Goal: Task Accomplishment & Management: Complete application form

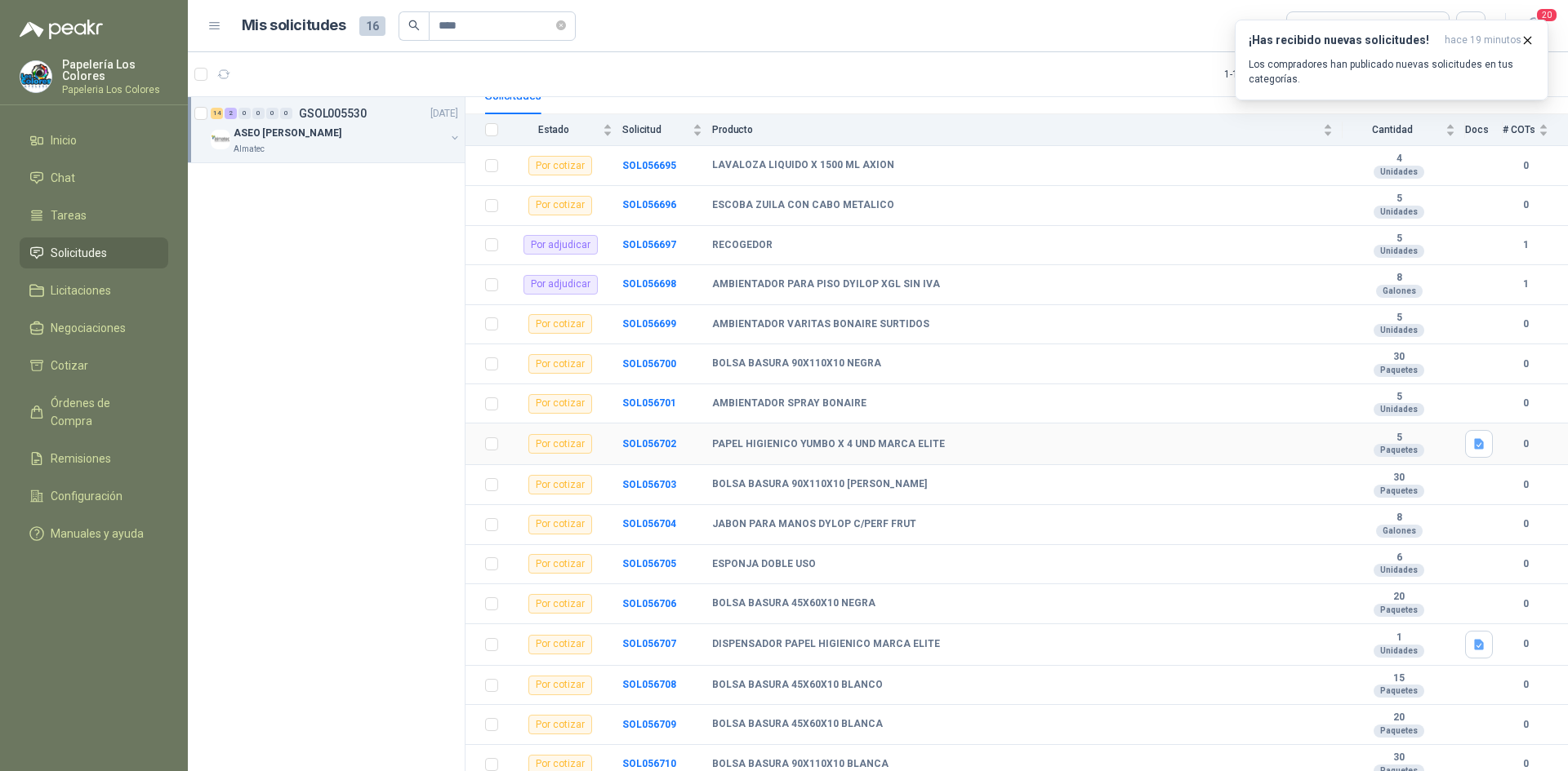
scroll to position [177, 0]
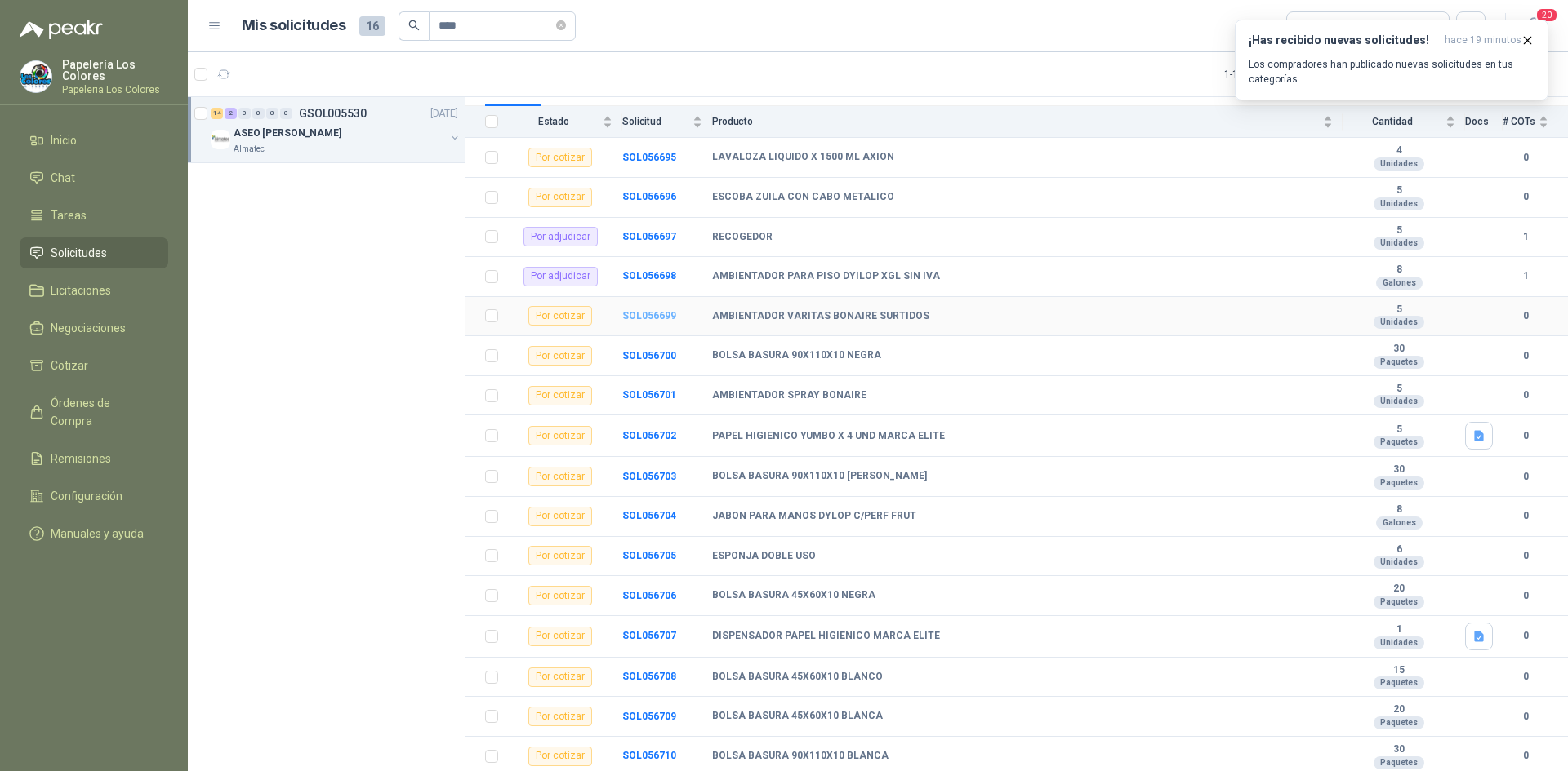
click at [650, 312] on b "SOL056699" at bounding box center [649, 315] width 54 height 11
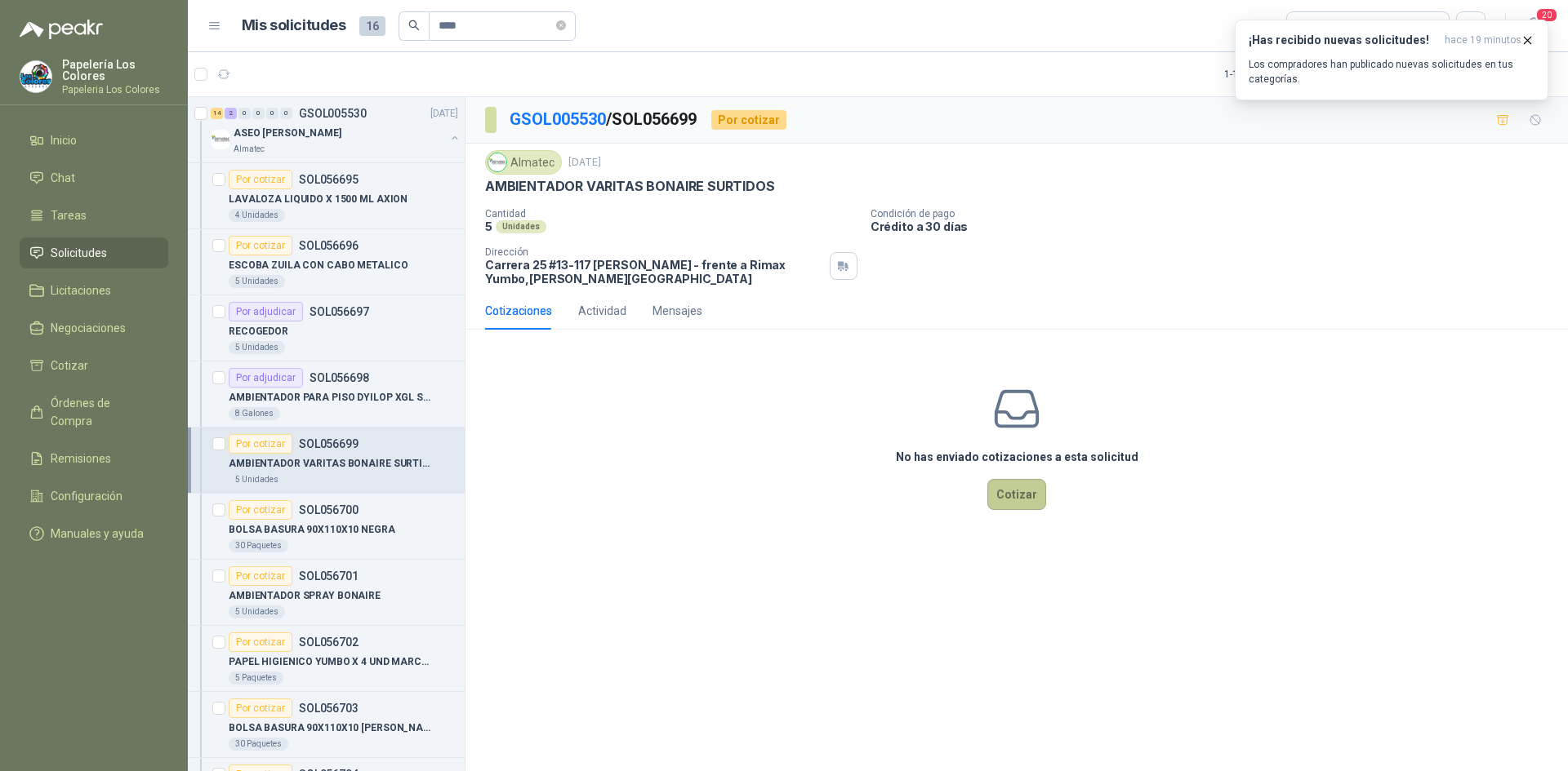
click at [1036, 491] on button "Cotizar" at bounding box center [1016, 494] width 58 height 31
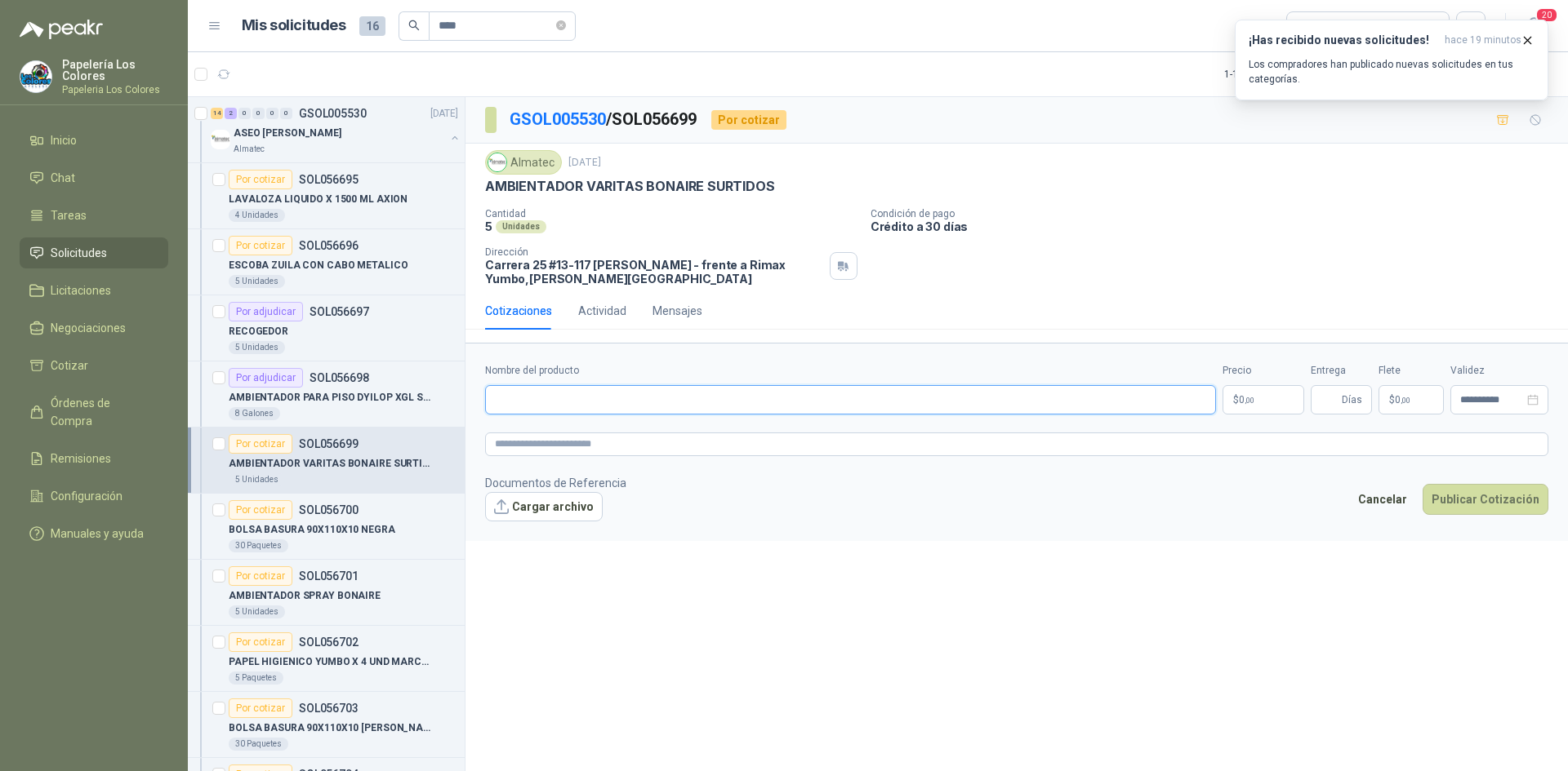
click at [612, 403] on input "Nombre del producto" at bounding box center [850, 400] width 731 height 30
paste input "**********"
type input "**********"
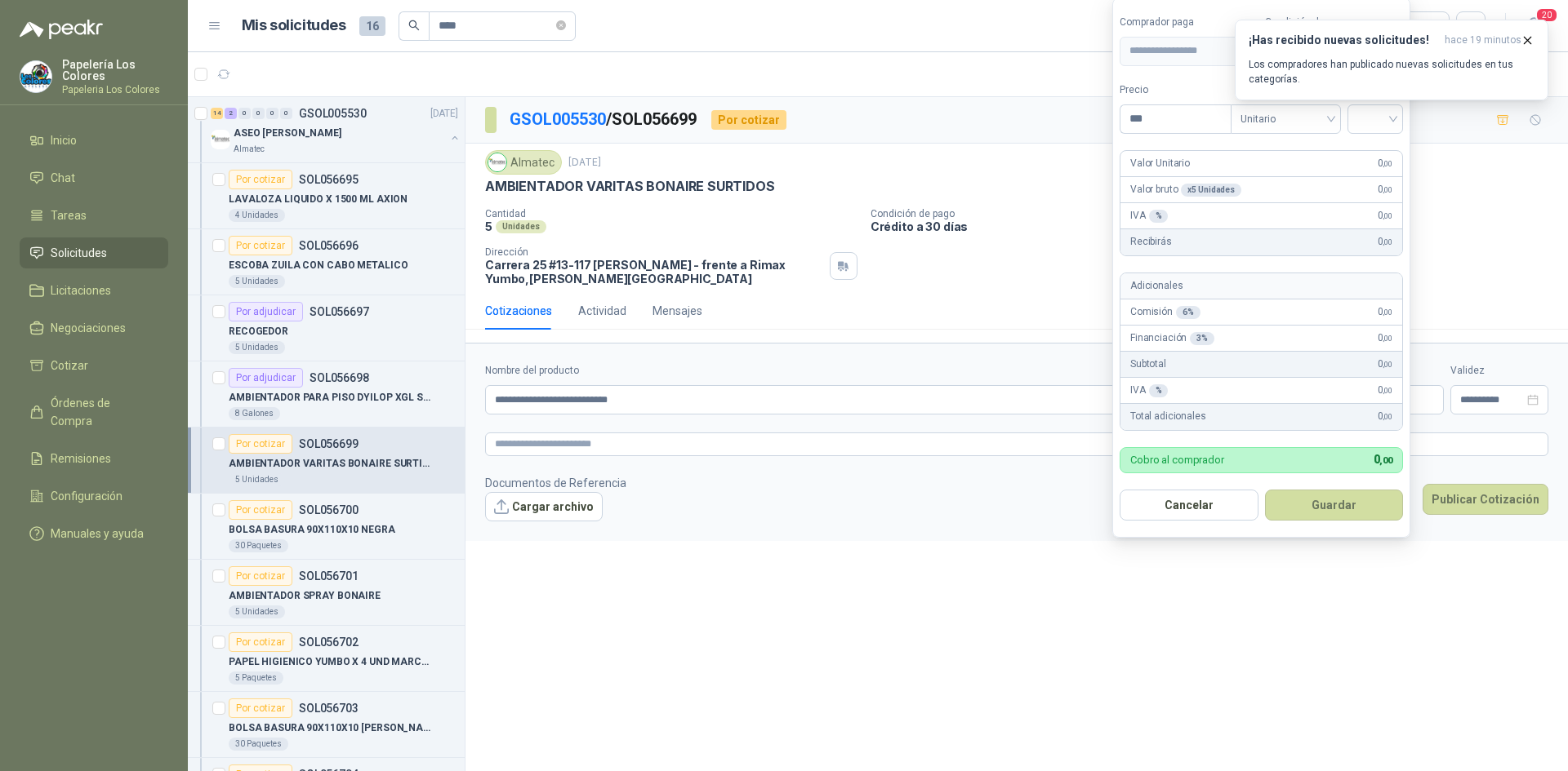
click at [1250, 386] on body "Papelería Los Colores Papeleria Los Colores Inicio Chat Tareas Solicitudes Lici…" at bounding box center [784, 386] width 1568 height 771
type input "********"
click at [1522, 37] on icon "button" at bounding box center [1527, 40] width 14 height 14
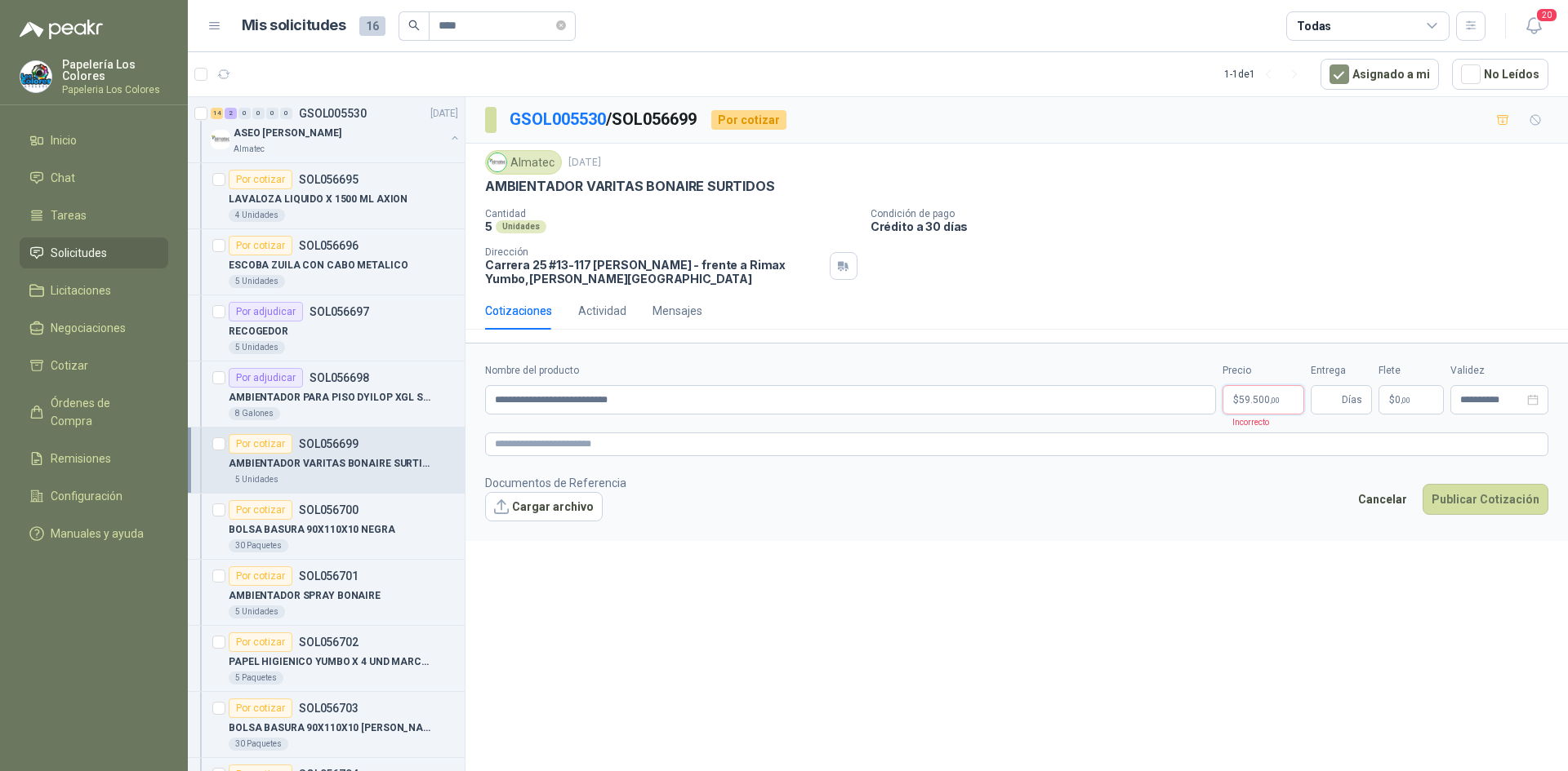
click at [1272, 395] on body "Papelería Los Colores Papeleria Los Colores Inicio Chat Tareas Solicitudes Lici…" at bounding box center [784, 386] width 1568 height 771
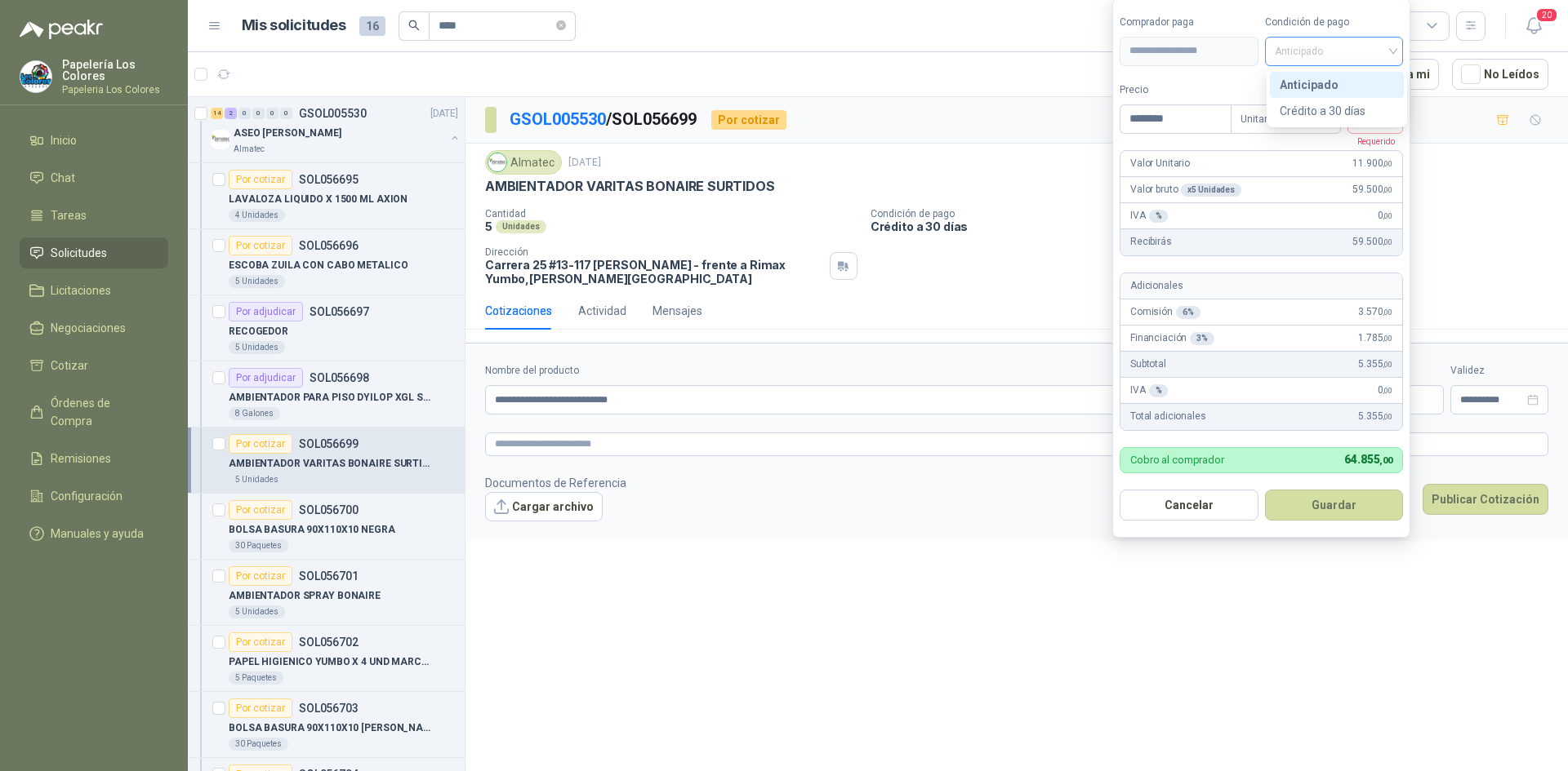
click at [1345, 51] on span "Anticipado" at bounding box center [1334, 51] width 120 height 25
click at [1324, 110] on div "Crédito a 30 días" at bounding box center [1336, 110] width 114 height 18
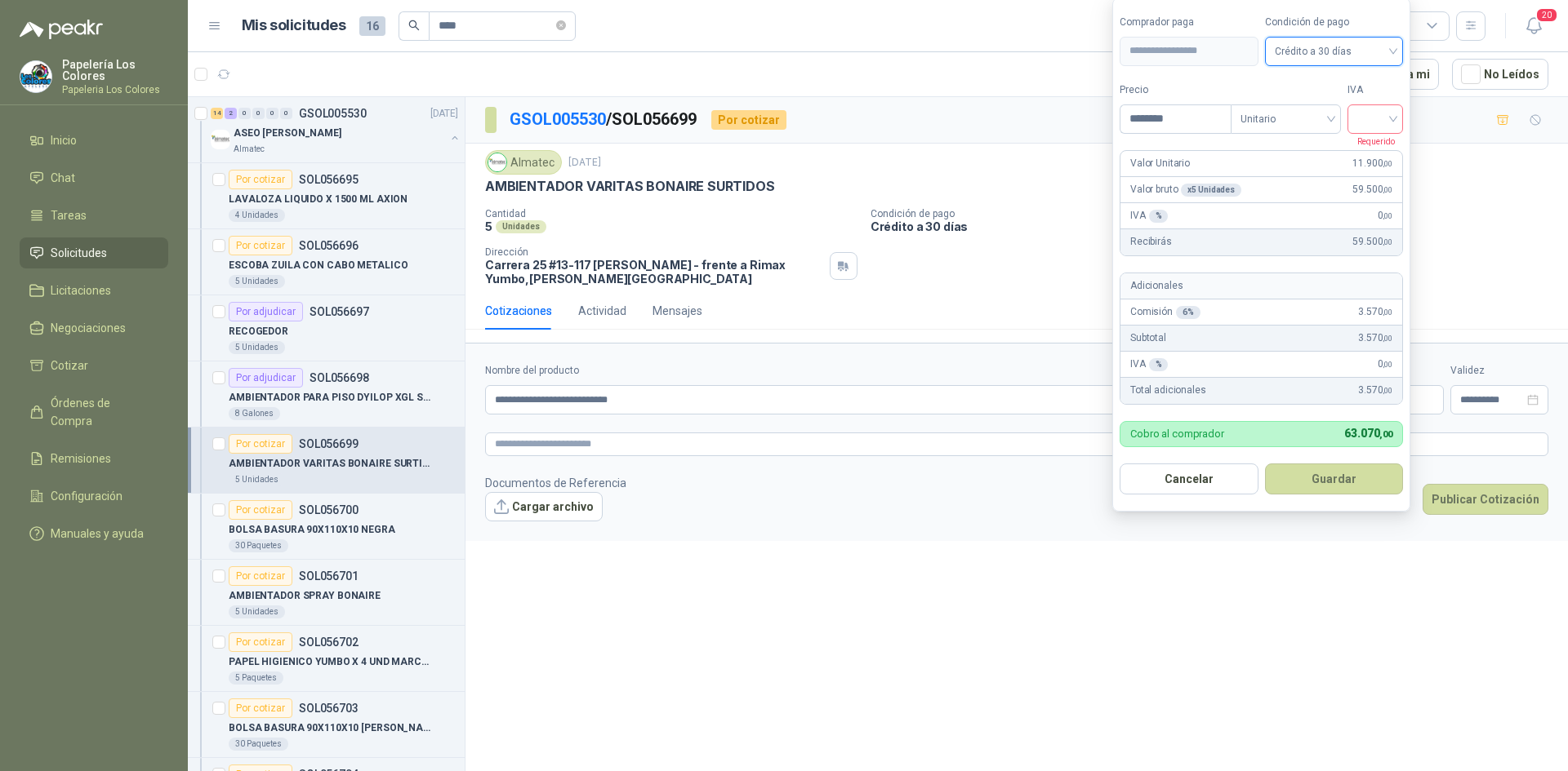
click at [1379, 116] on input "search" at bounding box center [1375, 117] width 36 height 25
click at [1382, 151] on div "19%" at bounding box center [1379, 153] width 31 height 18
click at [1314, 467] on button "Guardar" at bounding box center [1337, 479] width 141 height 31
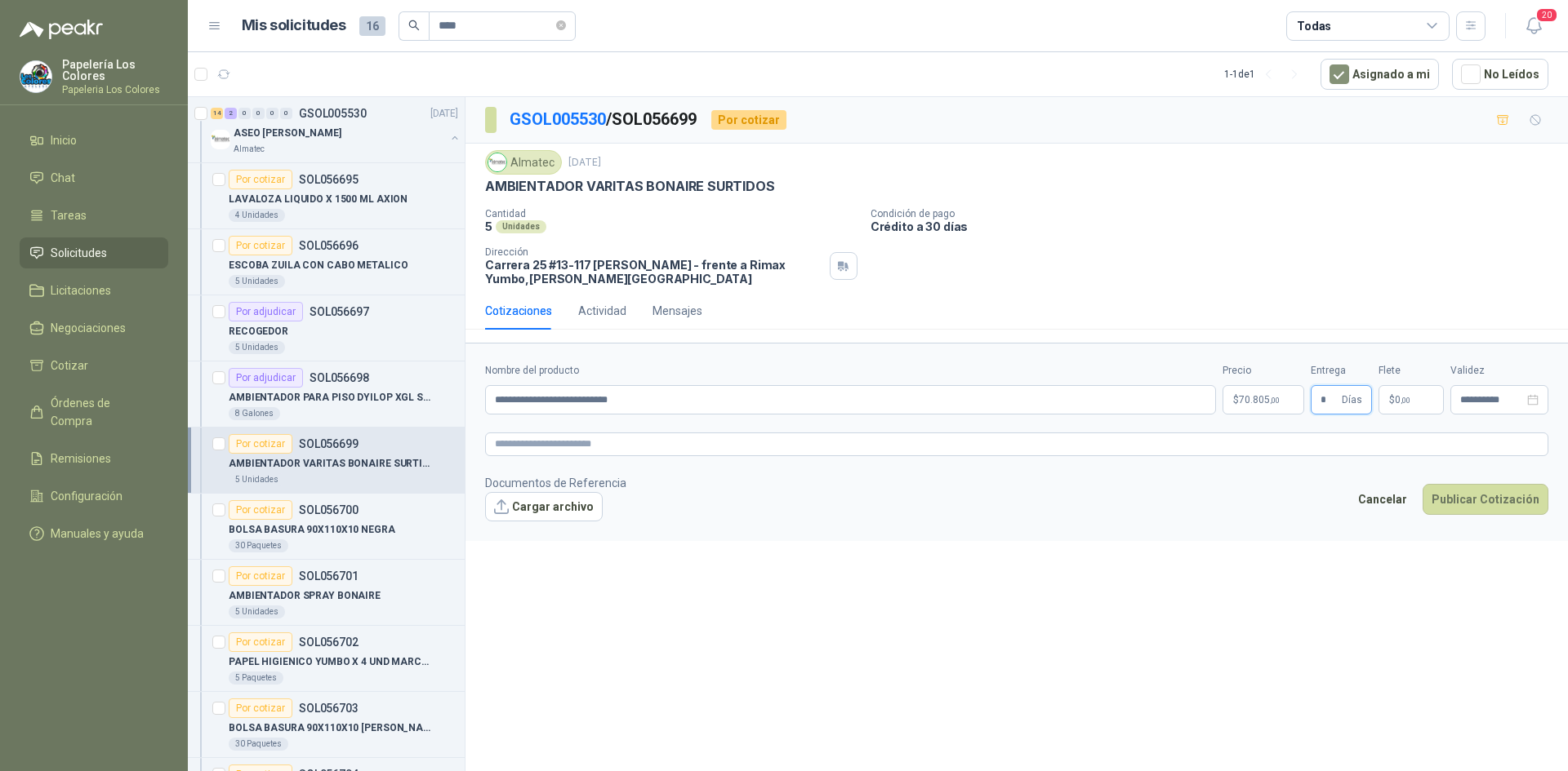
type input "*"
click at [1467, 496] on button "Publicar Cotización" at bounding box center [1485, 499] width 125 height 31
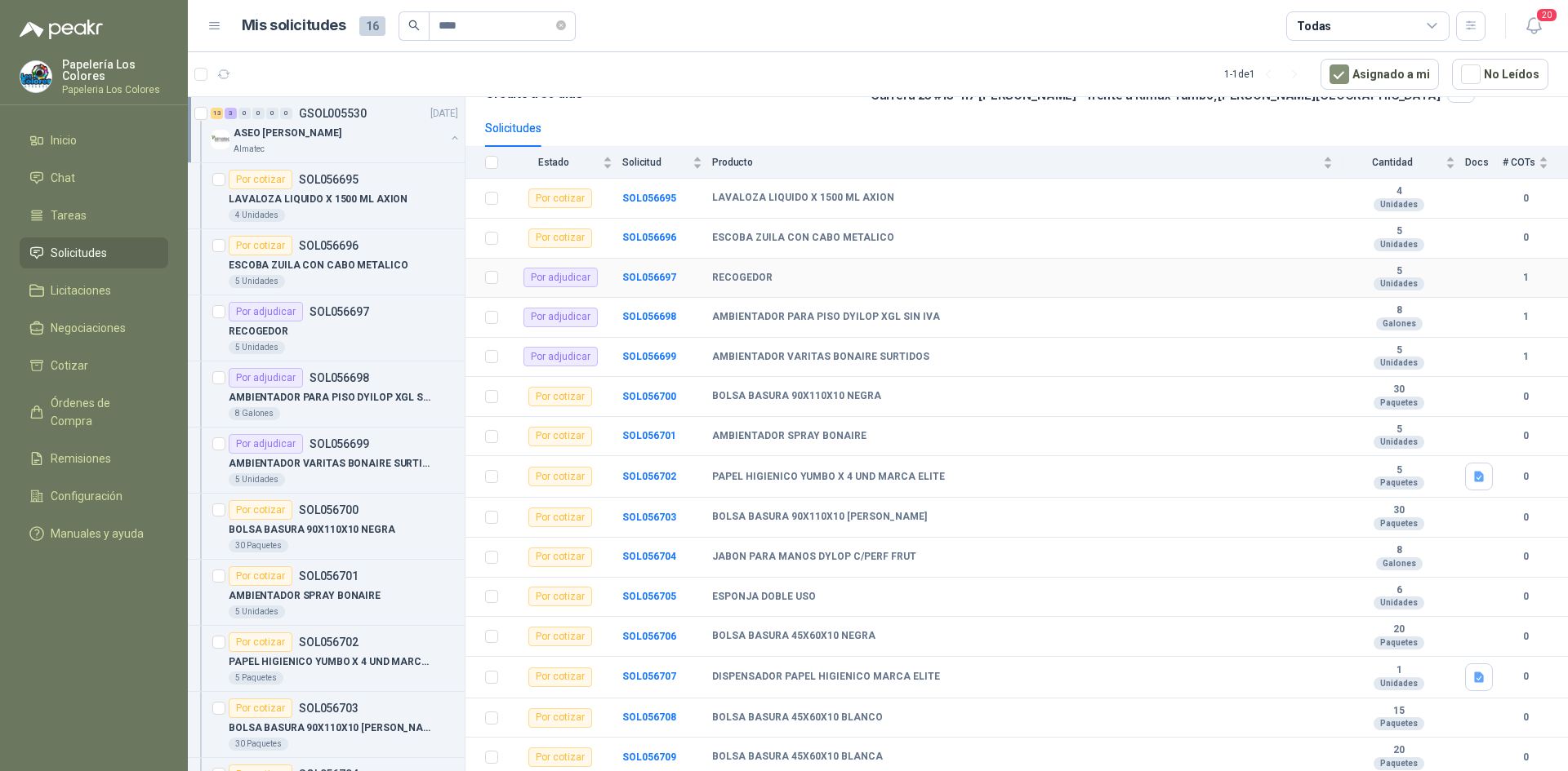
scroll to position [177, 0]
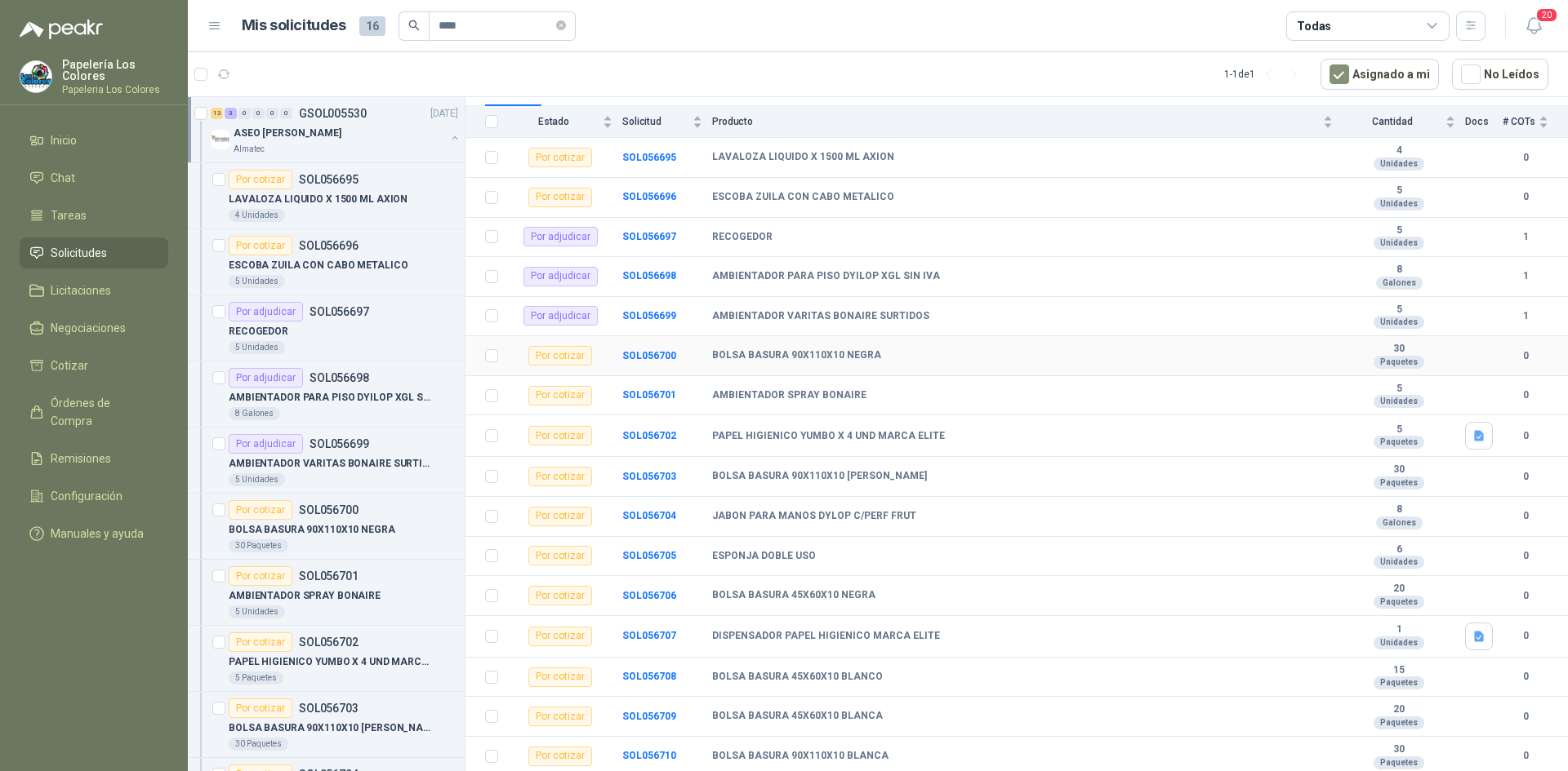
click at [650, 348] on td "SOL056700" at bounding box center [667, 356] width 90 height 40
click at [651, 351] on b "SOL056700" at bounding box center [649, 355] width 54 height 11
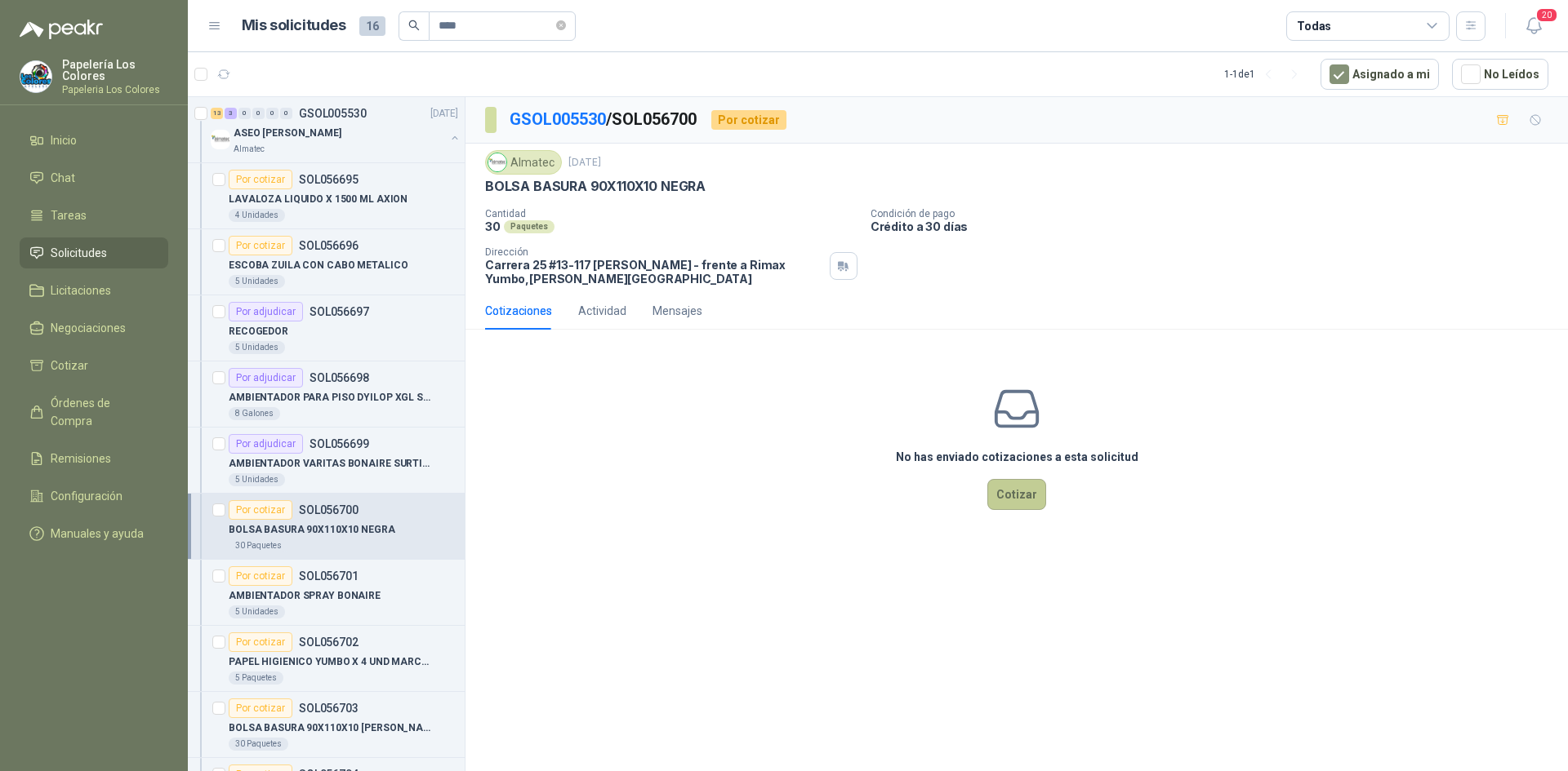
click at [1018, 494] on button "Cotizar" at bounding box center [1016, 494] width 58 height 31
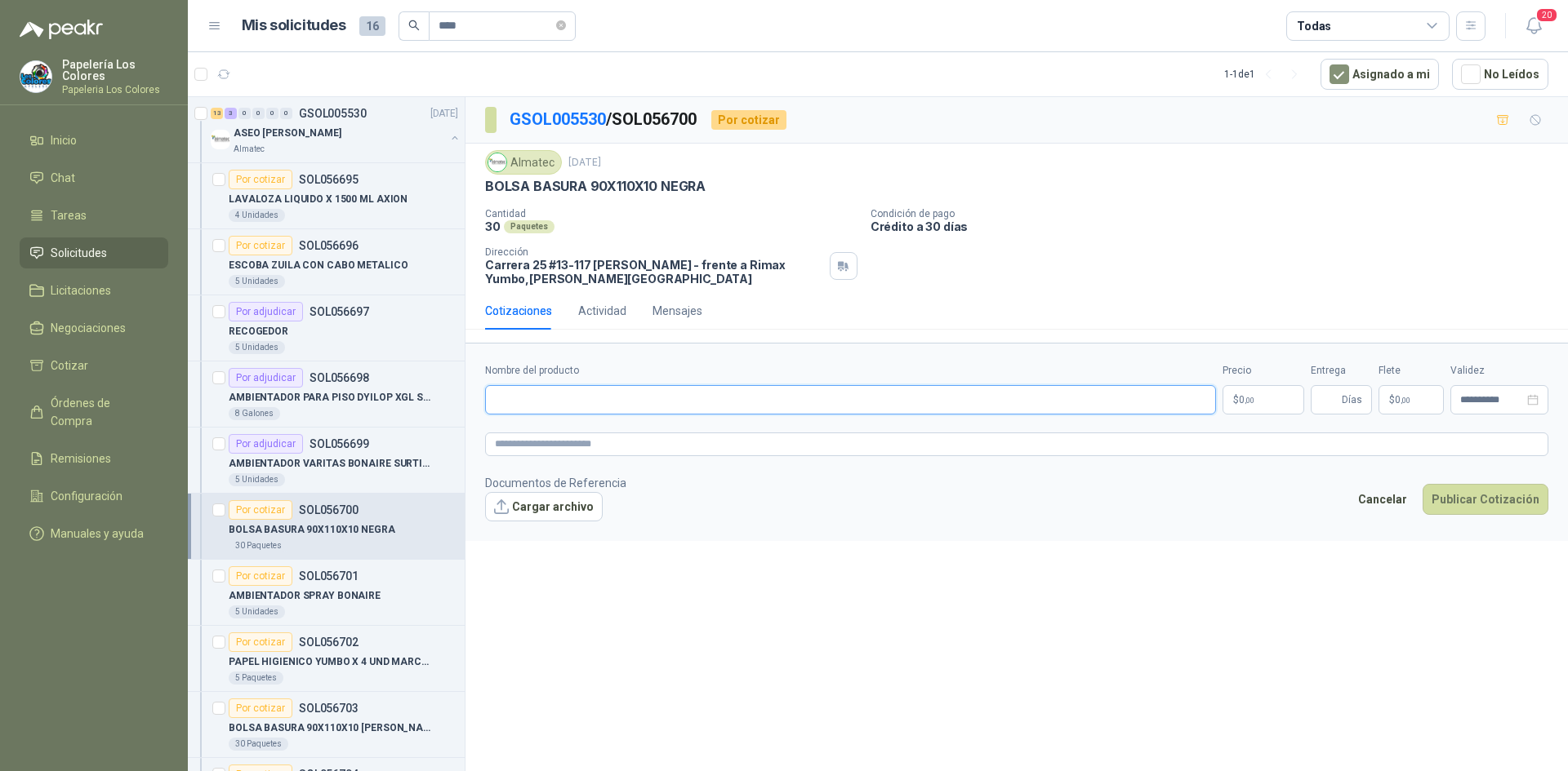
click at [565, 396] on input "Nombre del producto" at bounding box center [850, 400] width 731 height 30
paste input "**********"
type input "**********"
click at [1249, 398] on body "Papelería Los Colores Papeleria Los Colores Inicio Chat Tareas Solicitudes Lici…" at bounding box center [784, 386] width 1568 height 771
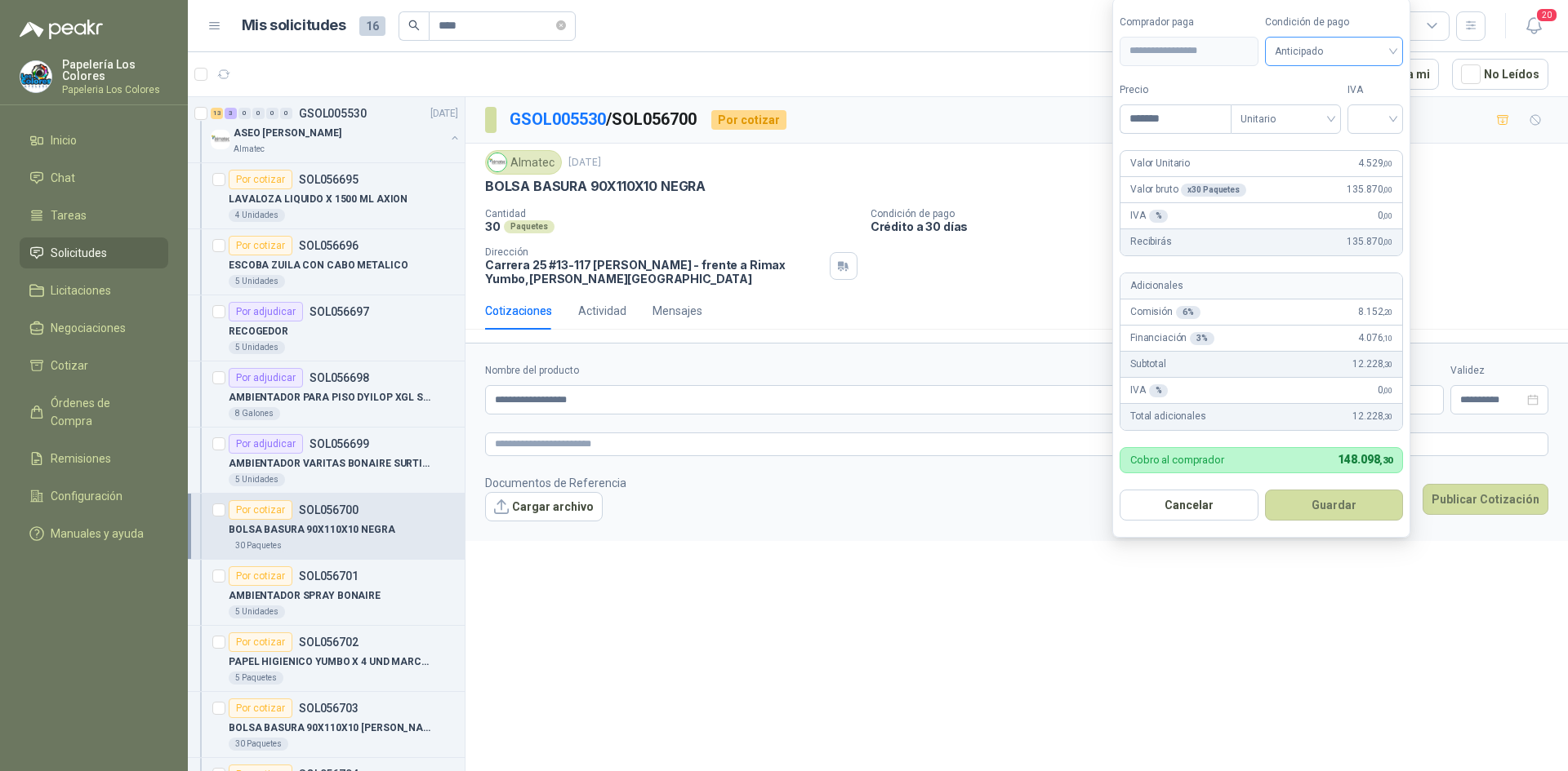
type input "*******"
click at [1293, 37] on input "search" at bounding box center [1334, 49] width 120 height 25
click at [1342, 111] on div "Crédito a 30 días" at bounding box center [1336, 110] width 114 height 18
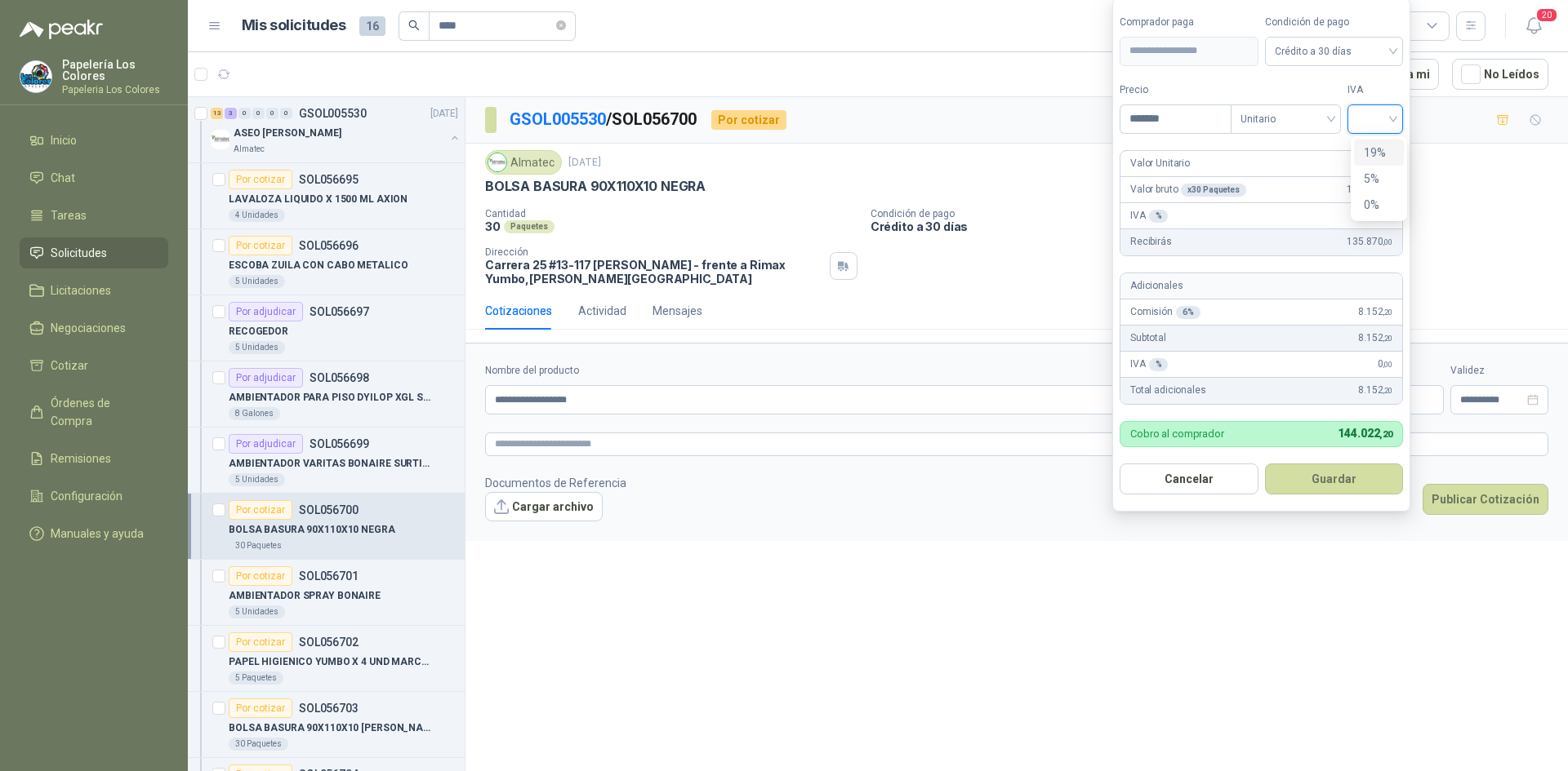
click at [1366, 117] on input "search" at bounding box center [1375, 117] width 36 height 25
click at [1380, 151] on div "19%" at bounding box center [1379, 153] width 31 height 18
click at [1328, 478] on button "Guardar" at bounding box center [1337, 479] width 141 height 31
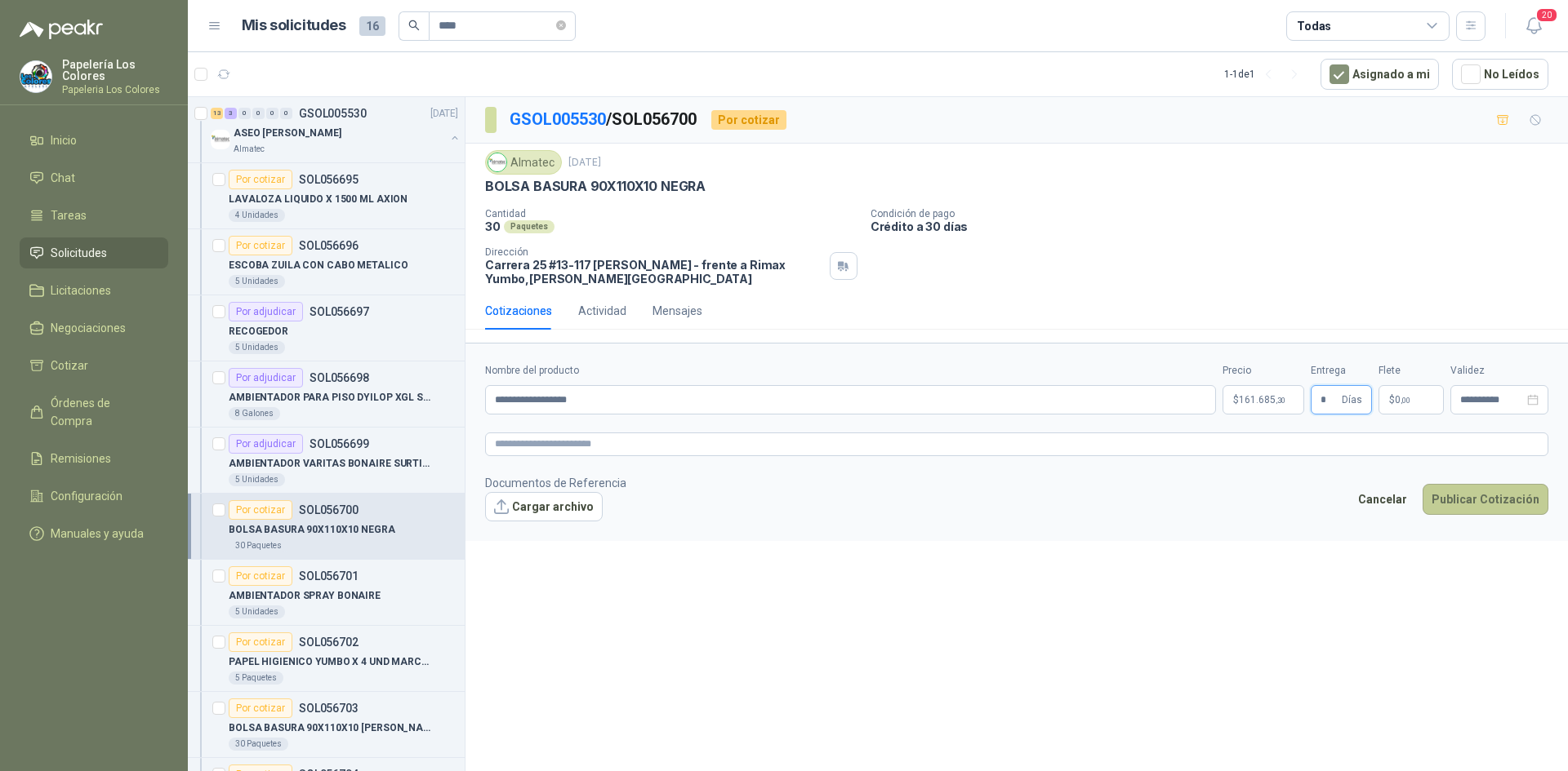
type input "*"
click at [1476, 494] on button "Publicar Cotización" at bounding box center [1485, 499] width 125 height 31
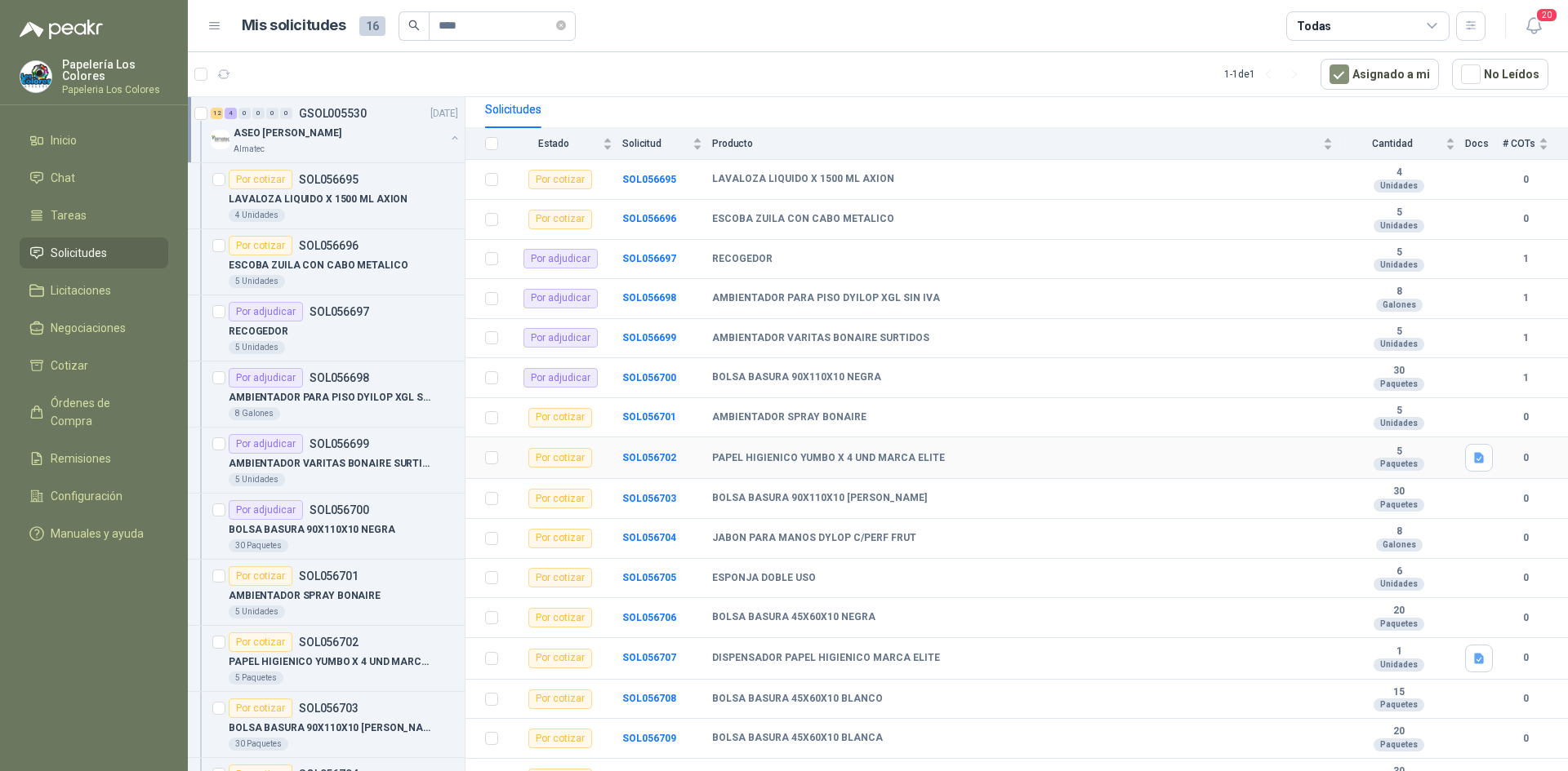
scroll to position [177, 0]
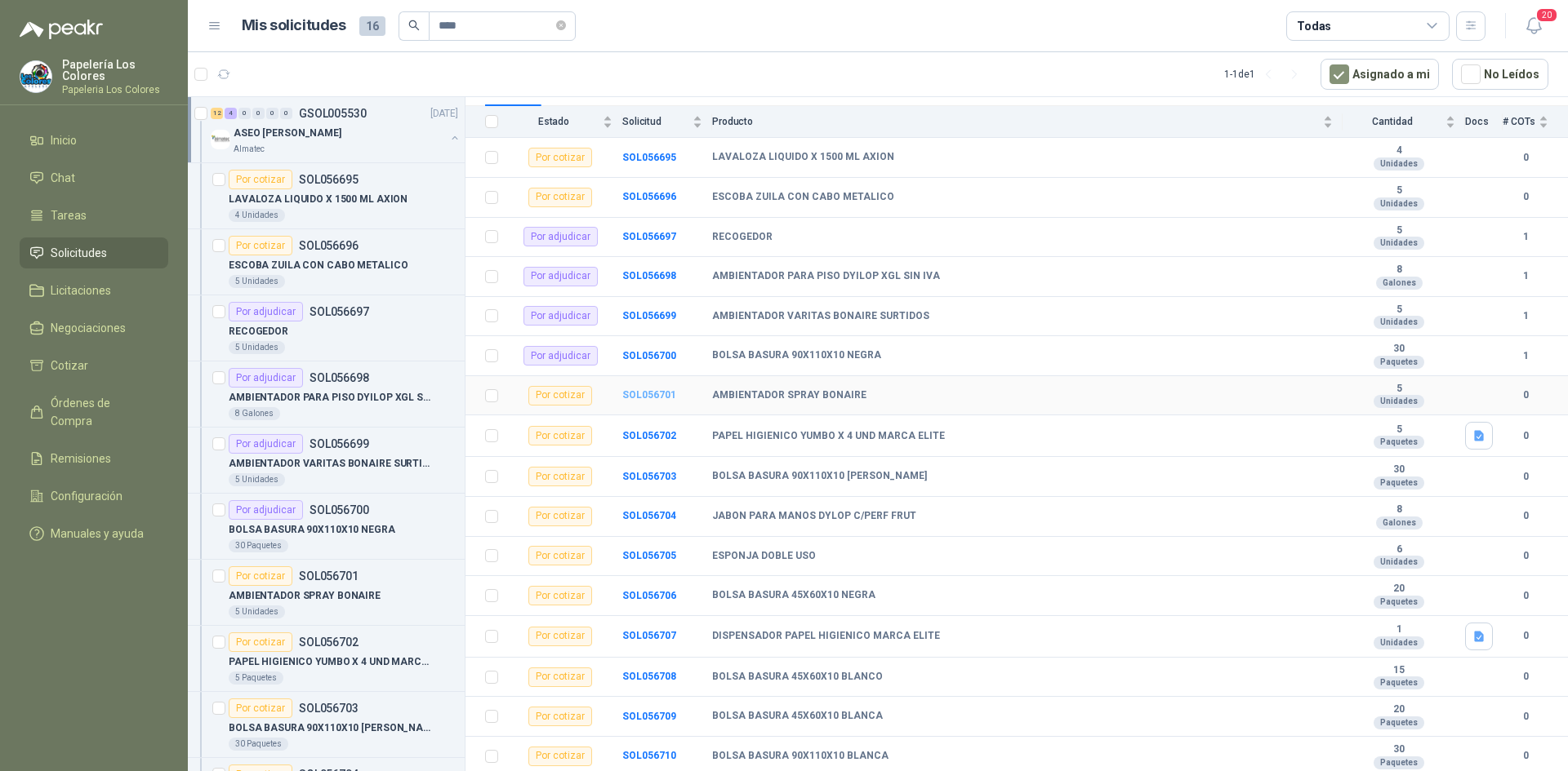
click at [644, 390] on b "SOL056701" at bounding box center [649, 394] width 54 height 11
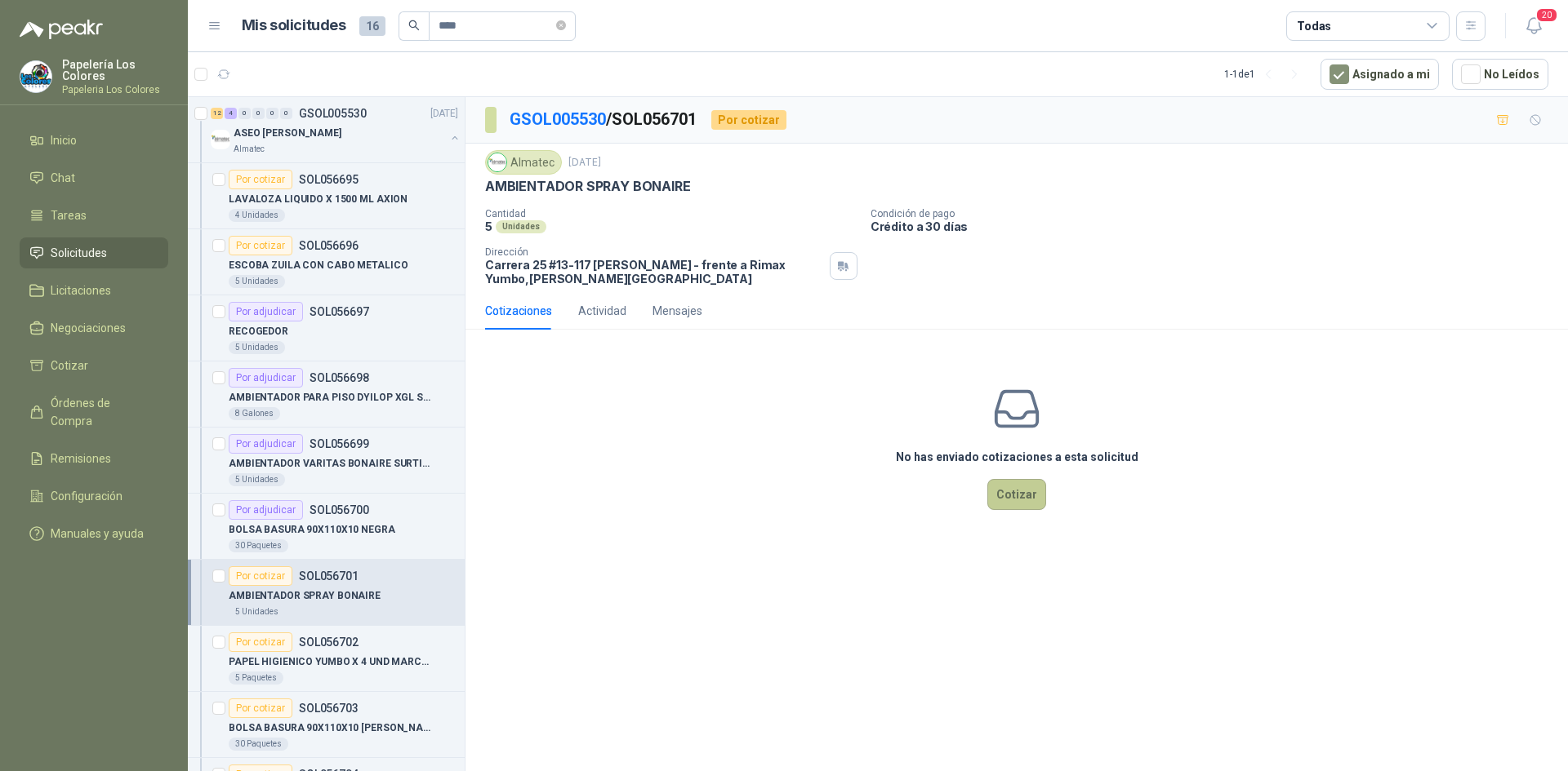
click at [1019, 496] on button "Cotizar" at bounding box center [1016, 494] width 58 height 31
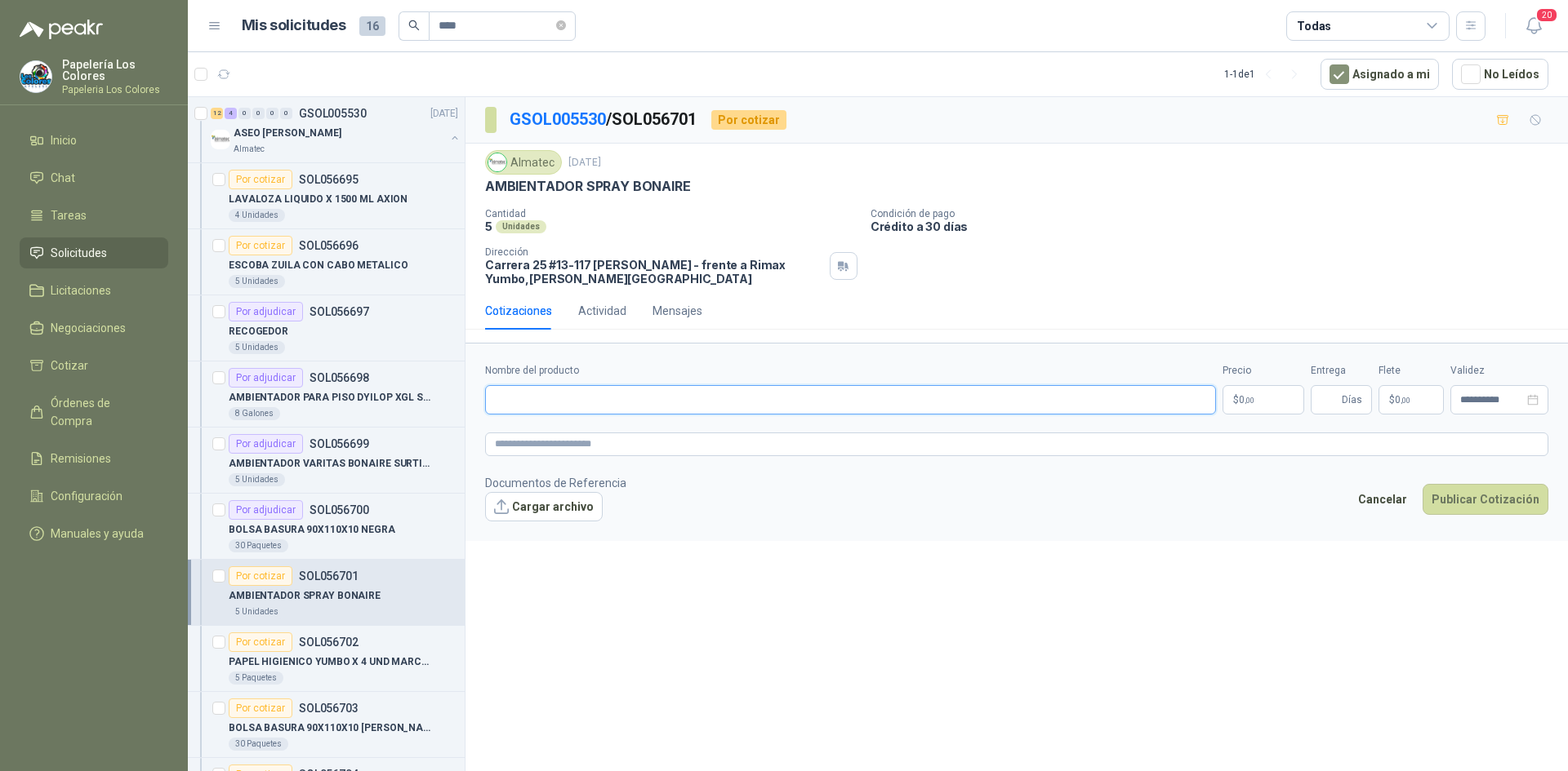
click at [719, 402] on input "Nombre del producto" at bounding box center [850, 400] width 731 height 30
paste input "**********"
type input "**********"
click at [1265, 392] on body "Papelería Los Colores Papeleria Los Colores Inicio Chat Tareas Solicitudes Lici…" at bounding box center [784, 386] width 1568 height 771
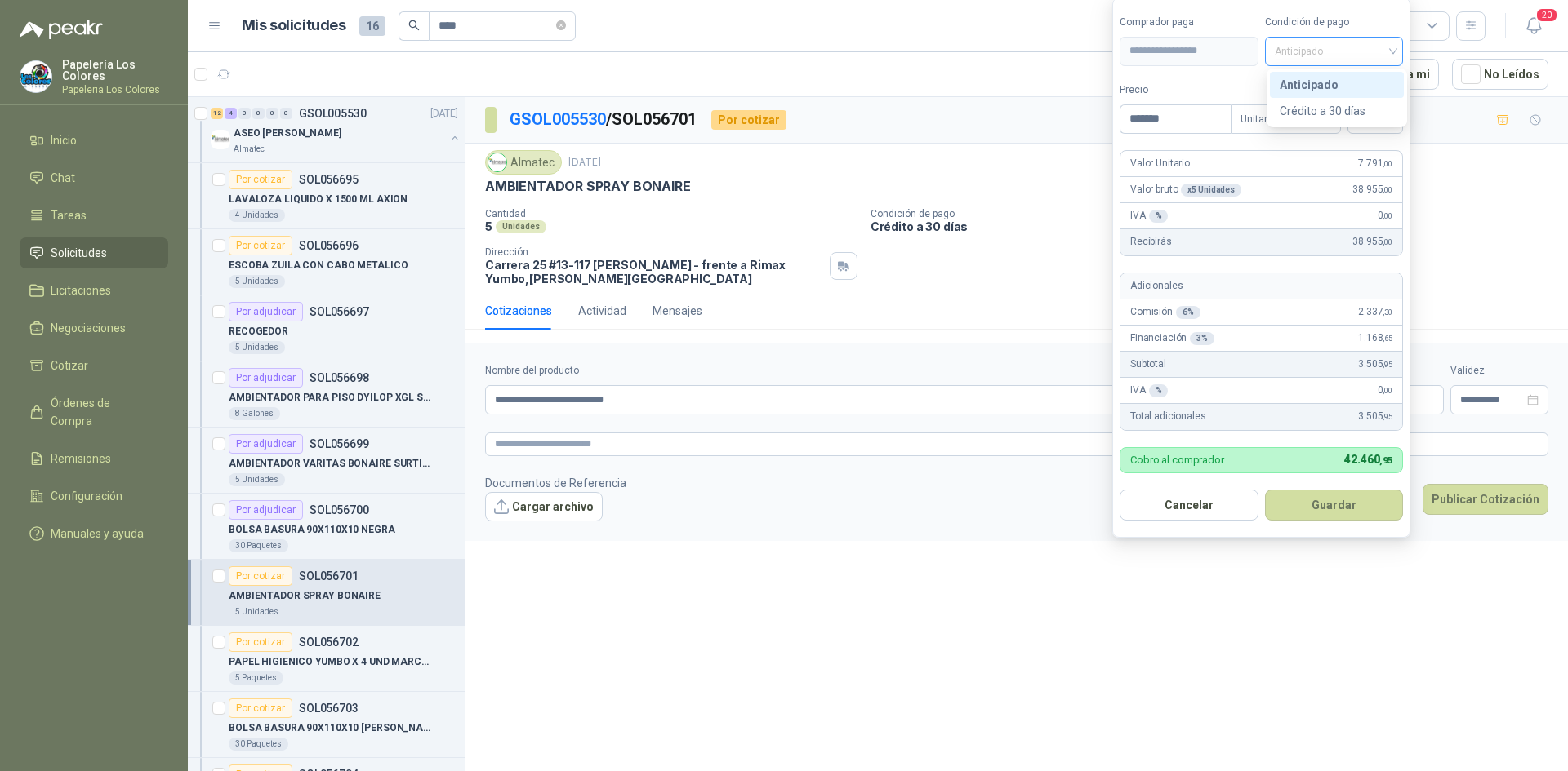
click at [1332, 43] on span "Anticipado" at bounding box center [1334, 51] width 120 height 25
type input "*******"
click at [1319, 108] on div "Crédito a 30 días" at bounding box center [1336, 110] width 114 height 18
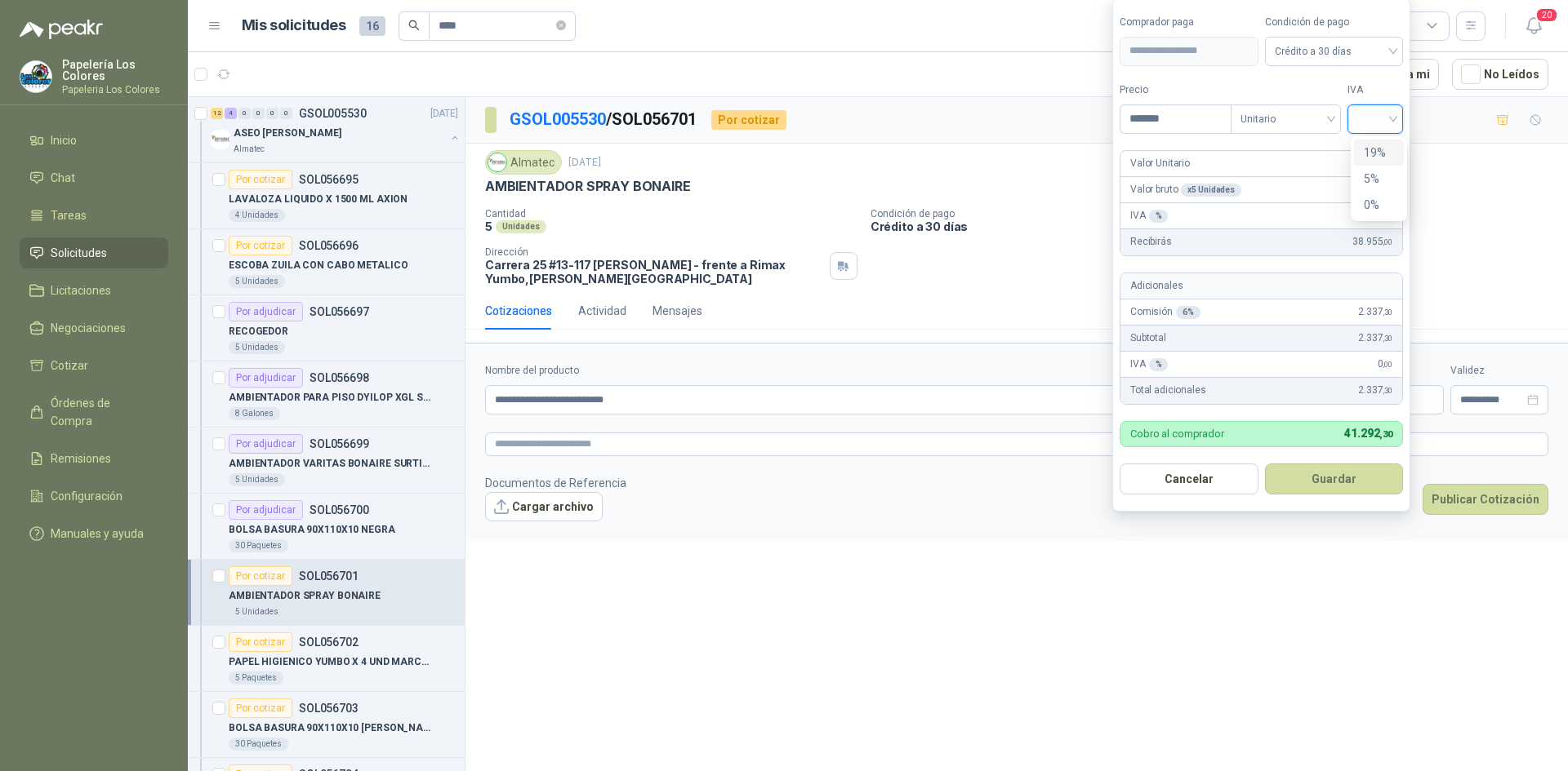
click at [1391, 120] on input "search" at bounding box center [1375, 117] width 36 height 25
click at [1375, 147] on div "19%" at bounding box center [1379, 153] width 31 height 18
click at [1313, 474] on button "Guardar" at bounding box center [1337, 479] width 141 height 31
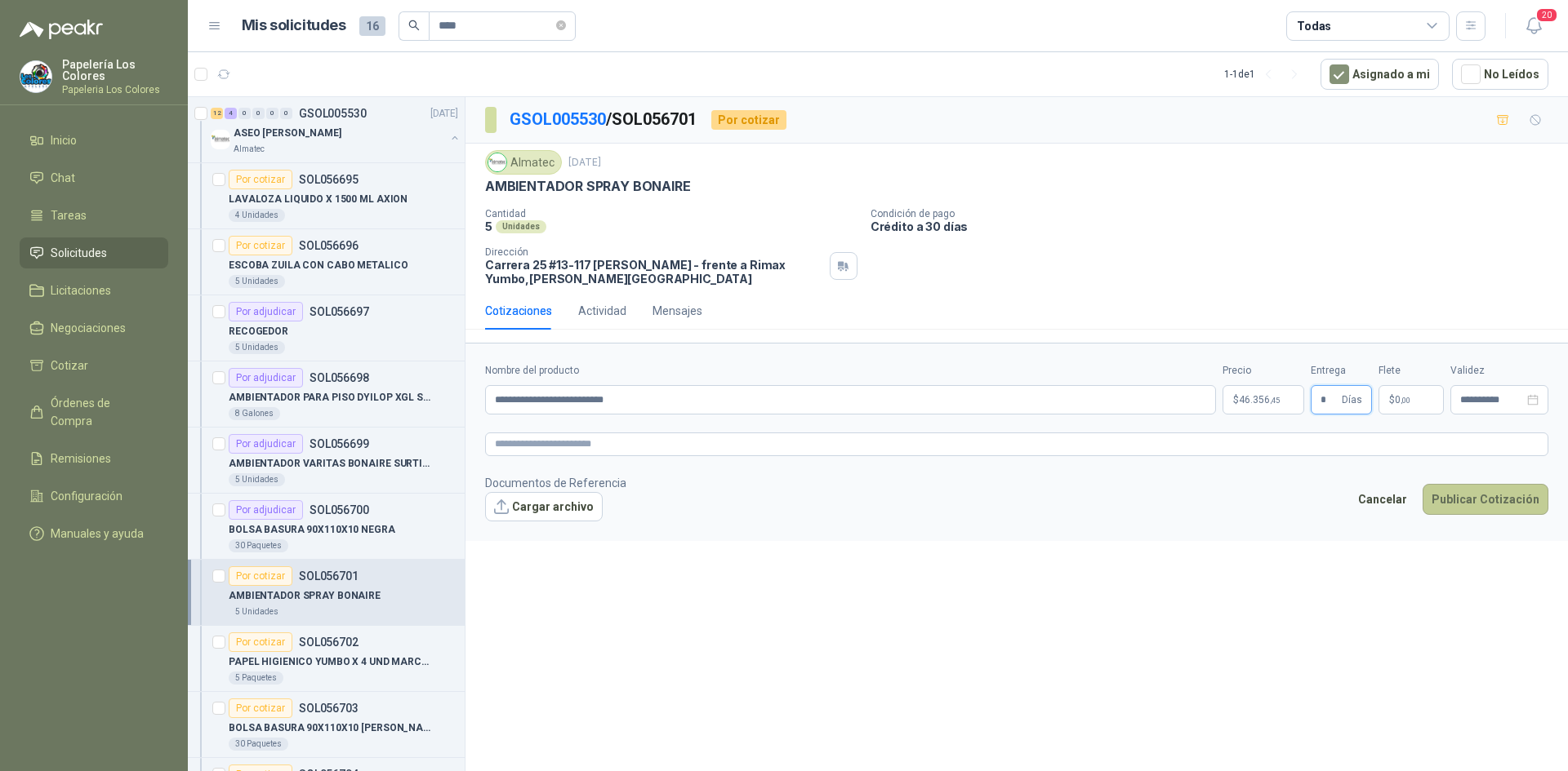
type input "*"
click at [1468, 501] on button "Publicar Cotización" at bounding box center [1485, 499] width 125 height 31
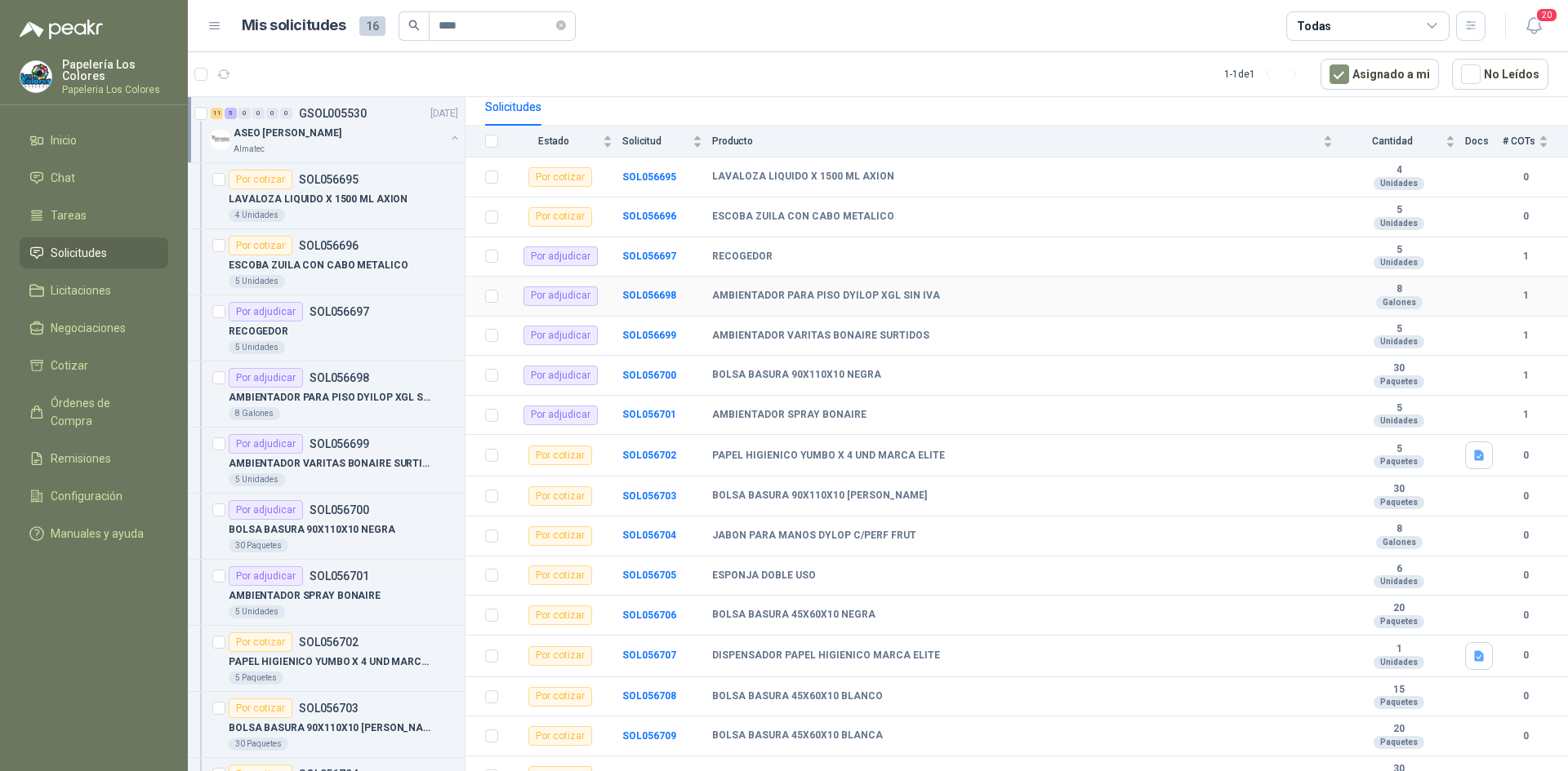
scroll to position [177, 0]
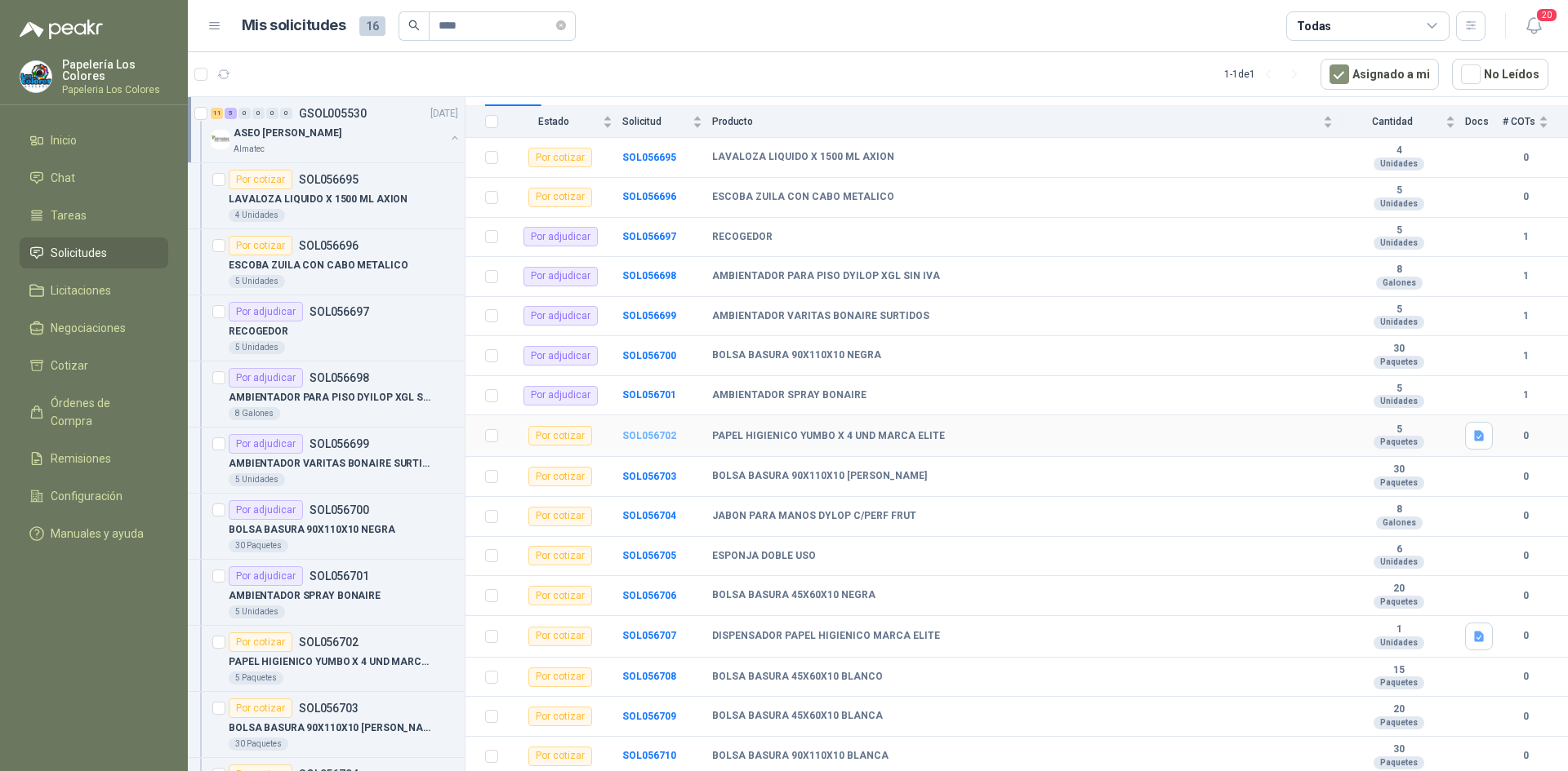
click at [653, 433] on b "SOL056702" at bounding box center [649, 435] width 54 height 11
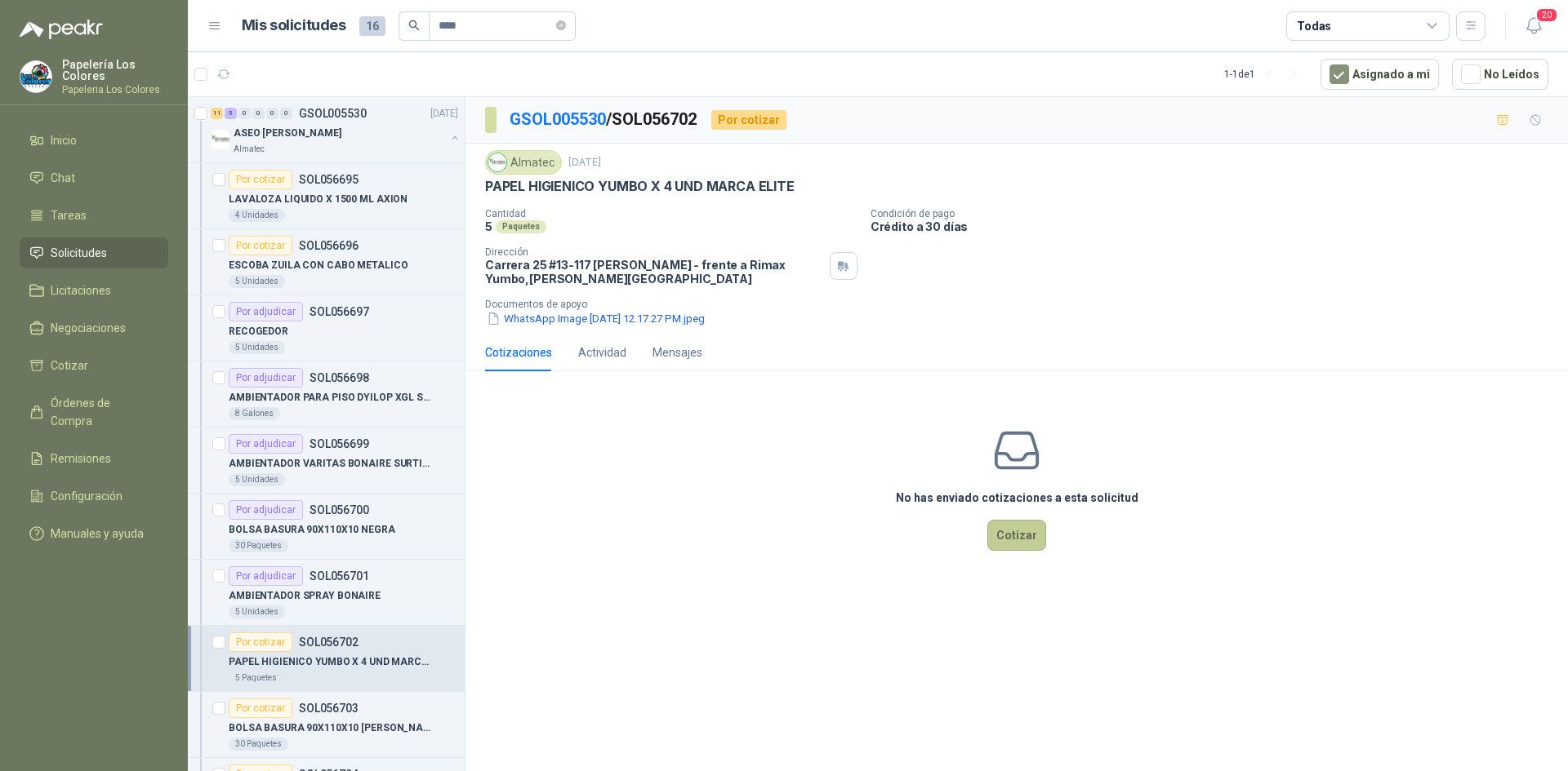
click at [1019, 538] on button "Cotizar" at bounding box center [1016, 535] width 58 height 31
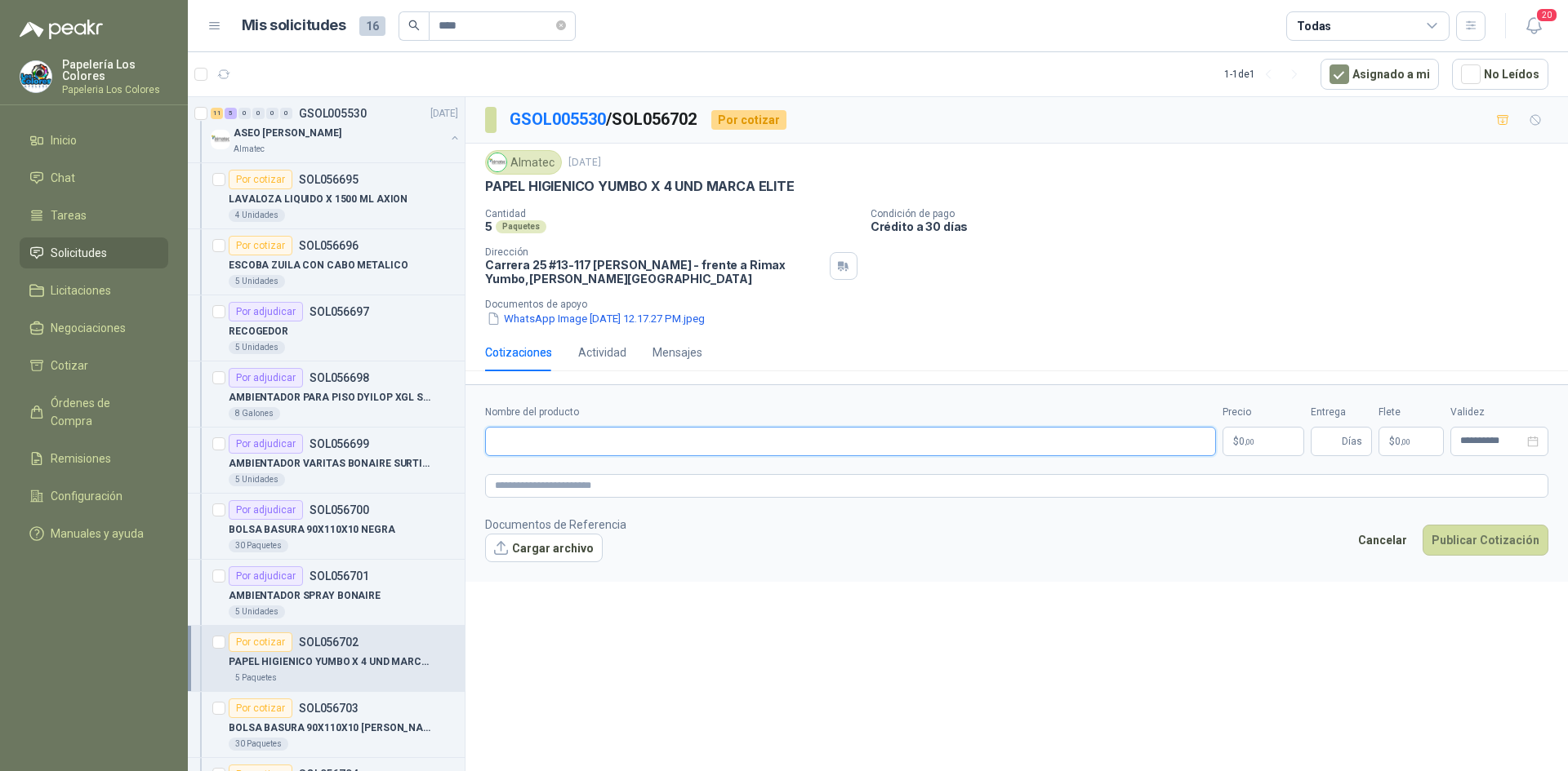
click at [605, 437] on input "Nombre del producto" at bounding box center [850, 441] width 731 height 30
paste input "**********"
type input "**********"
click at [1259, 439] on body "Papelería Los Colores Papeleria Los Colores Inicio Chat Tareas Solicitudes Lici…" at bounding box center [784, 386] width 1568 height 771
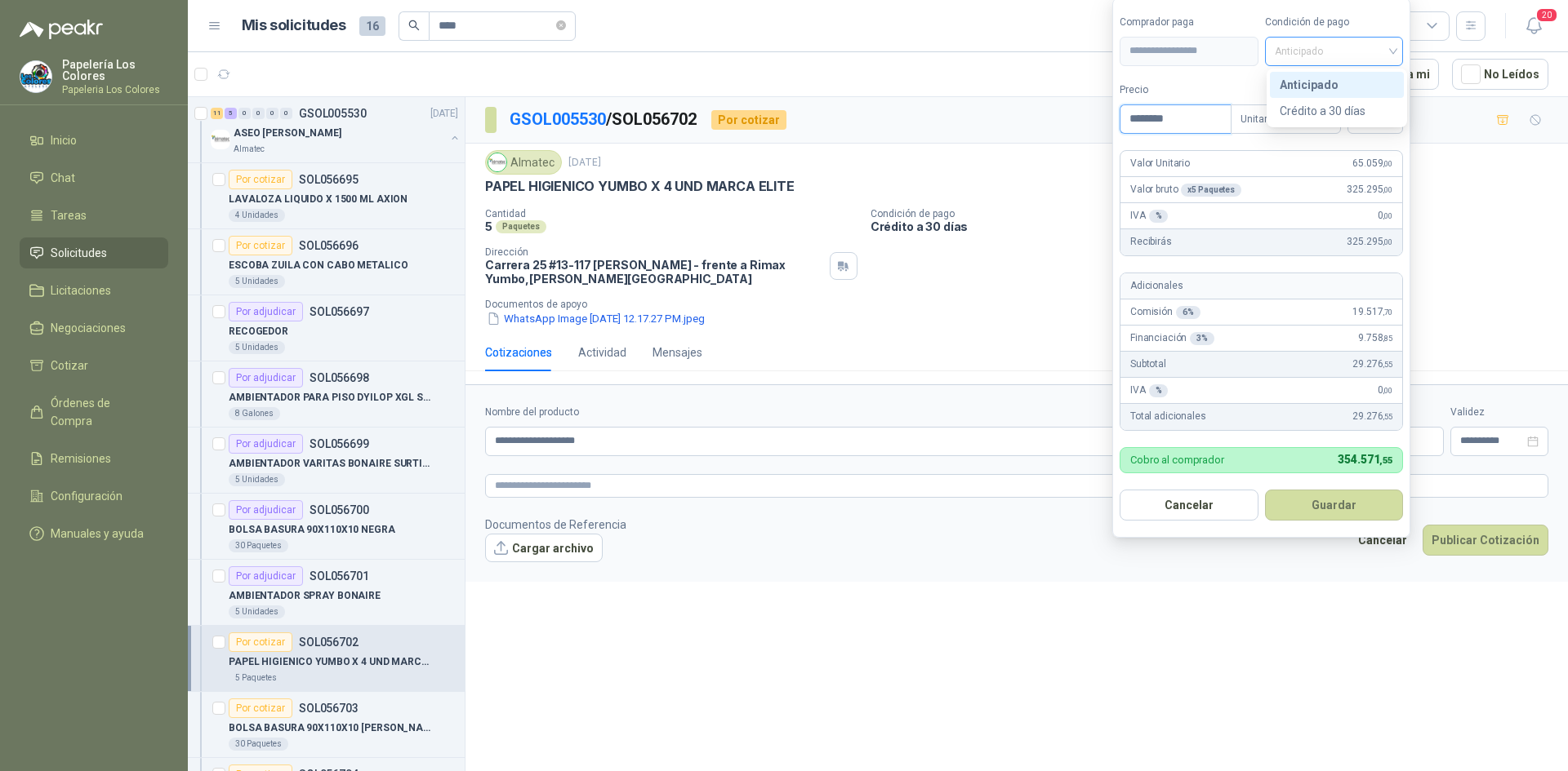
click at [1332, 45] on span "Anticipado" at bounding box center [1334, 51] width 120 height 25
type input "********"
click at [1316, 105] on div "Crédito a 30 días" at bounding box center [1336, 110] width 114 height 18
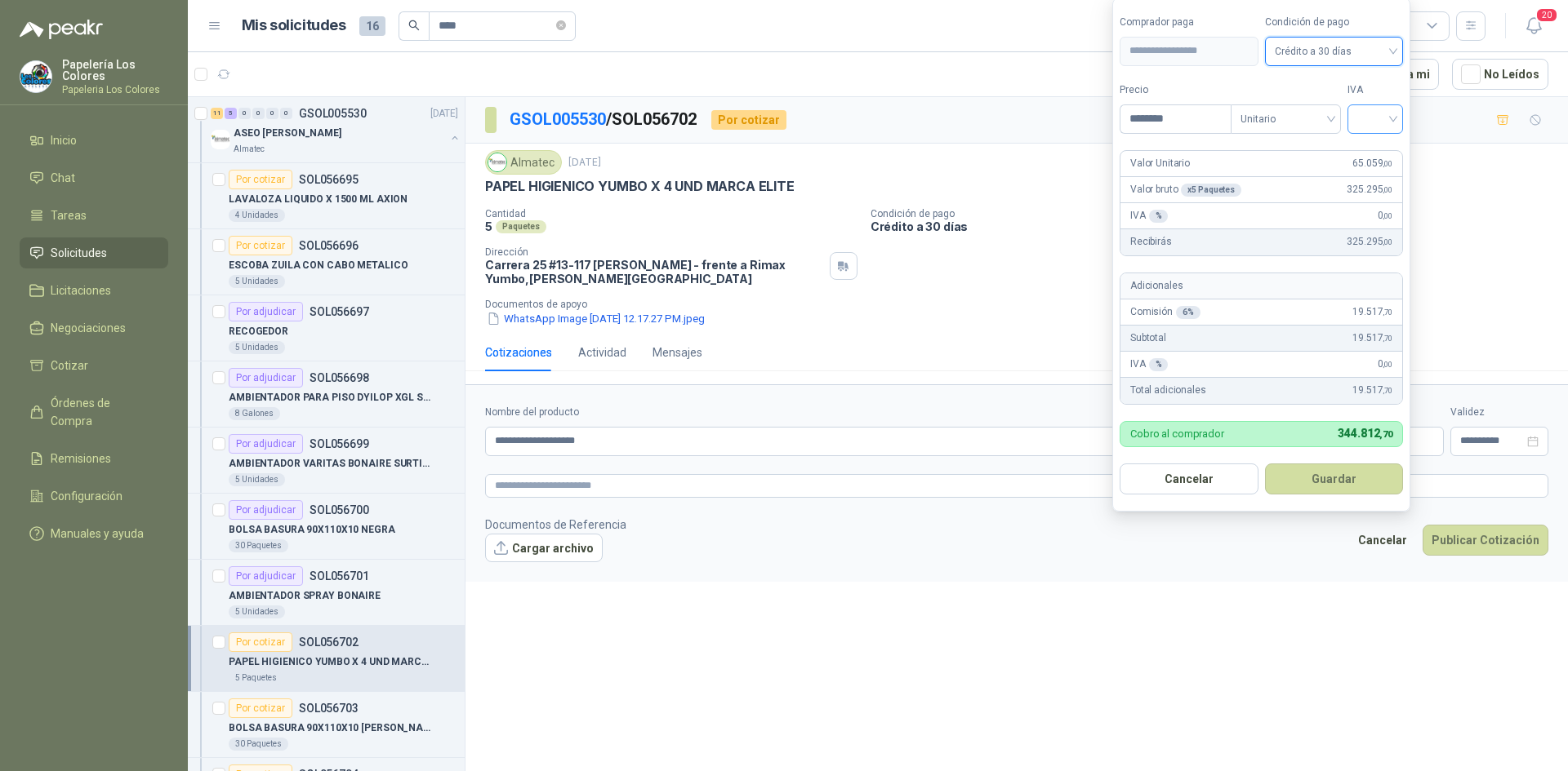
click at [1377, 122] on input "search" at bounding box center [1375, 117] width 36 height 25
click at [1377, 147] on div "19%" at bounding box center [1379, 153] width 31 height 18
click at [1311, 483] on button "Guardar" at bounding box center [1337, 479] width 141 height 31
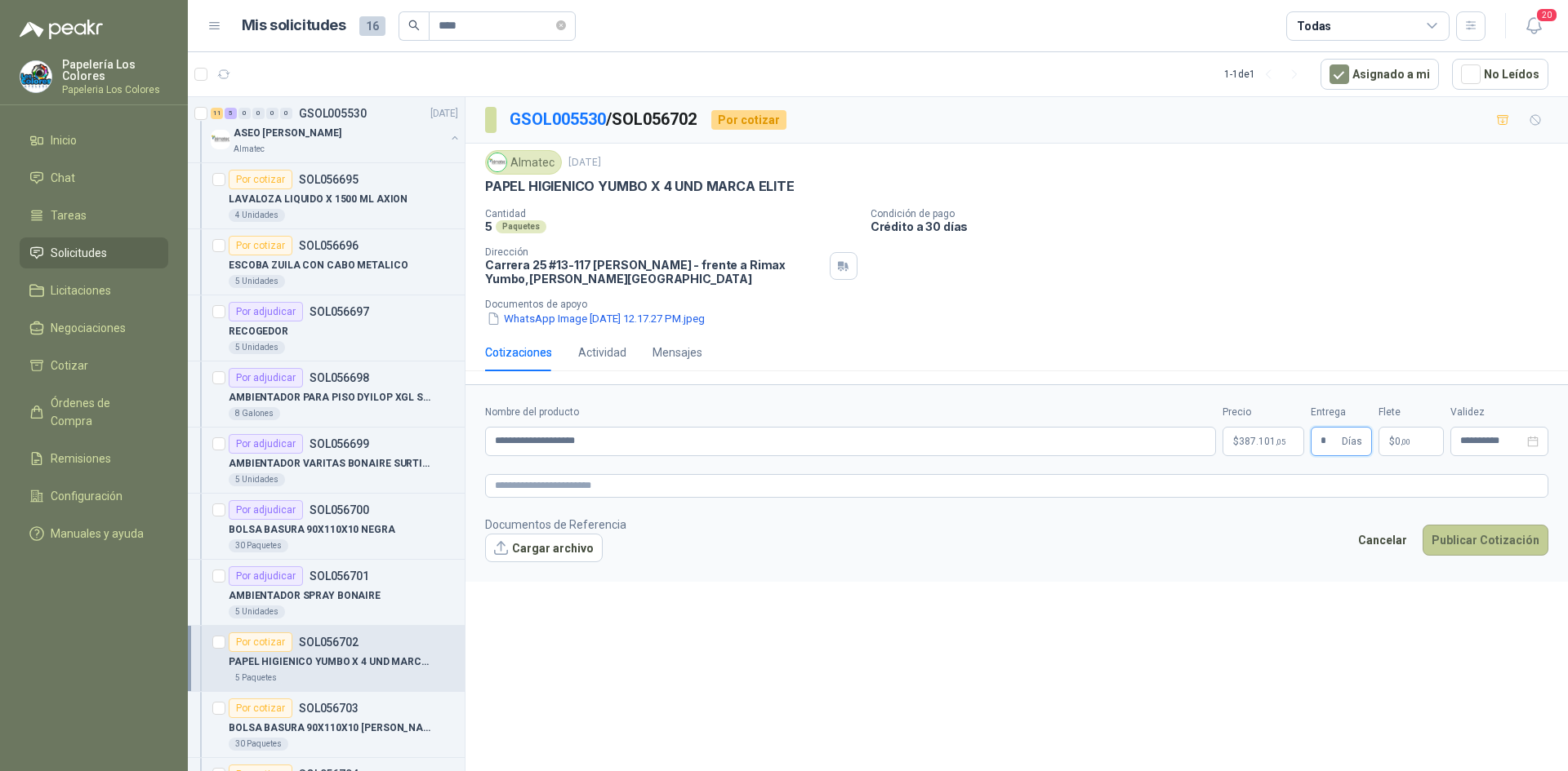
type input "*"
click at [1476, 540] on button "Publicar Cotización" at bounding box center [1485, 540] width 125 height 31
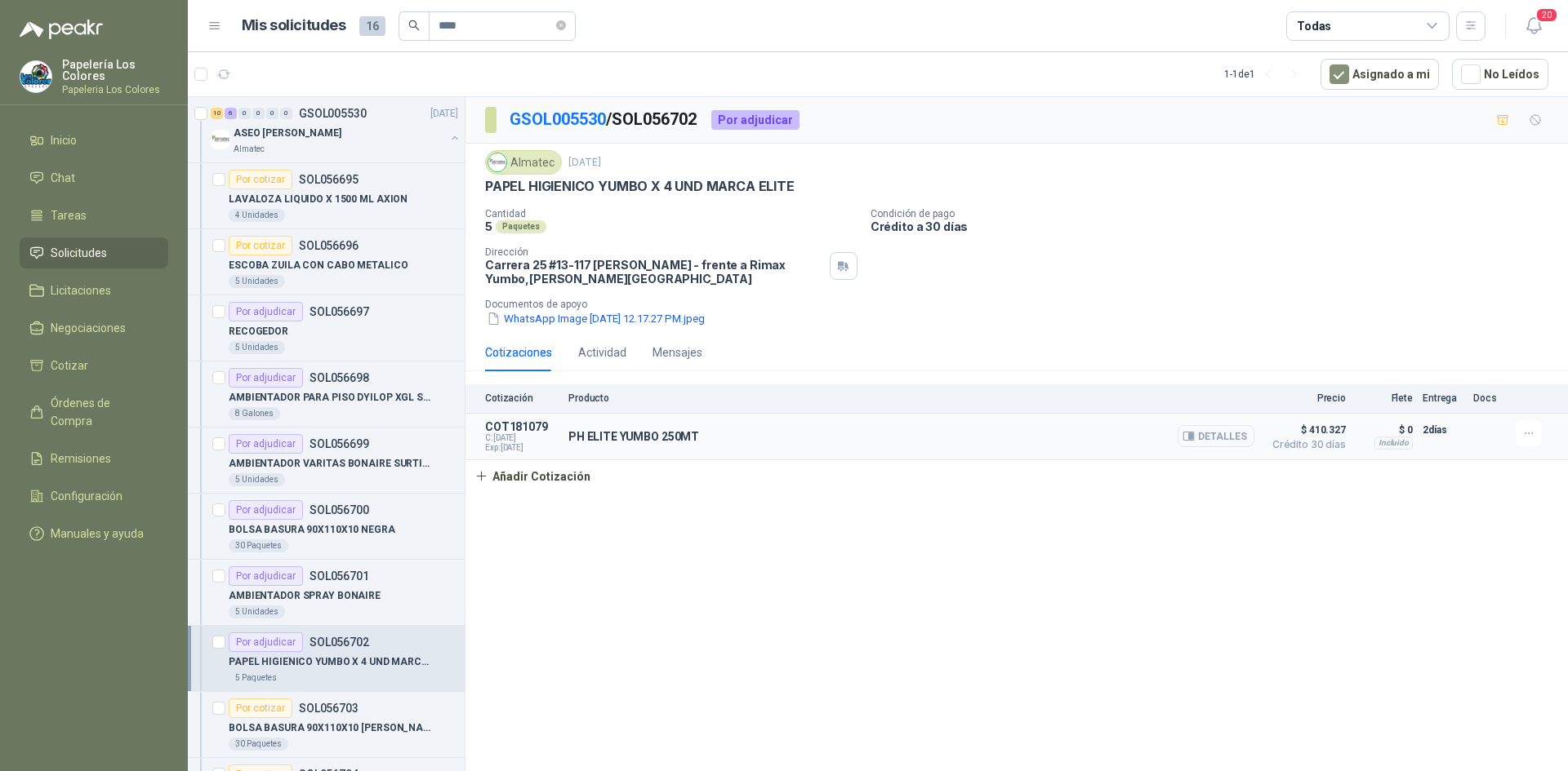
click at [1220, 436] on button "Detalles" at bounding box center [1215, 436] width 77 height 22
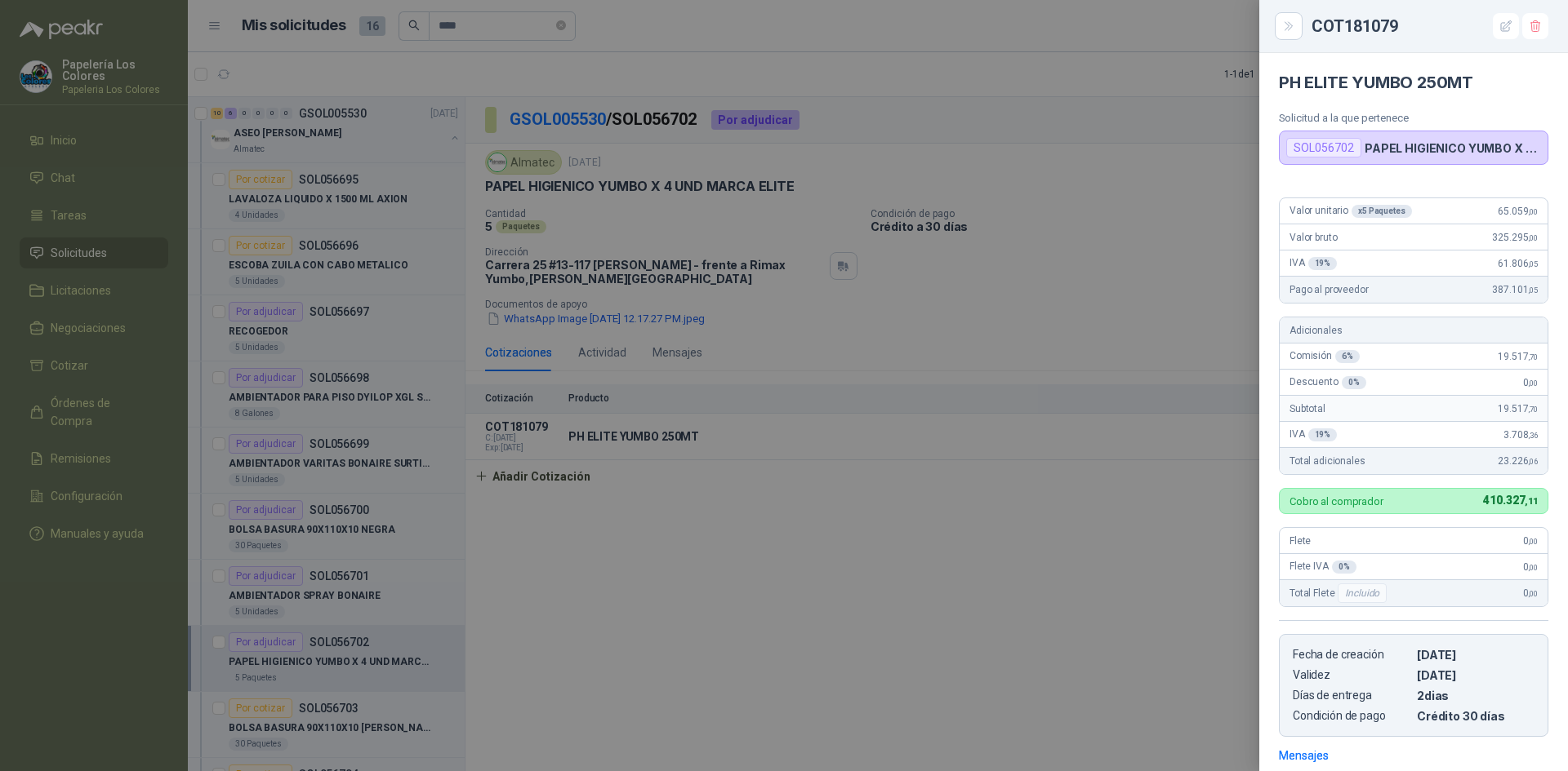
click at [1064, 634] on div at bounding box center [784, 386] width 1568 height 771
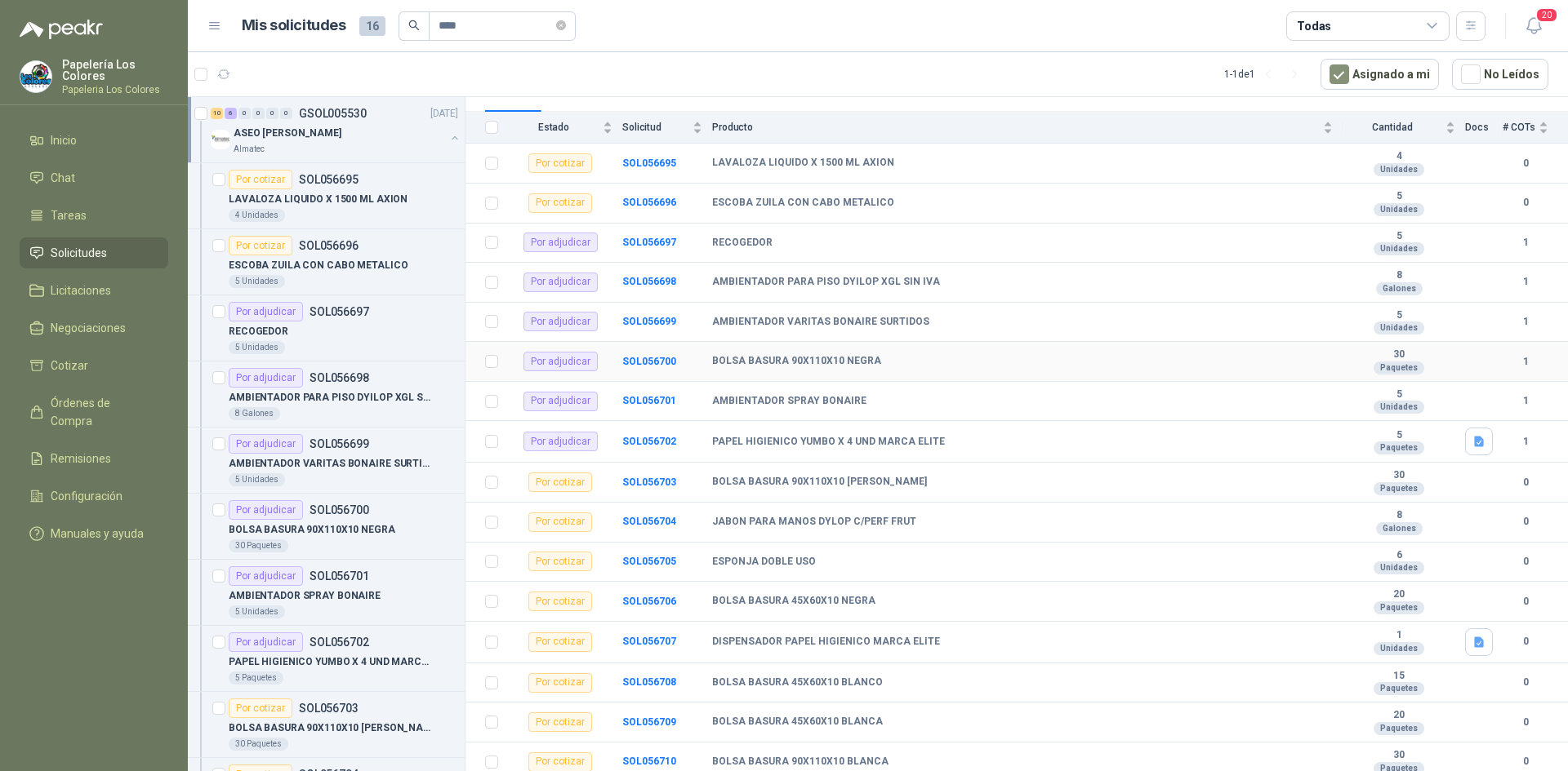
scroll to position [177, 0]
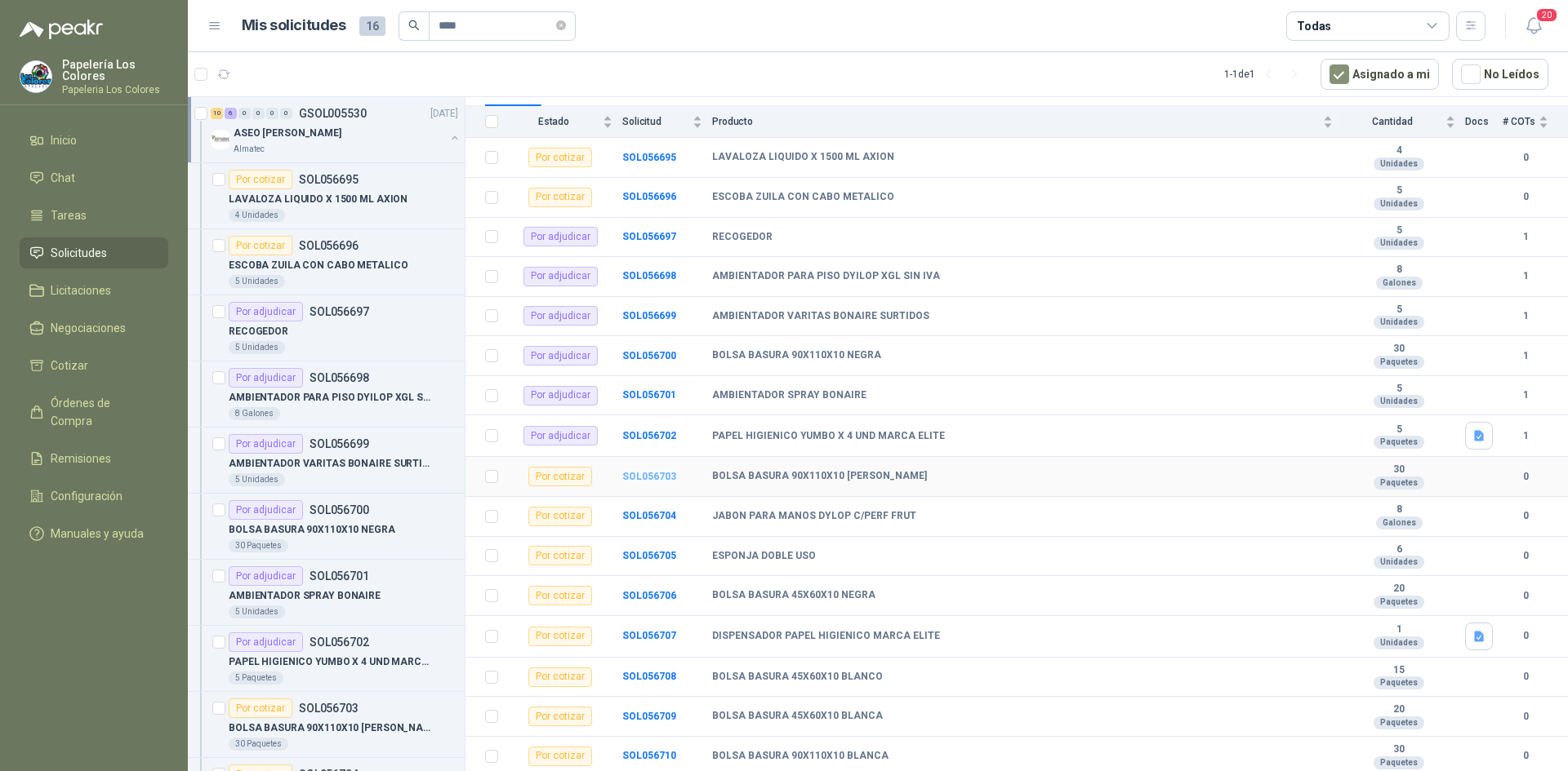
click at [647, 474] on b "SOL056703" at bounding box center [649, 476] width 54 height 11
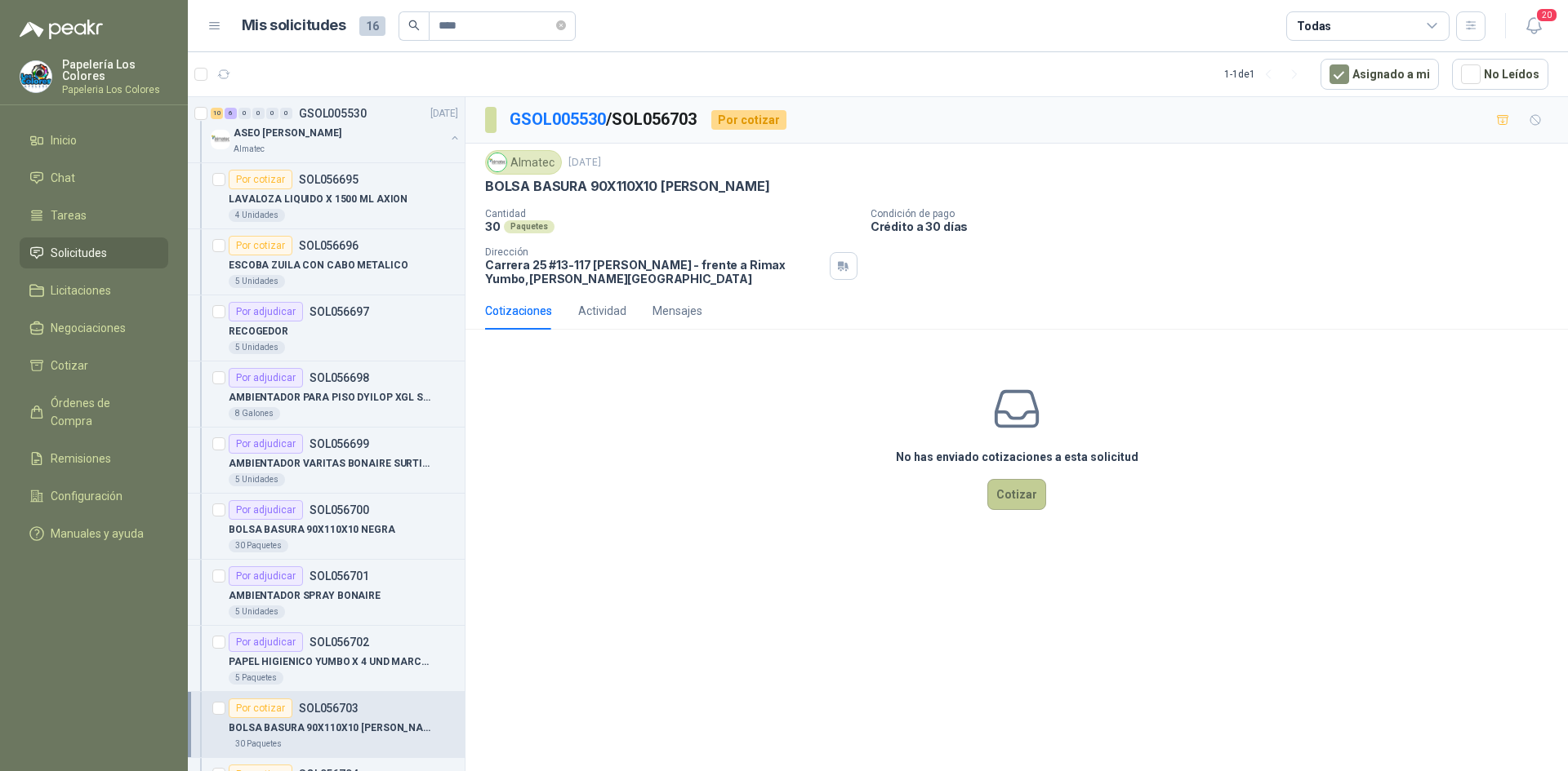
click at [1012, 496] on button "Cotizar" at bounding box center [1016, 494] width 58 height 31
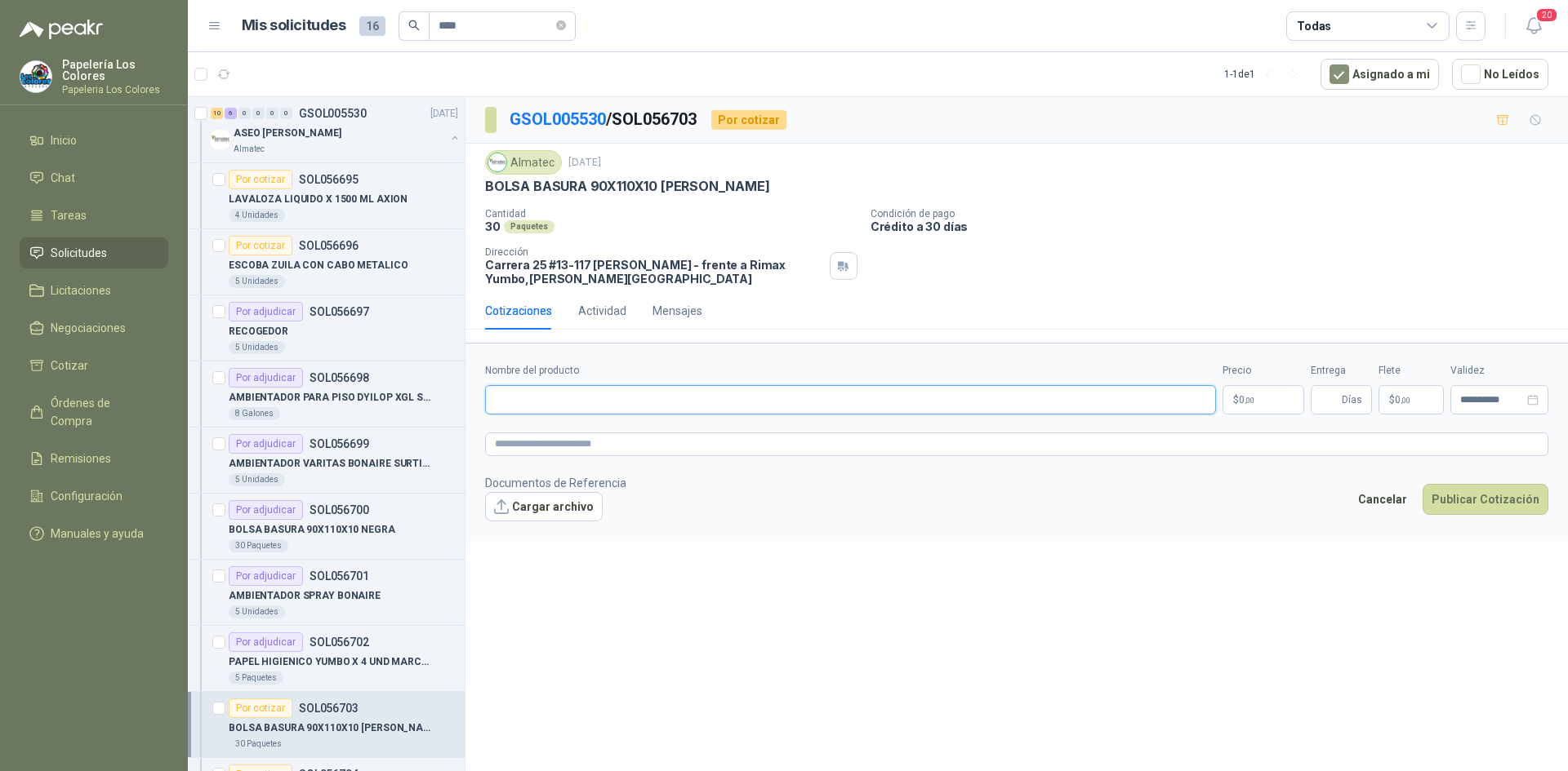
click at [652, 401] on input "Nombre del producto" at bounding box center [850, 400] width 731 height 30
paste input "**********"
type input "**********"
click at [1271, 399] on body "Papelería Los Colores Papeleria Los Colores Inicio Chat Tareas Solicitudes Lici…" at bounding box center [784, 386] width 1568 height 771
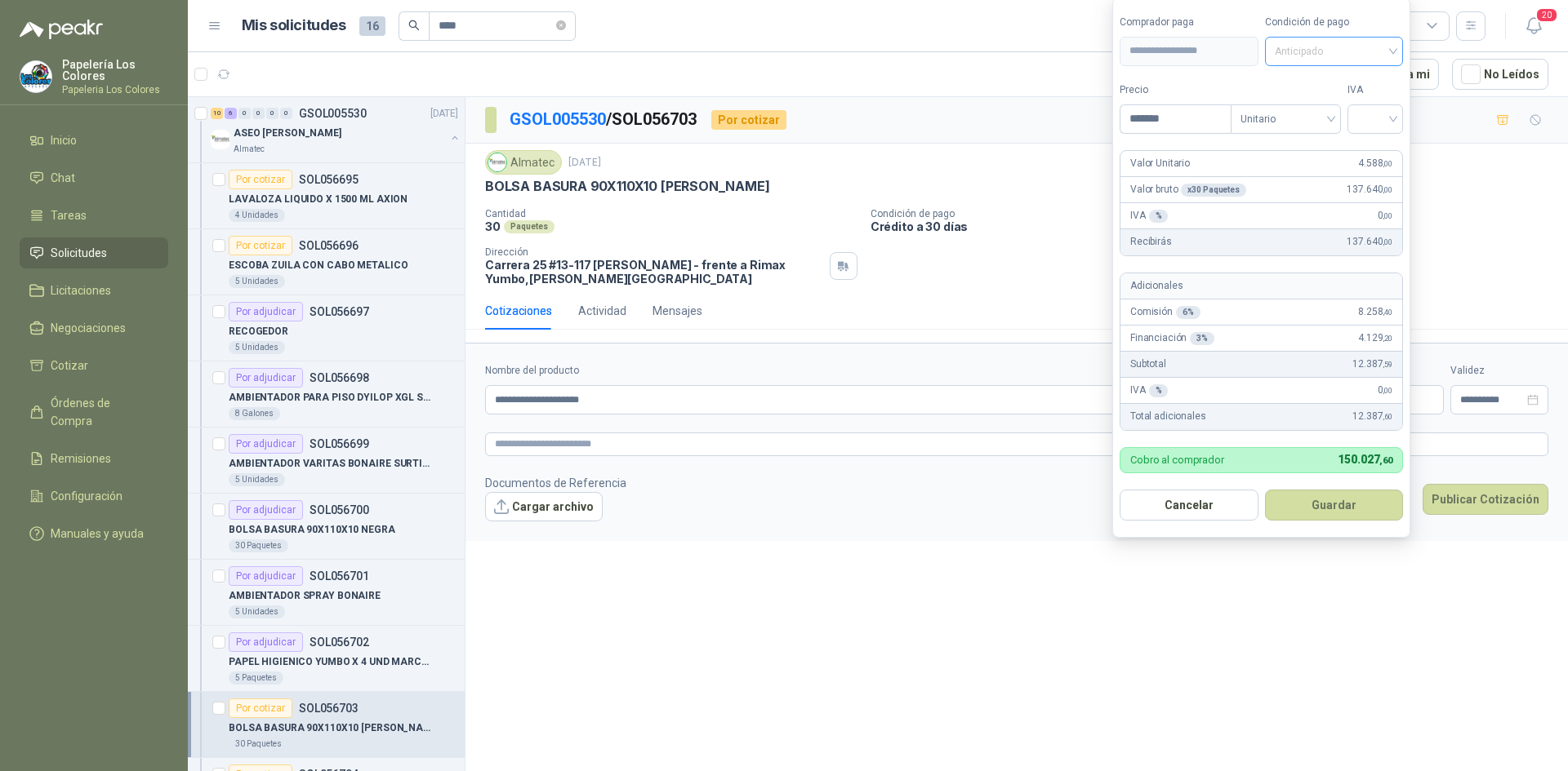
click at [1336, 42] on span "Anticipado" at bounding box center [1334, 51] width 120 height 25
type input "*******"
click at [1332, 103] on div "Crédito a 30 días" at bounding box center [1336, 110] width 114 height 18
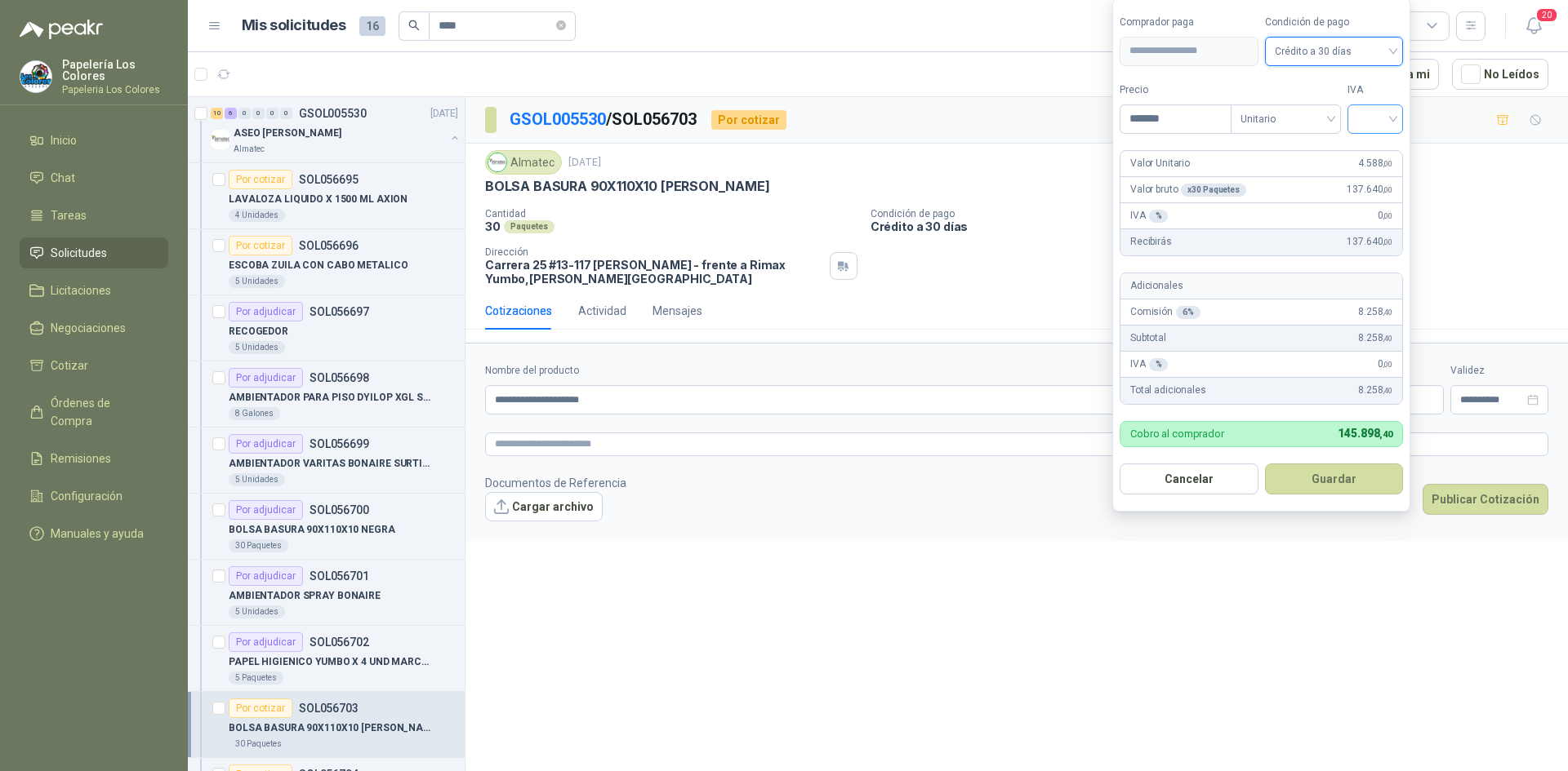
click at [1377, 117] on input "search" at bounding box center [1375, 117] width 36 height 25
click at [1374, 145] on div "19%" at bounding box center [1379, 153] width 31 height 18
click at [1320, 478] on button "Guardar" at bounding box center [1337, 479] width 141 height 31
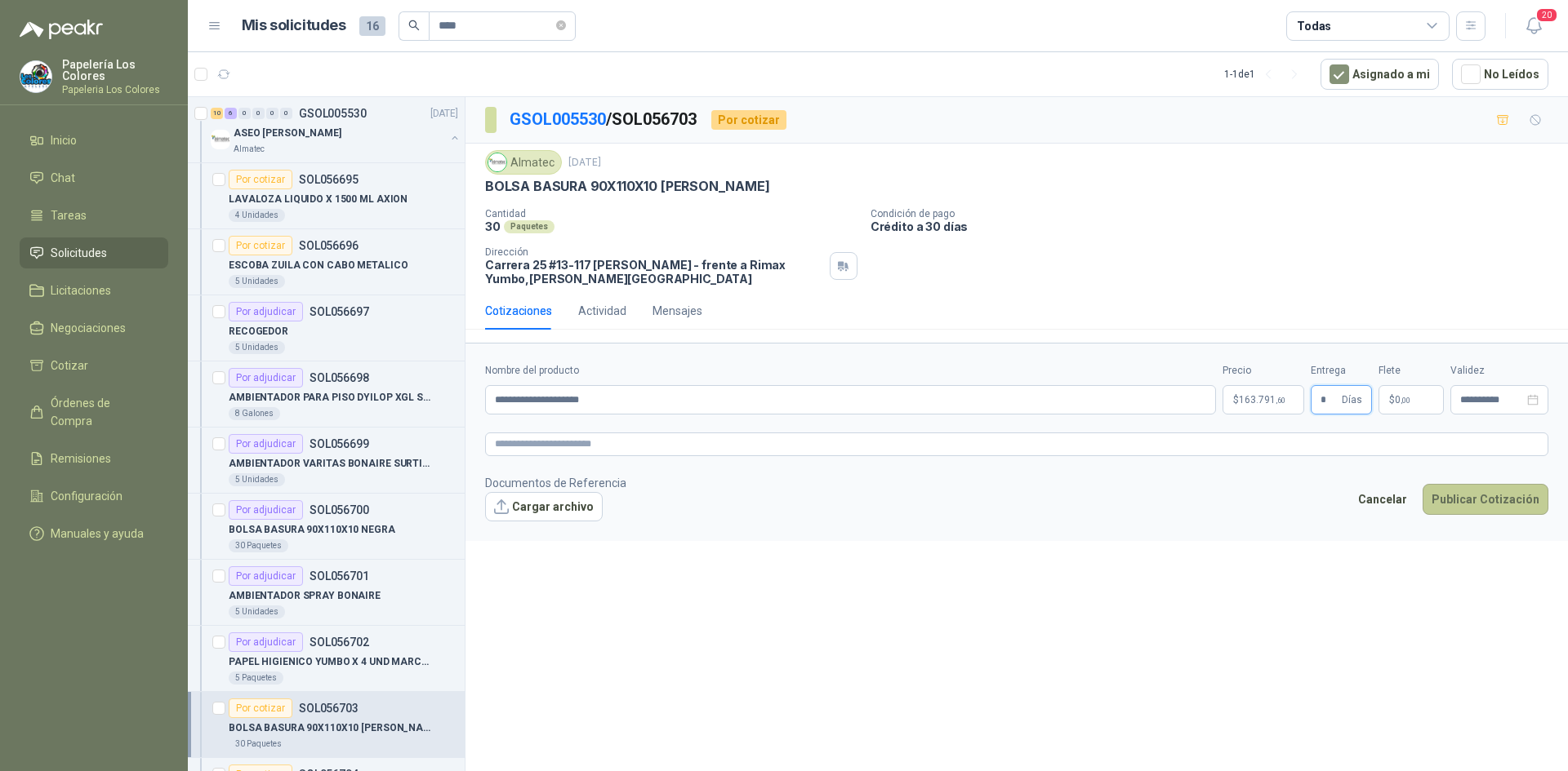
type input "*"
click at [1479, 492] on button "Publicar Cotización" at bounding box center [1485, 499] width 125 height 31
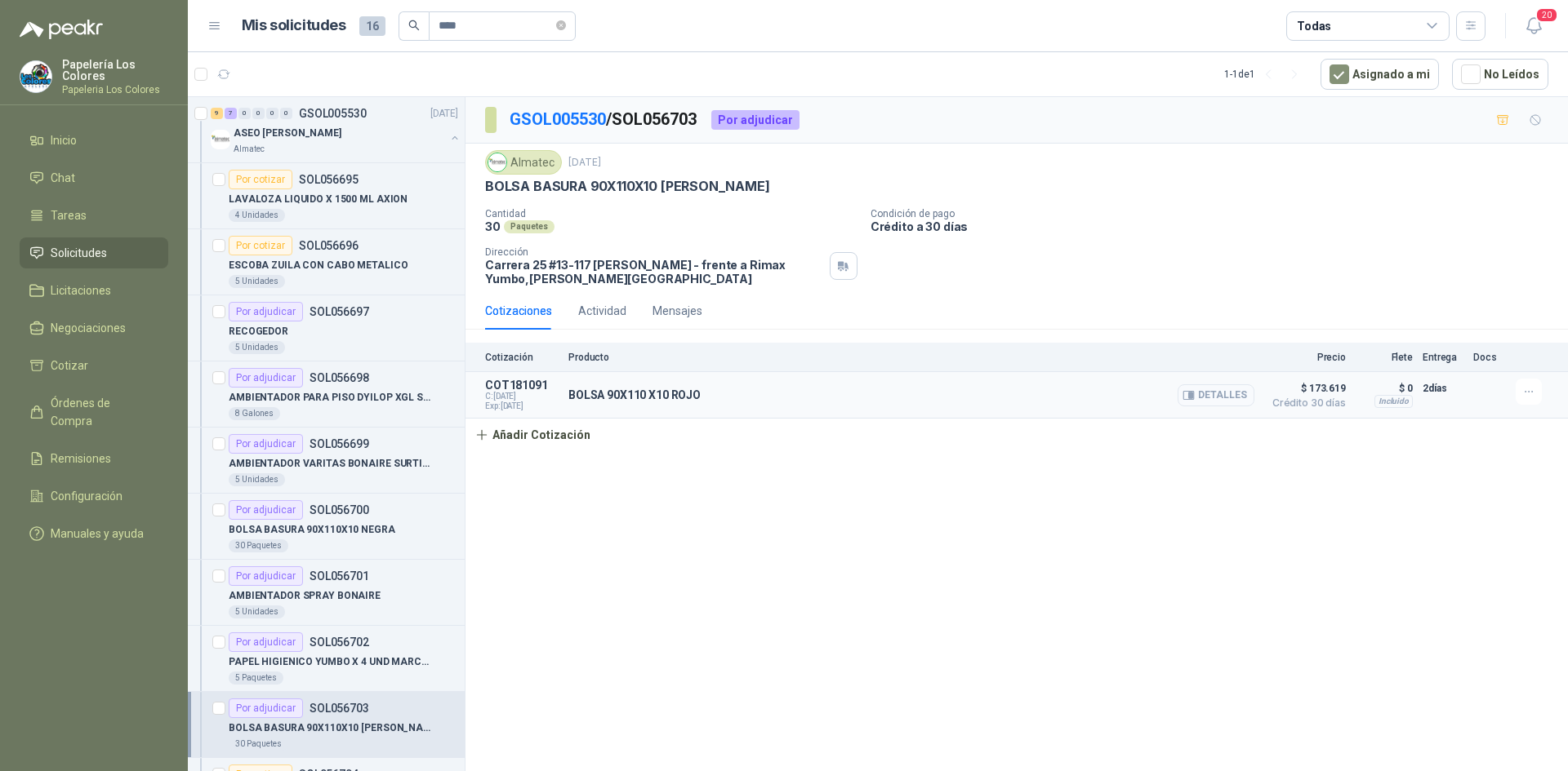
click at [1212, 392] on button "Detalles" at bounding box center [1215, 396] width 77 height 22
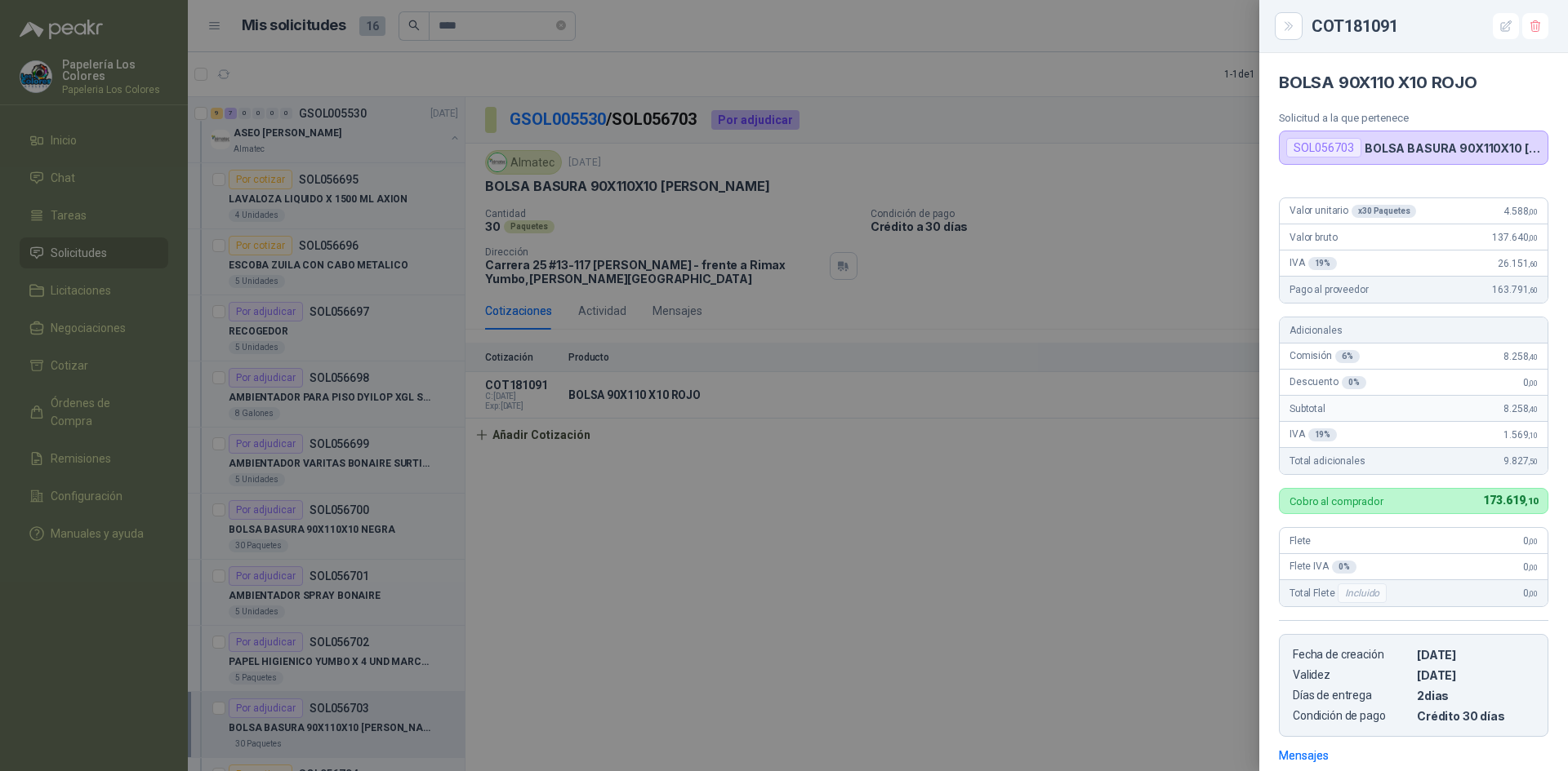
click at [1116, 419] on div at bounding box center [784, 386] width 1568 height 771
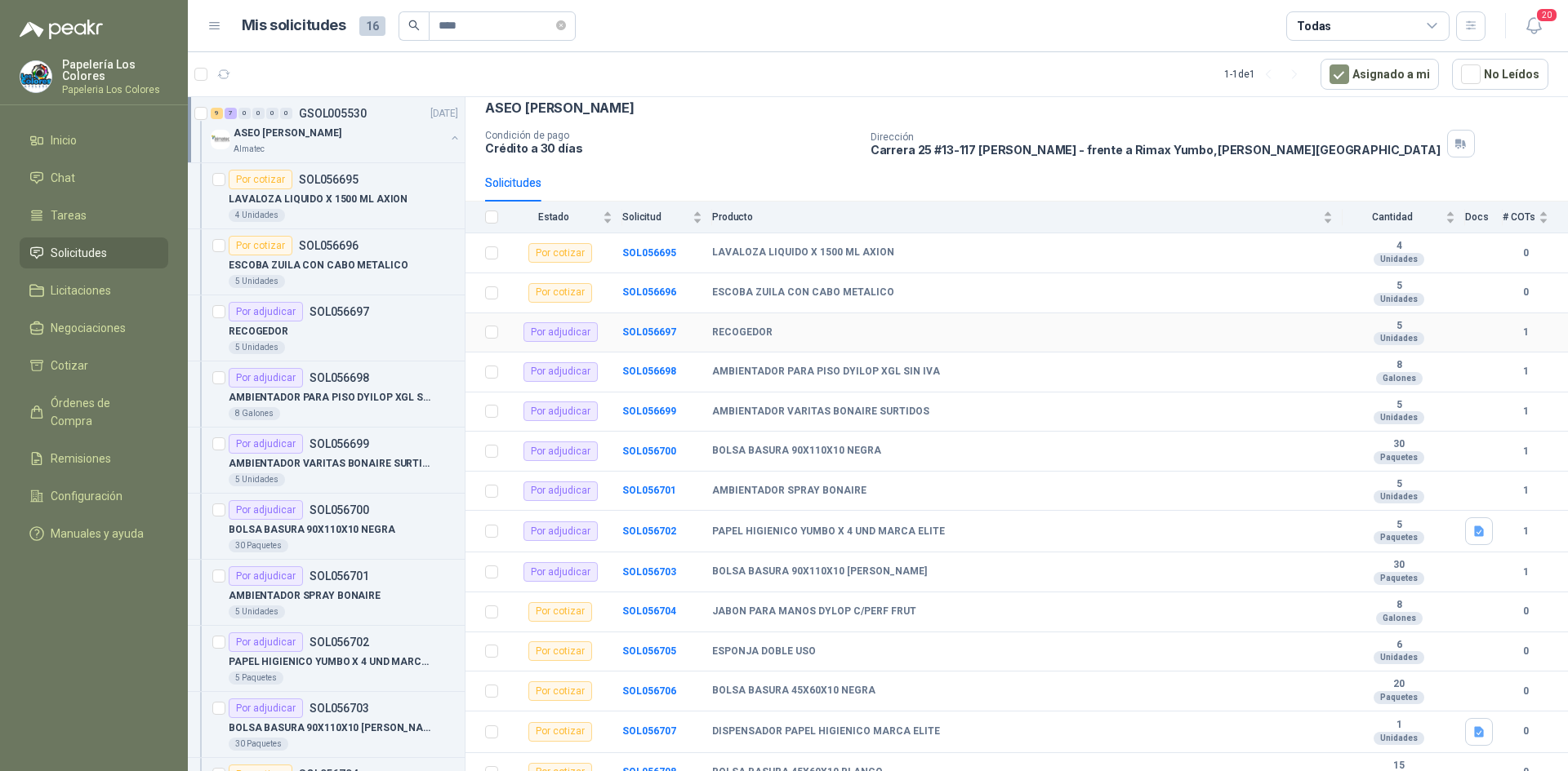
scroll to position [177, 0]
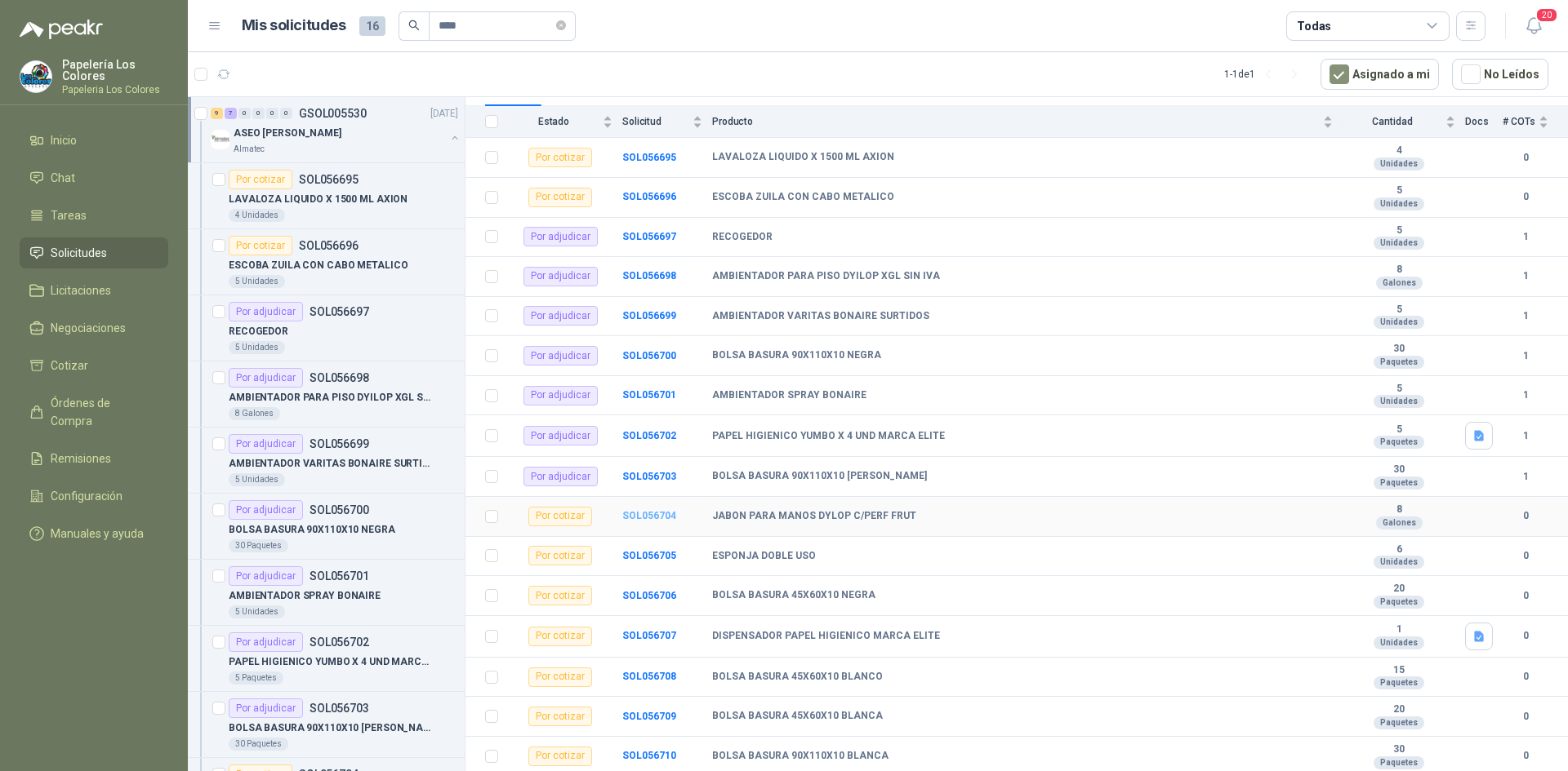
click at [651, 513] on b "SOL056704" at bounding box center [649, 515] width 54 height 11
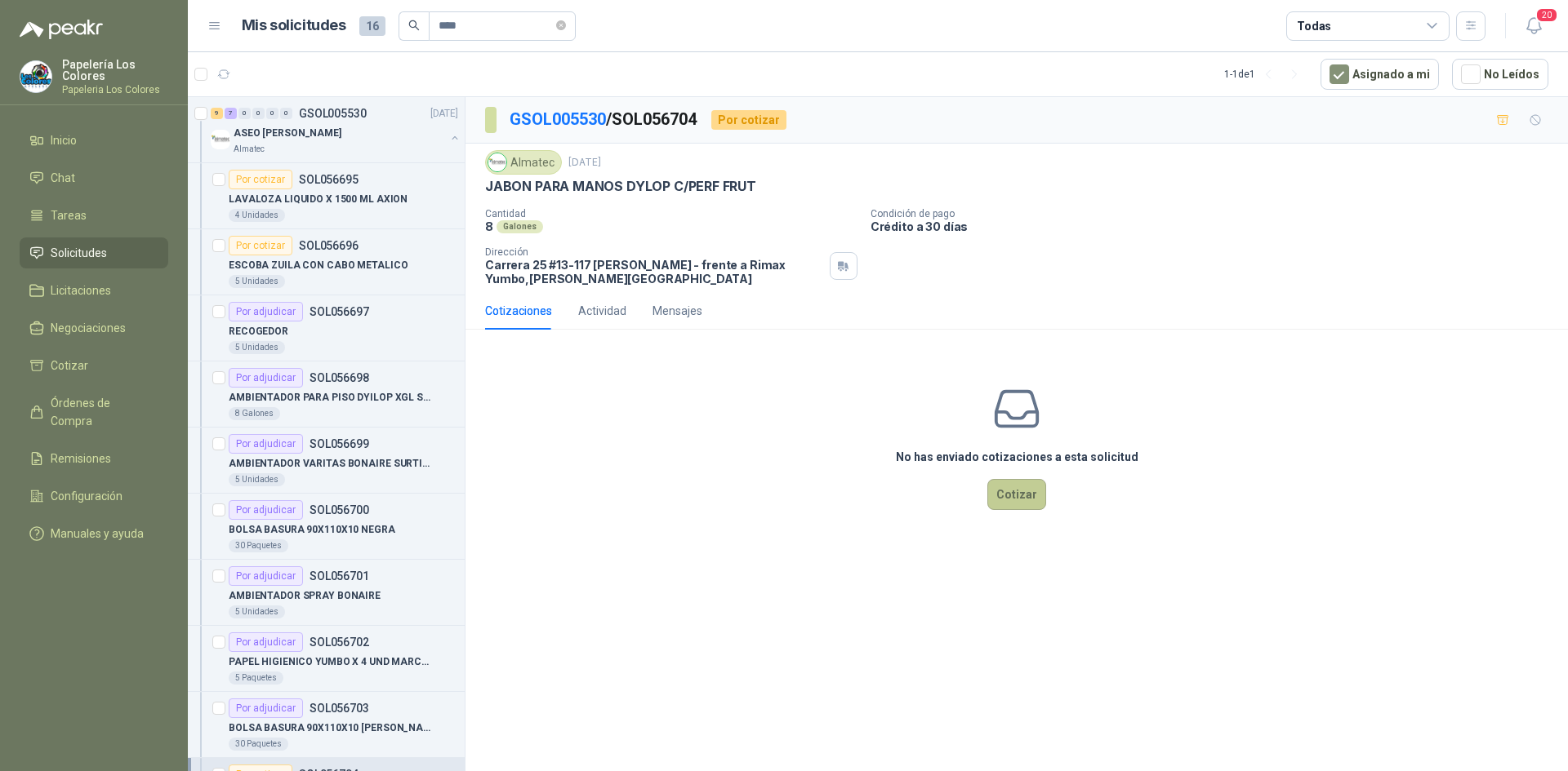
click at [1028, 496] on button "Cotizar" at bounding box center [1016, 494] width 58 height 31
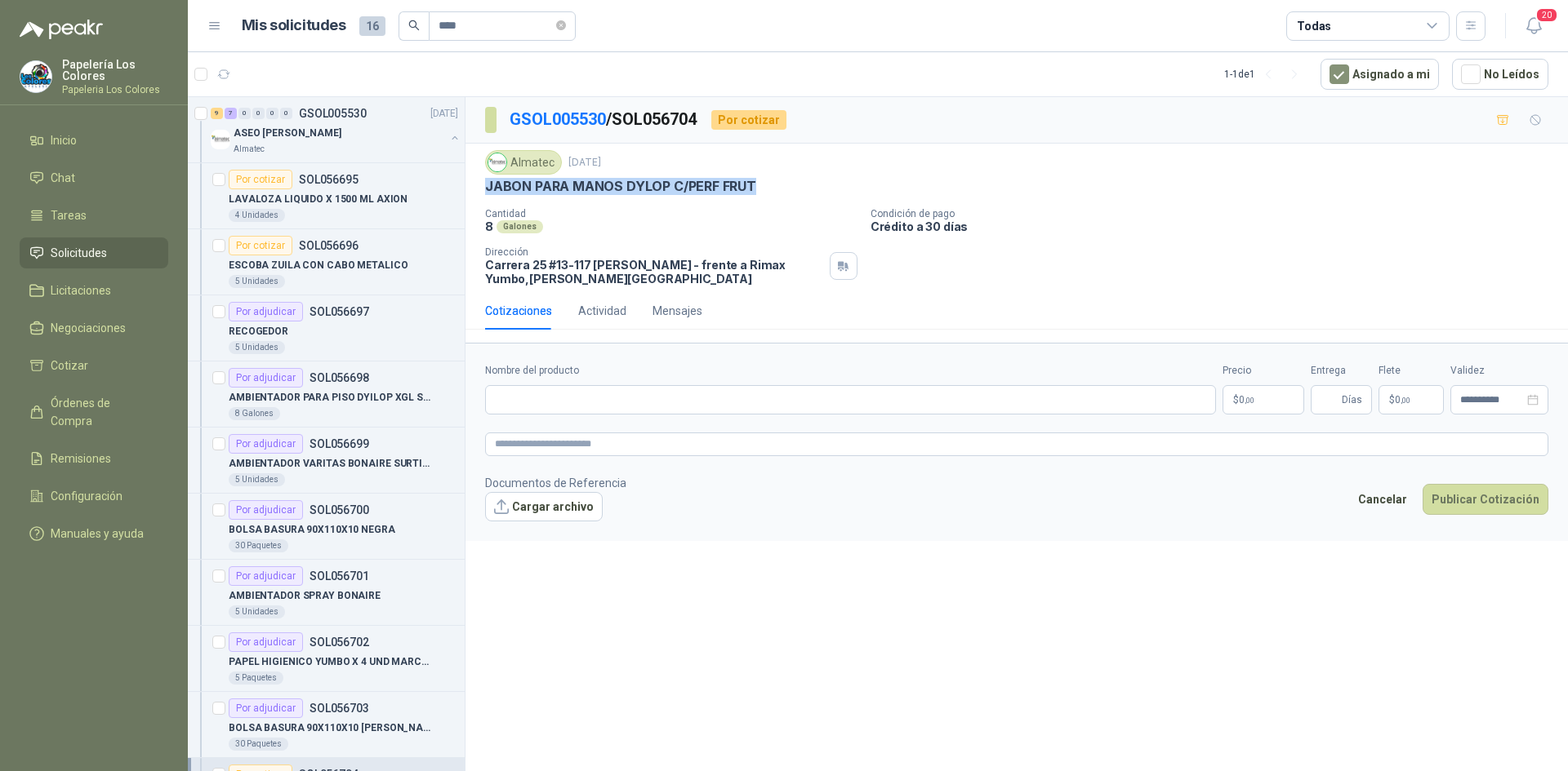
drag, startPoint x: 488, startPoint y: 185, endPoint x: 751, endPoint y: 197, distance: 263.3
click at [751, 197] on div "Almatec [DATE] JABON PARA MANOS DYLOP C/PERF FRUT Cantidad 8 Galones Condición…" at bounding box center [1016, 218] width 1063 height 136
copy p "JABON PARA MANOS DYLOP C/PERF FRUT"
click at [557, 393] on input "Nombre del producto" at bounding box center [850, 400] width 731 height 30
paste input "**********"
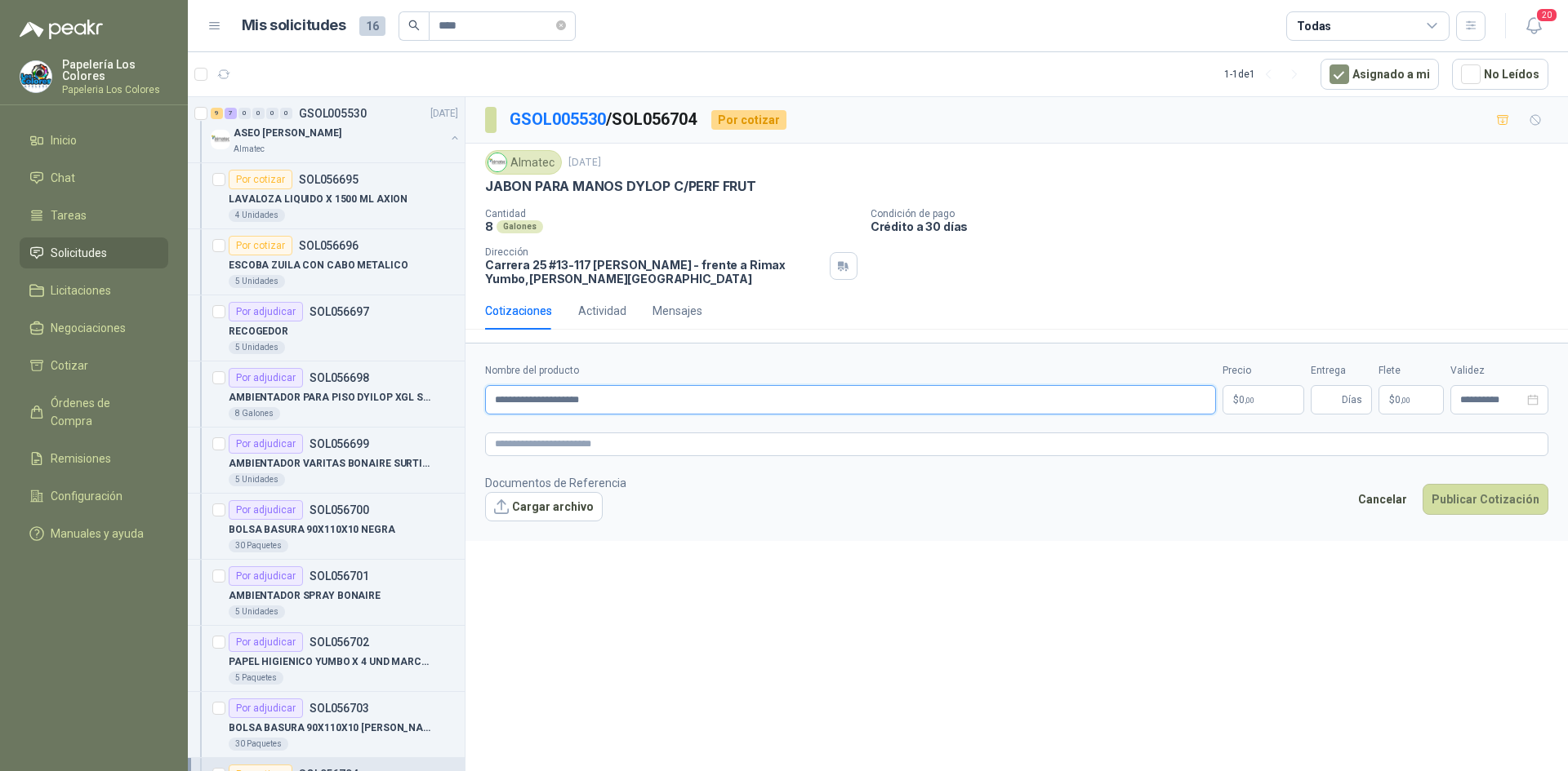
type input "**********"
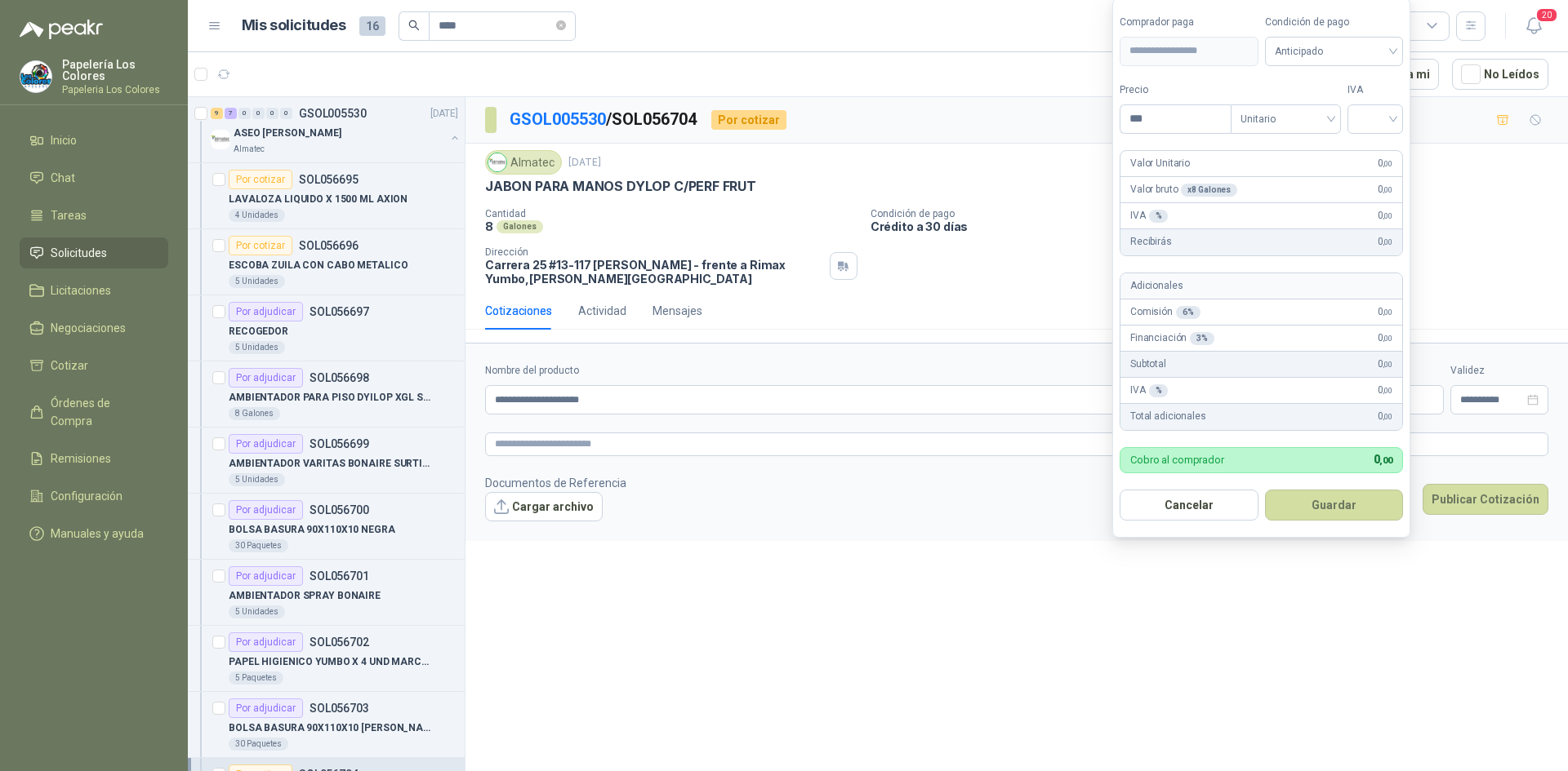
click at [1272, 391] on body "Papelería Los Colores Papeleria Los Colores Inicio Chat Tareas Solicitudes Lici…" at bounding box center [784, 386] width 1568 height 771
click at [1328, 50] on span "Anticipado" at bounding box center [1334, 51] width 120 height 25
type input "********"
click at [1315, 106] on div "Crédito a 30 días" at bounding box center [1336, 110] width 114 height 18
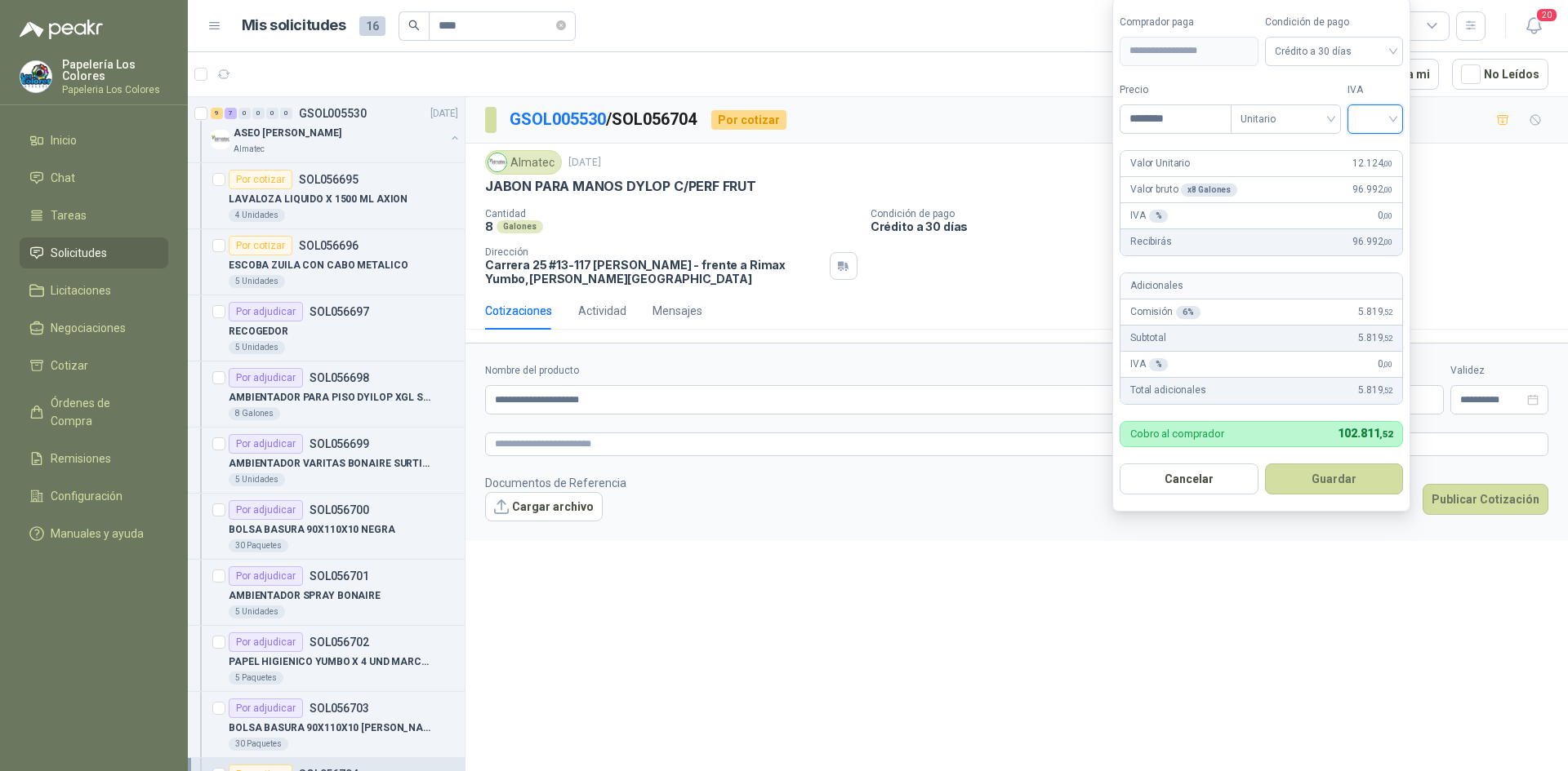
click at [1384, 114] on input "search" at bounding box center [1375, 117] width 36 height 25
click at [1381, 149] on div "19%" at bounding box center [1379, 153] width 31 height 18
click at [1332, 481] on button "Guardar" at bounding box center [1337, 479] width 141 height 31
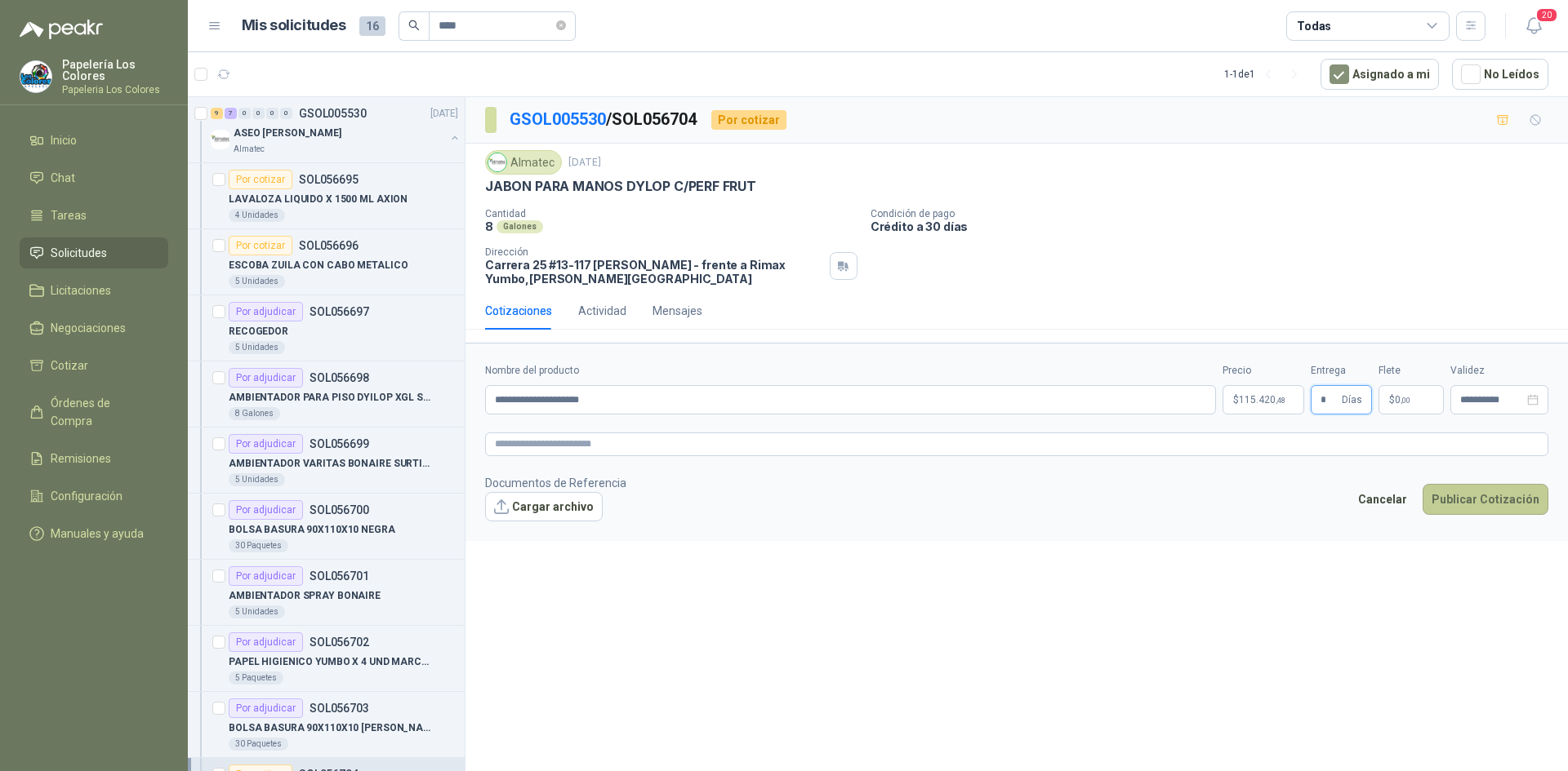
type input "*"
click at [1468, 503] on button "Publicar Cotización" at bounding box center [1485, 499] width 125 height 31
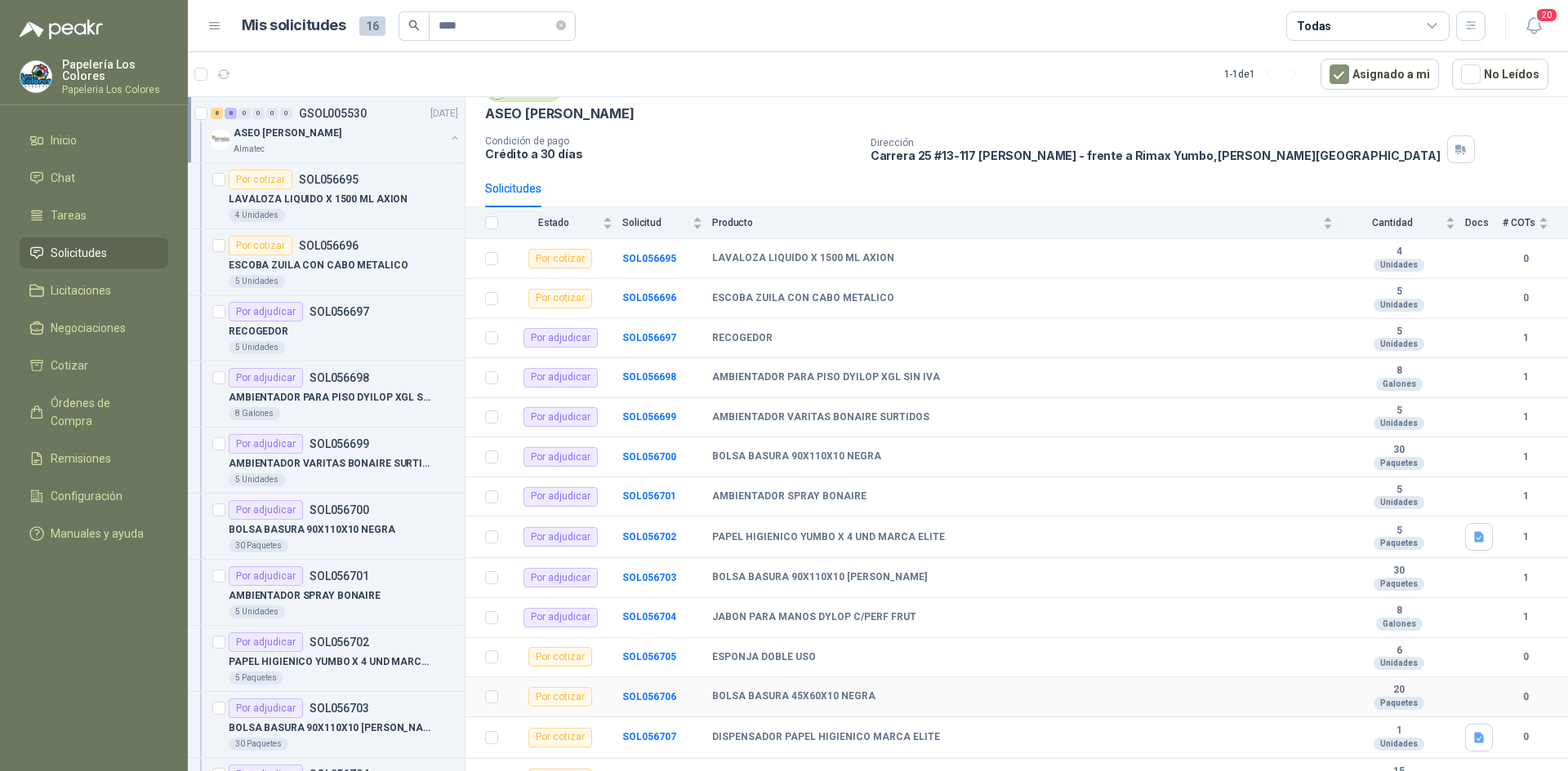
scroll to position [177, 0]
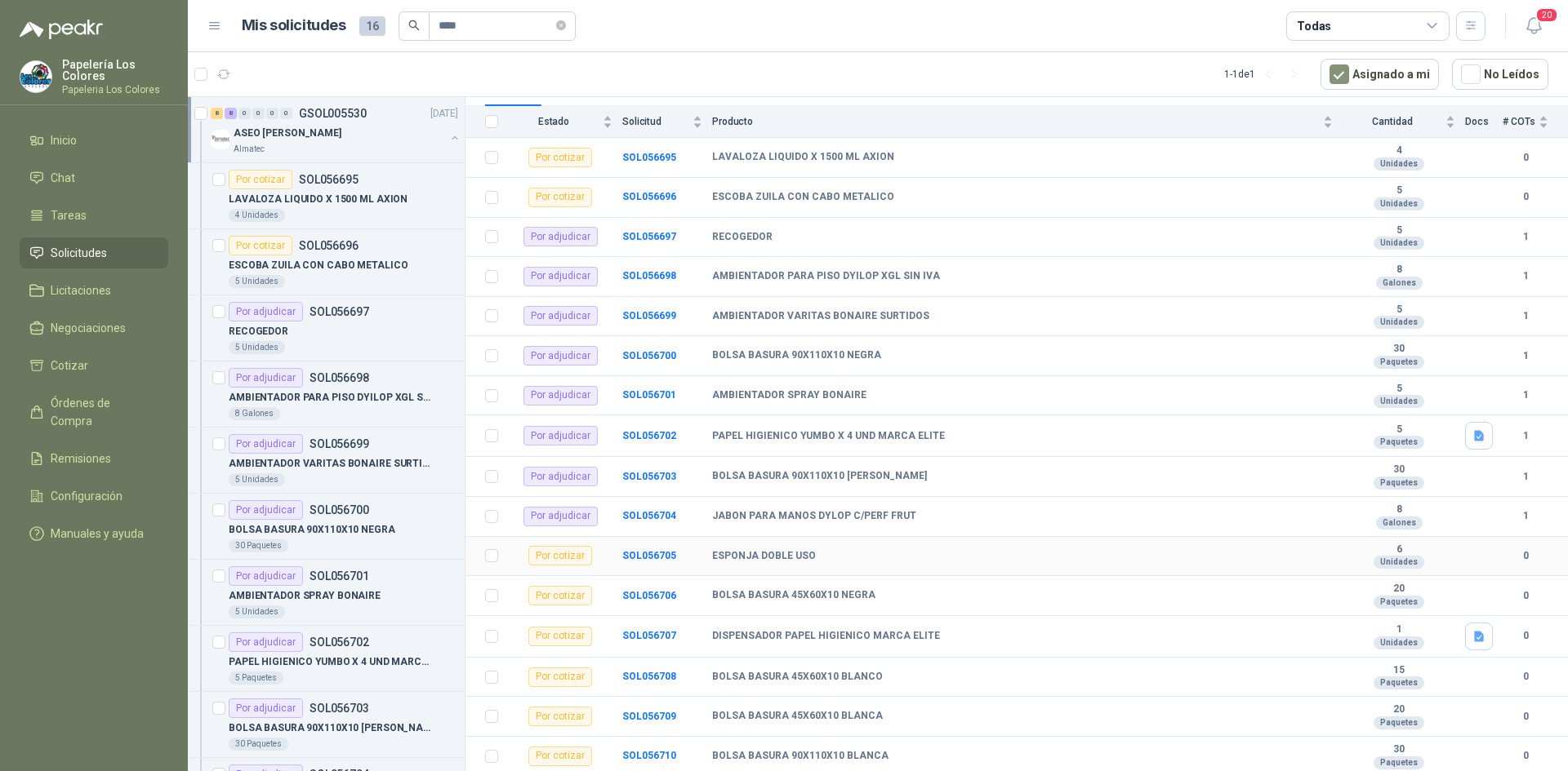
click at [639, 548] on td "SOL056705" at bounding box center [667, 557] width 90 height 40
click at [642, 551] on b "SOL056705" at bounding box center [649, 555] width 54 height 11
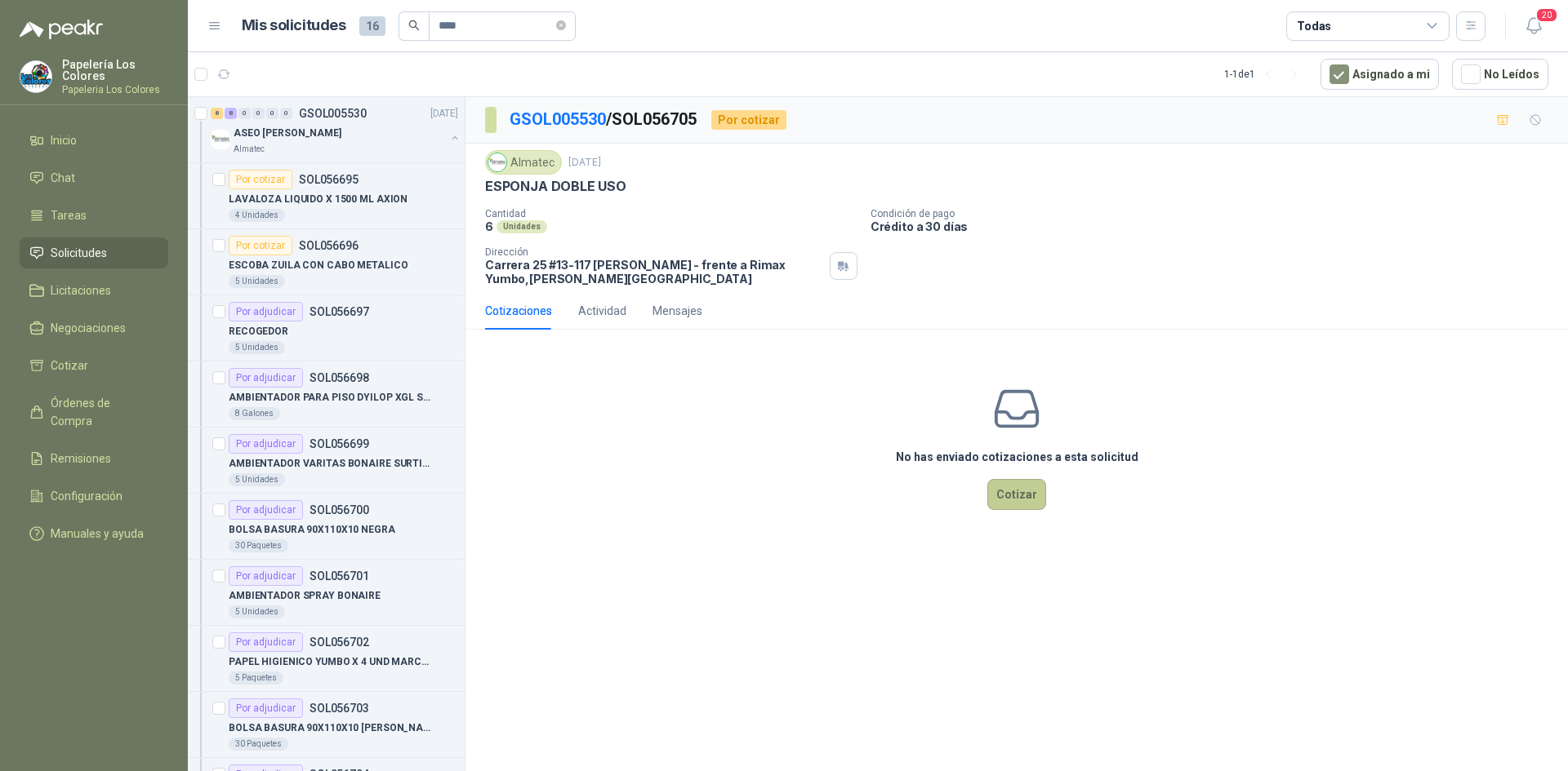
click at [1013, 490] on button "Cotizar" at bounding box center [1016, 494] width 58 height 31
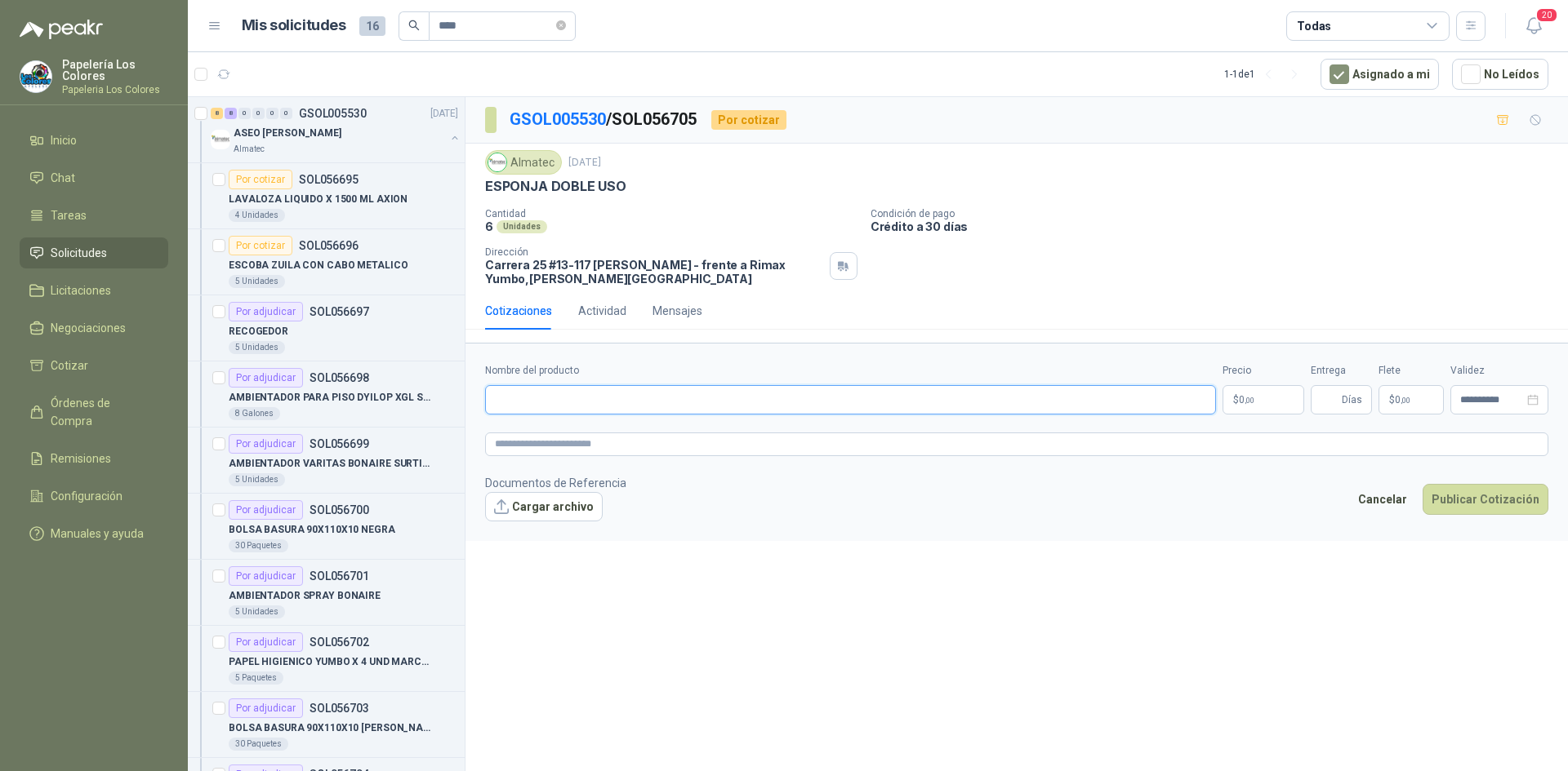
click at [590, 402] on input "Nombre del producto" at bounding box center [850, 400] width 731 height 30
click at [764, 404] on input "Nombre del producto" at bounding box center [850, 400] width 731 height 30
paste input "**********"
type input "**********"
click at [1282, 399] on body "Papelería Los Colores Papeleria Los Colores Inicio Chat Tareas Solicitudes Lici…" at bounding box center [784, 386] width 1568 height 771
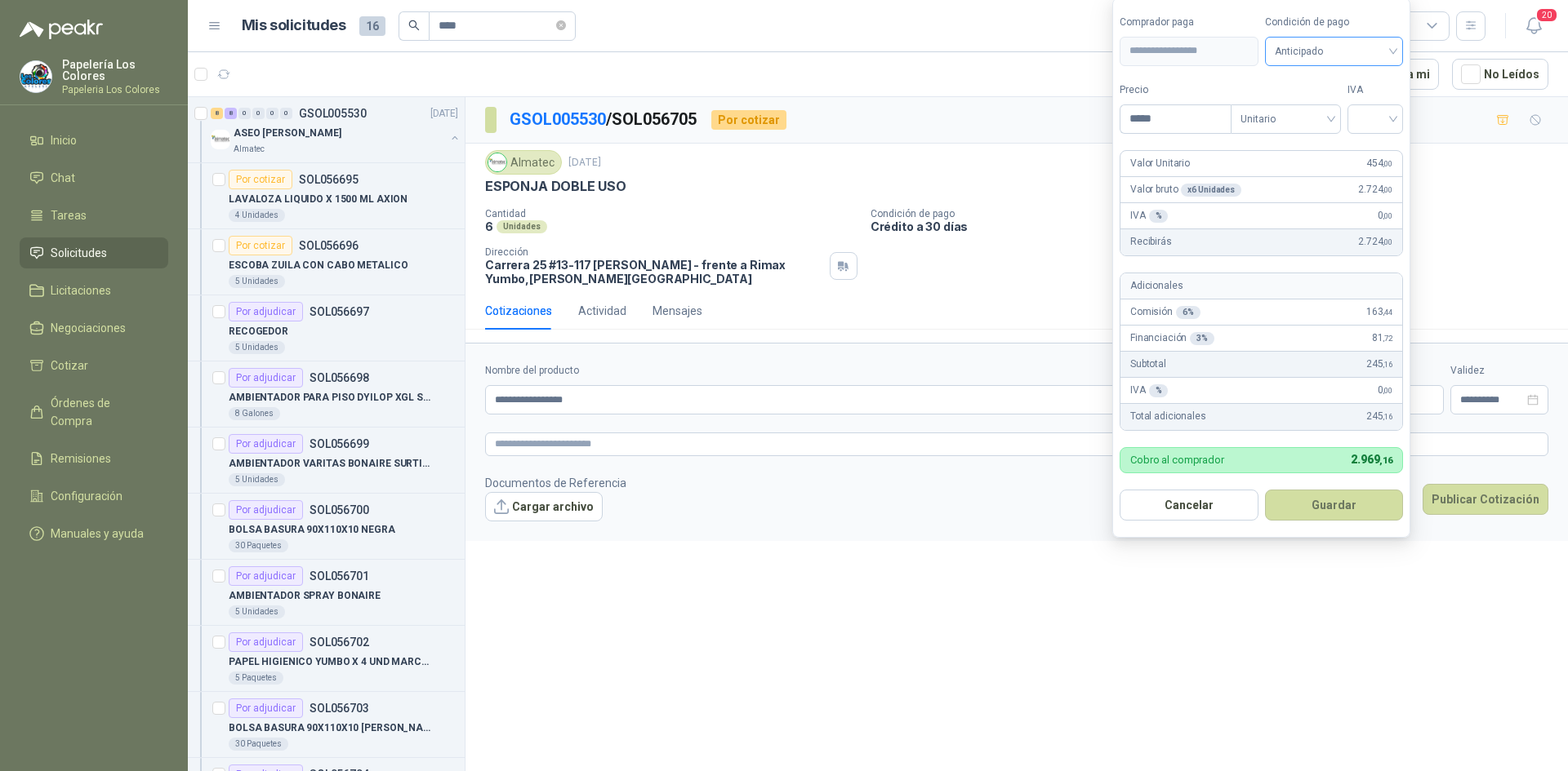
click at [1334, 53] on span "Anticipado" at bounding box center [1334, 51] width 120 height 25
type input "*****"
click at [1336, 102] on div "Crédito a 30 días" at bounding box center [1336, 110] width 114 height 18
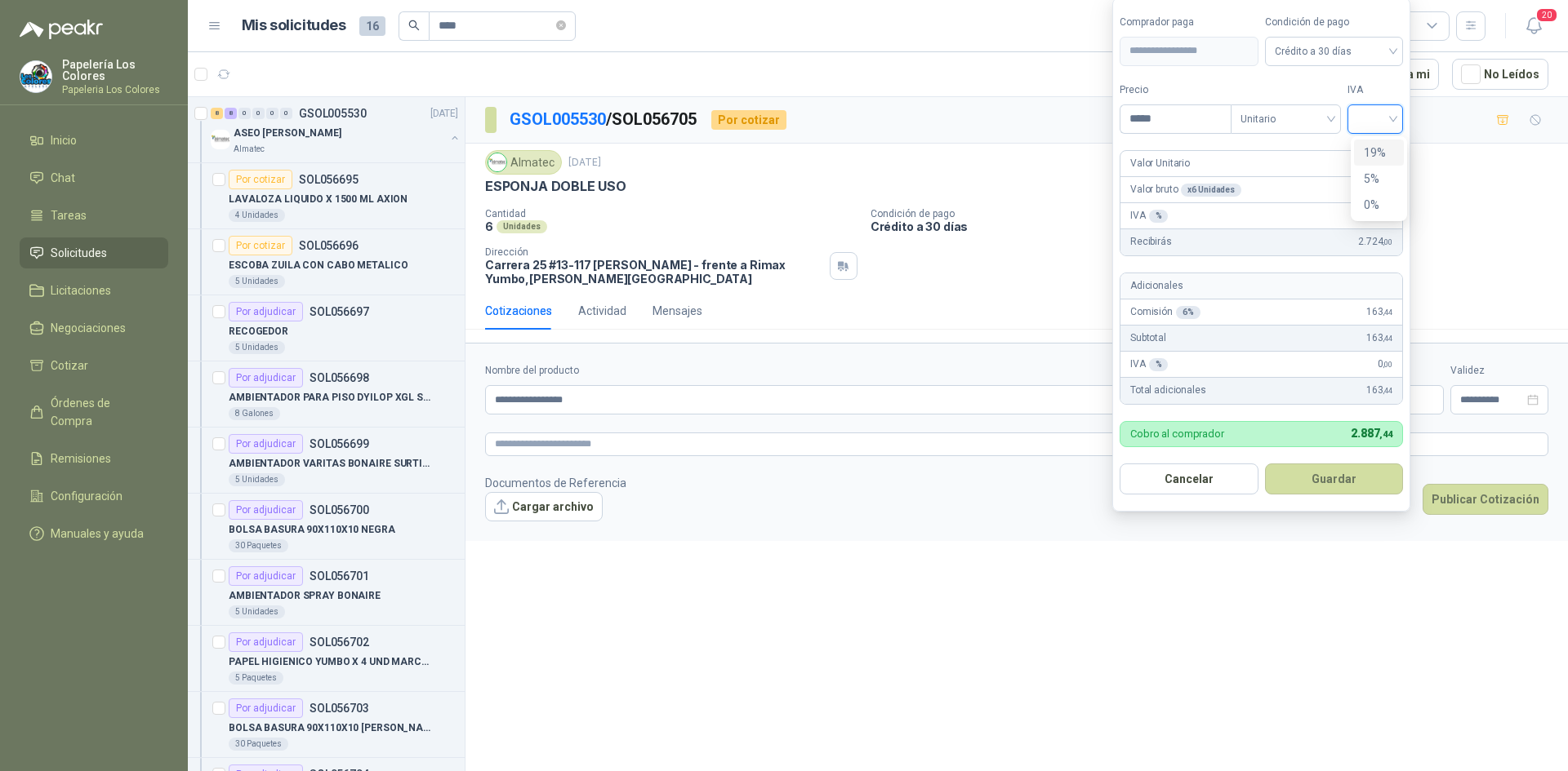
click at [1373, 111] on input "search" at bounding box center [1375, 117] width 36 height 25
click at [1372, 149] on div "19%" at bounding box center [1379, 153] width 31 height 18
click at [1300, 487] on button "Guardar" at bounding box center [1337, 479] width 141 height 31
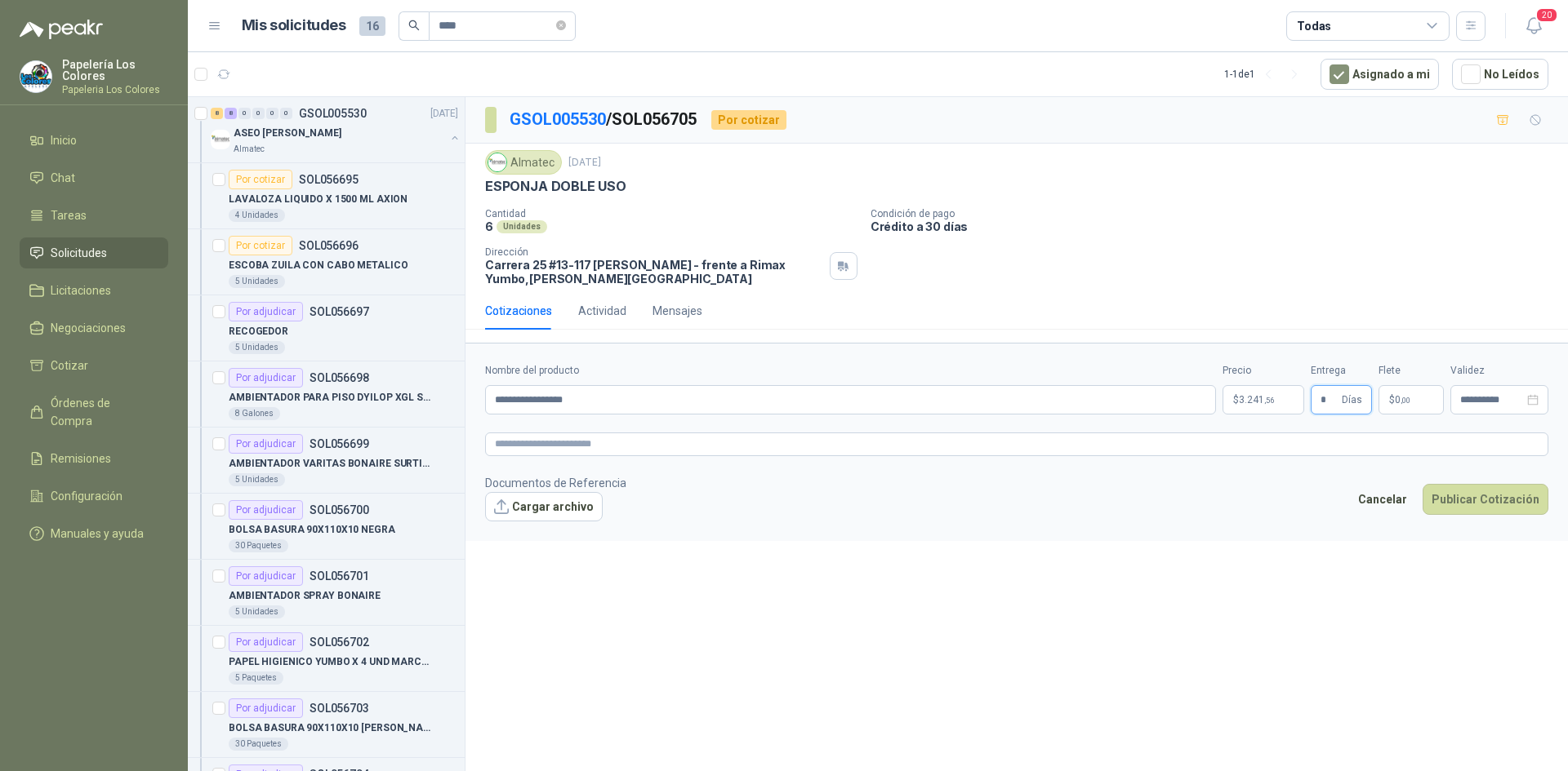
type input "*"
click at [1470, 488] on button "Publicar Cotización" at bounding box center [1485, 499] width 125 height 31
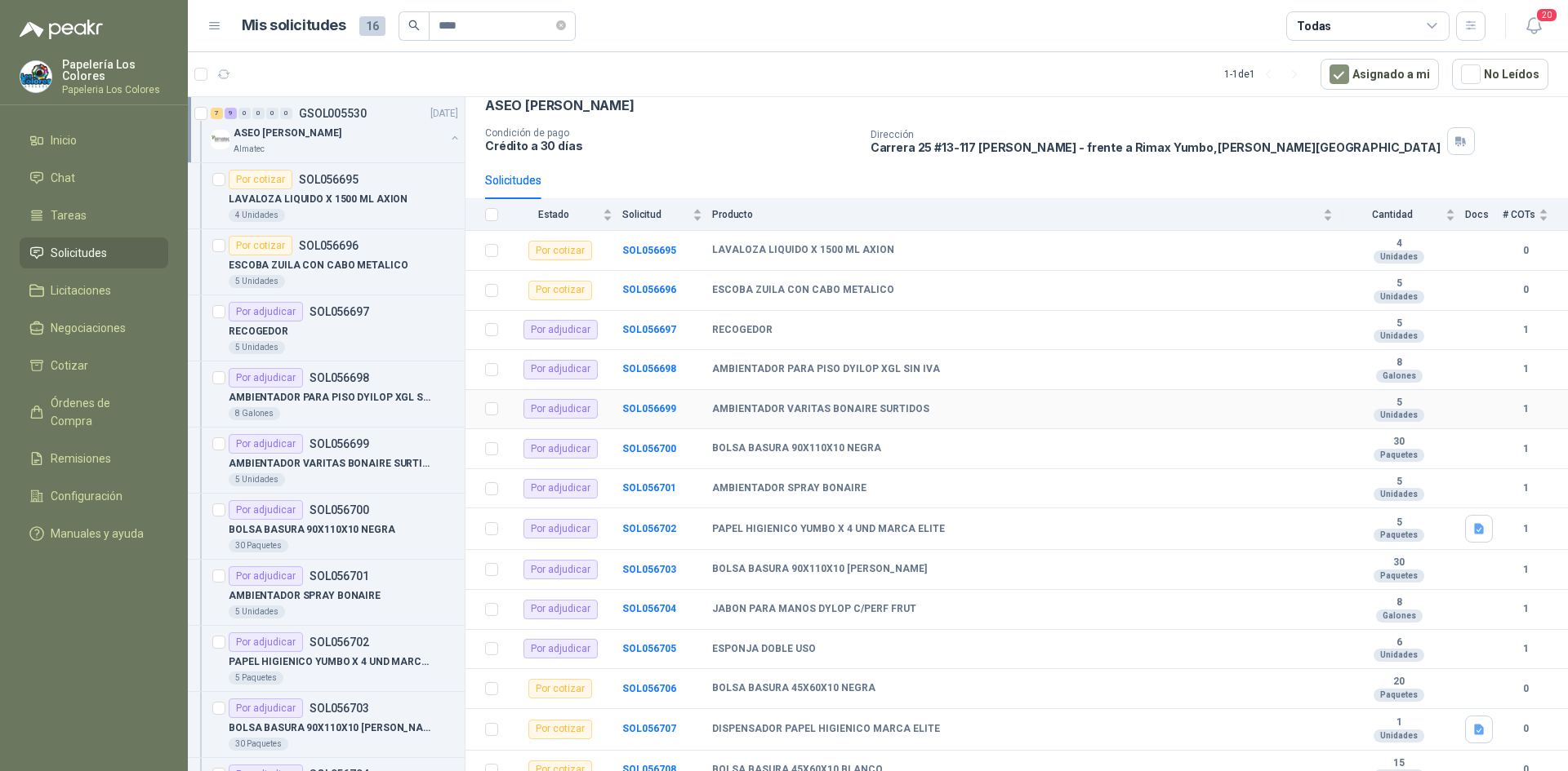
scroll to position [177, 0]
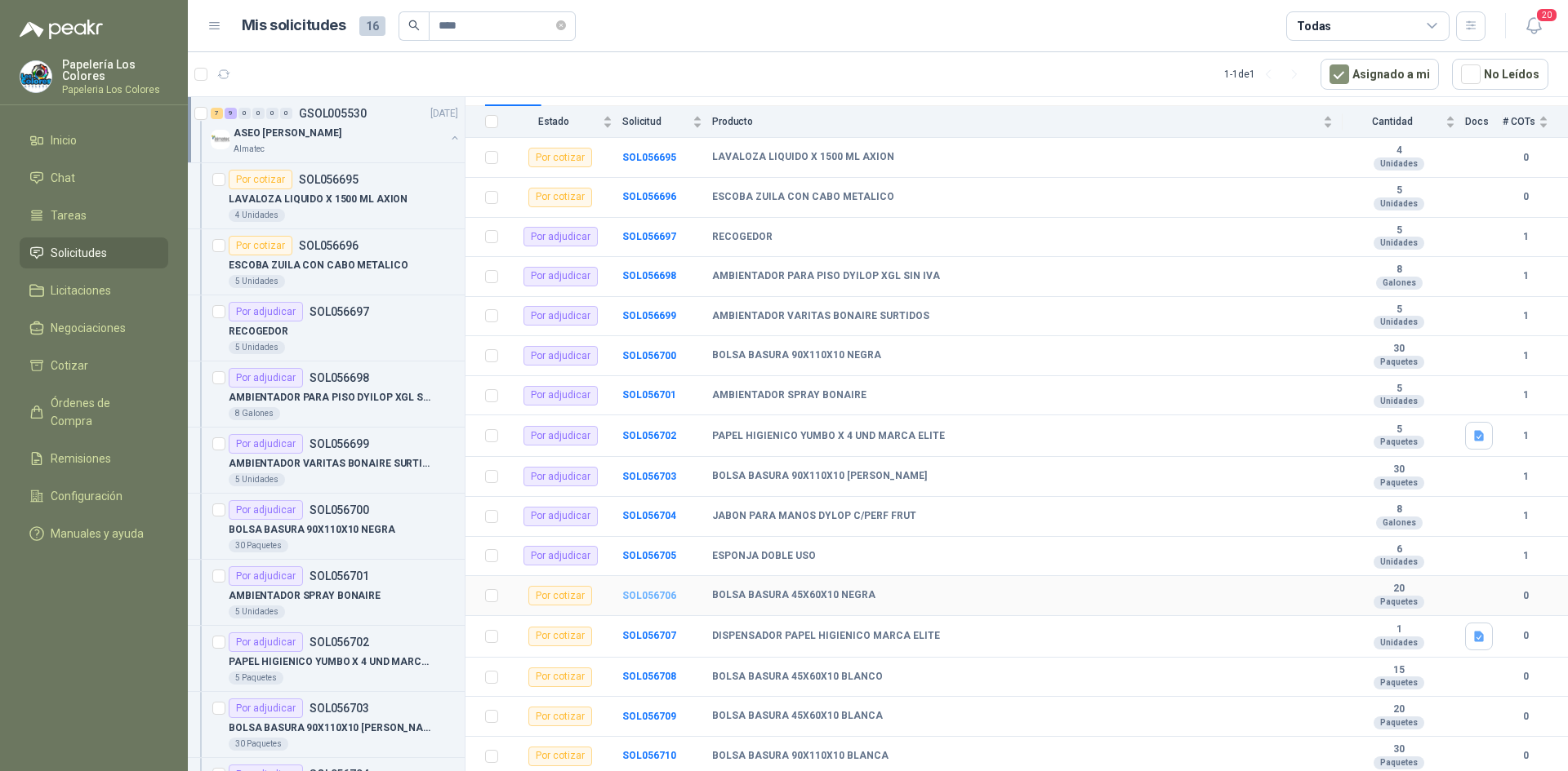
click at [657, 597] on b "SOL056706" at bounding box center [649, 595] width 54 height 11
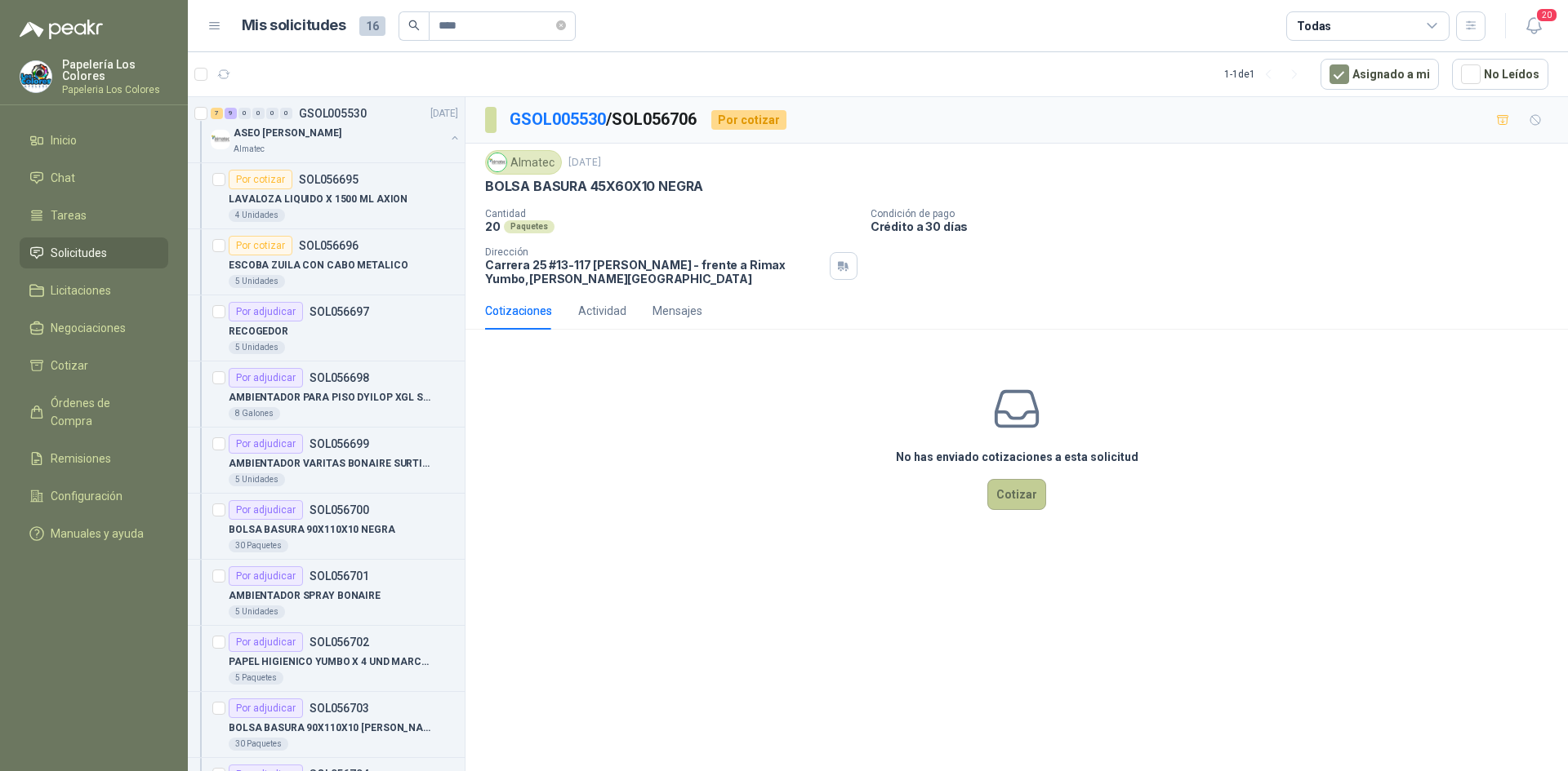
click at [1025, 488] on button "Cotizar" at bounding box center [1016, 494] width 58 height 31
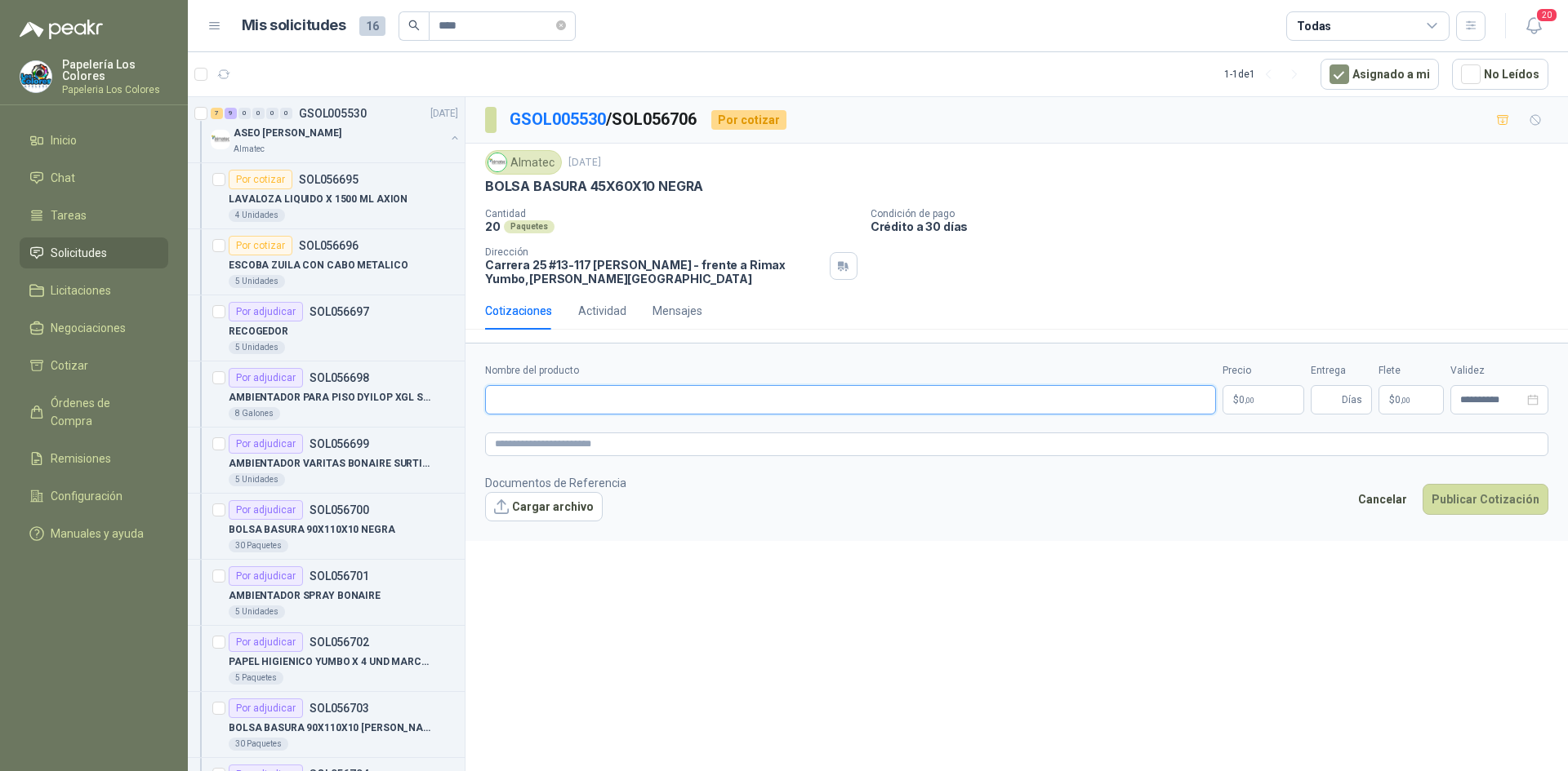
click at [685, 398] on input "Nombre del producto" at bounding box center [850, 400] width 731 height 30
click at [620, 409] on input "Nombre del producto" at bounding box center [850, 400] width 731 height 30
paste input "**********"
type input "**********"
click at [1269, 399] on body "Papelería Los Colores Papeleria Los Colores Inicio Chat Tareas Solicitudes Lici…" at bounding box center [784, 386] width 1568 height 771
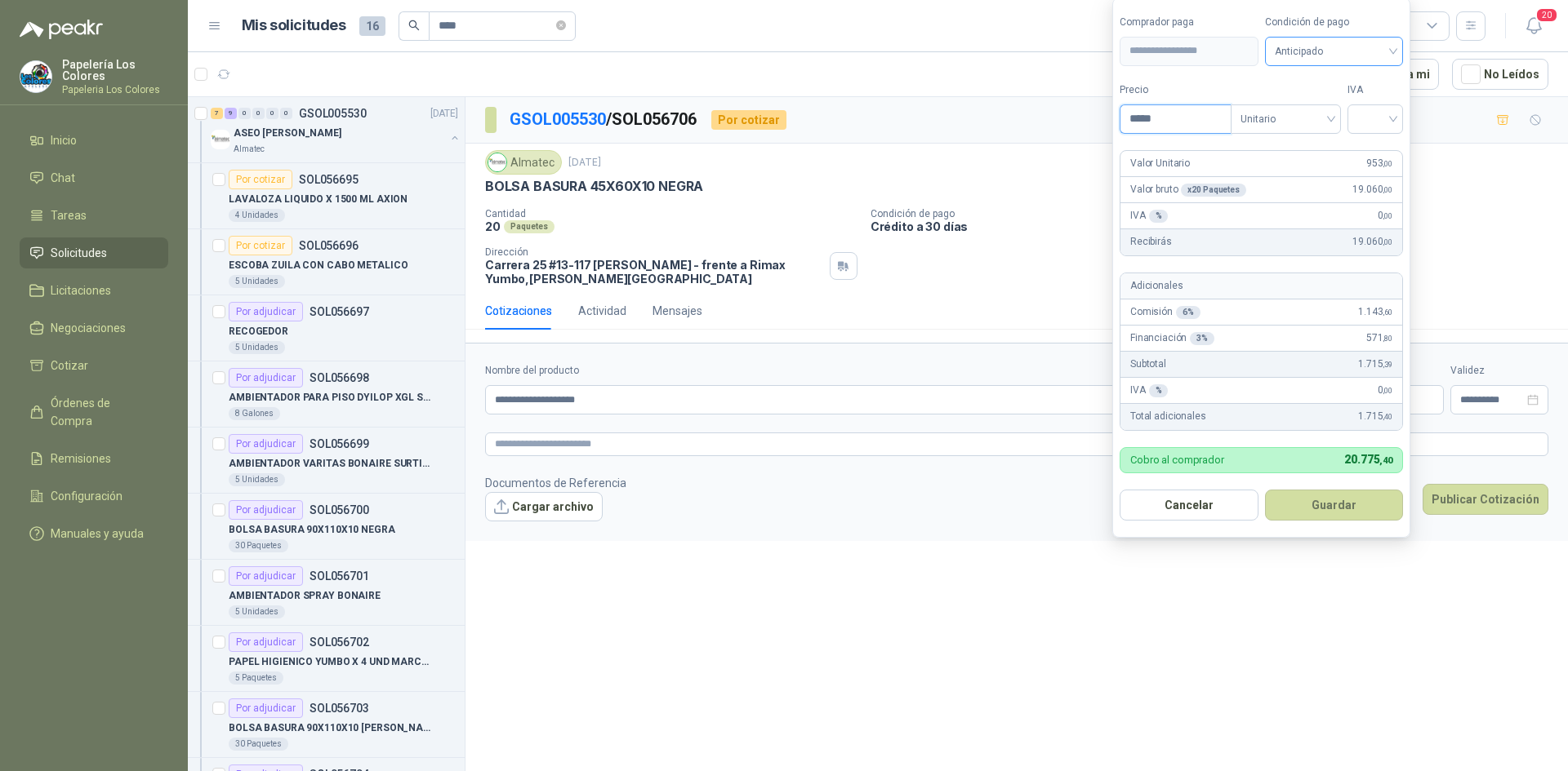
click at [1328, 45] on span "Anticipado" at bounding box center [1334, 51] width 120 height 25
type input "*****"
click at [1309, 114] on div "Crédito a 30 días" at bounding box center [1336, 110] width 114 height 18
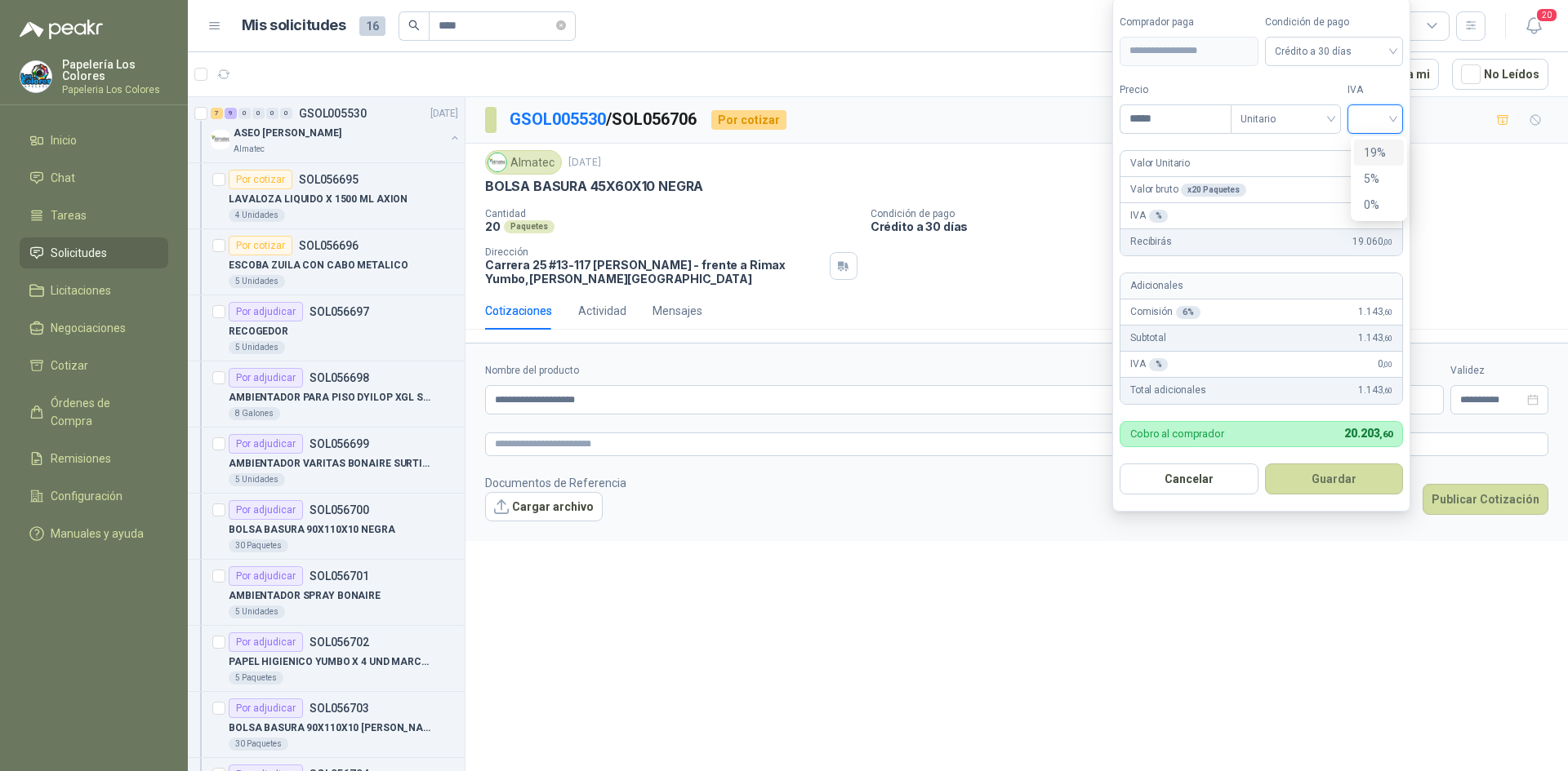
click at [1380, 111] on input "search" at bounding box center [1375, 117] width 36 height 25
click at [1376, 144] on div "19%" at bounding box center [1379, 153] width 31 height 18
click at [1319, 475] on button "Guardar" at bounding box center [1337, 479] width 141 height 31
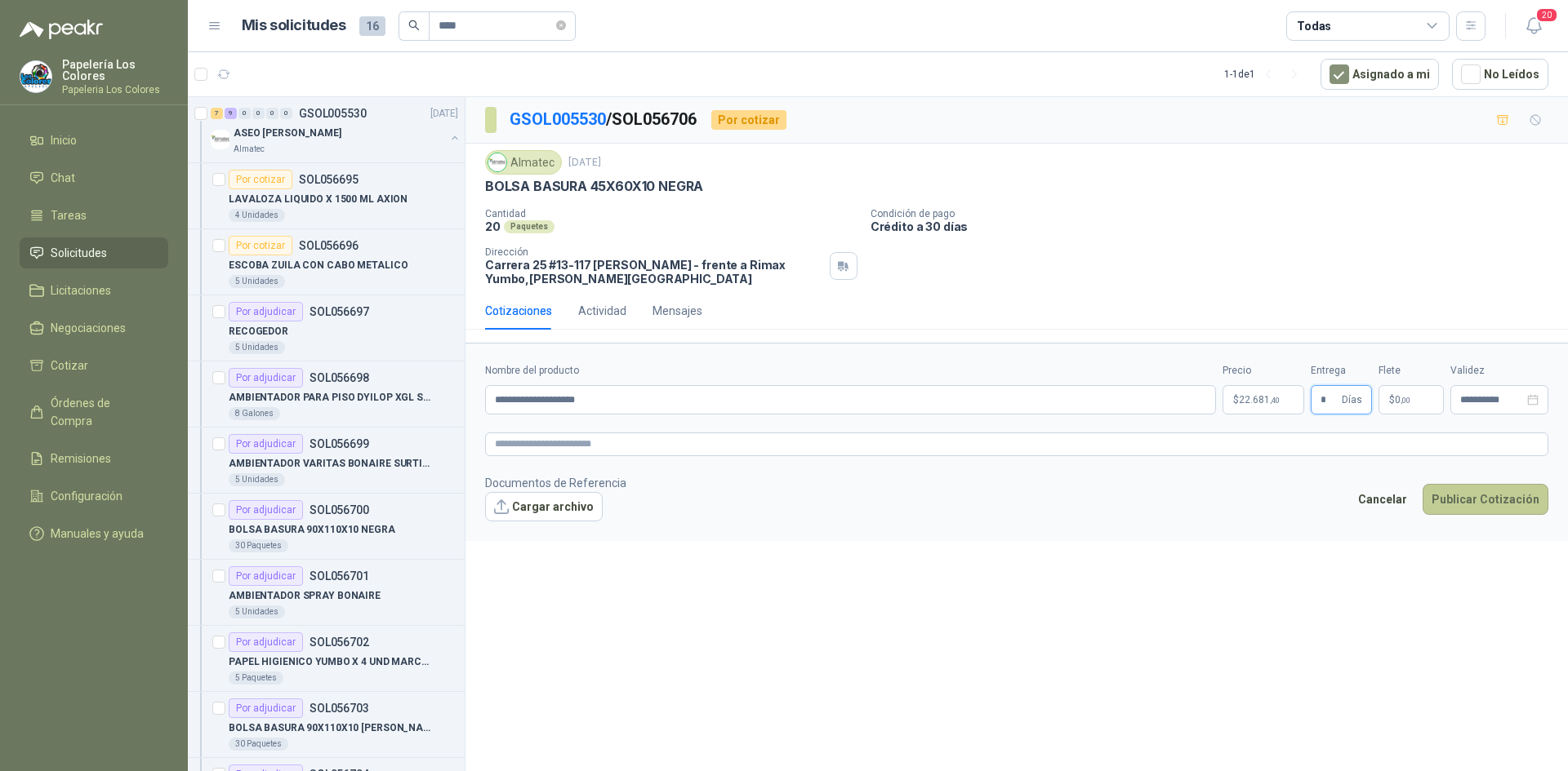
type input "*"
click at [1476, 496] on button "Publicar Cotización" at bounding box center [1485, 499] width 125 height 31
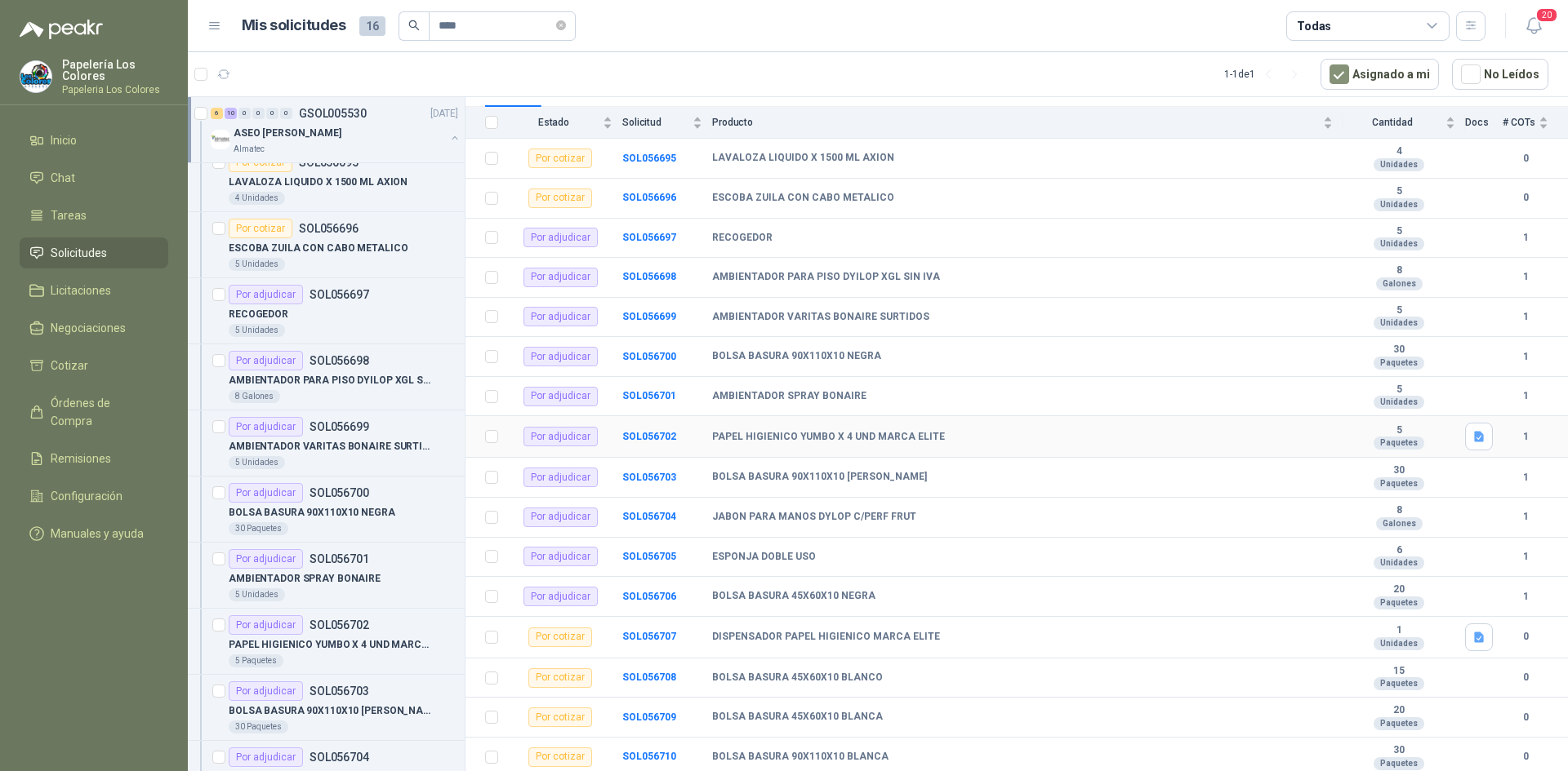
scroll to position [177, 0]
click at [656, 630] on td "SOL056707" at bounding box center [667, 636] width 90 height 42
click at [645, 633] on b "SOL056707" at bounding box center [649, 635] width 54 height 11
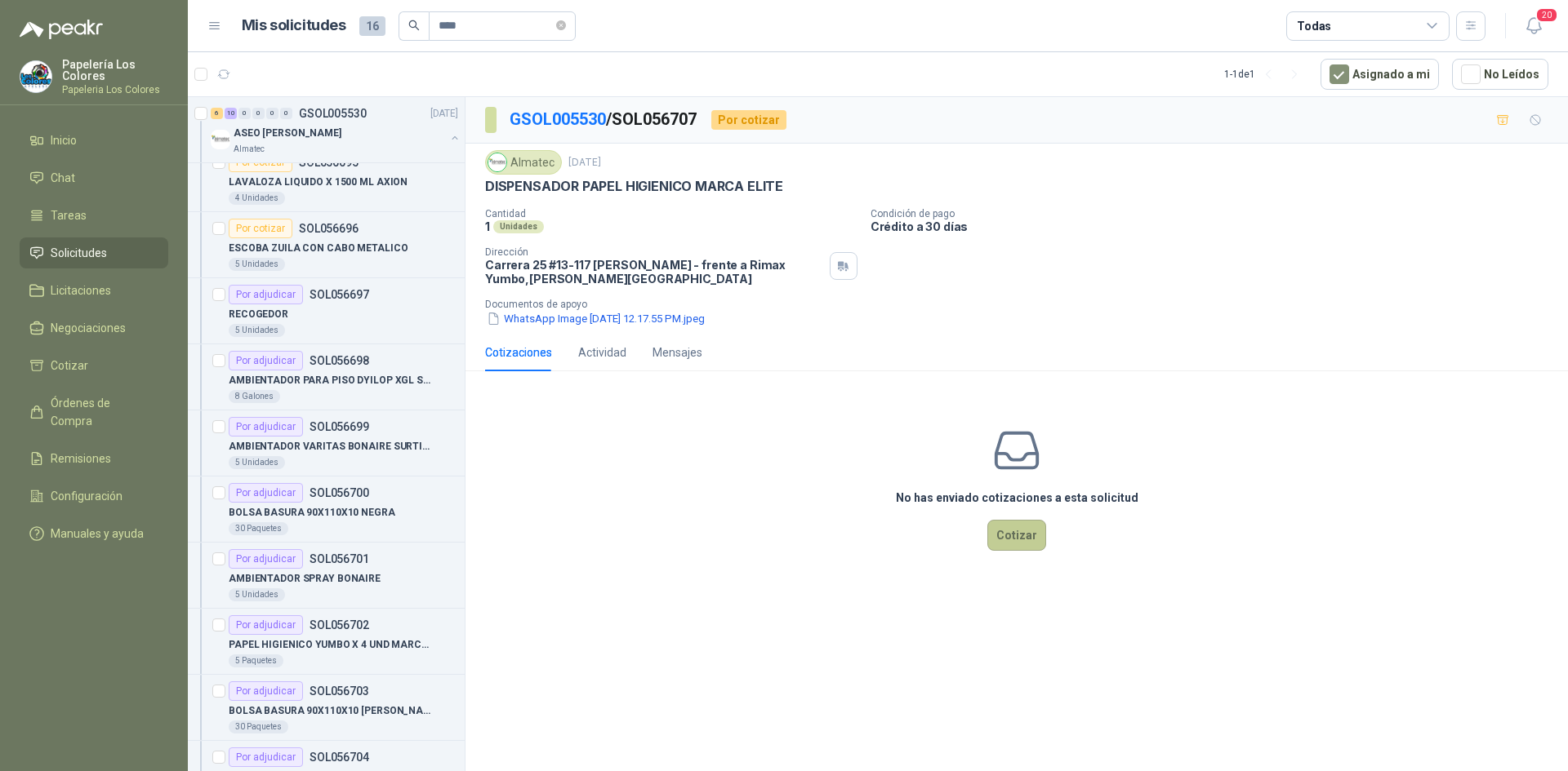
click at [1015, 534] on button "Cotizar" at bounding box center [1016, 535] width 58 height 31
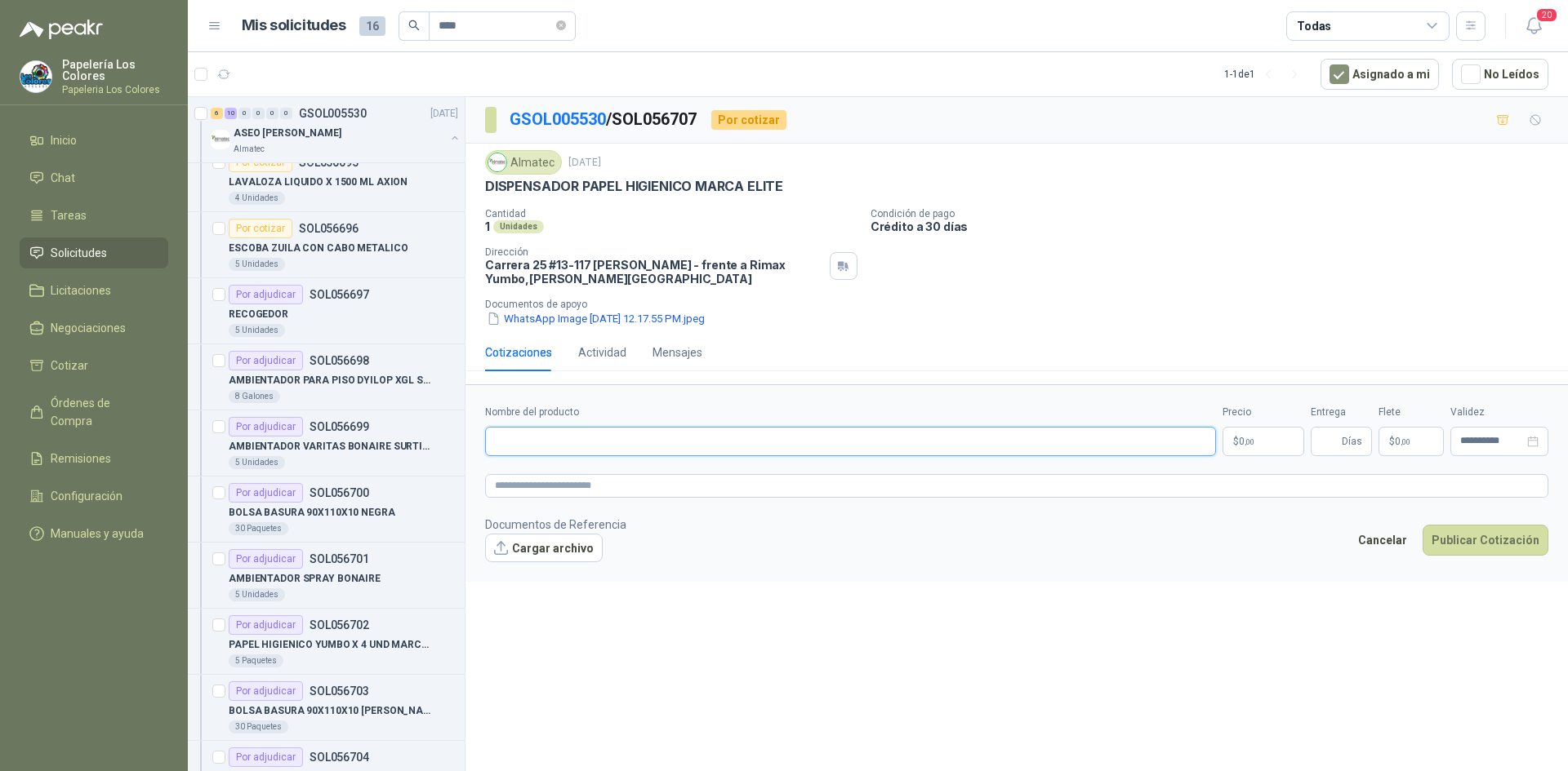
click at [614, 430] on input "Nombre del producto" at bounding box center [850, 441] width 731 height 30
drag, startPoint x: 779, startPoint y: 180, endPoint x: 470, endPoint y: 194, distance: 309.3
click at [470, 194] on div "Almatec [DATE] DISPENSADOR PAPEL HIGIENICO MARCA ELITE Cantidad 1 Unidades Cond…" at bounding box center [1016, 239] width 1102 height 190
copy p "DISPENSADOR PAPEL HIGIENICO MARCA ELITE"
click at [561, 452] on input "Nombre del producto" at bounding box center [850, 441] width 731 height 30
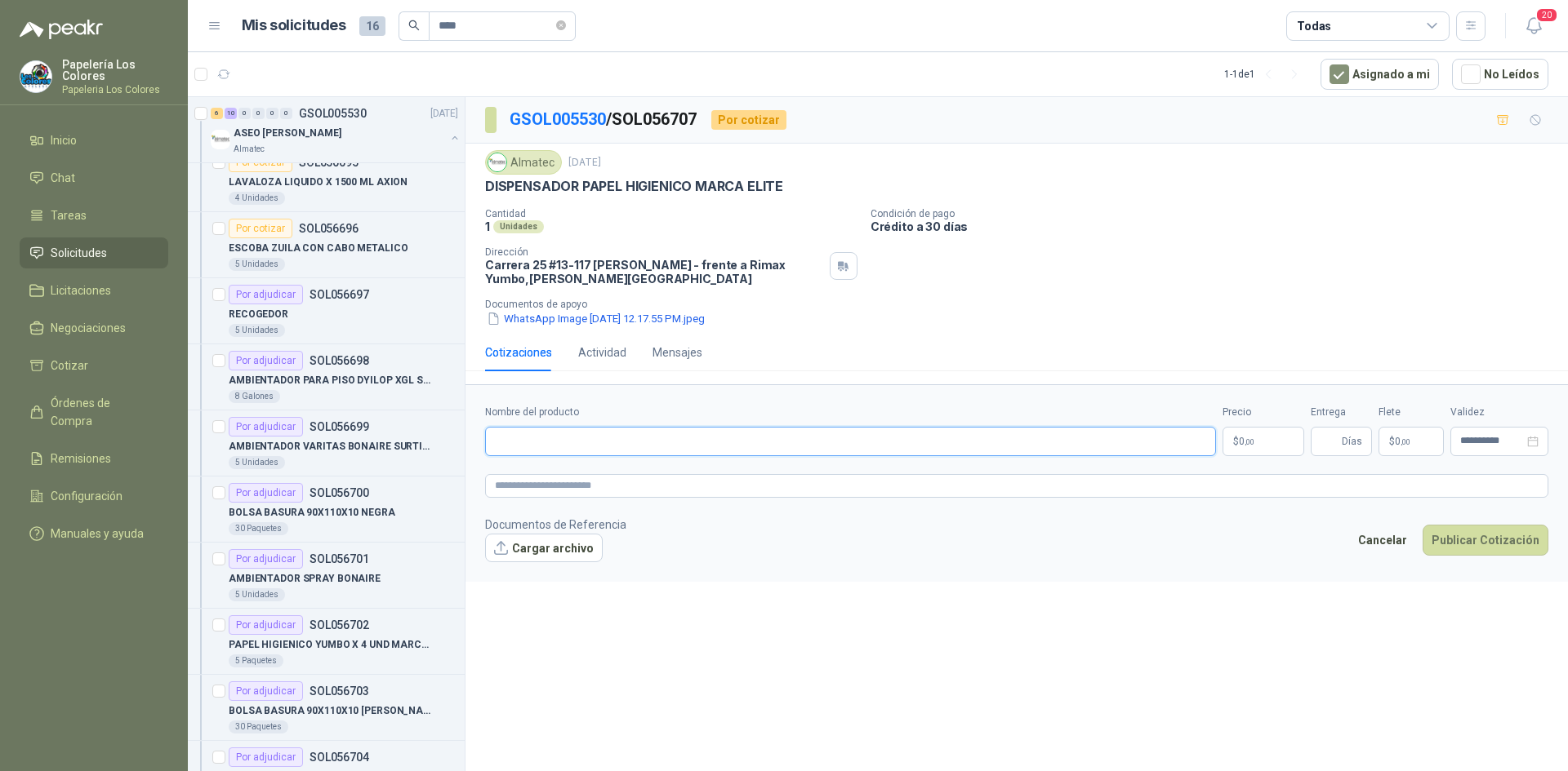
paste input "**********"
type input "**********"
click at [1238, 444] on body "Papelería Los Colores Papeleria Los Colores Inicio Chat Tareas Solicitudes Lici…" at bounding box center [784, 386] width 1568 height 771
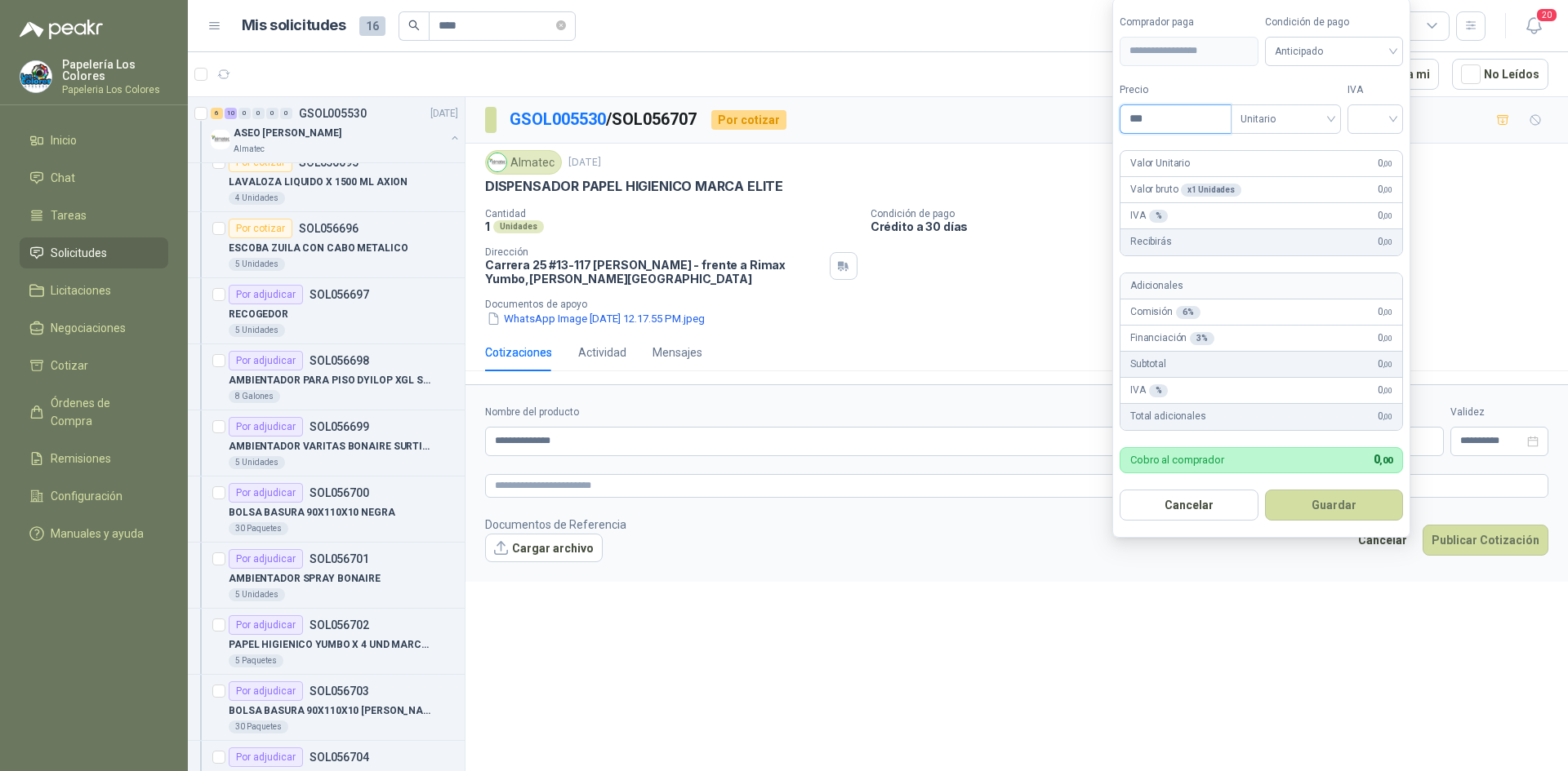
click at [1186, 118] on input "***" at bounding box center [1176, 119] width 110 height 28
paste input "*****"
click at [1320, 47] on span "Anticipado" at bounding box center [1334, 51] width 120 height 25
type input "********"
click at [1326, 106] on div "Crédito a 30 días" at bounding box center [1336, 110] width 114 height 18
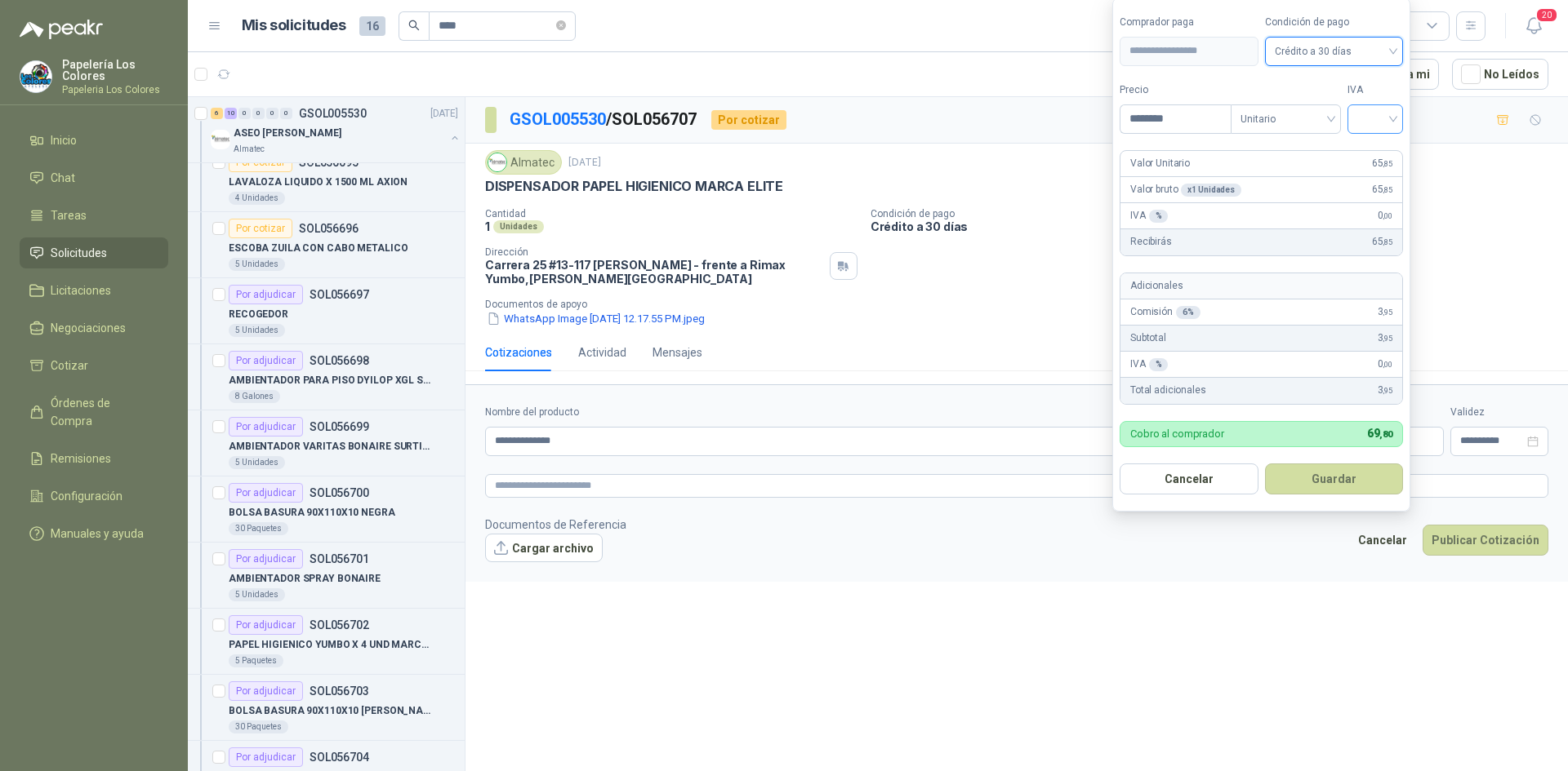
click at [1377, 115] on input "search" at bounding box center [1375, 117] width 36 height 25
click at [1375, 145] on div "19%" at bounding box center [1379, 153] width 31 height 18
click at [1320, 478] on button "Guardar" at bounding box center [1337, 479] width 141 height 31
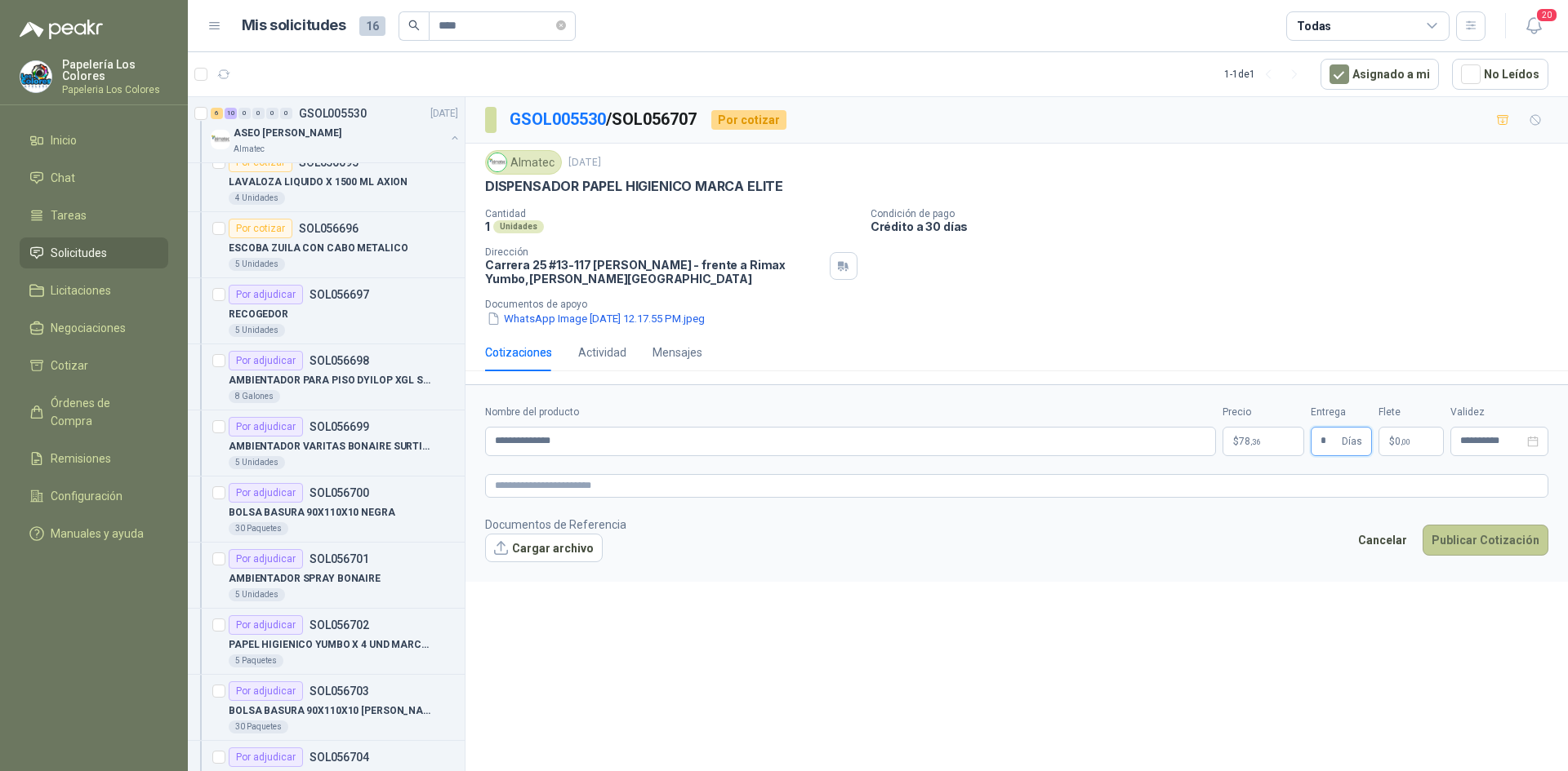
type input "*"
click at [1487, 530] on button "Publicar Cotización" at bounding box center [1485, 540] width 125 height 31
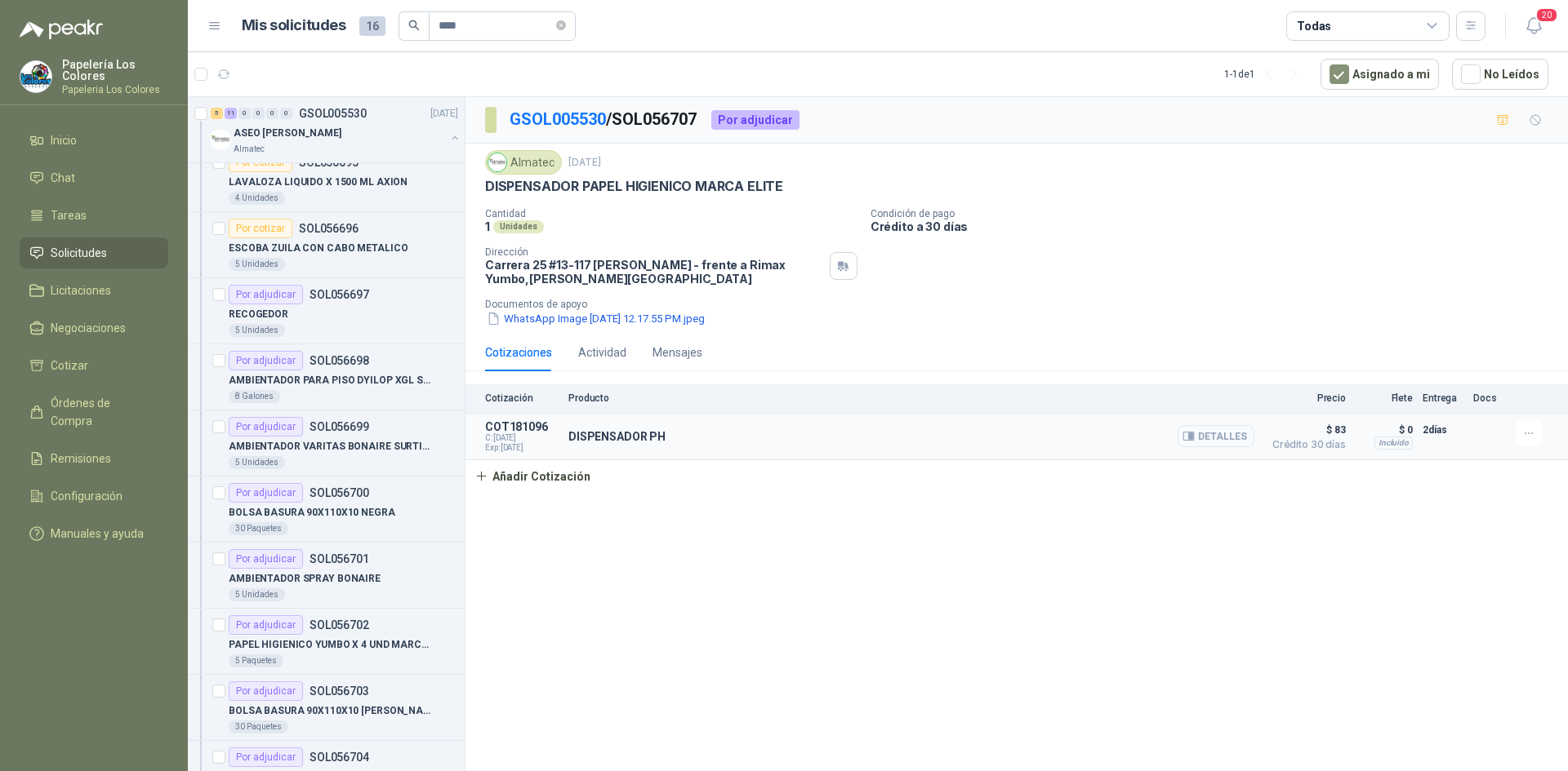
click at [1223, 441] on button "Detalles" at bounding box center [1215, 436] width 77 height 22
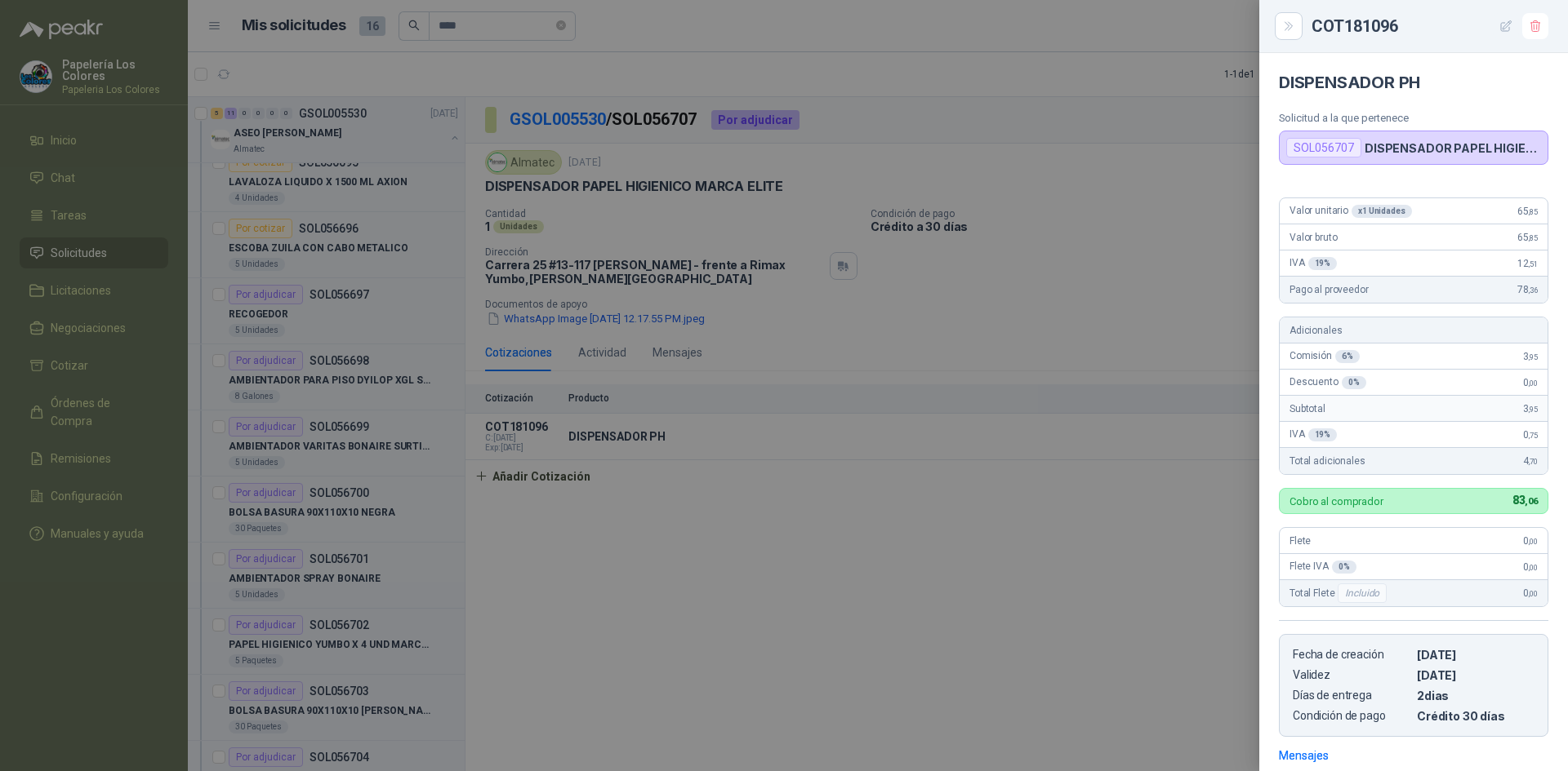
click at [1501, 19] on icon "button" at bounding box center [1506, 26] width 14 height 14
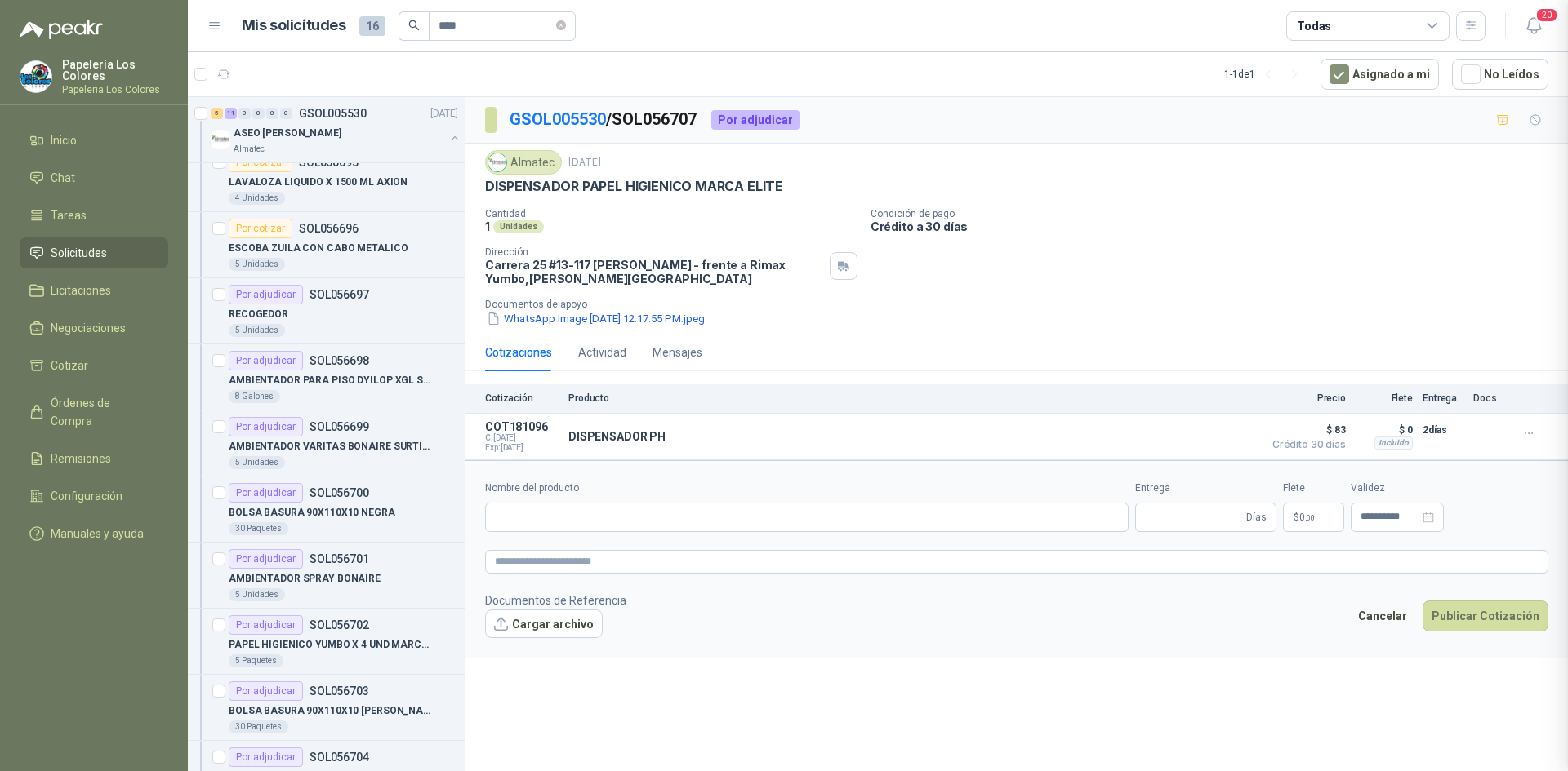
type input "**********"
type input "*"
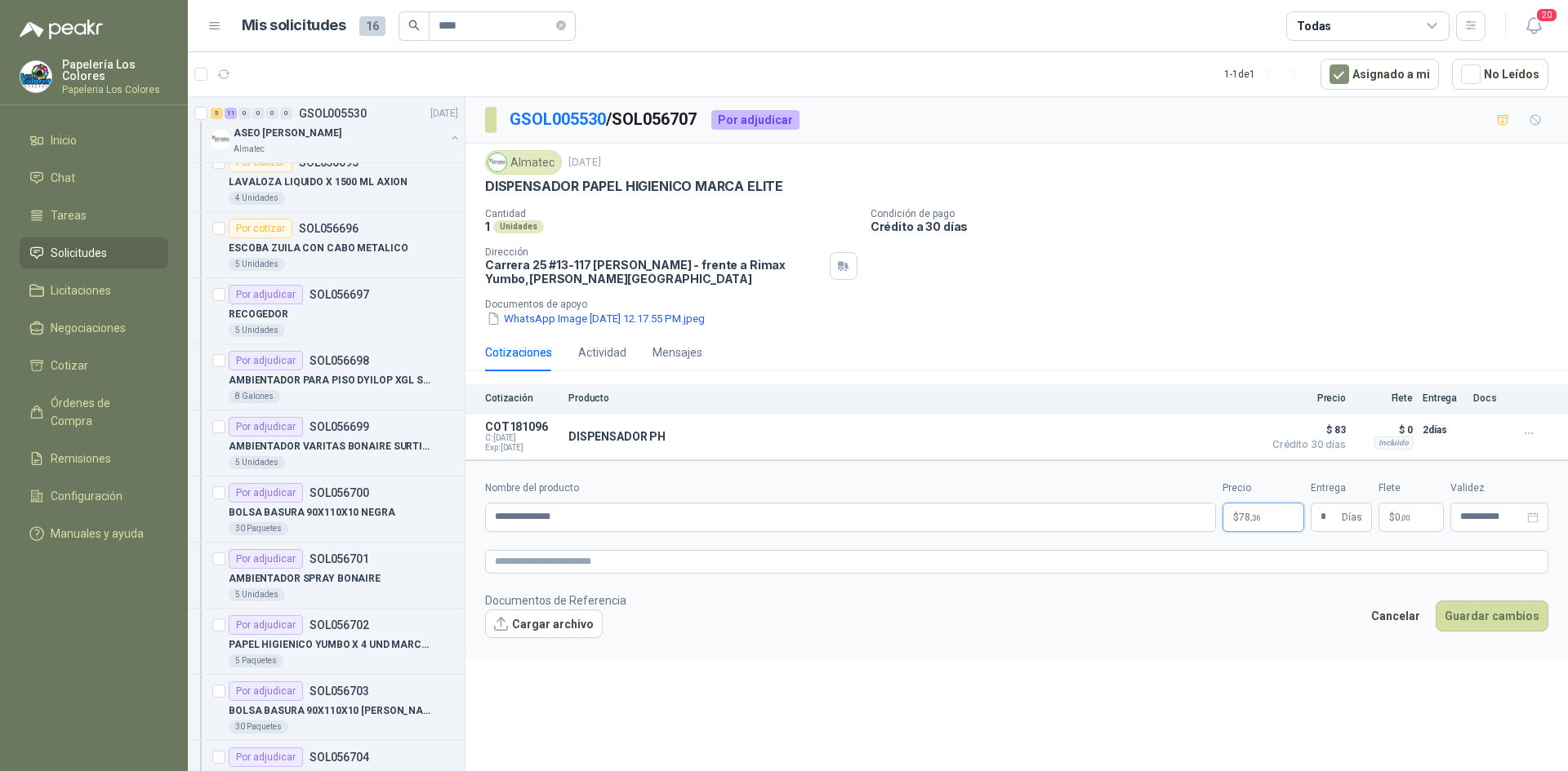
click at [1262, 516] on p "$ 78 ,36" at bounding box center [1263, 517] width 81 height 30
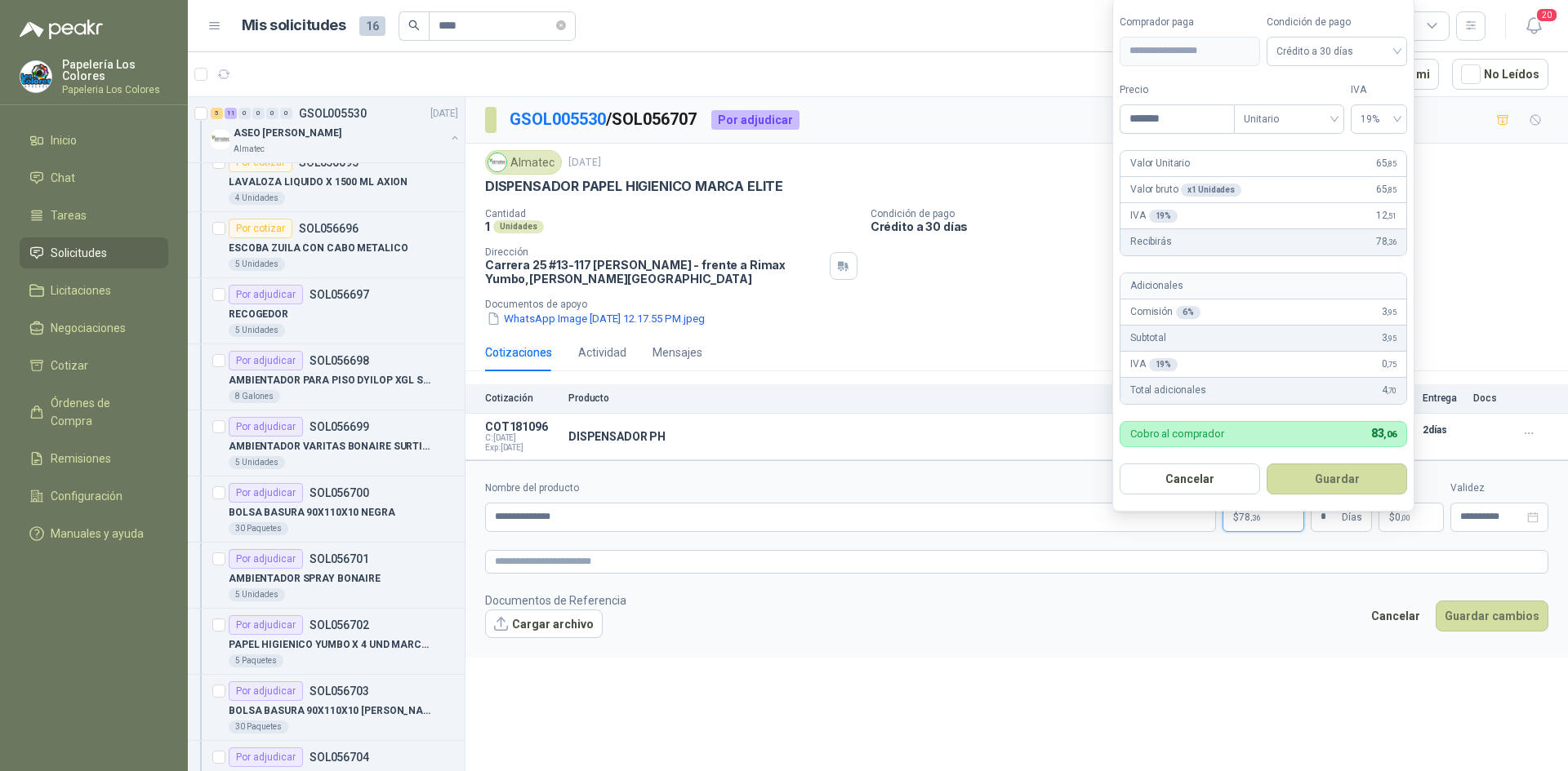
drag, startPoint x: 1182, startPoint y: 114, endPoint x: 1065, endPoint y: 142, distance: 120.3
click at [1065, 142] on body "Papelería Los Colores Papeleria Los Colores Inicio Chat Tareas Solicitudes Lici…" at bounding box center [784, 386] width 1568 height 771
type input "********"
click at [1333, 478] on button "Guardar" at bounding box center [1337, 479] width 141 height 31
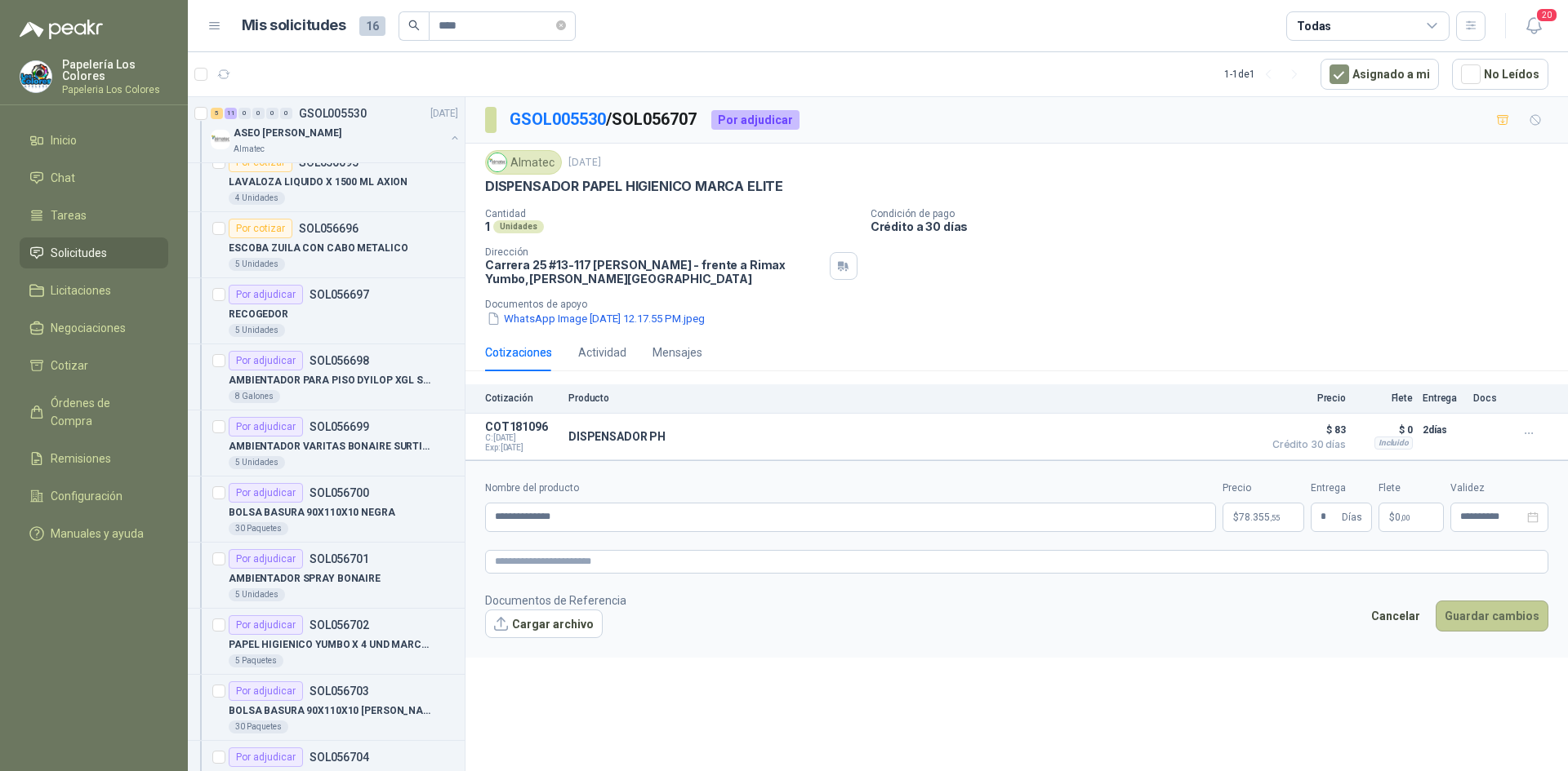
click at [1497, 613] on button "Guardar cambios" at bounding box center [1491, 616] width 113 height 31
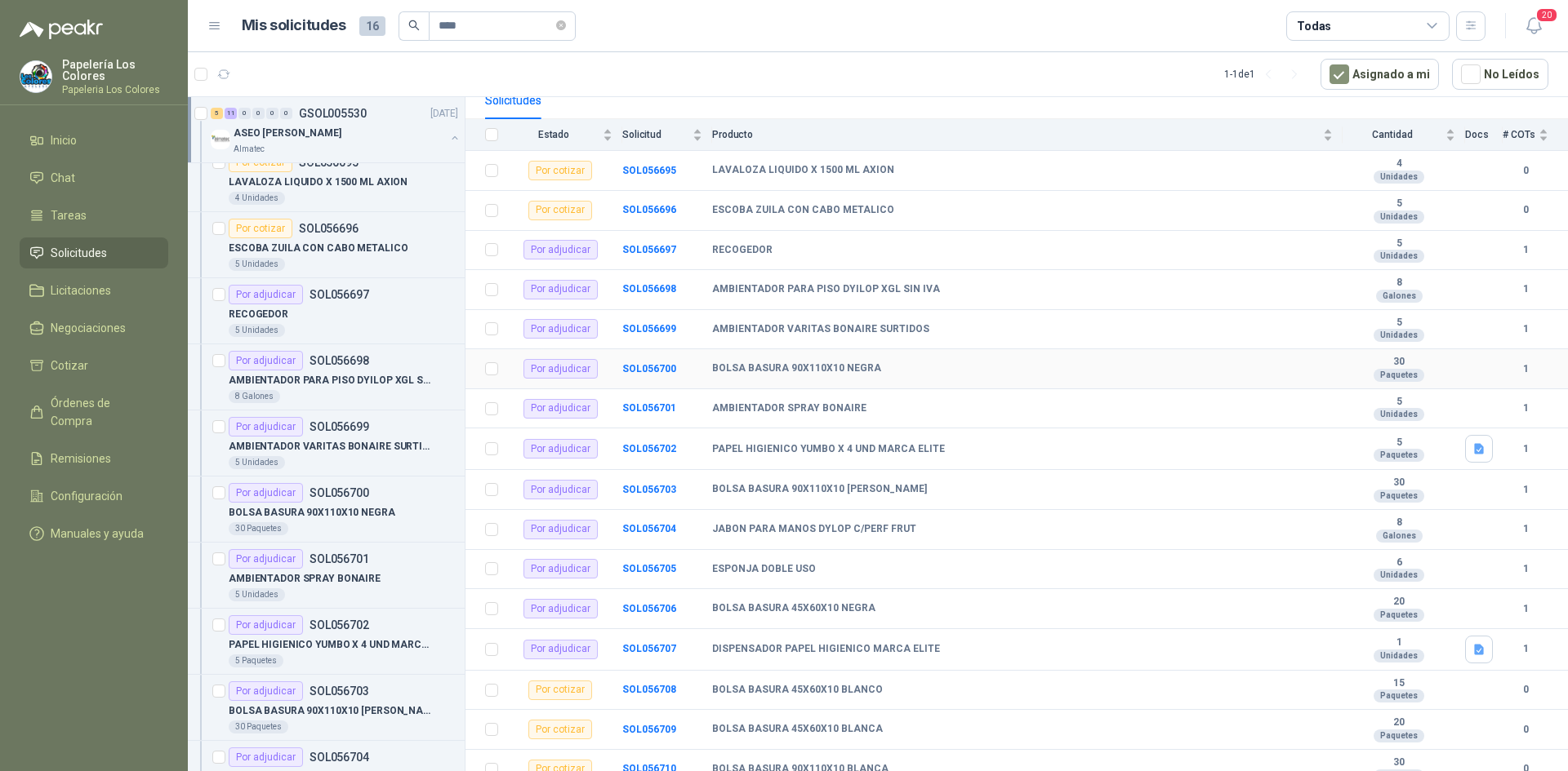
scroll to position [177, 0]
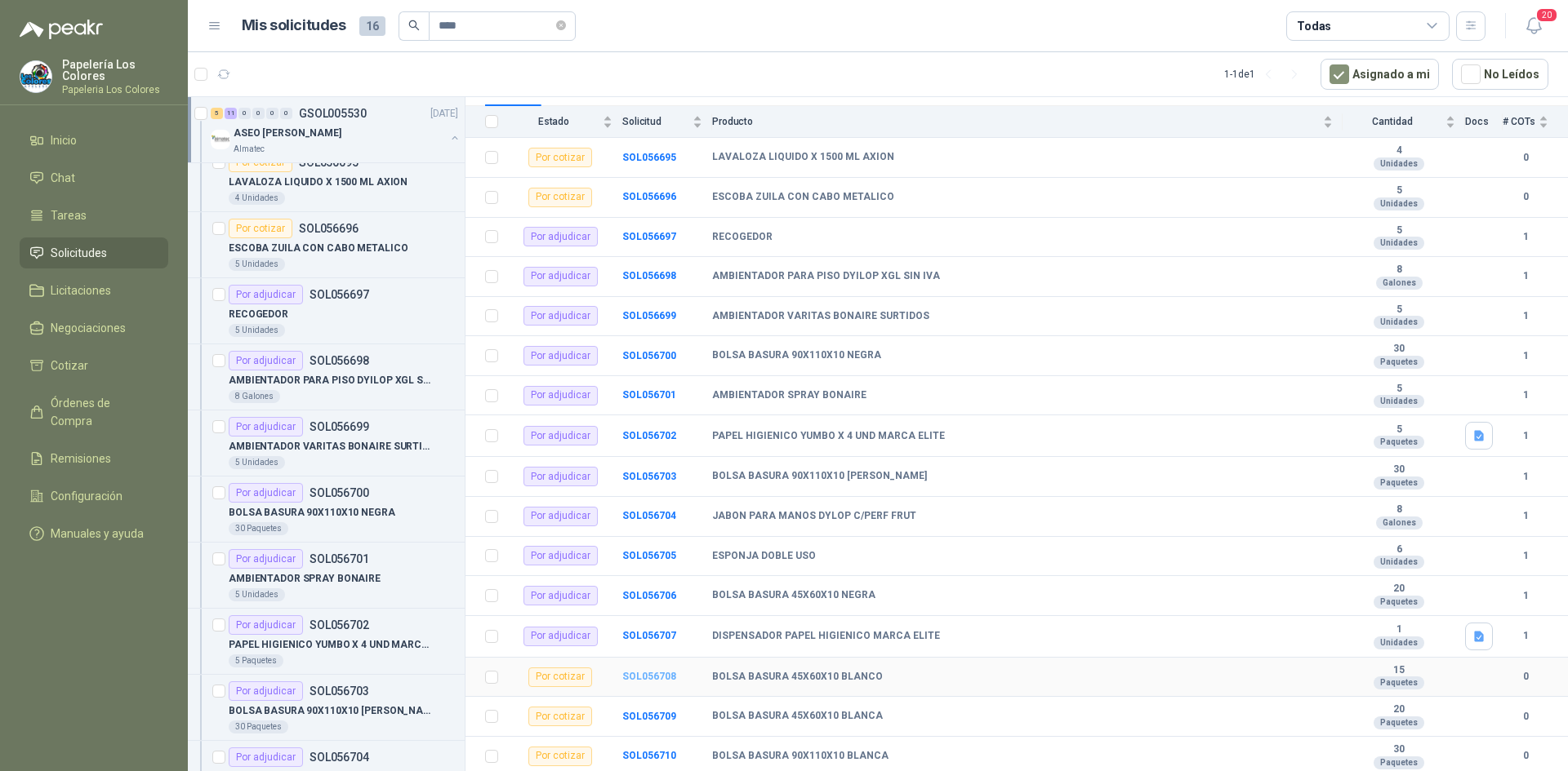
click at [643, 674] on b "SOL056708" at bounding box center [649, 676] width 54 height 11
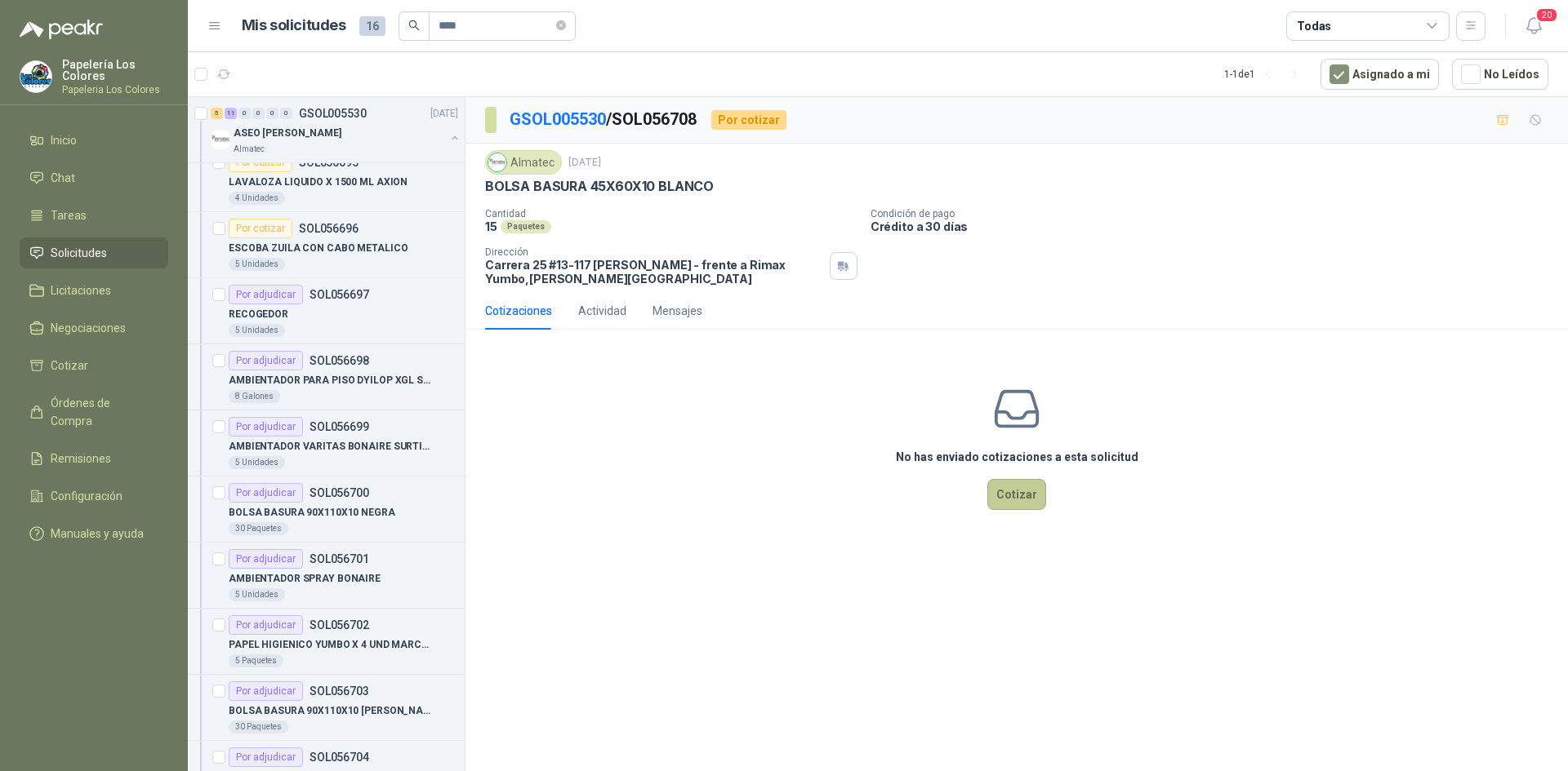
click at [1035, 496] on button "Cotizar" at bounding box center [1016, 494] width 58 height 31
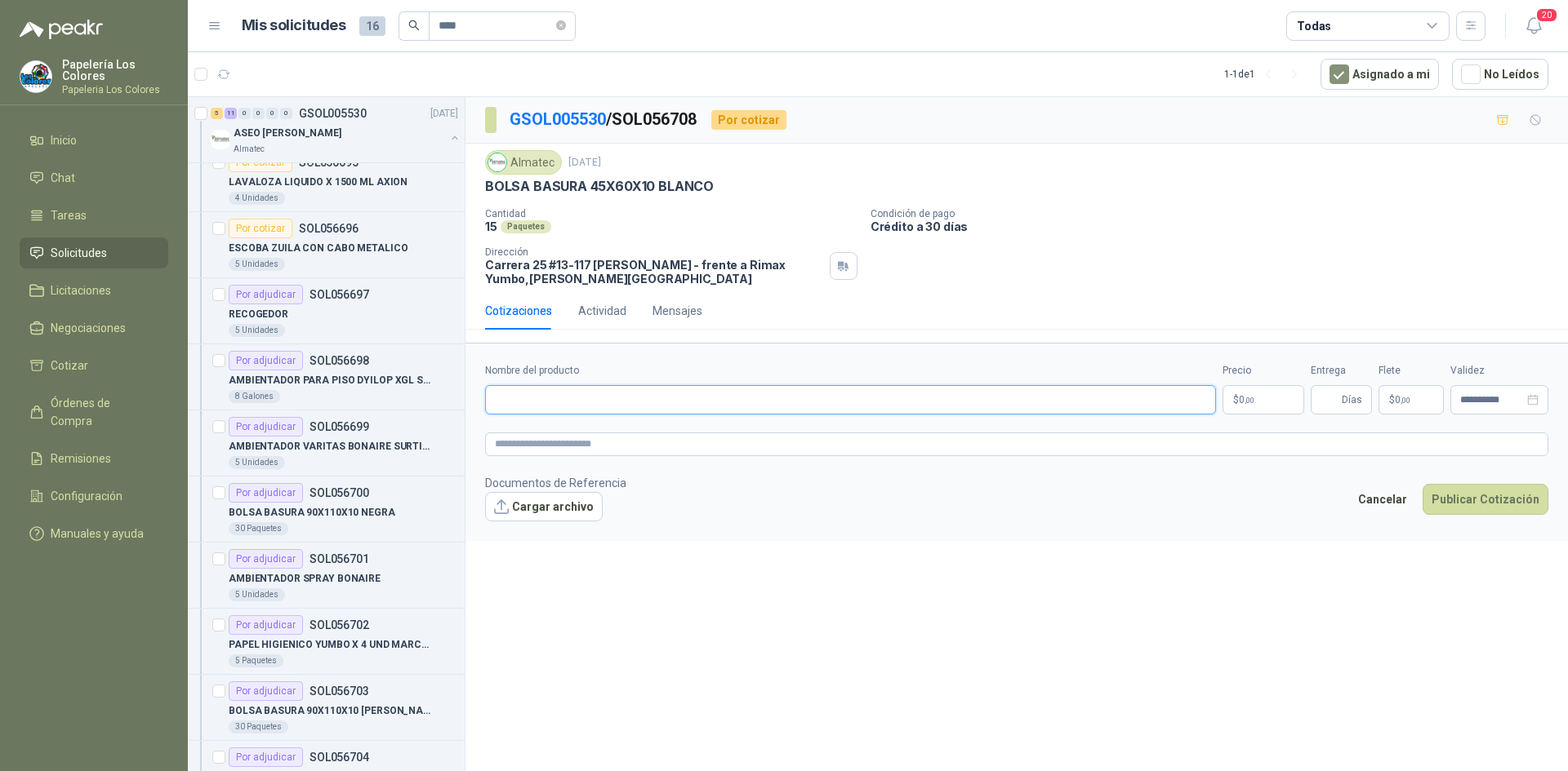
click at [664, 402] on input "Nombre del producto" at bounding box center [850, 400] width 731 height 30
paste input "**********"
type input "**********"
click at [1268, 386] on body "Papelería Los Colores Papeleria Los Colores Inicio Chat Tareas Solicitudes Lici…" at bounding box center [784, 386] width 1568 height 771
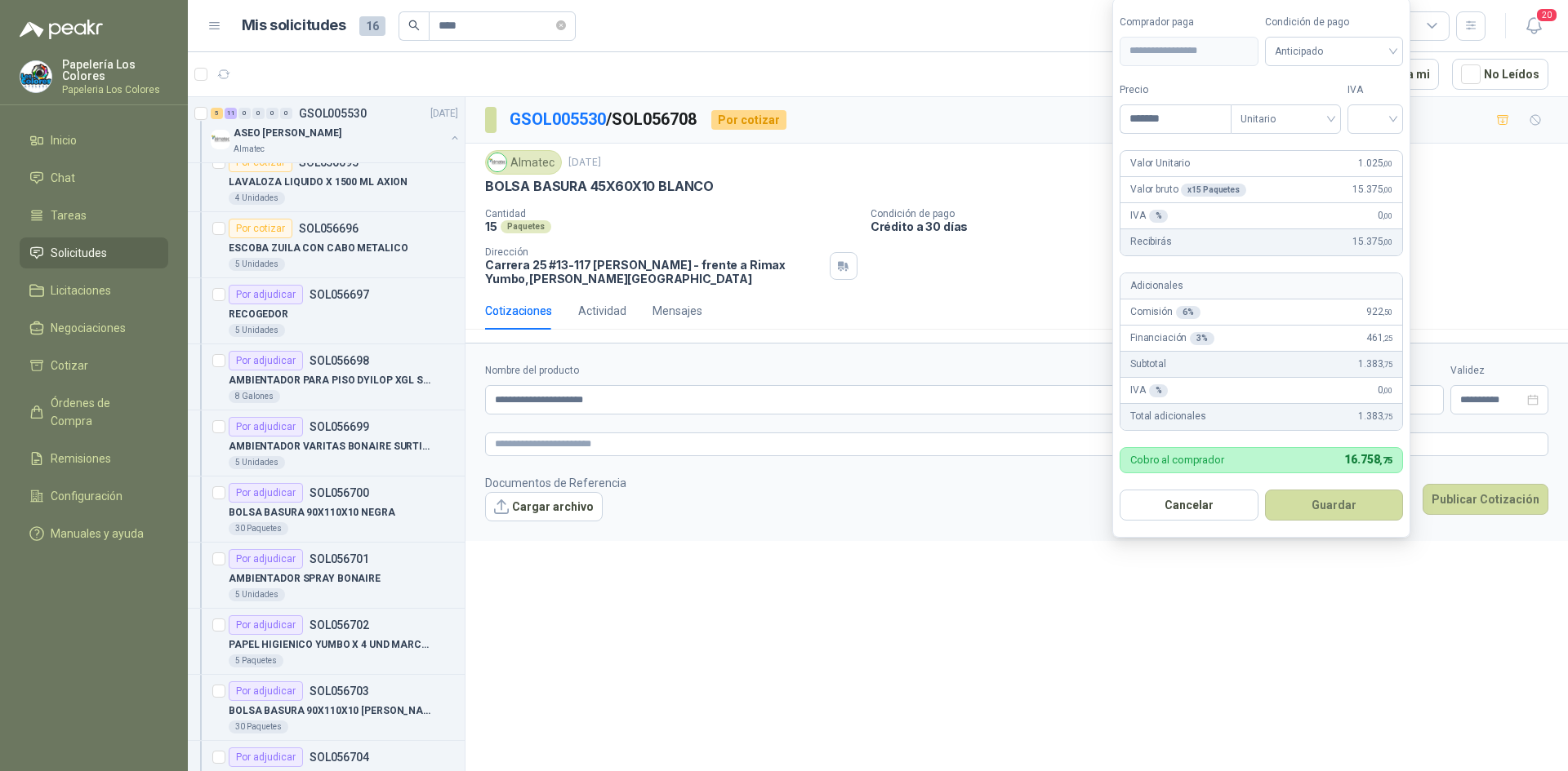
type input "*******"
click at [1265, 490] on button "Guardar" at bounding box center [1334, 505] width 139 height 31
click at [1381, 124] on input "search" at bounding box center [1375, 117] width 36 height 25
click at [1382, 153] on div "19%" at bounding box center [1379, 153] width 31 height 18
click at [1346, 51] on span "Anticipado" at bounding box center [1337, 51] width 121 height 25
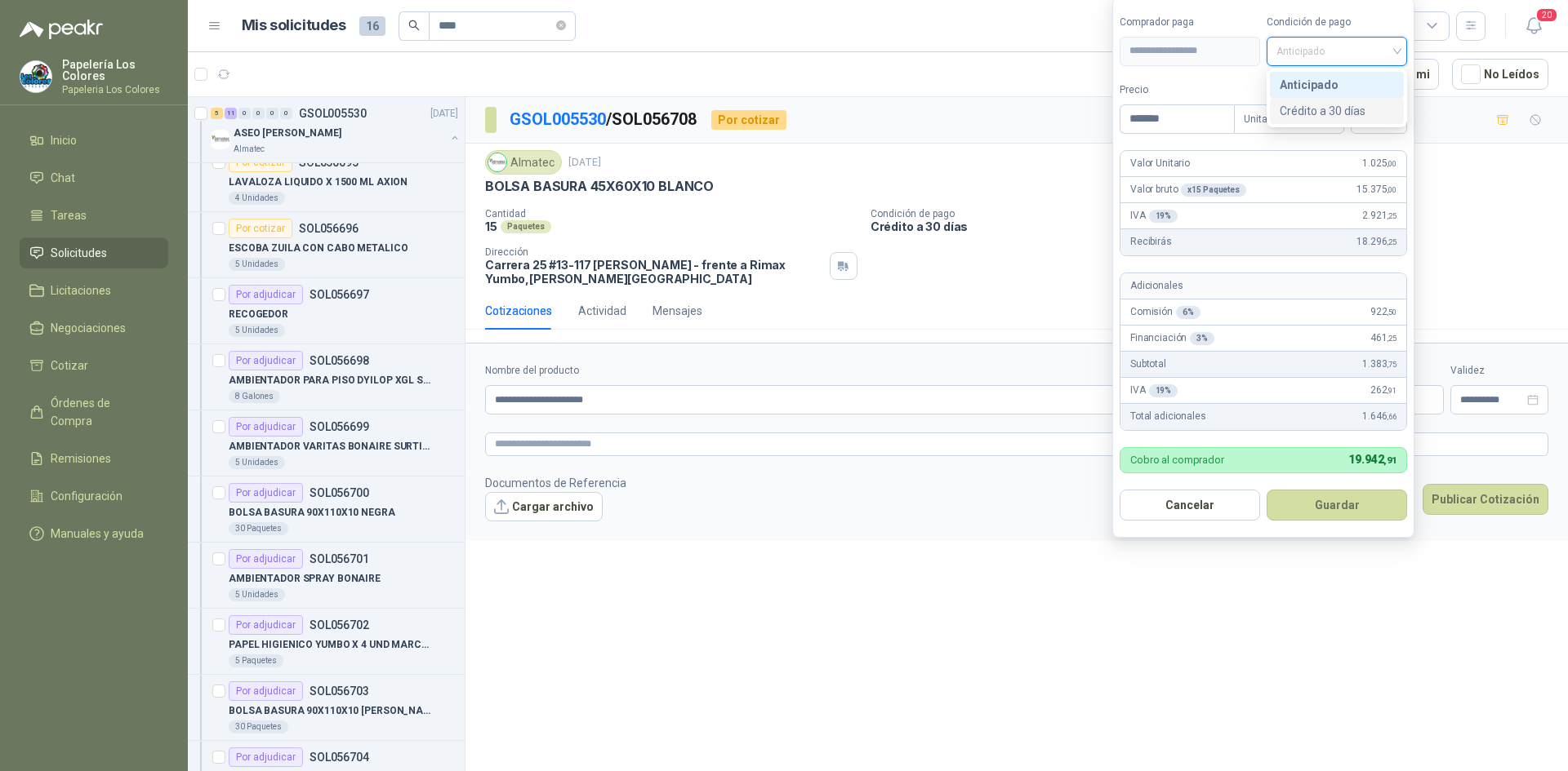
click at [1340, 109] on div "Crédito a 30 días" at bounding box center [1336, 110] width 114 height 18
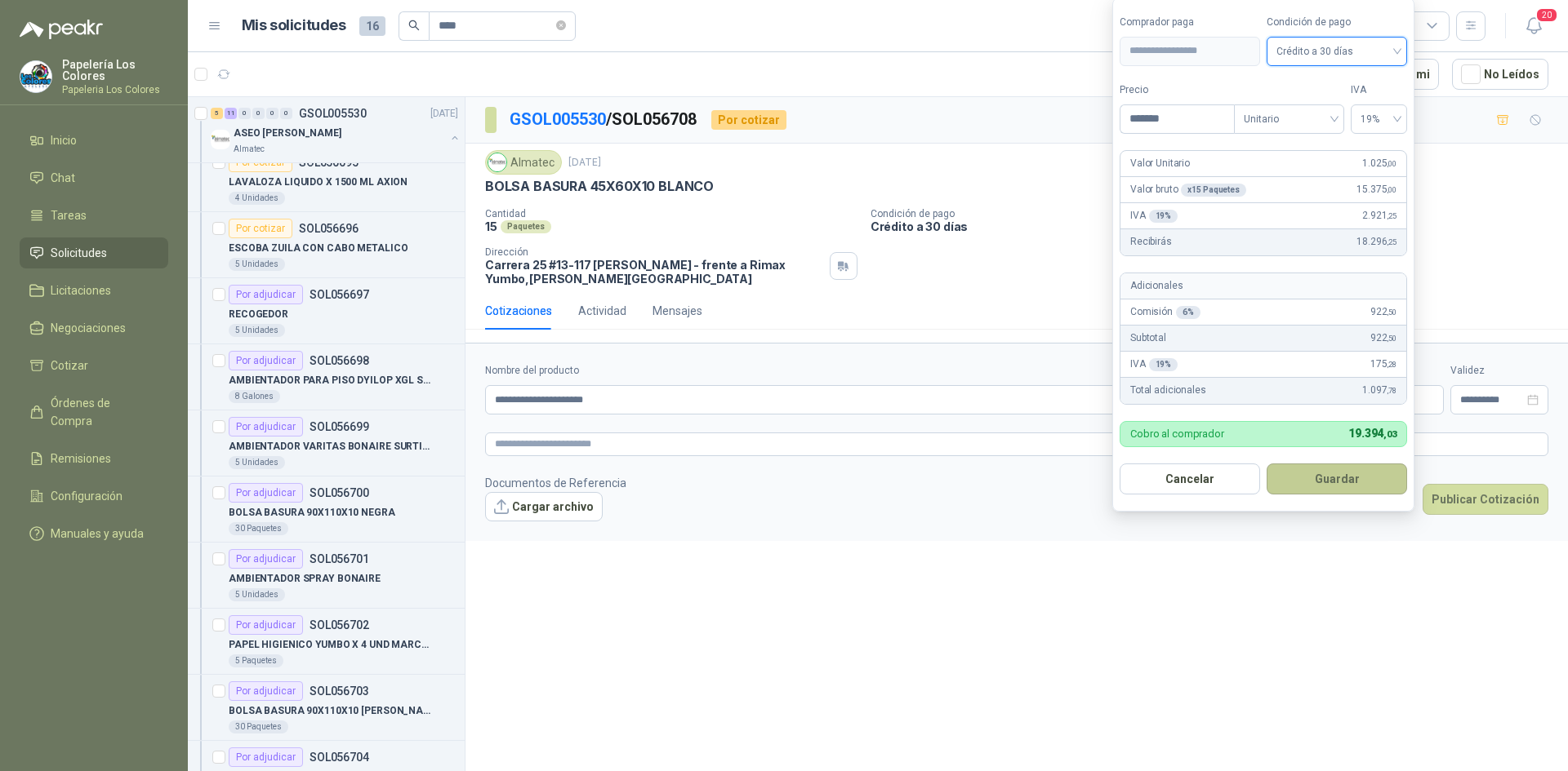
click at [1340, 483] on button "Guardar" at bounding box center [1337, 479] width 141 height 31
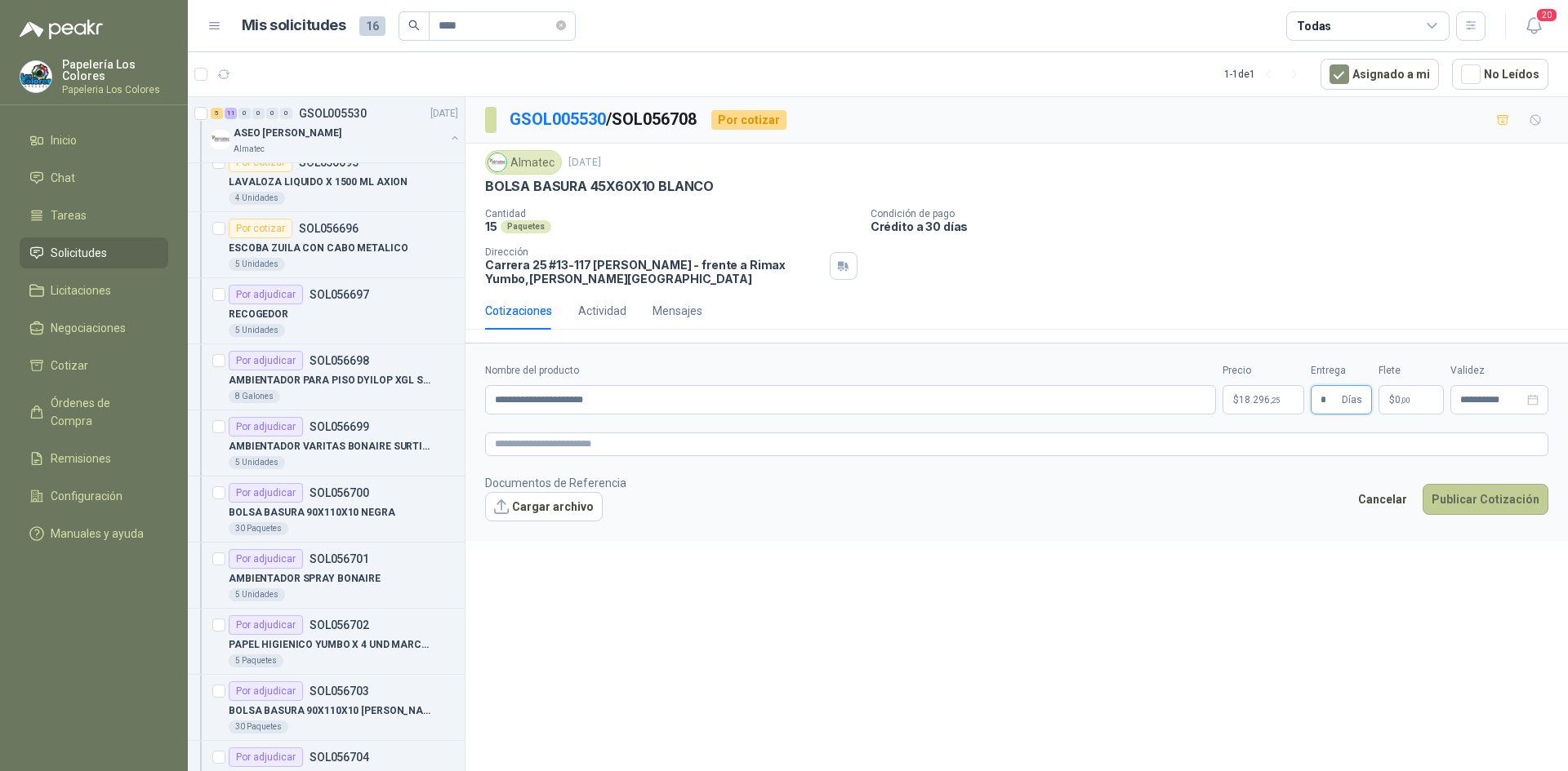
type input "*"
click at [1482, 493] on button "Publicar Cotización" at bounding box center [1485, 499] width 125 height 31
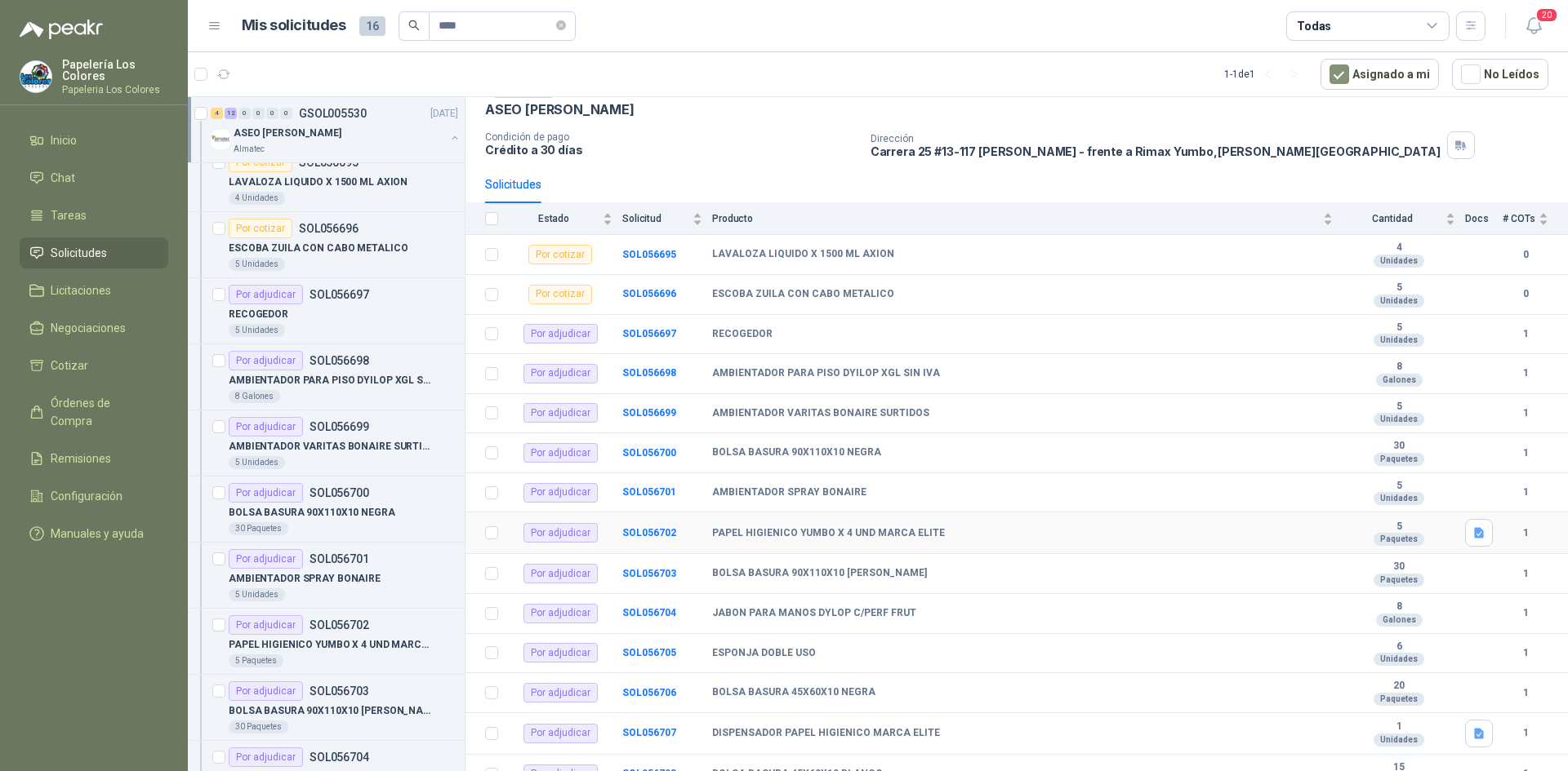
scroll to position [177, 0]
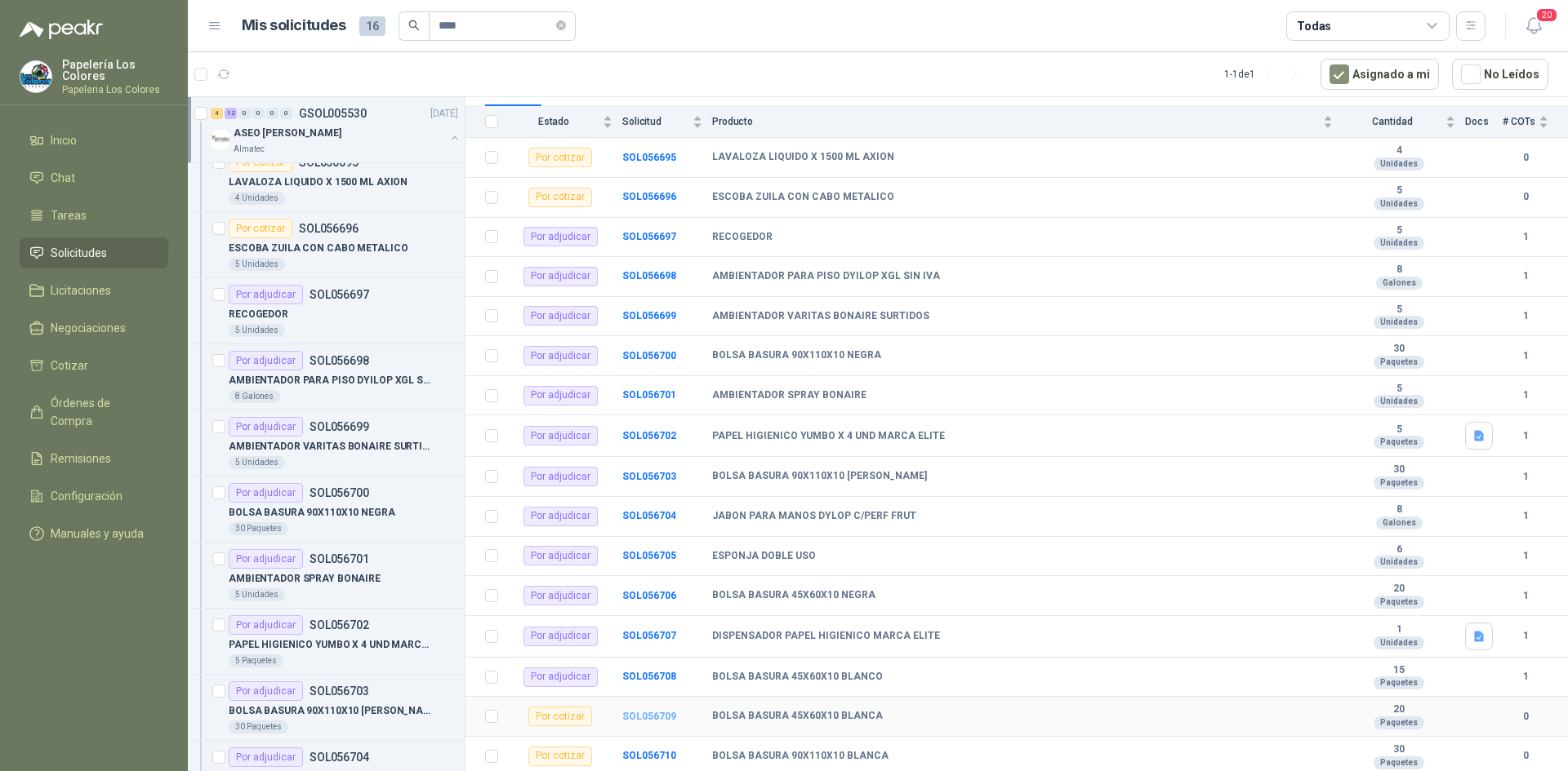
click at [655, 716] on b "SOL056709" at bounding box center [649, 716] width 54 height 11
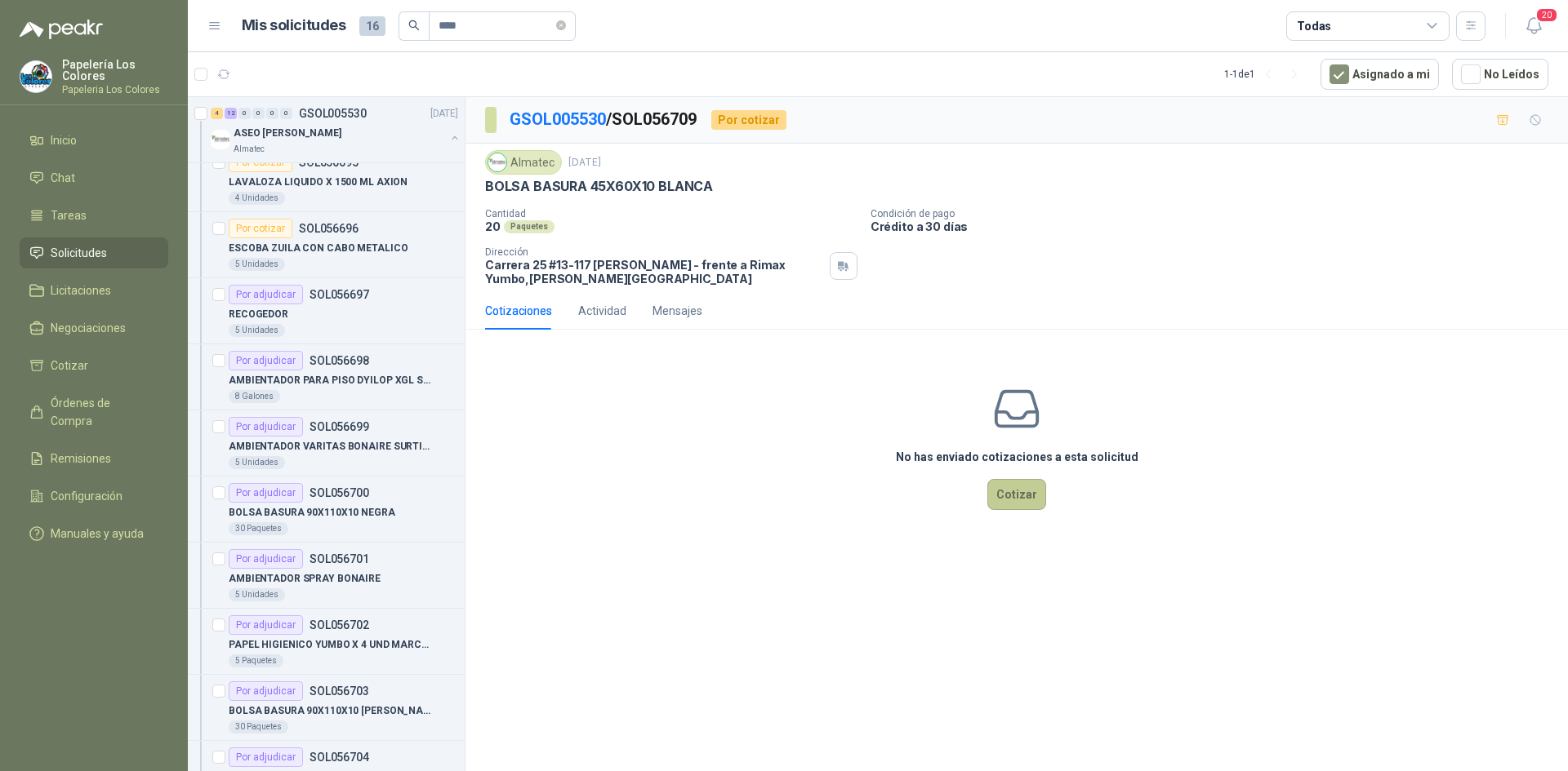
click at [1012, 496] on button "Cotizar" at bounding box center [1016, 494] width 58 height 31
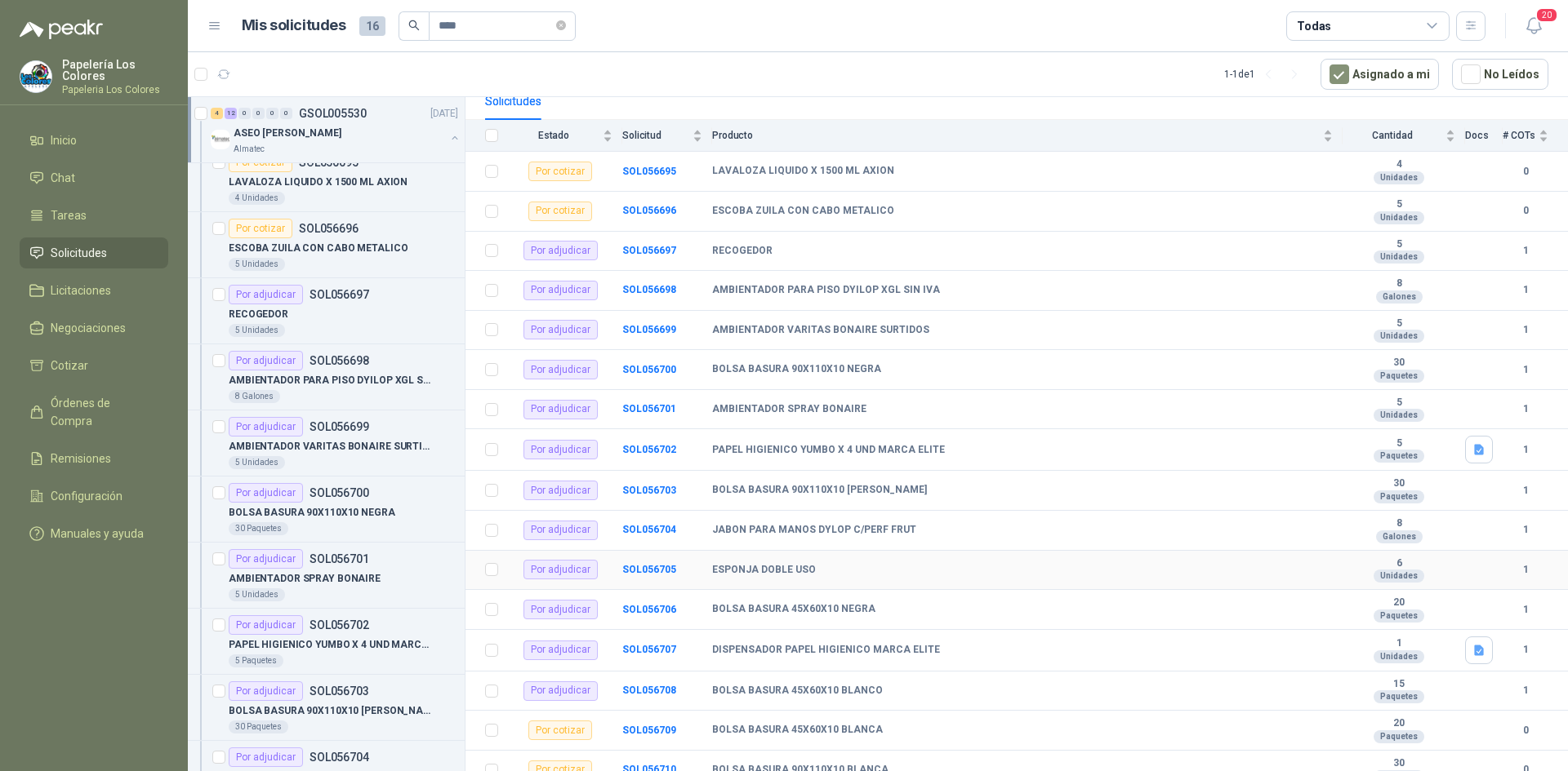
scroll to position [177, 0]
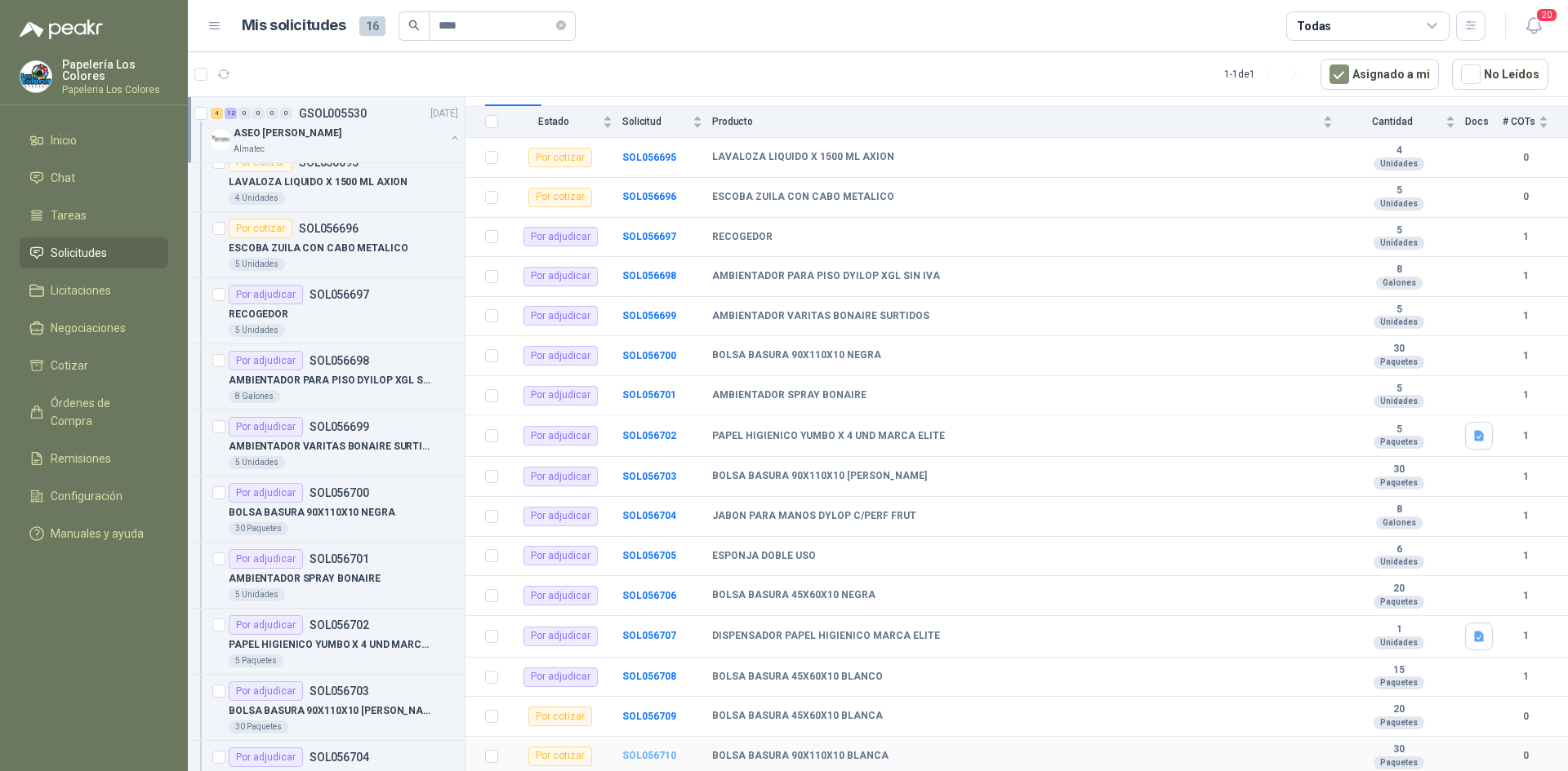
click at [648, 755] on b "SOL056710" at bounding box center [649, 755] width 54 height 11
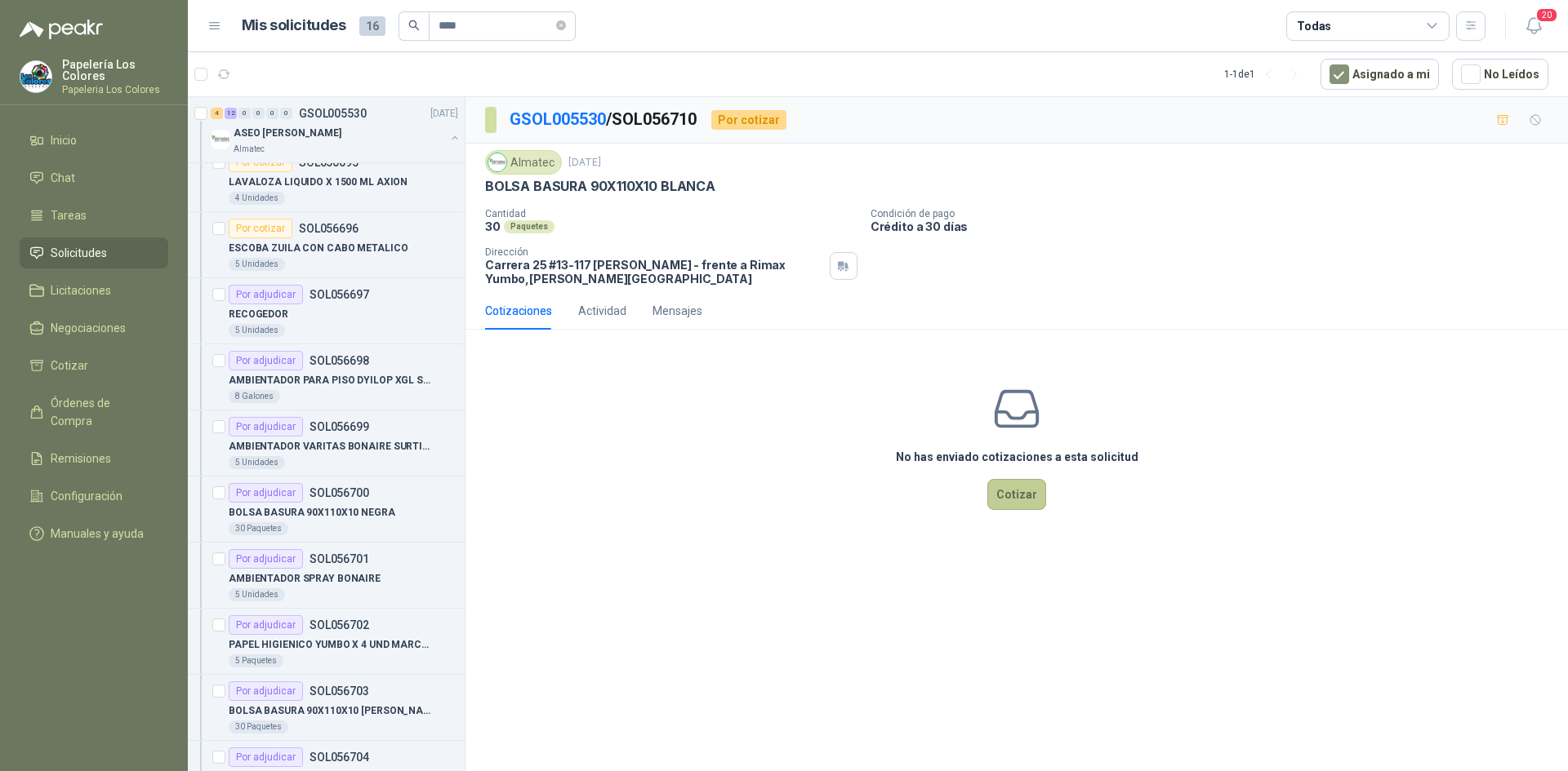
click at [1016, 490] on button "Cotizar" at bounding box center [1016, 494] width 58 height 31
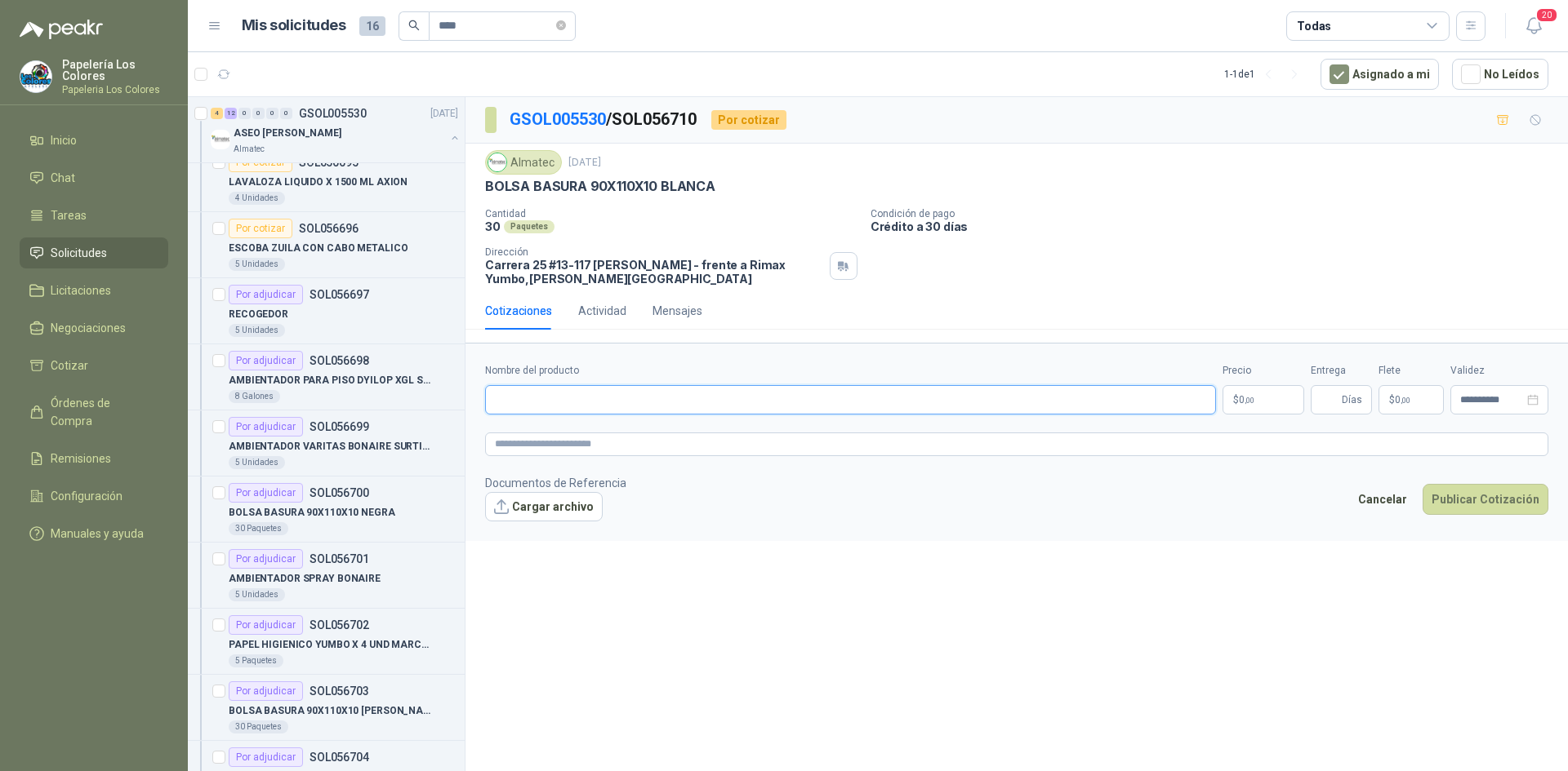
click at [570, 399] on input "Nombre del producto" at bounding box center [850, 400] width 731 height 30
paste input "**********"
type input "**********"
click at [1248, 391] on body "Papelería Los Colores Papeleria Los Colores Inicio Chat Tareas Solicitudes Lici…" at bounding box center [784, 386] width 1568 height 771
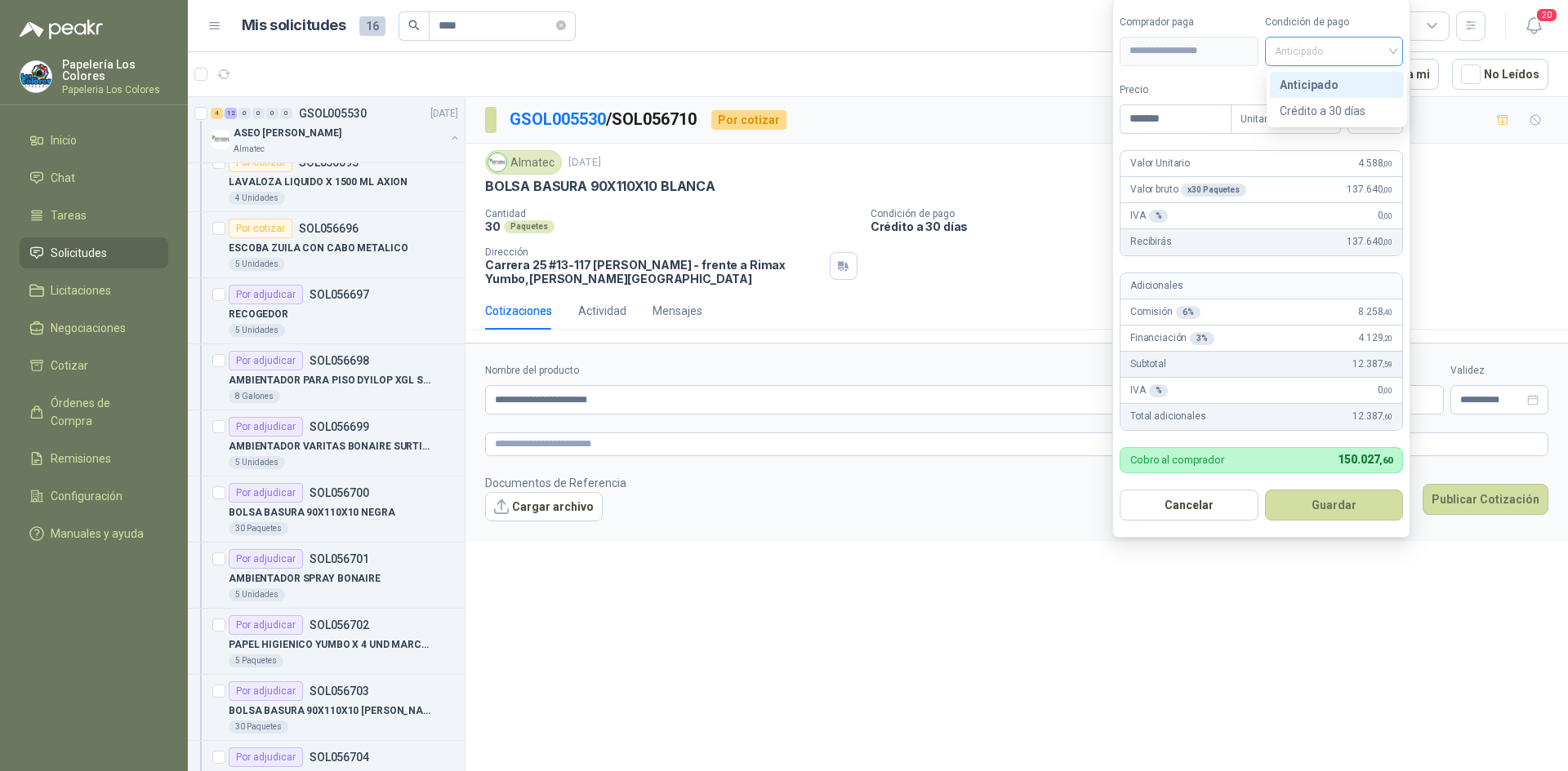
click at [1320, 43] on span "Anticipado" at bounding box center [1334, 51] width 120 height 25
type input "*******"
click at [1314, 108] on div "Crédito a 30 días" at bounding box center [1336, 110] width 114 height 18
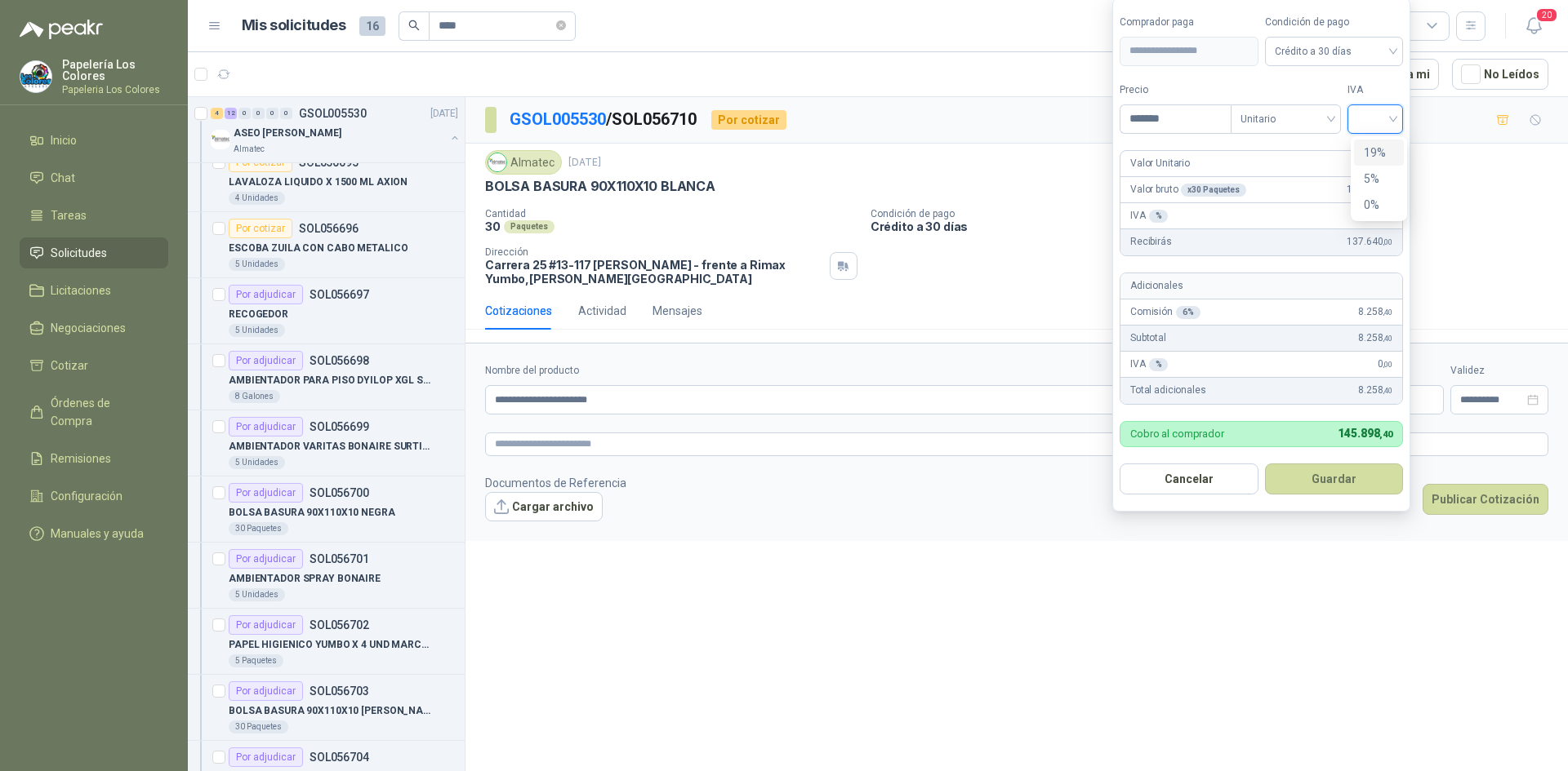
click at [1388, 121] on input "search" at bounding box center [1375, 117] width 36 height 25
click at [1376, 149] on div "19%" at bounding box center [1379, 153] width 31 height 18
click at [1337, 473] on button "Guardar" at bounding box center [1337, 479] width 141 height 31
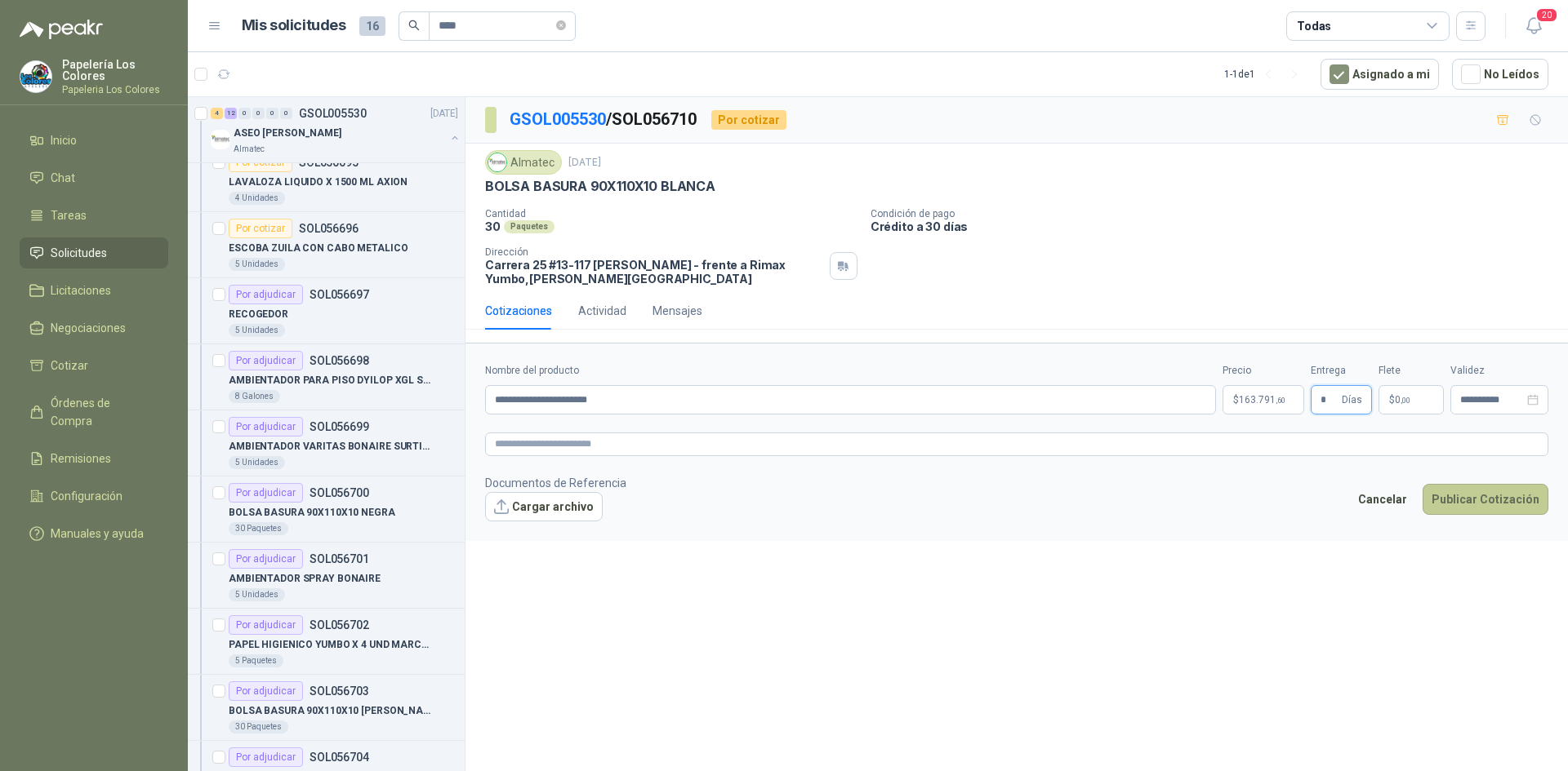
type input "*"
click at [1482, 496] on button "Publicar Cotización" at bounding box center [1485, 499] width 125 height 31
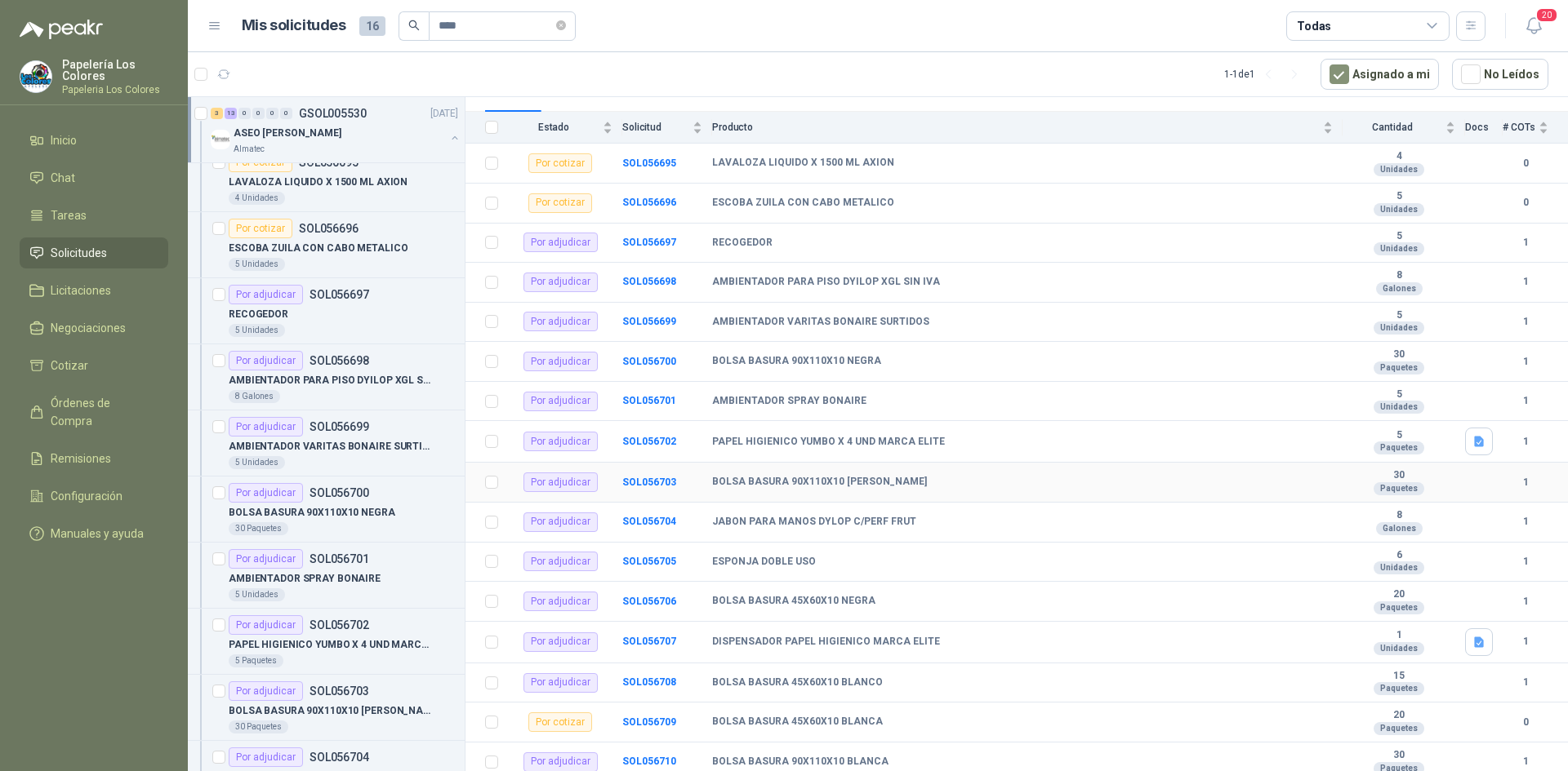
scroll to position [177, 0]
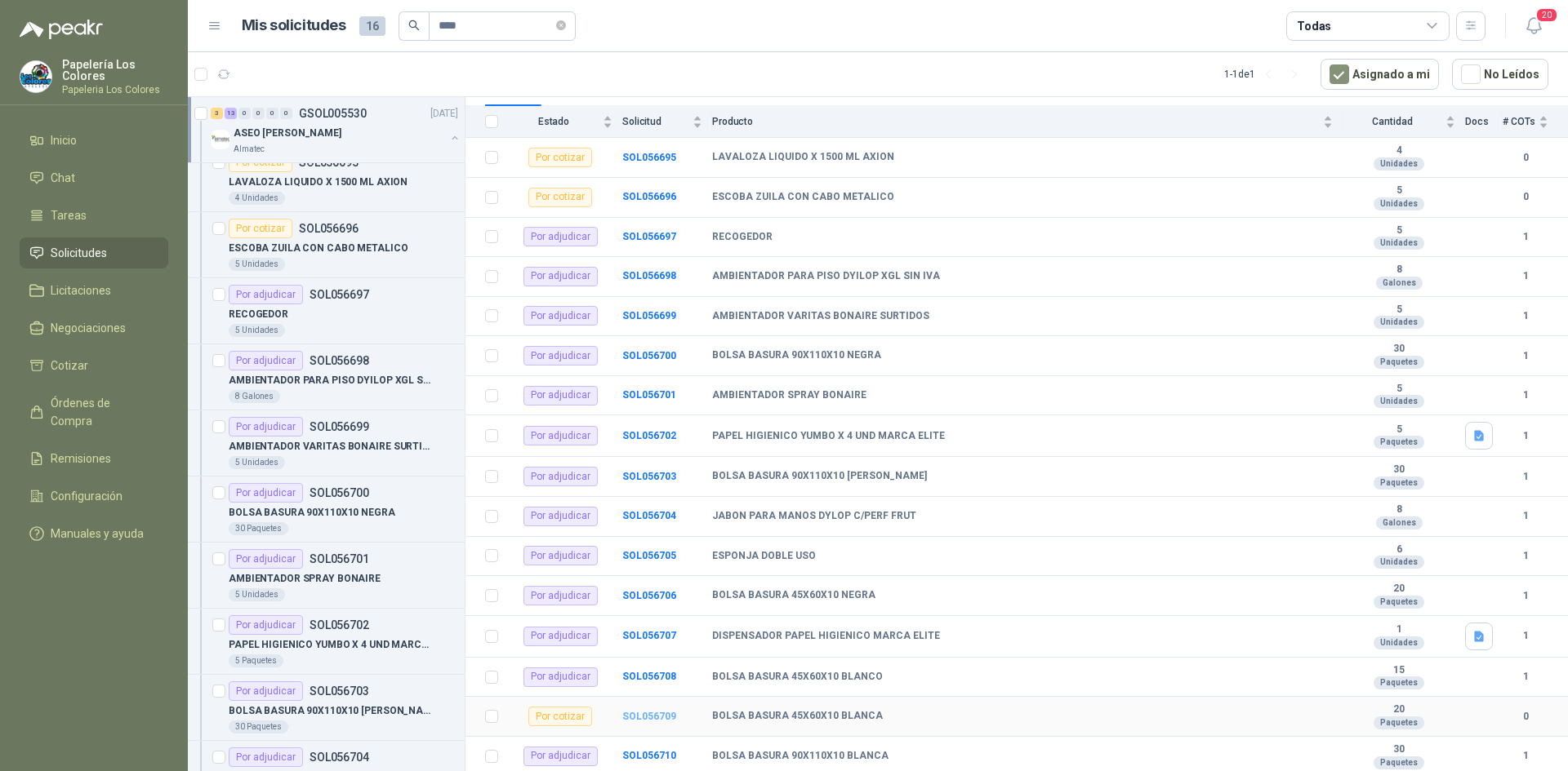
click at [638, 719] on b "SOL056709" at bounding box center [649, 716] width 54 height 11
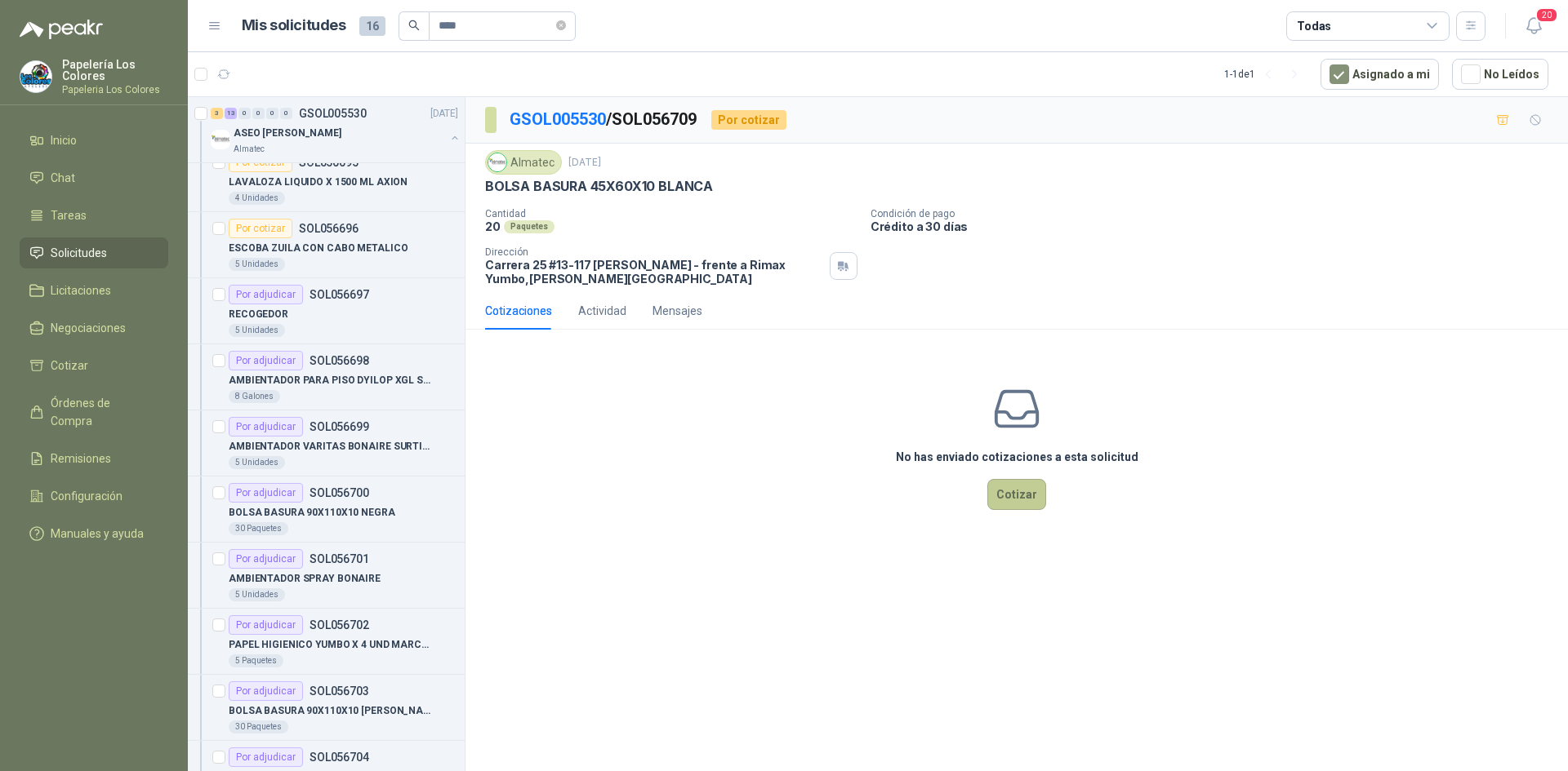
click at [1006, 485] on button "Cotizar" at bounding box center [1016, 494] width 58 height 31
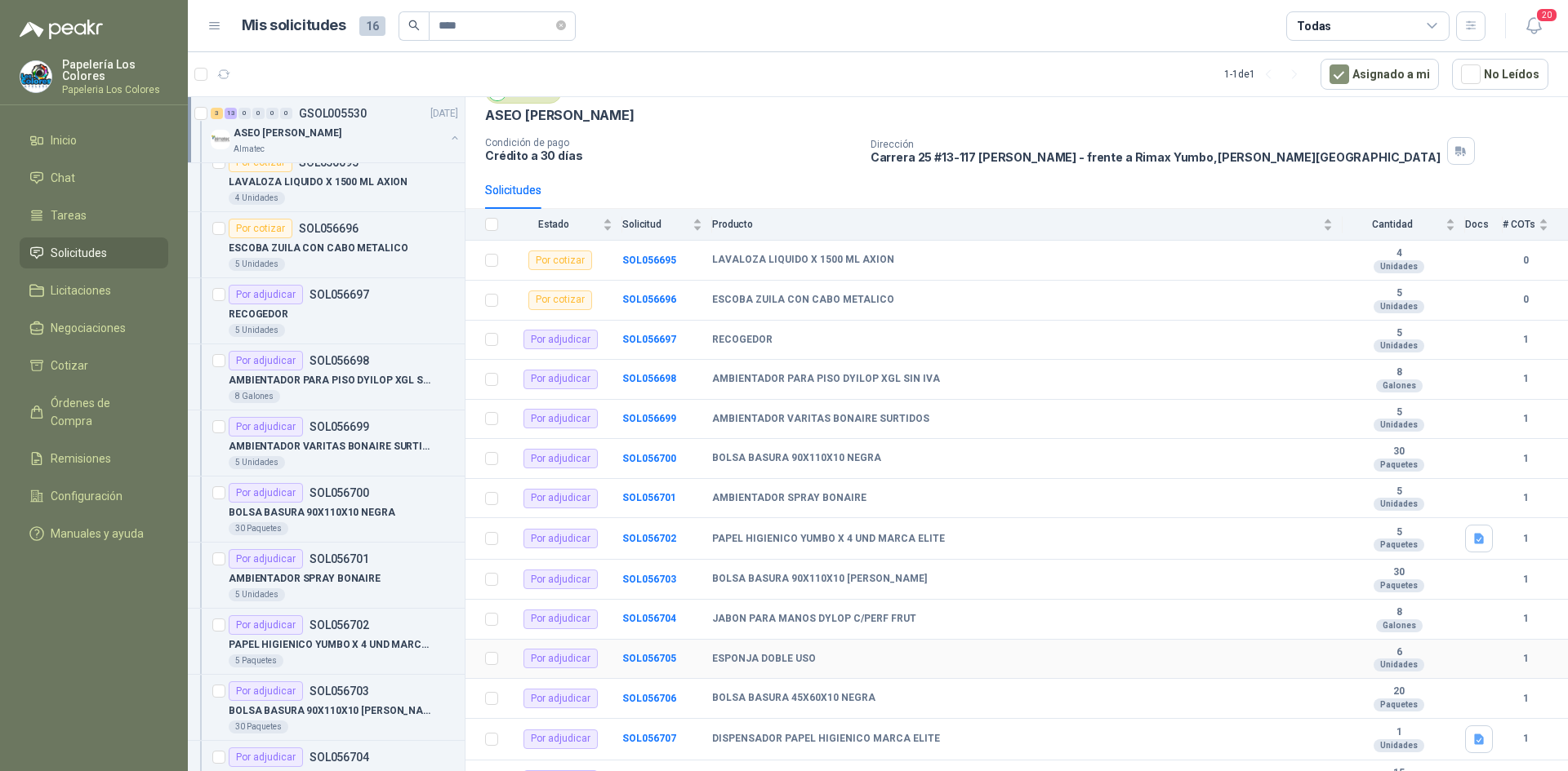
scroll to position [177, 0]
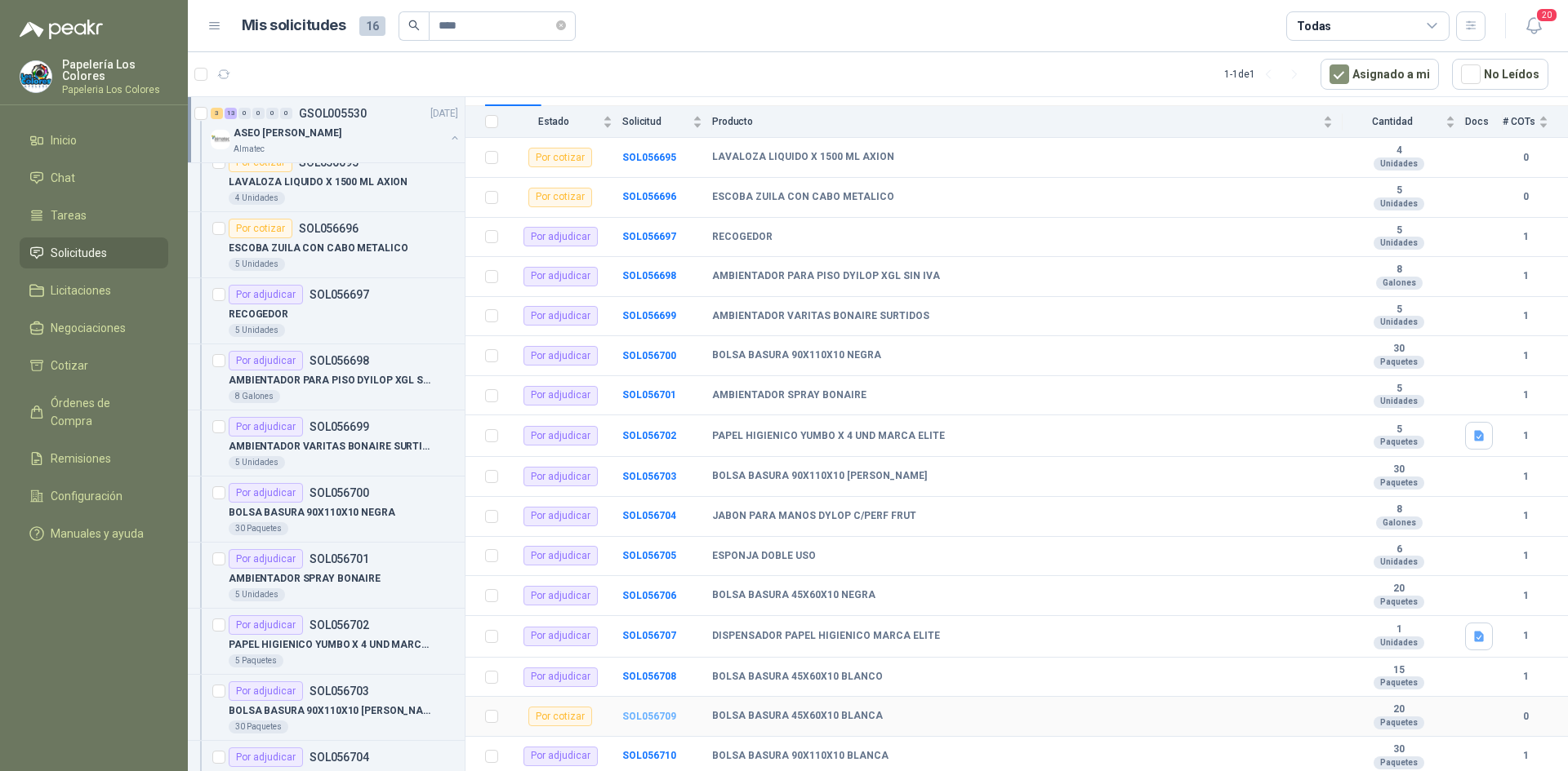
click at [655, 712] on b "SOL056709" at bounding box center [649, 716] width 54 height 11
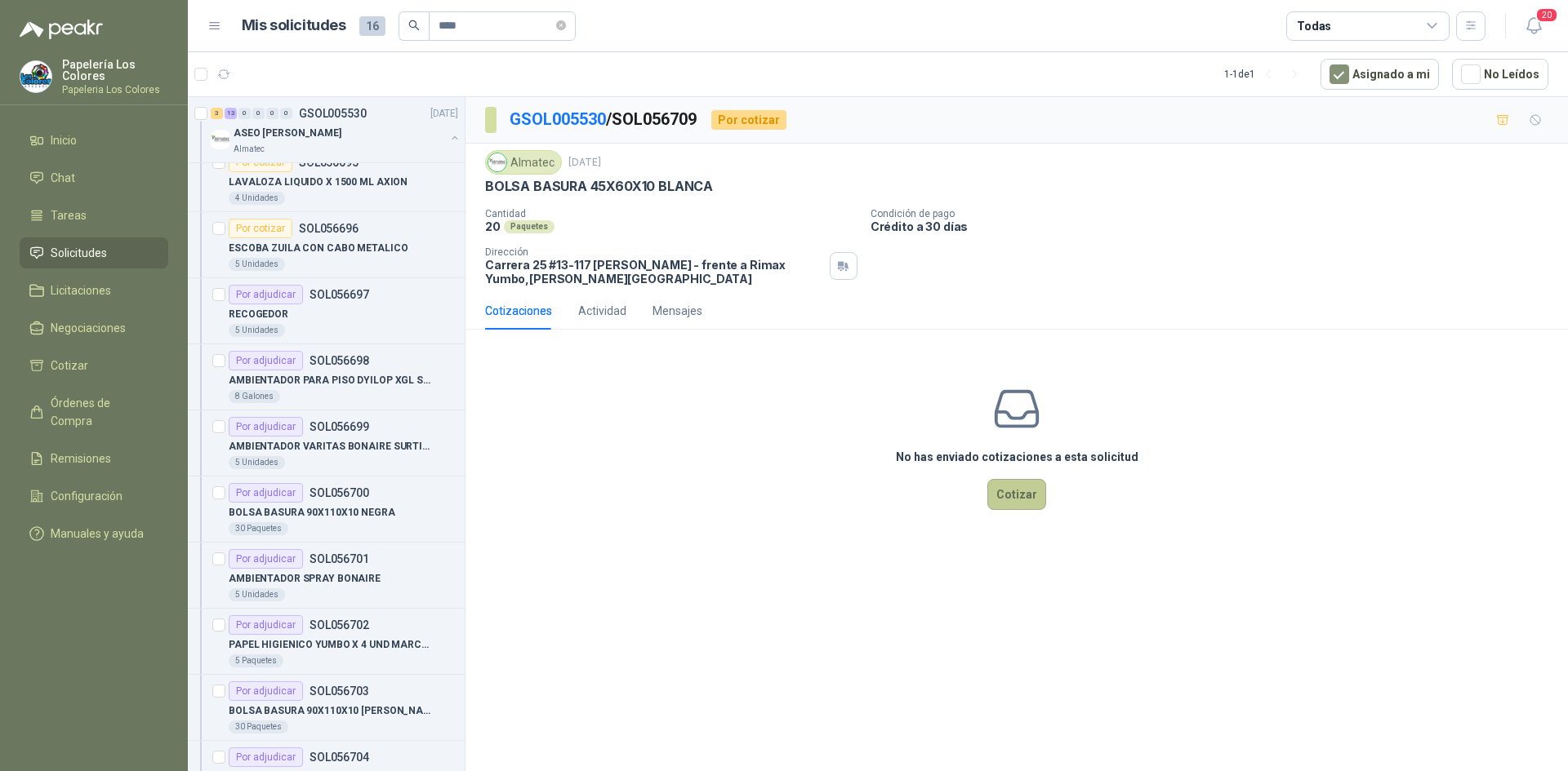
click at [1010, 495] on button "Cotizar" at bounding box center [1016, 494] width 58 height 31
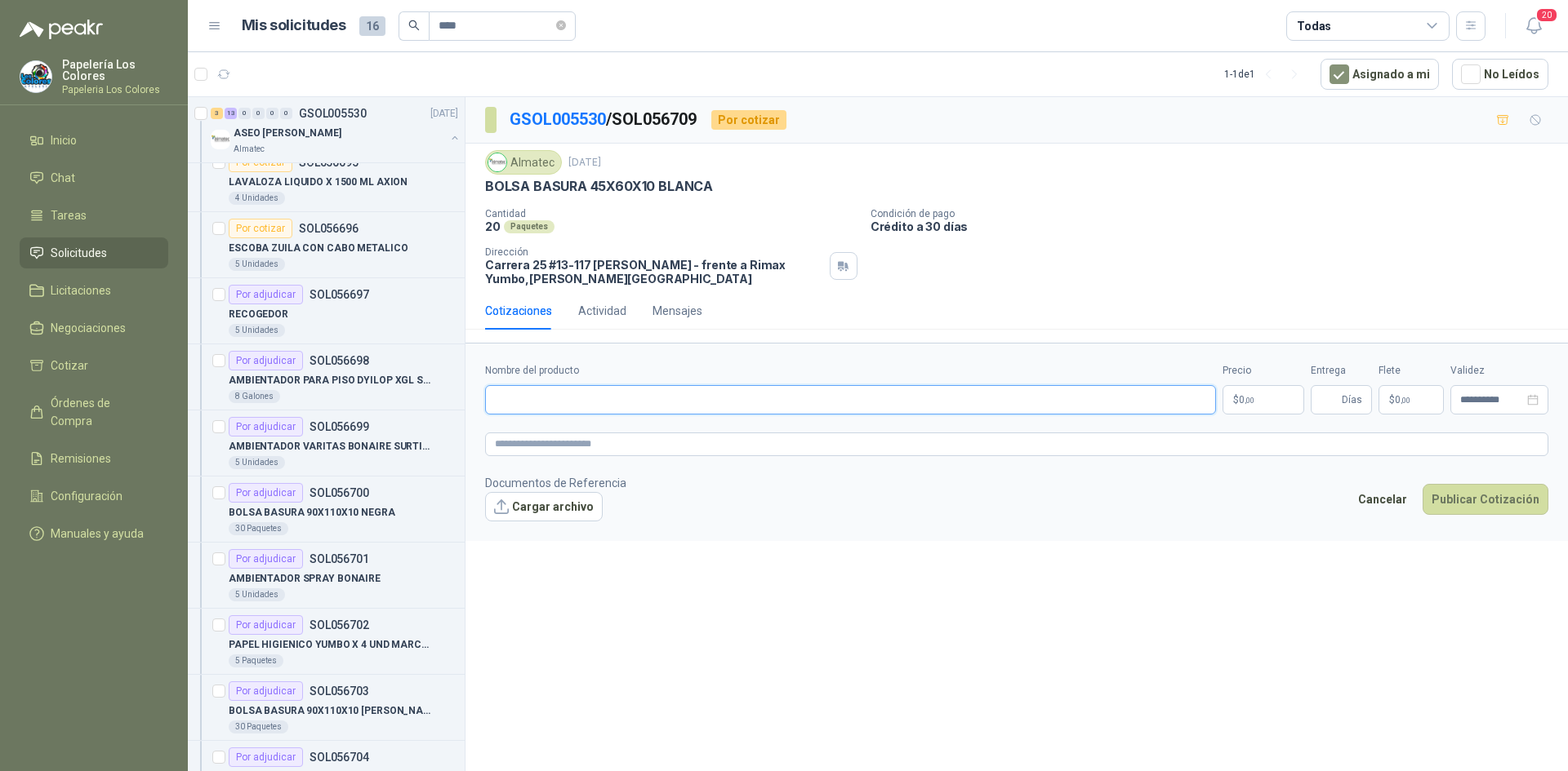
click at [610, 408] on input "Nombre del producto" at bounding box center [850, 400] width 731 height 30
paste input "**********"
type input "**********"
click at [1253, 392] on body "Papelería Los Colores Papeleria Los Colores Inicio Chat Tareas Solicitudes Lici…" at bounding box center [784, 386] width 1568 height 771
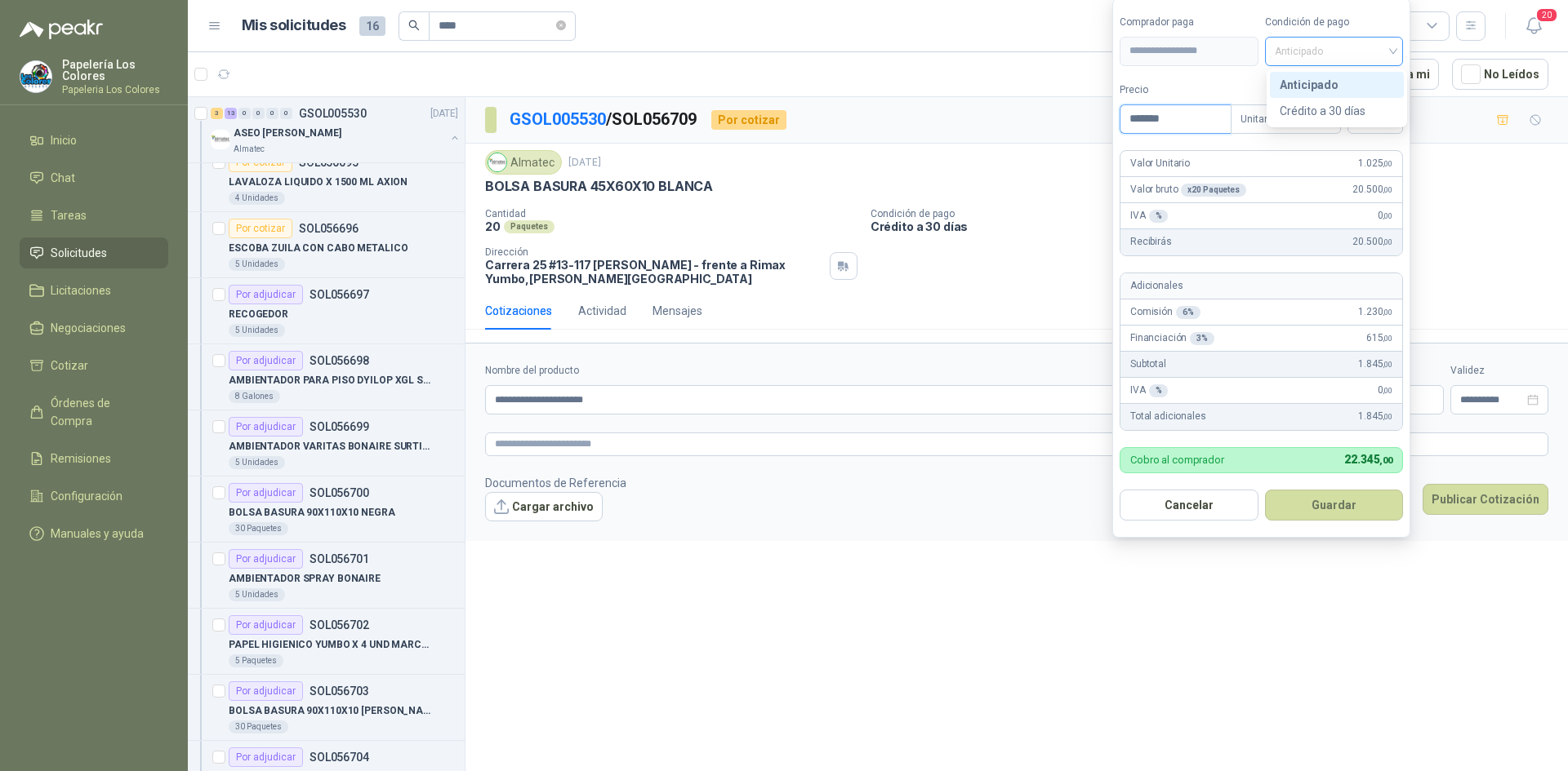
click at [1358, 58] on span "Anticipado" at bounding box center [1334, 51] width 120 height 25
type input "*******"
click at [1343, 108] on div "Crédito a 30 días" at bounding box center [1336, 110] width 114 height 18
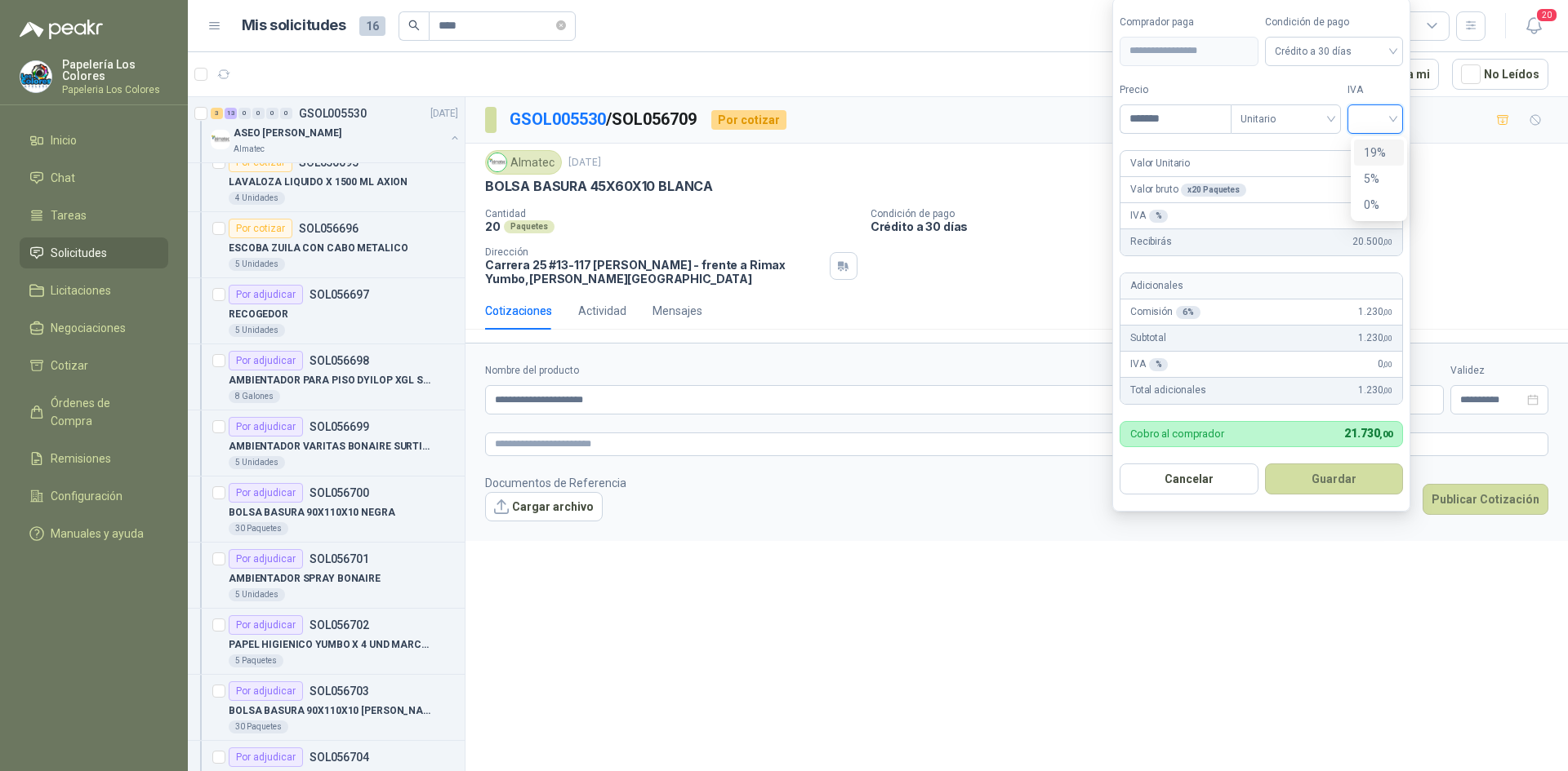
click at [1372, 118] on input "search" at bounding box center [1375, 117] width 36 height 25
click at [1361, 153] on div "19%" at bounding box center [1378, 153] width 50 height 26
click at [1315, 477] on button "Guardar" at bounding box center [1337, 479] width 141 height 31
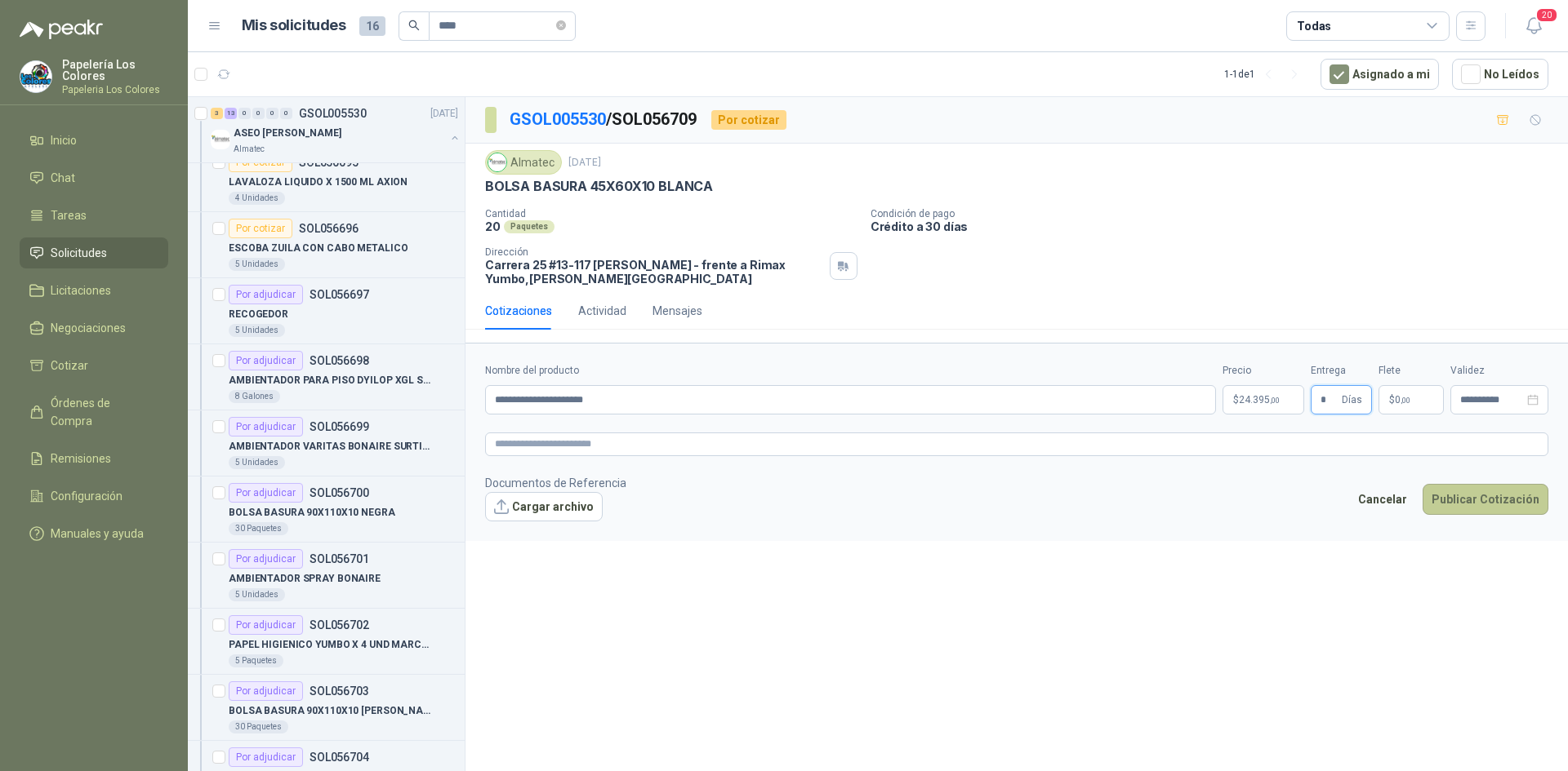
type input "*"
click at [1472, 498] on button "Publicar Cotización" at bounding box center [1485, 499] width 125 height 31
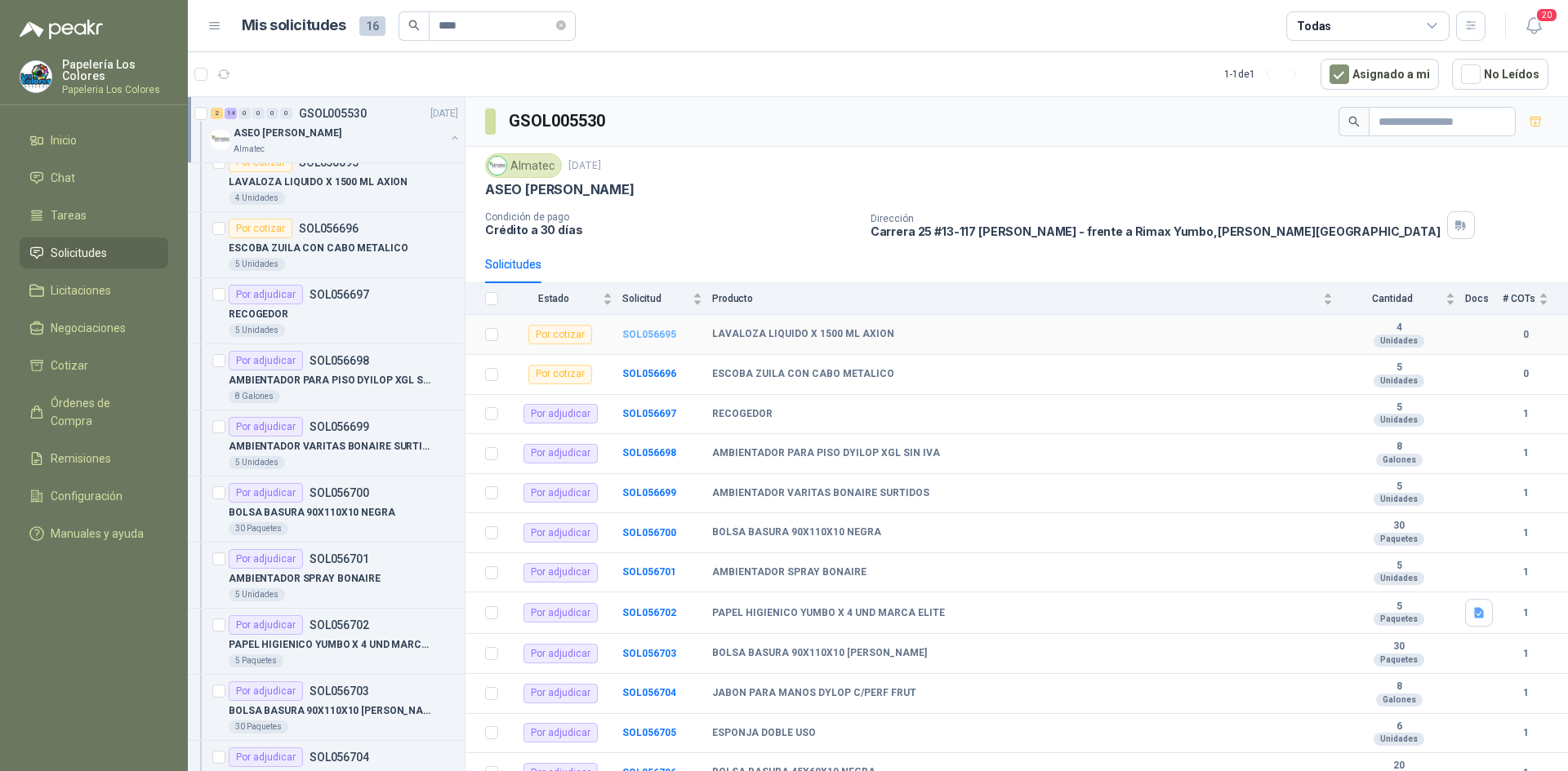
click at [649, 329] on b "SOL056695" at bounding box center [649, 334] width 54 height 11
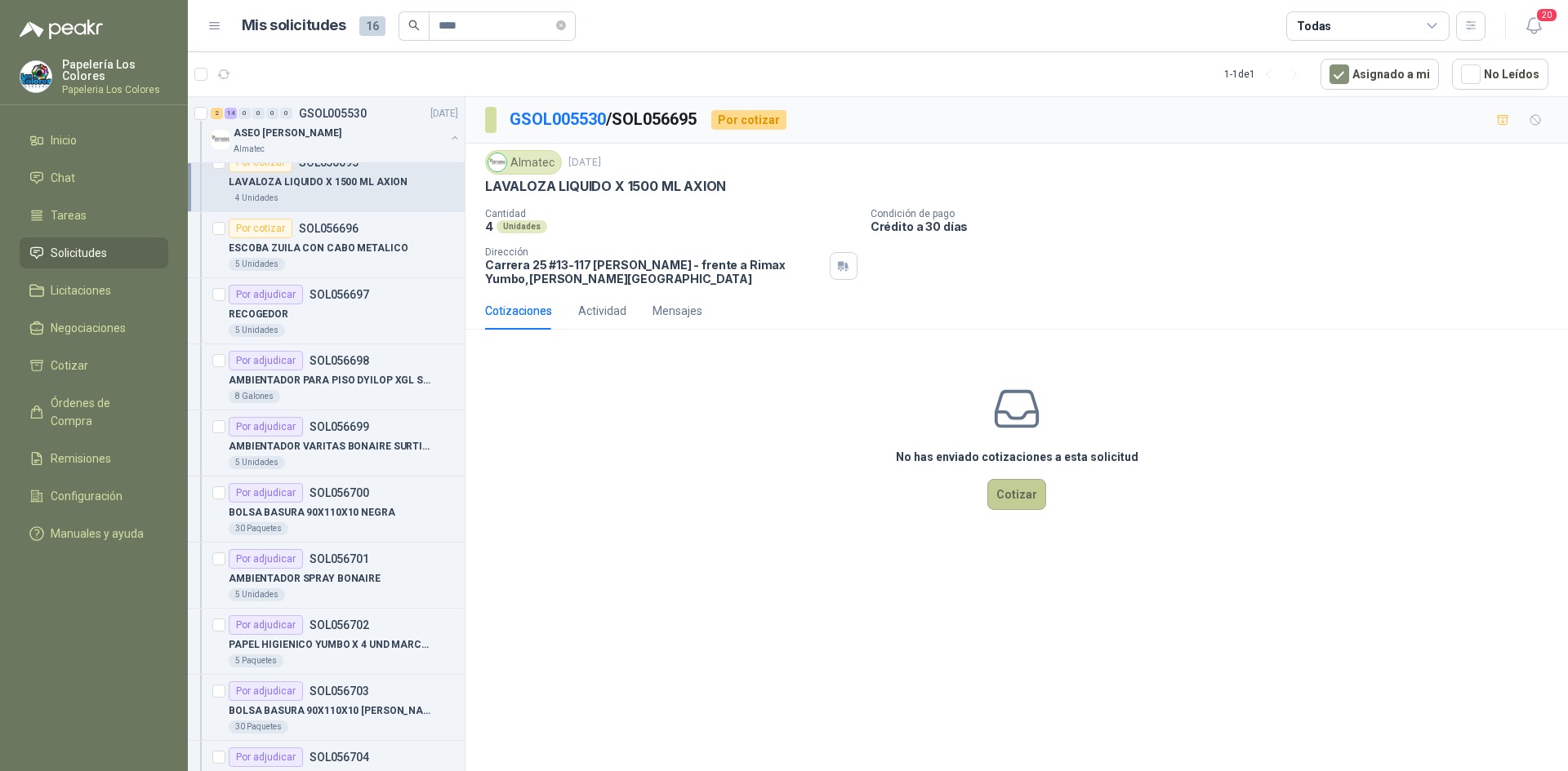
click at [1030, 497] on button "Cotizar" at bounding box center [1016, 494] width 58 height 31
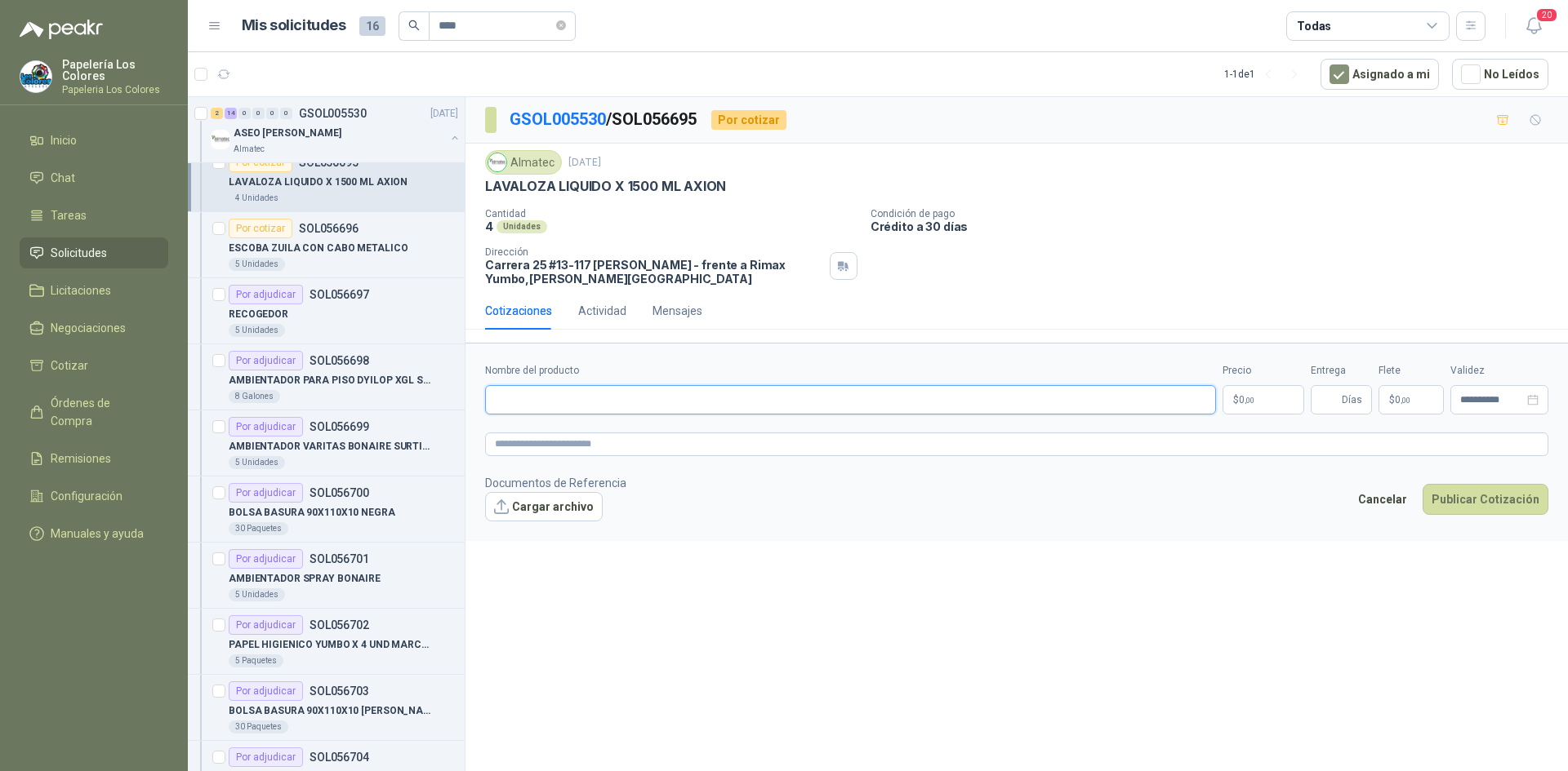
click at [599, 393] on input "Nombre del producto" at bounding box center [850, 400] width 731 height 30
drag, startPoint x: 722, startPoint y: 187, endPoint x: 481, endPoint y: 187, distance: 241.0
click at [481, 187] on div "Almatec [DATE] LAVALOZA LIQUIDO X 1500 ML AXION Cantidad 4 Unidades Condición …" at bounding box center [1016, 218] width 1102 height 148
copy p "LAVALOZA LIQUIDO X 1500 ML AXION"
click at [706, 398] on input "Nombre del producto" at bounding box center [850, 400] width 731 height 30
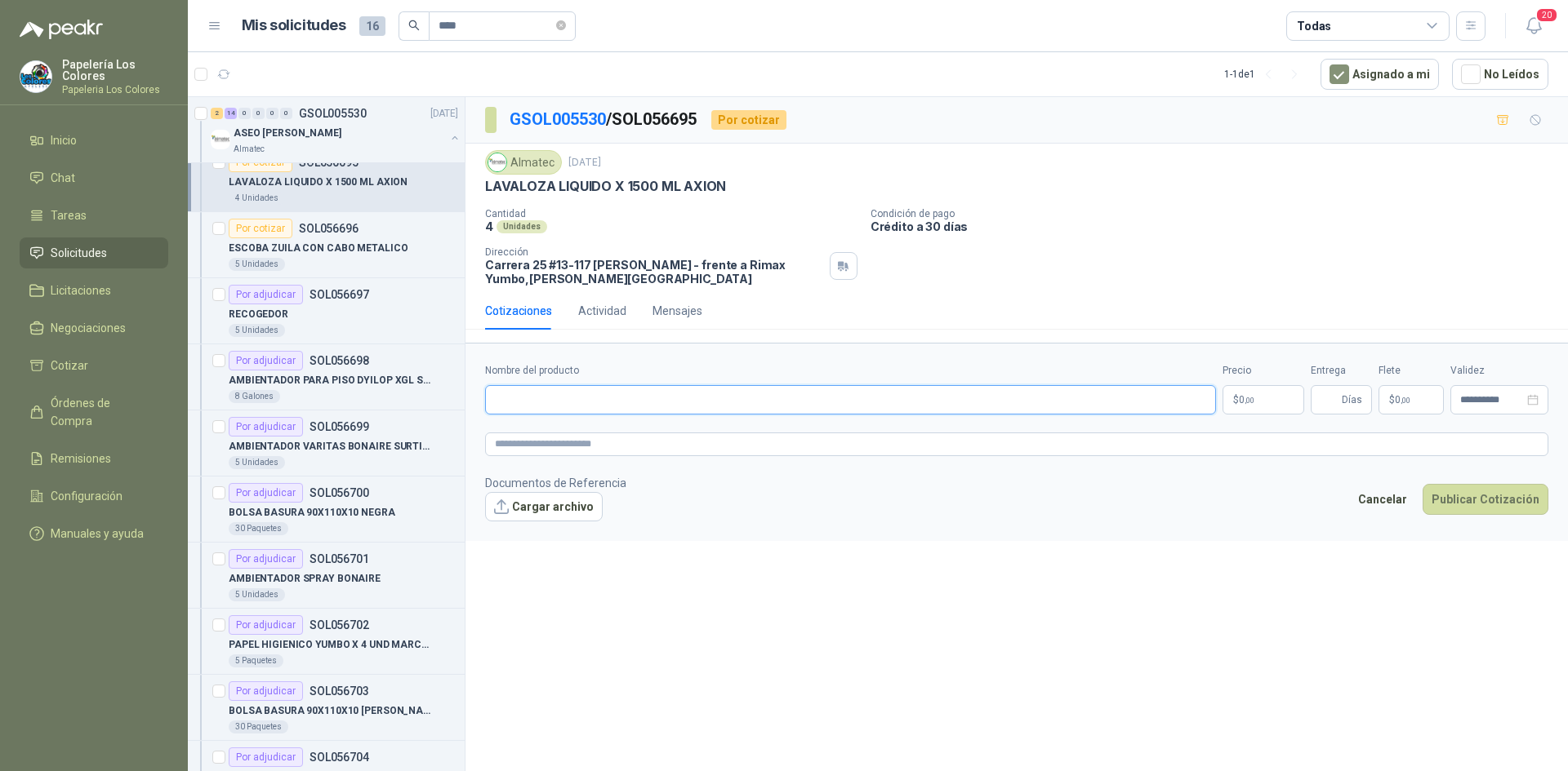
click at [613, 397] on input "Nombre del producto" at bounding box center [850, 400] width 731 height 30
paste input "**********"
type input "**********"
click at [1261, 401] on body "Papelería Los Colores Papeleria Los Colores Inicio Chat Tareas Solicitudes Lici…" at bounding box center [784, 386] width 1568 height 771
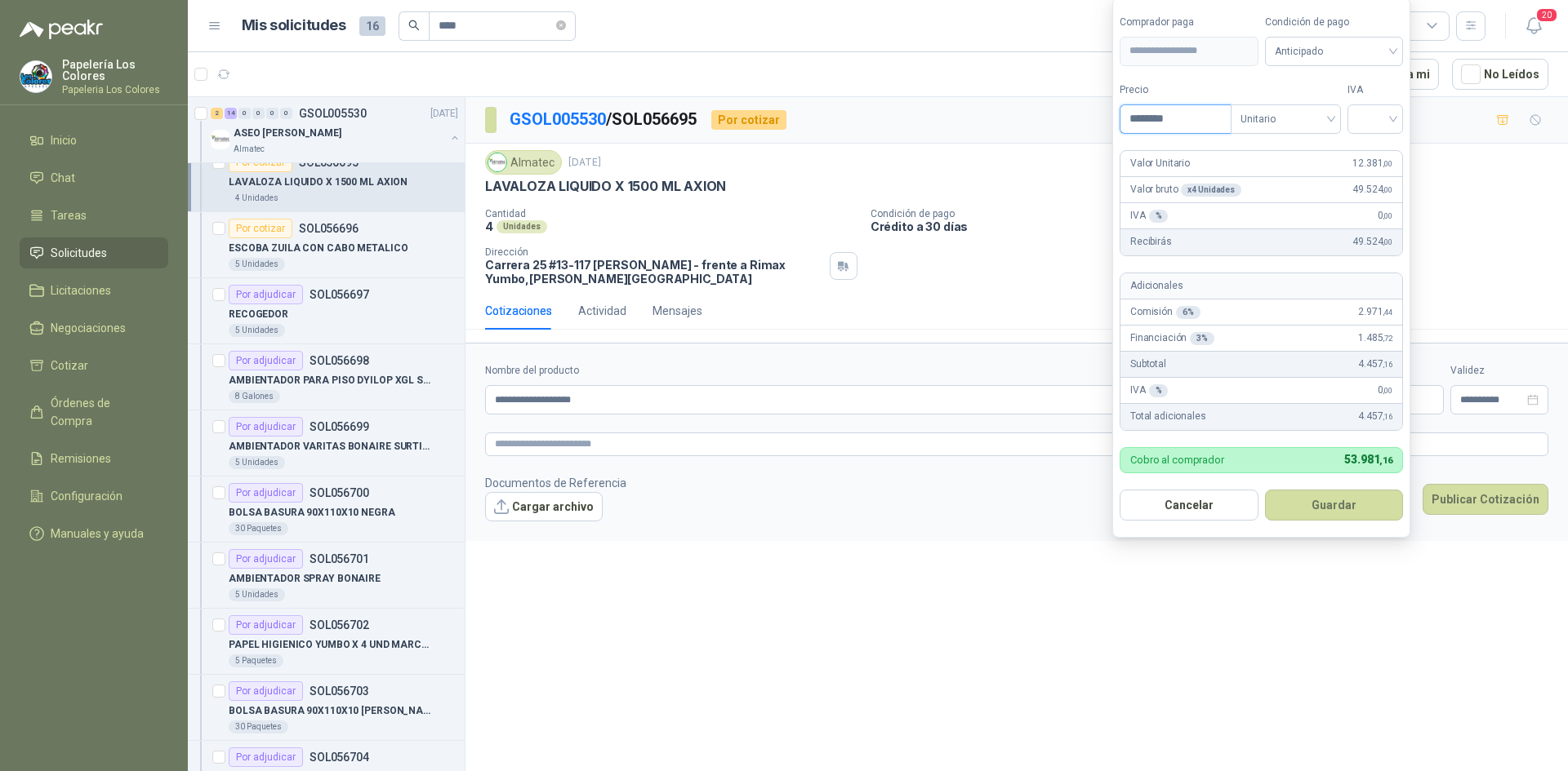
type input "********"
click at [1339, 49] on span "Anticipado" at bounding box center [1334, 51] width 120 height 25
click at [1313, 109] on div "Crédito a 30 días" at bounding box center [1336, 110] width 114 height 18
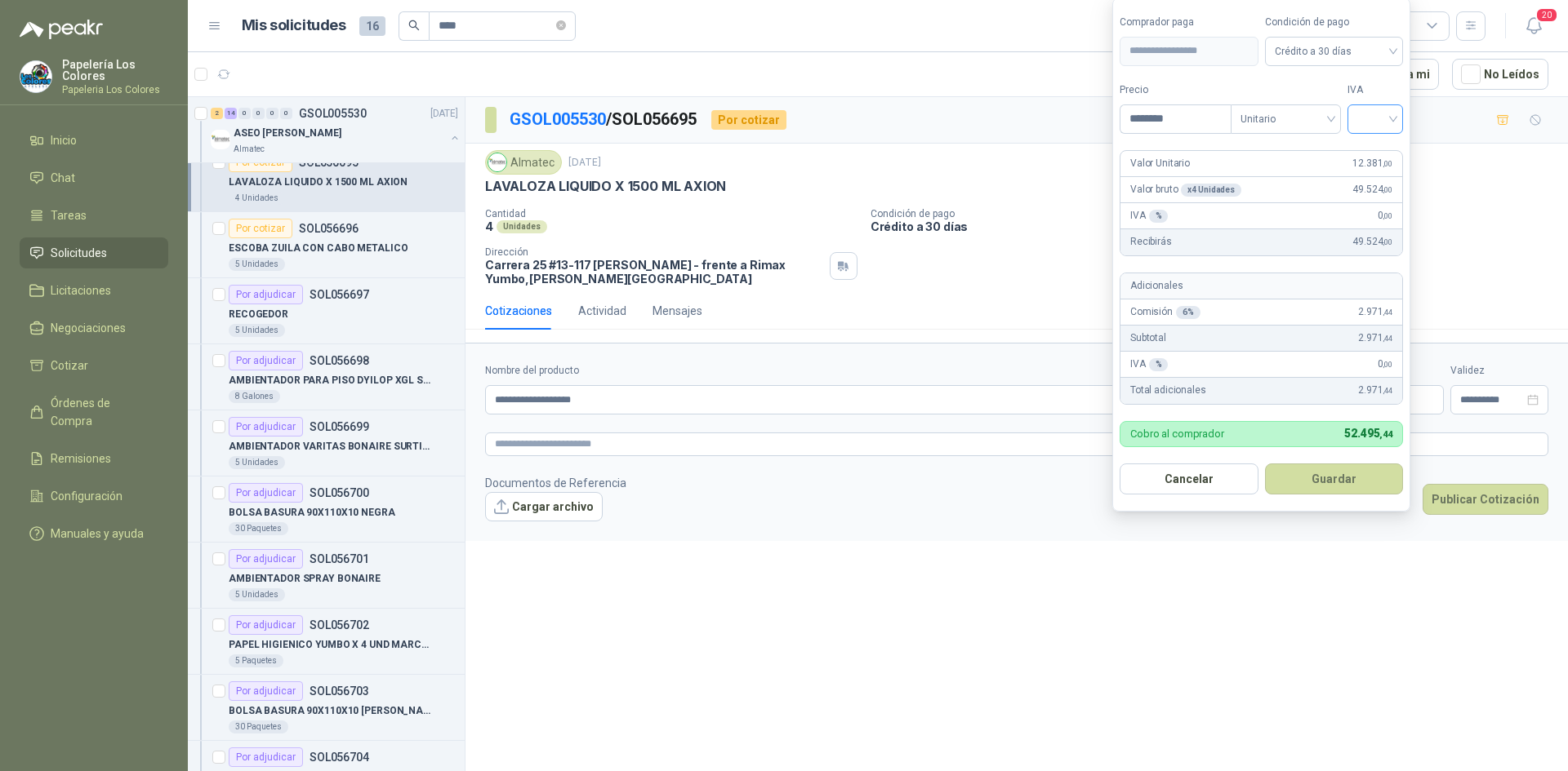
click at [1390, 121] on input "search" at bounding box center [1375, 117] width 36 height 25
click at [1371, 149] on div "19%" at bounding box center [1379, 153] width 31 height 18
click at [1334, 480] on button "Guardar" at bounding box center [1337, 479] width 141 height 31
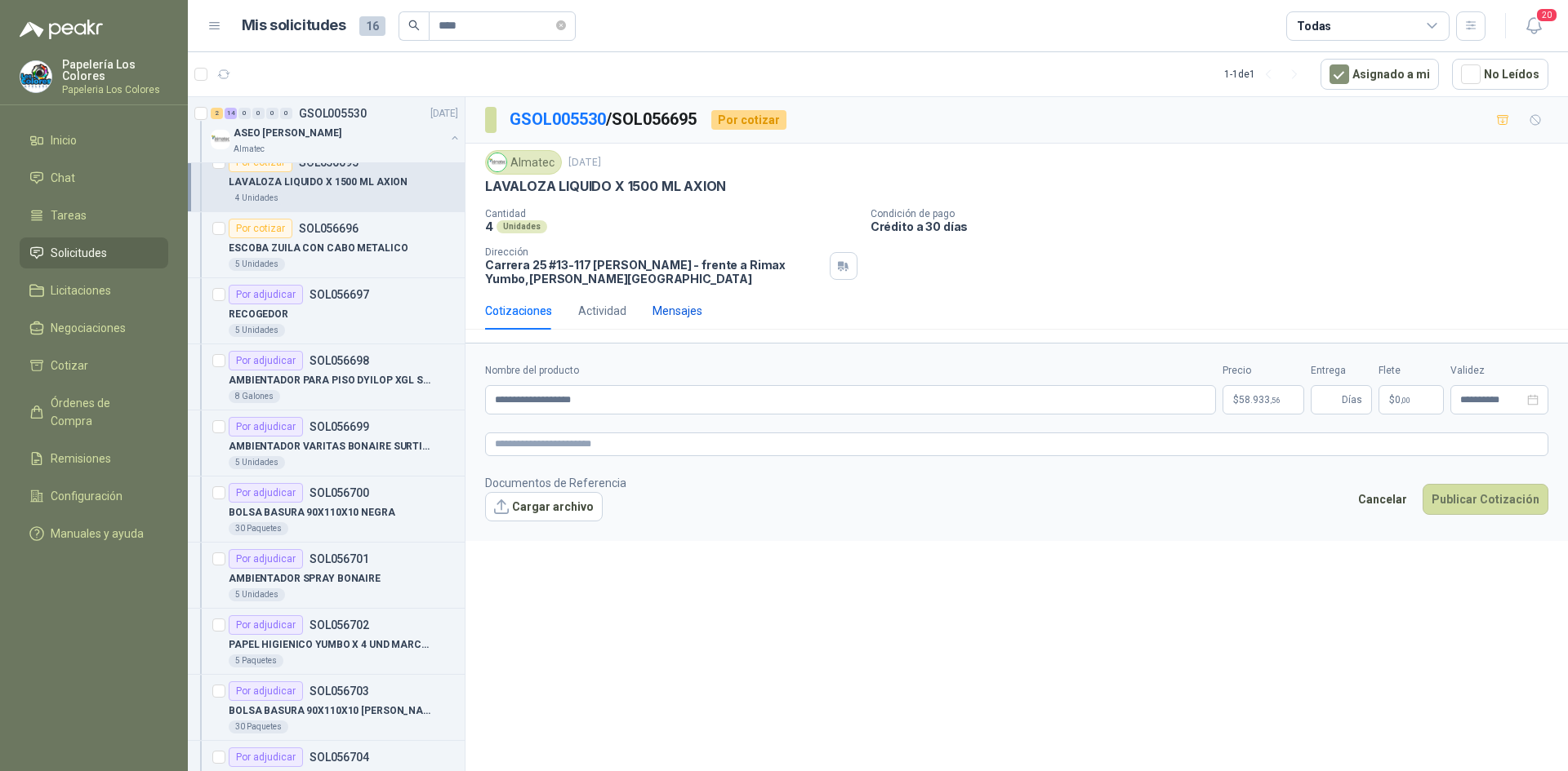
click at [675, 309] on div "Mensajes" at bounding box center [677, 310] width 50 height 18
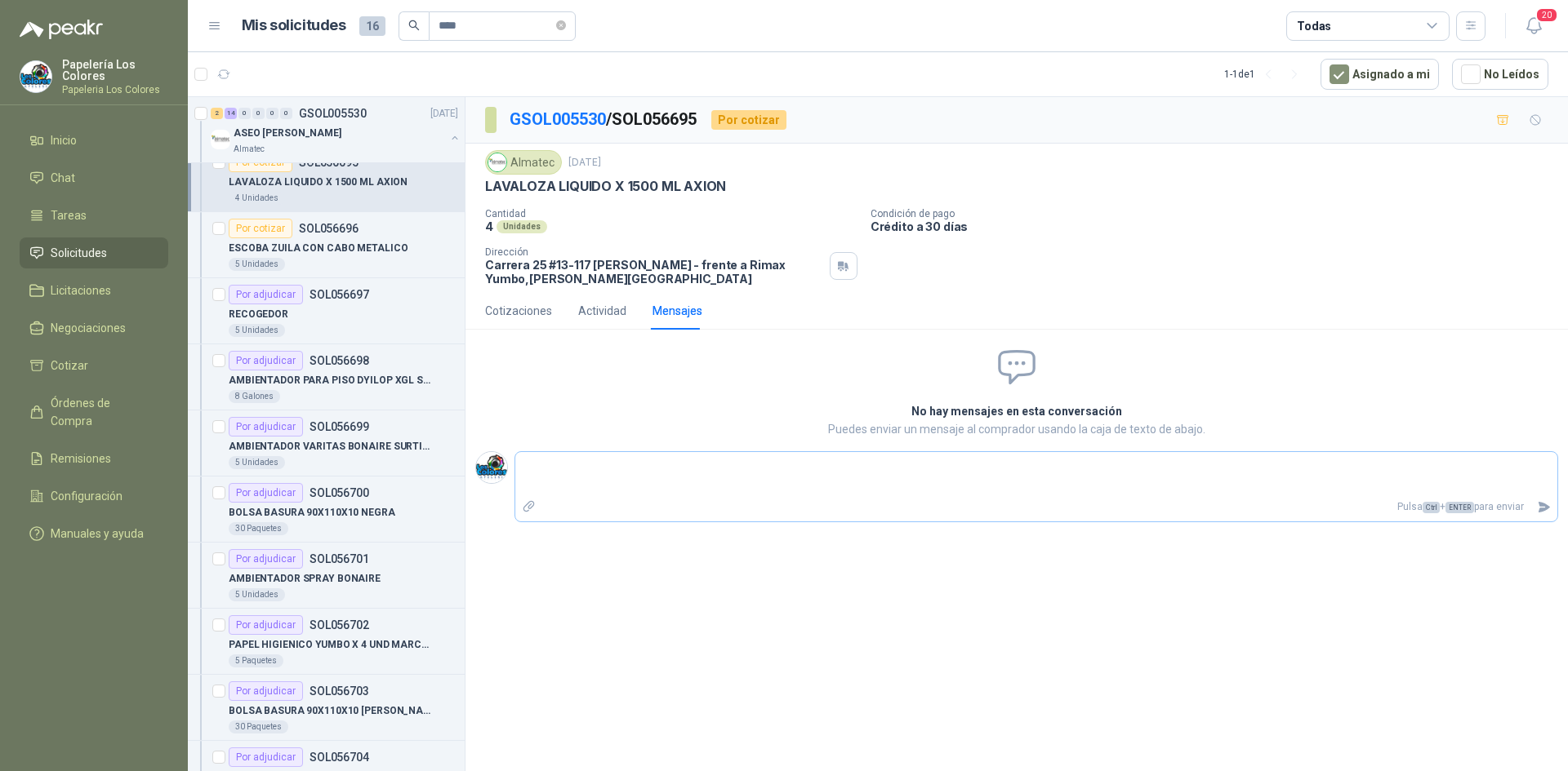
type textarea "*"
type textarea "**"
type textarea "***"
type textarea "****"
type textarea "******"
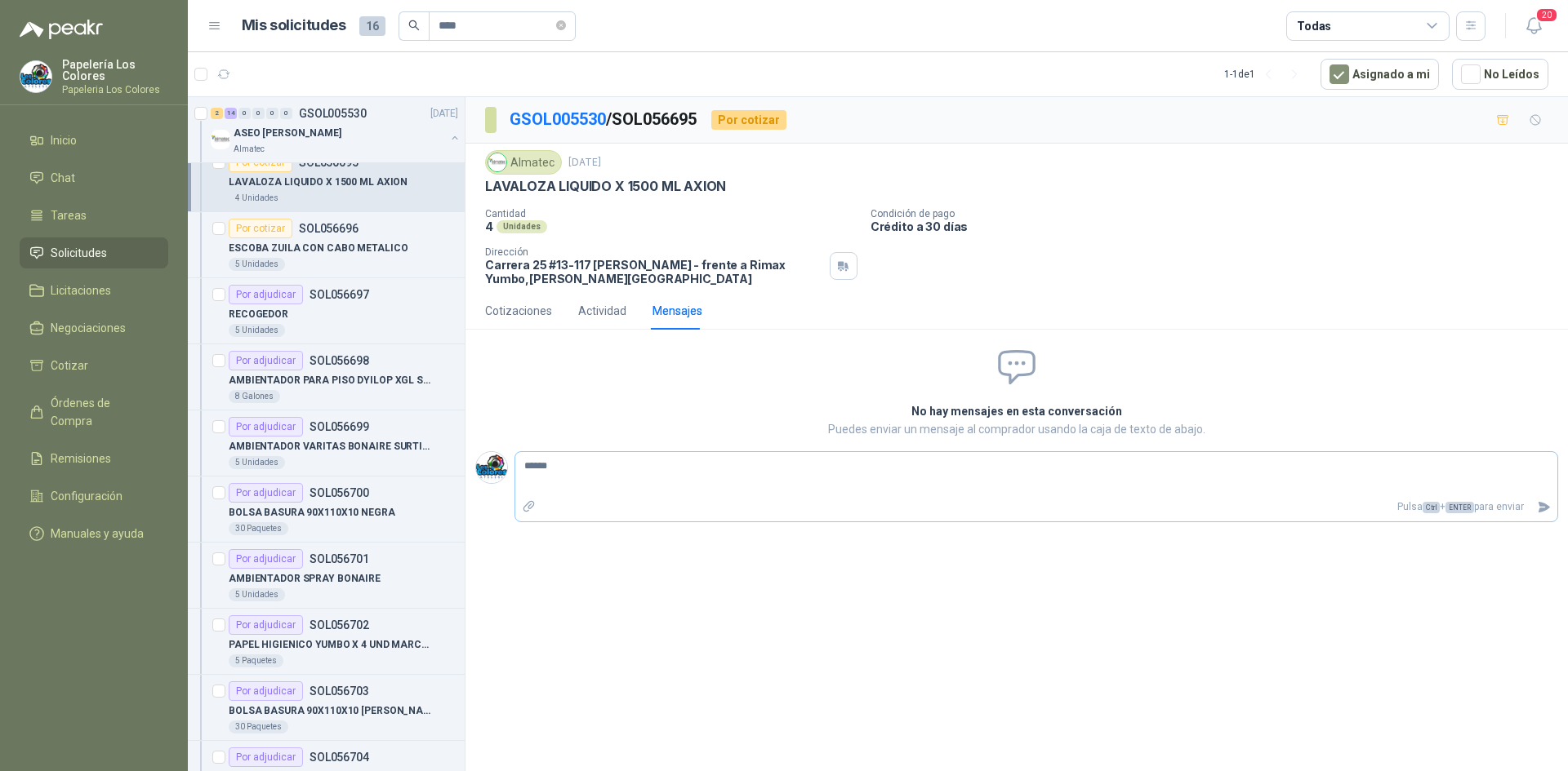
type textarea "*******"
type textarea "********"
type textarea "**********"
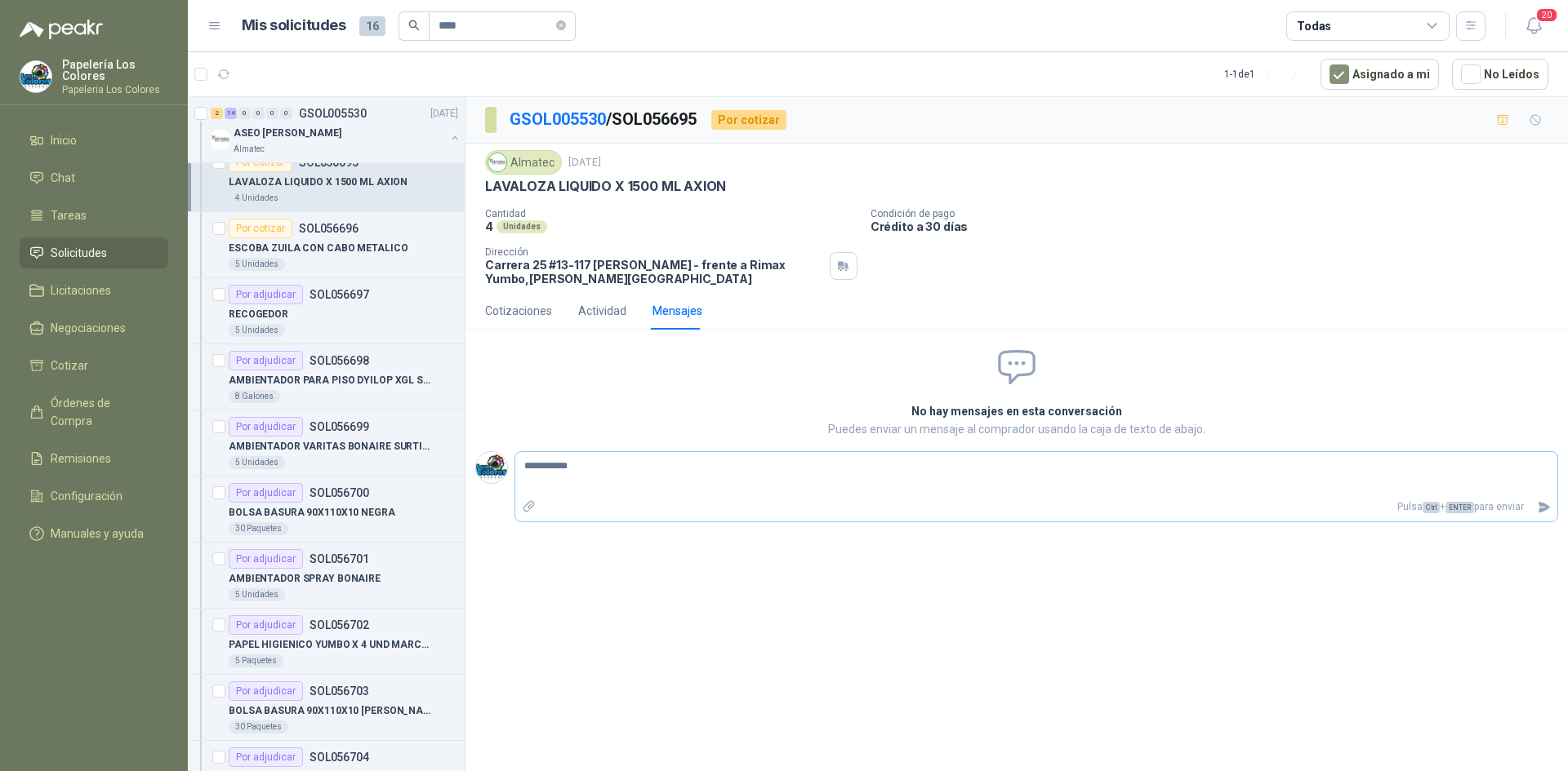
type textarea "**********"
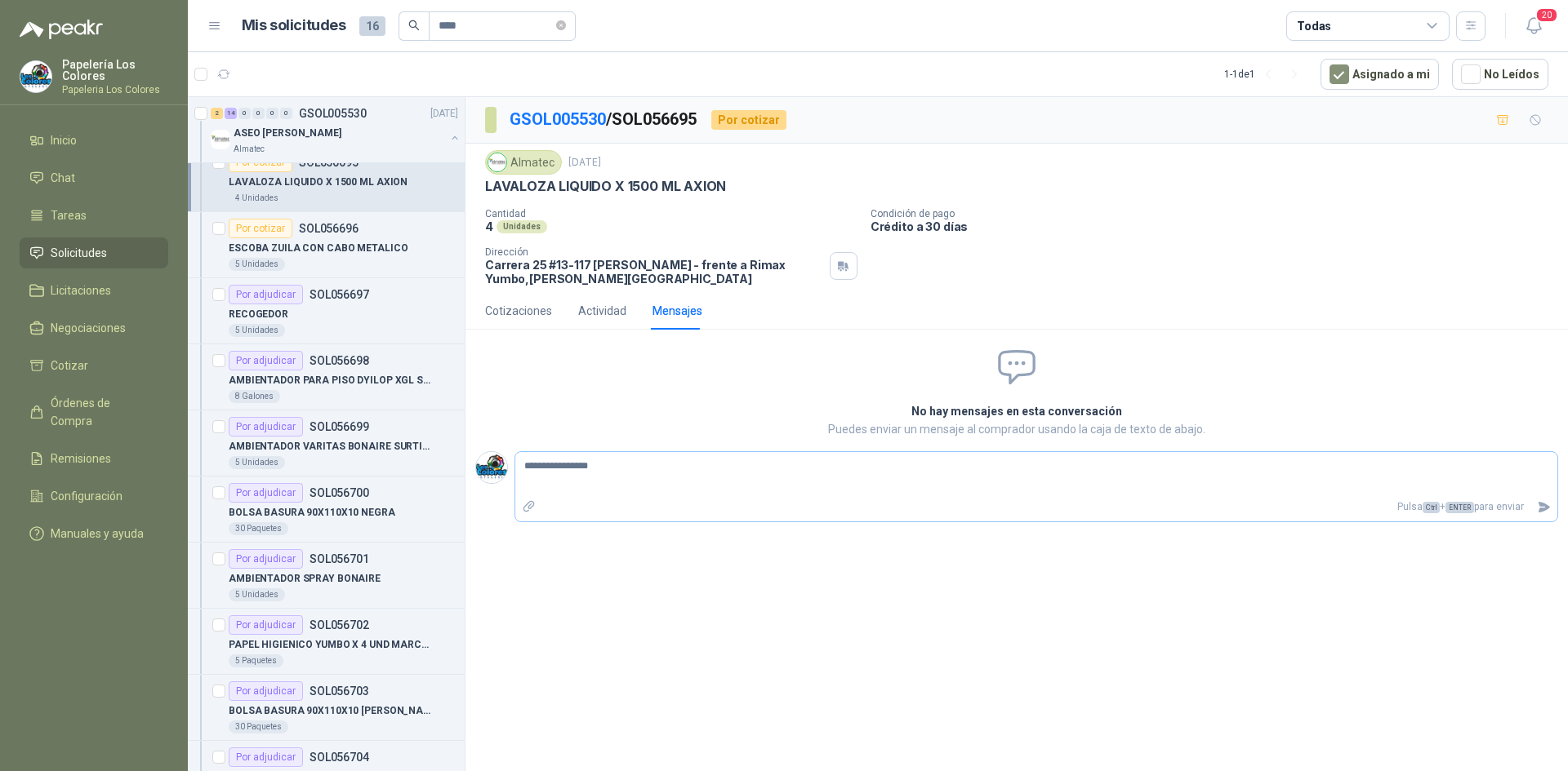
type textarea "**********"
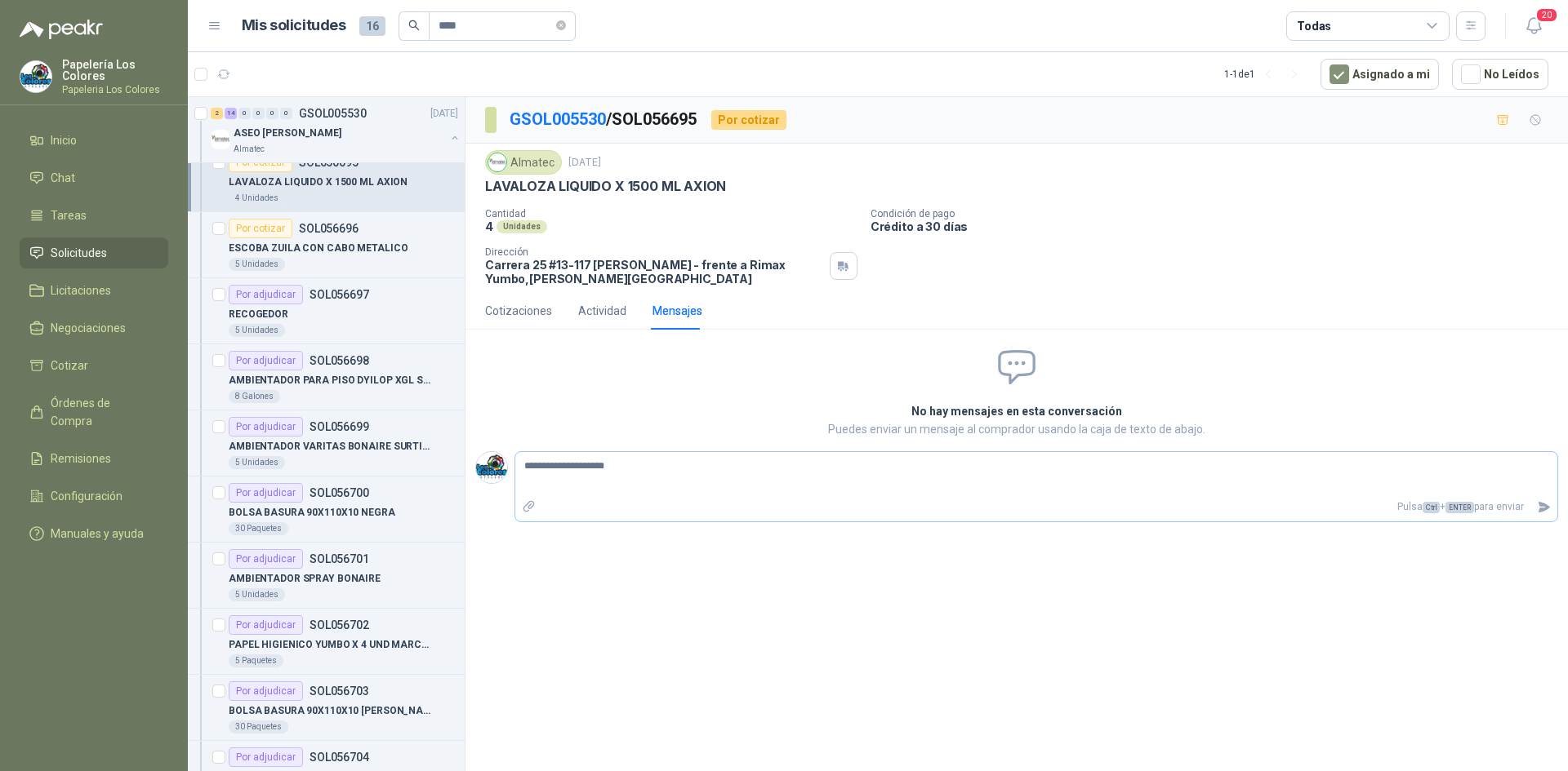
type textarea "**********"
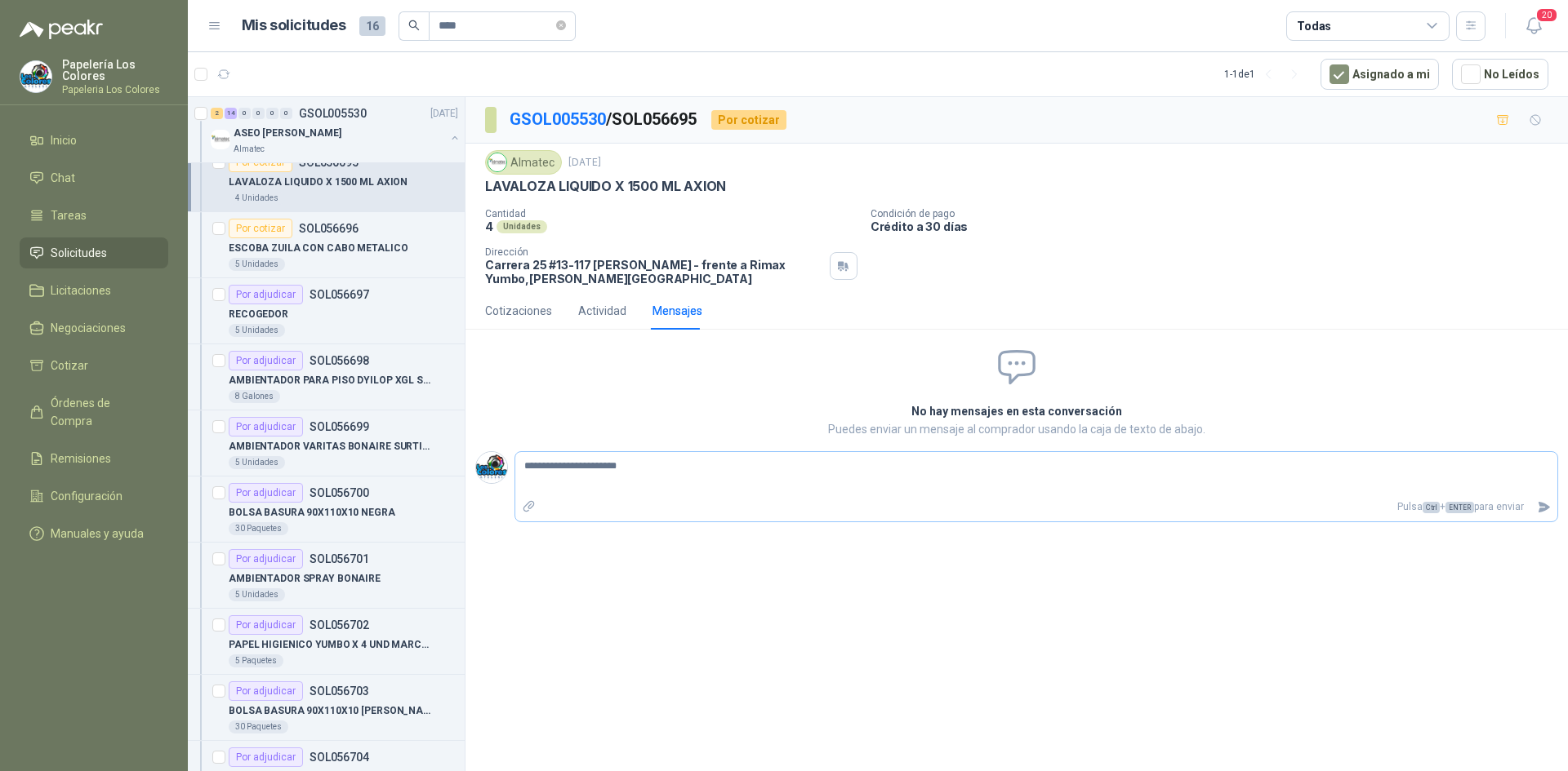
type textarea "**********"
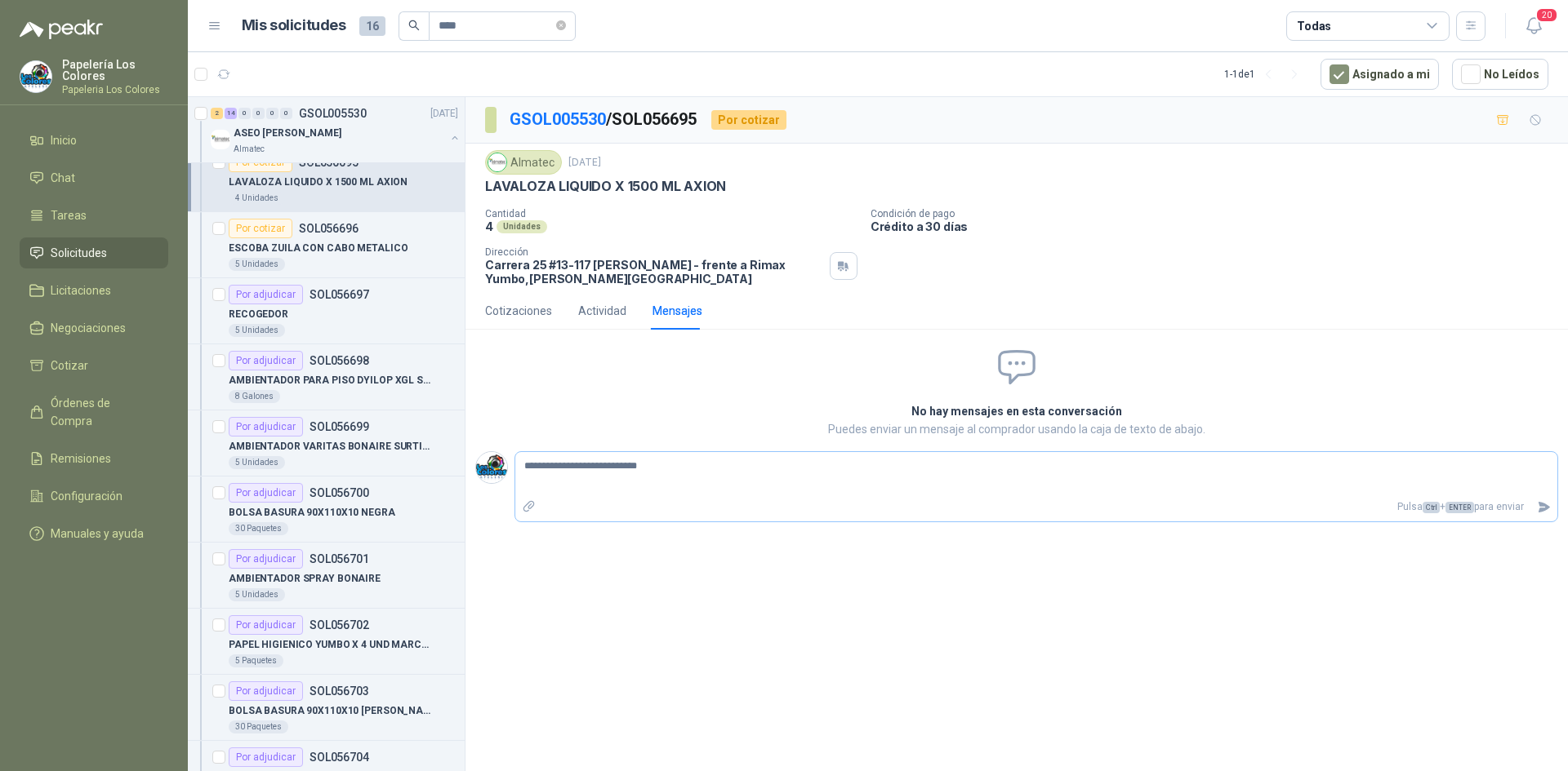
type textarea "**********"
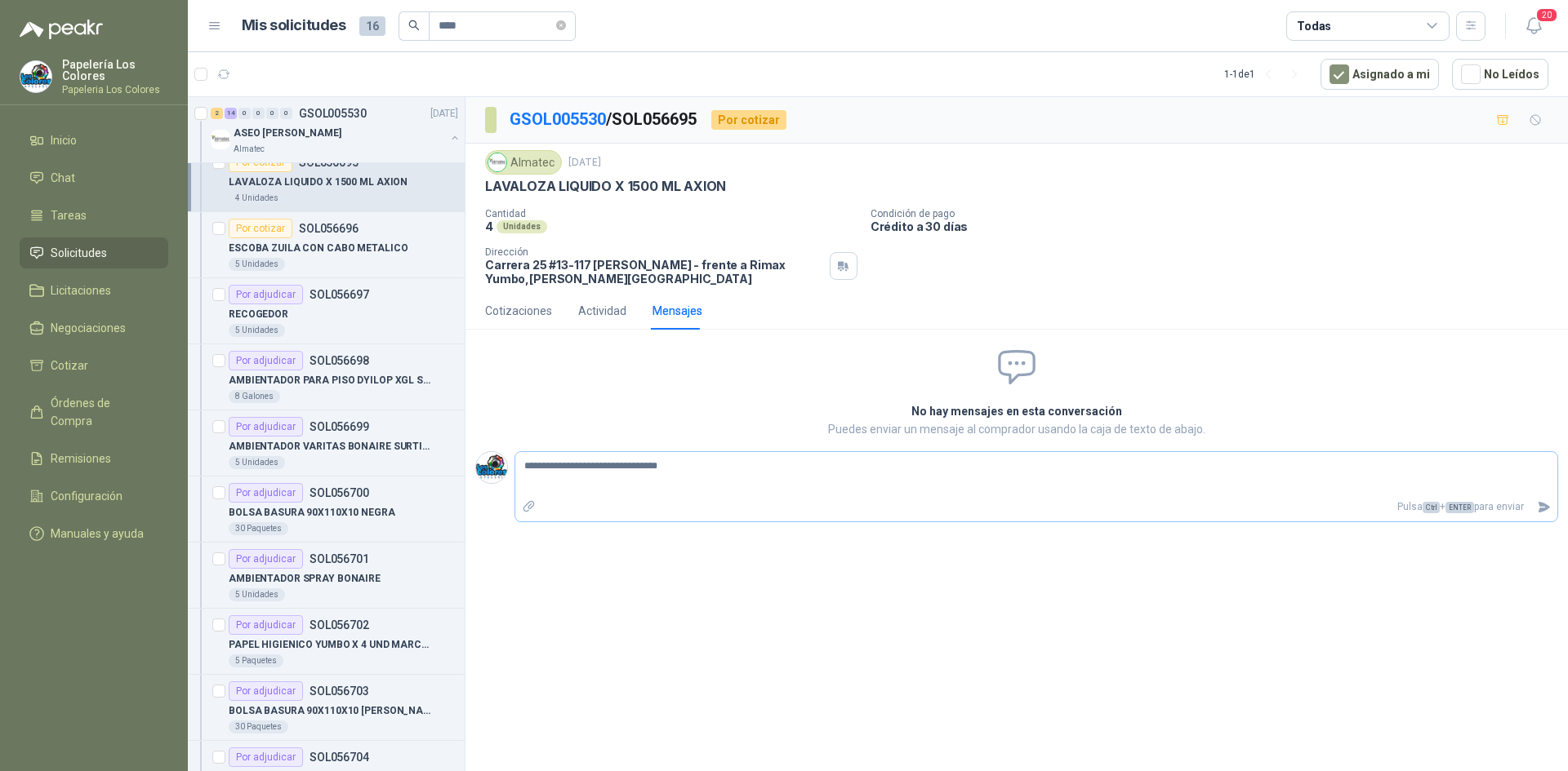
type textarea "**********"
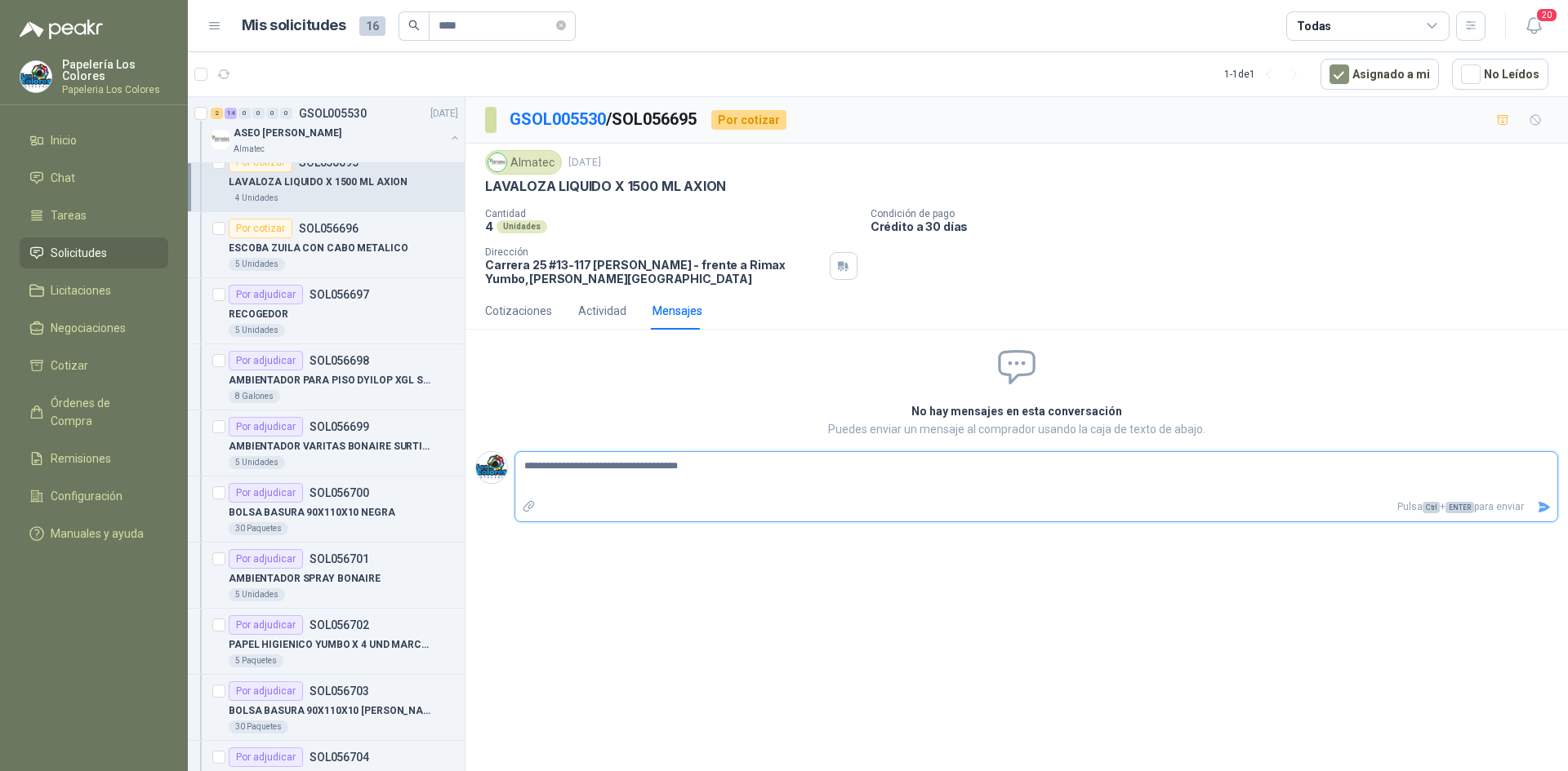
type textarea "**********"
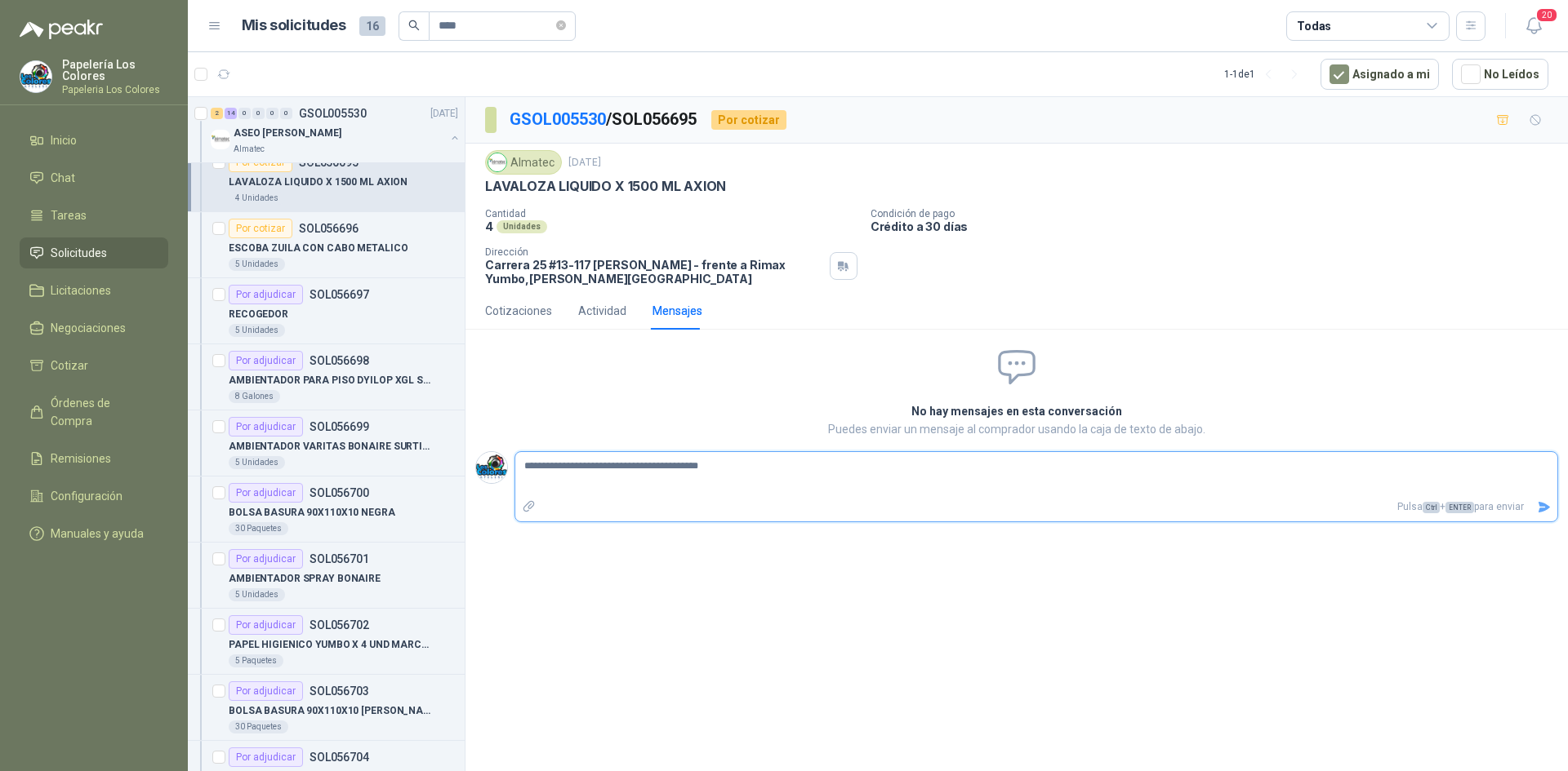
type textarea "**********"
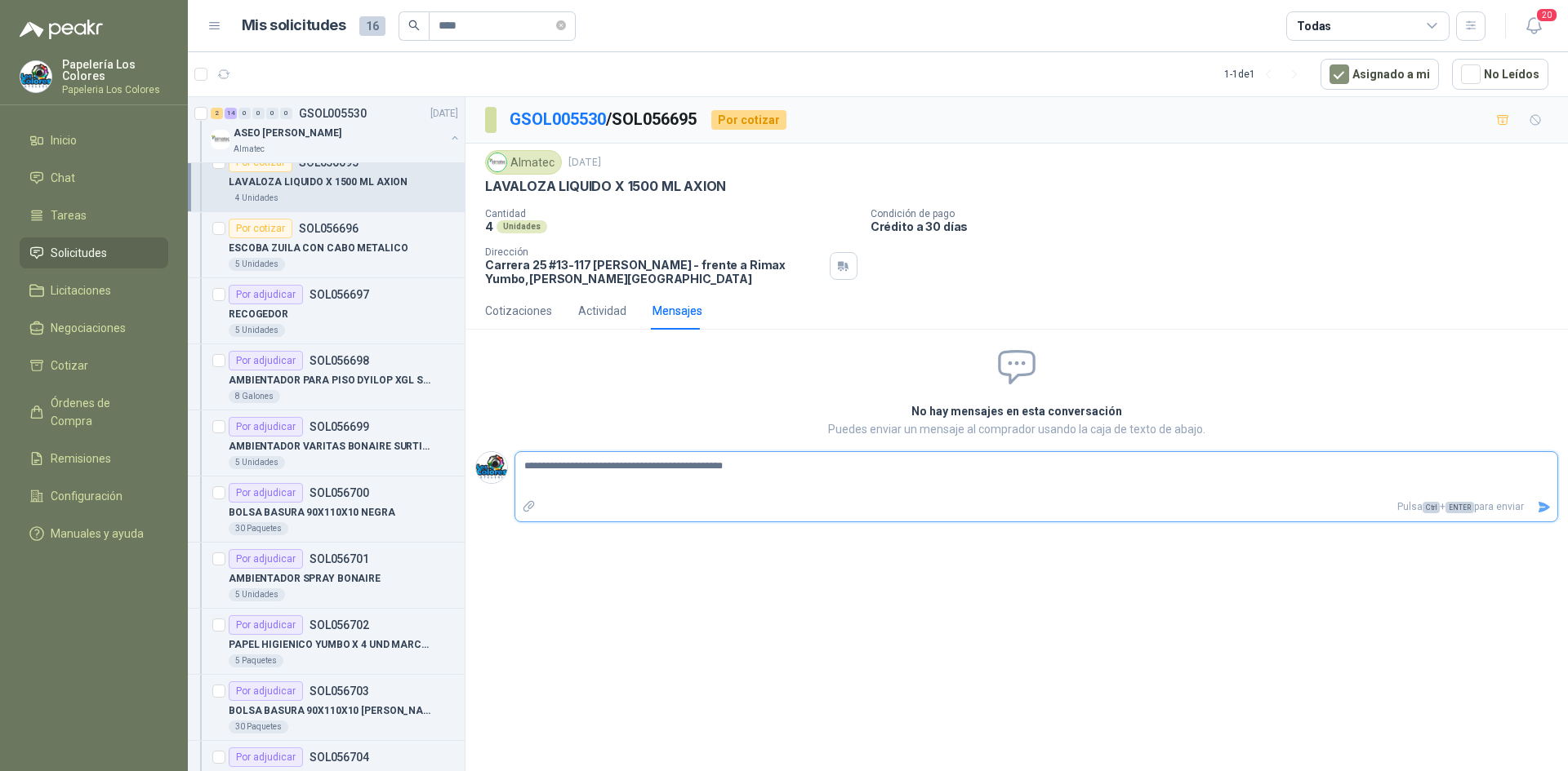
type textarea "**********"
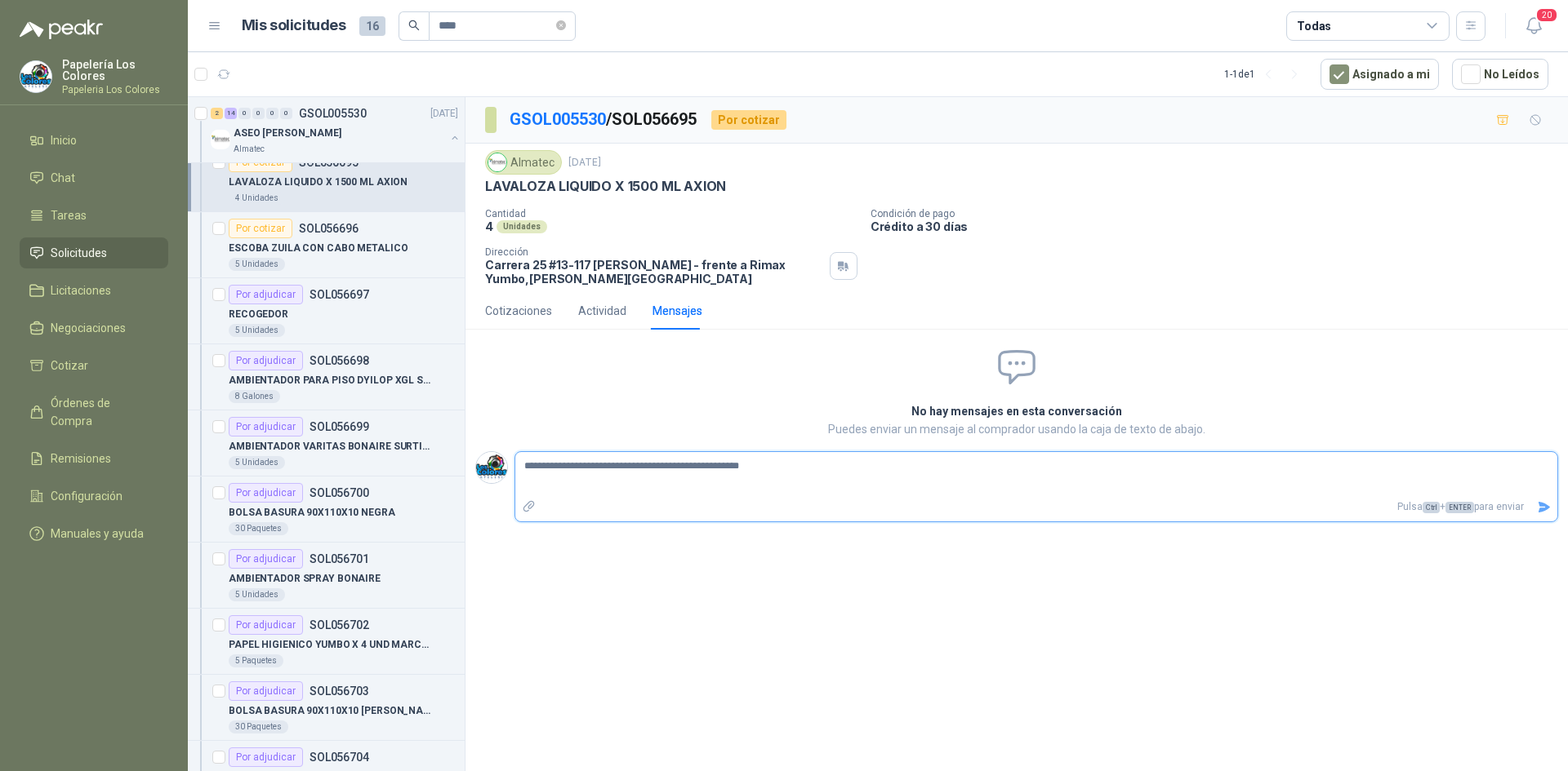
type textarea "**********"
click at [1539, 505] on icon "Enviar" at bounding box center [1543, 508] width 14 height 14
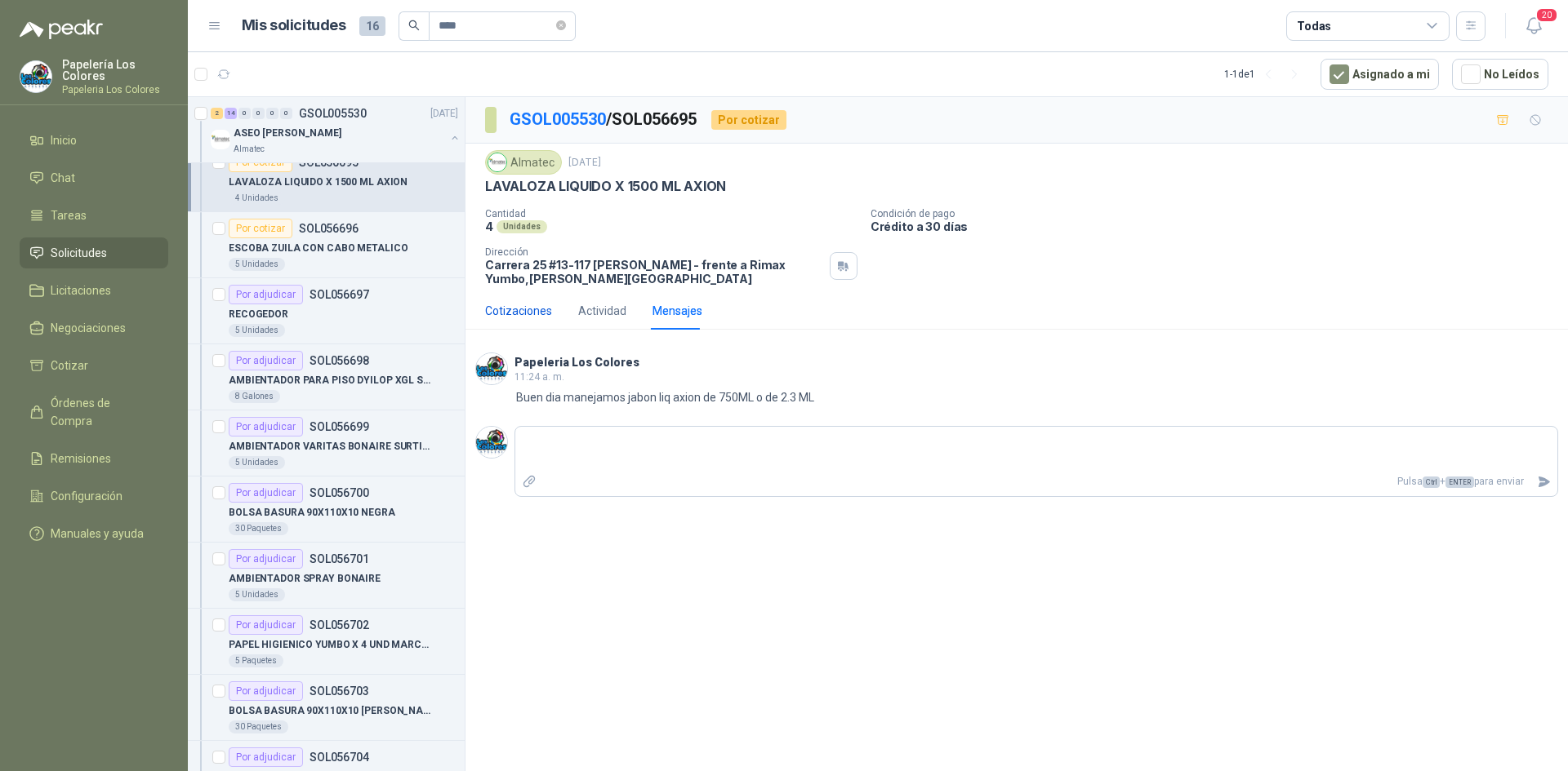
click at [527, 308] on div "Cotizaciones" at bounding box center [518, 310] width 67 height 18
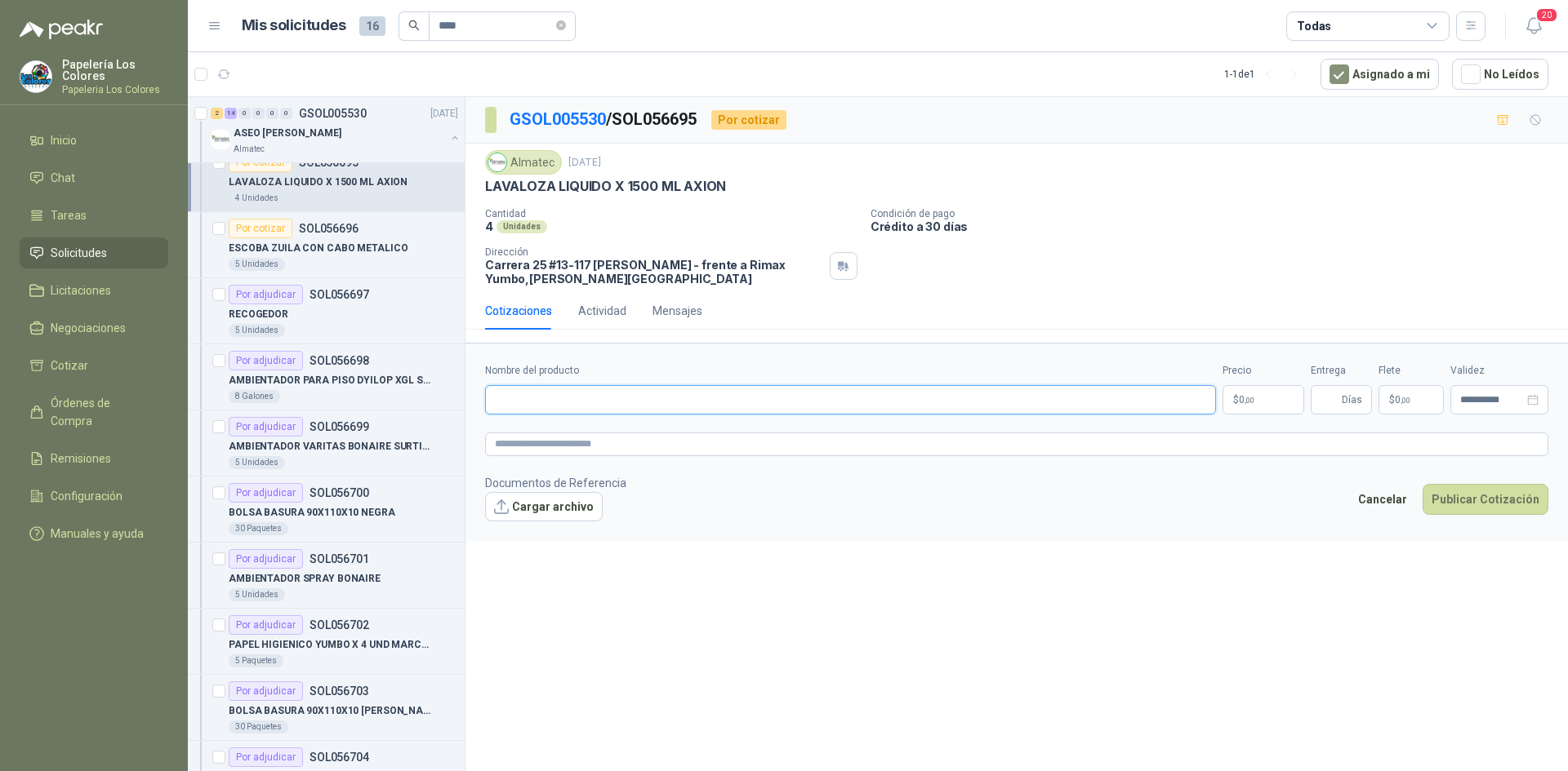
click at [632, 402] on input "Nombre del producto" at bounding box center [850, 400] width 731 height 30
click at [567, 402] on input "Nombre del producto" at bounding box center [850, 400] width 731 height 30
paste input "**********"
type input "**********"
click at [1241, 402] on body "Papelería Los Colores Papeleria Los Colores Inicio Chat Tareas Solicitudes Lici…" at bounding box center [784, 386] width 1568 height 771
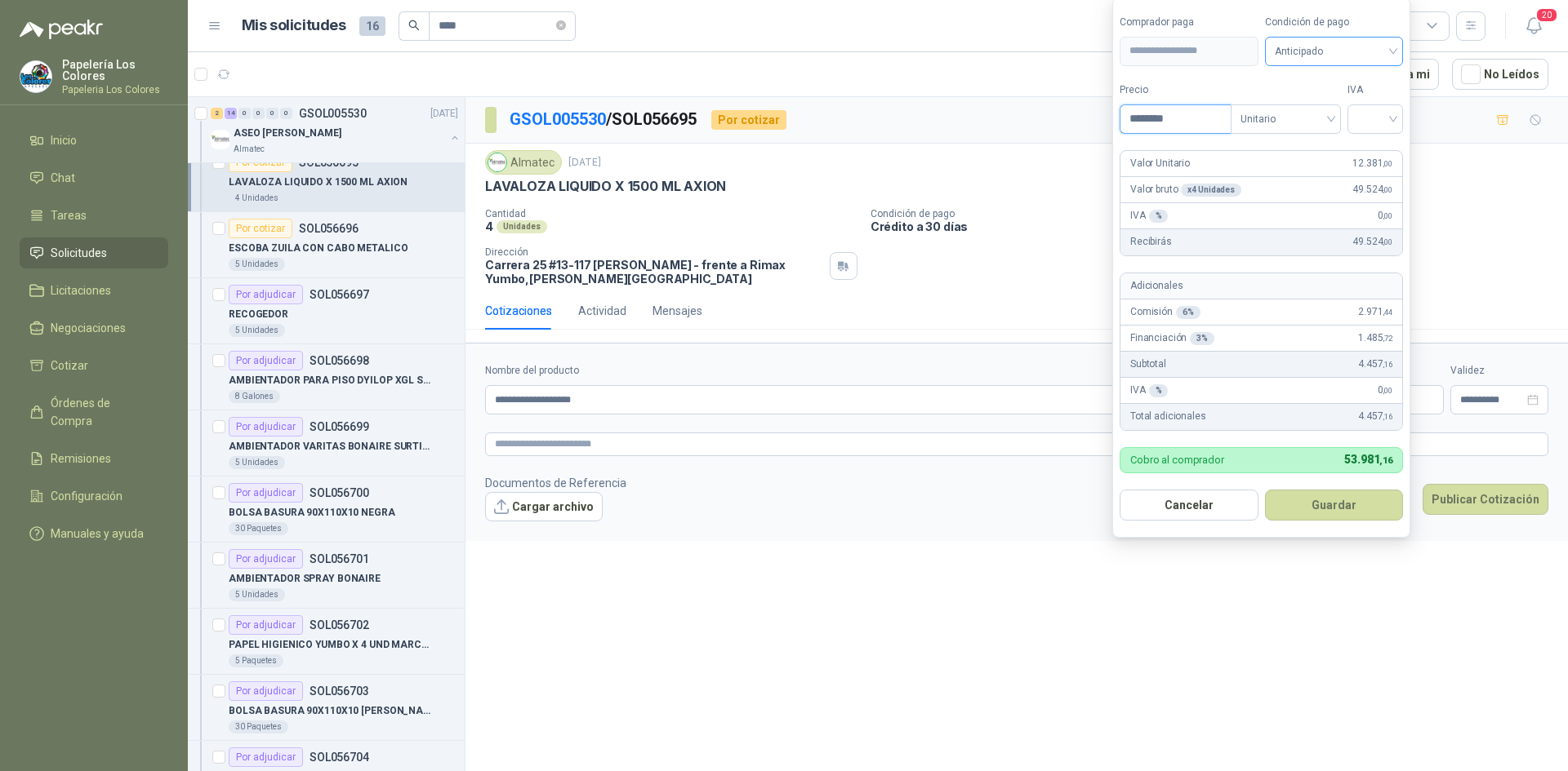
click at [1343, 50] on span "Anticipado" at bounding box center [1334, 51] width 120 height 25
type input "********"
click at [1337, 107] on div "Crédito a 30 días" at bounding box center [1336, 110] width 114 height 18
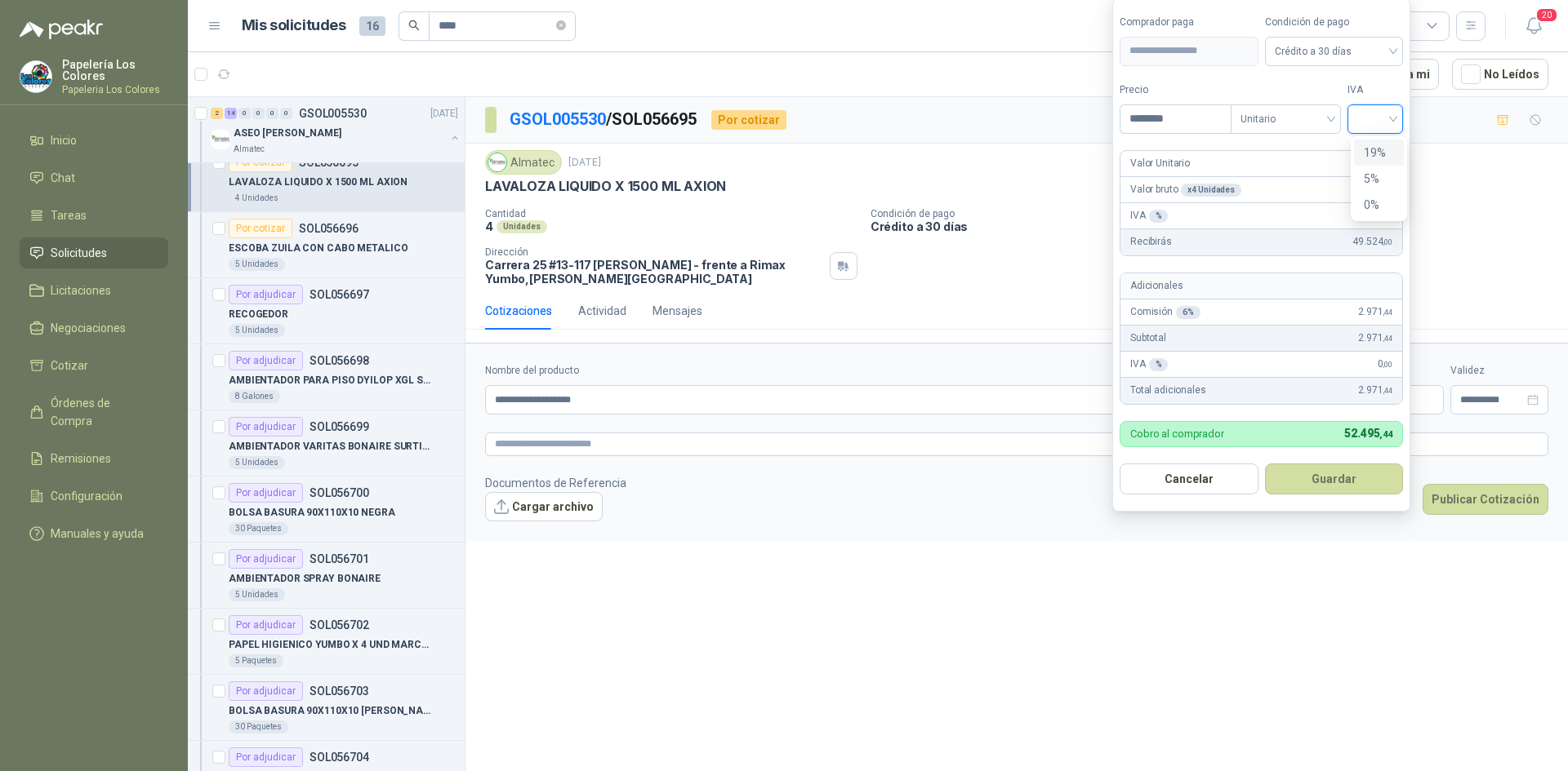
click at [1373, 112] on input "search" at bounding box center [1375, 117] width 36 height 25
click at [1371, 148] on div "19%" at bounding box center [1379, 153] width 31 height 18
click at [1344, 473] on button "Guardar" at bounding box center [1337, 479] width 141 height 31
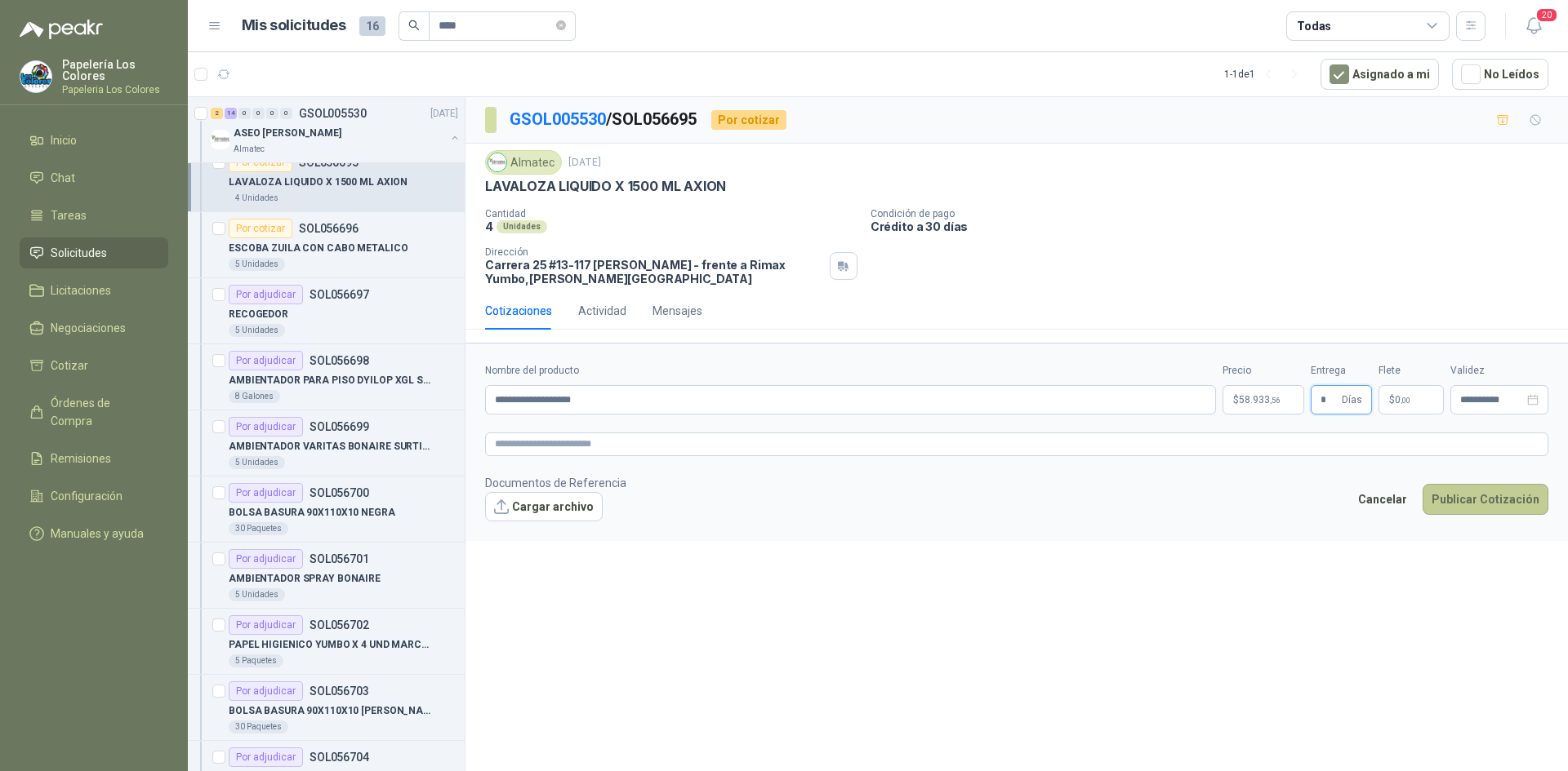
type input "*"
click at [1472, 489] on button "Publicar Cotización" at bounding box center [1485, 499] width 125 height 31
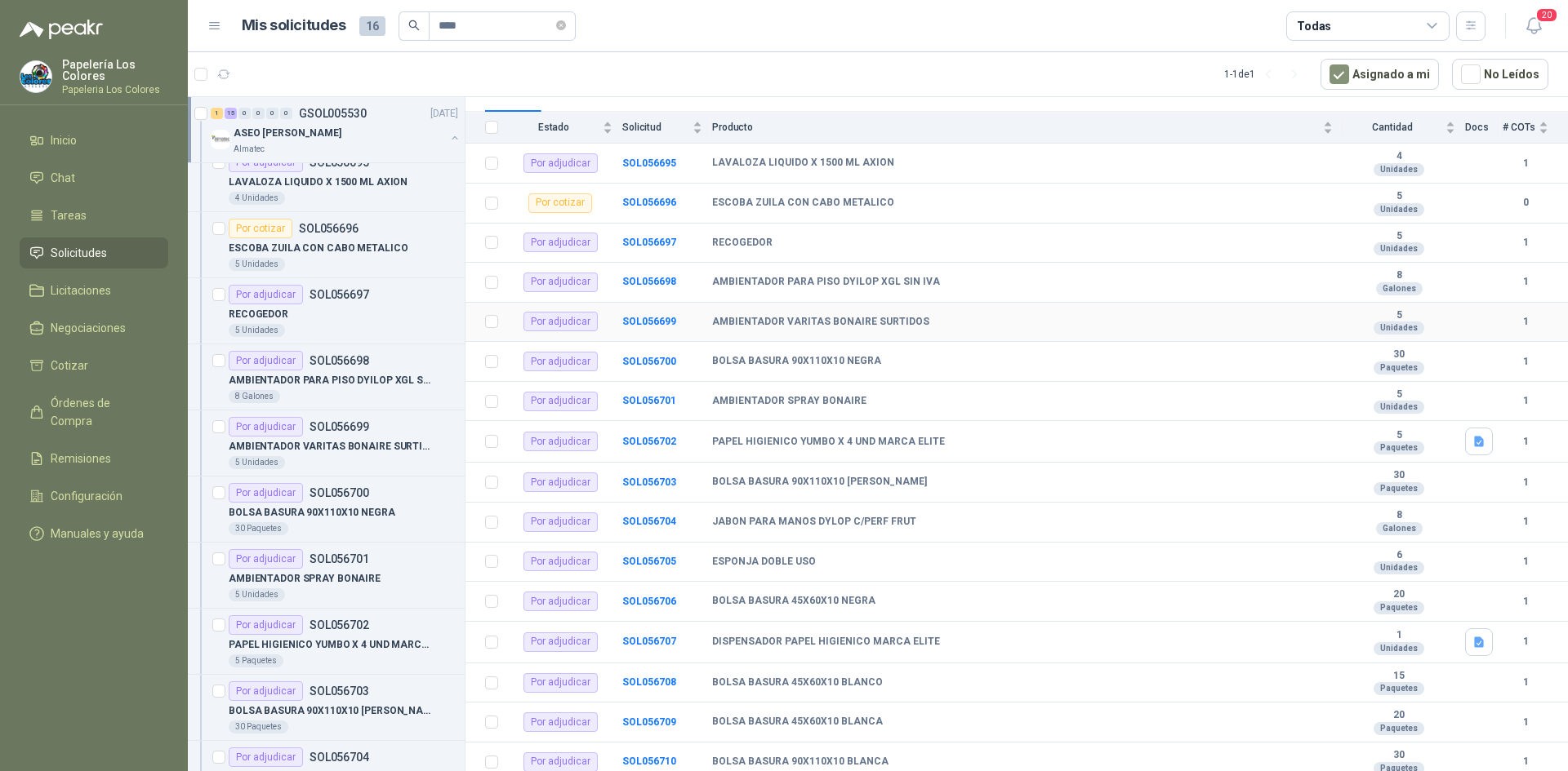
scroll to position [177, 0]
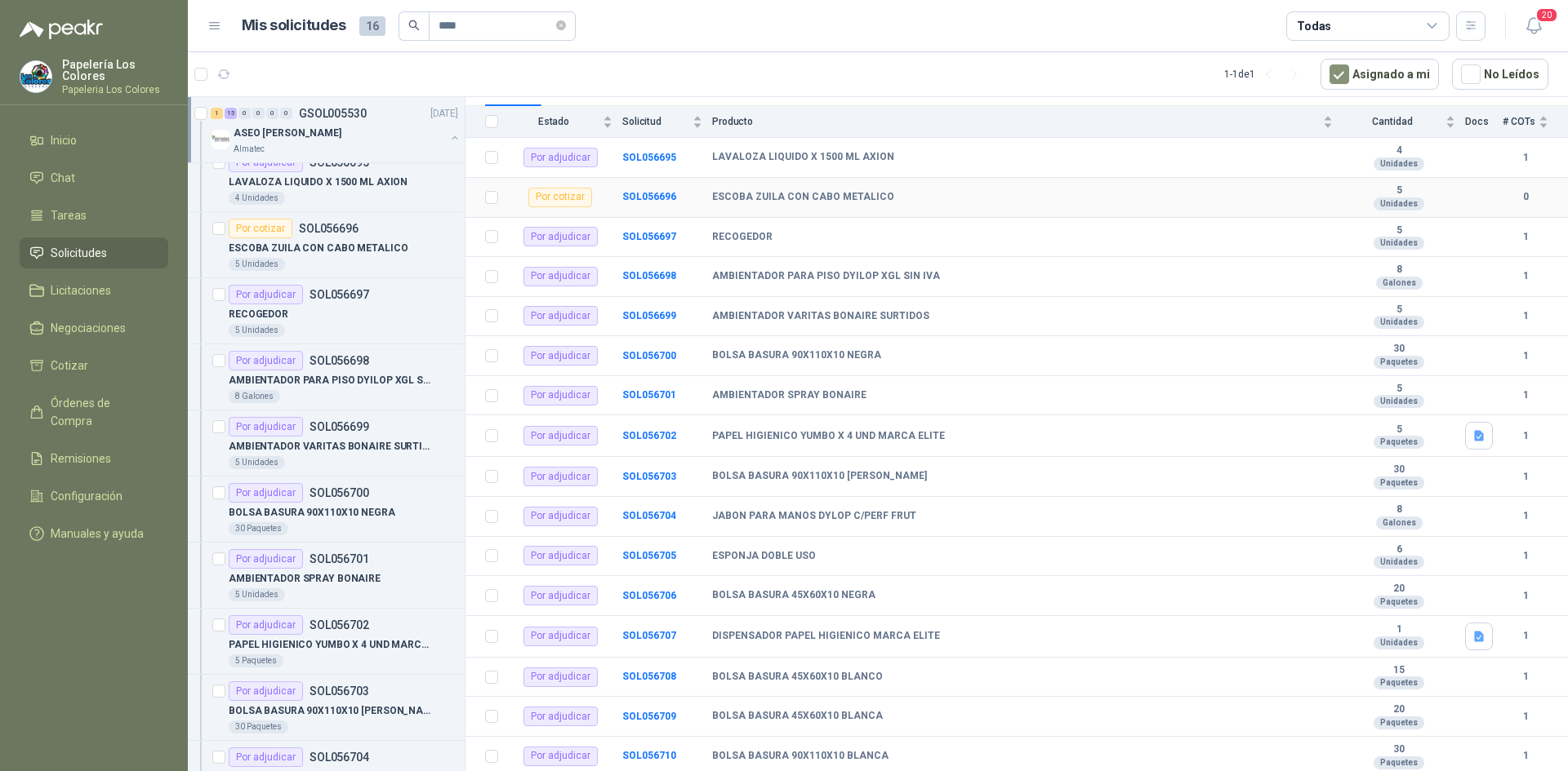
click at [642, 203] on td "SOL056696" at bounding box center [667, 197] width 90 height 40
click at [650, 198] on b "SOL056696" at bounding box center [649, 196] width 54 height 11
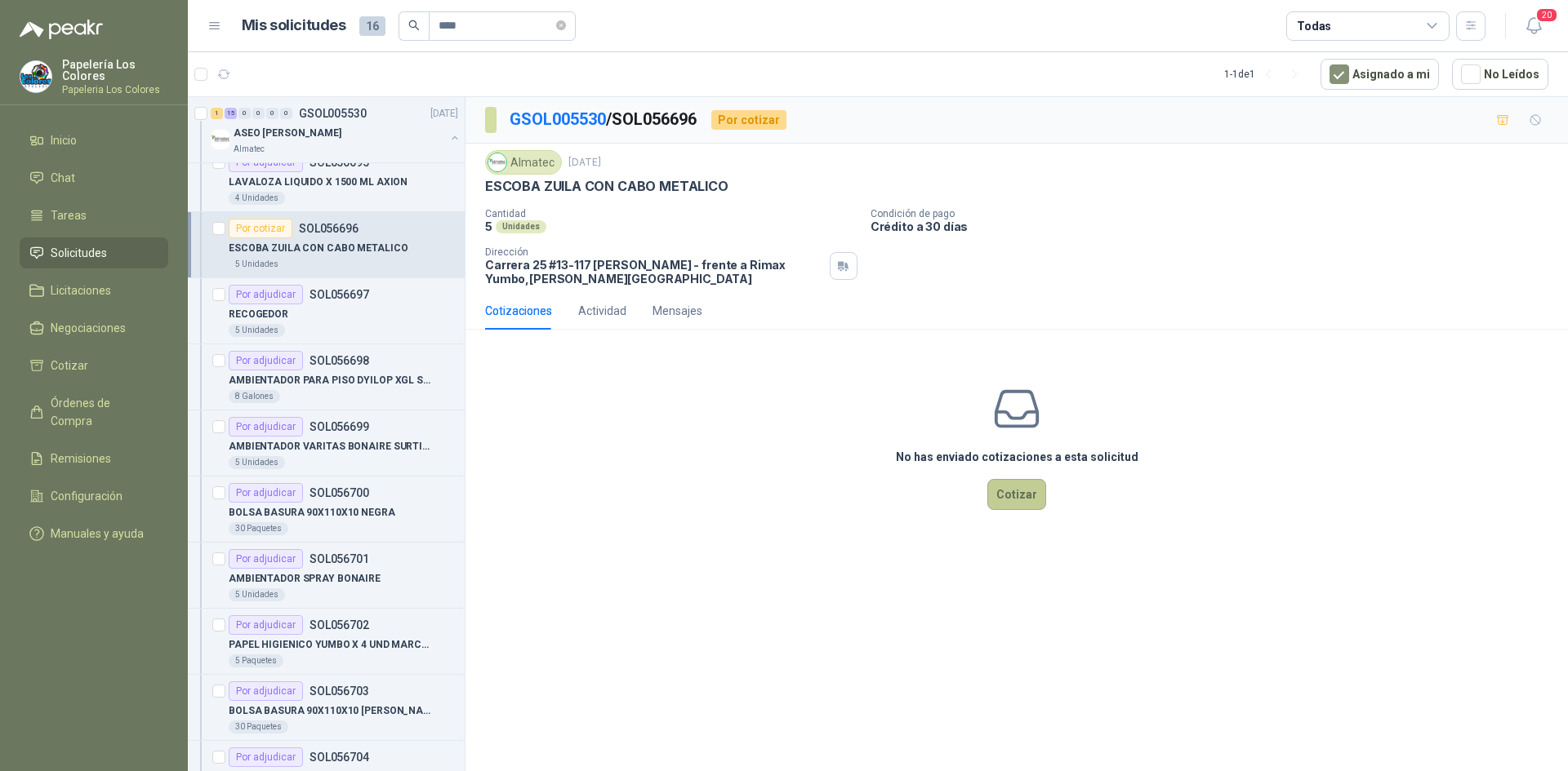
click at [1006, 496] on button "Cotizar" at bounding box center [1016, 494] width 58 height 31
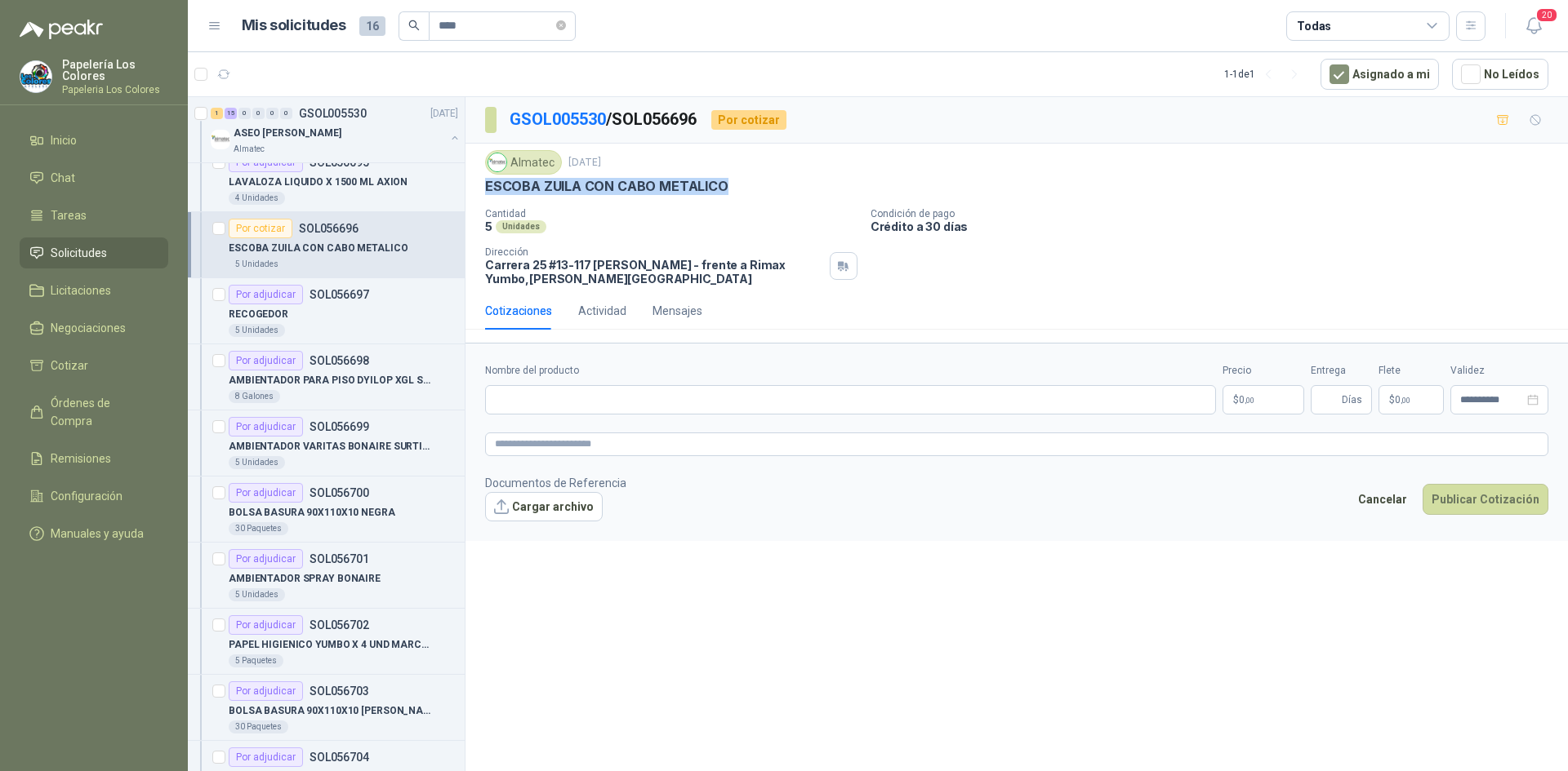
drag, startPoint x: 486, startPoint y: 188, endPoint x: 726, endPoint y: 197, distance: 240.2
click at [726, 197] on div "Almatec [DATE] ESCOBA ZUILA CON CABO METALICO Cantidad 5 Unidades Condición de…" at bounding box center [1016, 218] width 1063 height 136
copy p "ESCOBA ZUILA CON CABO METALICO"
click at [593, 396] on input "Nombre del producto" at bounding box center [850, 400] width 731 height 30
click at [1035, 573] on div "**********" at bounding box center [1016, 437] width 1102 height 679
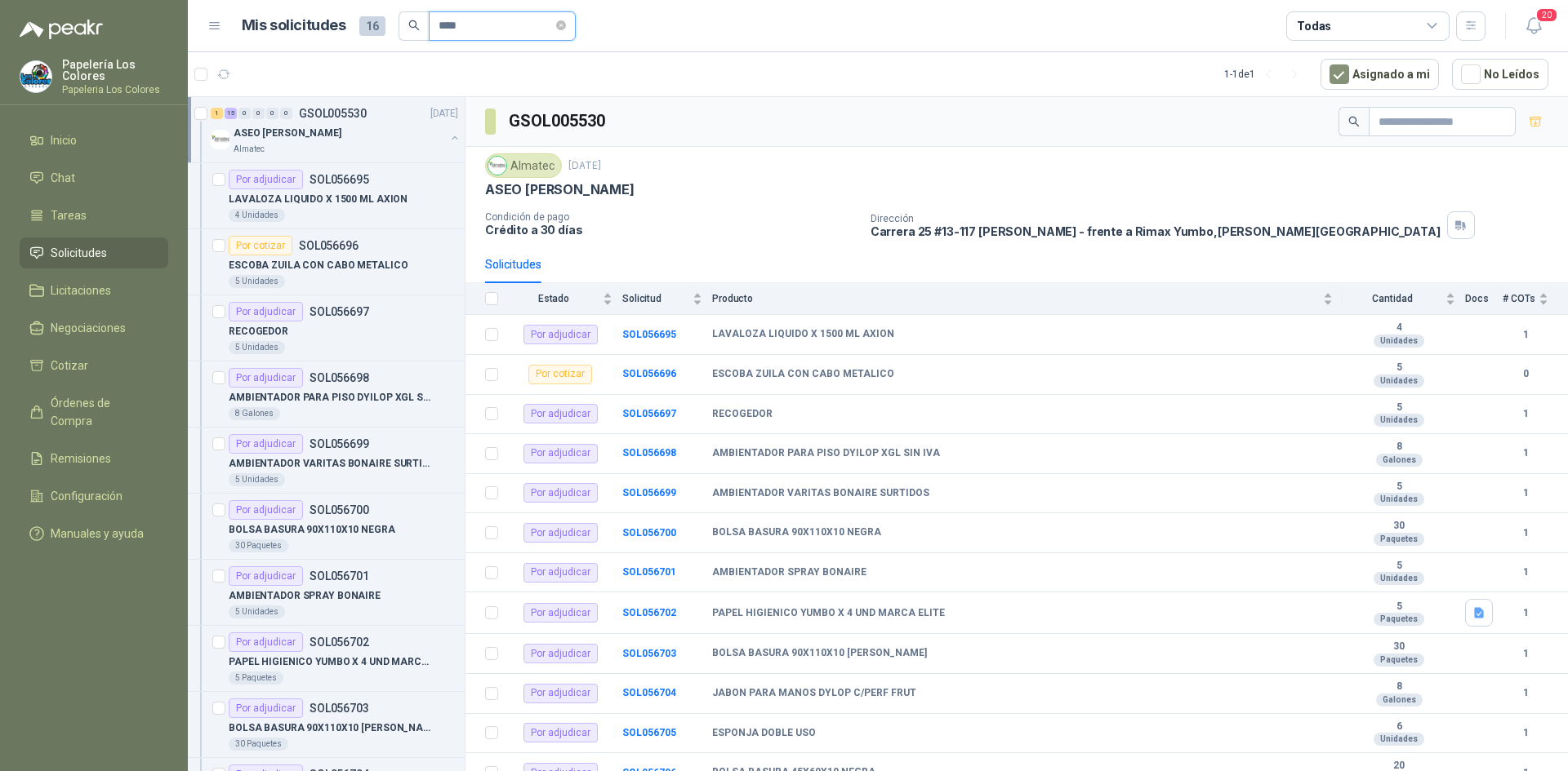
drag, startPoint x: 484, startPoint y: 31, endPoint x: 325, endPoint y: 64, distance: 162.4
click at [325, 64] on main "Mis solicitudes 16 **** Todas 20 1 - 1 de 1 Asignado a mi No Leídos 1 15 0 0 0 …" at bounding box center [878, 386] width 1380 height 771
type input "****"
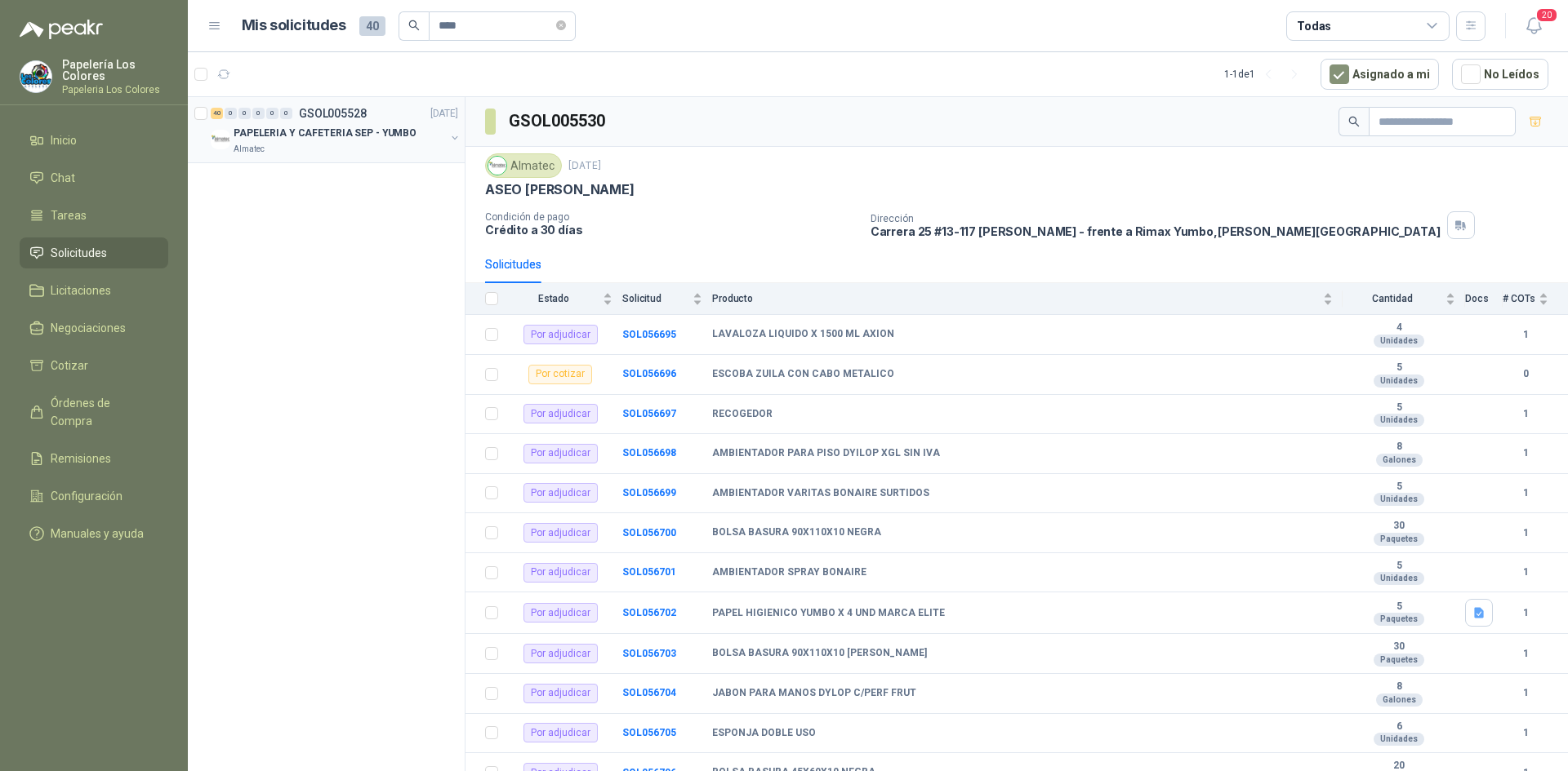
click at [392, 110] on div "40 0 0 0 0 0 GSOL005528 [DATE]" at bounding box center [336, 113] width 251 height 19
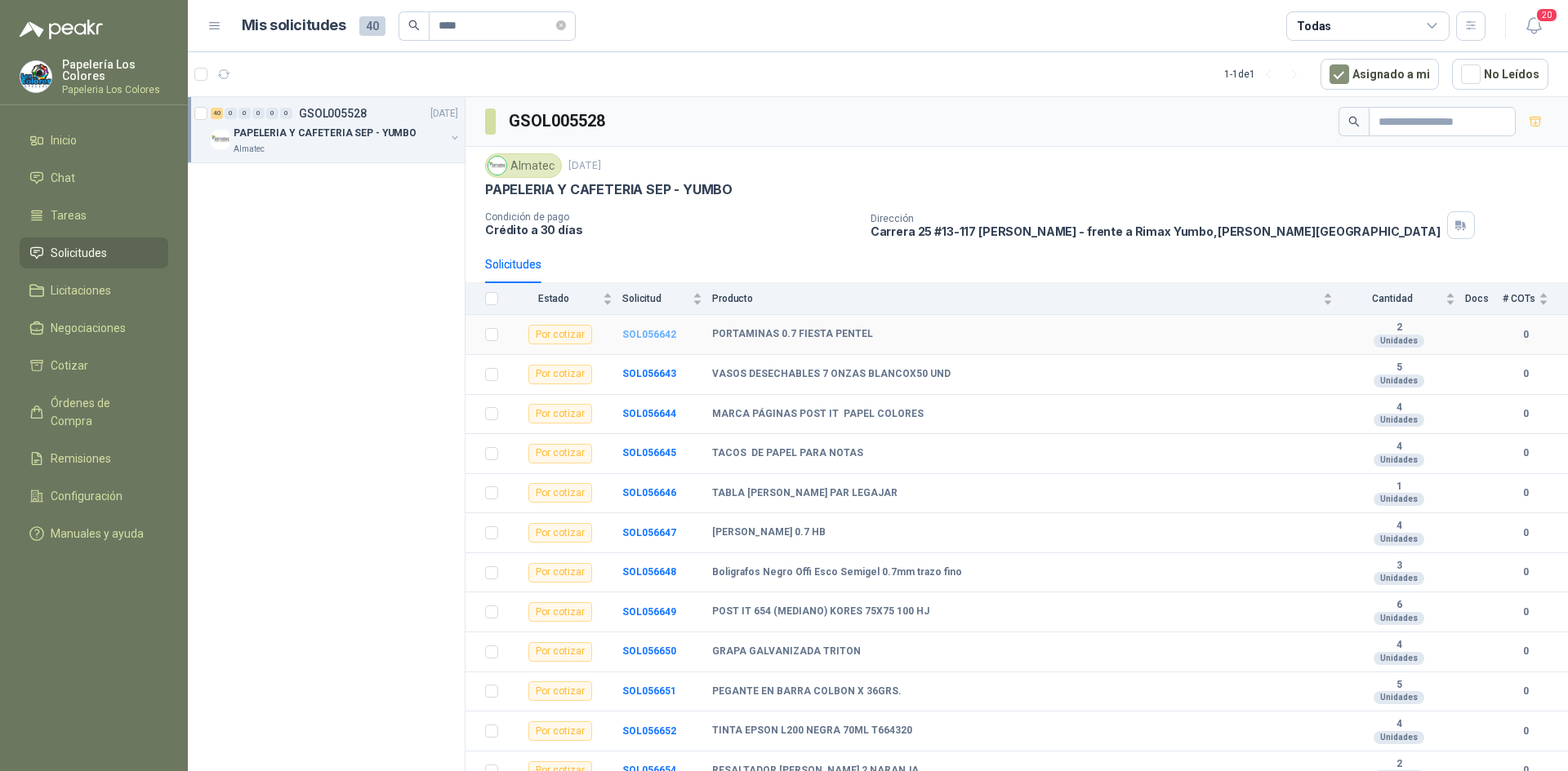
click at [648, 336] on b "SOL056642" at bounding box center [649, 334] width 54 height 11
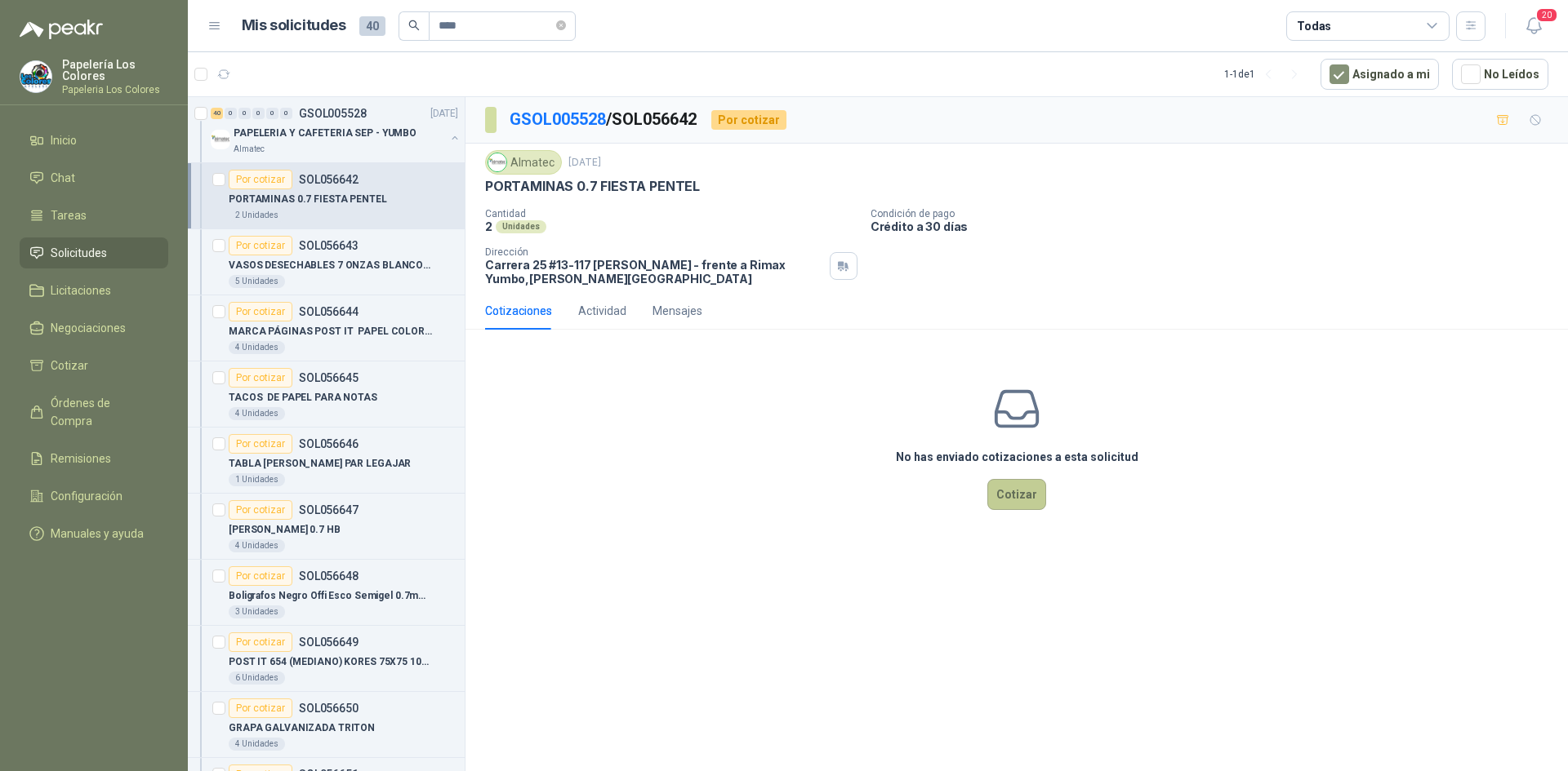
click at [1015, 496] on button "Cotizar" at bounding box center [1016, 494] width 58 height 31
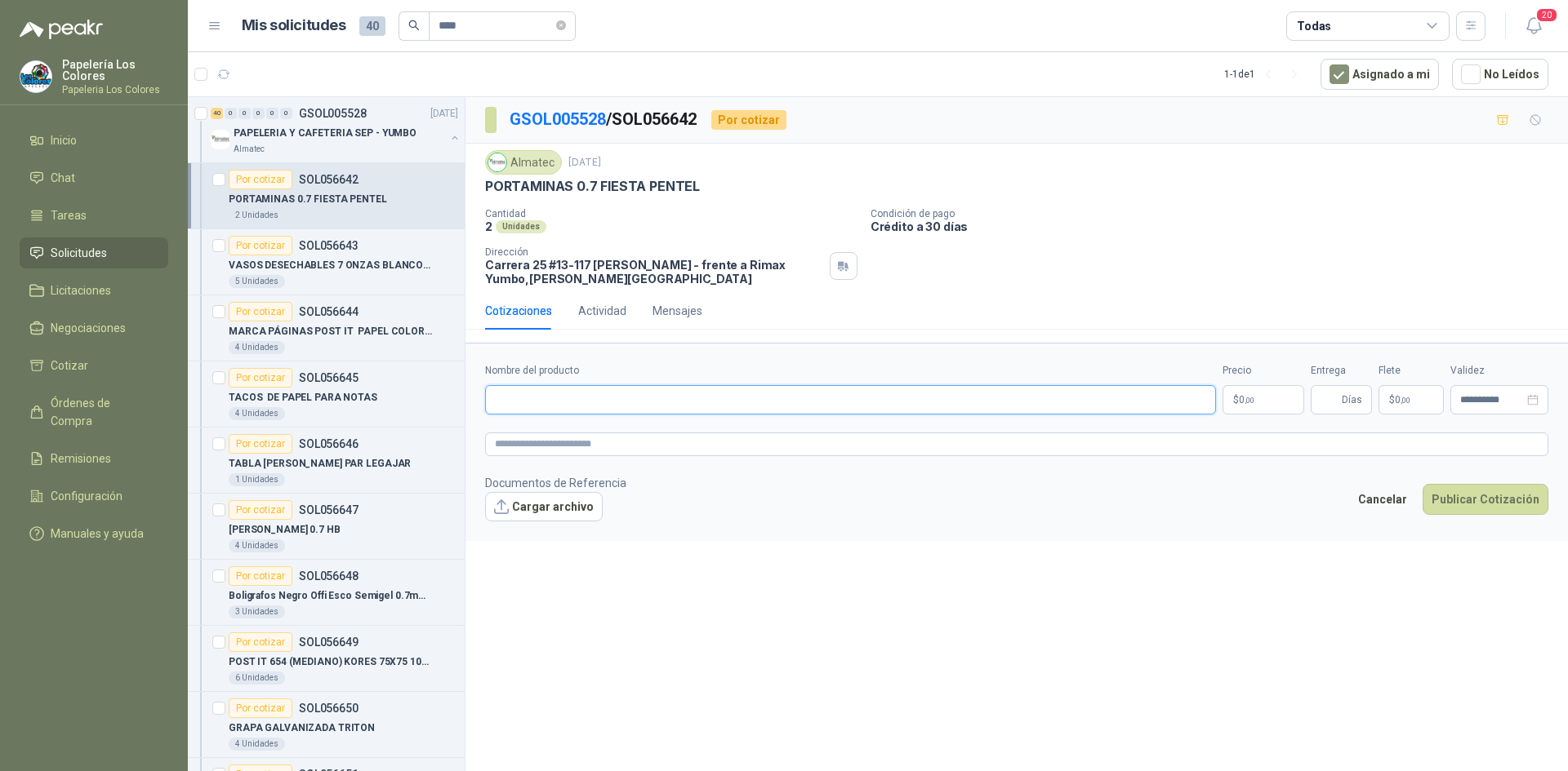
click at [542, 396] on input "Nombre del producto" at bounding box center [850, 400] width 731 height 30
click at [657, 402] on input "Nombre del producto" at bounding box center [850, 400] width 731 height 30
paste input "**********"
type input "**********"
click at [1261, 401] on body "Papelería Los Colores Papeleria Los Colores Inicio Chat Tareas Solicitudes Lici…" at bounding box center [784, 386] width 1568 height 771
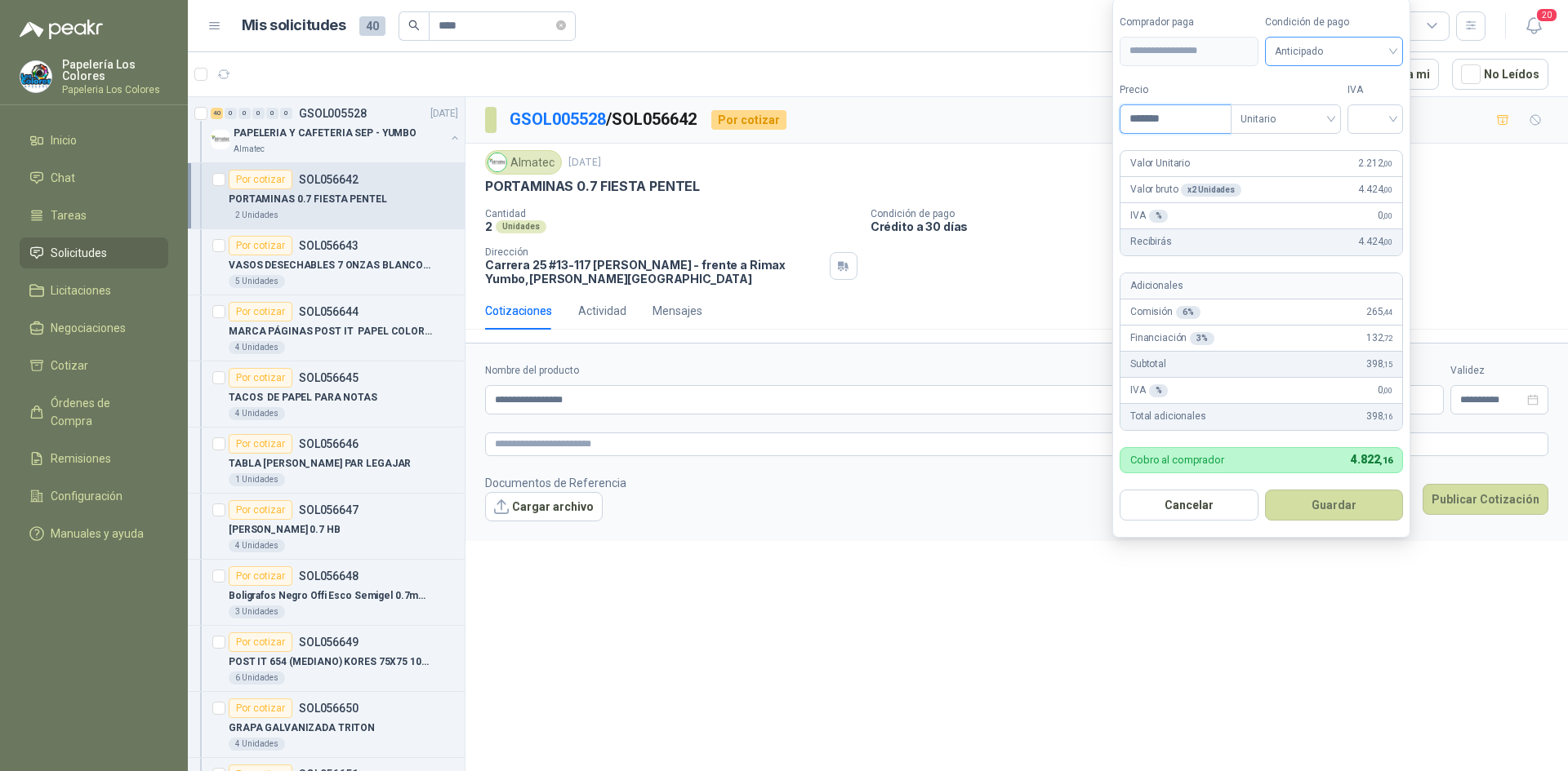
click at [1303, 56] on span "Anticipado" at bounding box center [1334, 51] width 120 height 25
type input "*******"
click at [1302, 111] on div "Crédito a 30 días" at bounding box center [1336, 110] width 114 height 18
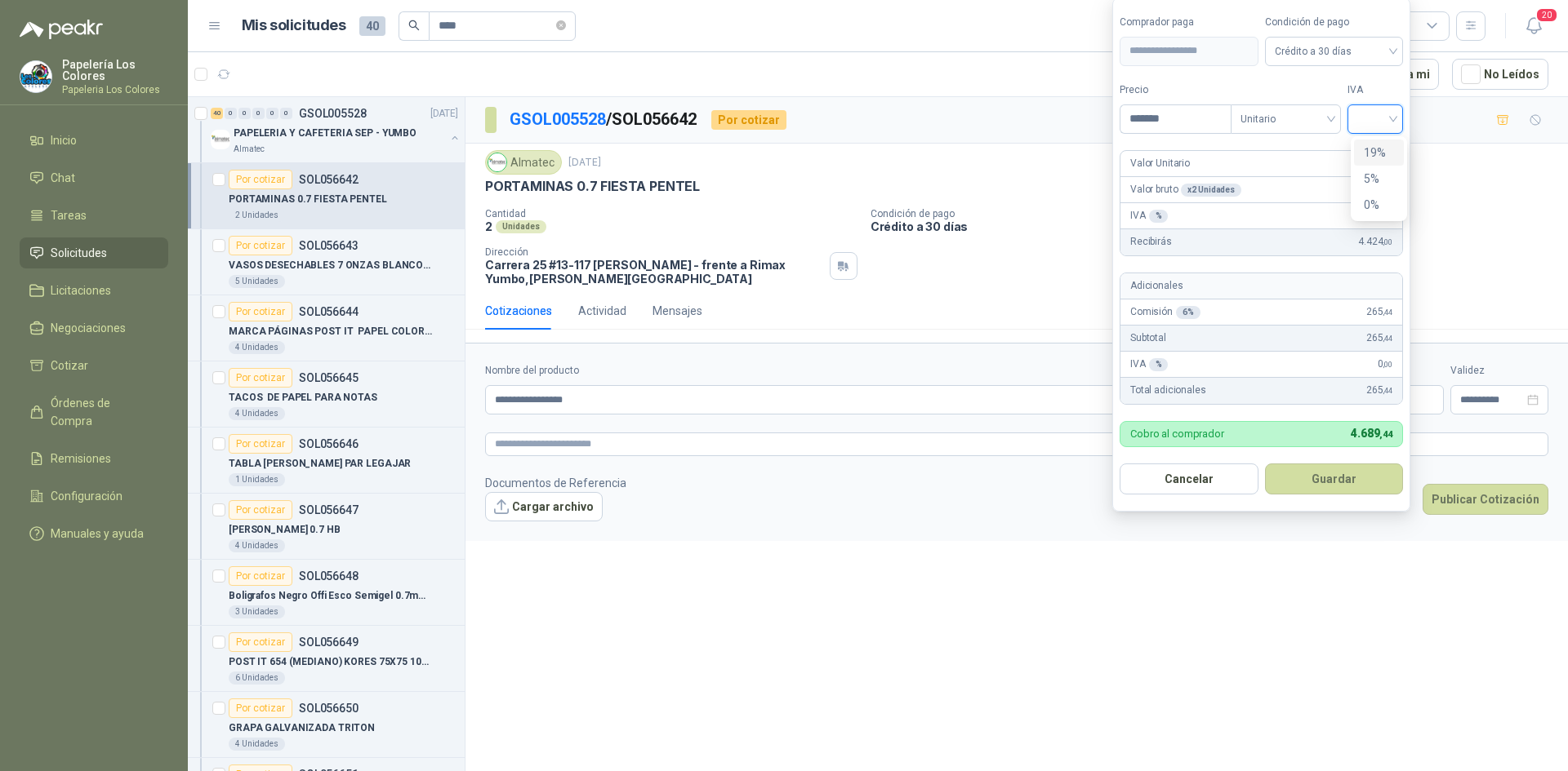
click at [1365, 119] on input "search" at bounding box center [1375, 117] width 36 height 25
click at [1379, 152] on div "19%" at bounding box center [1379, 153] width 31 height 18
click at [1333, 472] on button "Guardar" at bounding box center [1337, 479] width 141 height 31
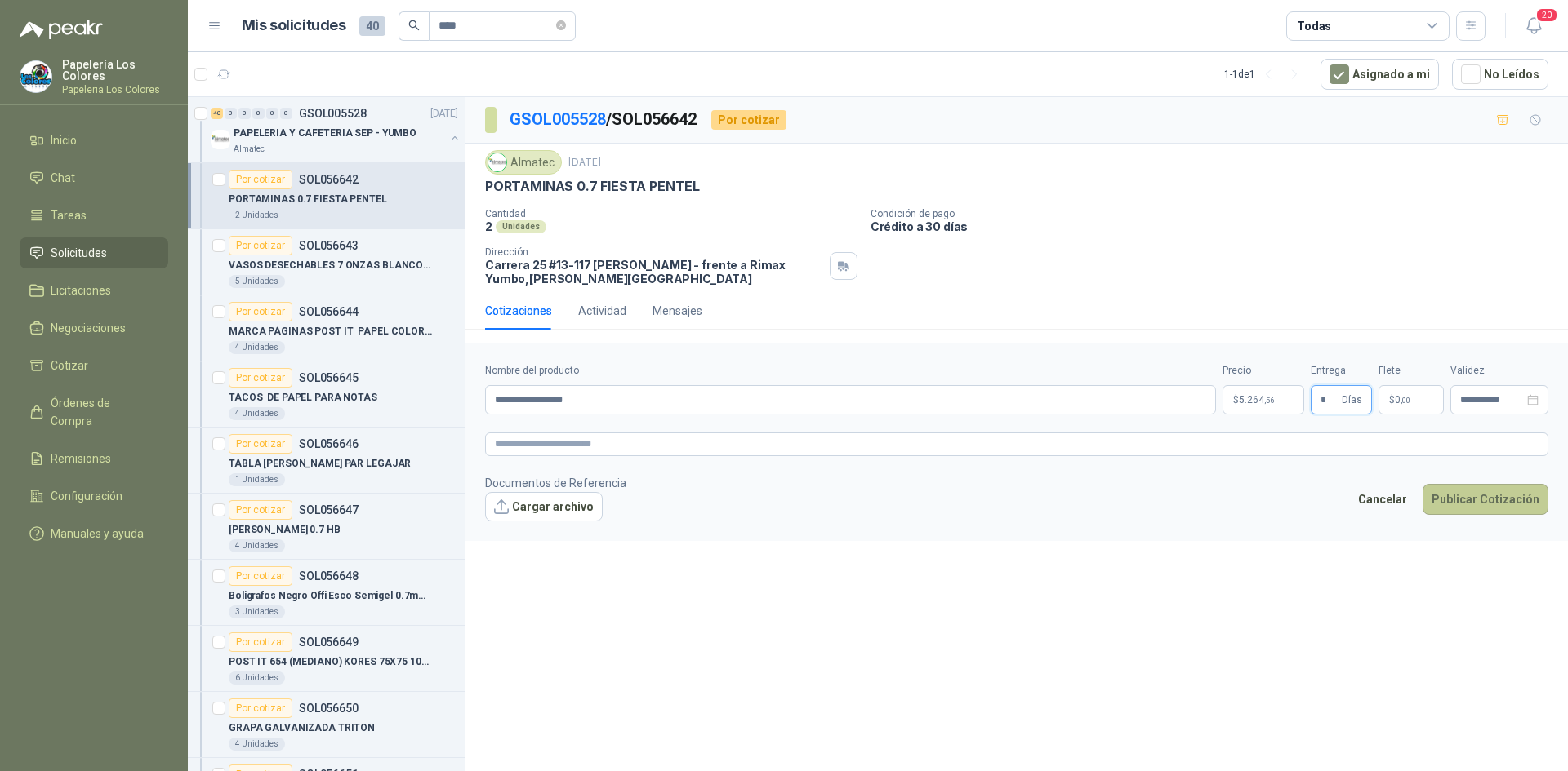
type input "*"
click at [1479, 501] on button "Publicar Cotización" at bounding box center [1485, 499] width 125 height 31
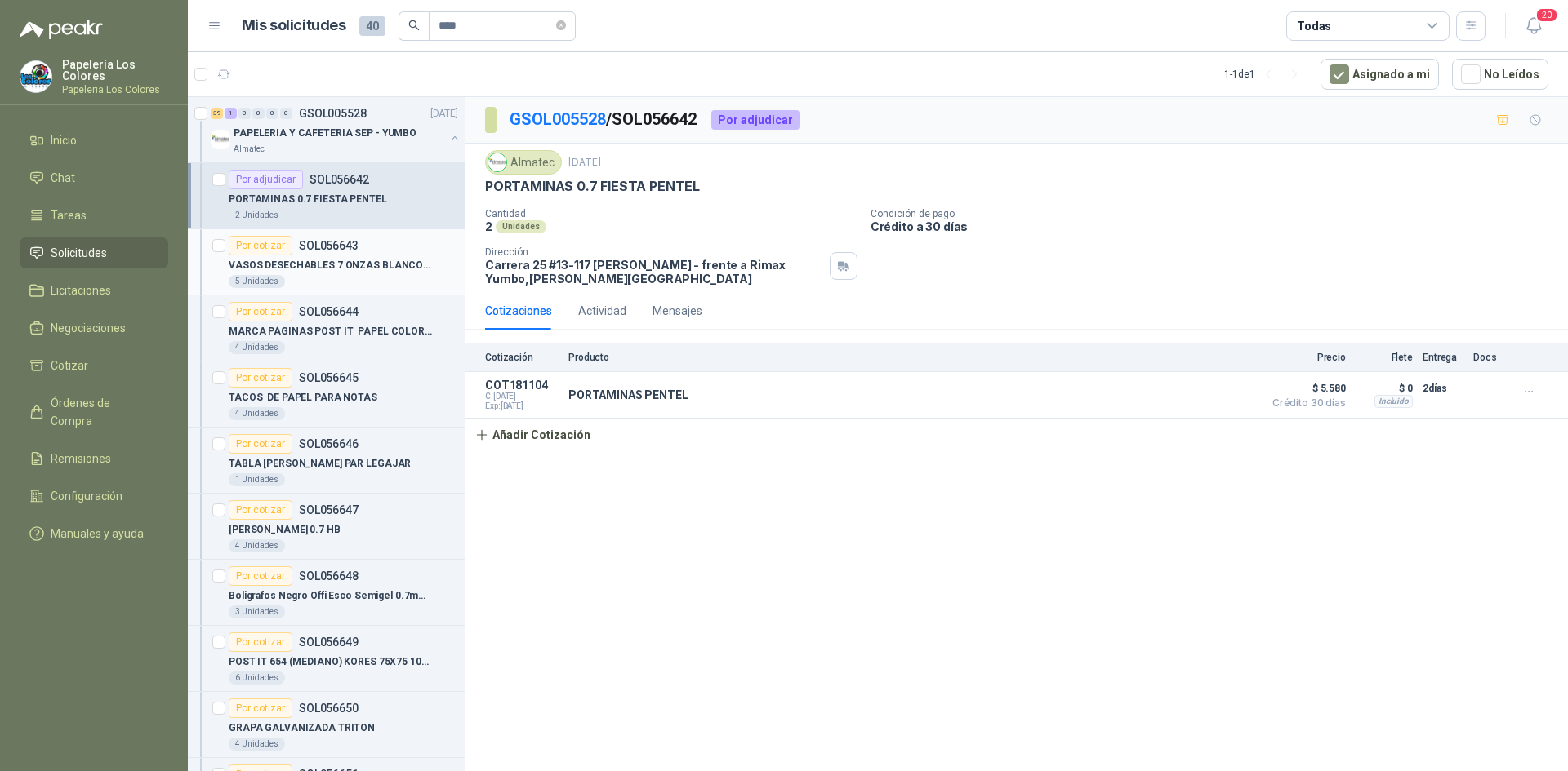
click at [265, 247] on div "Por cotizar" at bounding box center [260, 245] width 64 height 19
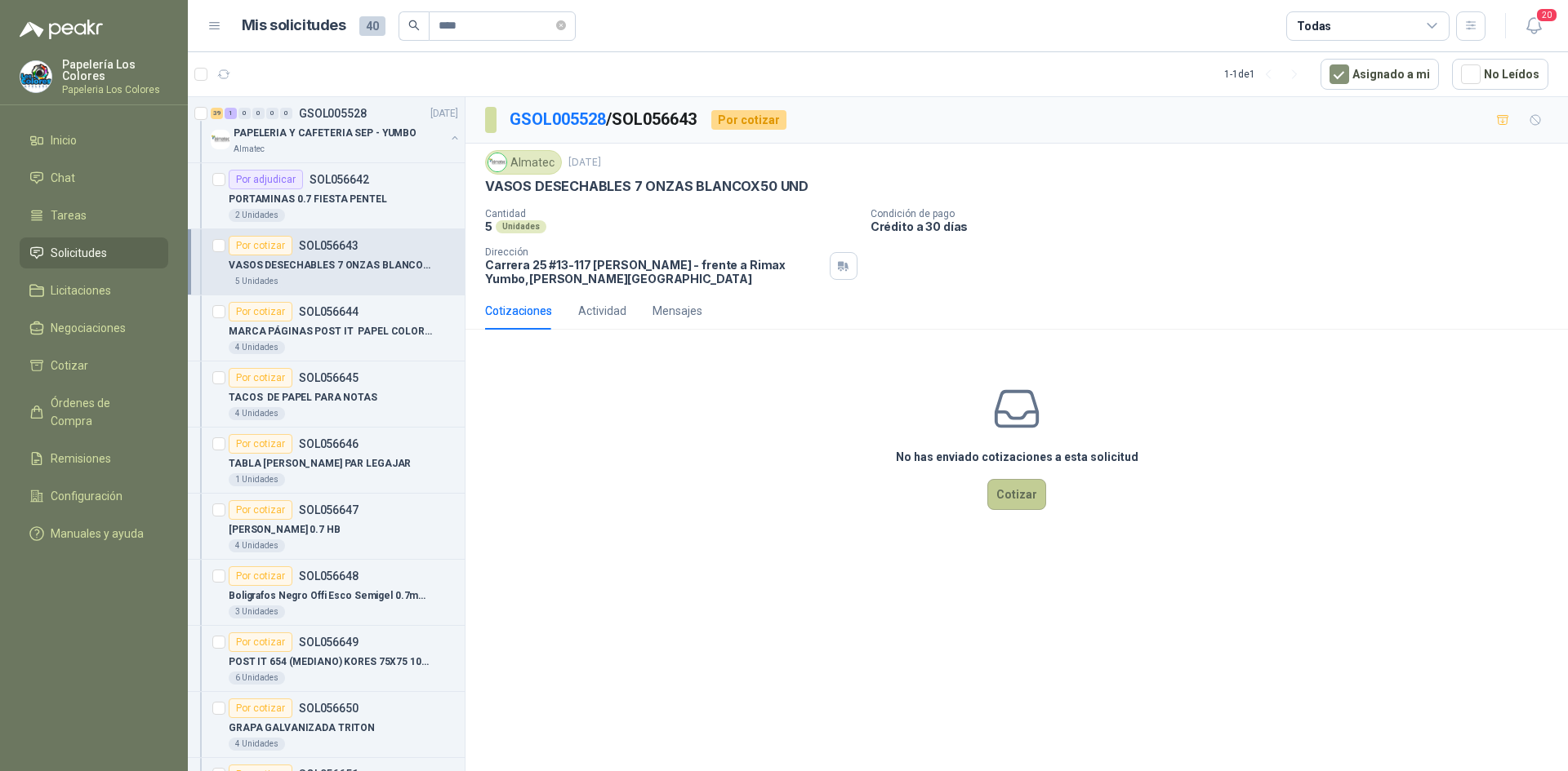
click at [1028, 492] on button "Cotizar" at bounding box center [1016, 494] width 58 height 31
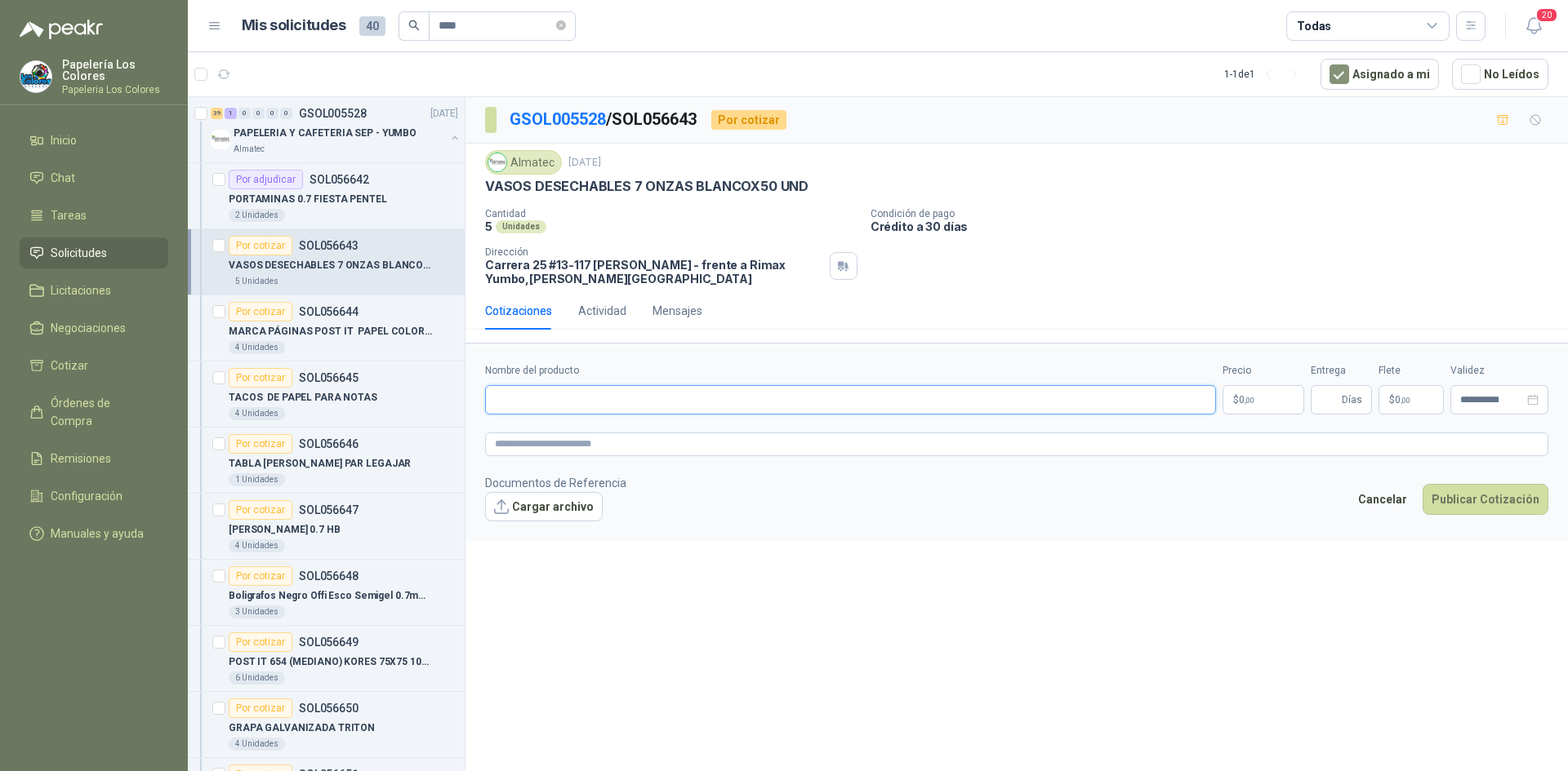
click at [528, 402] on input "Nombre del producto" at bounding box center [850, 400] width 731 height 30
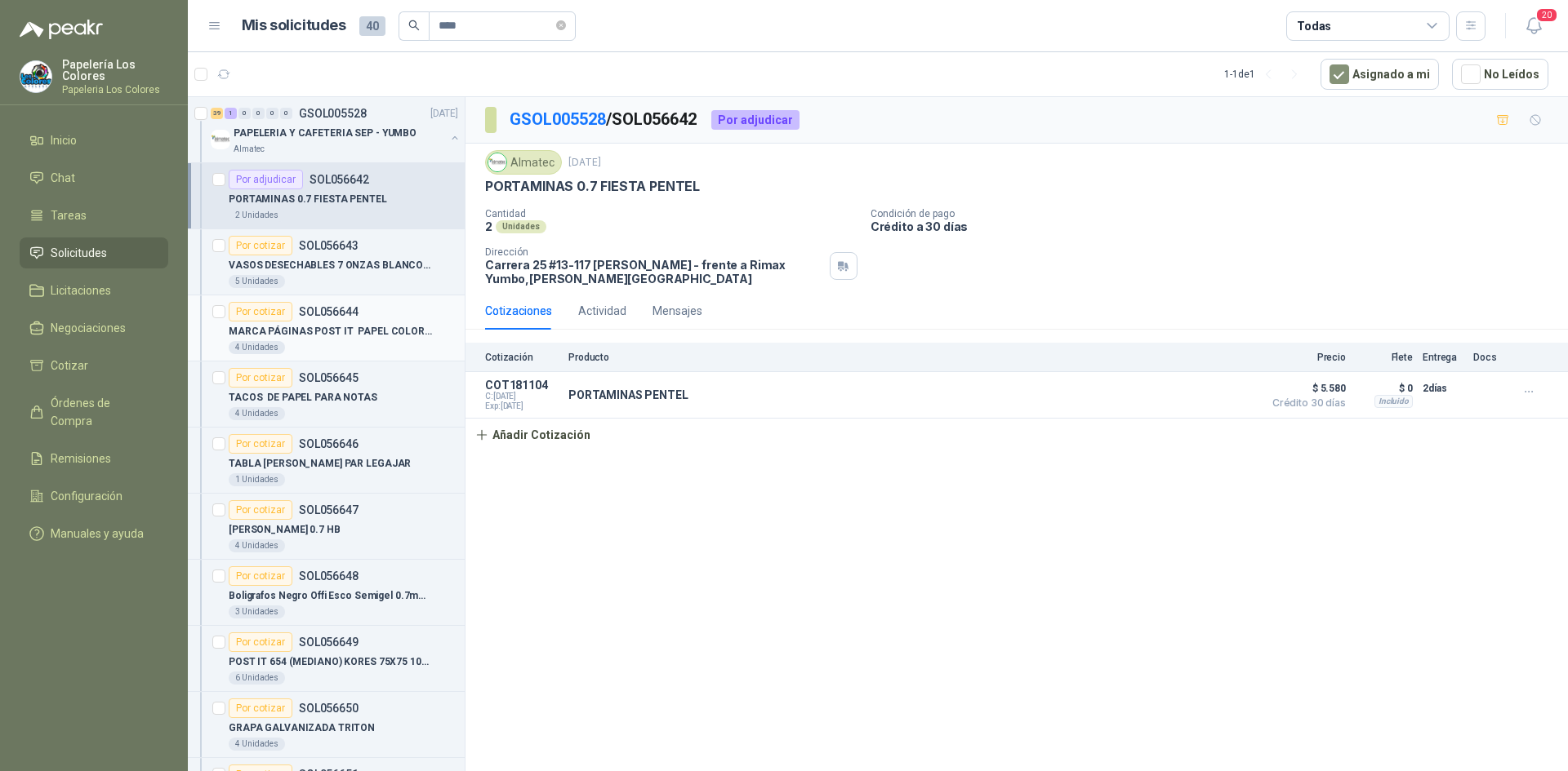
click at [248, 308] on div "Por cotizar" at bounding box center [260, 311] width 64 height 19
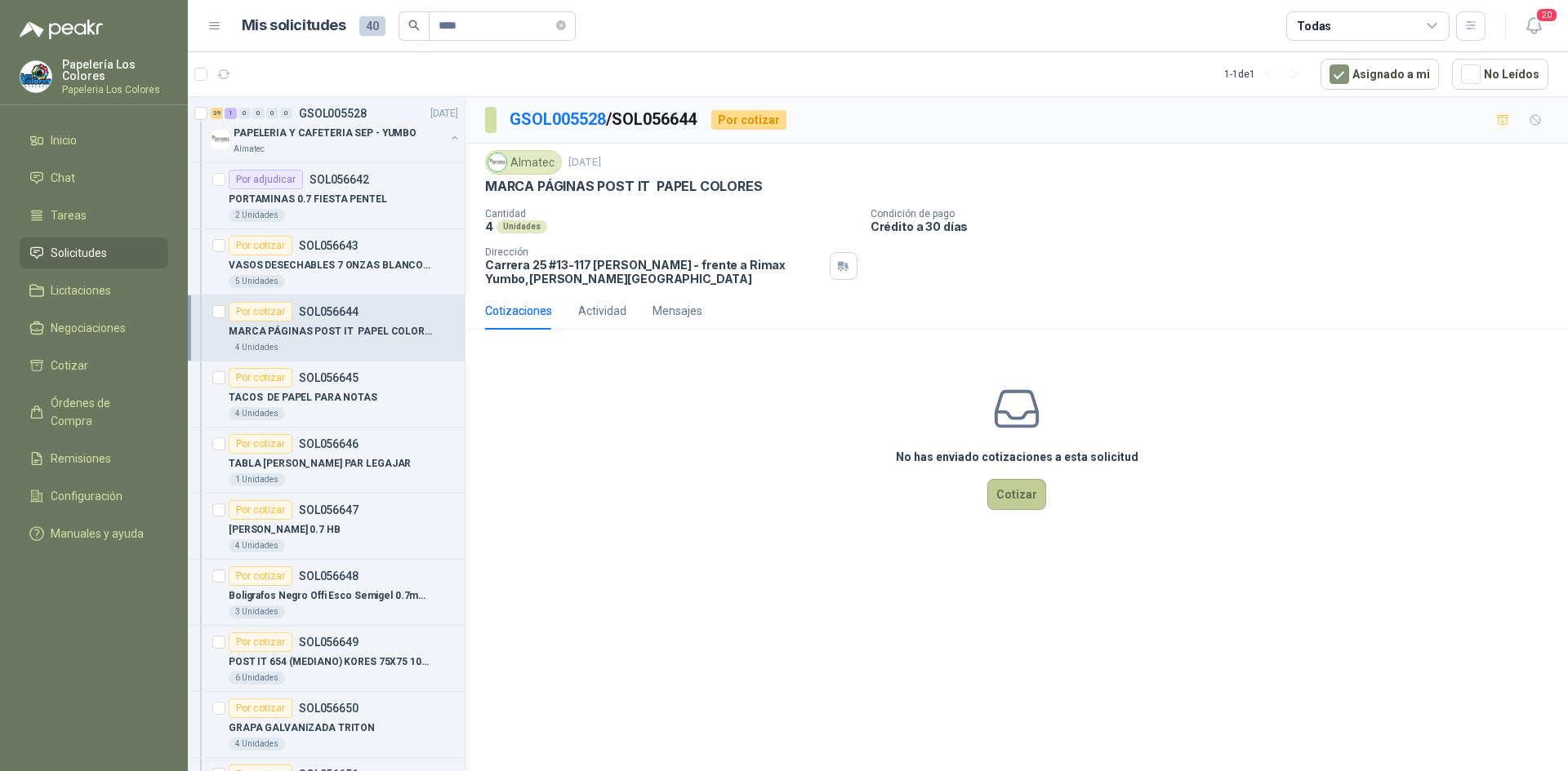
click at [997, 494] on button "Cotizar" at bounding box center [1016, 494] width 58 height 31
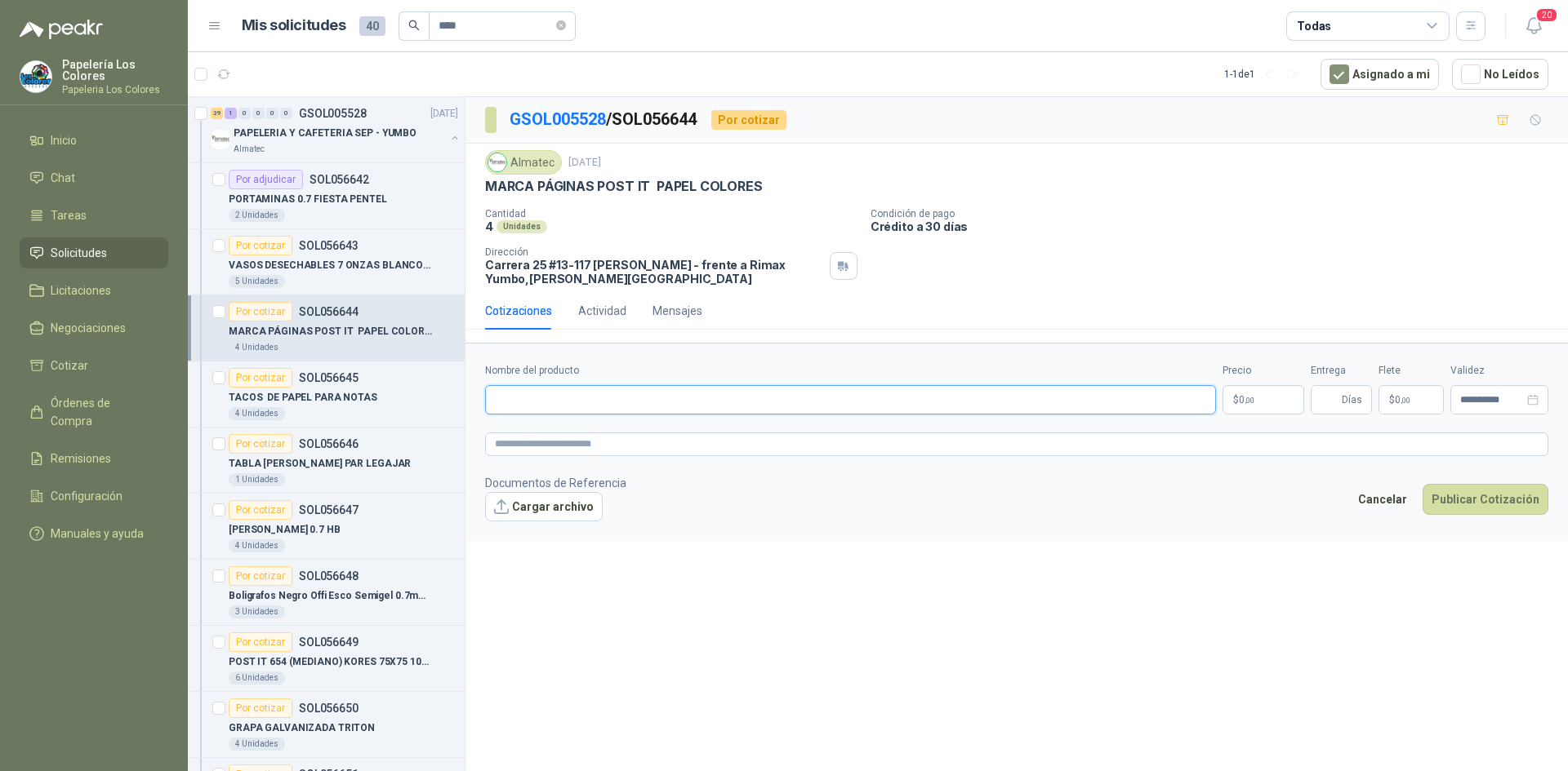
click at [651, 407] on input "Nombre del producto" at bounding box center [850, 400] width 731 height 30
paste input "**********"
type input "**********"
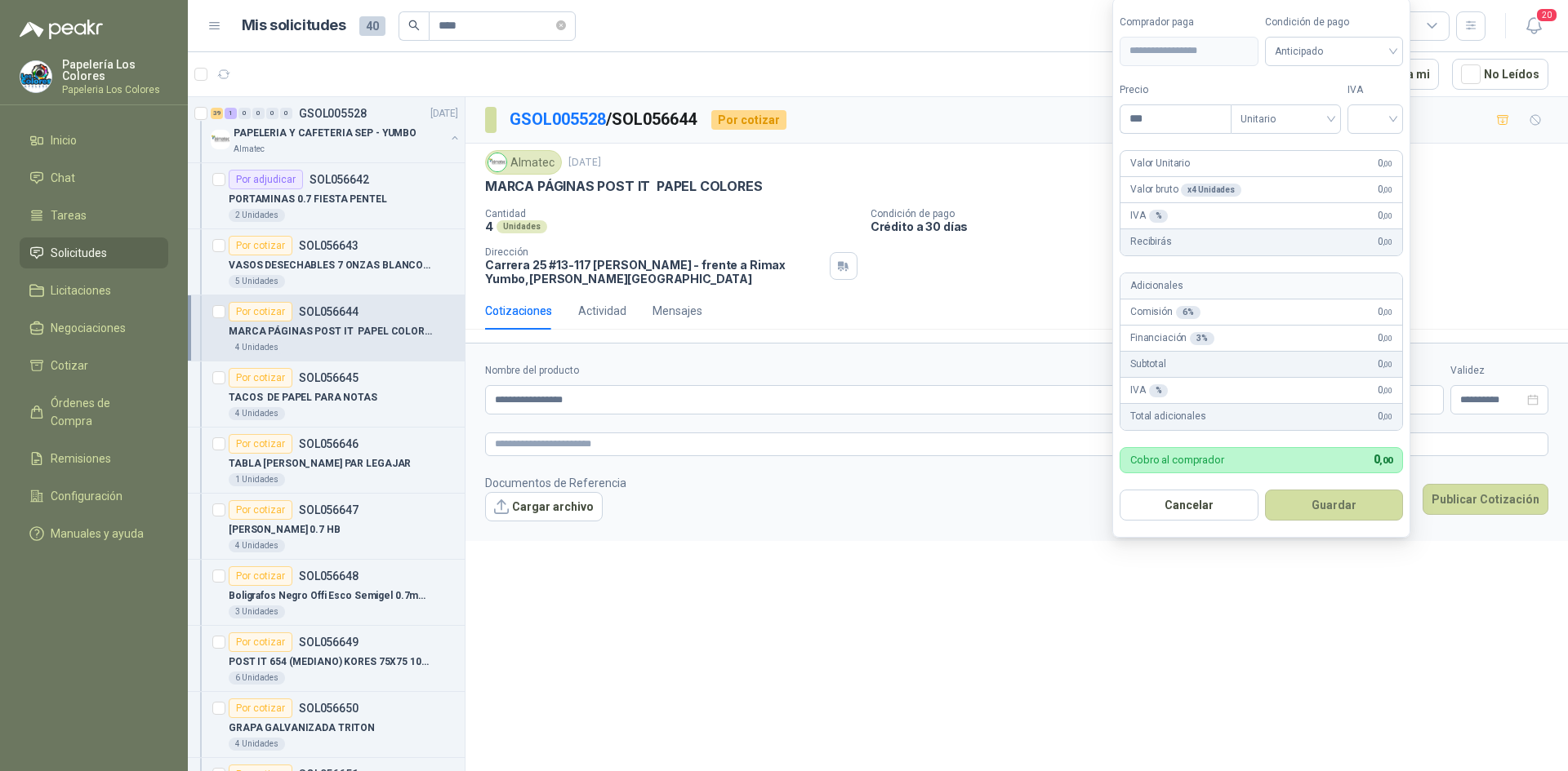
click at [1248, 401] on body "Papelería Los Colores Papeleria Los Colores Inicio Chat Tareas Solicitudes Lici…" at bounding box center [784, 386] width 1568 height 771
click at [1361, 47] on span "Anticipado" at bounding box center [1334, 51] width 120 height 25
type input "*******"
click at [1321, 109] on div "Crédito a 30 días" at bounding box center [1336, 110] width 114 height 18
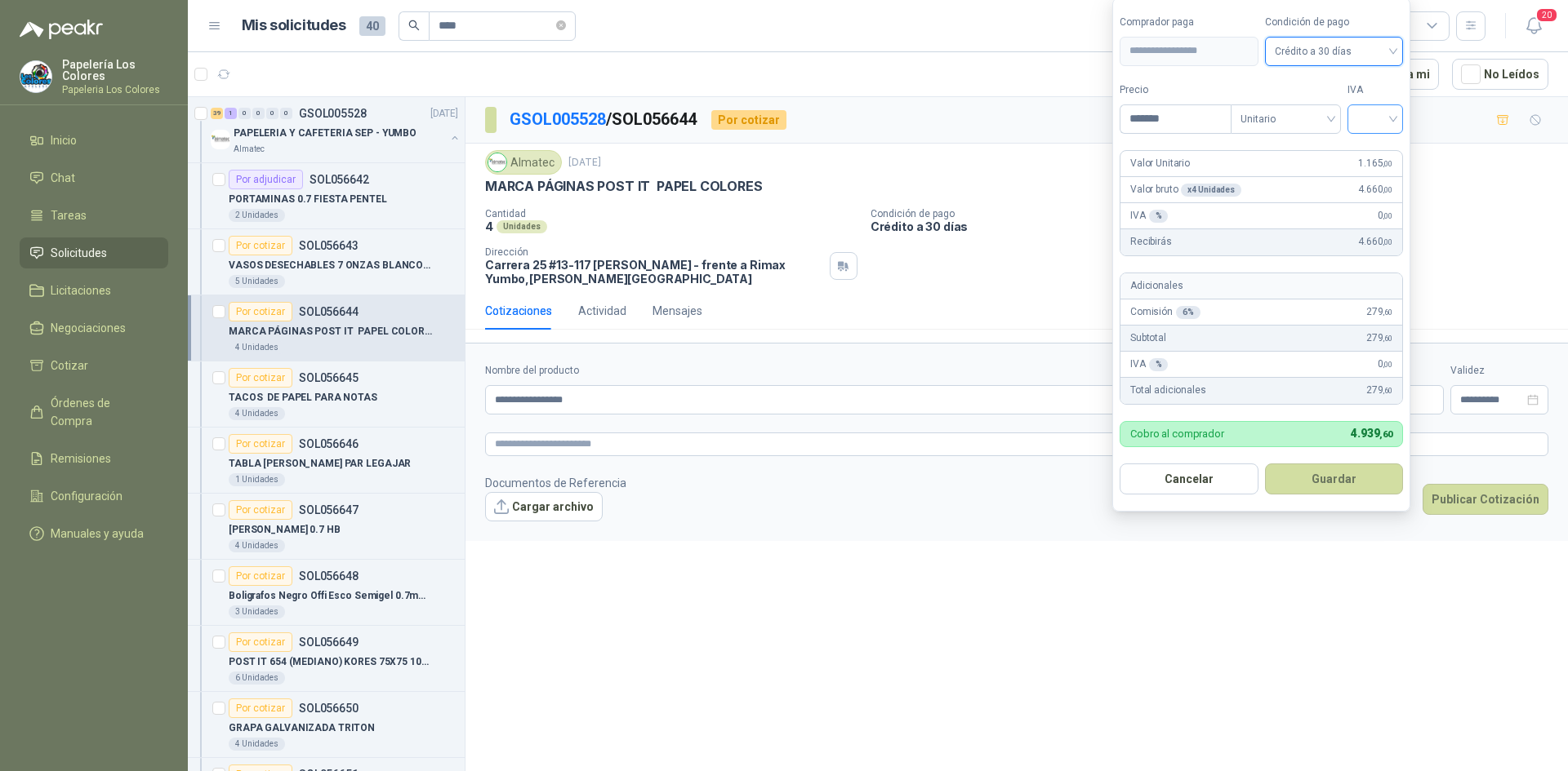
click at [1383, 116] on input "search" at bounding box center [1375, 117] width 36 height 25
click at [1384, 145] on div "19%" at bounding box center [1379, 153] width 31 height 18
click at [1342, 480] on button "Guardar" at bounding box center [1337, 479] width 141 height 31
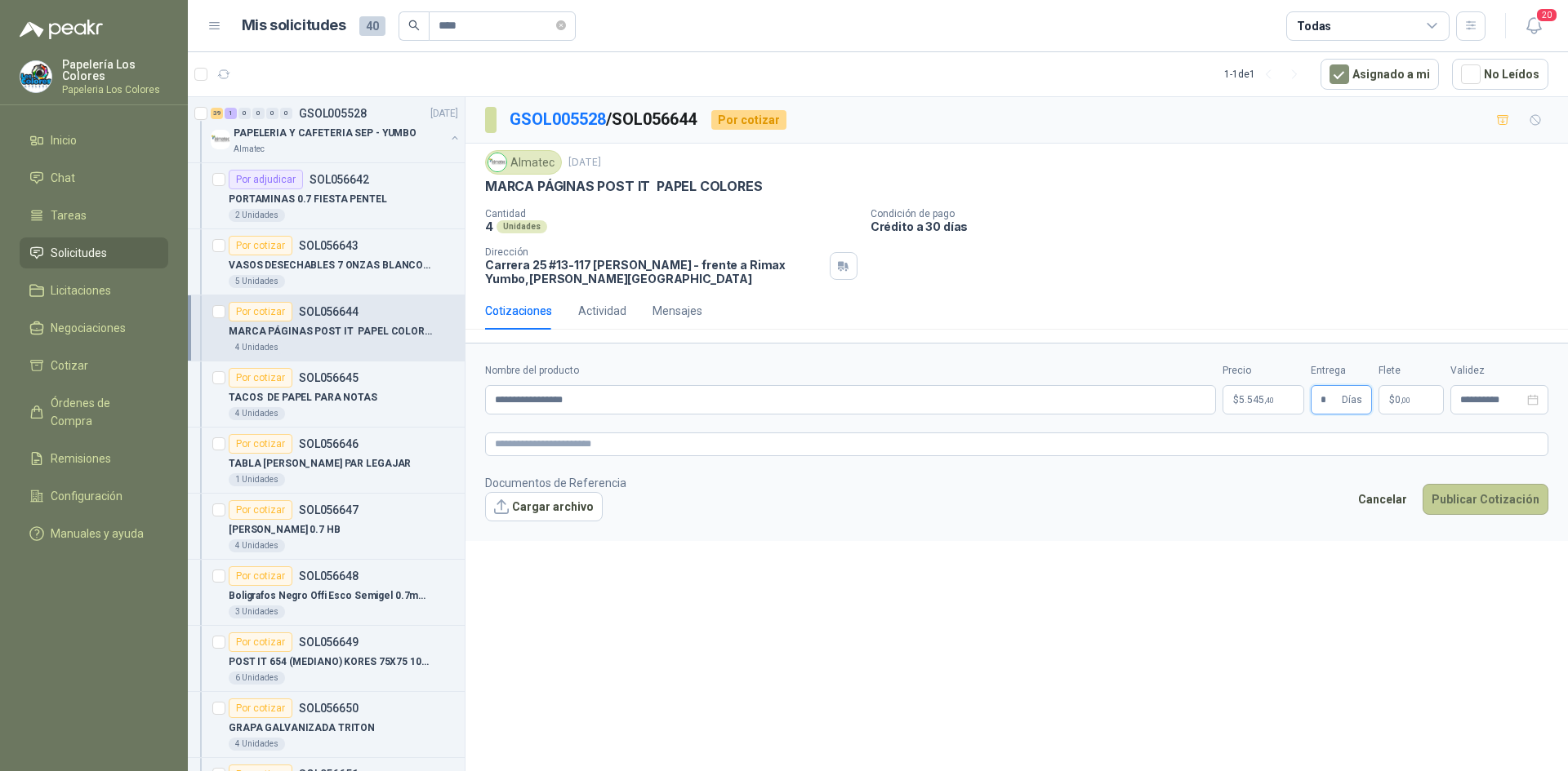
type input "*"
click at [1459, 496] on button "Publicar Cotización" at bounding box center [1485, 499] width 125 height 31
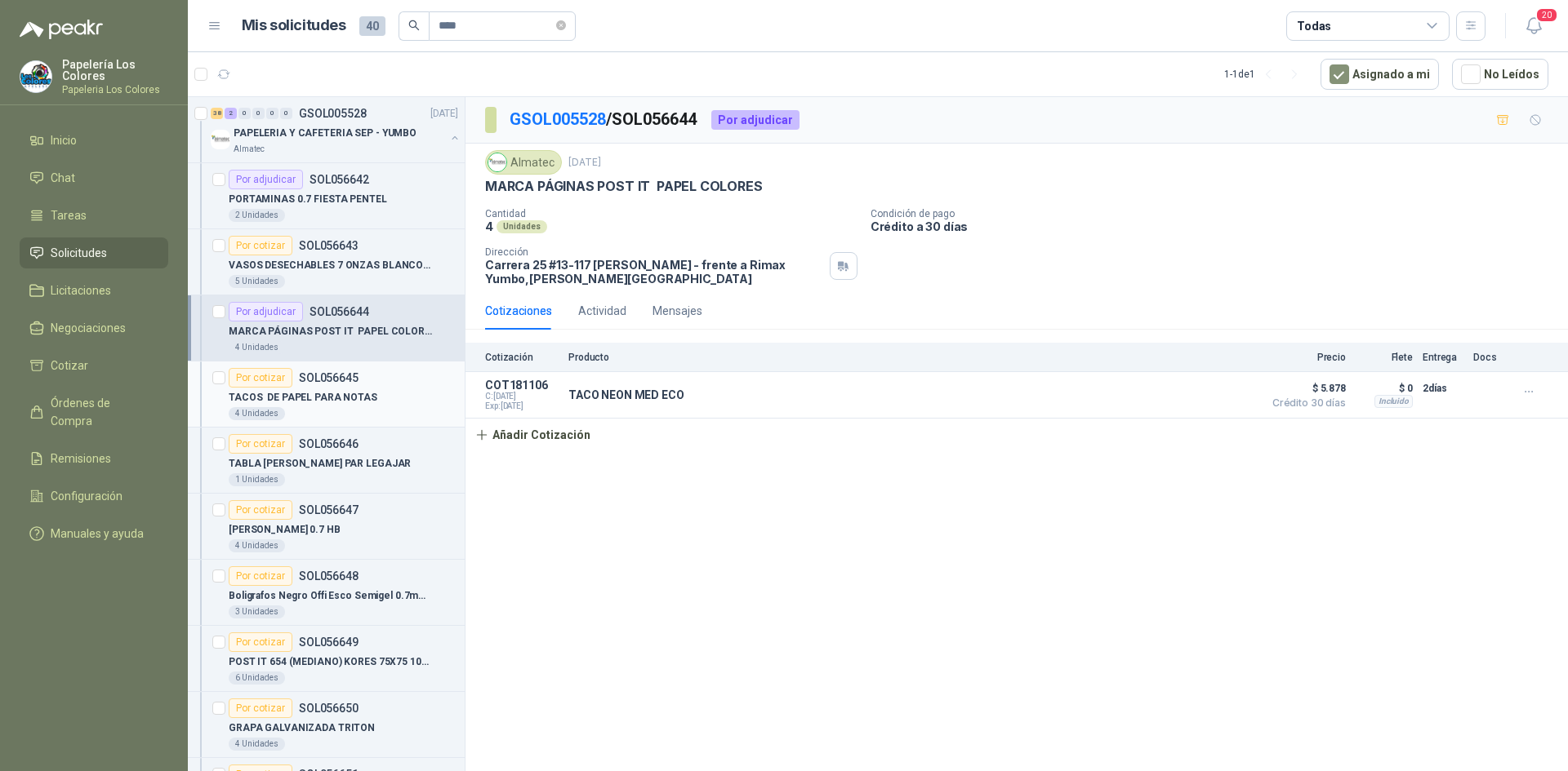
click at [259, 379] on div "Por cotizar" at bounding box center [260, 377] width 64 height 19
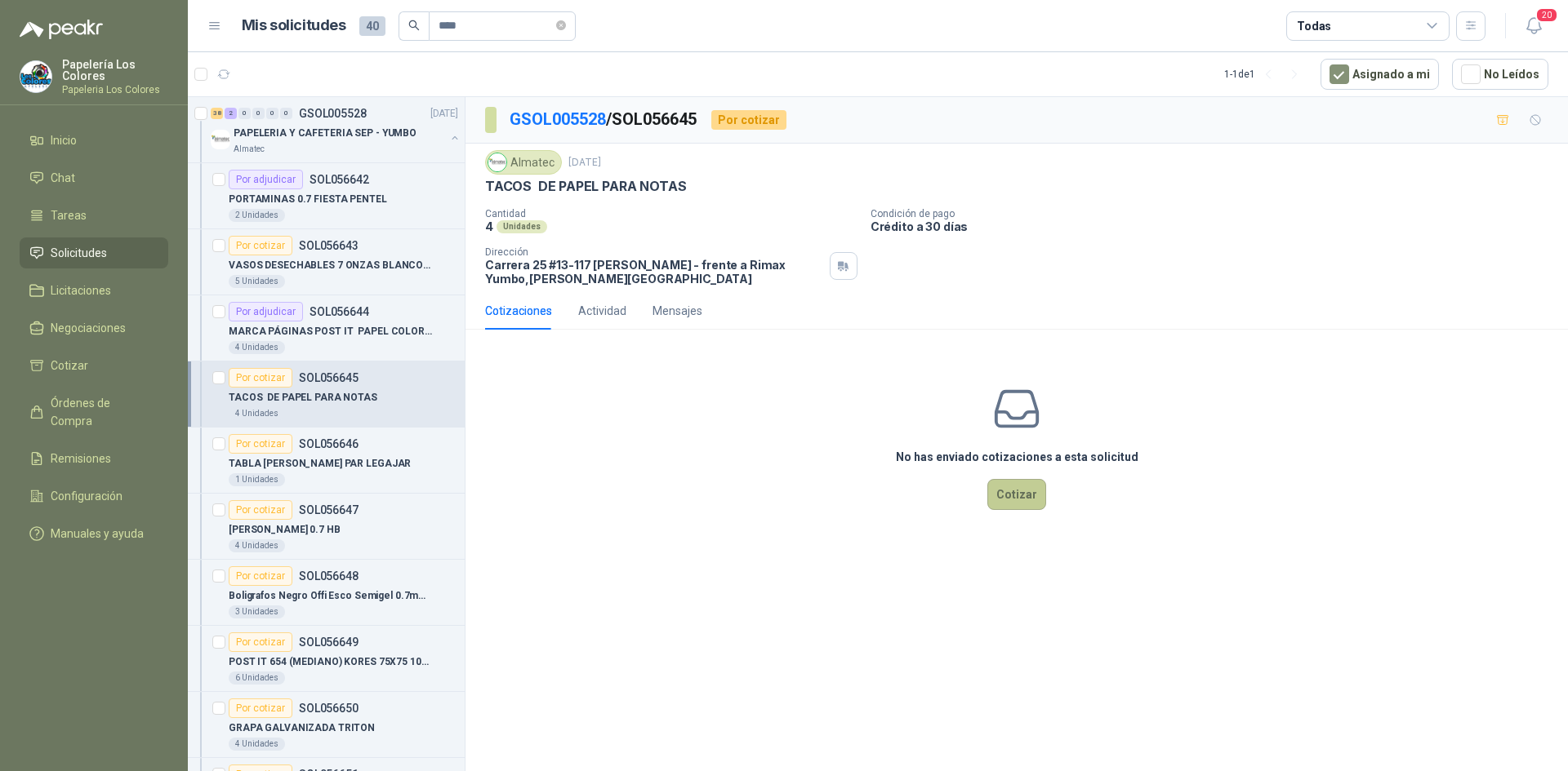
click at [1015, 491] on button "Cotizar" at bounding box center [1016, 494] width 58 height 31
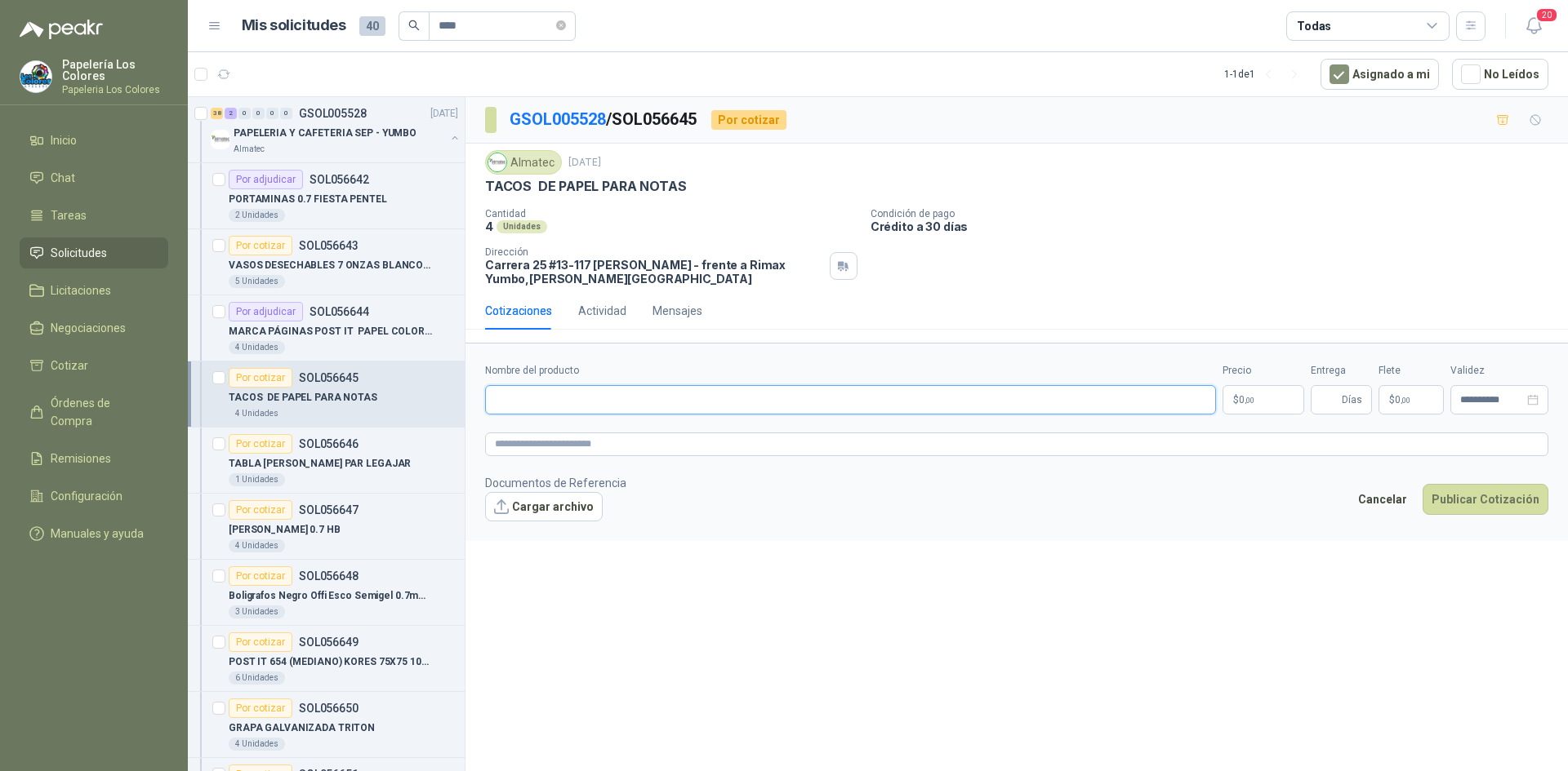
click at [548, 397] on input "Nombre del producto" at bounding box center [850, 400] width 731 height 30
paste input "**********"
type input "**********"
click at [1268, 397] on body "Papelería Los Colores Papeleria Los Colores Inicio Chat Tareas Solicitudes Lici…" at bounding box center [784, 386] width 1568 height 771
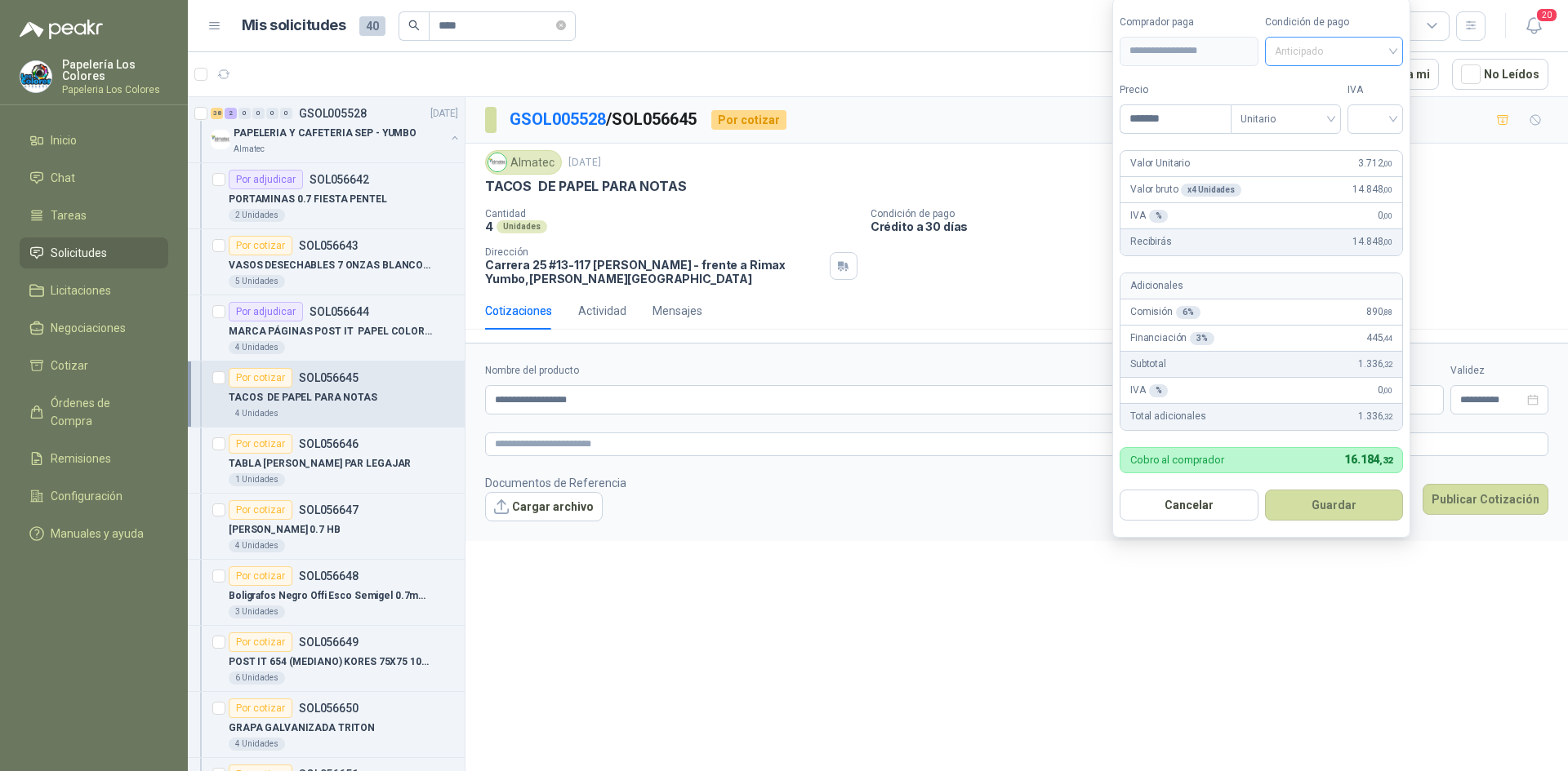
click at [1334, 55] on span "Anticipado" at bounding box center [1334, 51] width 120 height 25
type input "*******"
click at [1341, 102] on div "Crédito a 30 días" at bounding box center [1336, 110] width 114 height 18
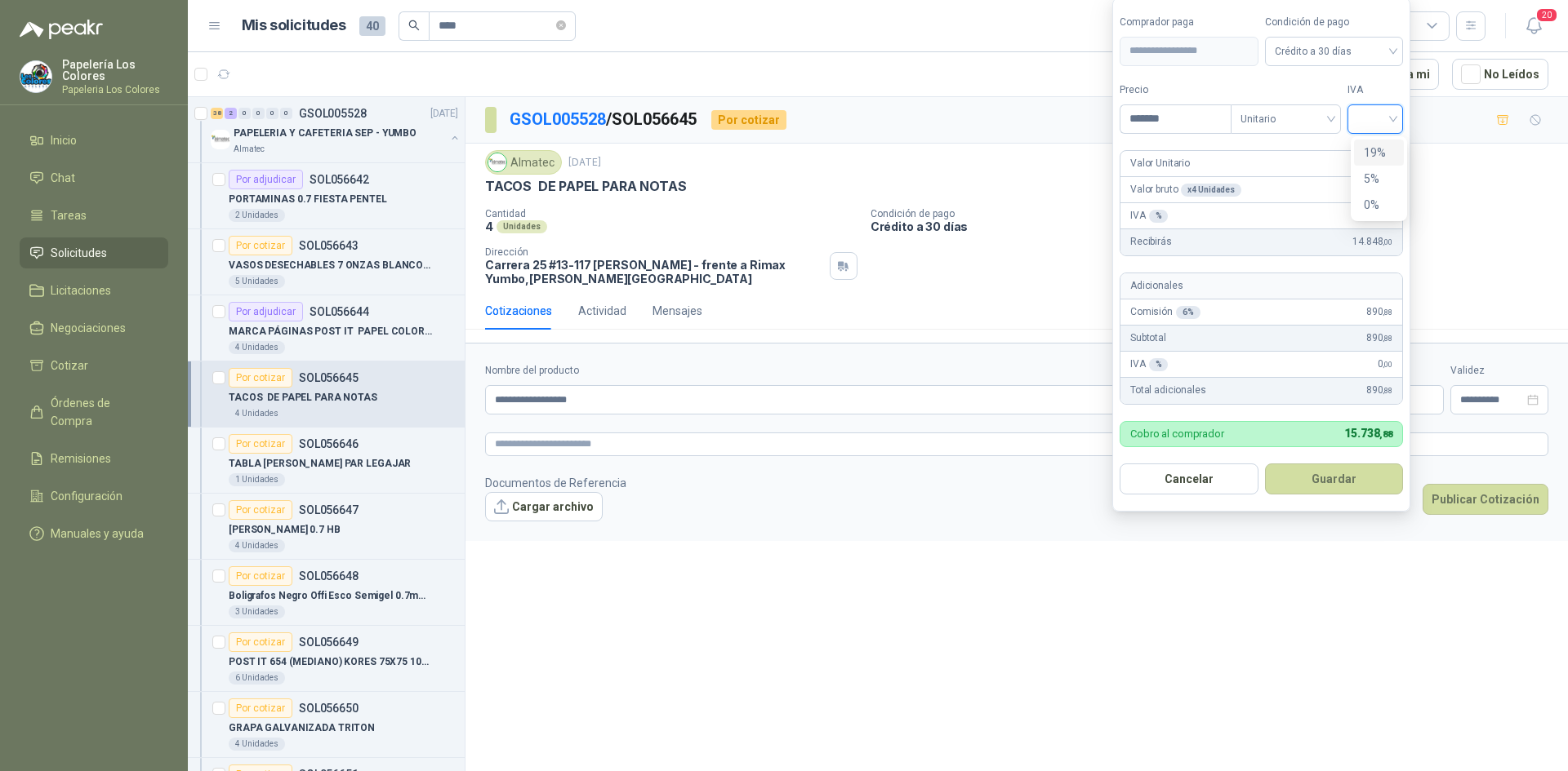
click at [1365, 115] on input "search" at bounding box center [1375, 117] width 36 height 25
click at [1372, 147] on div "19%" at bounding box center [1379, 153] width 31 height 18
click at [1342, 478] on button "Guardar" at bounding box center [1337, 479] width 141 height 31
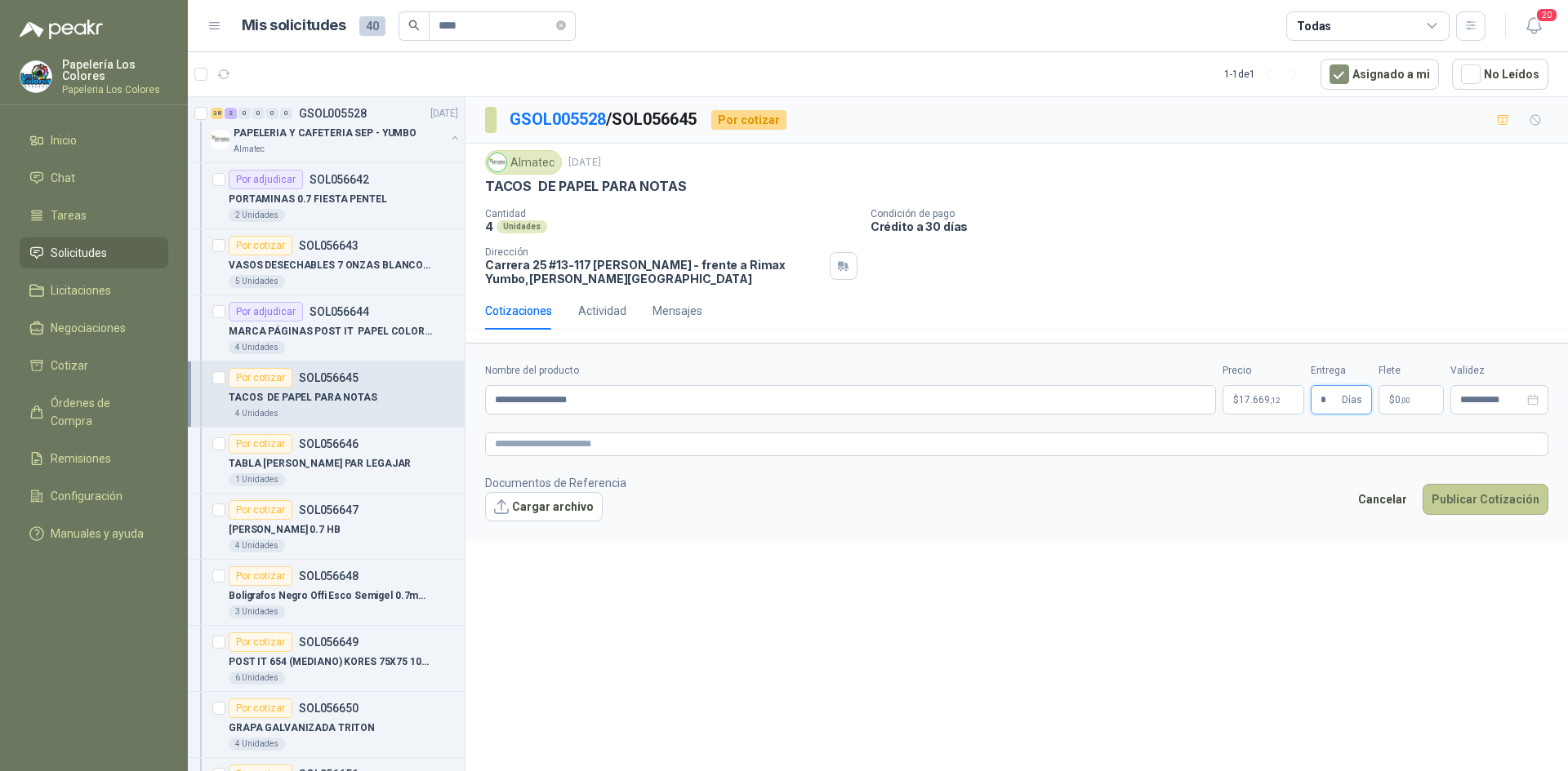
type input "*"
click at [1480, 503] on button "Publicar Cotización" at bounding box center [1485, 499] width 125 height 31
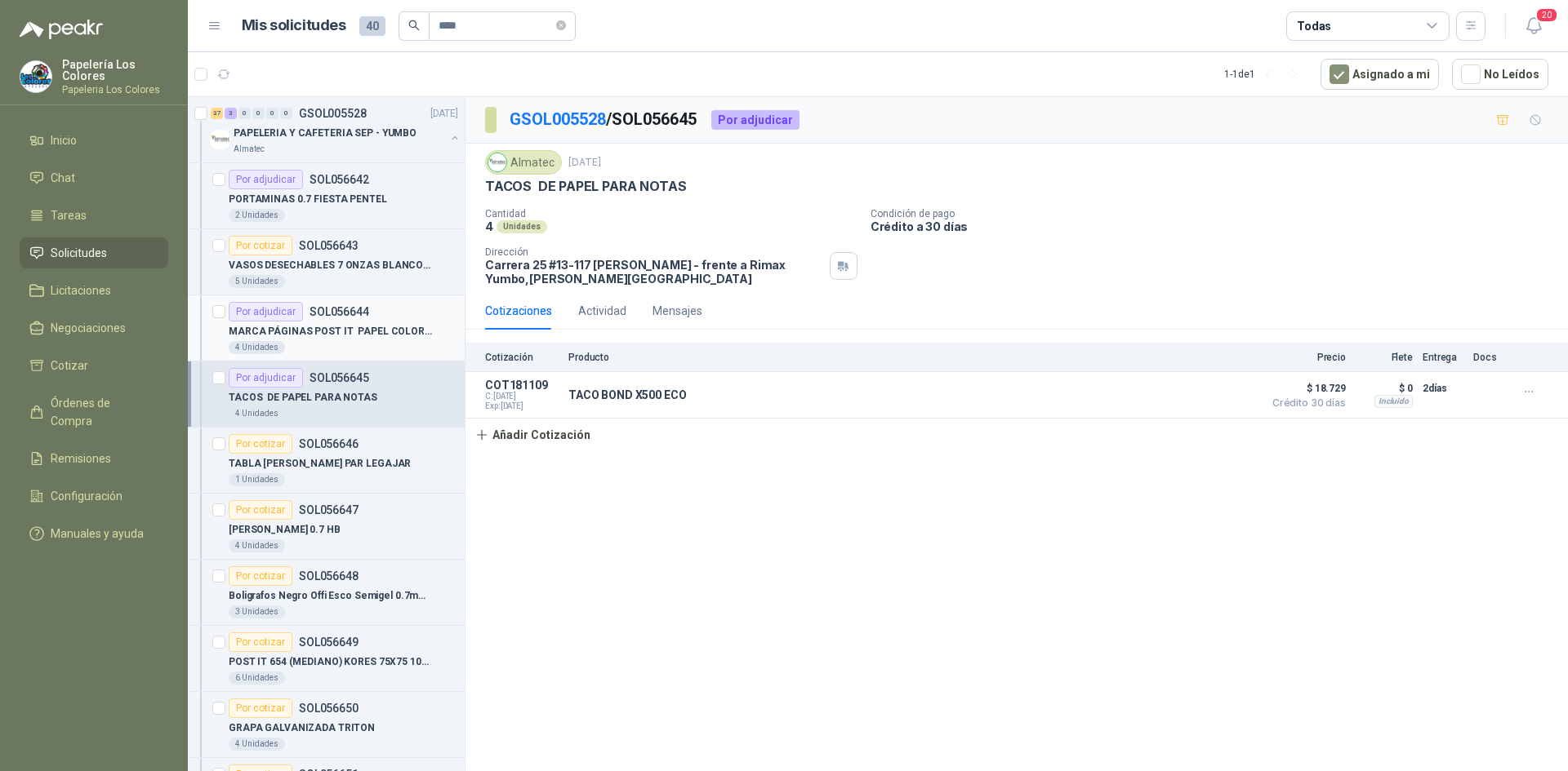
click at [395, 304] on div "Por adjudicar SOL056644" at bounding box center [343, 311] width 230 height 19
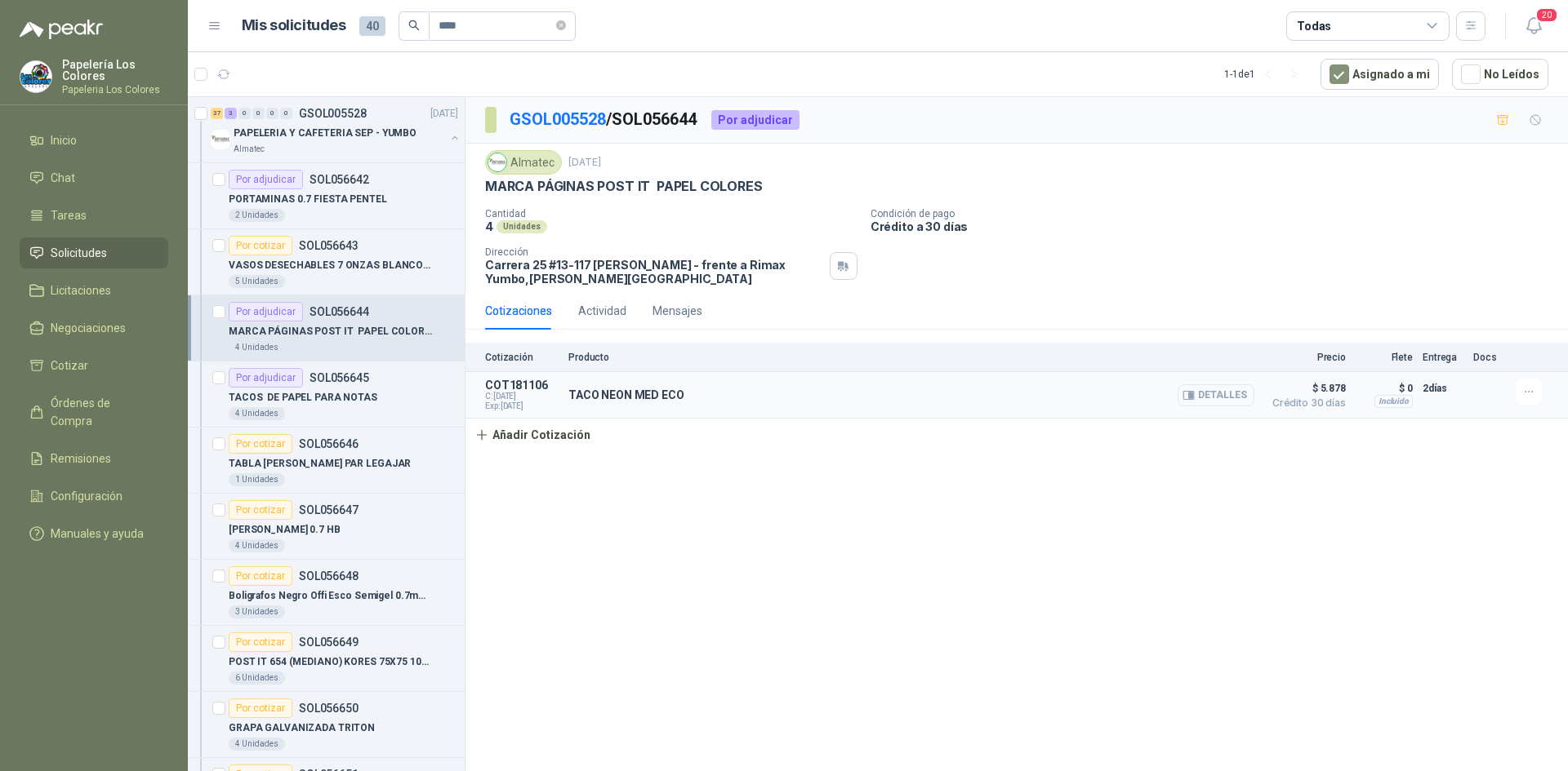
click at [1210, 389] on button "Detalles" at bounding box center [1215, 396] width 77 height 22
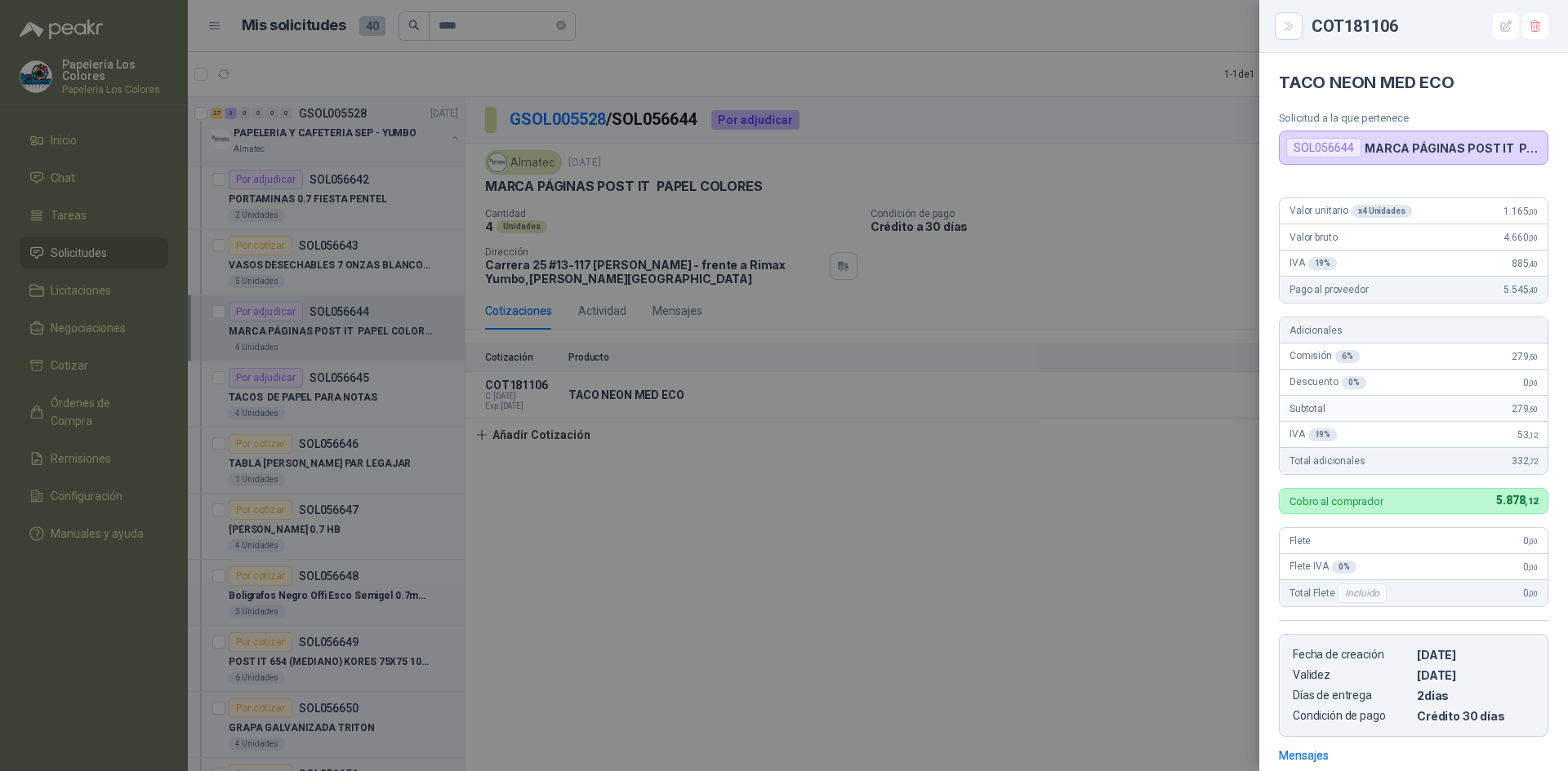
scroll to position [229, 0]
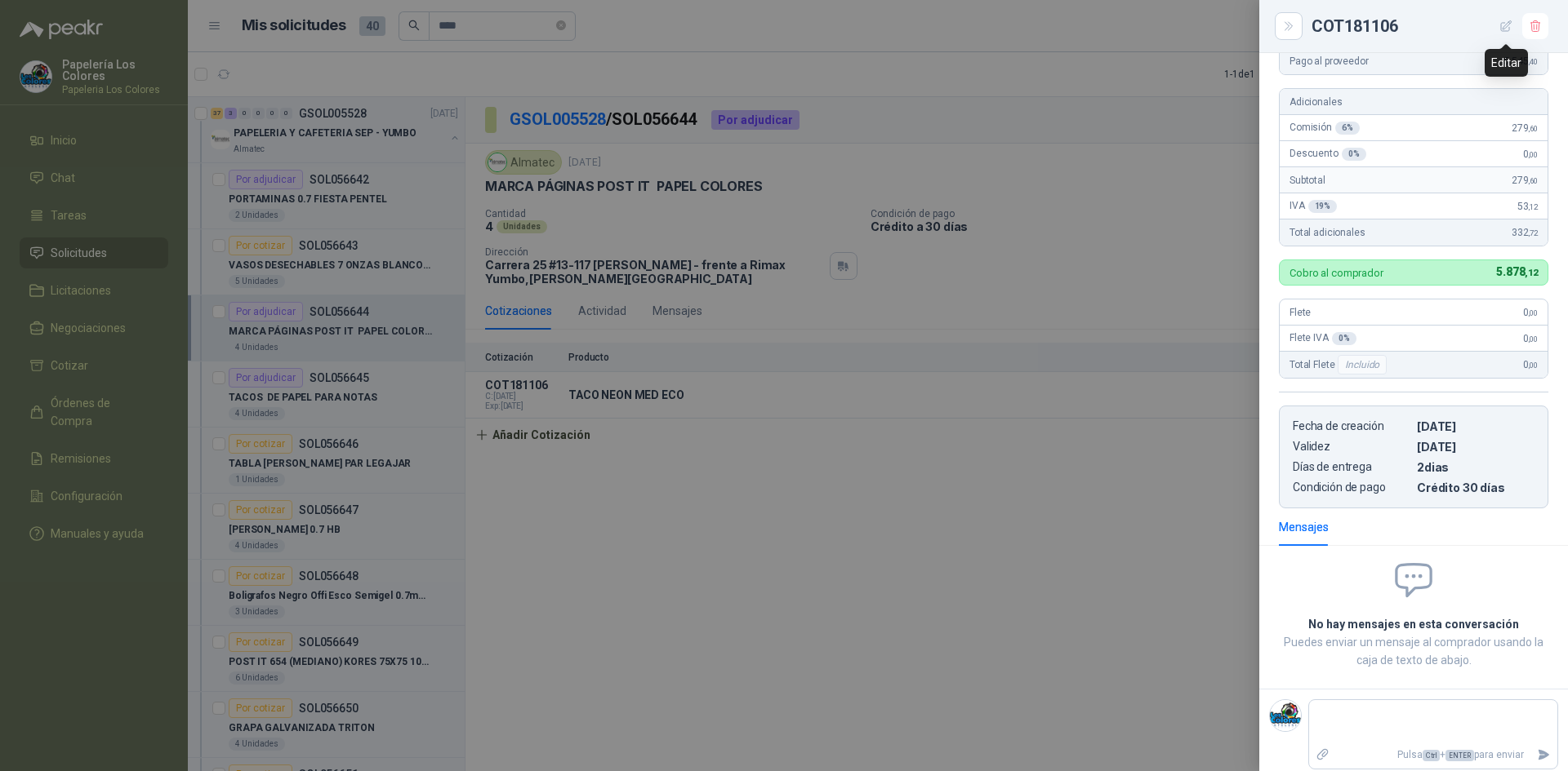
click at [1509, 25] on icon "button" at bounding box center [1506, 26] width 14 height 14
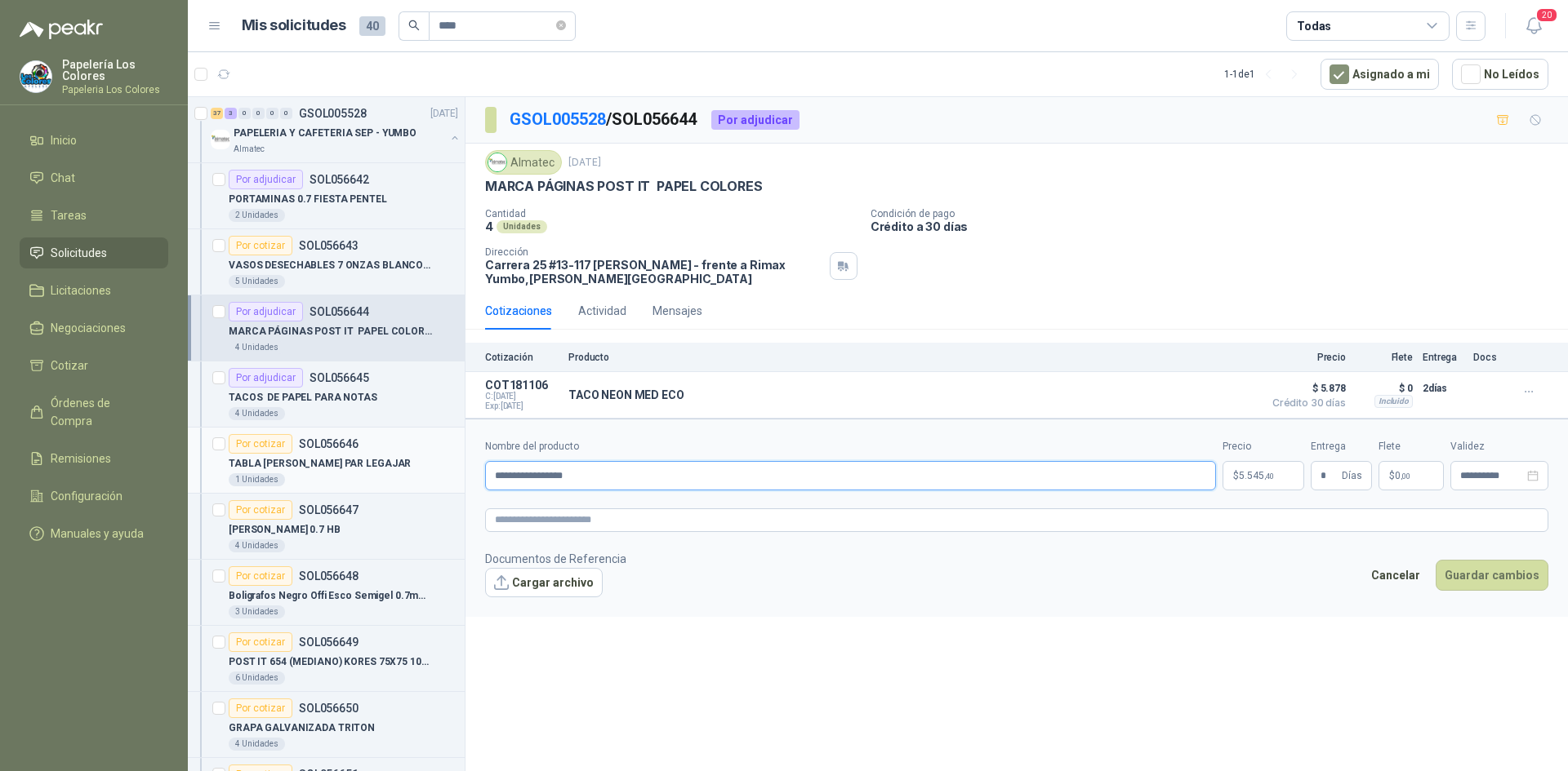
drag, startPoint x: 650, startPoint y: 478, endPoint x: 406, endPoint y: 487, distance: 244.2
click at [406, 487] on div "37 3 0 0 0 0 GSOL005528 [DATE] PAPELERIA Y CAFETERIA SEP - YUMBO Almatec Por ad…" at bounding box center [878, 436] width 1380 height 680
paste input "**********"
type input "**********"
click at [1251, 472] on body "Papelería Los Colores Papeleria Los Colores Inicio Chat Tareas Solicitudes Lici…" at bounding box center [784, 386] width 1568 height 771
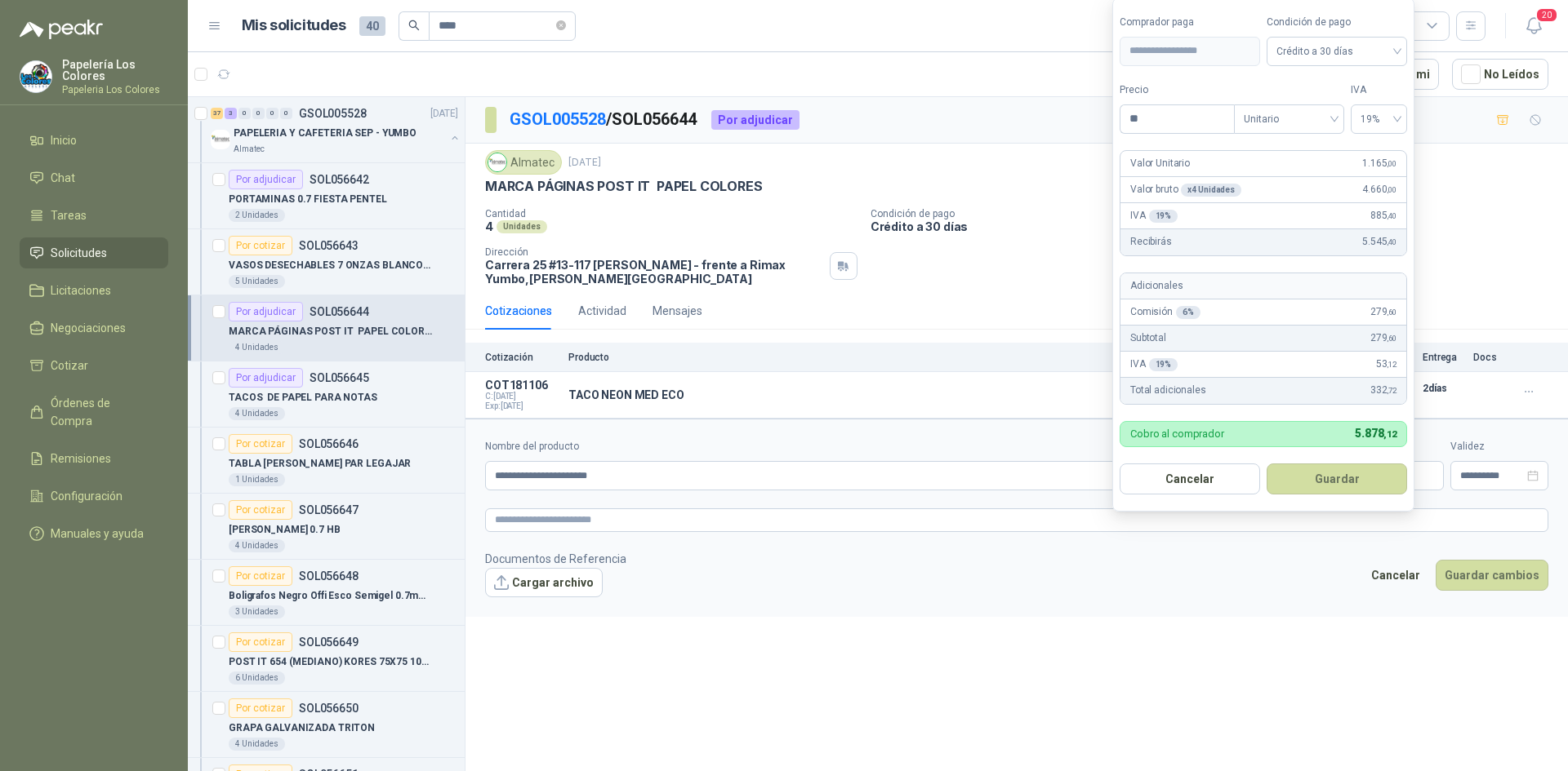
type input "*"
type input "*******"
click at [1325, 474] on button "Guardar" at bounding box center [1337, 479] width 141 height 31
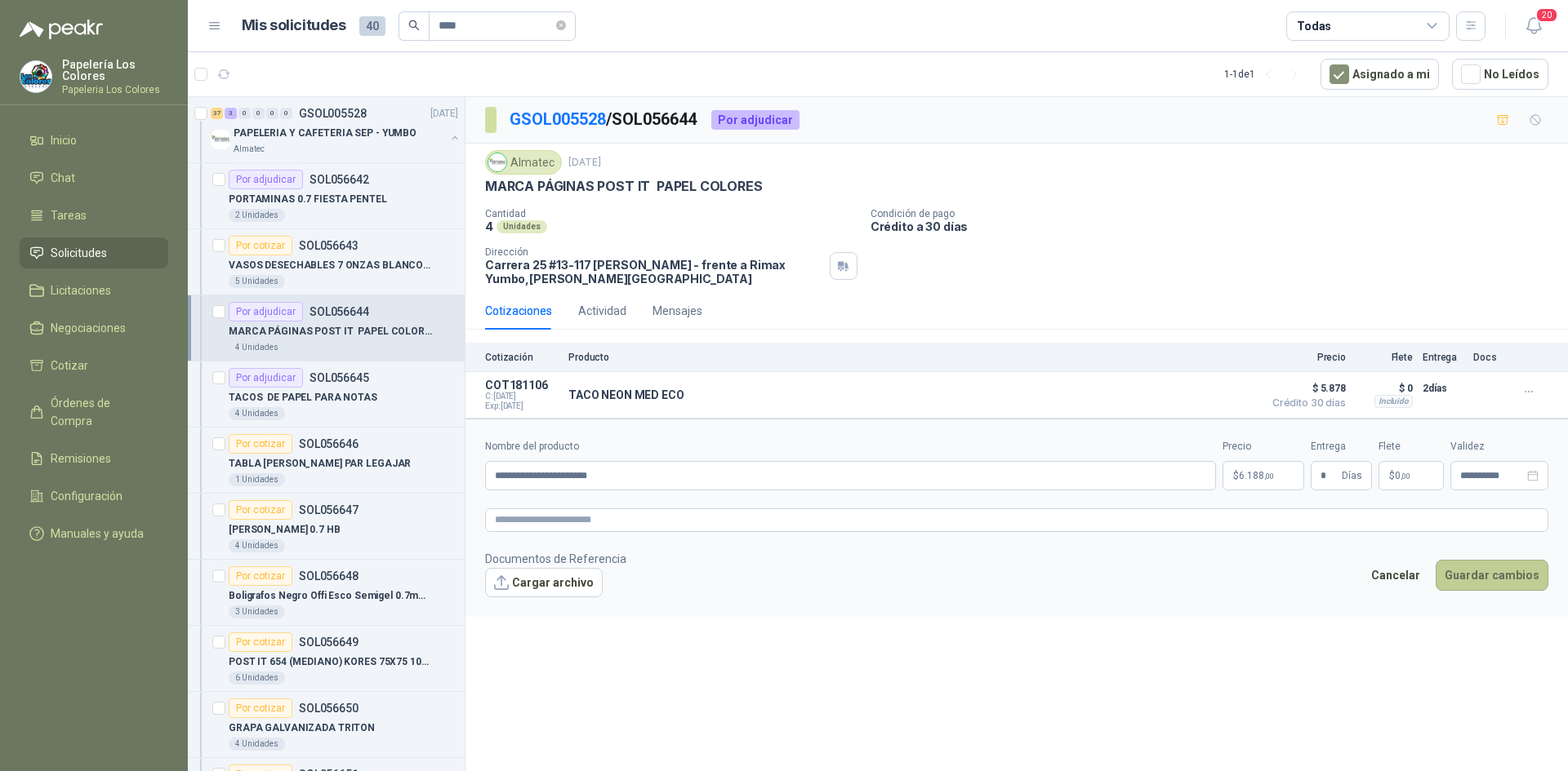
click at [1476, 574] on button "Guardar cambios" at bounding box center [1491, 575] width 113 height 31
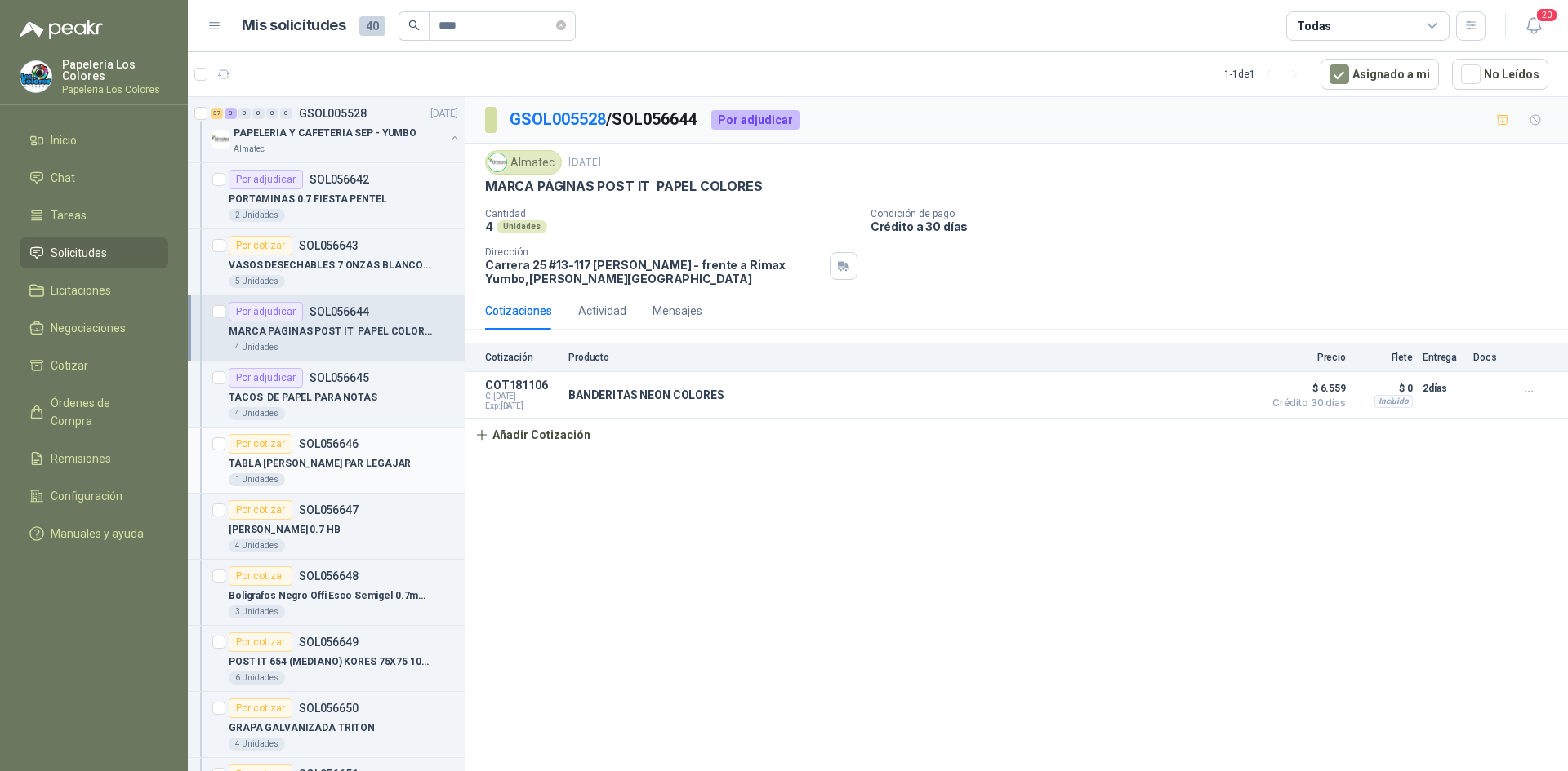
click at [262, 443] on div "Por cotizar" at bounding box center [260, 443] width 64 height 19
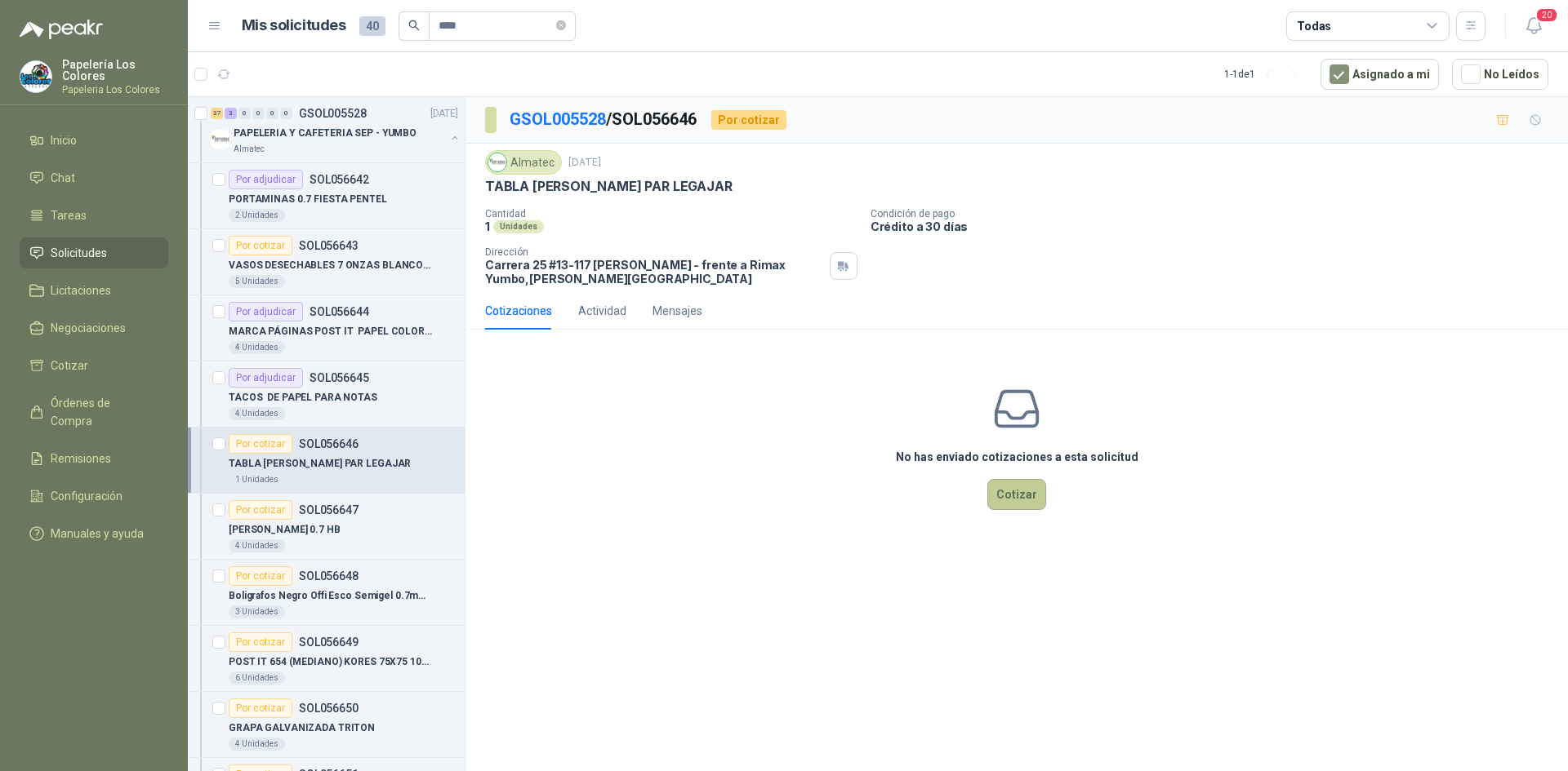
click at [1036, 496] on button "Cotizar" at bounding box center [1016, 494] width 58 height 31
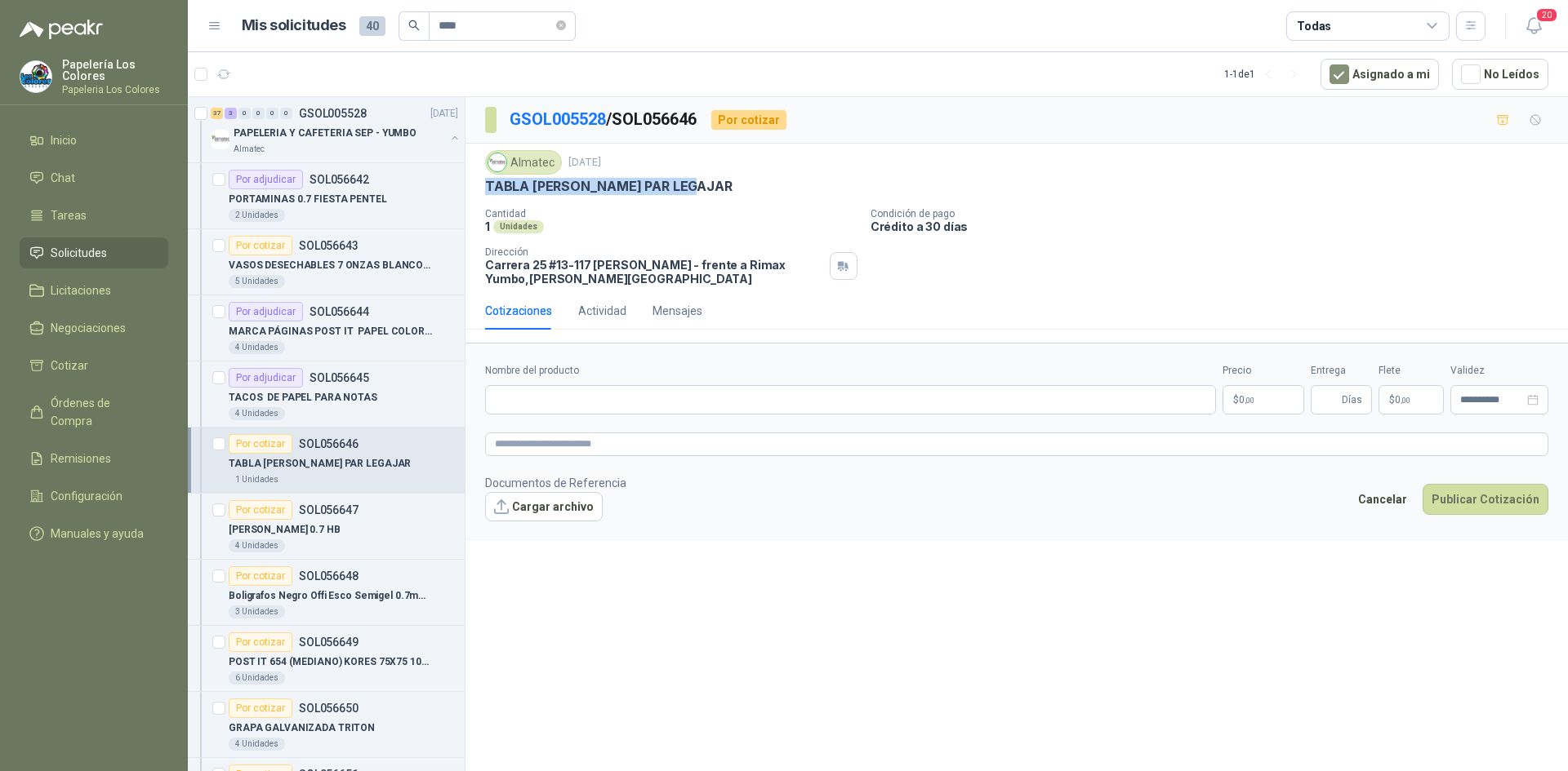
drag, startPoint x: 487, startPoint y: 190, endPoint x: 716, endPoint y: 200, distance: 229.2
click at [716, 200] on div "Almatec [DATE] TABLA [PERSON_NAME] PAR LEGAJAR Cantidad 1 Unidades Condición d…" at bounding box center [1016, 218] width 1063 height 136
copy p "TABLA [PERSON_NAME] PAR LEGAJAR"
click at [570, 403] on input "Nombre del producto" at bounding box center [850, 400] width 731 height 30
paste input "**********"
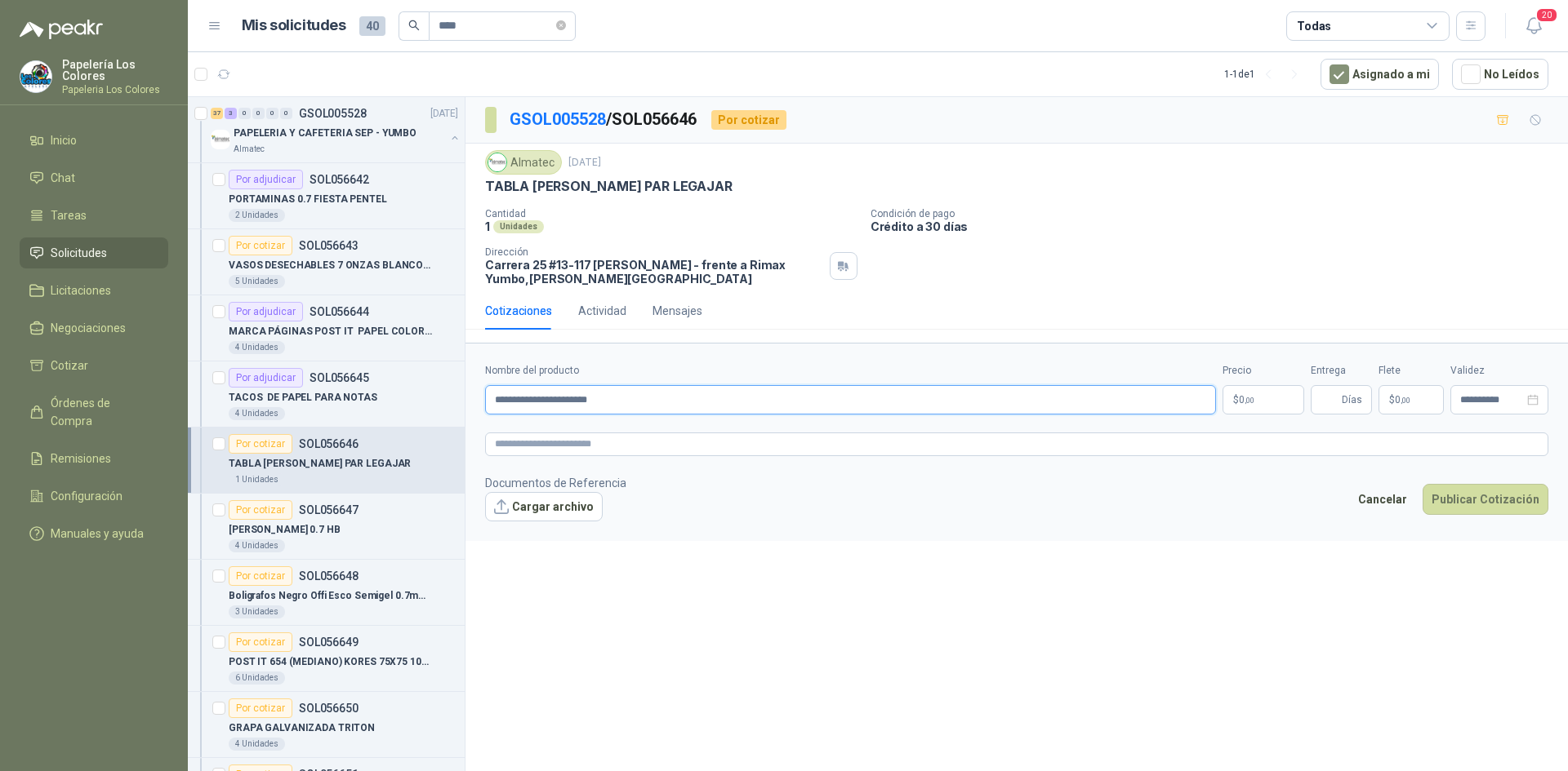
type input "**********"
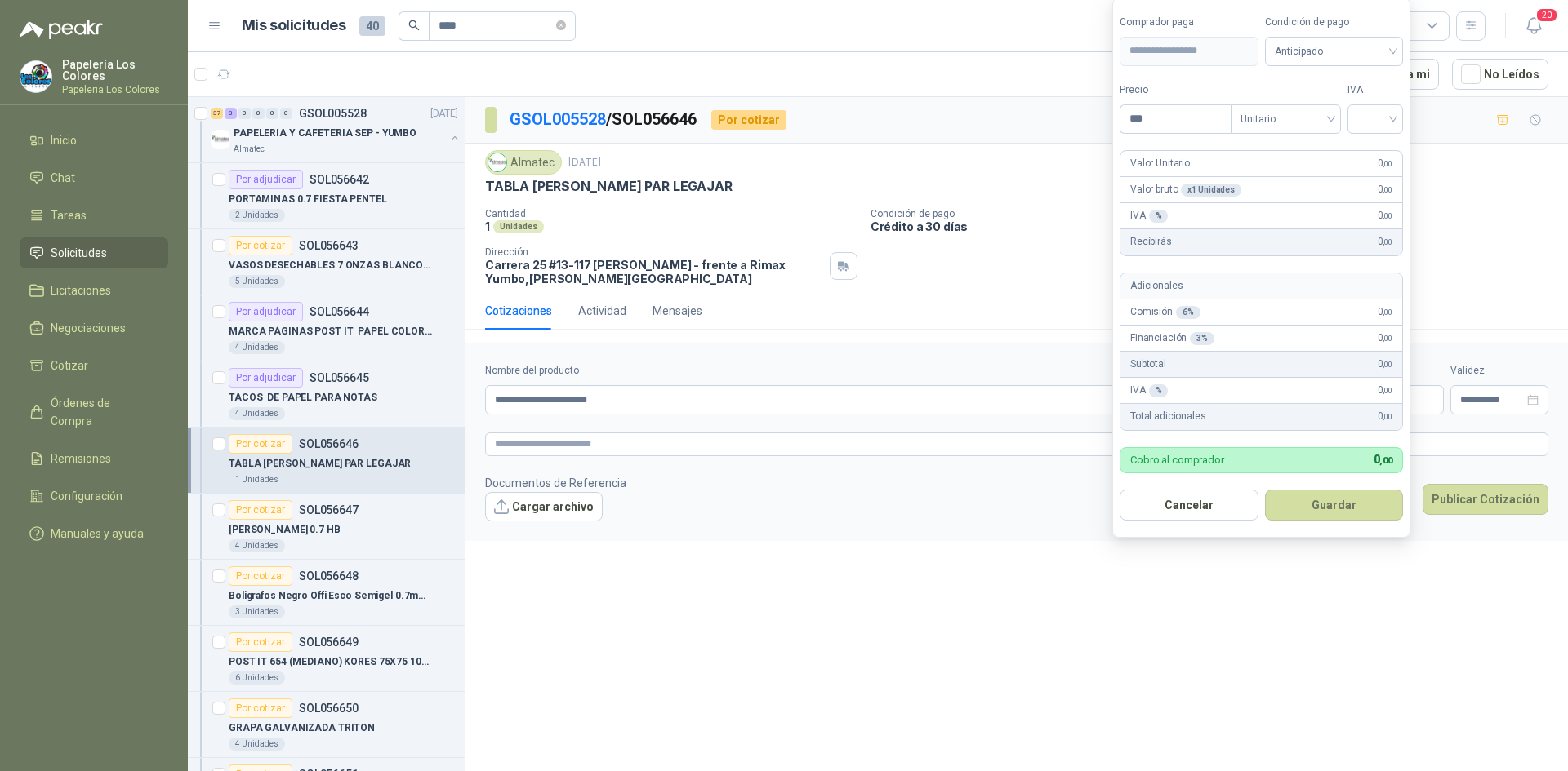
click at [1271, 399] on body "Papelería Los Colores Papeleria Los Colores Inicio Chat Tareas Solicitudes Lici…" at bounding box center [784, 386] width 1568 height 771
click at [1318, 57] on span "Anticipado" at bounding box center [1334, 51] width 120 height 25
type input "*******"
click at [1314, 105] on div "Crédito a 30 días" at bounding box center [1336, 110] width 114 height 18
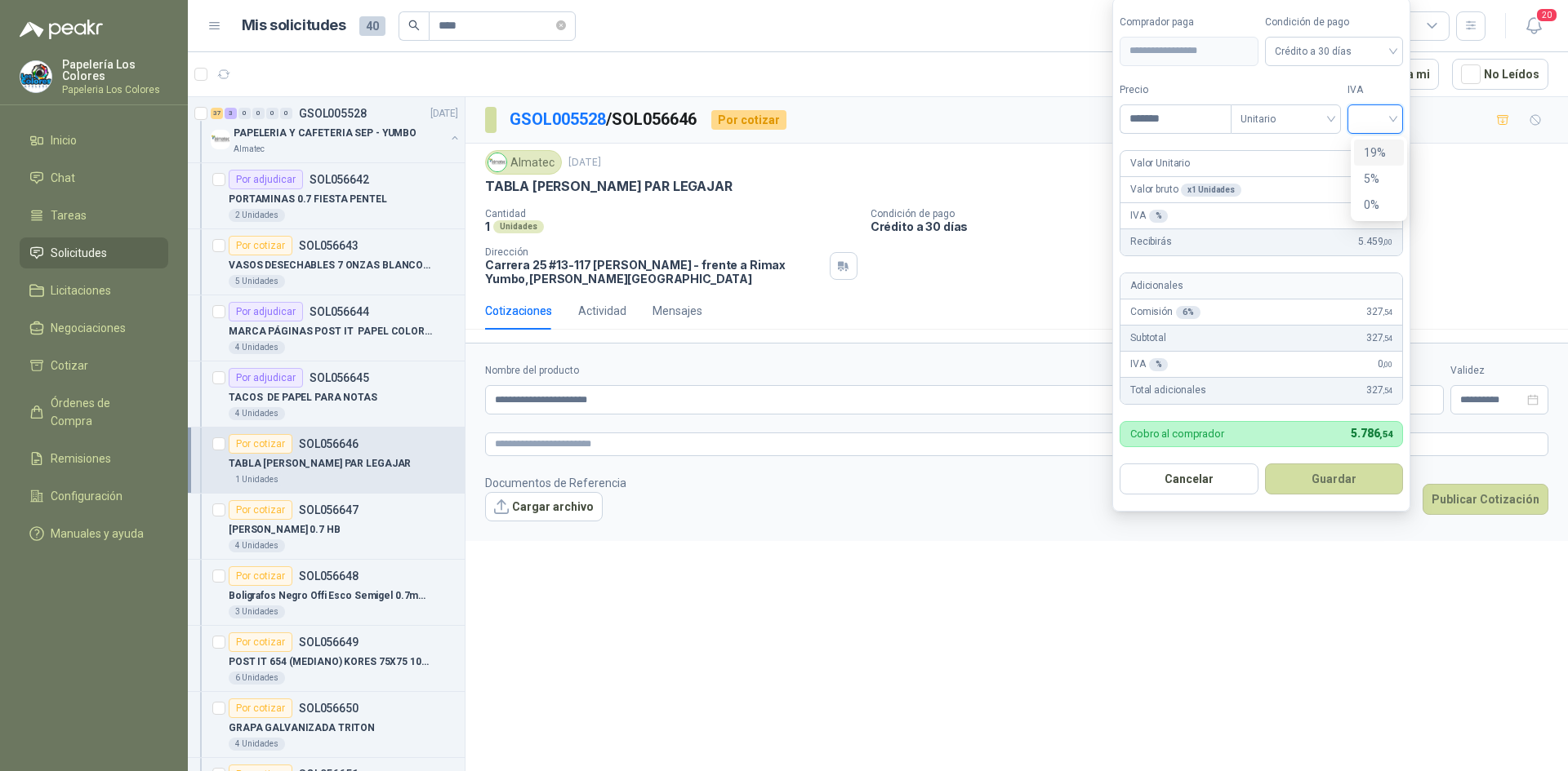
click at [1376, 119] on input "search" at bounding box center [1375, 117] width 36 height 25
click at [1363, 150] on div "19%" at bounding box center [1378, 153] width 50 height 26
click at [1314, 473] on button "Guardar" at bounding box center [1337, 479] width 141 height 31
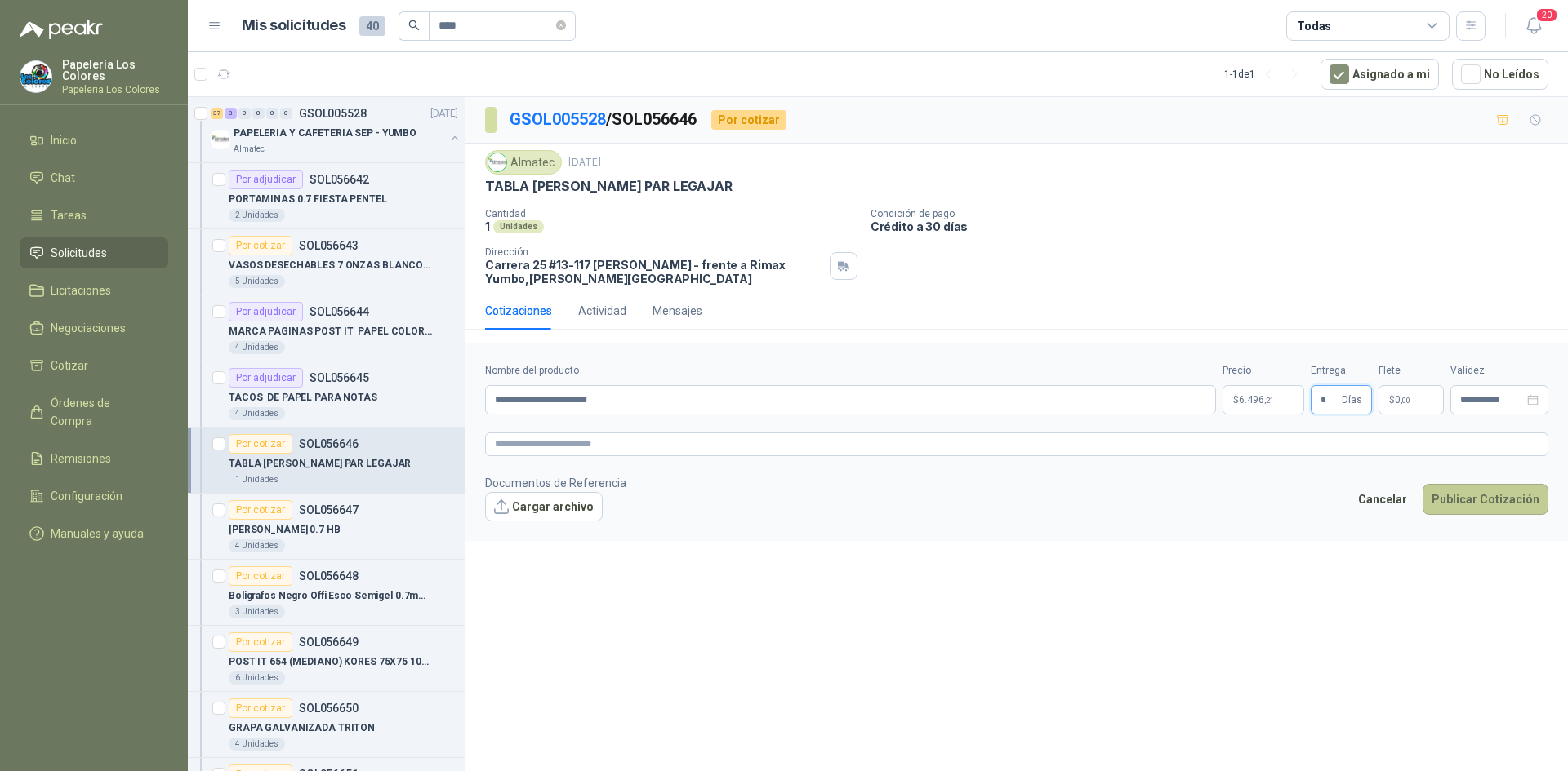
type input "*"
click at [1479, 491] on button "Publicar Cotización" at bounding box center [1485, 499] width 125 height 31
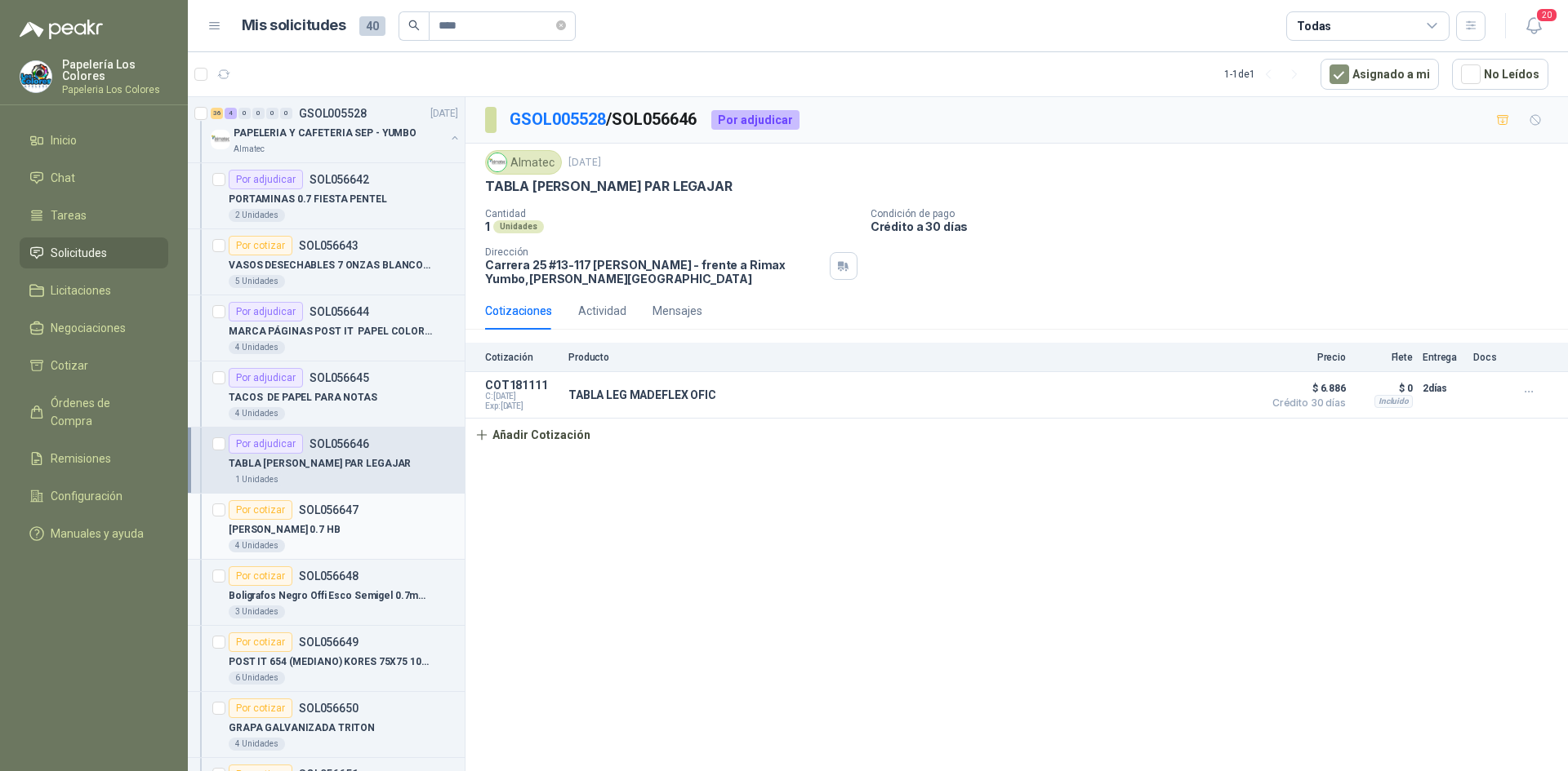
click at [257, 508] on div "Por cotizar" at bounding box center [260, 510] width 64 height 19
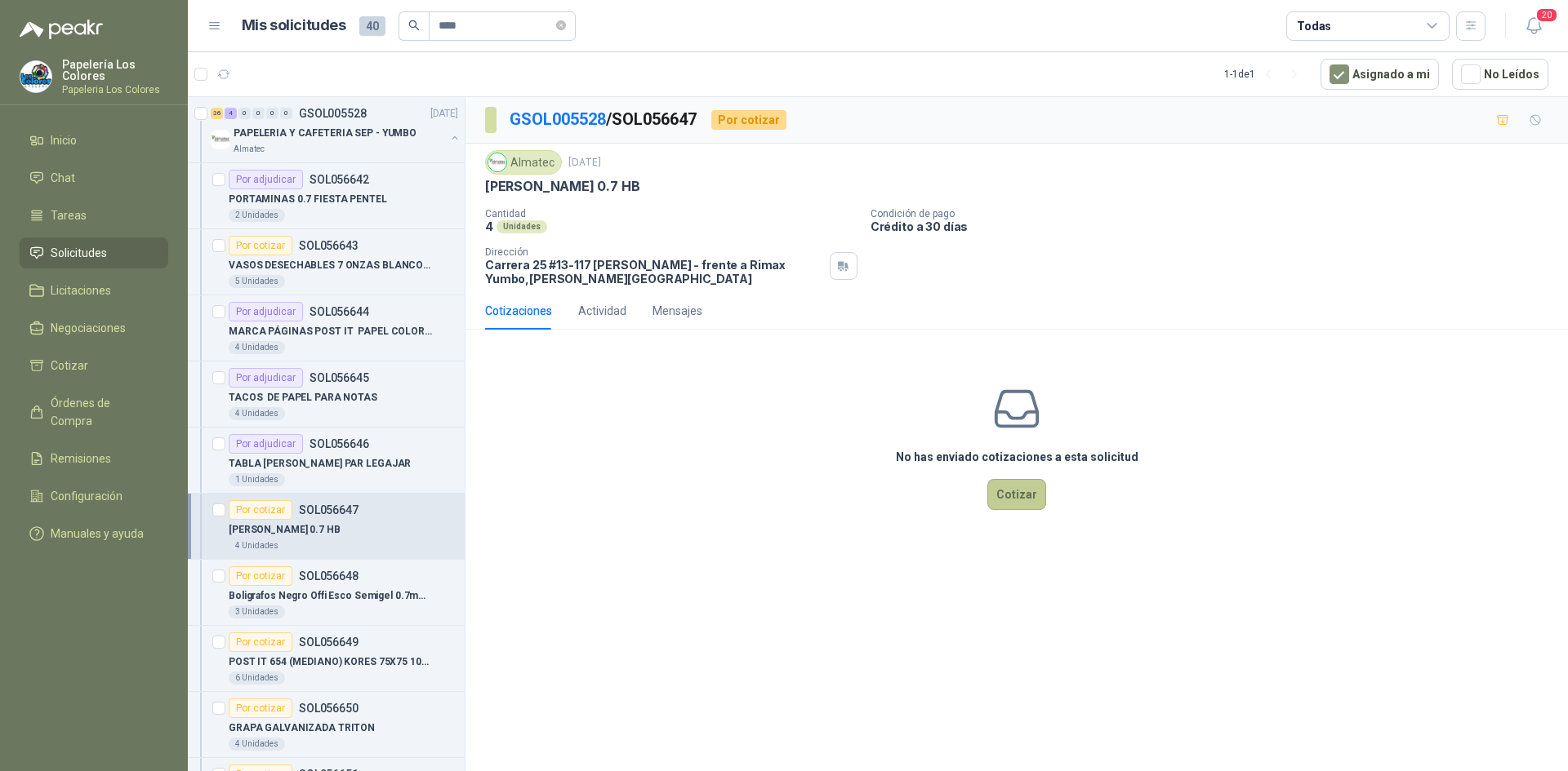
click at [1029, 496] on button "Cotizar" at bounding box center [1016, 494] width 58 height 31
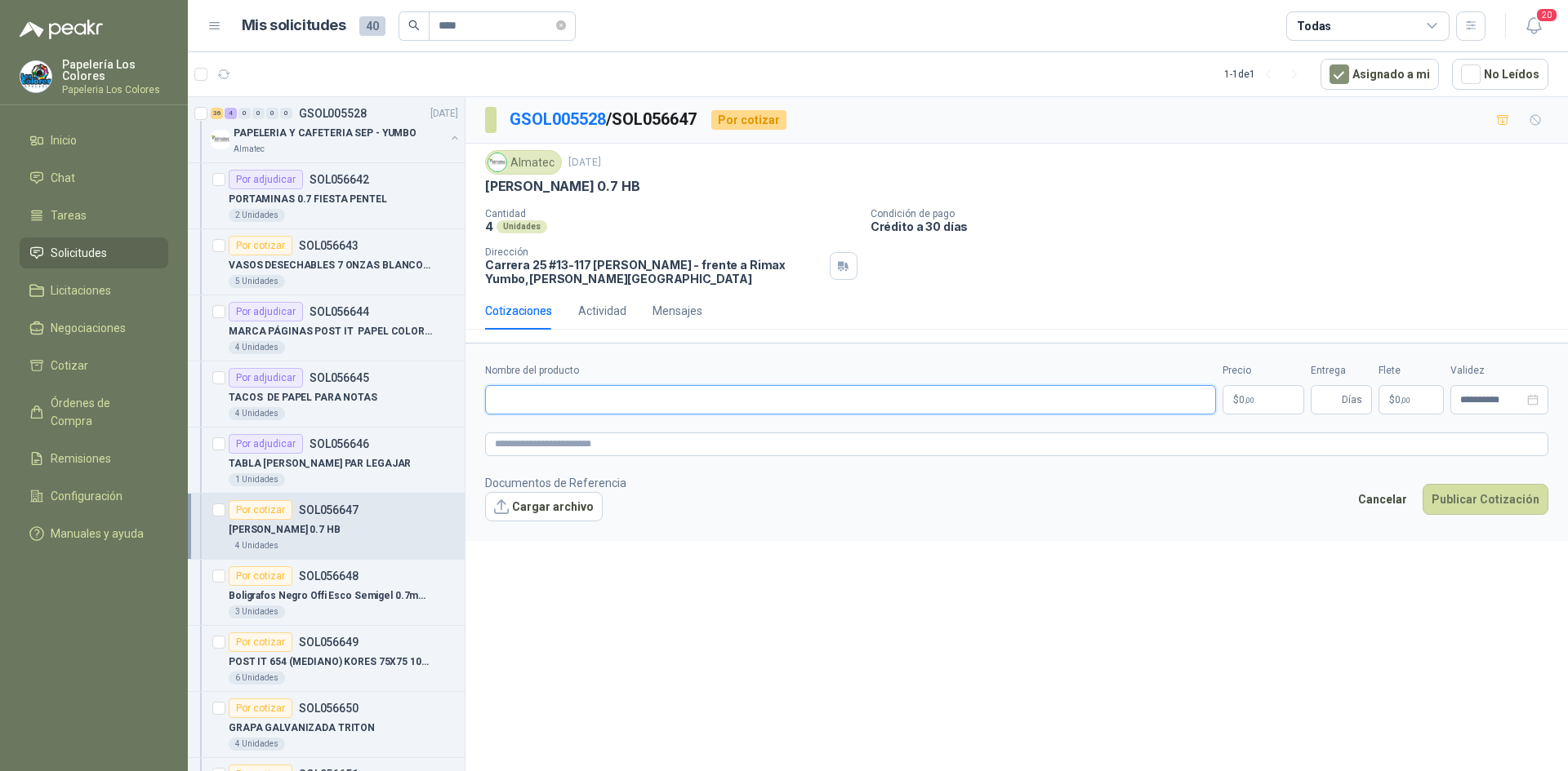
click at [528, 397] on input "Nombre del producto" at bounding box center [850, 400] width 731 height 30
paste input "**********"
type input "**********"
click at [1261, 402] on body "Papelería Los Colores Papeleria Los Colores Inicio Chat Tareas Solicitudes Lici…" at bounding box center [784, 386] width 1568 height 771
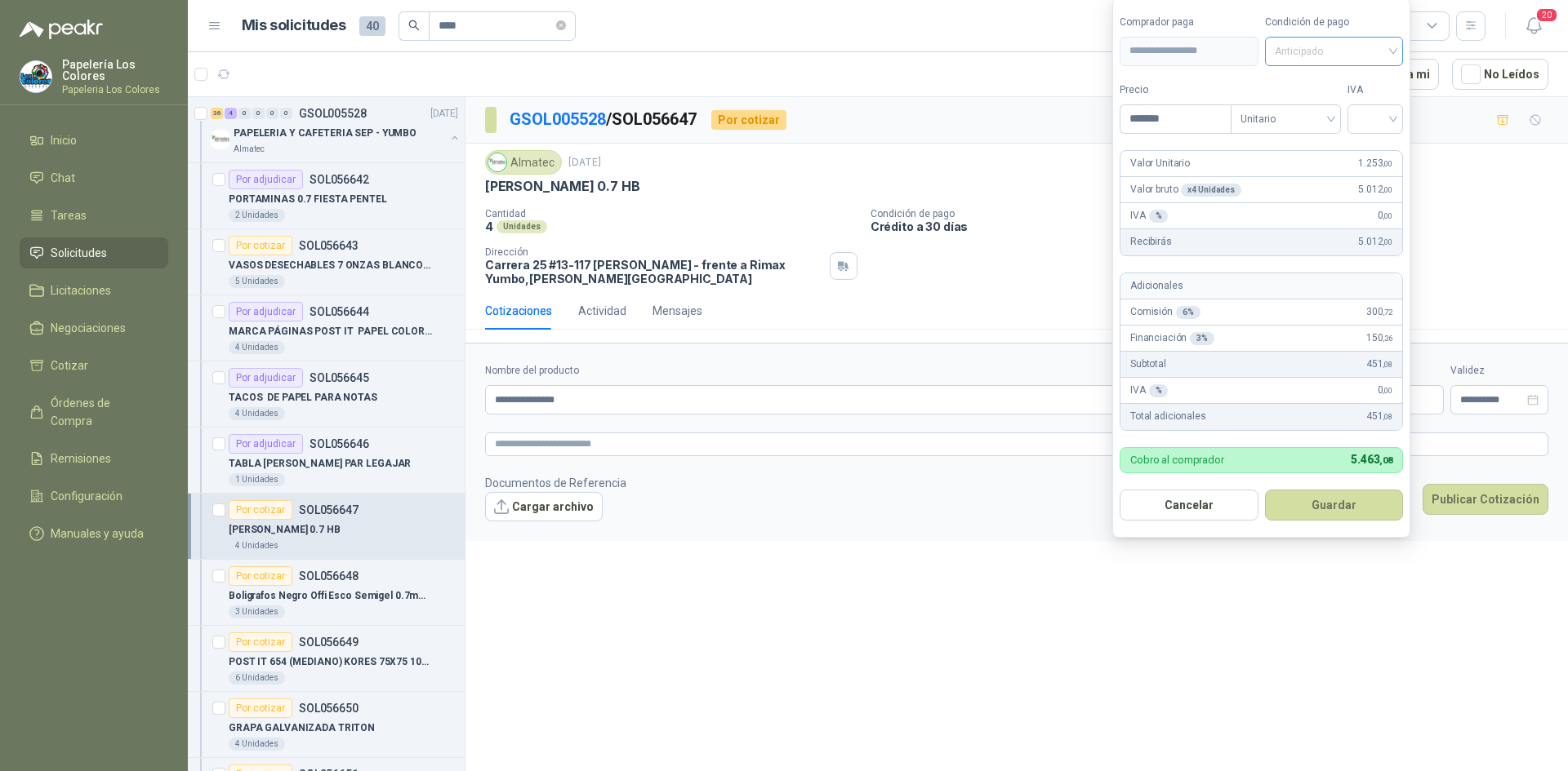
click at [1356, 50] on span "Anticipado" at bounding box center [1334, 51] width 120 height 25
click at [1325, 111] on div "Crédito a 30 días" at bounding box center [1336, 110] width 114 height 18
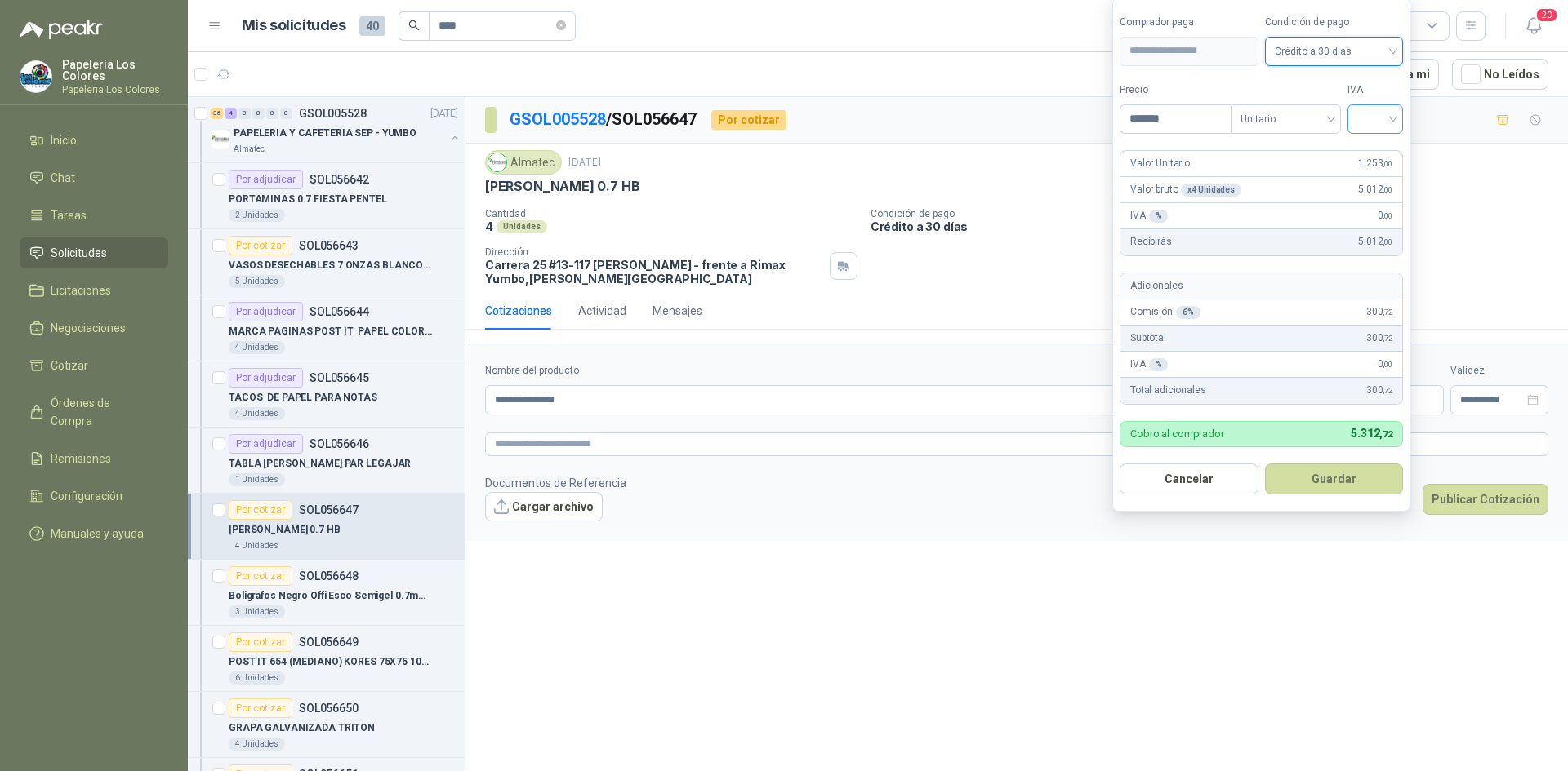
click at [1385, 118] on input "search" at bounding box center [1375, 117] width 36 height 25
click at [1368, 154] on div "19%" at bounding box center [1379, 153] width 31 height 18
click at [1313, 482] on button "Guardar" at bounding box center [1337, 479] width 141 height 31
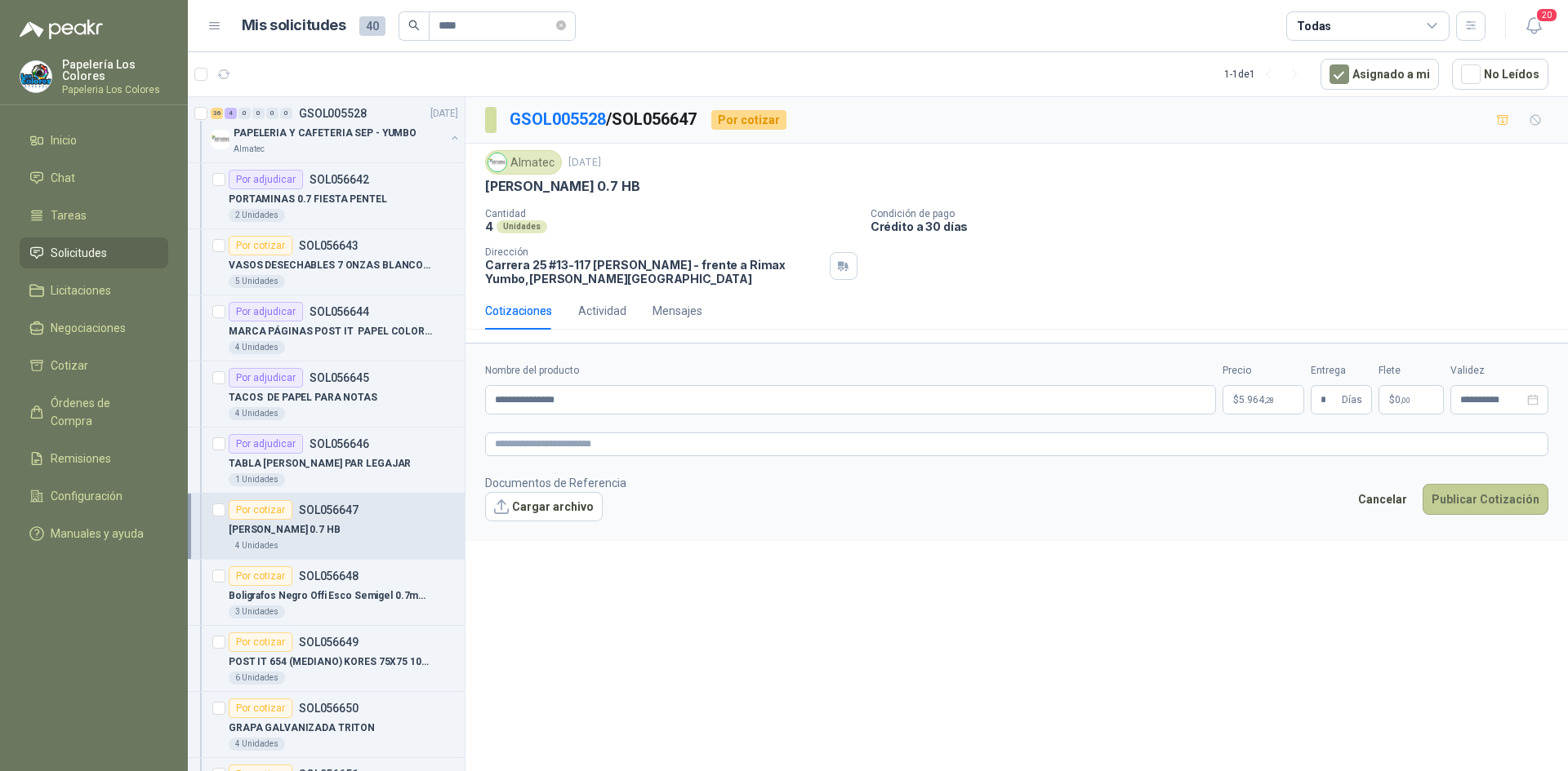
click at [1471, 488] on button "Publicar Cotización" at bounding box center [1485, 499] width 125 height 31
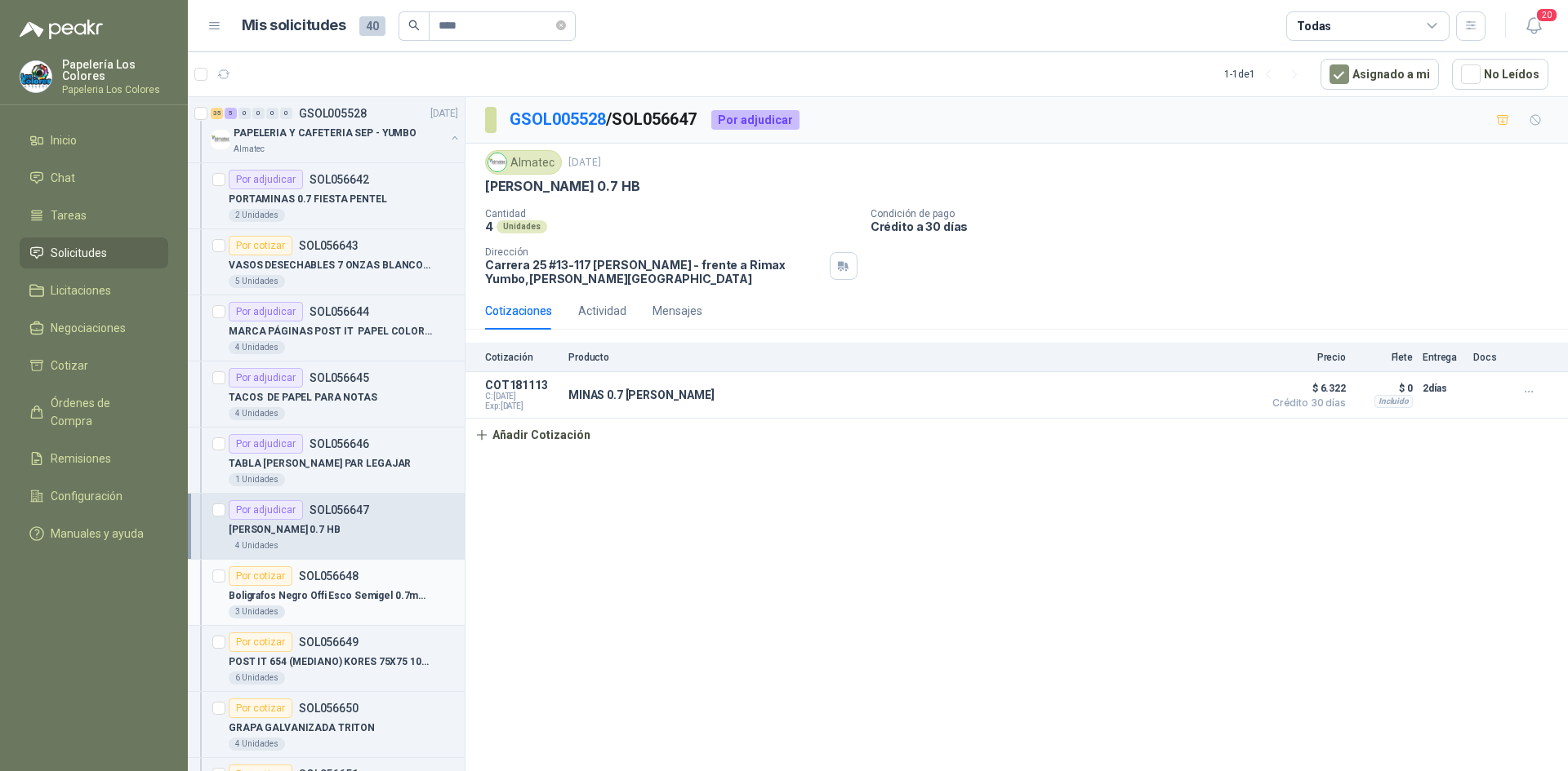
click at [264, 576] on div "Por cotizar" at bounding box center [260, 576] width 64 height 19
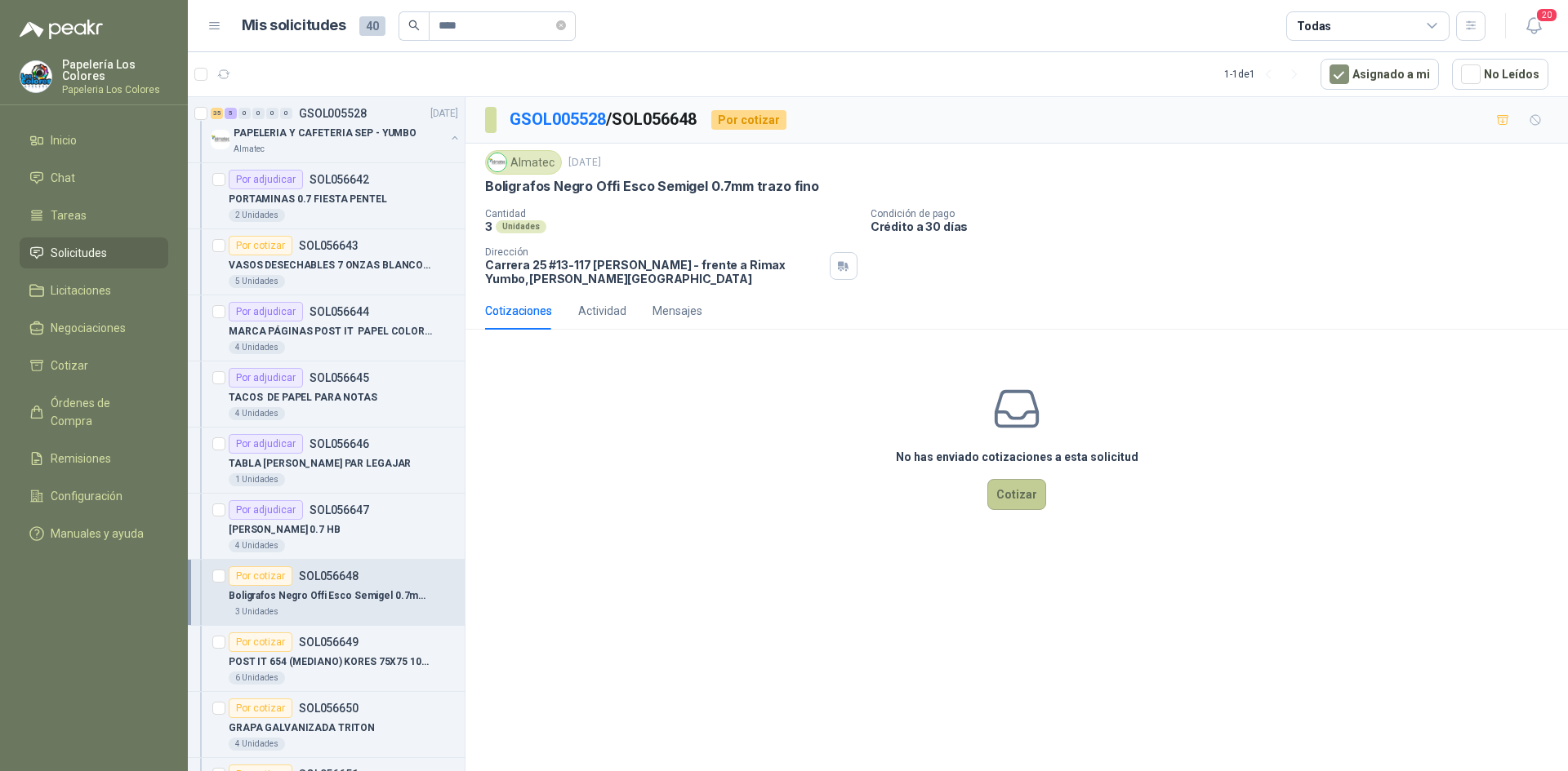
click at [1015, 490] on button "Cotizar" at bounding box center [1016, 494] width 58 height 31
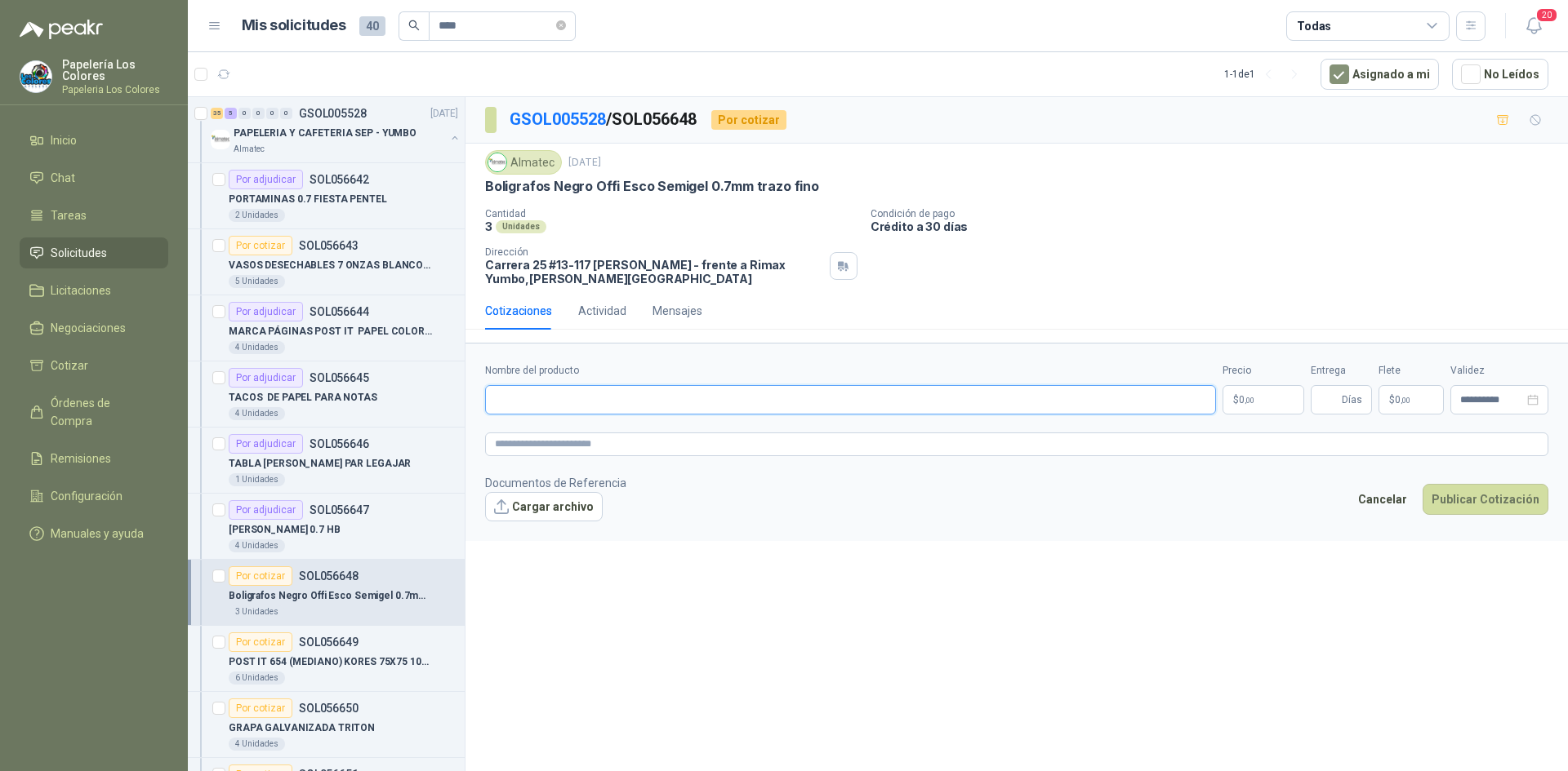
click at [597, 390] on input "Nombre del producto" at bounding box center [850, 400] width 731 height 30
drag, startPoint x: 681, startPoint y: 403, endPoint x: 688, endPoint y: 412, distance: 11.4
click at [681, 403] on input "Nombre del producto" at bounding box center [850, 400] width 731 height 30
paste input "**********"
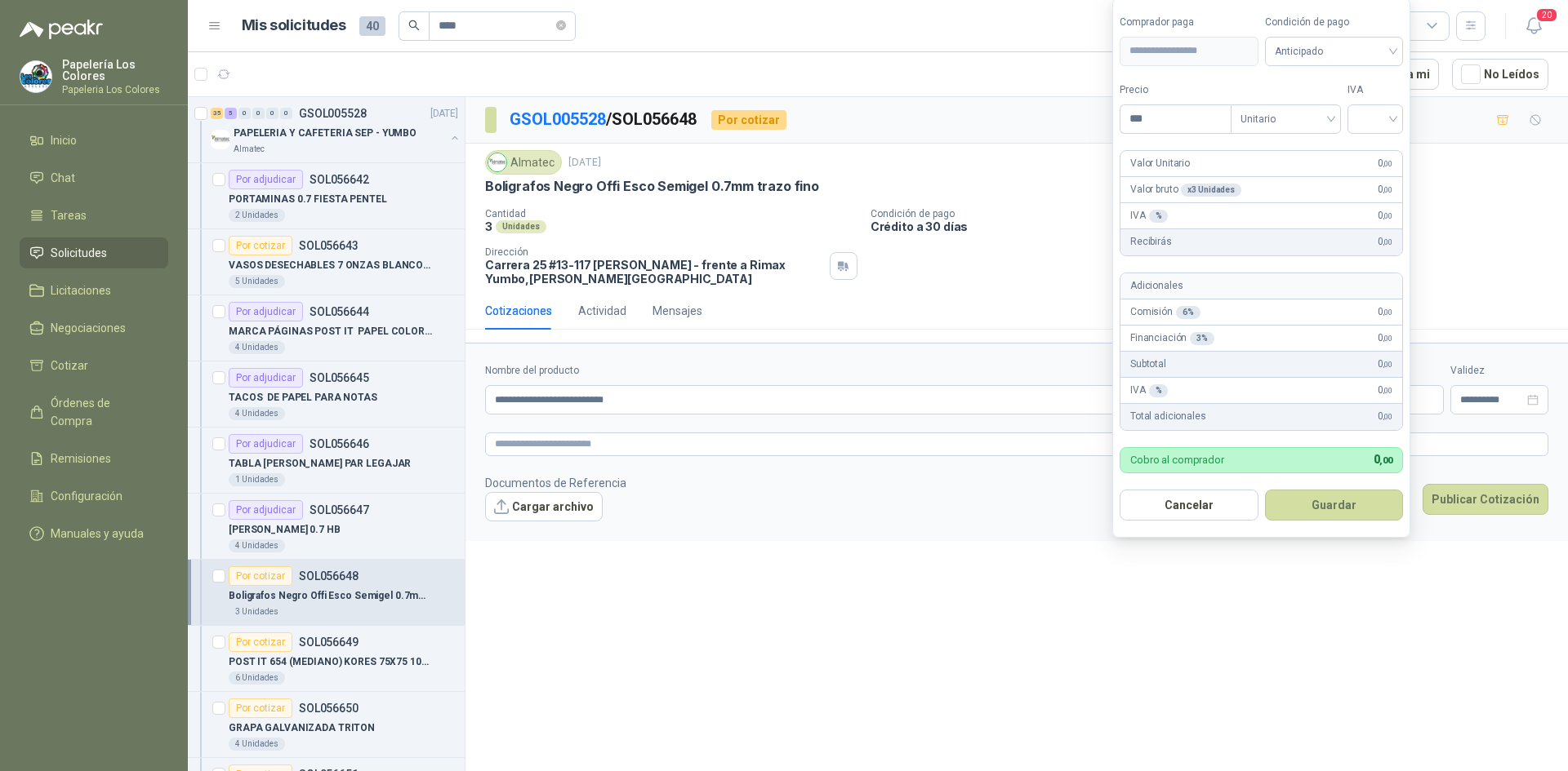
click at [1270, 402] on body "Papelería Los Colores Papeleria Los Colores Inicio Chat Tareas Solicitudes Lici…" at bounding box center [784, 386] width 1568 height 771
click at [1332, 57] on span "Anticipado" at bounding box center [1334, 51] width 120 height 25
click at [1320, 107] on div "Crédito a 30 días" at bounding box center [1336, 110] width 114 height 18
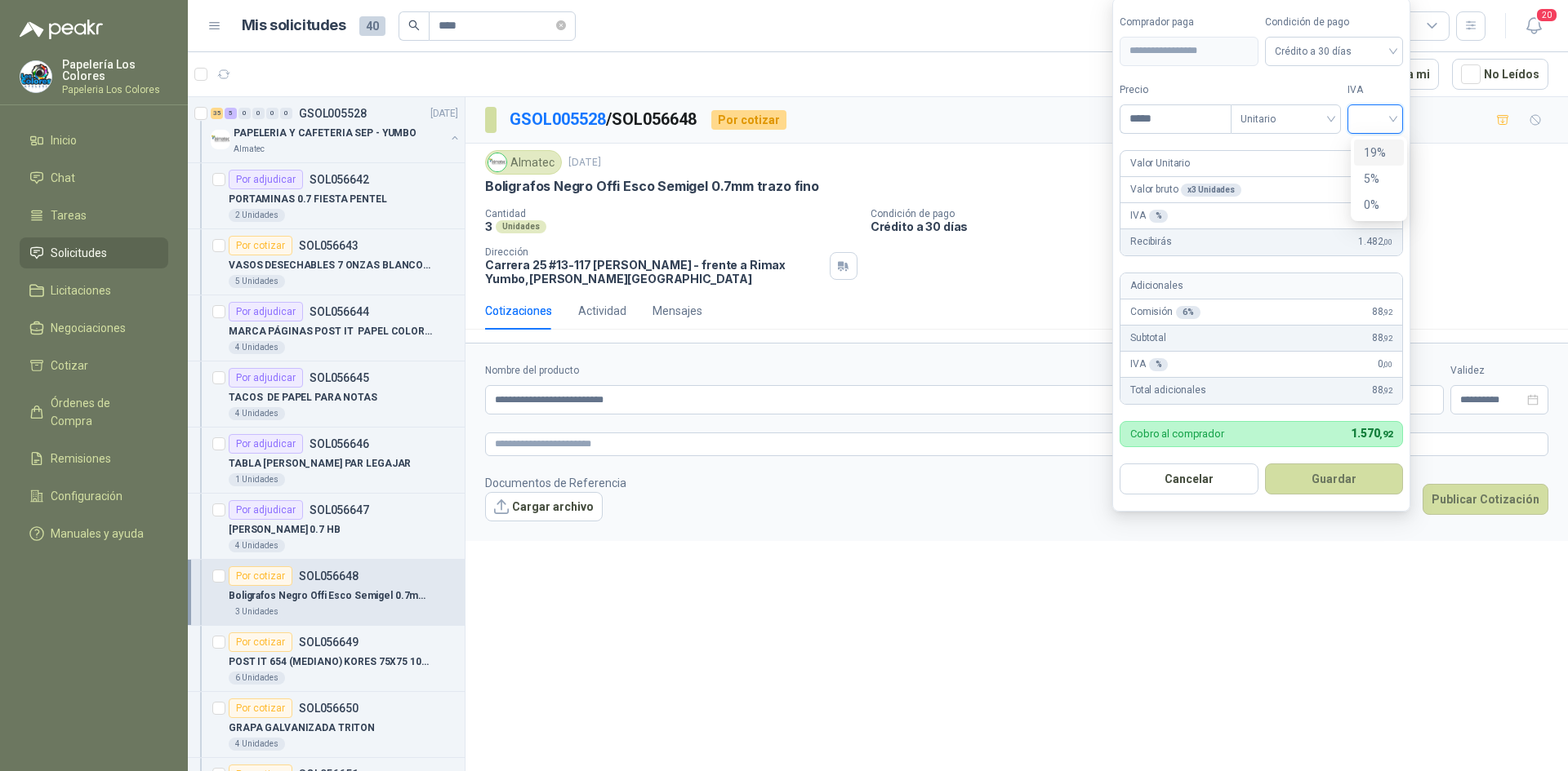
click at [1372, 118] on input "search" at bounding box center [1375, 117] width 36 height 25
click at [1370, 147] on div "19%" at bounding box center [1379, 153] width 31 height 18
click at [1339, 479] on button "Guardar" at bounding box center [1337, 479] width 141 height 31
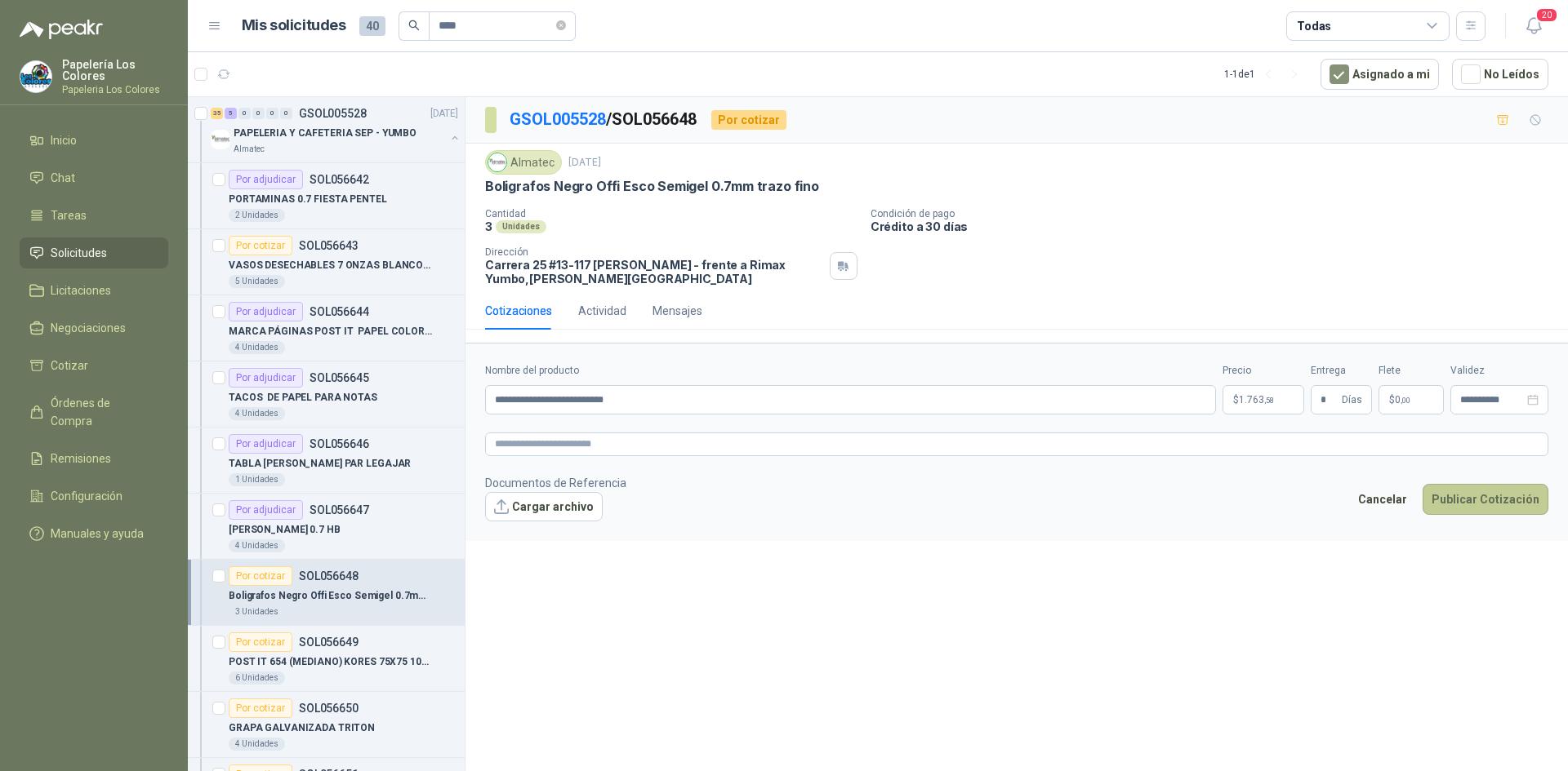
click at [1460, 489] on button "Publicar Cotización" at bounding box center [1485, 499] width 125 height 31
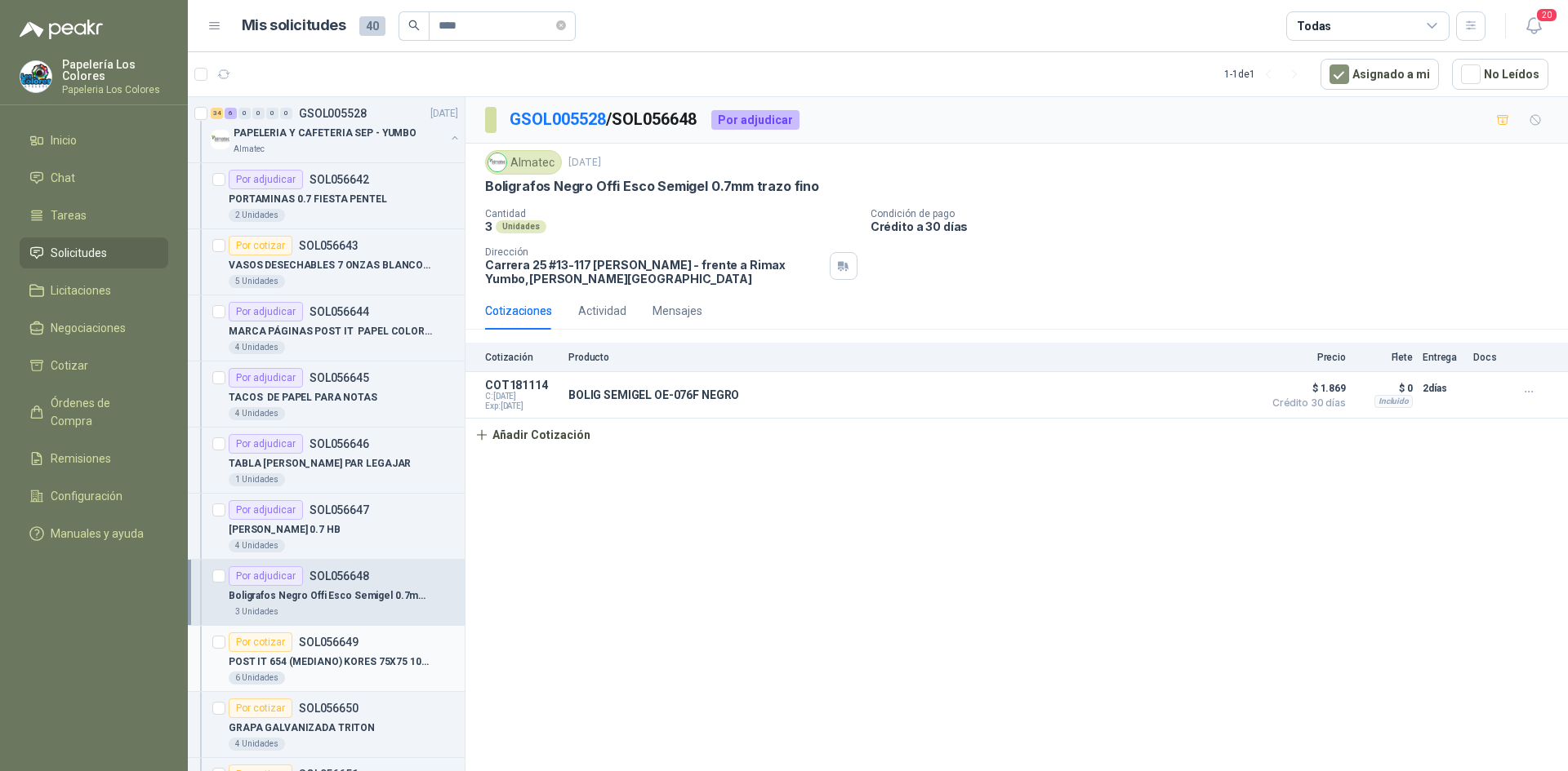
click at [264, 640] on div "Por cotizar" at bounding box center [260, 642] width 64 height 19
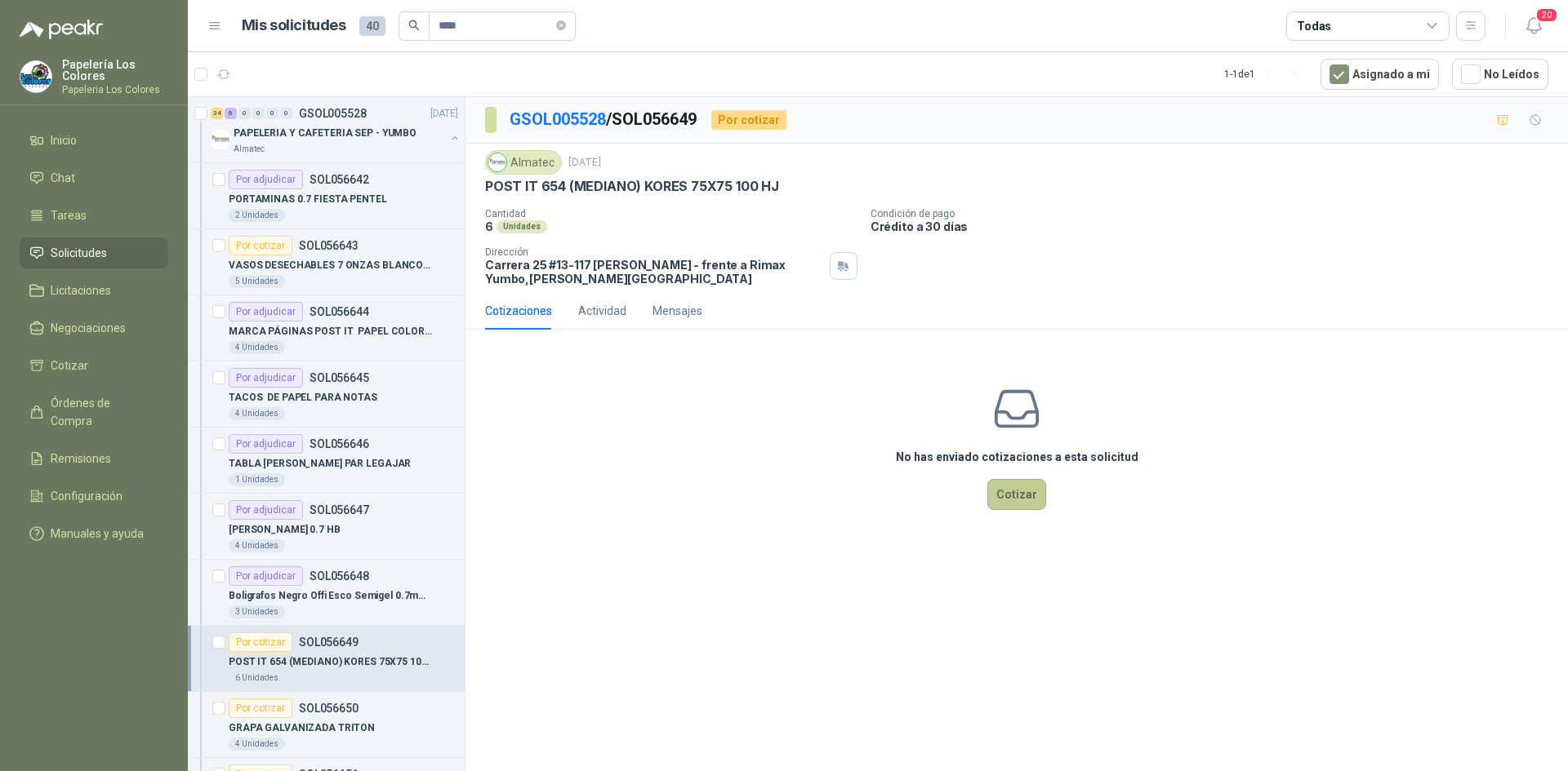
click at [1022, 491] on button "Cotizar" at bounding box center [1016, 494] width 58 height 31
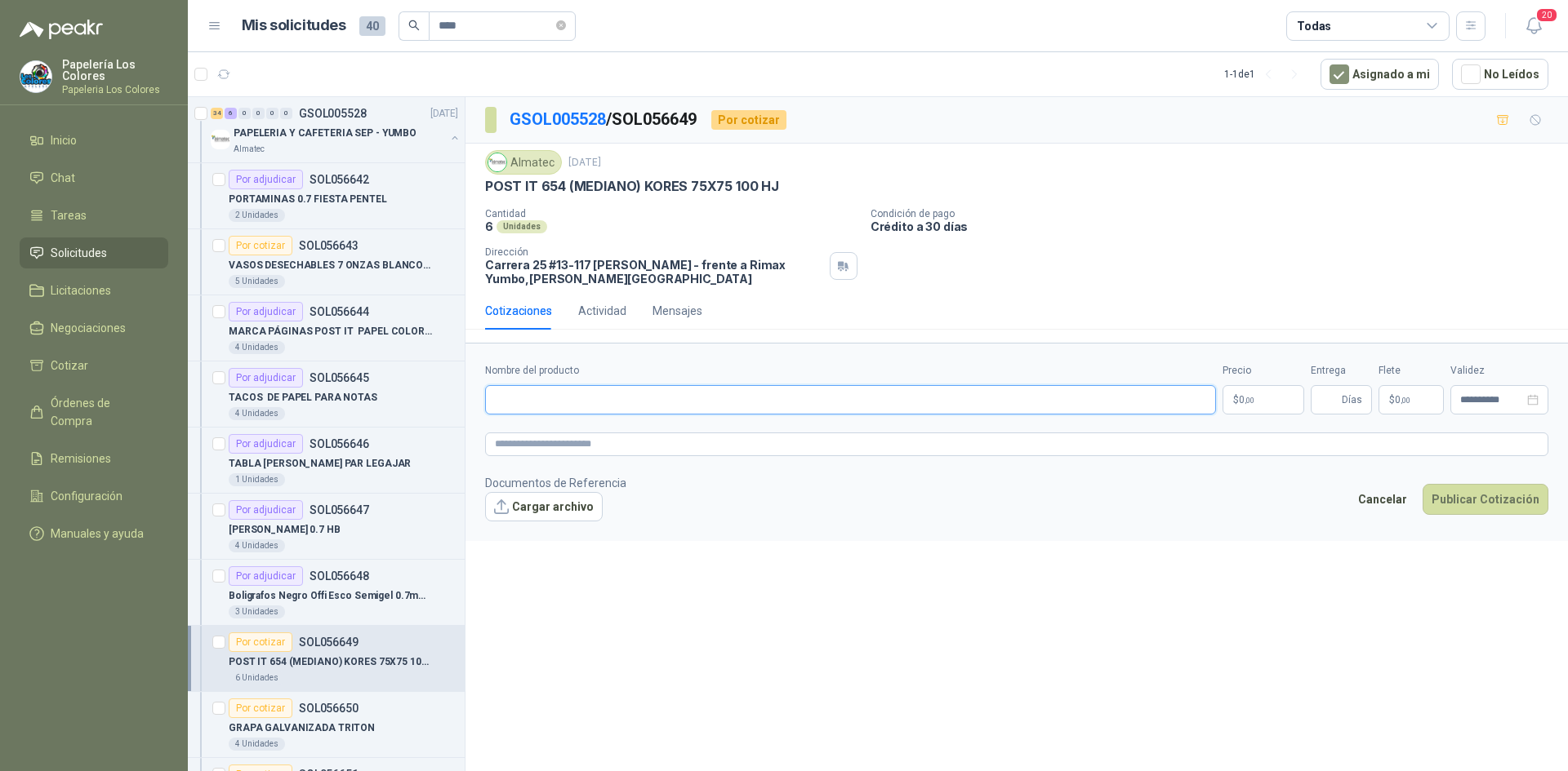
click at [634, 400] on input "Nombre del producto" at bounding box center [850, 400] width 731 height 30
drag, startPoint x: 771, startPoint y: 188, endPoint x: 480, endPoint y: 187, distance: 291.0
click at [480, 187] on div "Almatec [DATE] POST IT 654 (MEDIANO) [PERSON_NAME] 75X75 100 HJ Cantidad 6 Uni…" at bounding box center [1016, 218] width 1102 height 148
copy p "POST IT 654 (MEDIANO) KORES 75X75 100 HJ"
click at [603, 402] on input "Nombre del producto" at bounding box center [850, 400] width 731 height 30
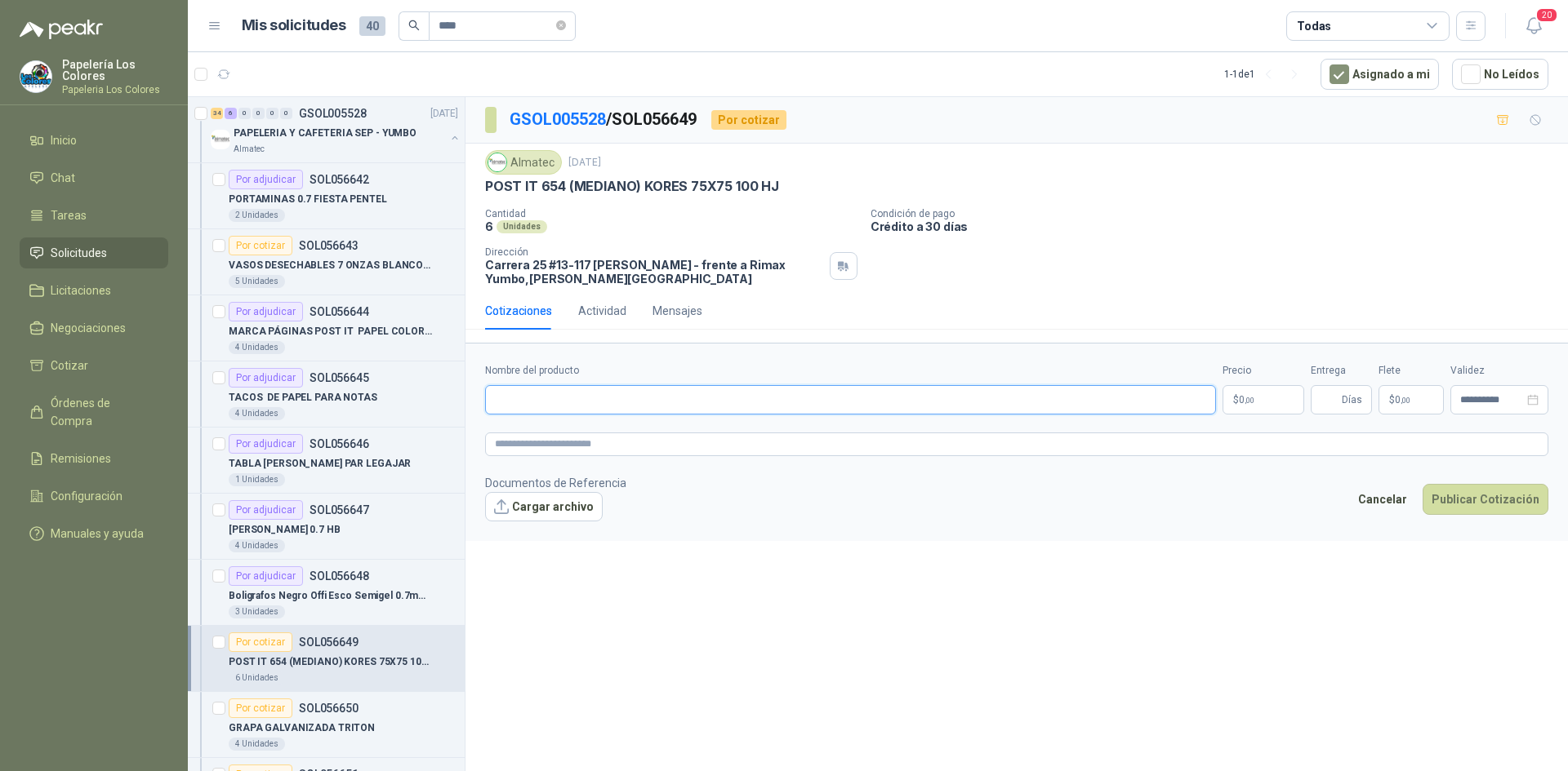
click at [607, 402] on input "Nombre del producto" at bounding box center [850, 400] width 731 height 30
paste input "**********"
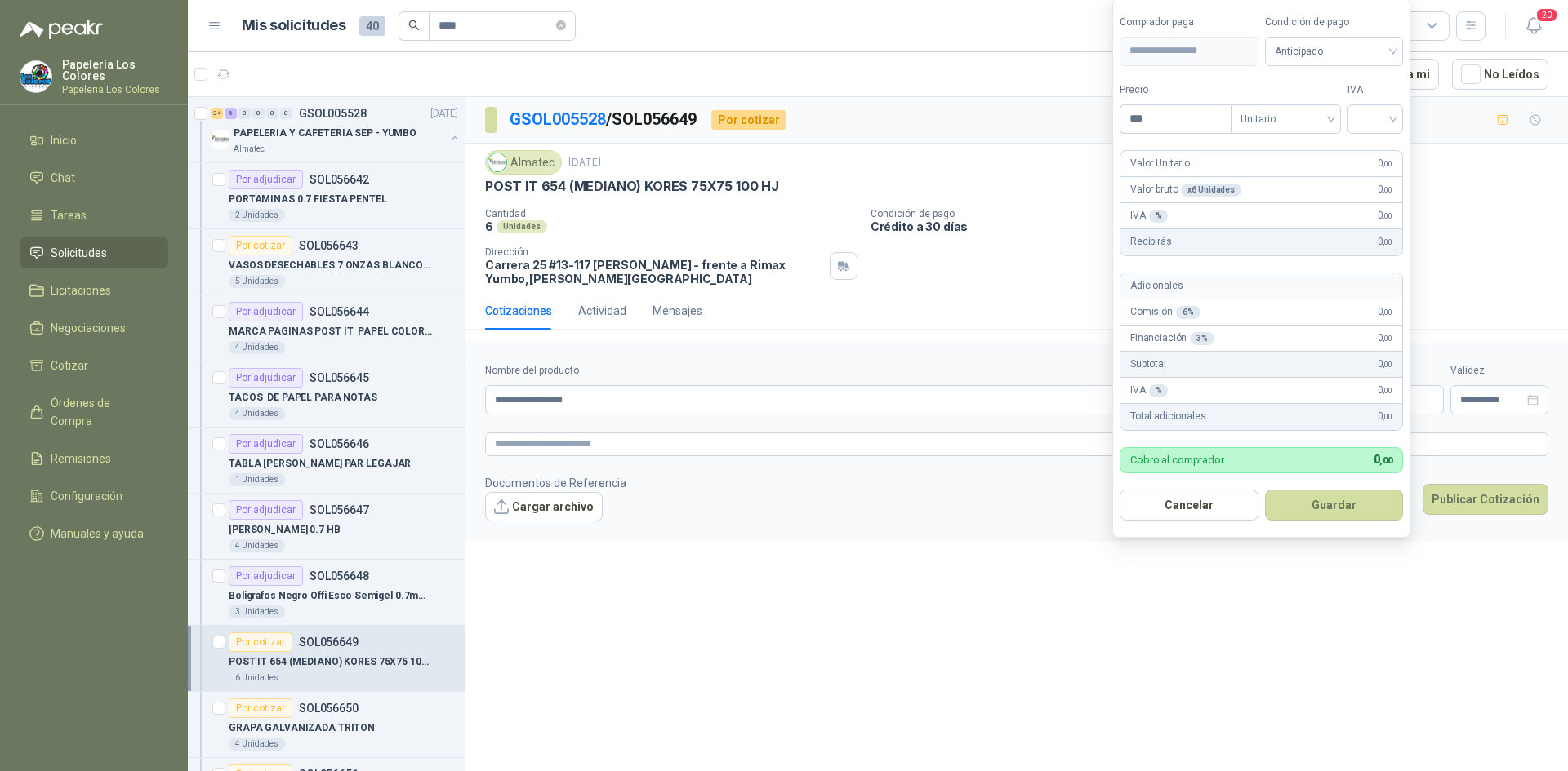
click at [1254, 388] on body "Papelería Los Colores Papeleria Los Colores Inicio Chat Tareas Solicitudes Lici…" at bounding box center [784, 386] width 1568 height 771
click at [1296, 47] on span "Anticipado" at bounding box center [1334, 51] width 120 height 25
click at [1314, 105] on div "Crédito a 30 días" at bounding box center [1336, 110] width 114 height 18
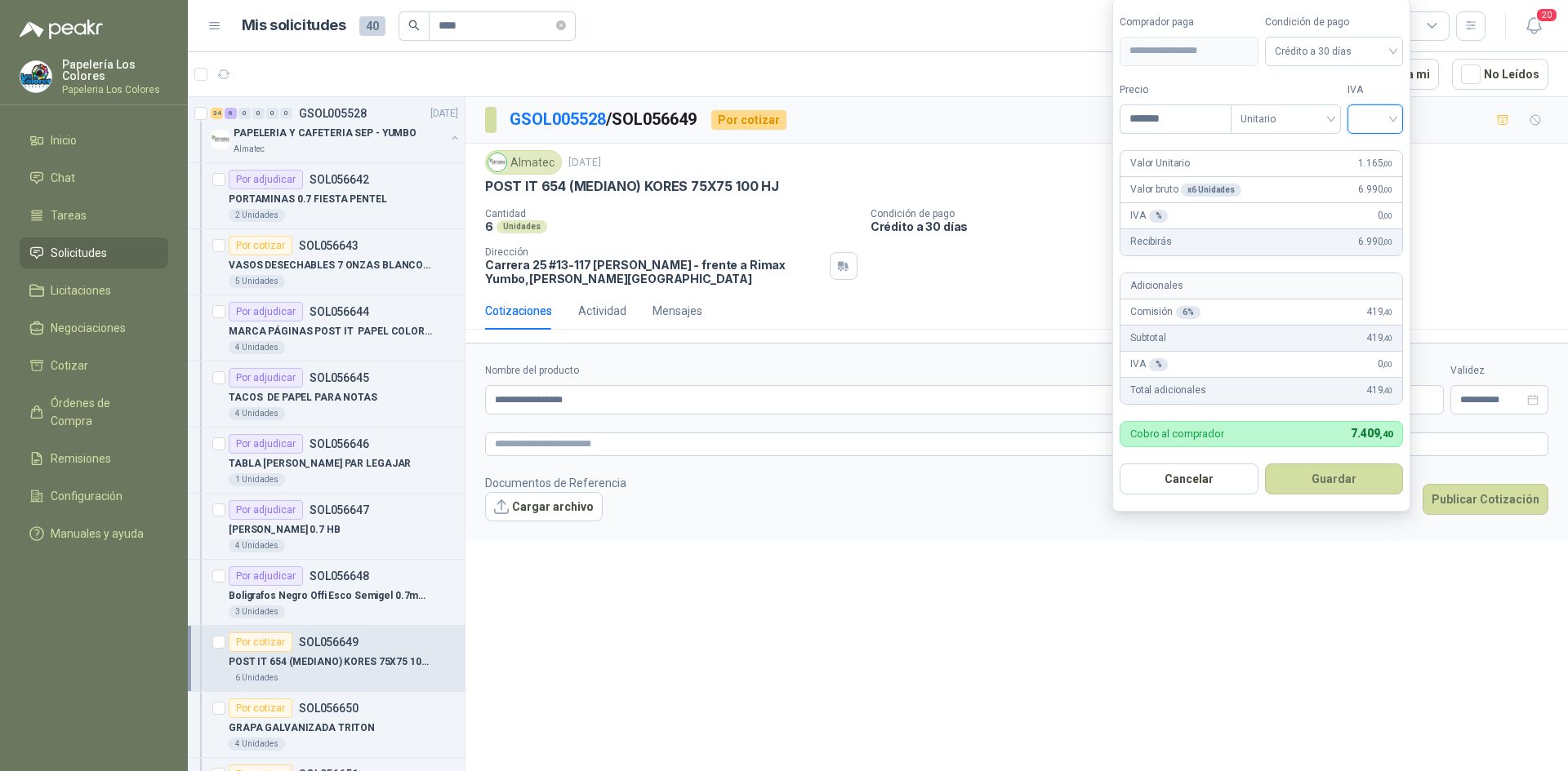
click at [1372, 124] on input "search" at bounding box center [1375, 117] width 36 height 25
click at [1370, 152] on div "19%" at bounding box center [1379, 153] width 31 height 18
click at [1330, 473] on button "Guardar" at bounding box center [1337, 479] width 141 height 31
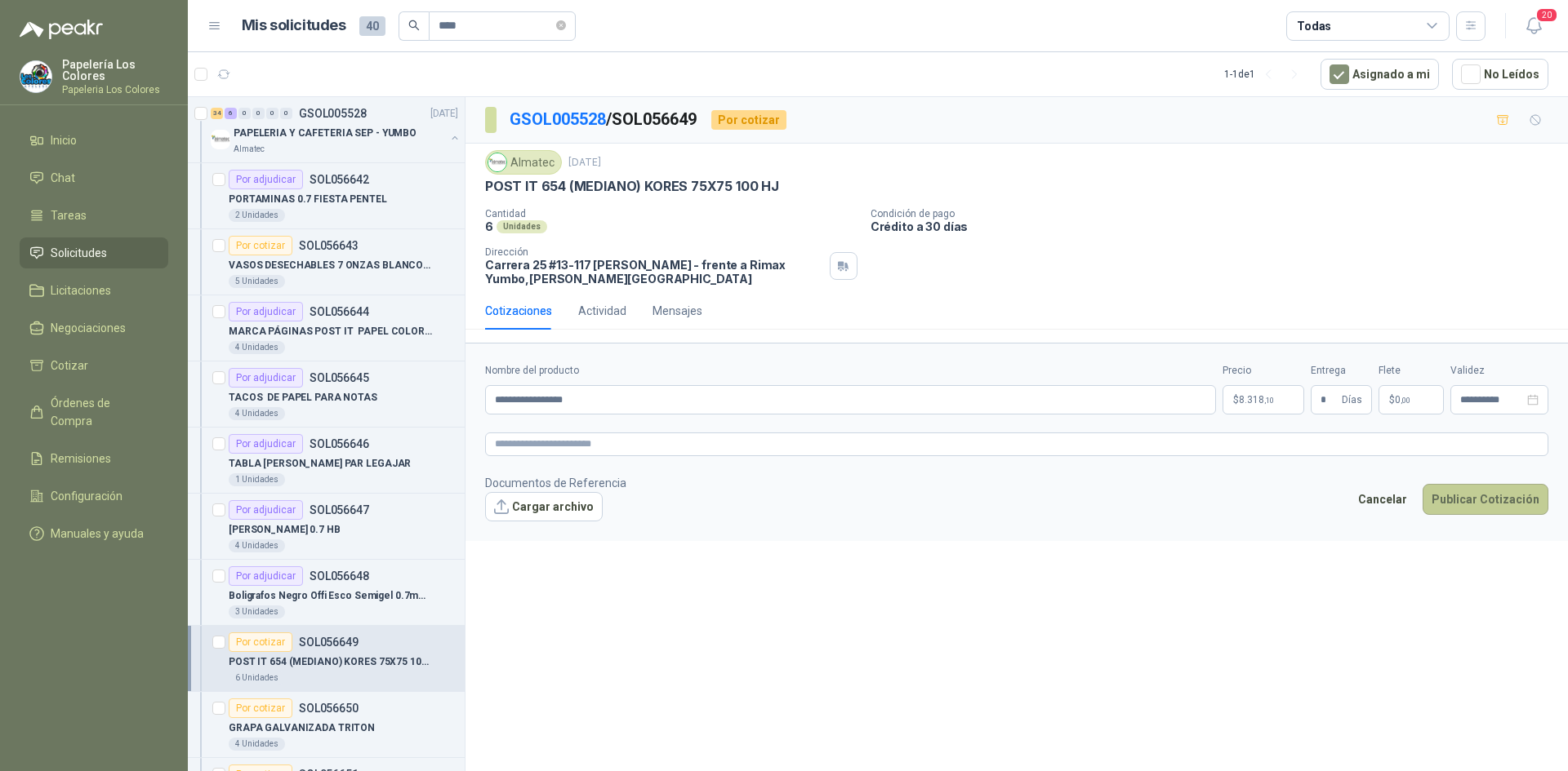
click at [1493, 496] on button "Publicar Cotización" at bounding box center [1485, 499] width 125 height 31
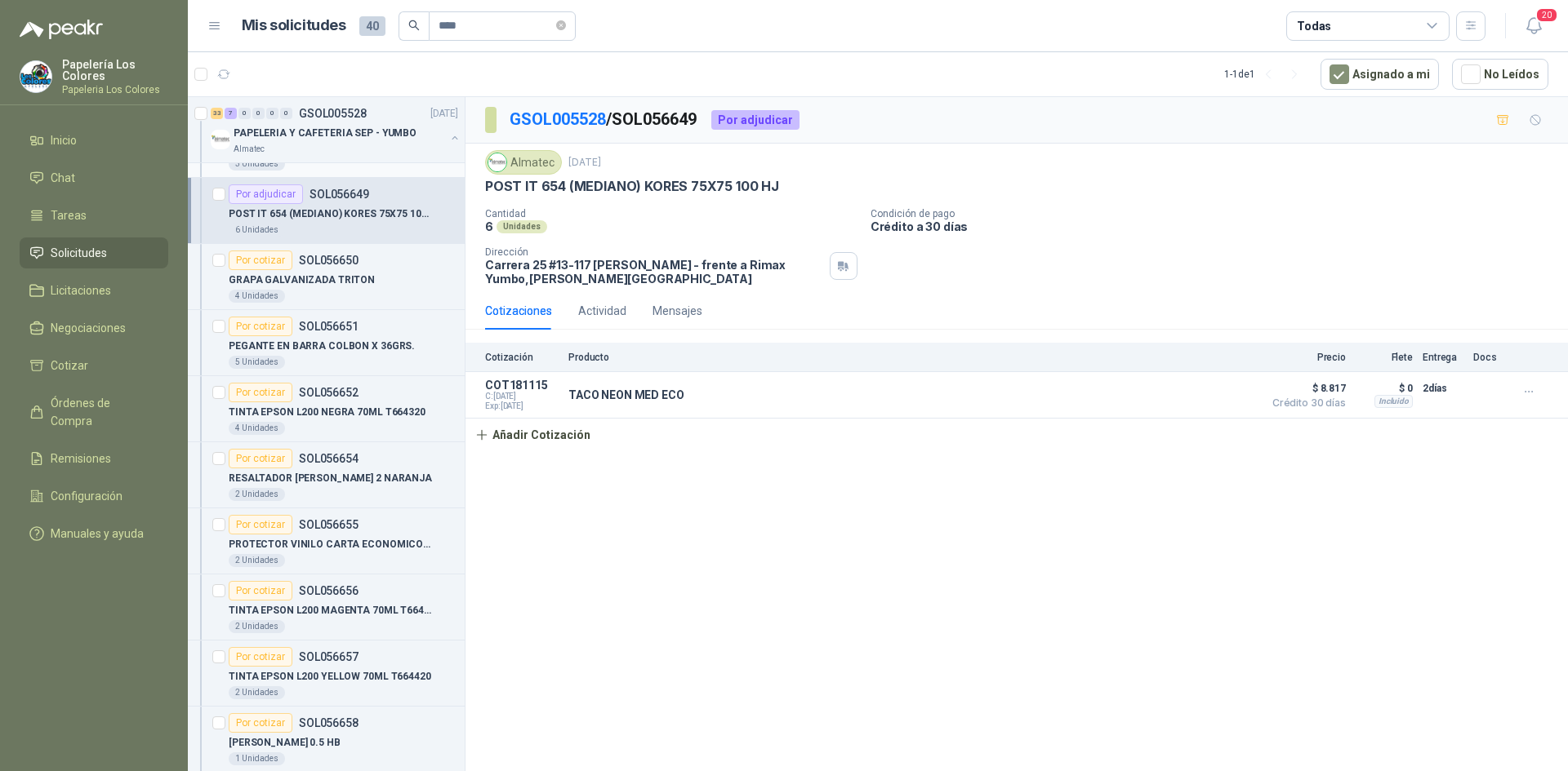
scroll to position [490, 0]
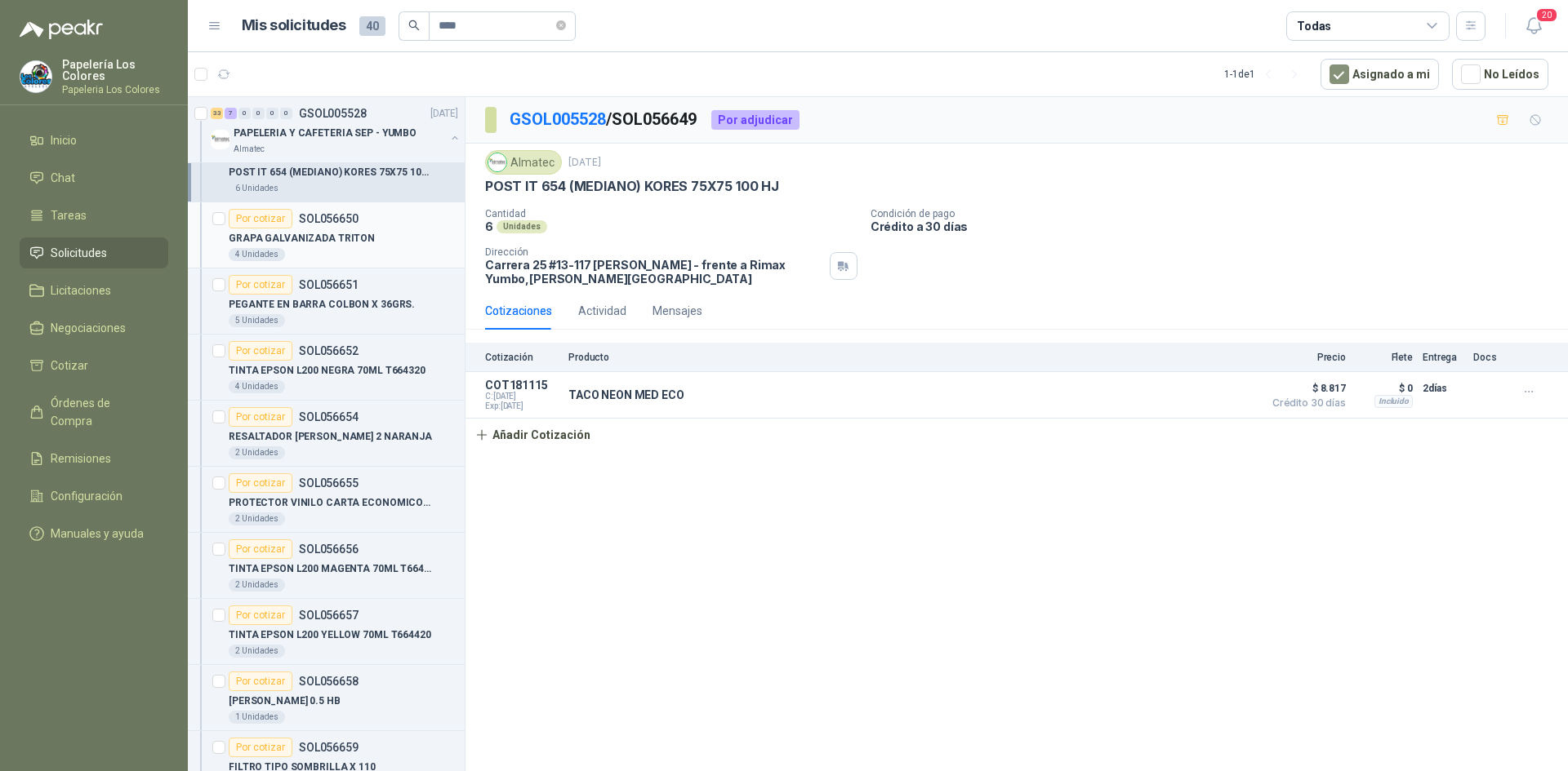
click at [269, 212] on div "Por cotizar" at bounding box center [260, 219] width 64 height 19
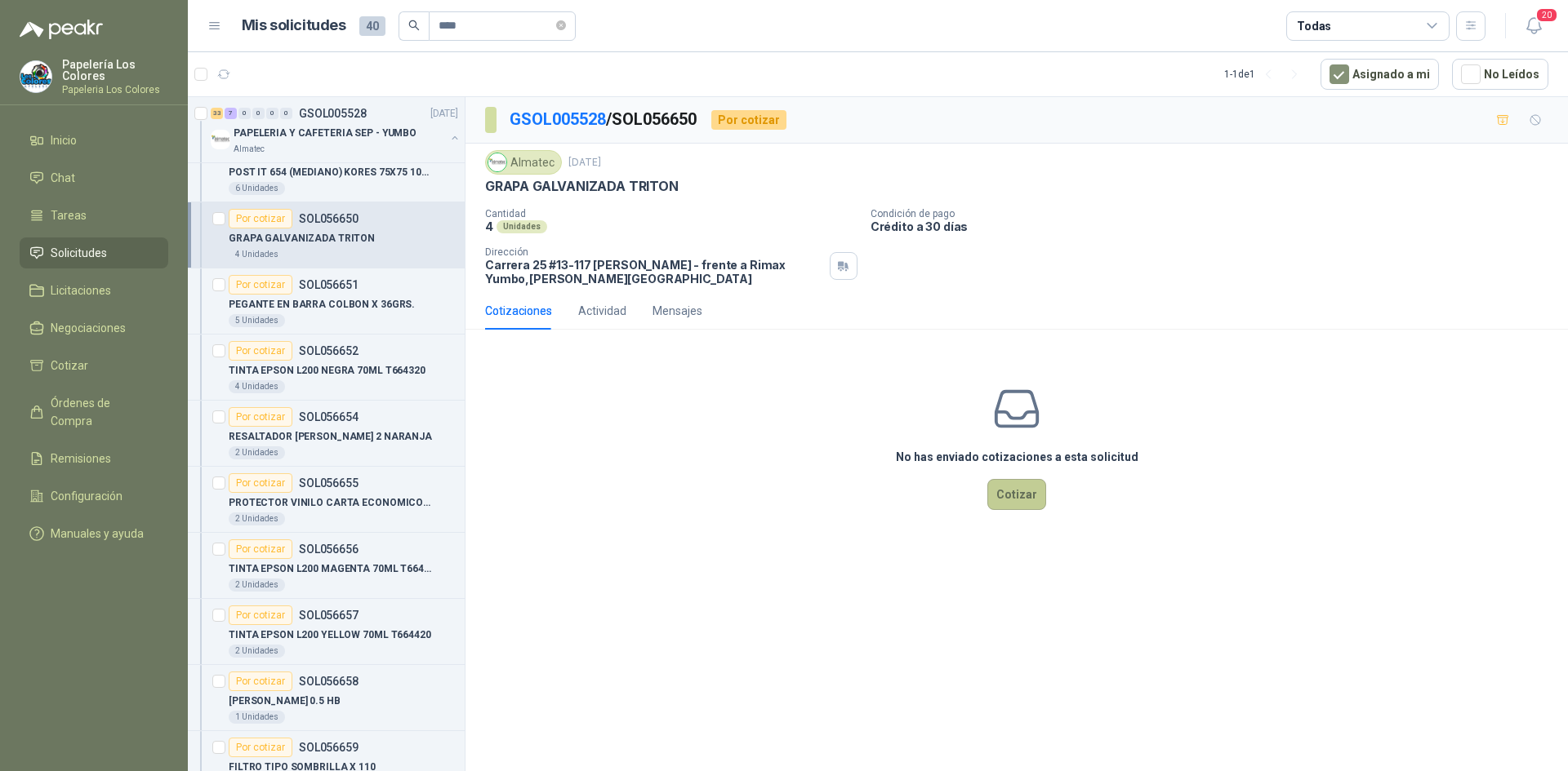
click at [1023, 487] on button "Cotizar" at bounding box center [1016, 494] width 58 height 31
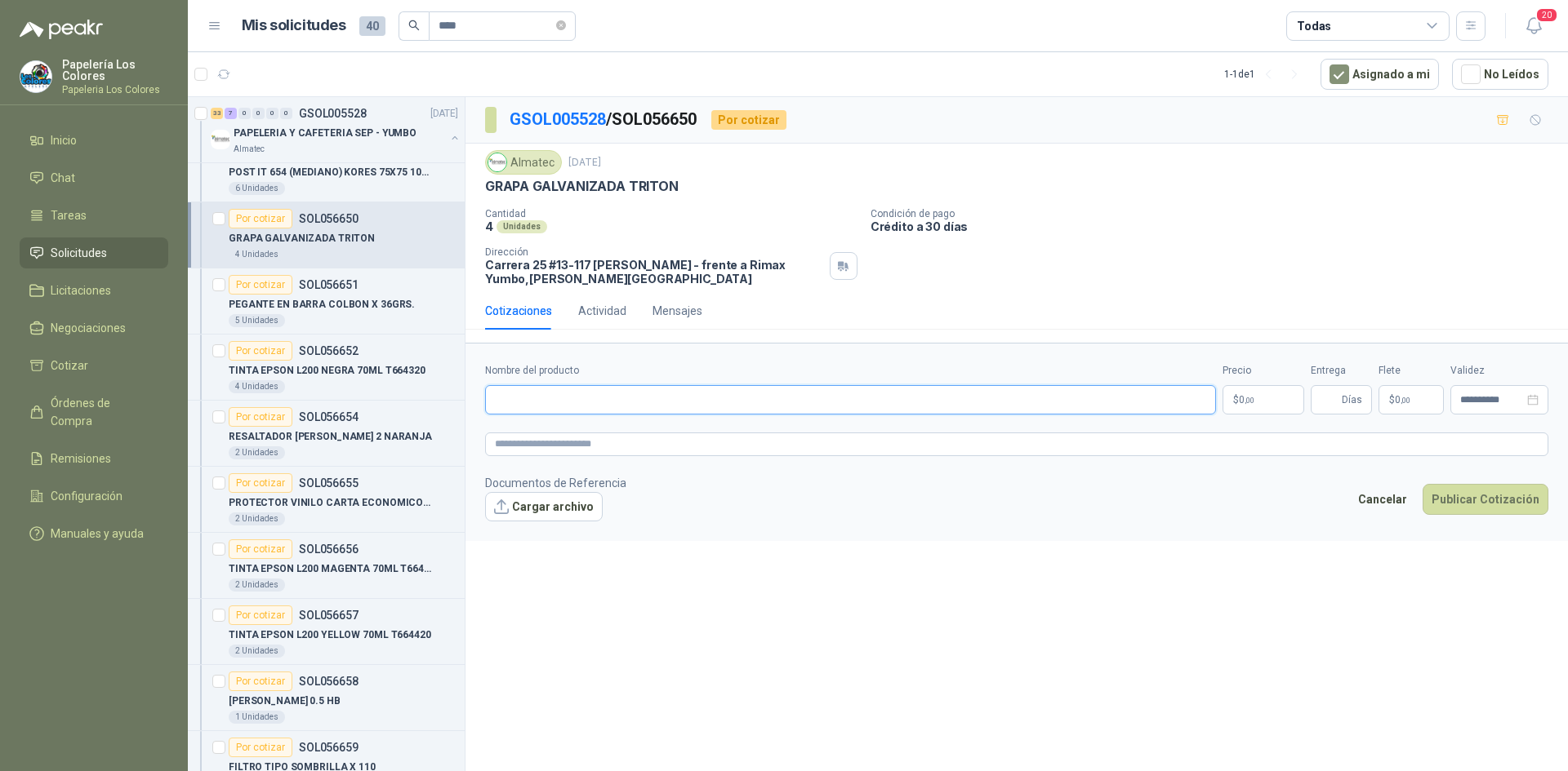
click at [600, 395] on input "Nombre del producto" at bounding box center [850, 400] width 731 height 30
paste input "**********"
click at [1245, 398] on body "Papelería Los Colores Papeleria Los Colores Inicio Chat Tareas Solicitudes Lici…" at bounding box center [784, 386] width 1568 height 771
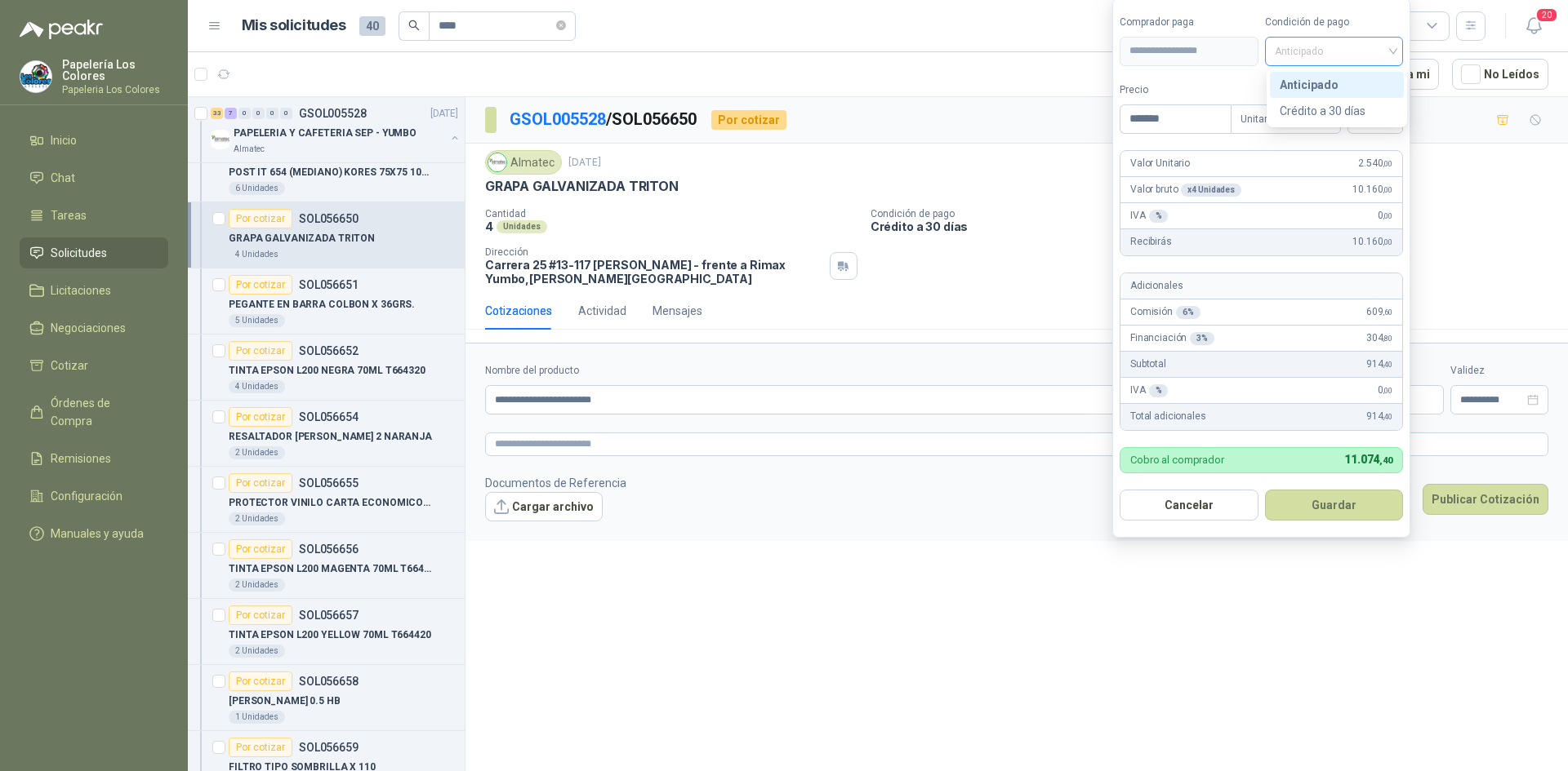
click at [1341, 50] on span "Anticipado" at bounding box center [1334, 51] width 120 height 25
click at [1338, 104] on div "Crédito a 30 días" at bounding box center [1336, 110] width 114 height 18
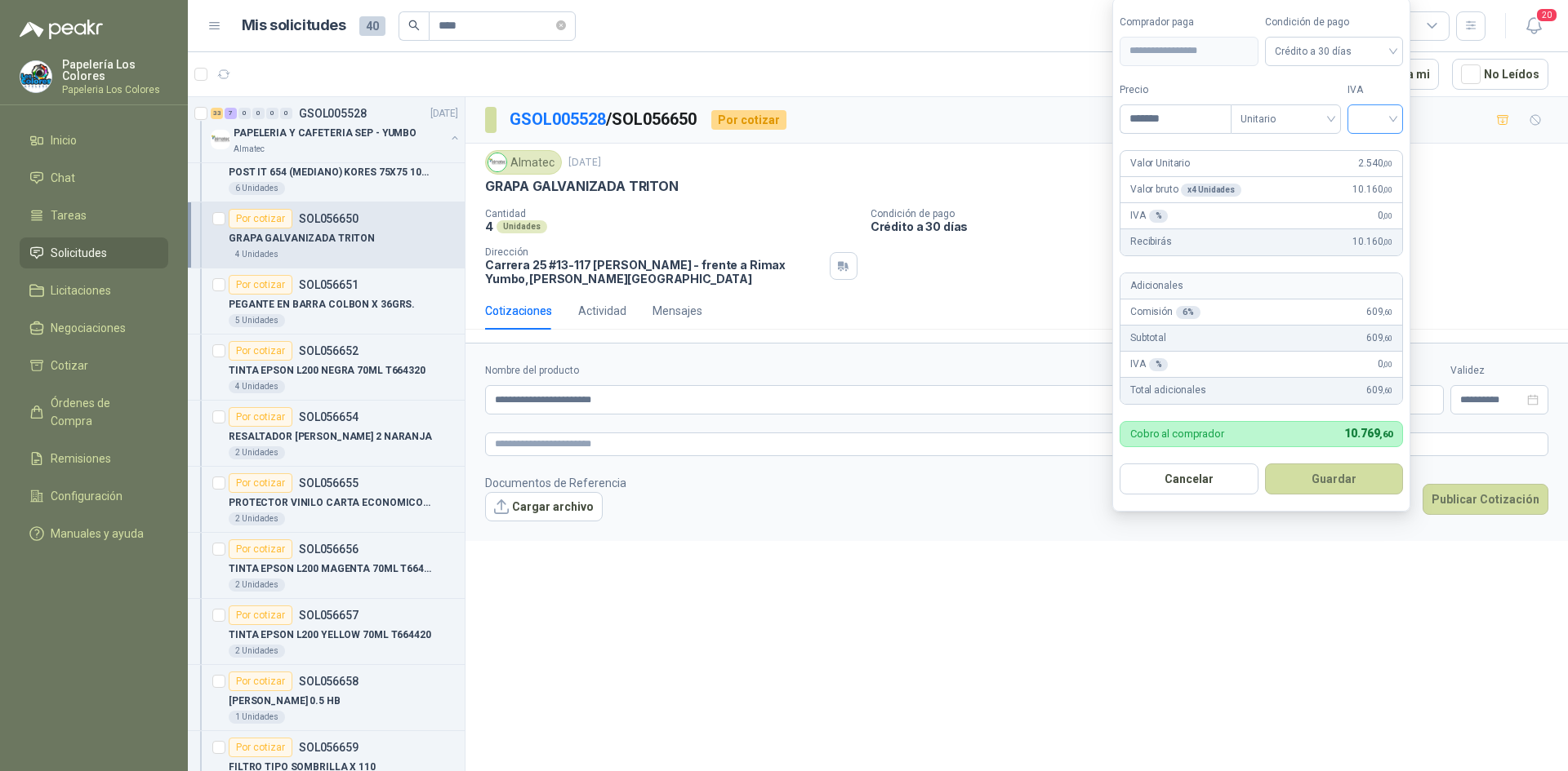
click at [1374, 114] on input "search" at bounding box center [1375, 117] width 36 height 25
click at [1375, 149] on div "19%" at bounding box center [1379, 153] width 31 height 18
click at [1338, 483] on button "Guardar" at bounding box center [1337, 479] width 141 height 31
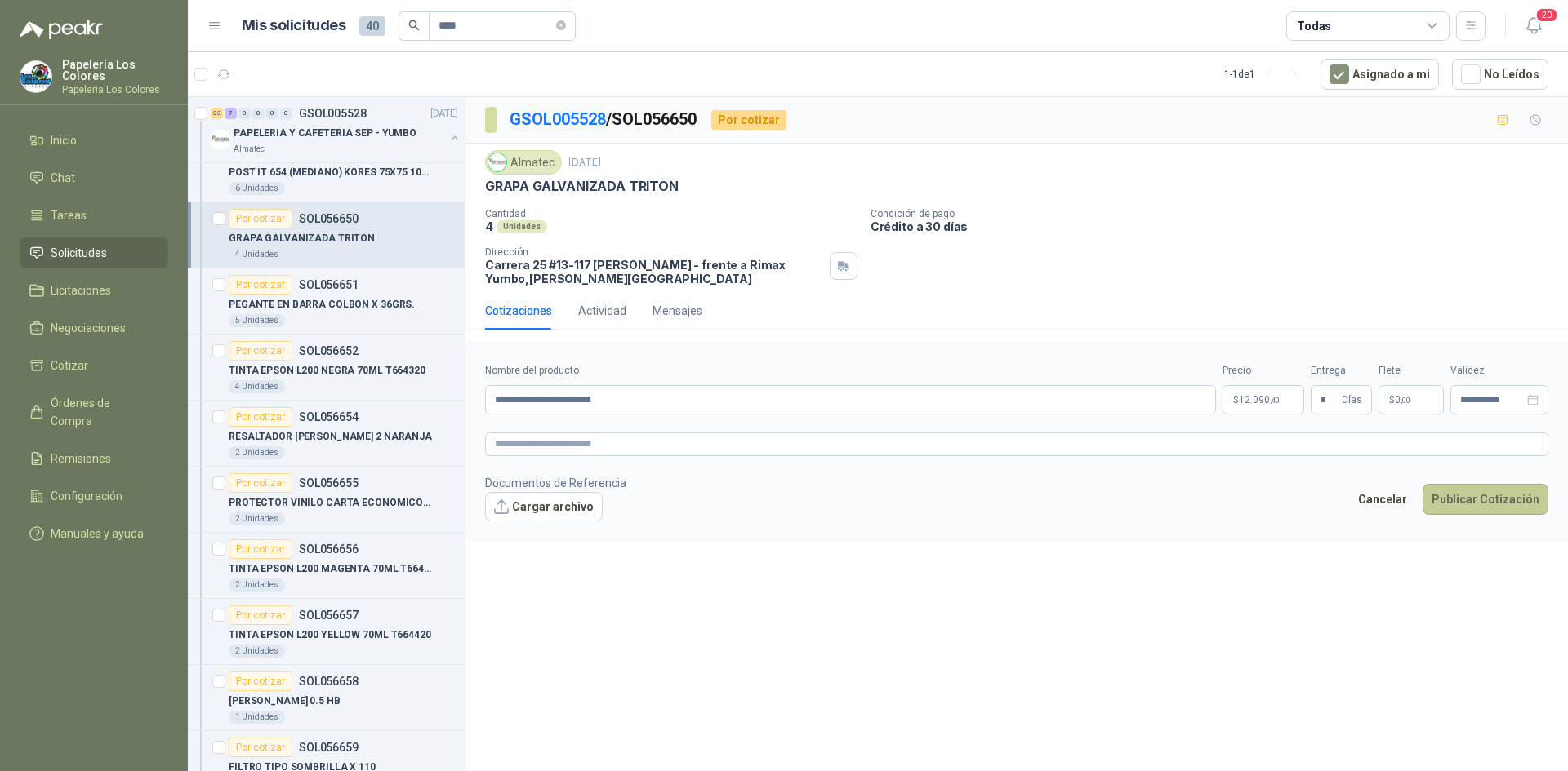
click at [1488, 495] on button "Publicar Cotización" at bounding box center [1485, 499] width 125 height 31
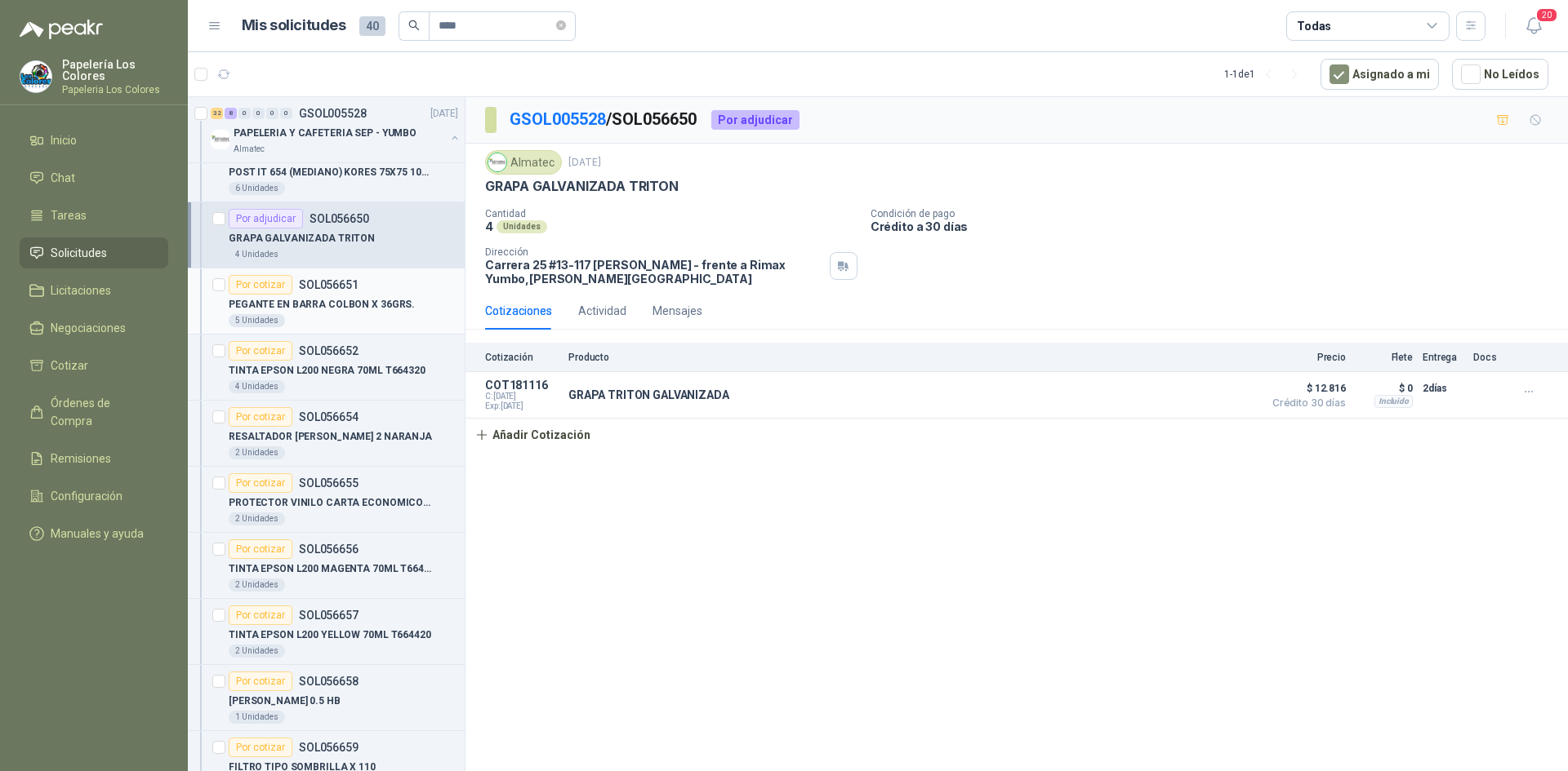
click at [258, 277] on div "Por cotizar" at bounding box center [260, 285] width 64 height 19
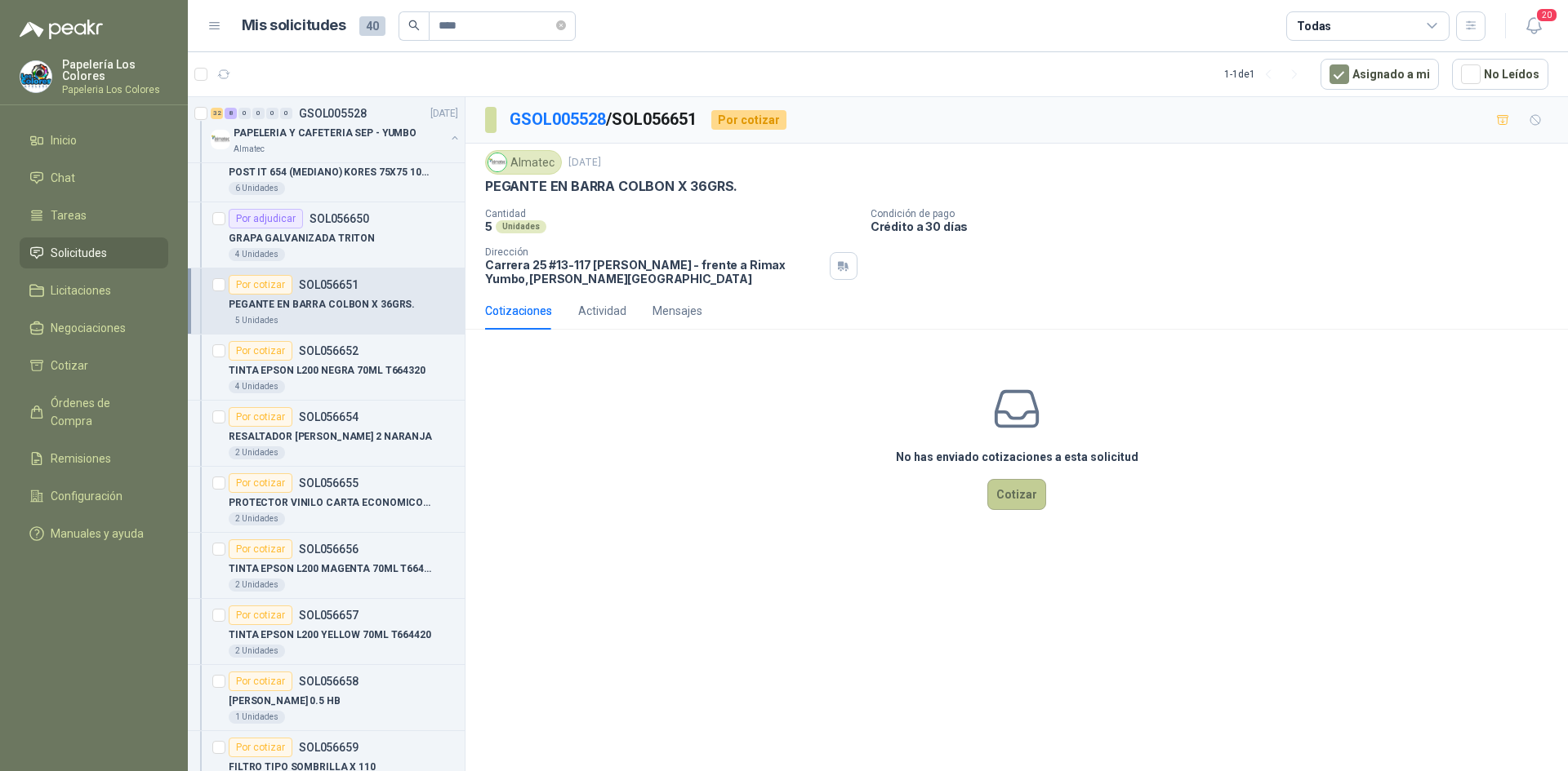
click at [1007, 501] on button "Cotizar" at bounding box center [1016, 494] width 58 height 31
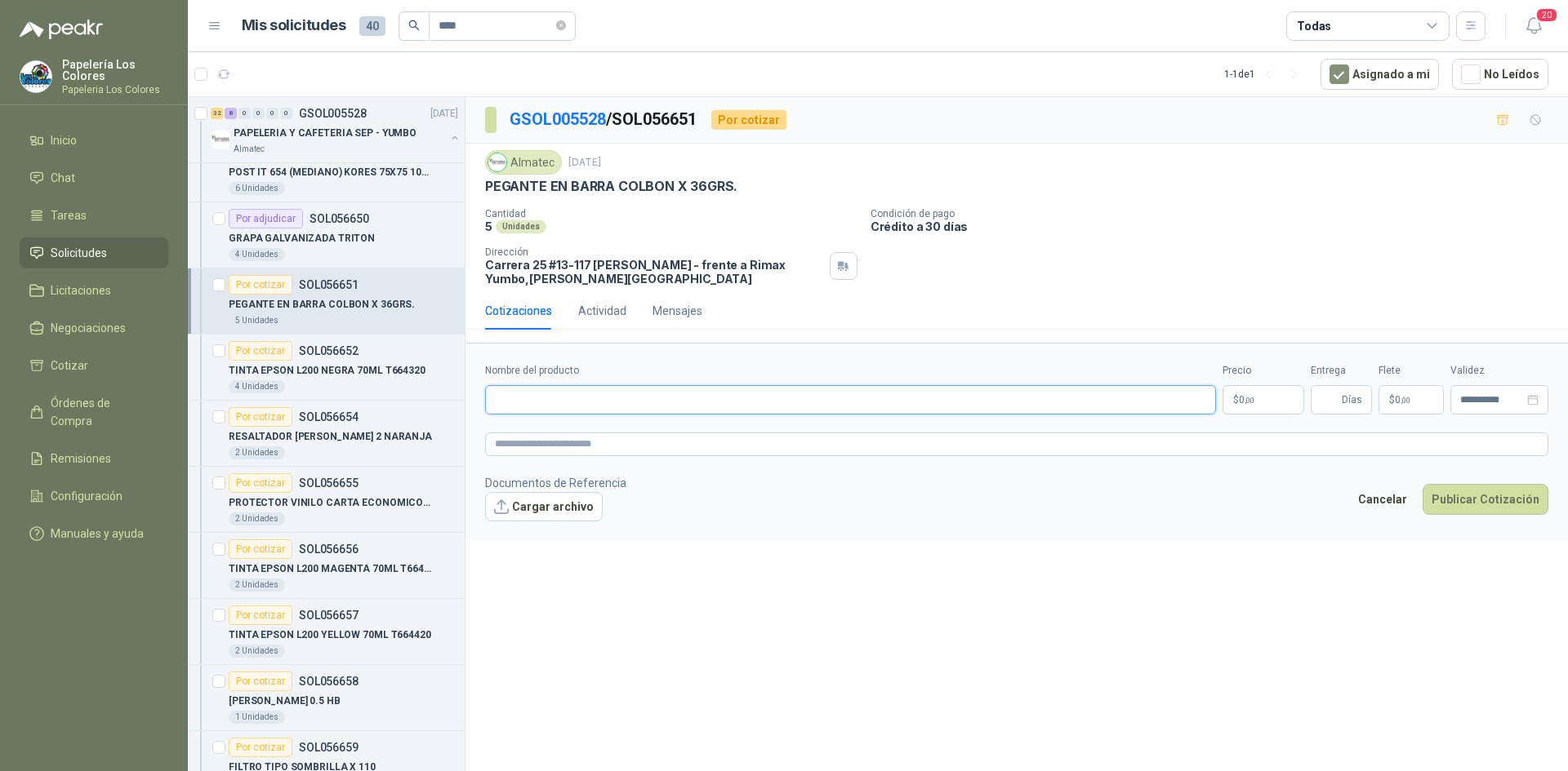
click at [627, 393] on input "Nombre del producto" at bounding box center [850, 400] width 731 height 30
click at [510, 399] on input "Nombre del producto" at bounding box center [850, 400] width 731 height 30
paste input "**********"
click at [1268, 409] on body "Papelería Los Colores Papeleria Los Colores Inicio Chat Tareas Solicitudes Lici…" at bounding box center [784, 386] width 1568 height 771
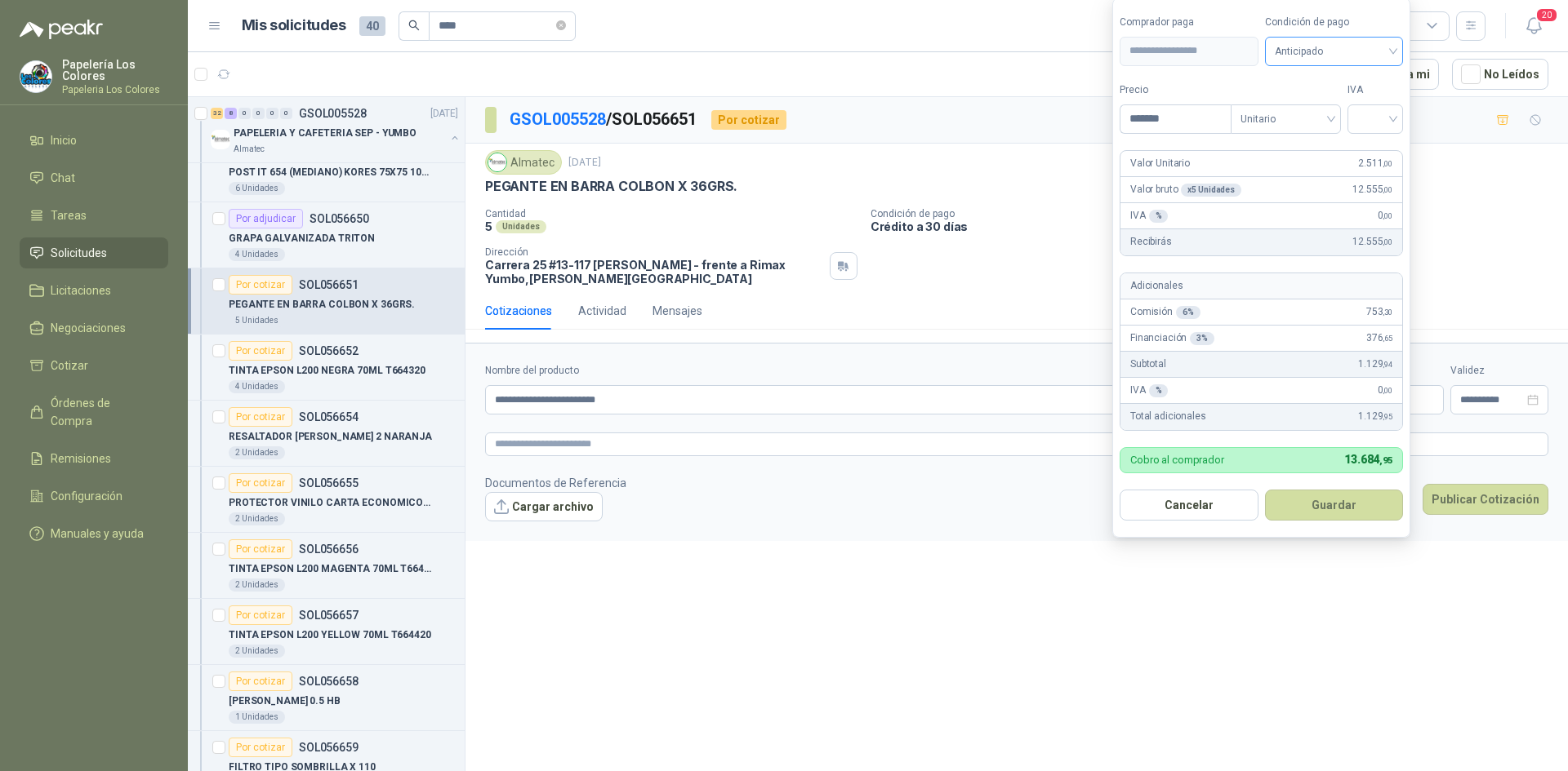
click at [1379, 53] on span "Anticipado" at bounding box center [1334, 51] width 120 height 25
click at [1352, 110] on div "Crédito a 30 días" at bounding box center [1336, 110] width 114 height 18
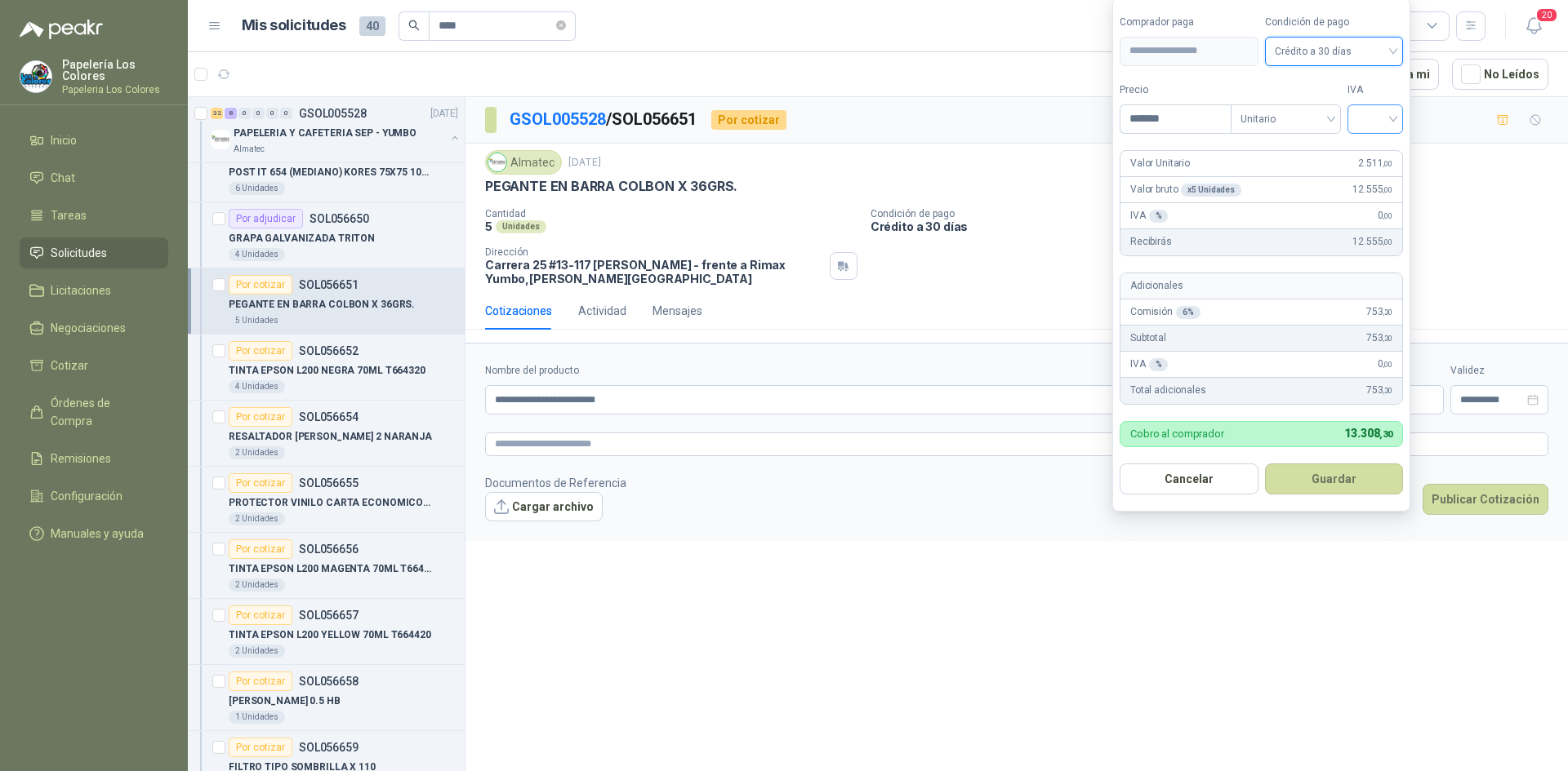
click at [1376, 106] on input "search" at bounding box center [1375, 117] width 36 height 25
click at [1379, 147] on div "19%" at bounding box center [1379, 153] width 31 height 18
click at [1333, 478] on button "Guardar" at bounding box center [1337, 479] width 141 height 31
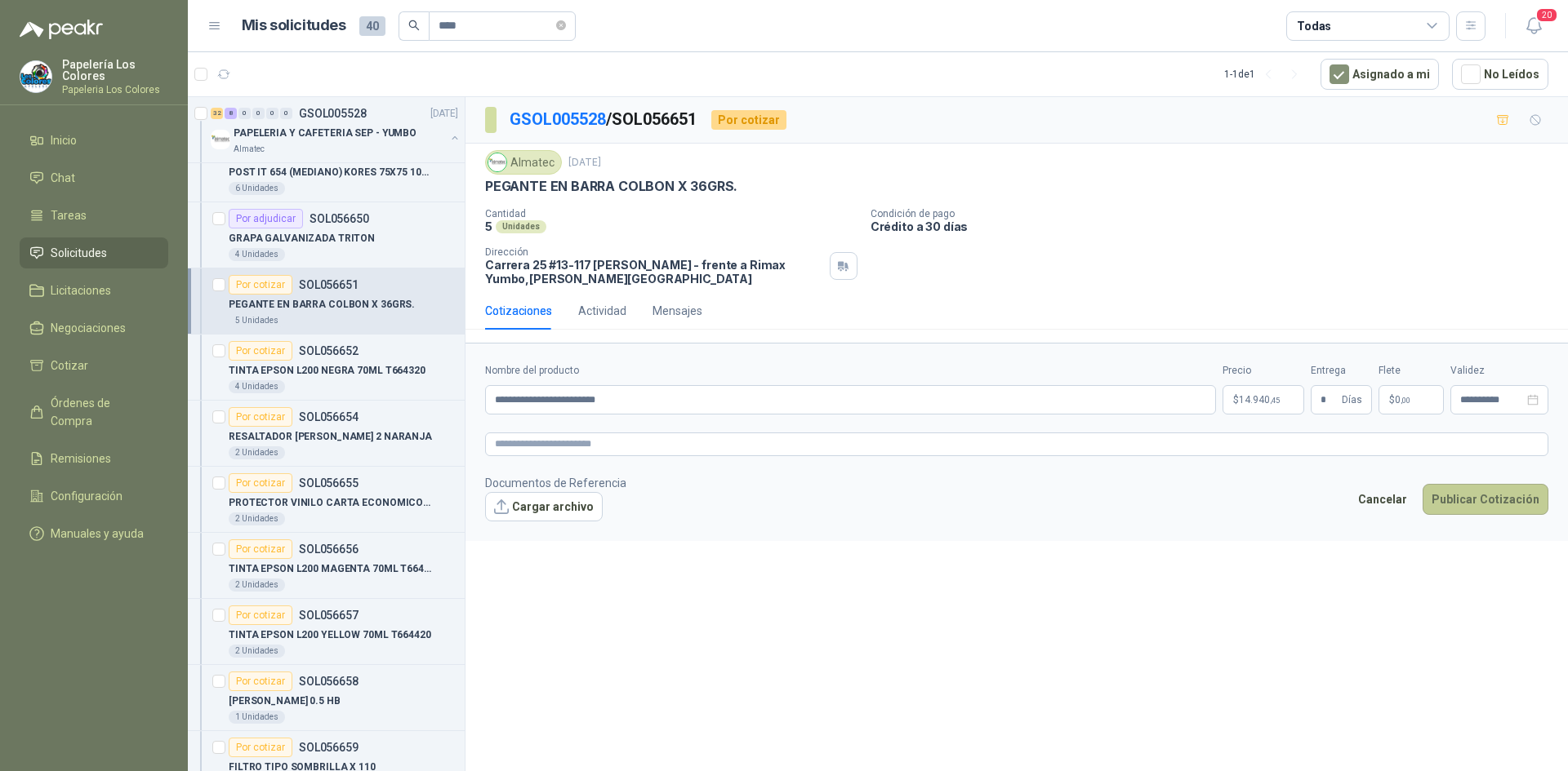
click at [1503, 496] on button "Publicar Cotización" at bounding box center [1485, 499] width 125 height 31
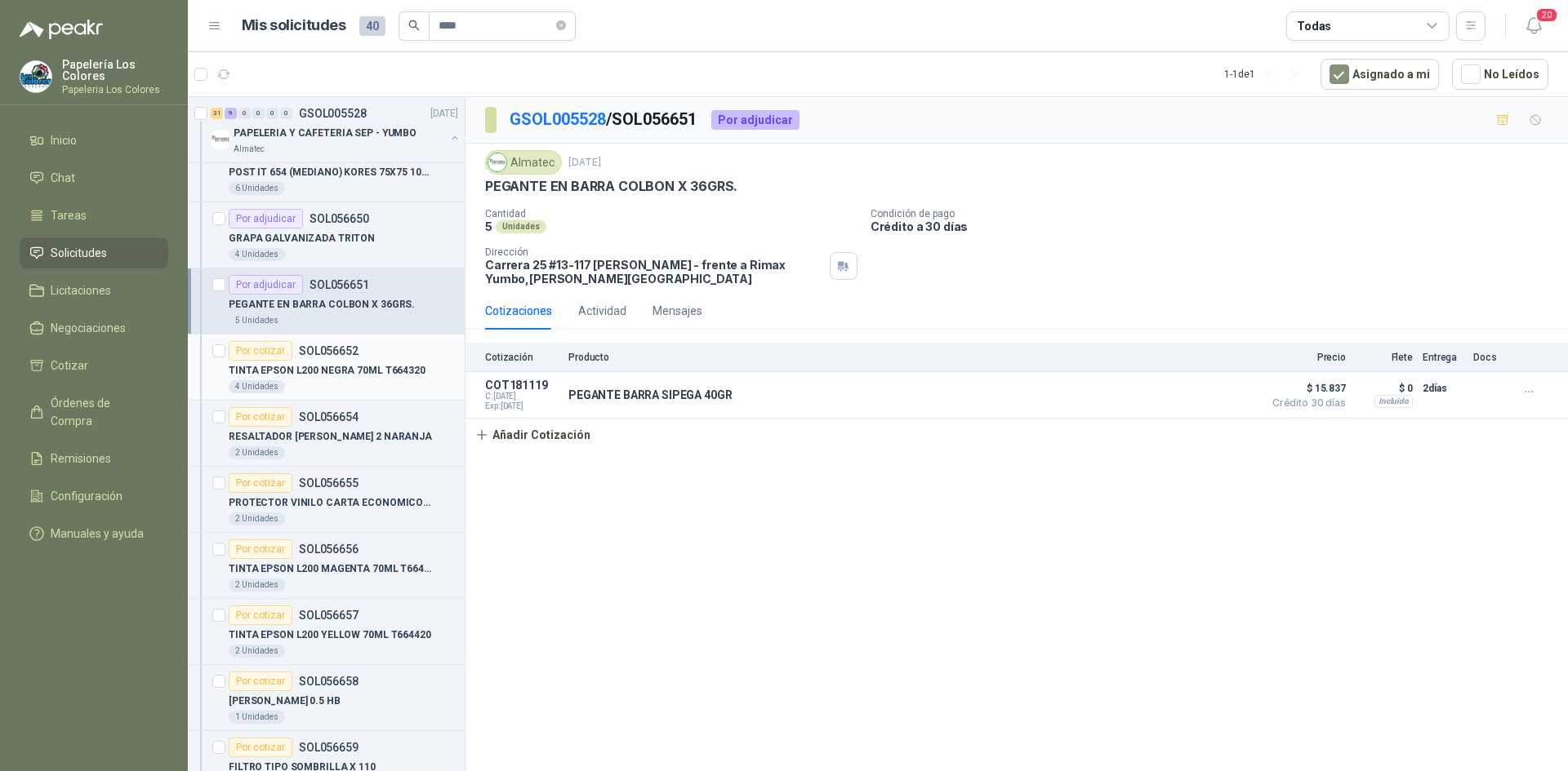
click at [247, 348] on div "Por cotizar" at bounding box center [260, 351] width 64 height 19
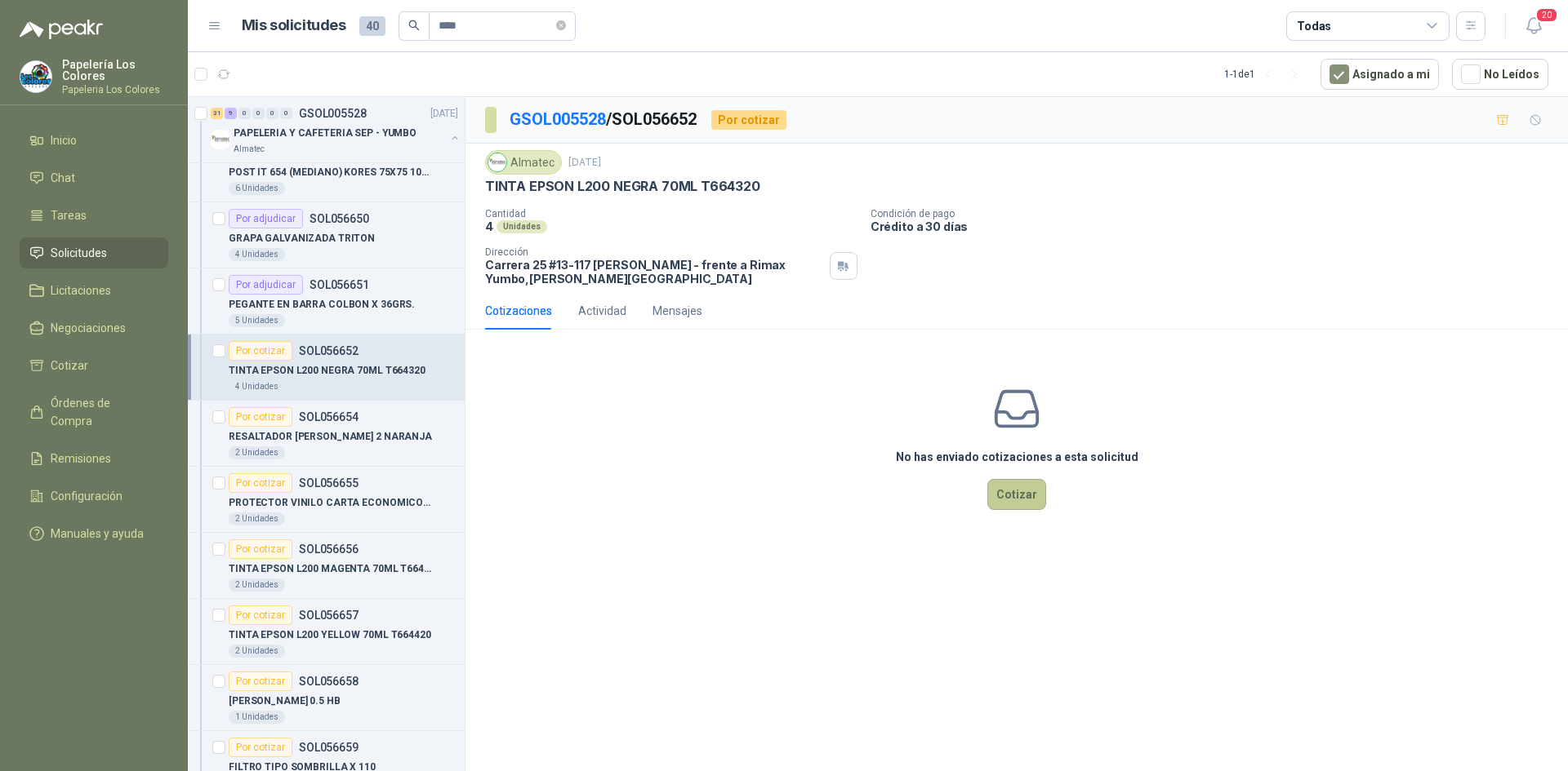
click at [1024, 500] on button "Cotizar" at bounding box center [1016, 494] width 58 height 31
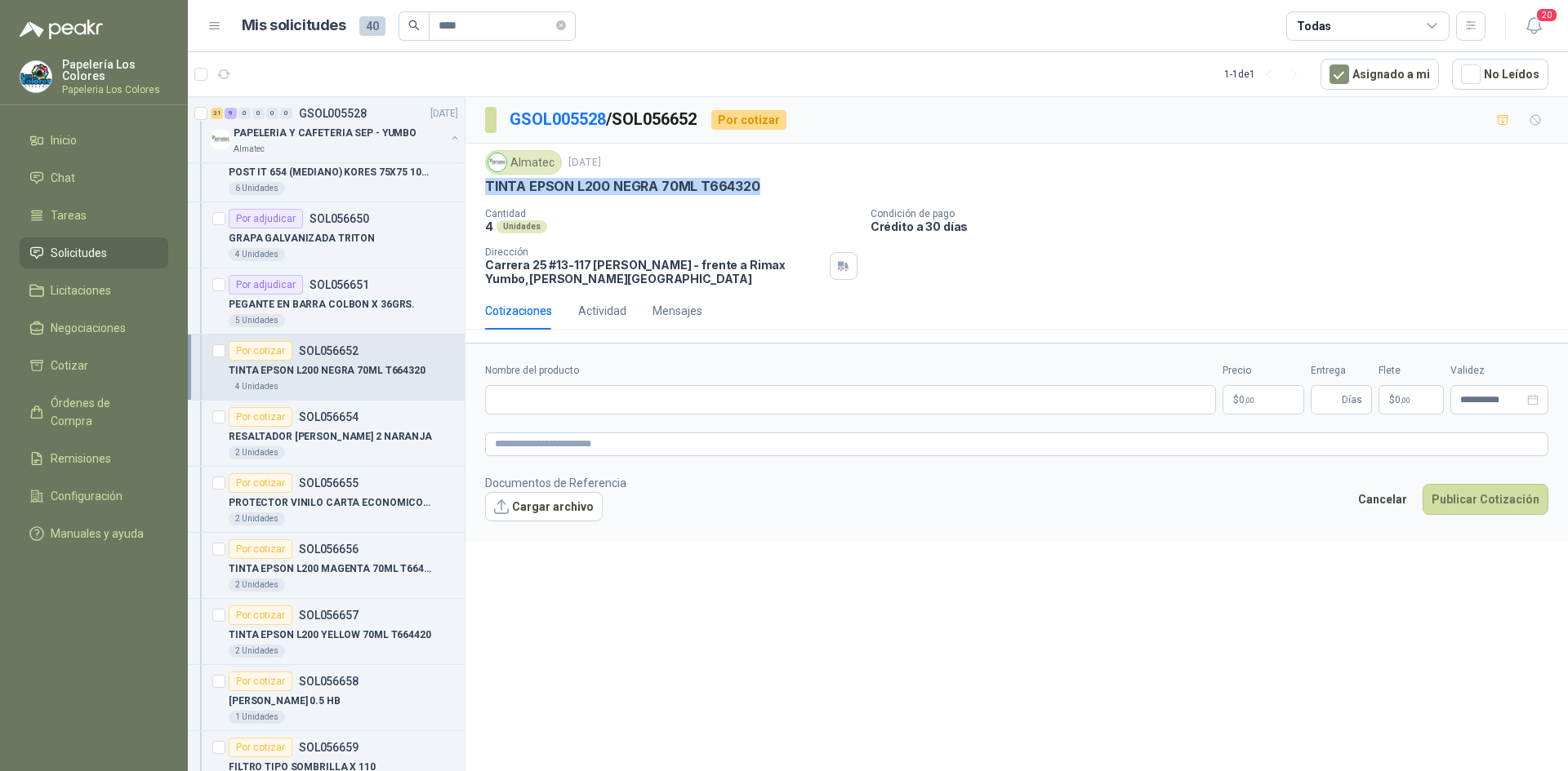
drag, startPoint x: 486, startPoint y: 186, endPoint x: 761, endPoint y: 198, distance: 275.3
click at [761, 198] on div "Almatec [DATE] TINTA EPSON L200 NEGRA 70ML T664320 Cantidad 4 Unidades Condici…" at bounding box center [1016, 218] width 1063 height 136
copy p "TINTA EPSON L200 NEGRA 70ML T664320"
click at [545, 392] on input "Nombre del producto" at bounding box center [850, 400] width 731 height 30
paste input "**********"
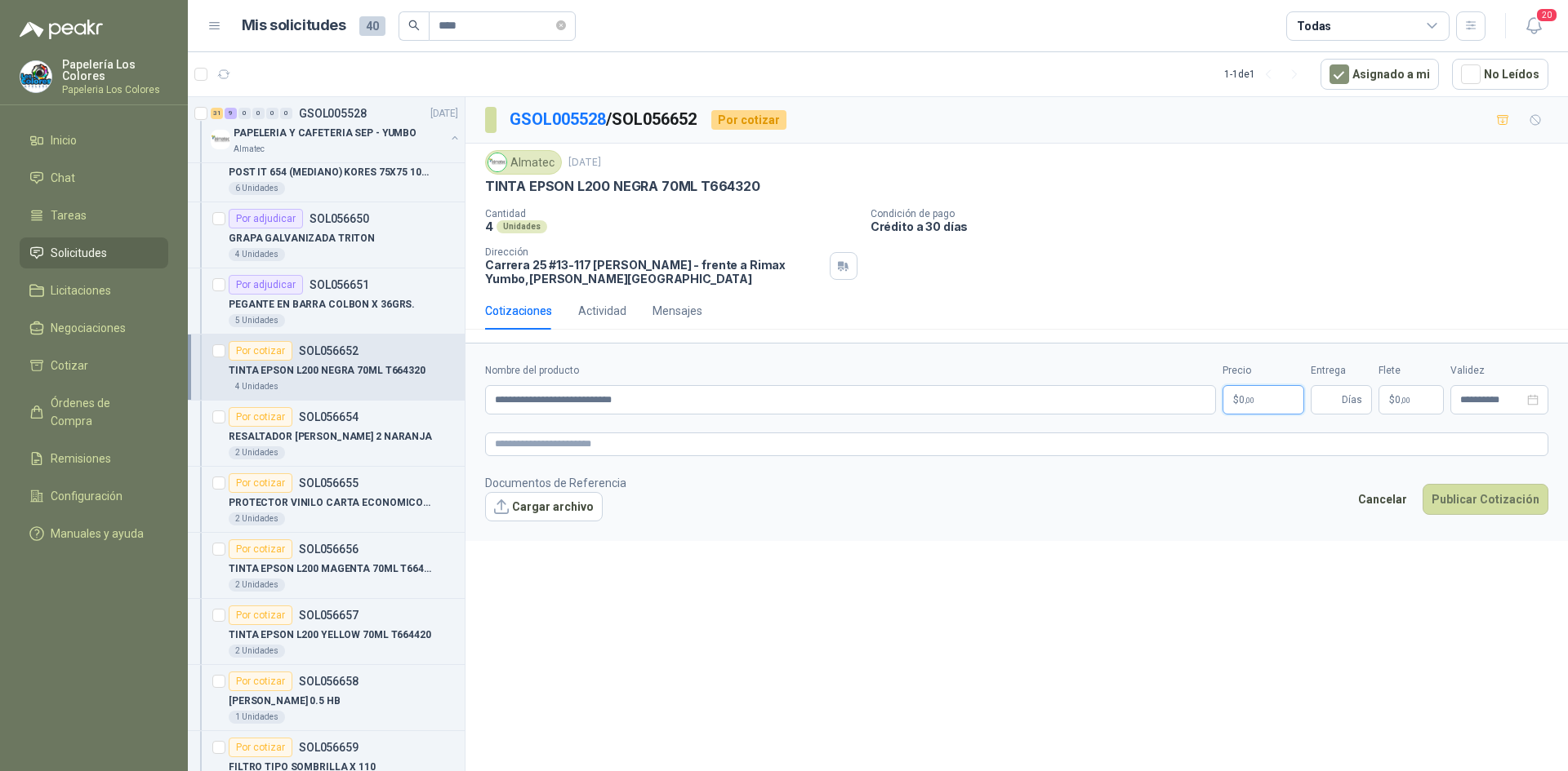
click at [1246, 400] on body "Papelería Los Colores Papeleria Los Colores Inicio Chat Tareas Solicitudes Lici…" at bounding box center [784, 386] width 1568 height 771
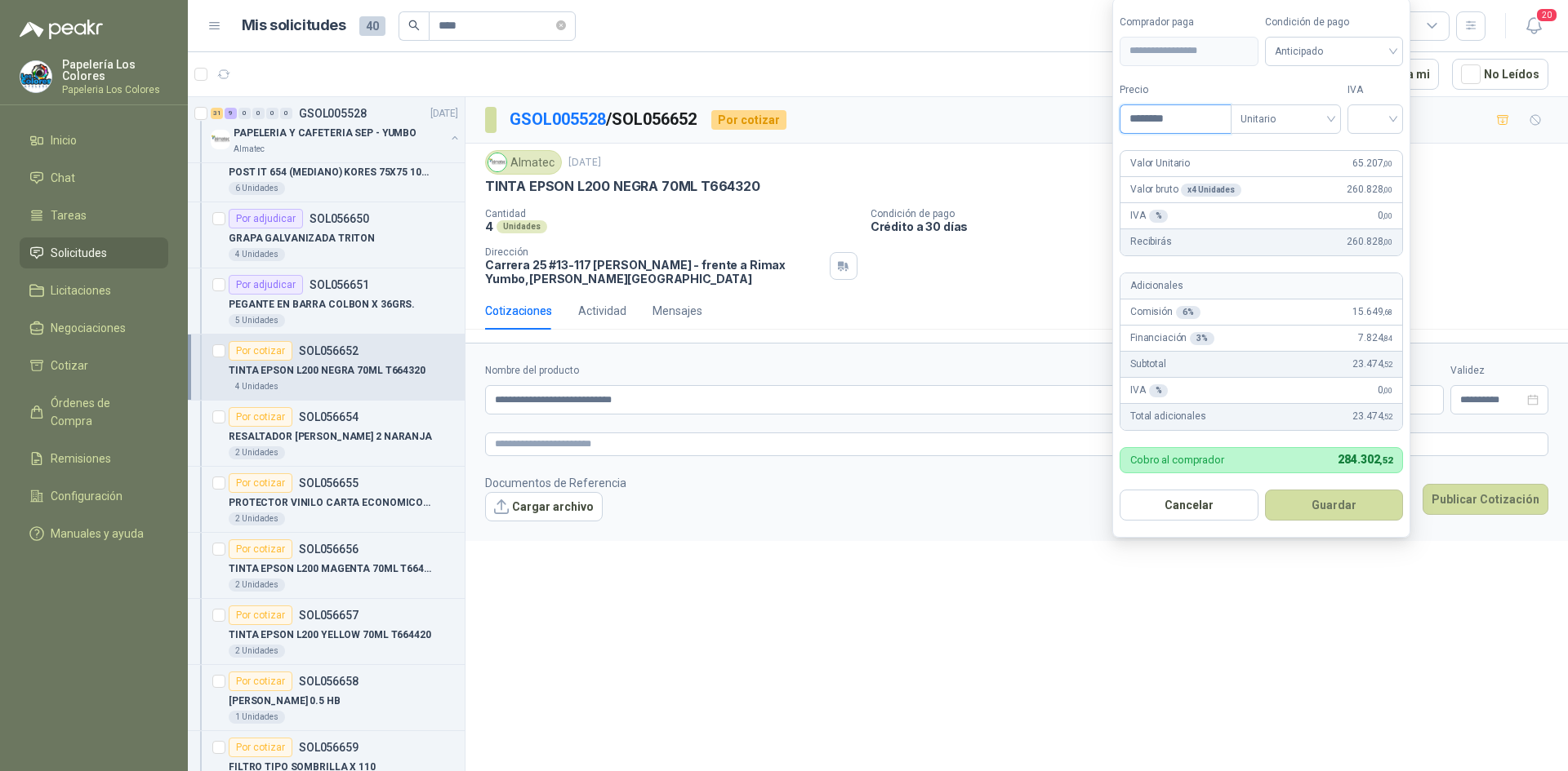
drag, startPoint x: 1192, startPoint y: 116, endPoint x: 1026, endPoint y: 138, distance: 167.5
click at [1026, 138] on body "Papelería Los Colores Papeleria Los Colores Inicio Chat Tareas Solicitudes Lici…" at bounding box center [784, 386] width 1568 height 771
paste input
click at [1358, 55] on span "Anticipado" at bounding box center [1334, 51] width 120 height 25
click at [1326, 106] on div "Crédito a 30 días" at bounding box center [1336, 110] width 114 height 18
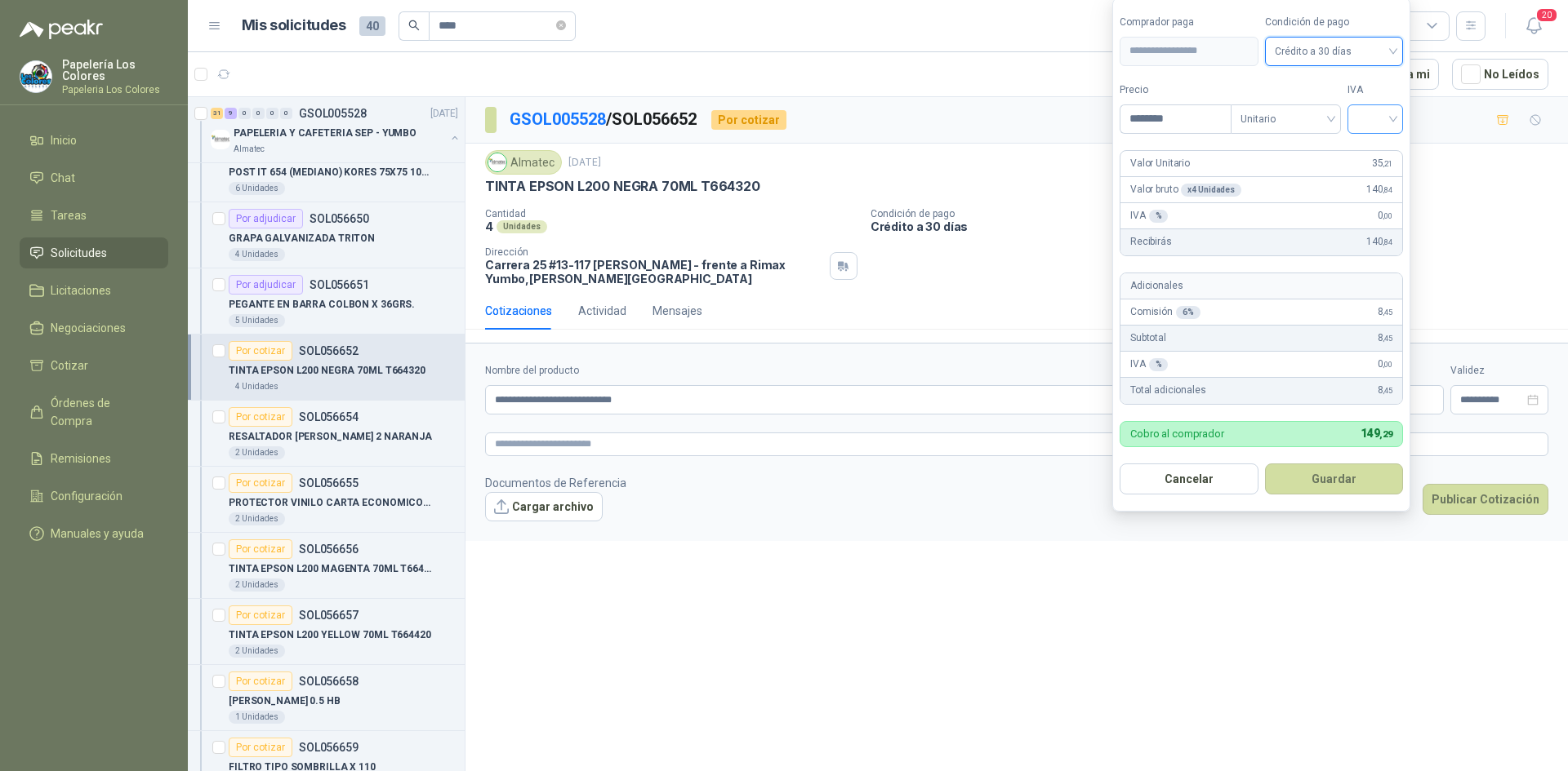
click at [1375, 108] on input "search" at bounding box center [1375, 117] width 36 height 25
click at [1370, 150] on div "19%" at bounding box center [1379, 153] width 31 height 18
click at [1323, 483] on button "Guardar" at bounding box center [1337, 479] width 141 height 31
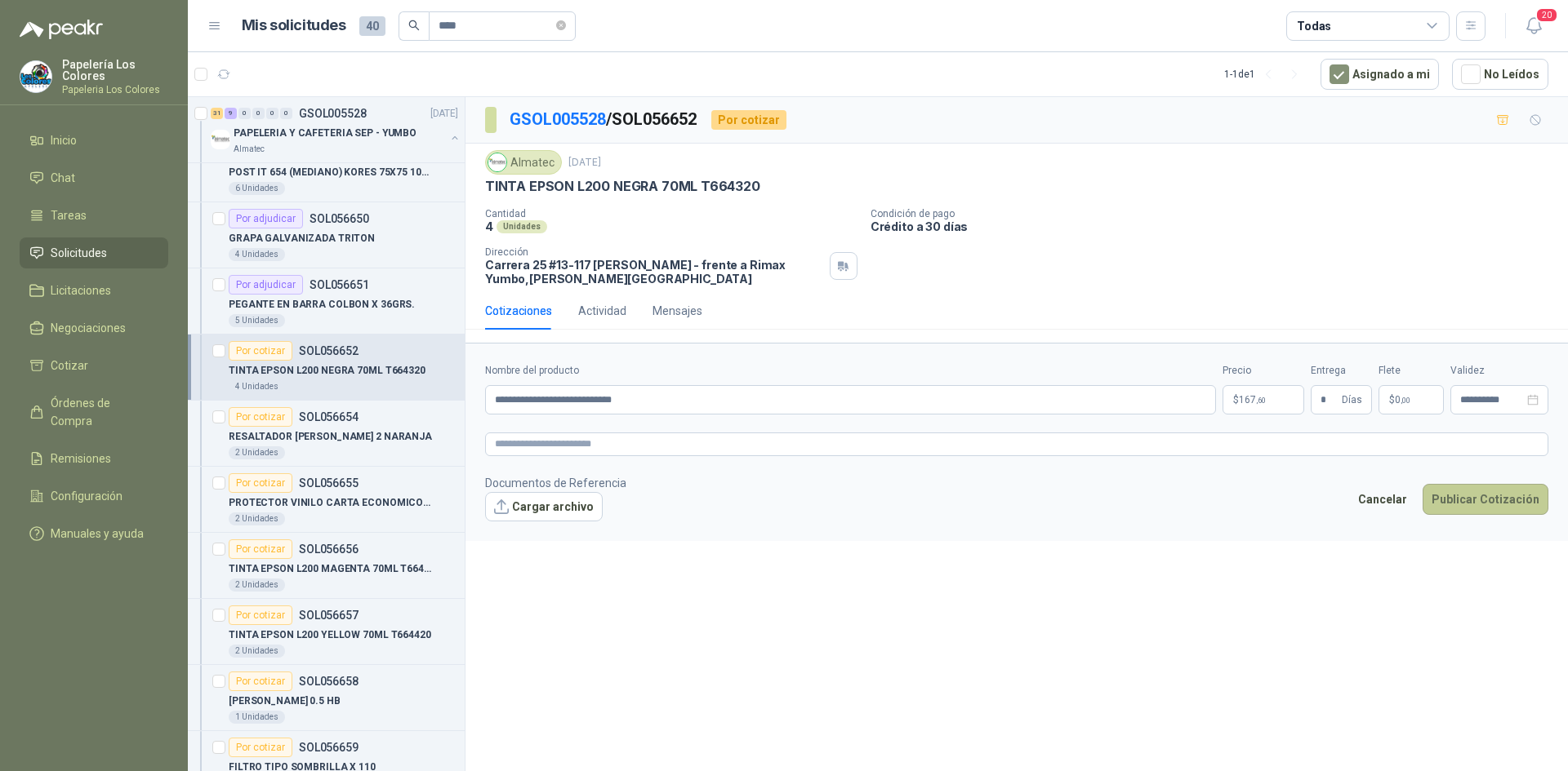
click at [1489, 491] on button "Publicar Cotización" at bounding box center [1485, 499] width 125 height 31
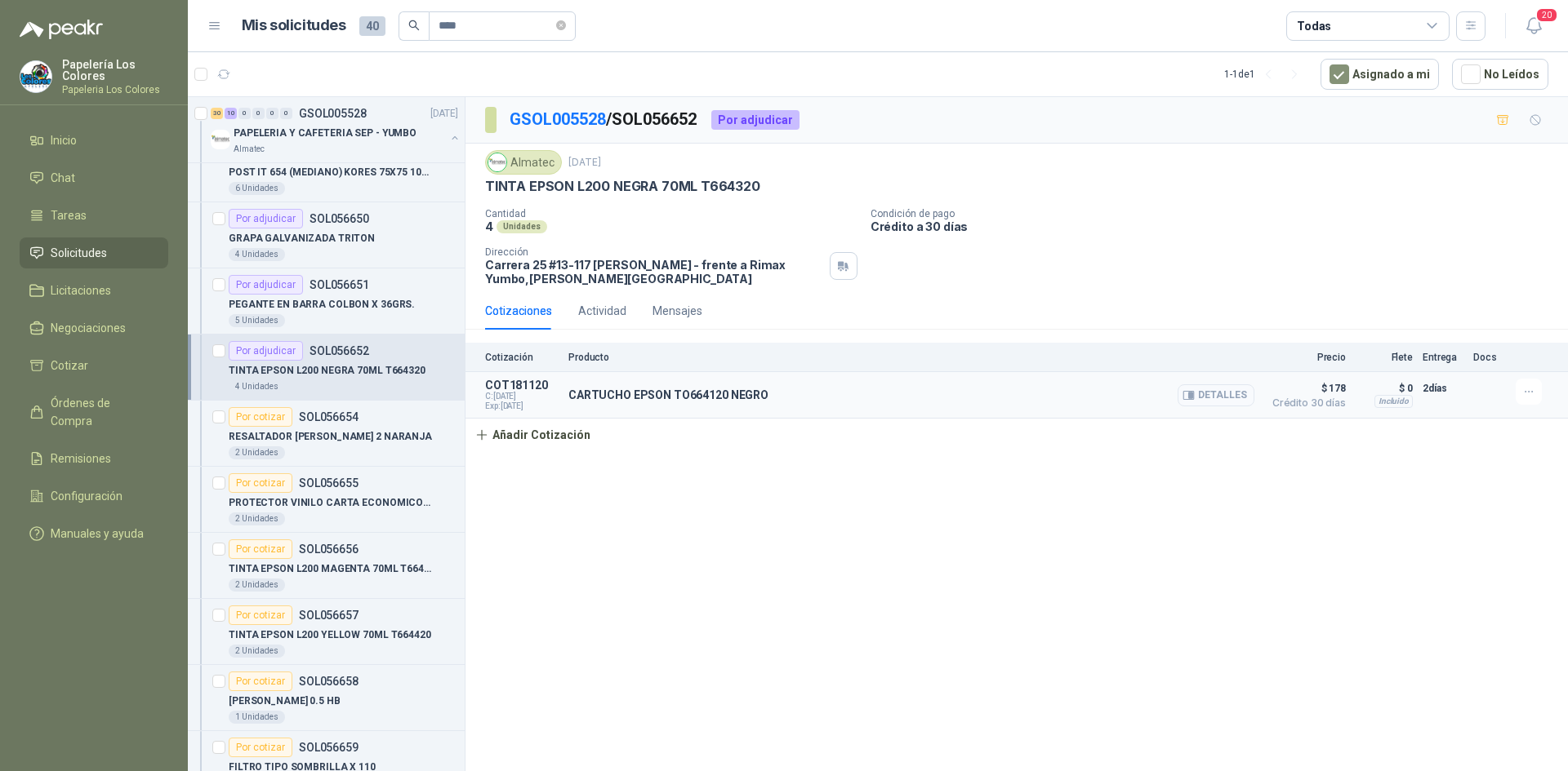
click at [1230, 391] on button "Detalles" at bounding box center [1215, 396] width 77 height 22
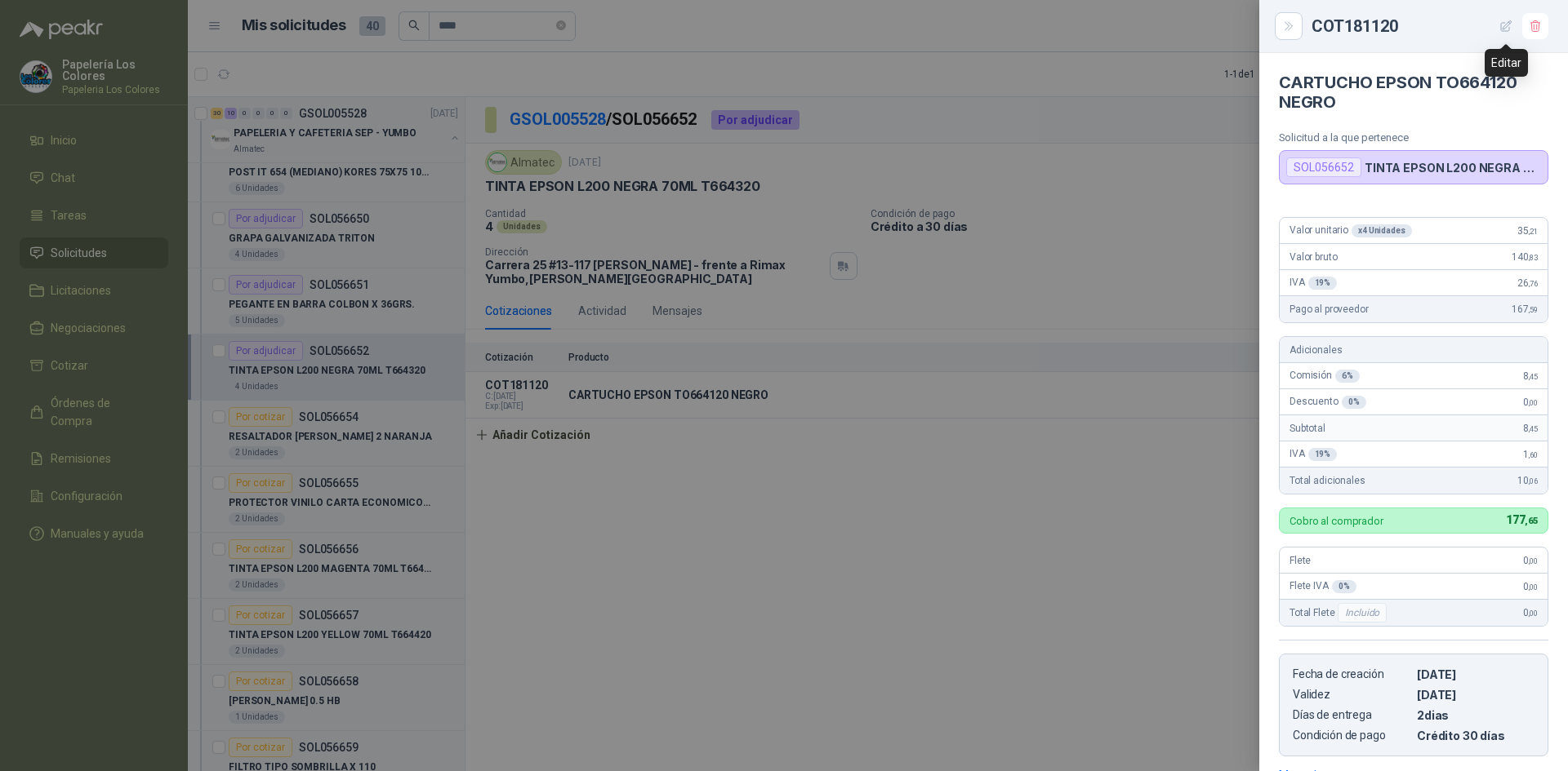
click at [1505, 19] on icon "button" at bounding box center [1506, 26] width 14 height 14
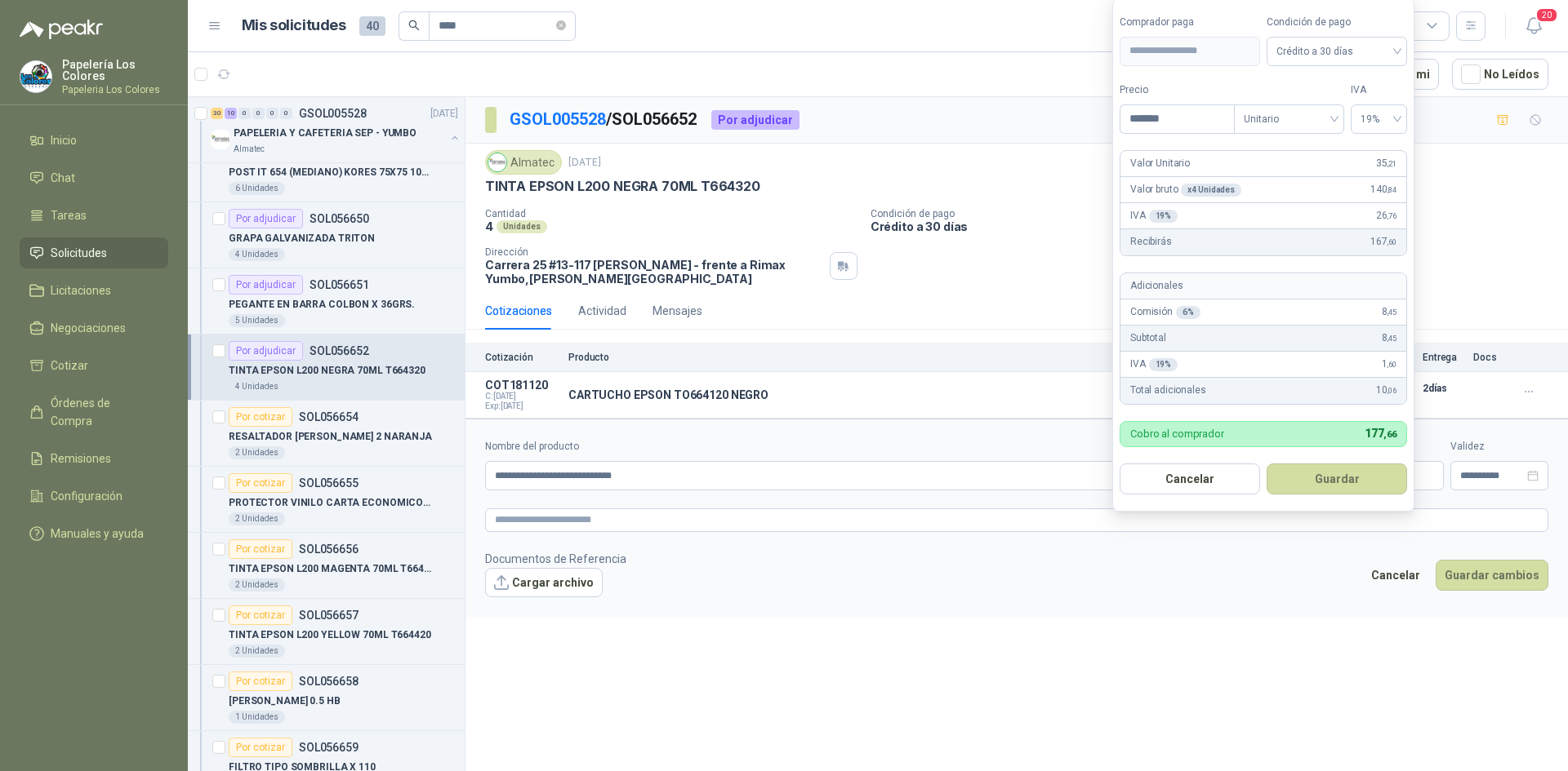
click at [1251, 472] on body "Papelería Los Colores Papeleria Los Colores Inicio Chat Tareas Solicitudes Lici…" at bounding box center [784, 386] width 1568 height 771
click at [1331, 479] on button "Guardar" at bounding box center [1337, 479] width 141 height 31
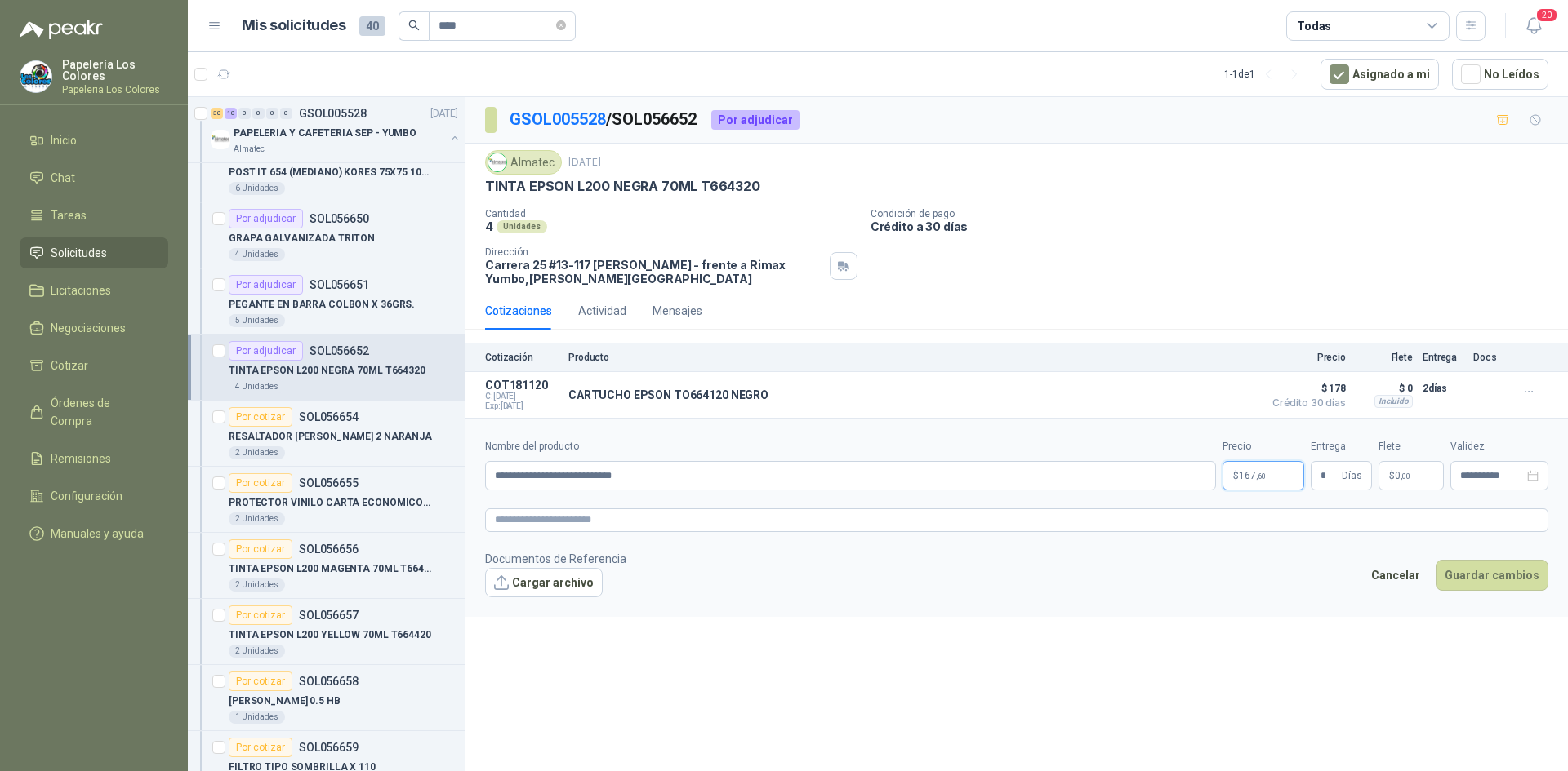
click at [1256, 474] on body "Papelería Los Colores Papeleria Los Colores Inicio Chat Tareas Solicitudes Lici…" at bounding box center [784, 386] width 1568 height 771
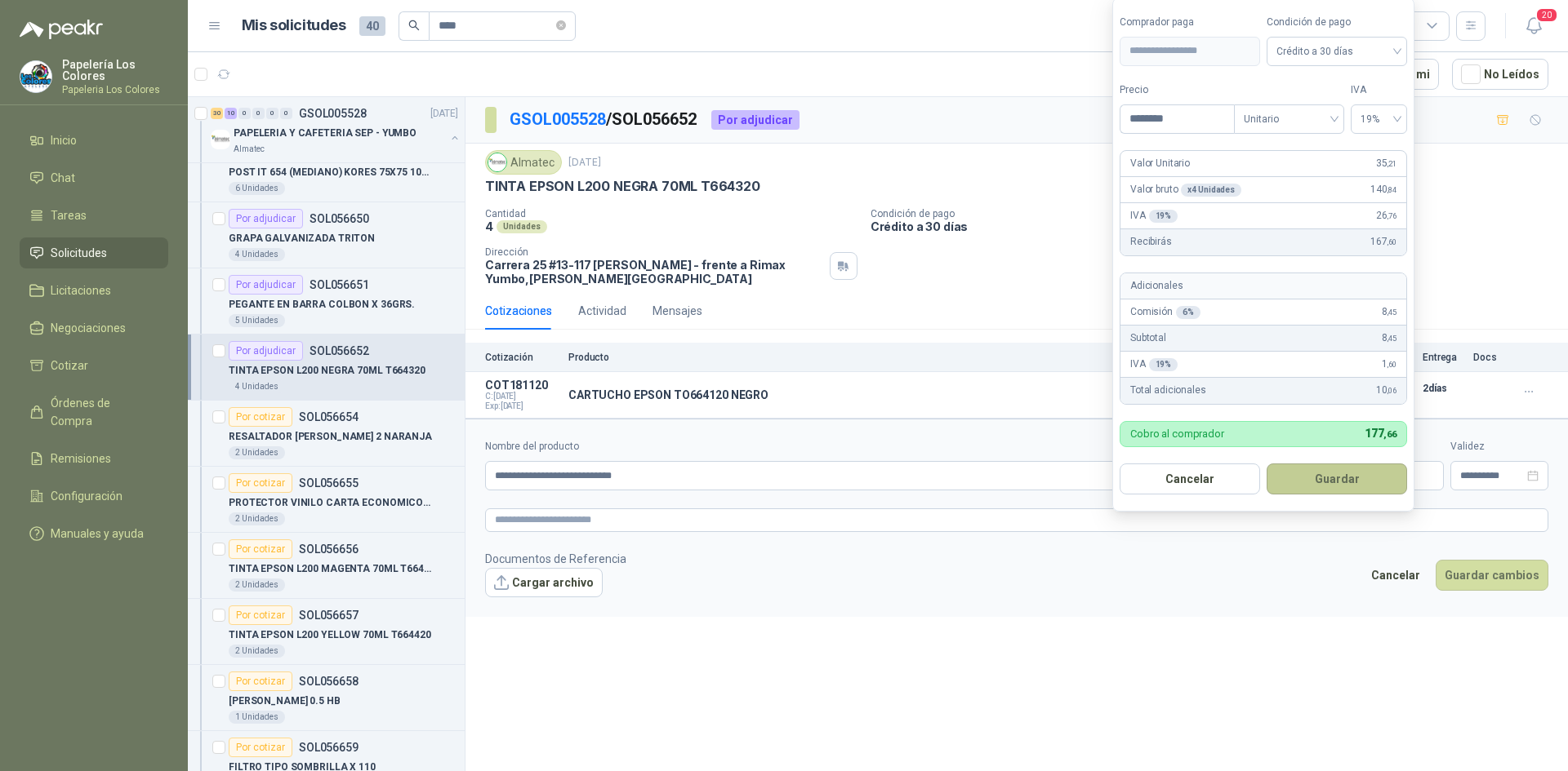
click at [1339, 474] on button "Guardar" at bounding box center [1337, 479] width 141 height 31
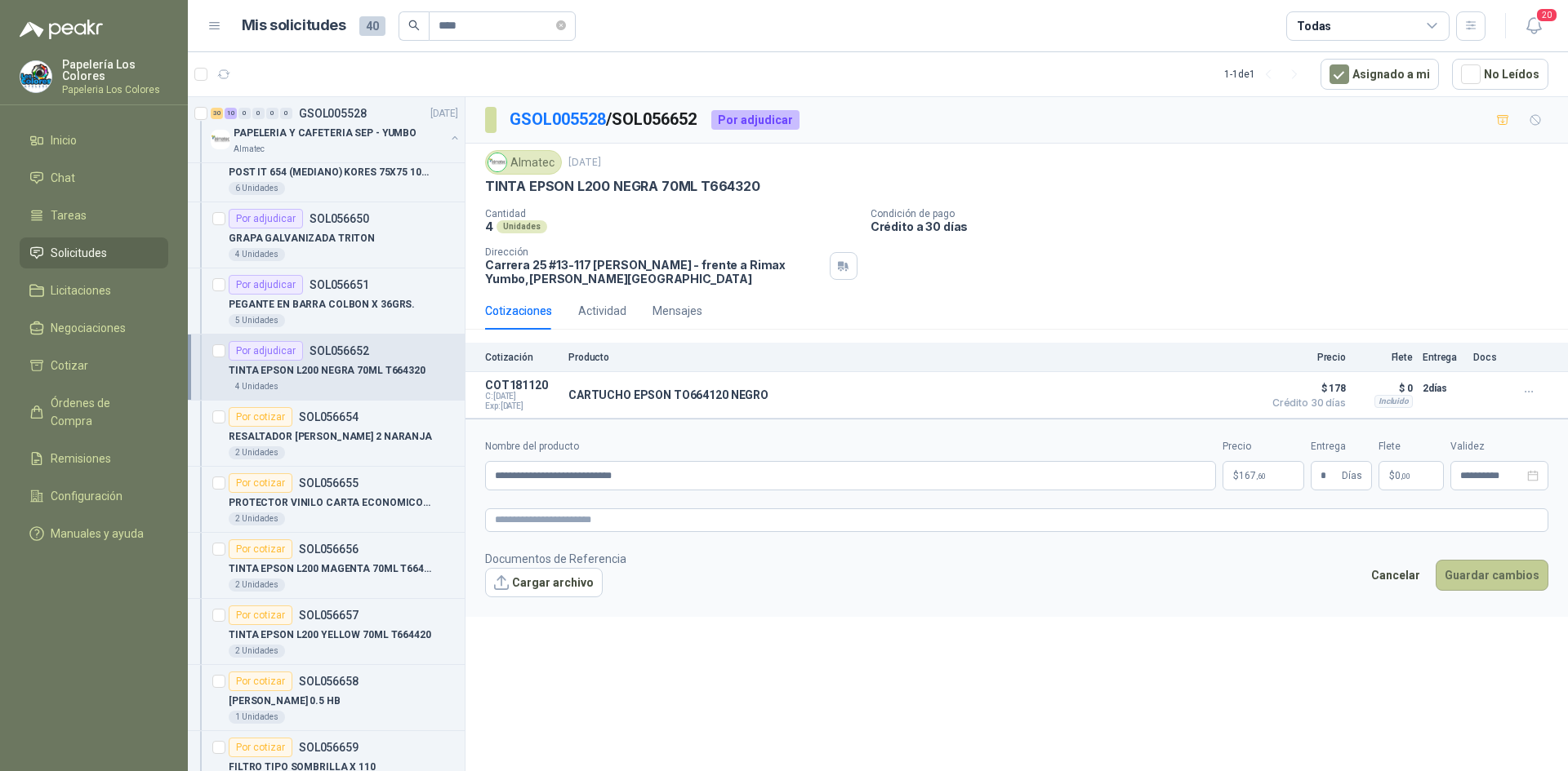
click at [1492, 573] on button "Guardar cambios" at bounding box center [1491, 575] width 113 height 31
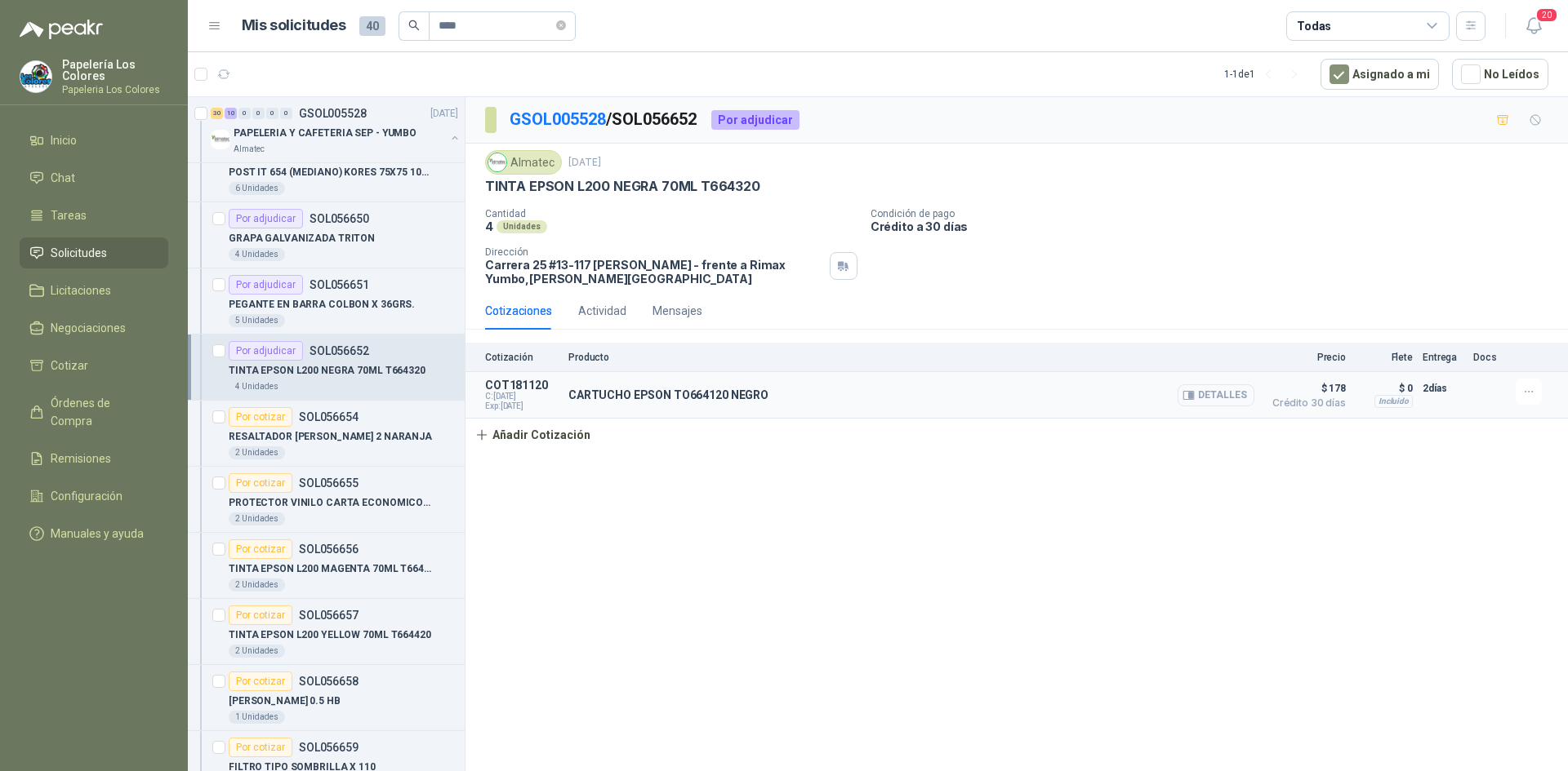
click at [1227, 394] on button "Detalles" at bounding box center [1215, 396] width 77 height 22
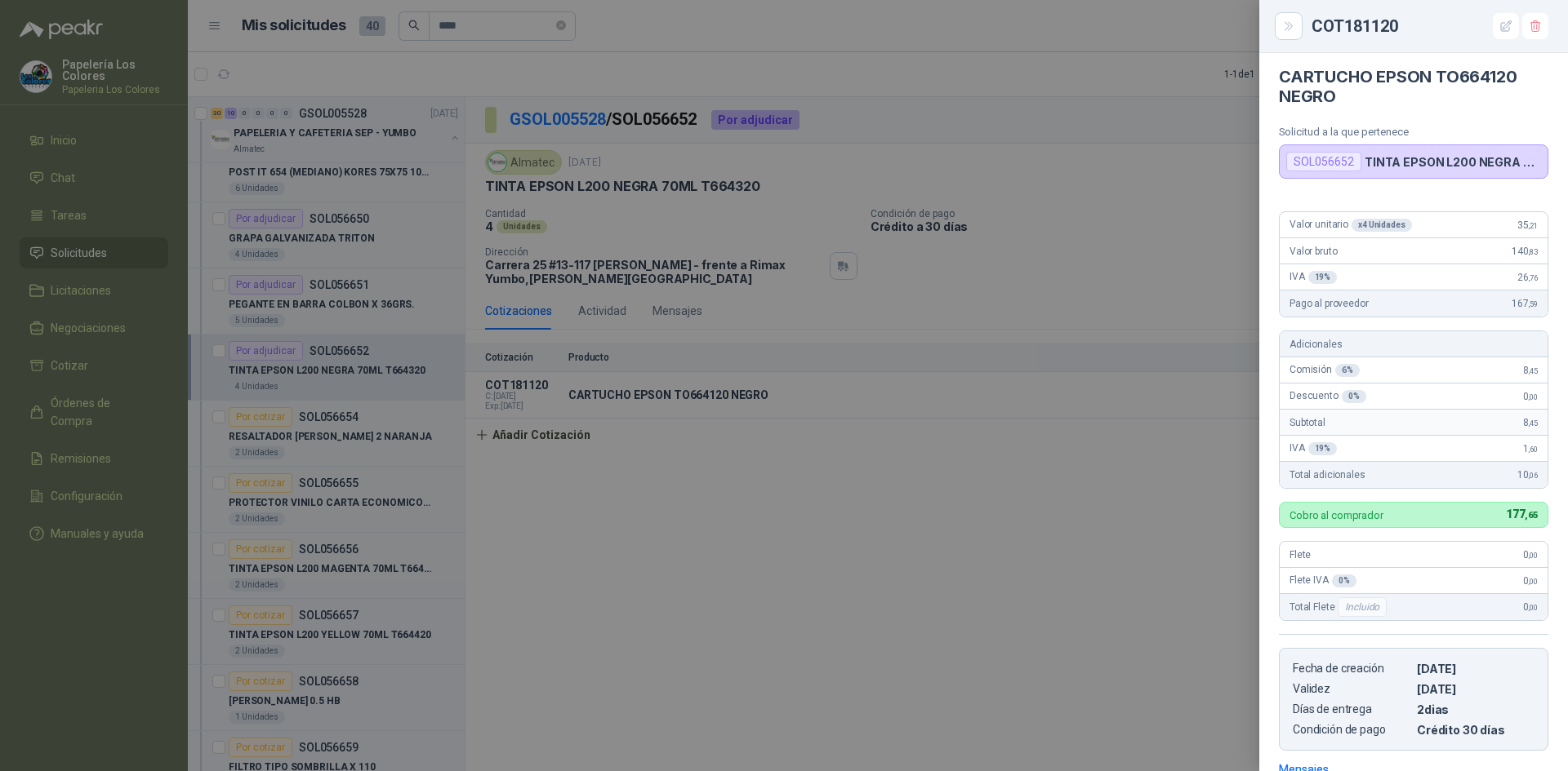
scroll to position [0, 0]
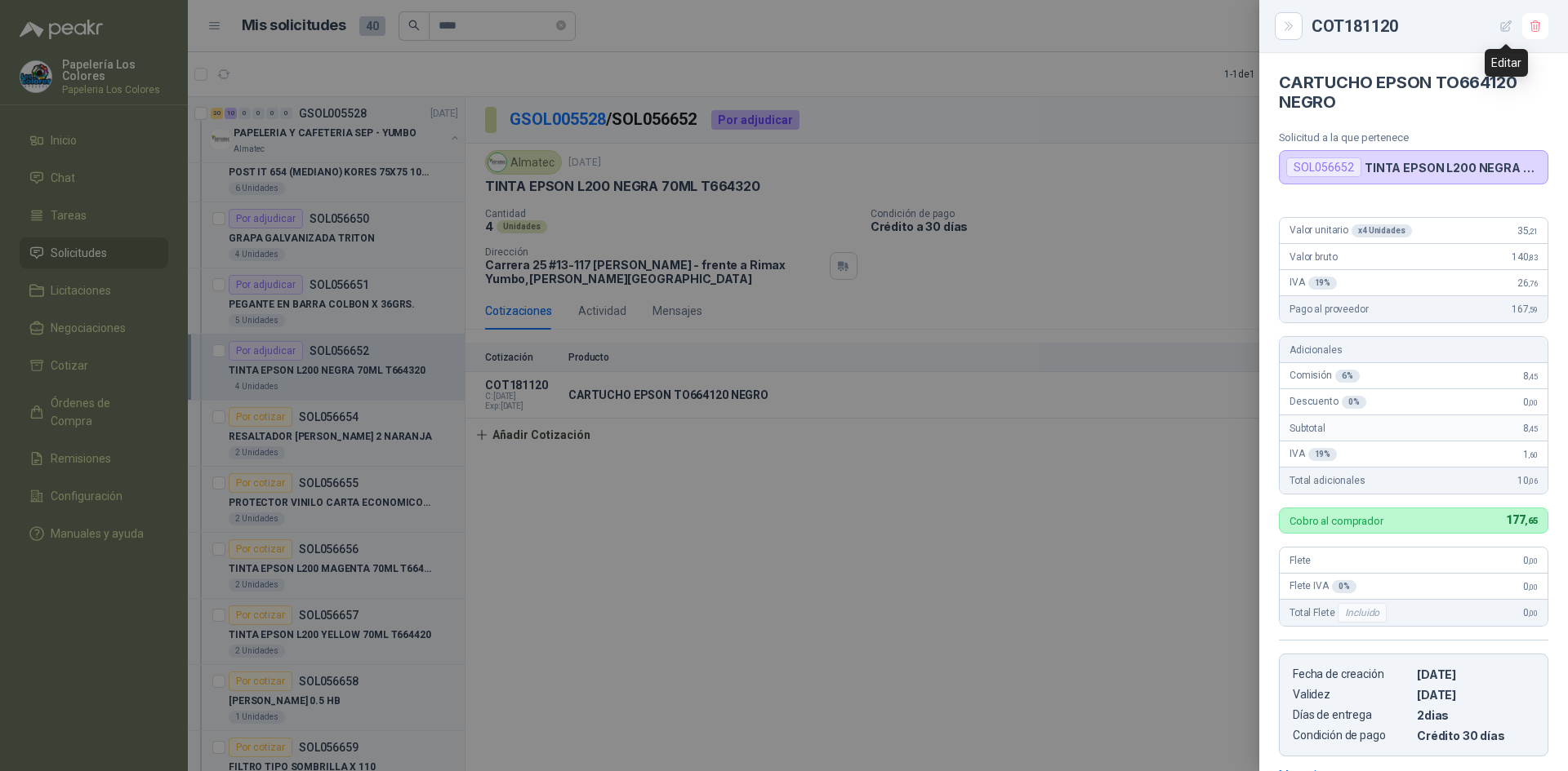
click at [1500, 20] on icon "button" at bounding box center [1506, 26] width 14 height 14
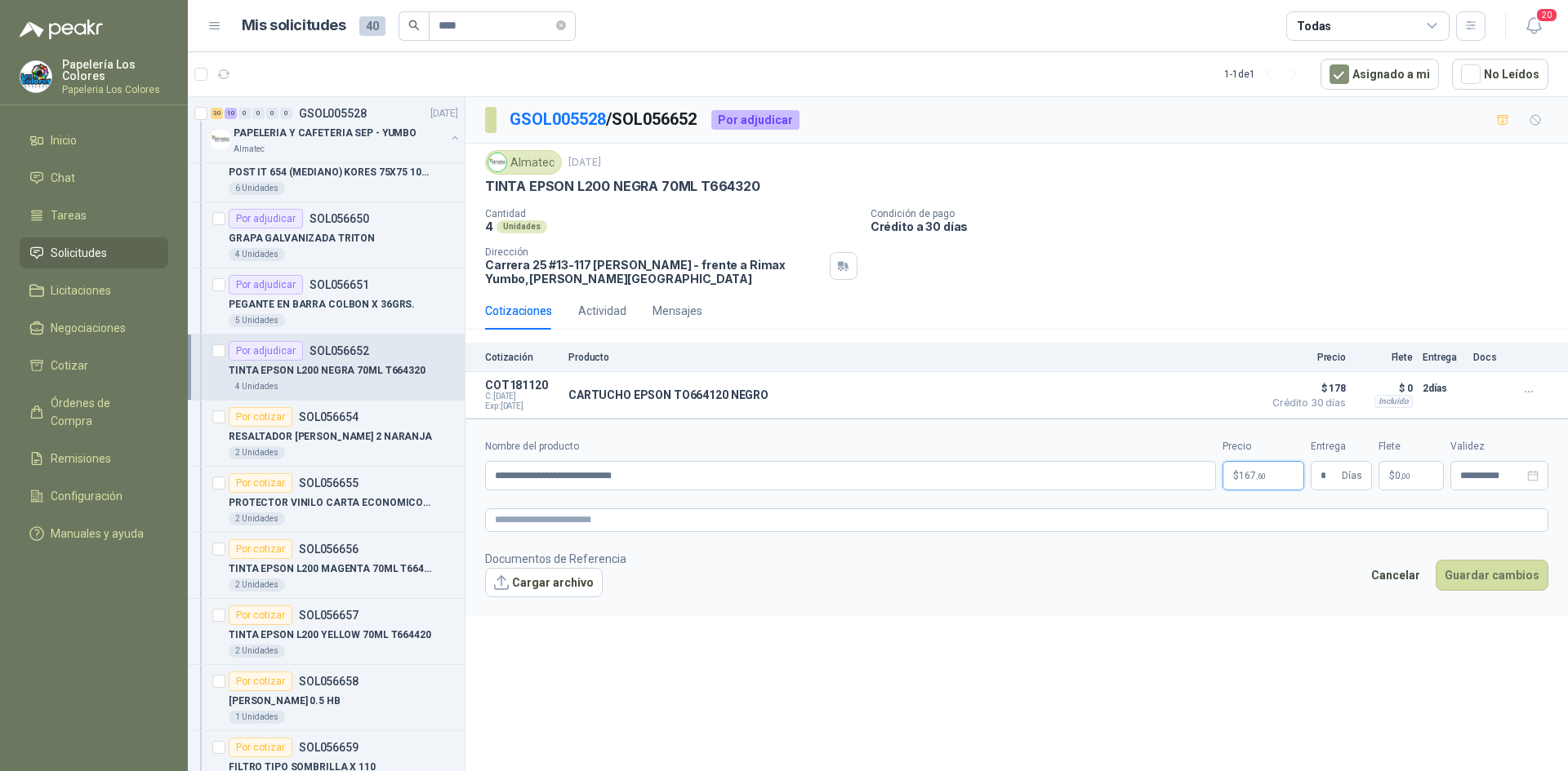
click at [1248, 473] on body "Papelería Los Colores Papeleria Los Colores Inicio Chat Tareas Solicitudes Lici…" at bounding box center [784, 386] width 1568 height 771
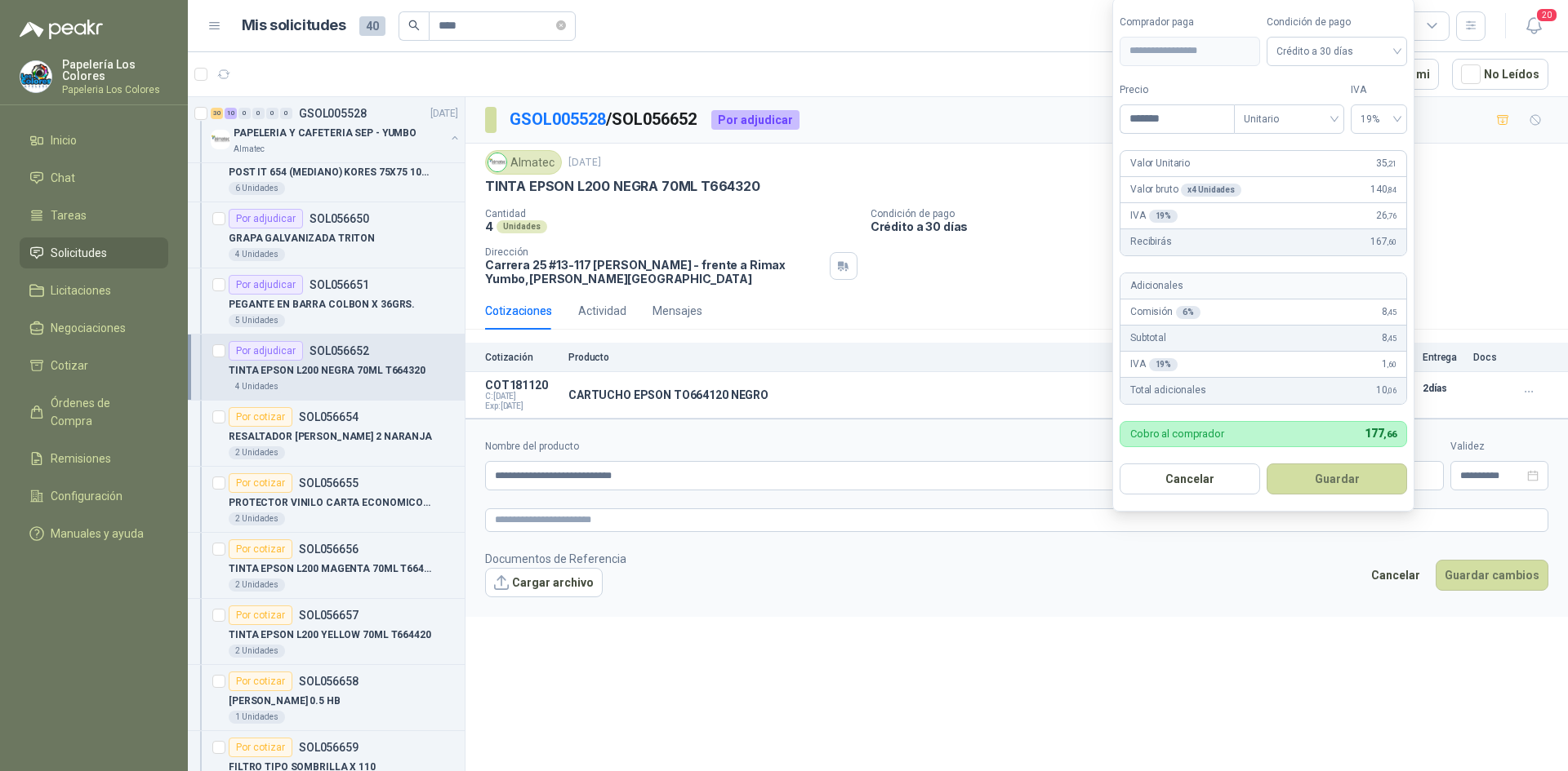
drag, startPoint x: 1184, startPoint y: 118, endPoint x: 999, endPoint y: 151, distance: 187.9
click at [1001, 150] on body "Papelería Los Colores Papeleria Los Colores Inicio Chat Tareas Solicitudes Lici…" at bounding box center [784, 386] width 1568 height 771
click at [1339, 47] on span "Crédito a 30 días" at bounding box center [1337, 51] width 121 height 25
click at [1323, 105] on div "Crédito a 30 días" at bounding box center [1336, 110] width 114 height 18
click at [1375, 119] on span "19%" at bounding box center [1378, 119] width 36 height 25
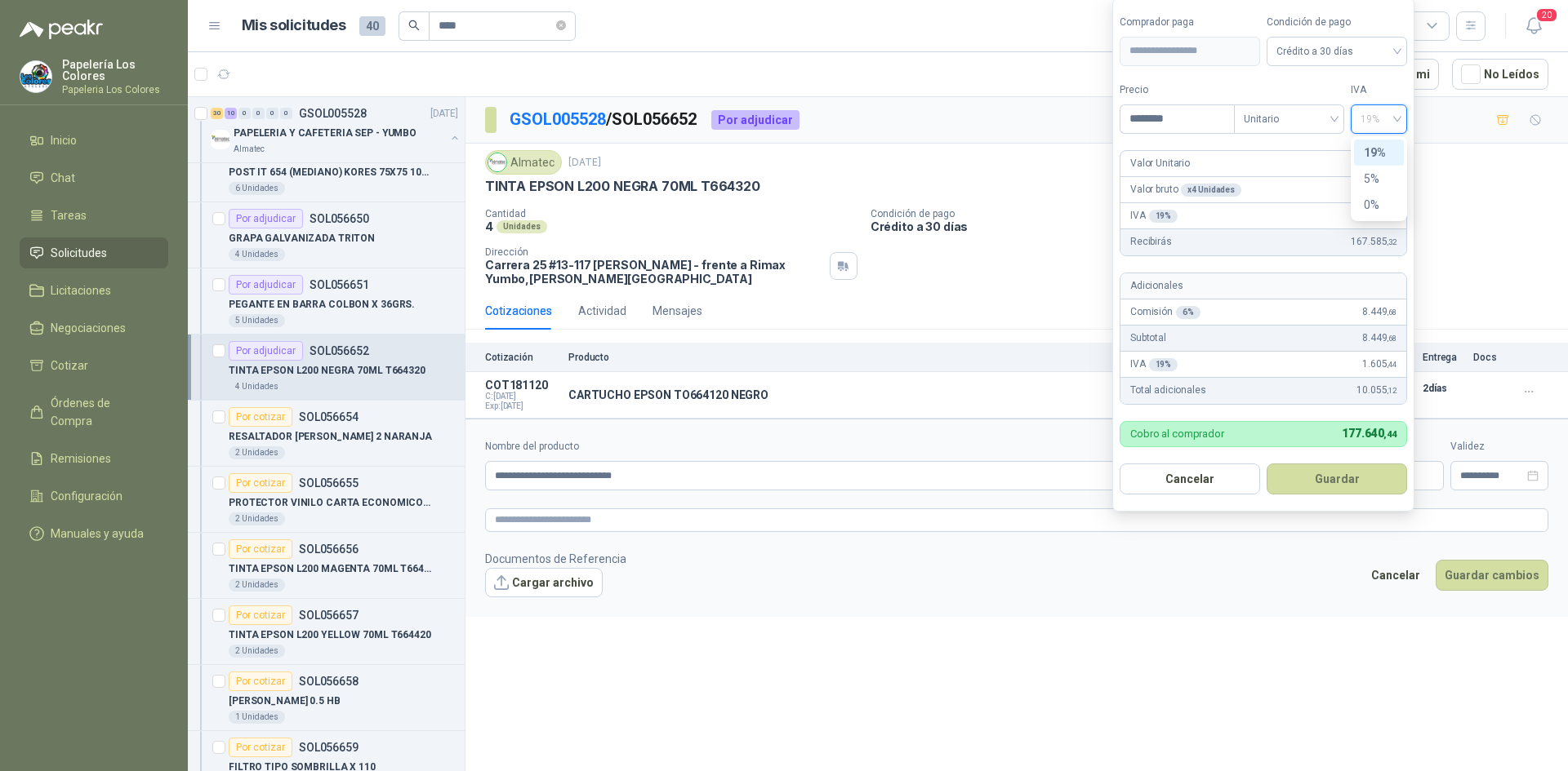
click at [1376, 146] on div "19%" at bounding box center [1379, 153] width 31 height 18
click at [1337, 474] on button "Guardar" at bounding box center [1337, 479] width 141 height 31
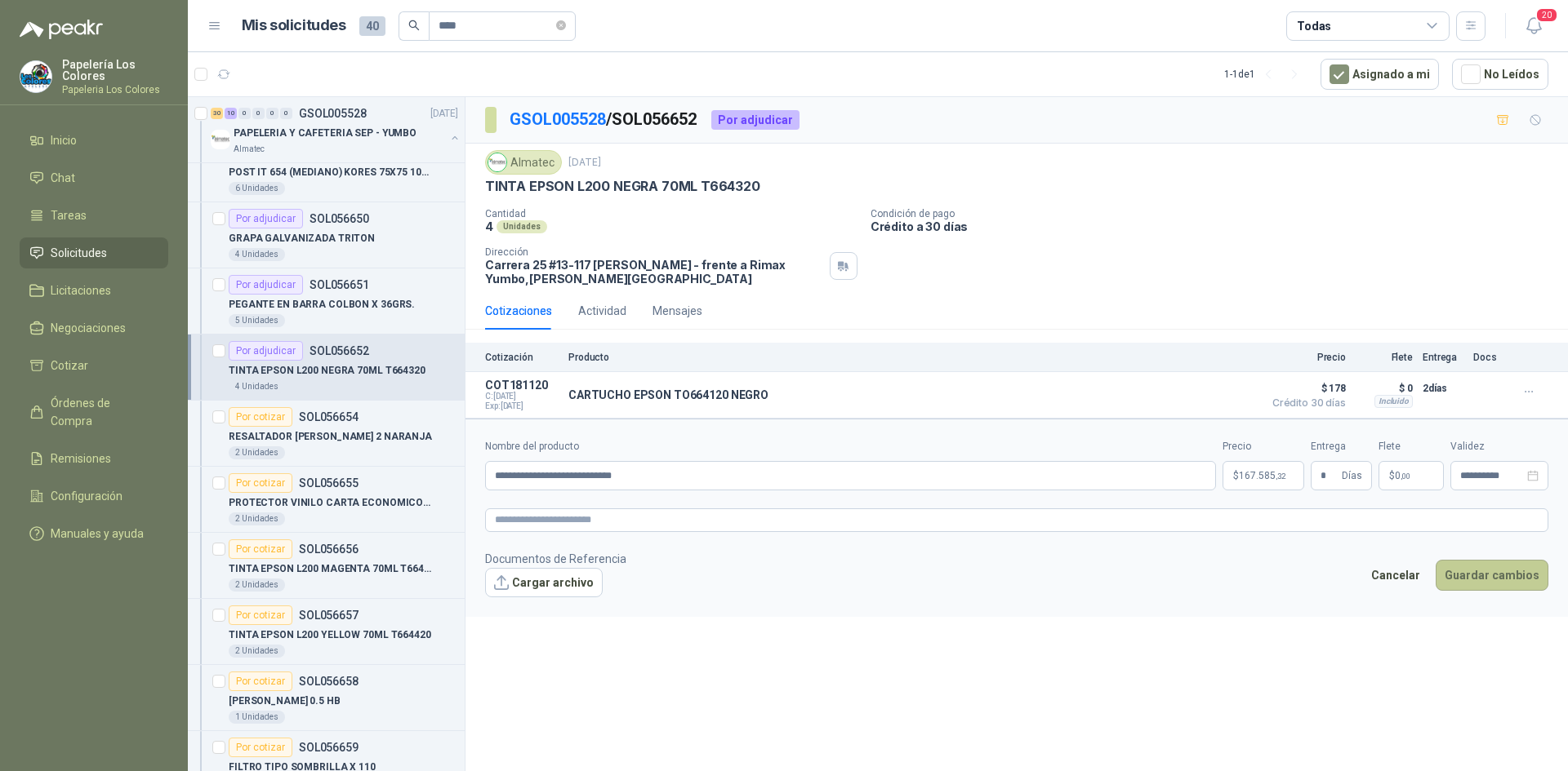
click at [1502, 574] on button "Guardar cambios" at bounding box center [1491, 575] width 113 height 31
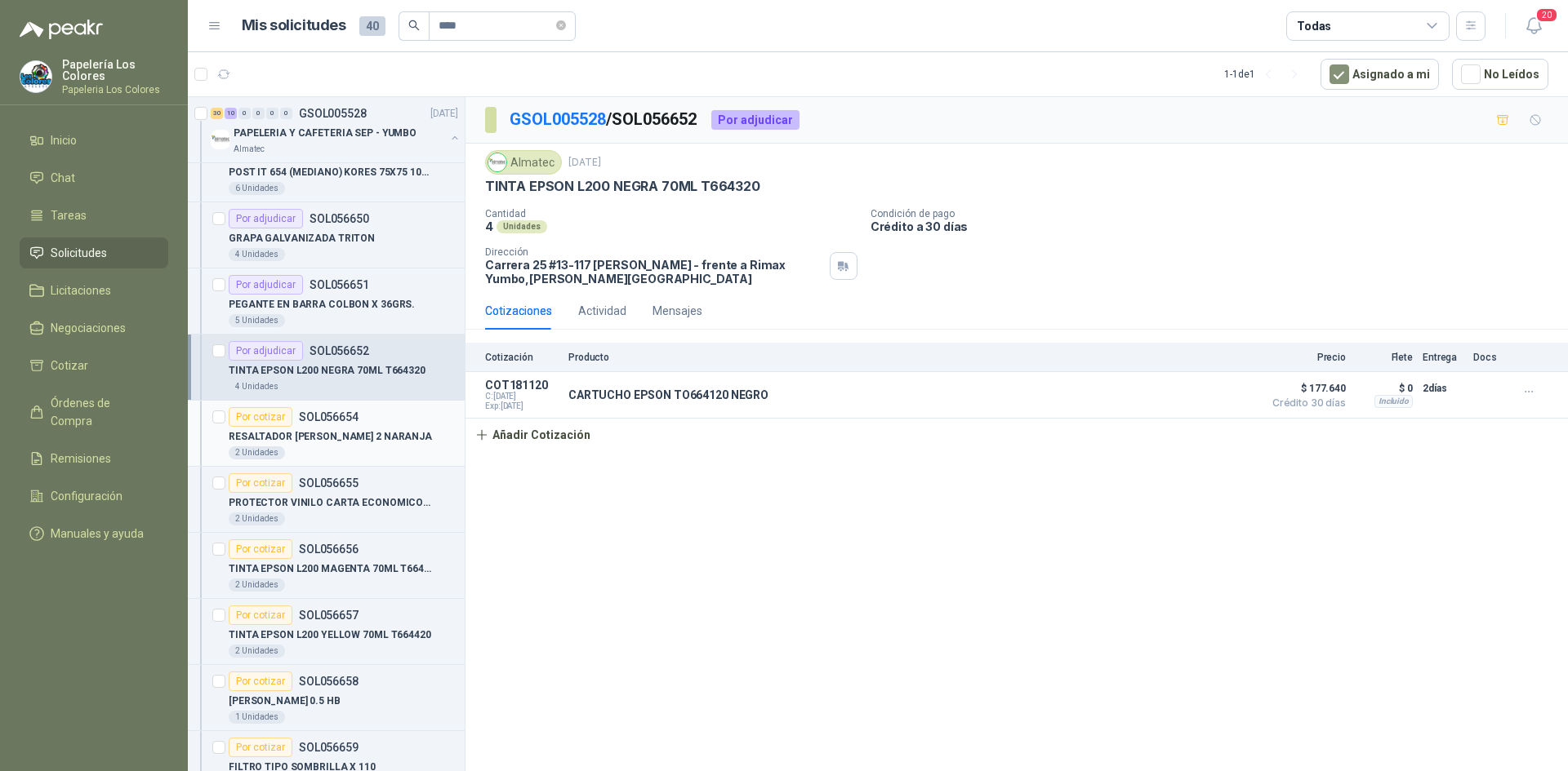
click at [251, 413] on div "Por cotizar" at bounding box center [260, 417] width 64 height 19
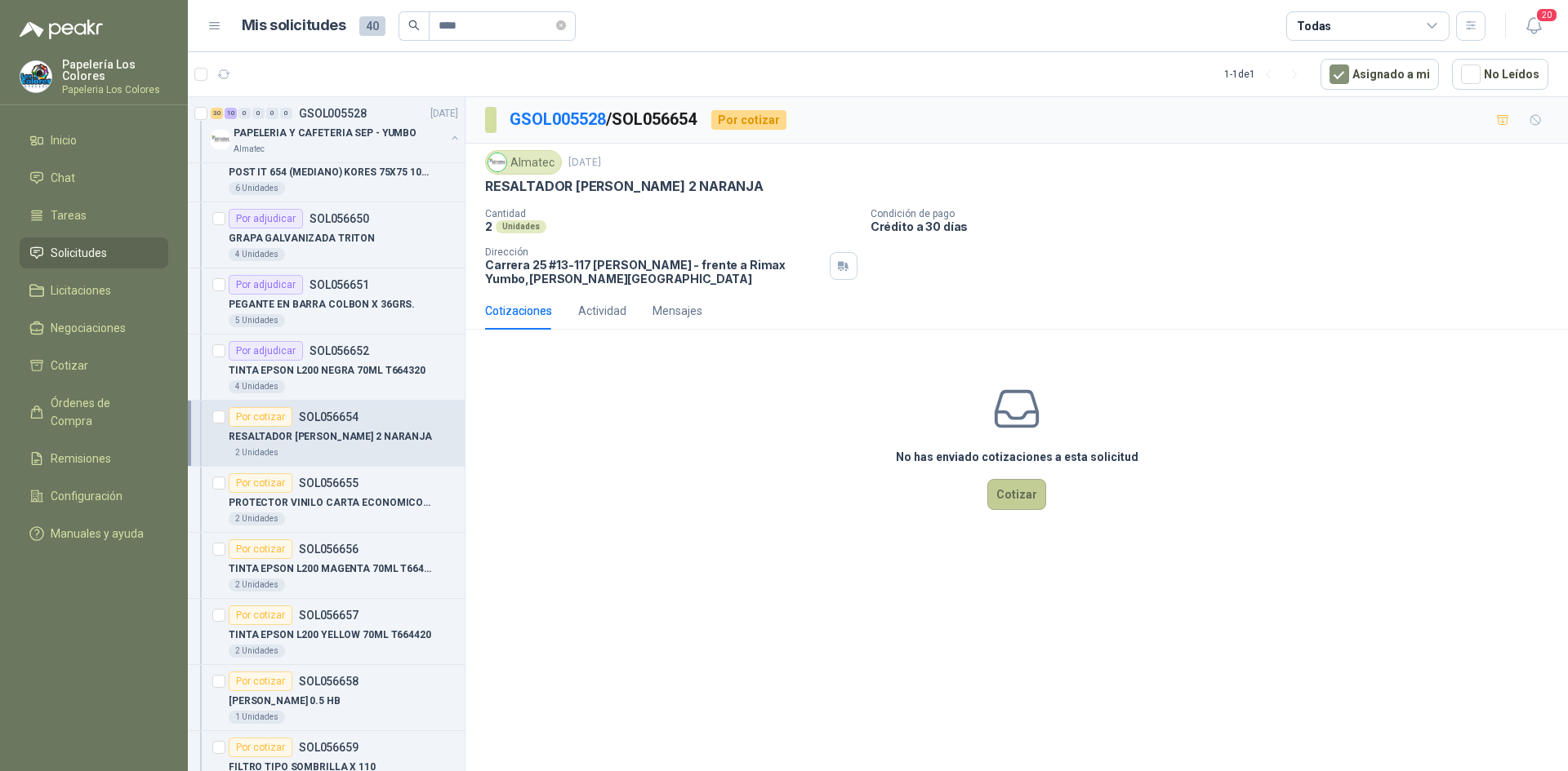
click at [1005, 495] on button "Cotizar" at bounding box center [1016, 494] width 58 height 31
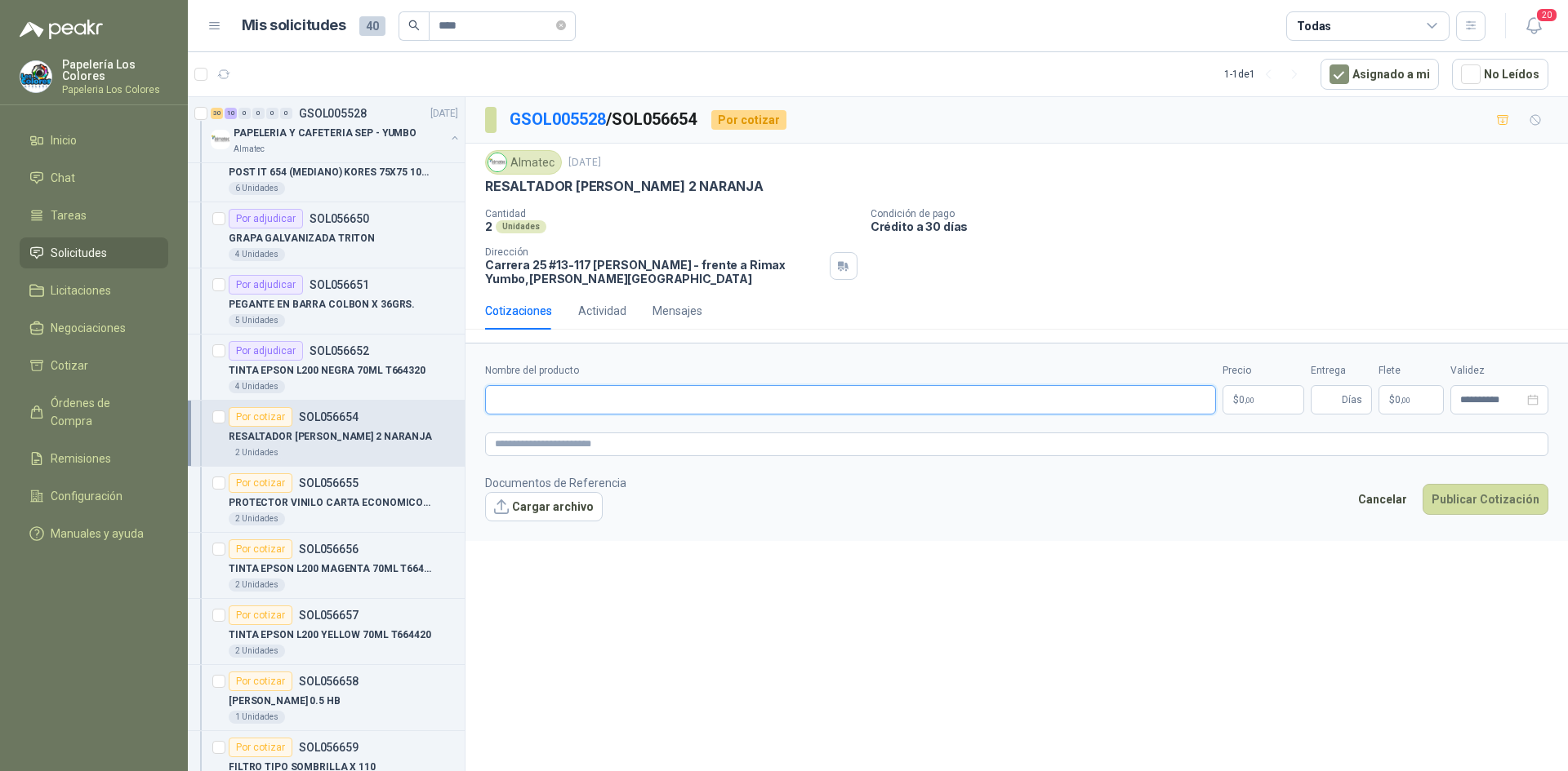
click at [620, 411] on input "Nombre del producto" at bounding box center [850, 400] width 731 height 30
paste input "**********"
click at [1276, 394] on body "Papelería Los Colores Papeleria Los Colores Inicio Chat Tareas Solicitudes Lici…" at bounding box center [784, 386] width 1568 height 771
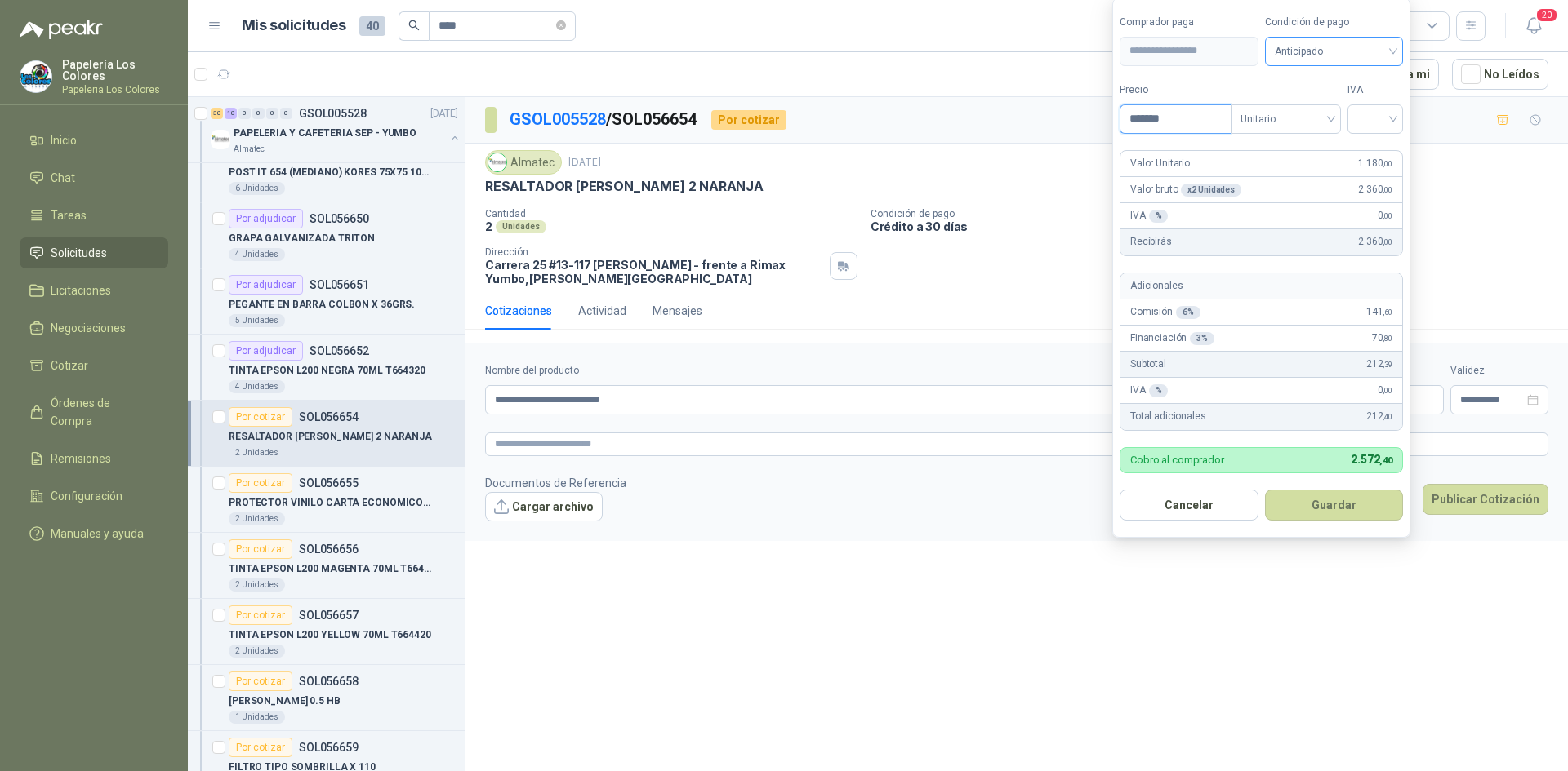
click at [1305, 54] on span "Anticipado" at bounding box center [1334, 51] width 120 height 25
click at [1298, 103] on div "Crédito a 30 días" at bounding box center [1336, 110] width 114 height 18
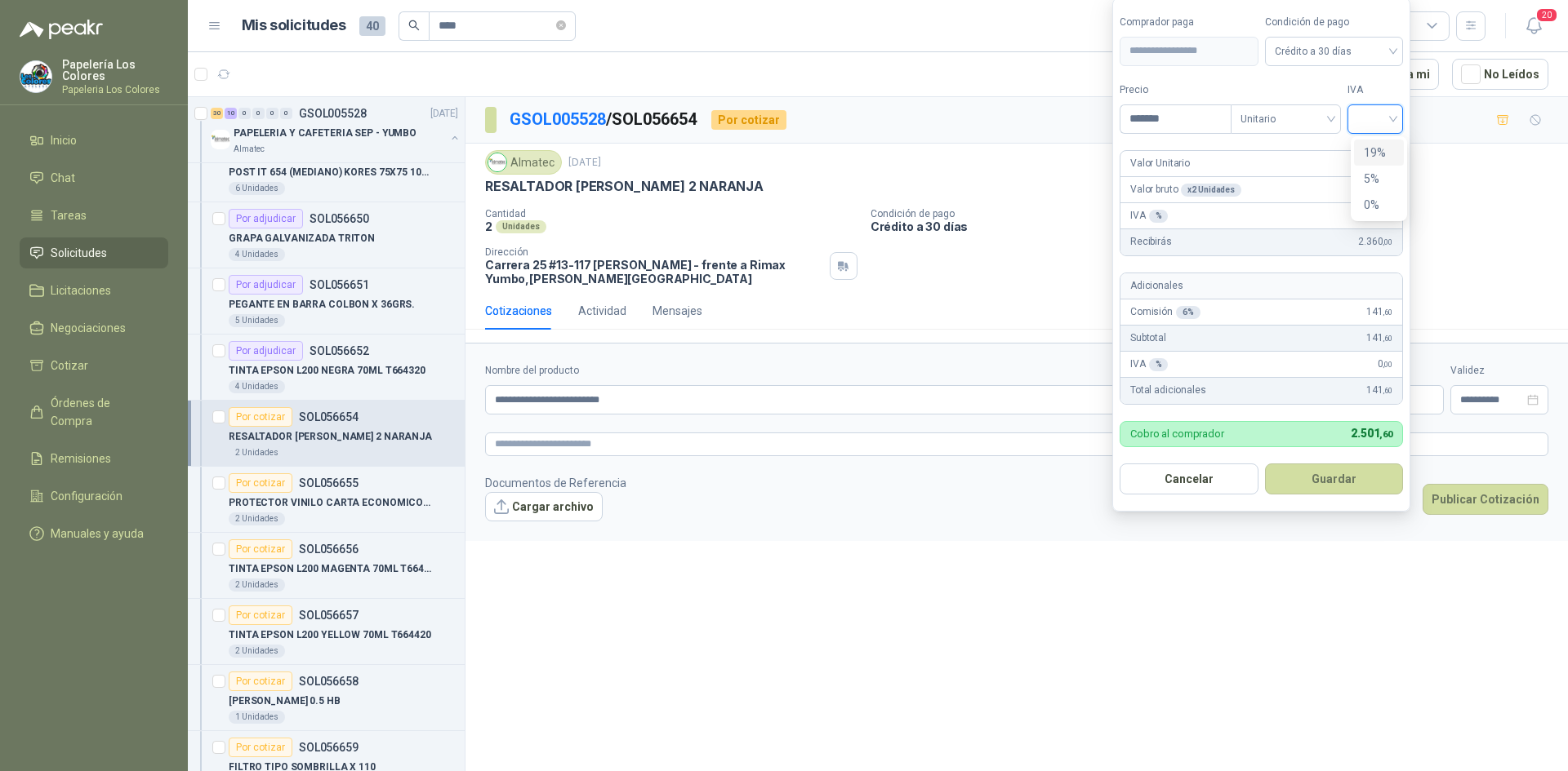
click at [1382, 114] on input "search" at bounding box center [1375, 117] width 36 height 25
click at [1368, 145] on div "19%" at bounding box center [1379, 153] width 31 height 18
click at [1325, 478] on button "Guardar" at bounding box center [1337, 479] width 141 height 31
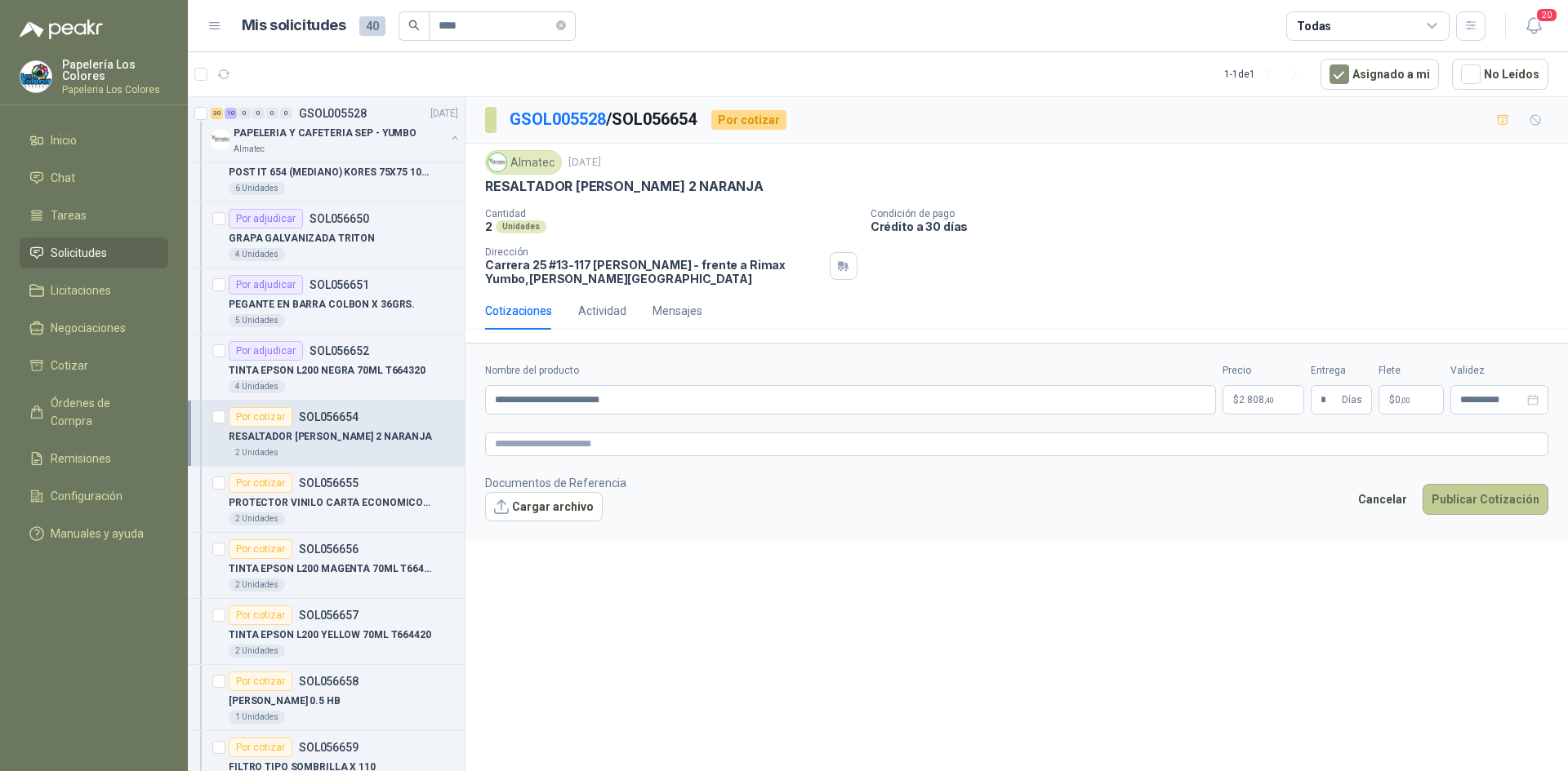
click at [1475, 503] on button "Publicar Cotización" at bounding box center [1485, 499] width 125 height 31
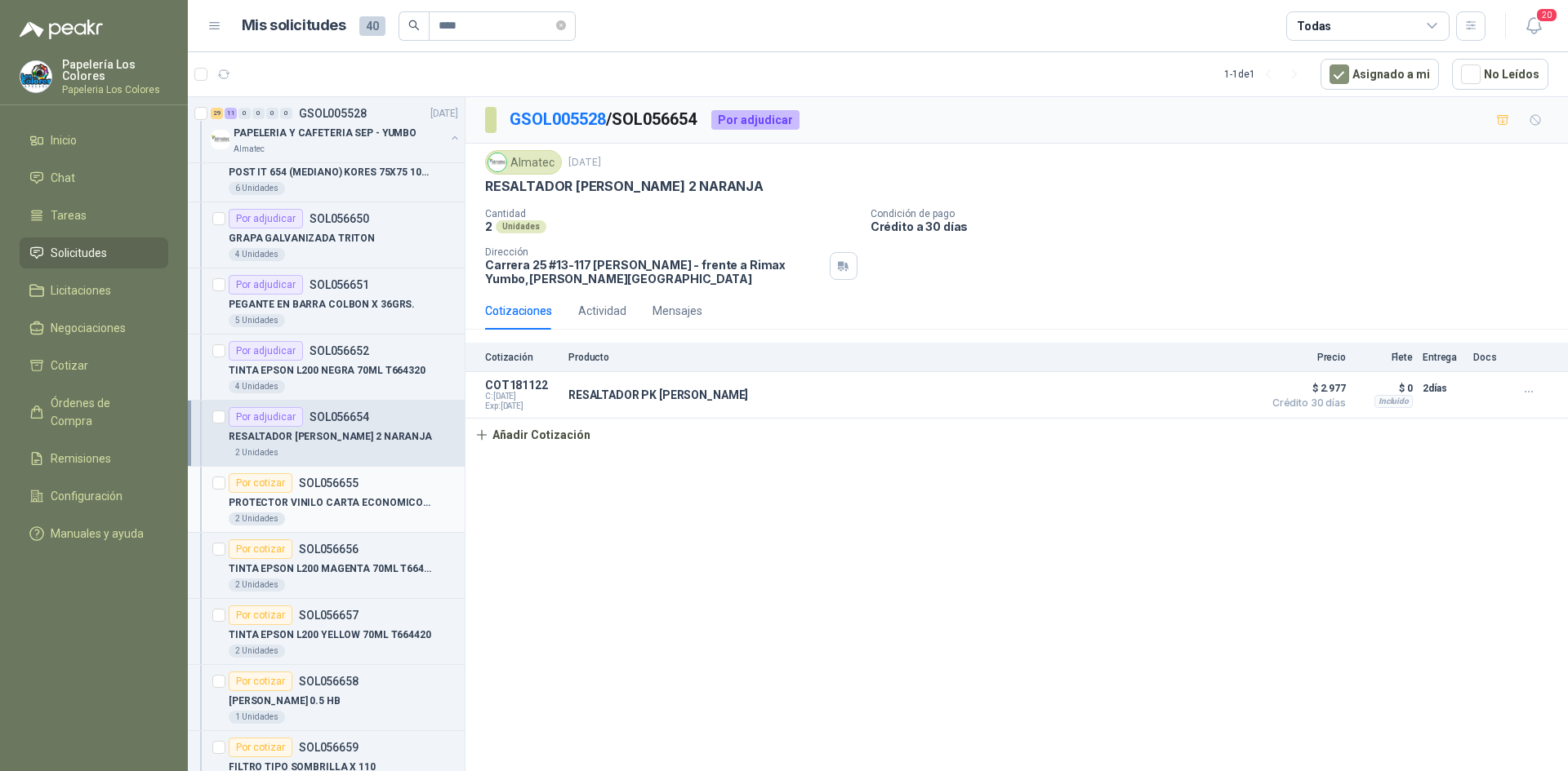
click at [259, 478] on div "Por cotizar" at bounding box center [260, 483] width 64 height 19
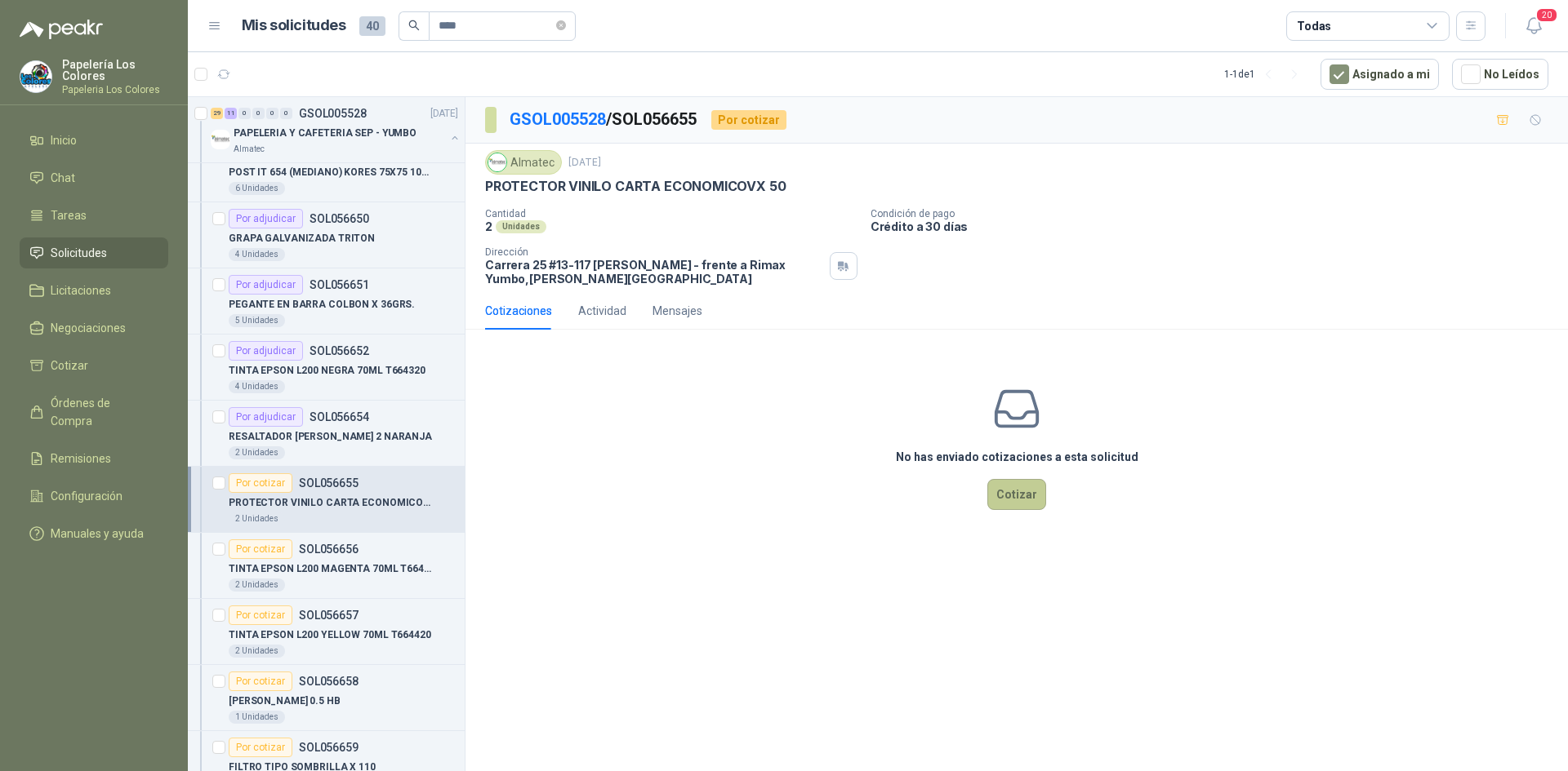
click at [1004, 491] on button "Cotizar" at bounding box center [1016, 494] width 58 height 31
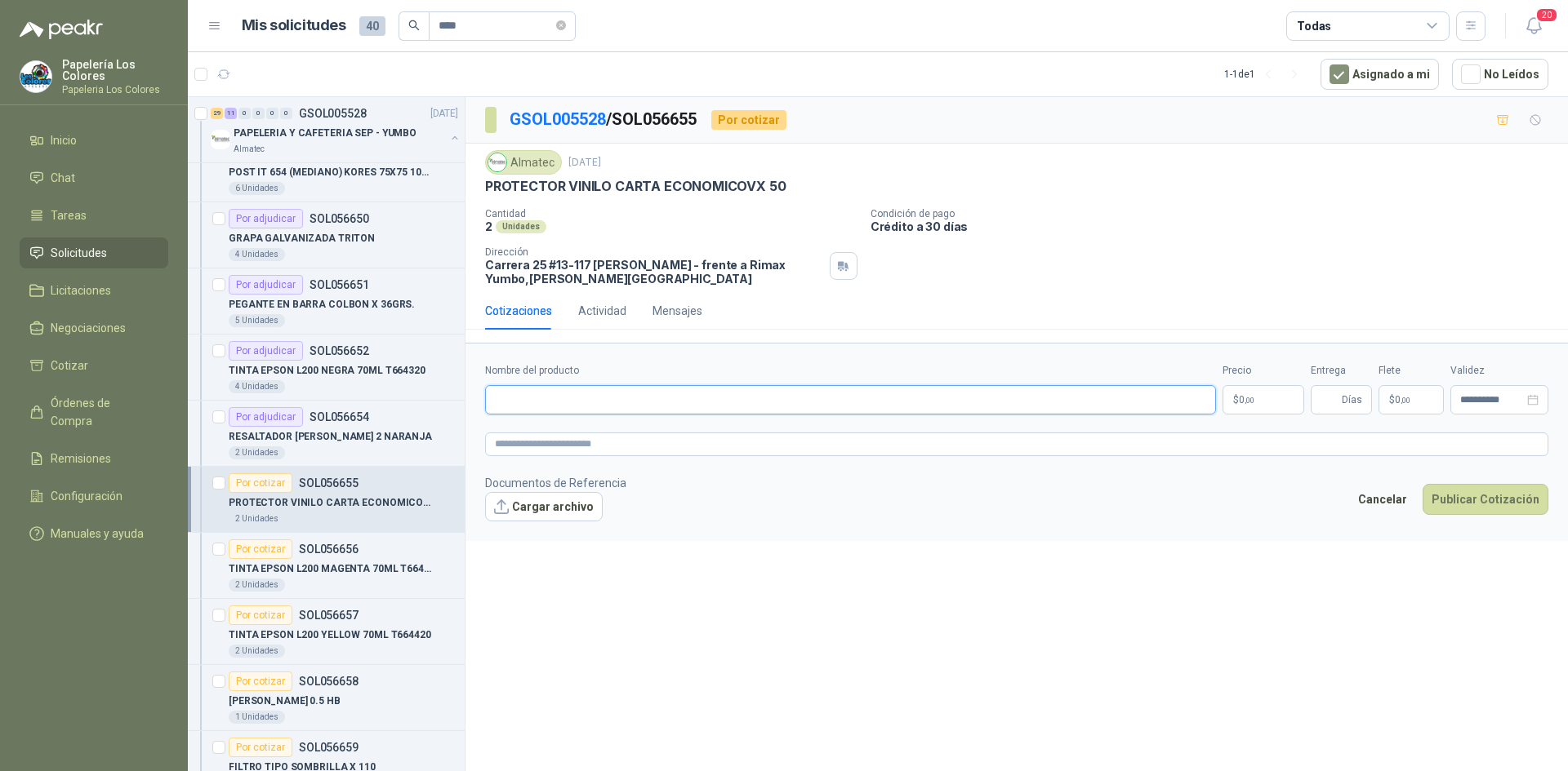
click at [620, 400] on input "Nombre del producto" at bounding box center [850, 400] width 731 height 30
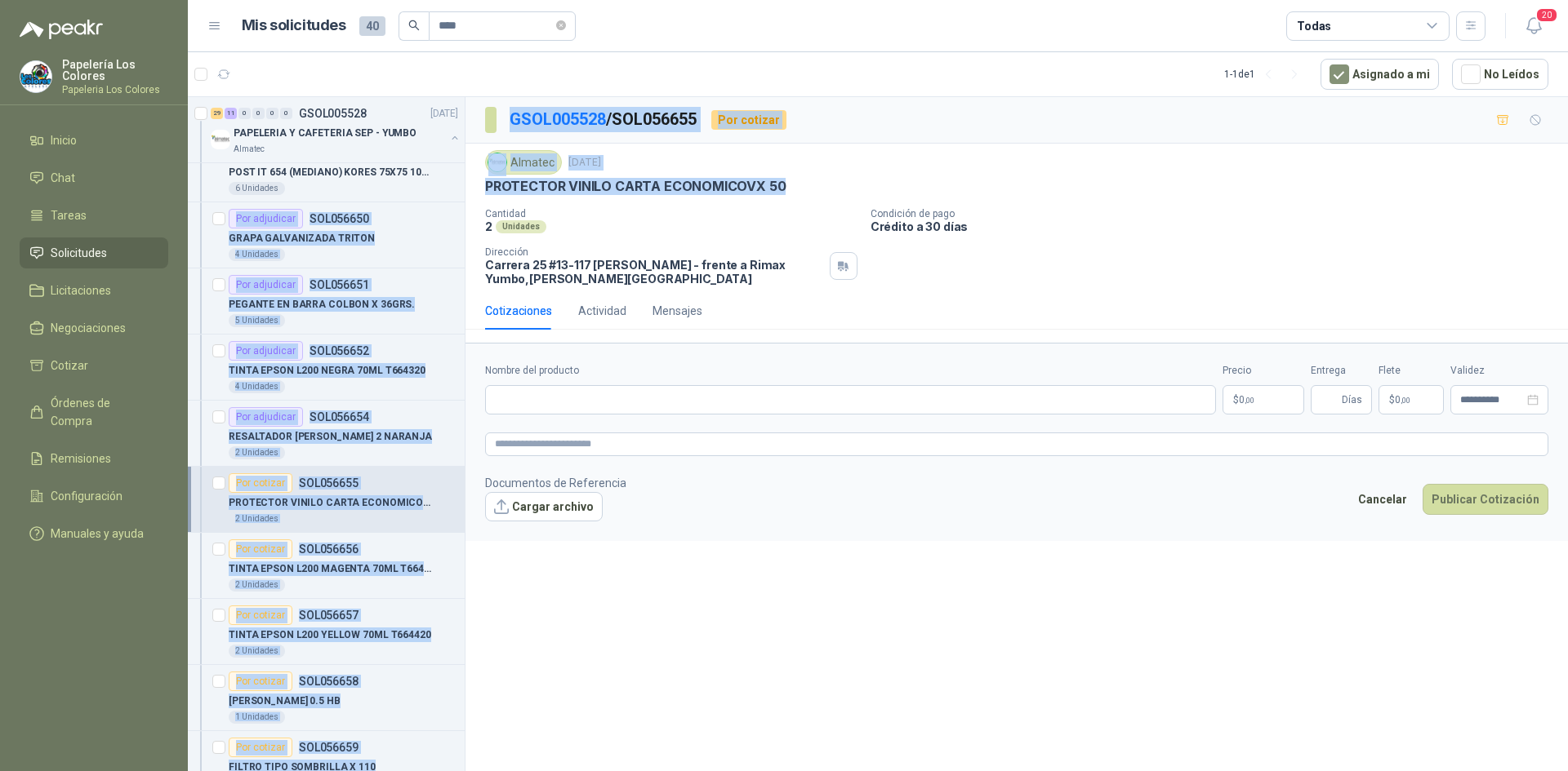
drag, startPoint x: 779, startPoint y: 187, endPoint x: 463, endPoint y: 194, distance: 316.1
click at [463, 194] on div "29 11 0 0 0 0 GSOL005528 [DATE] PAPELERIA Y CAFETERIA SEP - YUMBO Almatec Por a…" at bounding box center [878, 436] width 1380 height 680
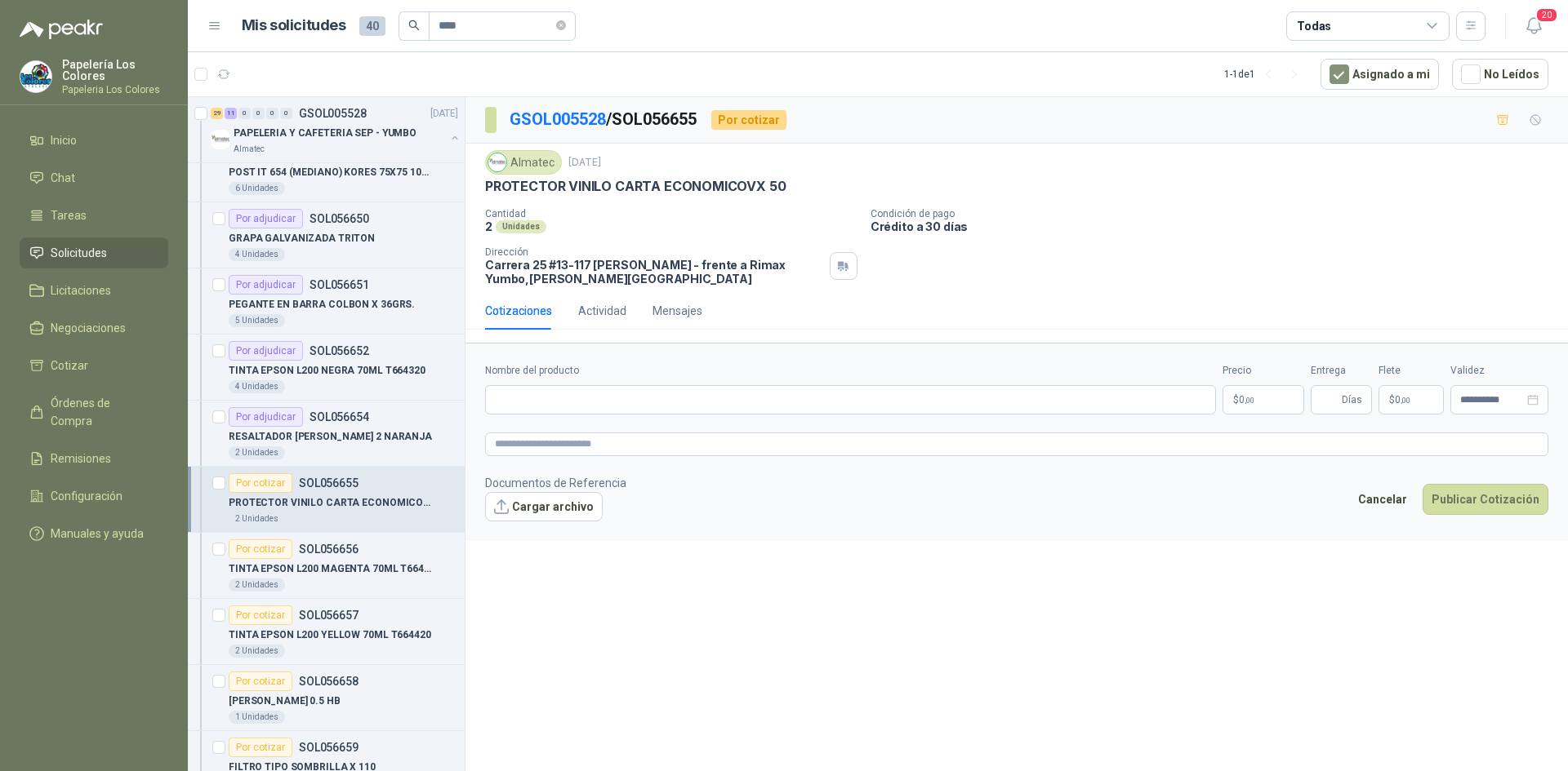
click at [620, 229] on div "2 Unidades" at bounding box center [670, 226] width 372 height 14
drag, startPoint x: 487, startPoint y: 185, endPoint x: 780, endPoint y: 188, distance: 293.0
click at [780, 188] on p "PROTECTOR VINILO CARTA ECONOMICOVX 50" at bounding box center [635, 186] width 300 height 17
copy p "PROTECTOR VINILO CARTA ECONOMICOVX 50"
click at [564, 402] on input "Nombre del producto" at bounding box center [850, 400] width 731 height 30
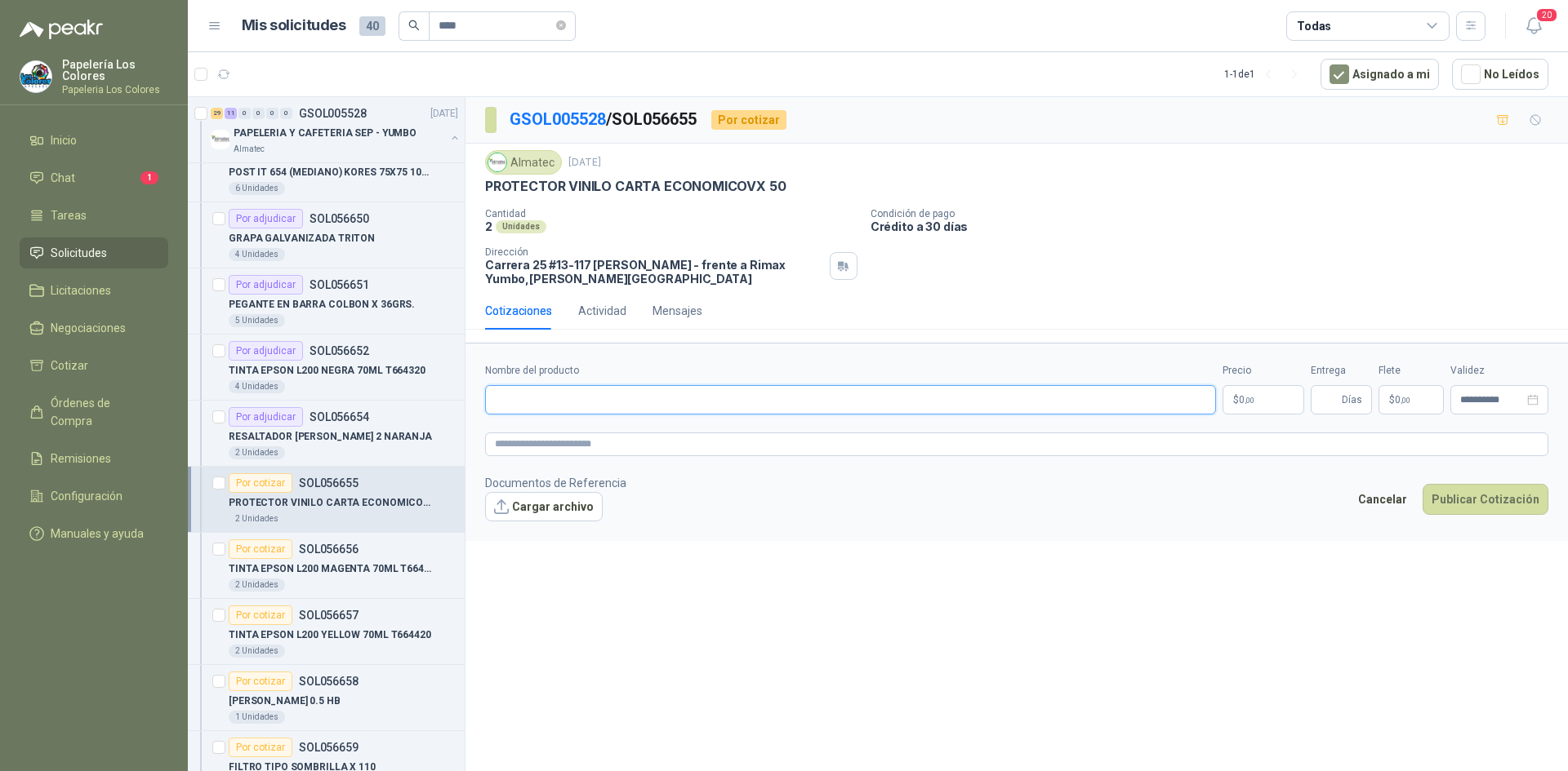
paste input "**********"
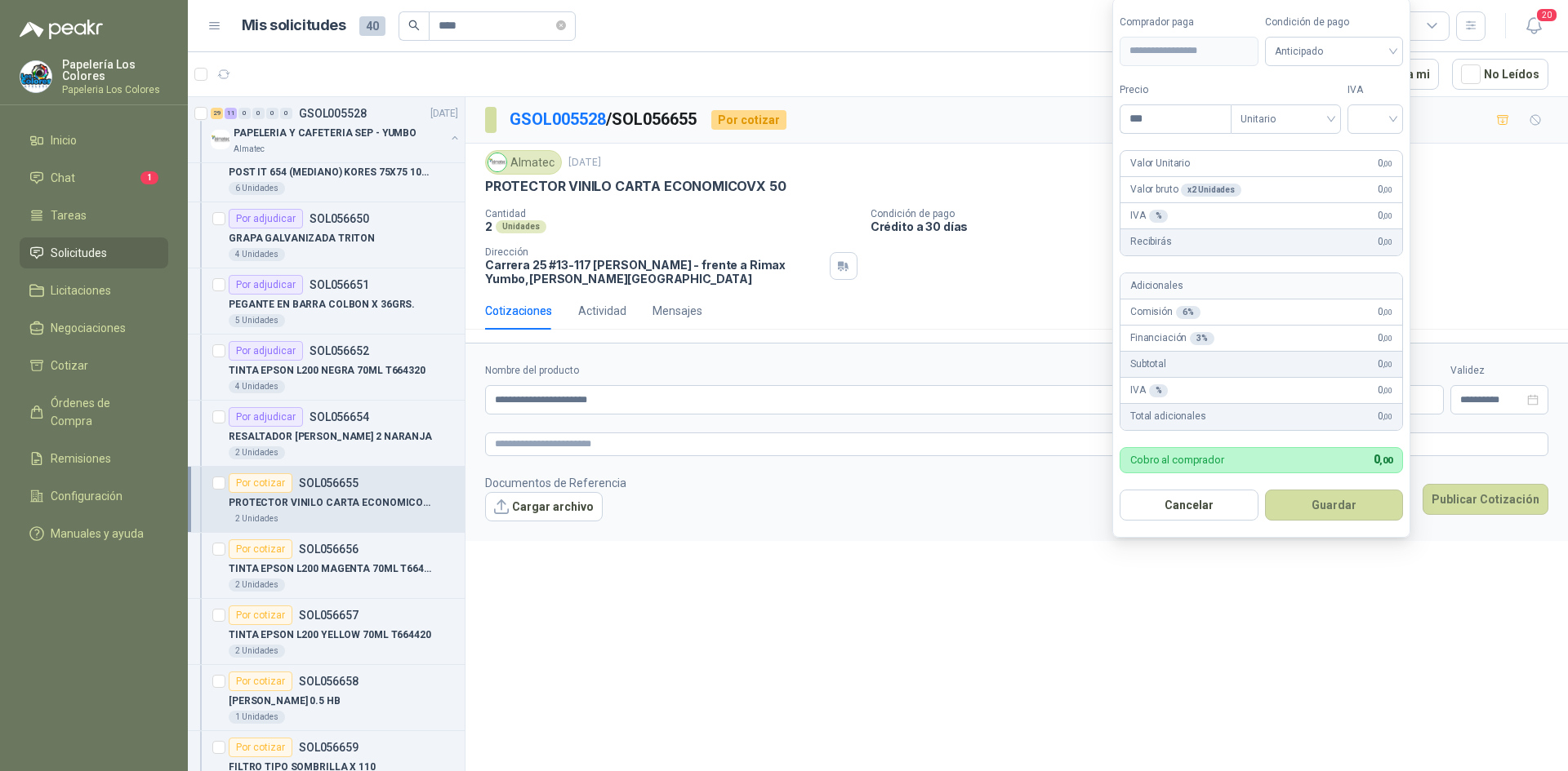
click at [1270, 397] on body "Papelería Los Colores Papeleria Los Colores Inicio Chat 1 Tareas Solicitudes Li…" at bounding box center [784, 386] width 1568 height 771
click at [1326, 53] on span "Anticipado" at bounding box center [1334, 51] width 120 height 25
click at [1321, 108] on div "Crédito a 30 días" at bounding box center [1336, 110] width 114 height 18
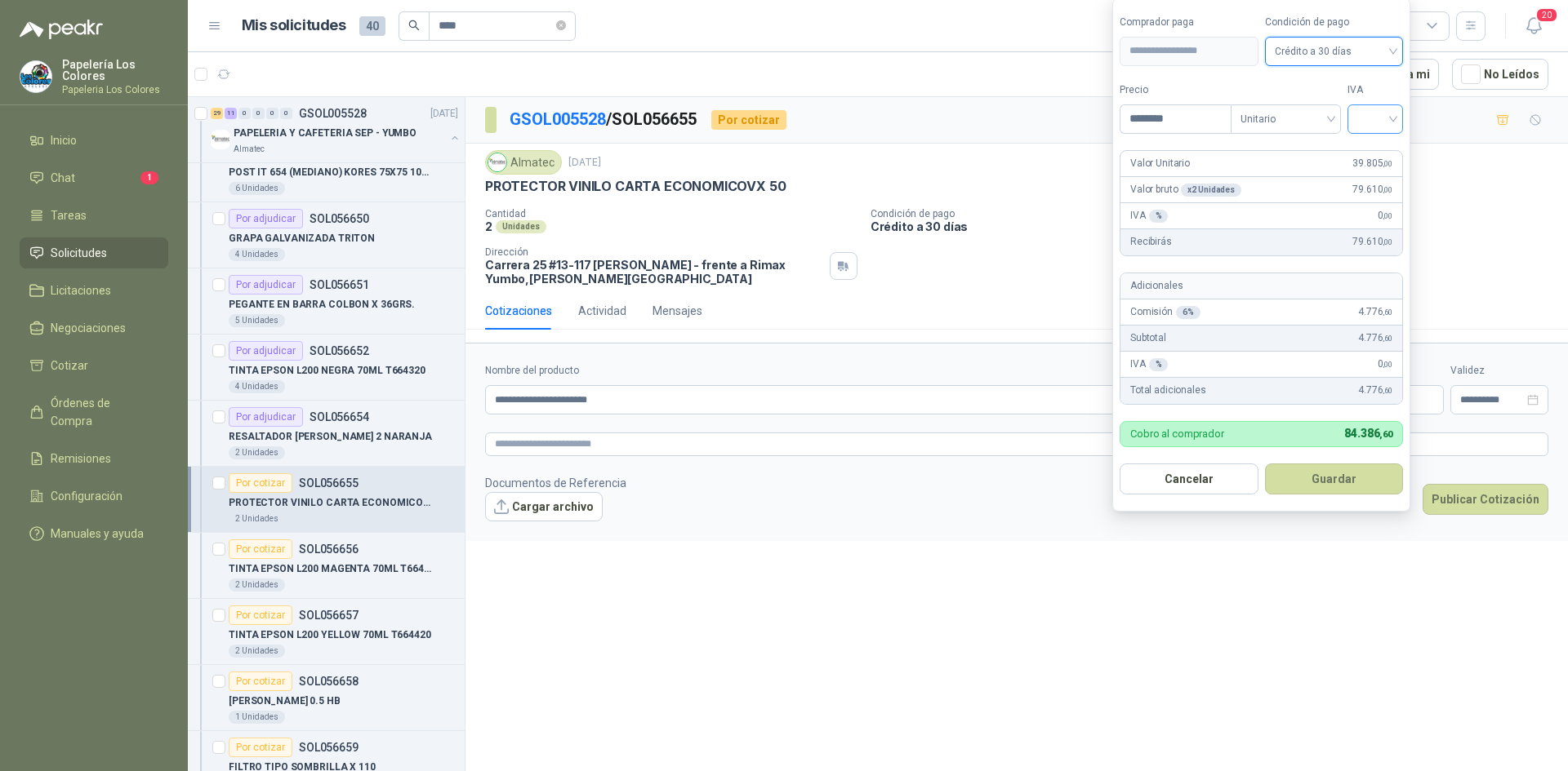
click at [1387, 106] on input "search" at bounding box center [1375, 117] width 36 height 25
click at [1381, 152] on div "19%" at bounding box center [1379, 153] width 31 height 18
click at [1337, 485] on button "Guardar" at bounding box center [1337, 479] width 141 height 31
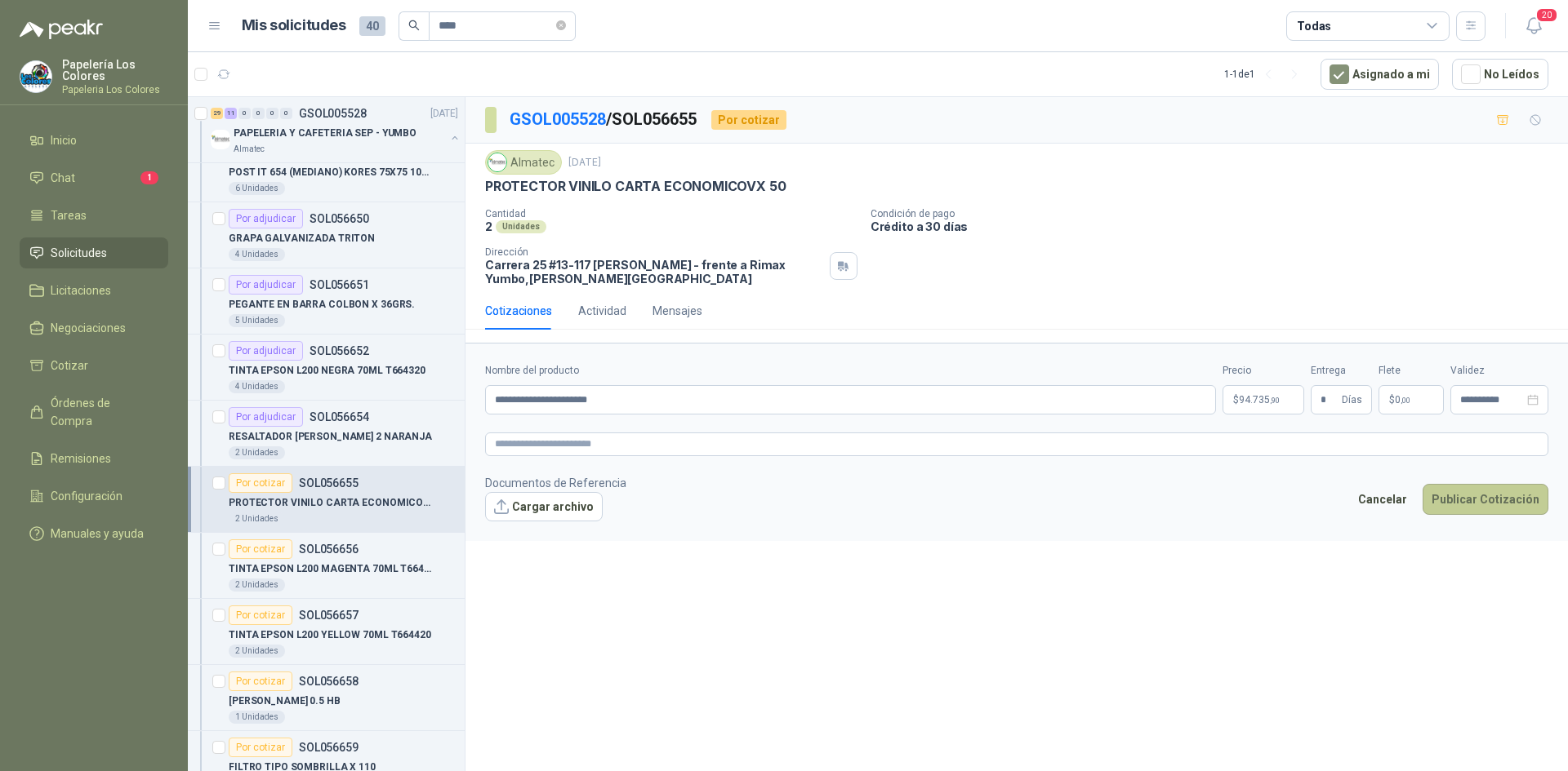
click at [1455, 492] on button "Publicar Cotización" at bounding box center [1485, 499] width 125 height 31
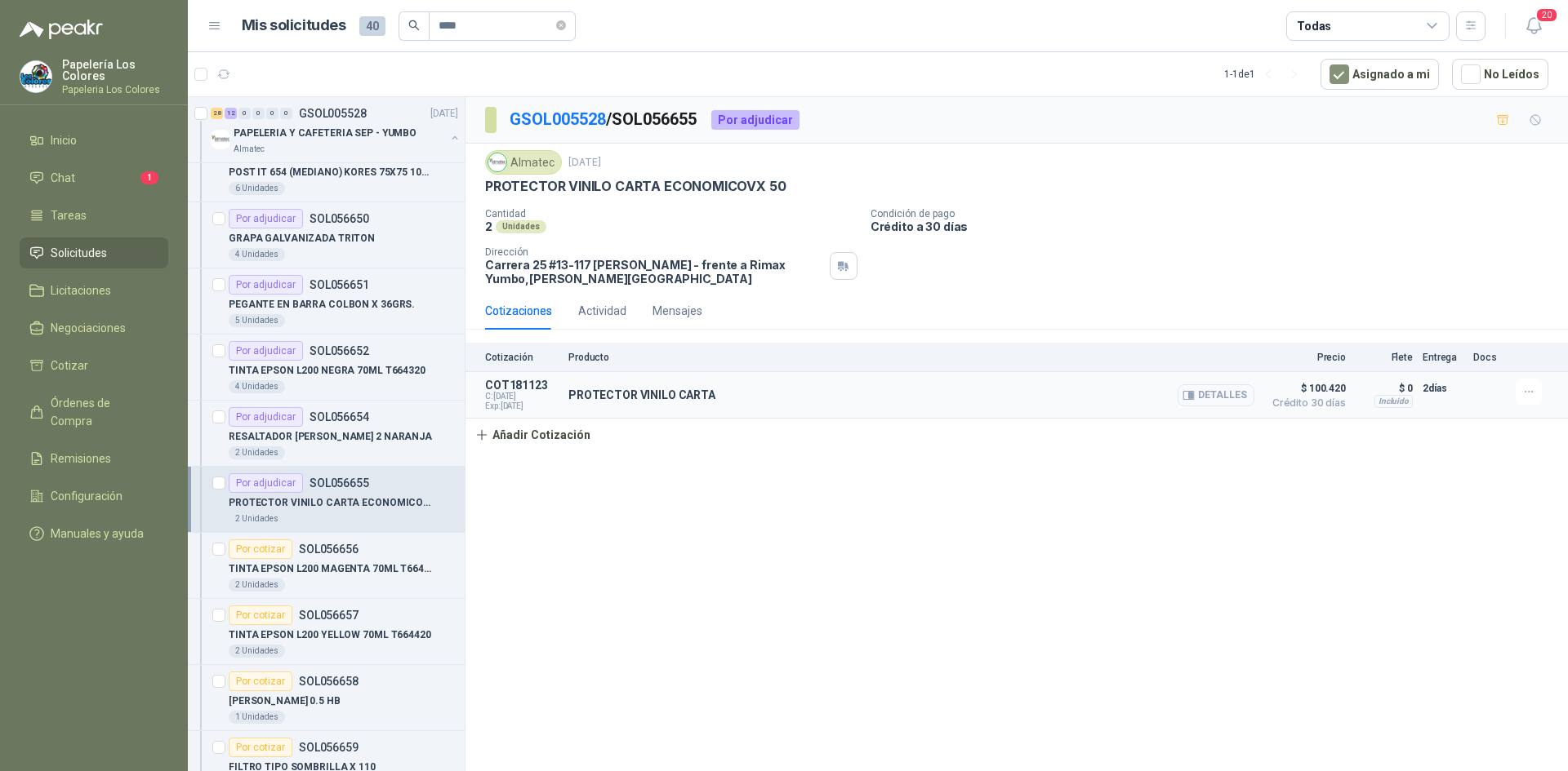
click at [1212, 397] on button "Detalles" at bounding box center [1215, 396] width 77 height 22
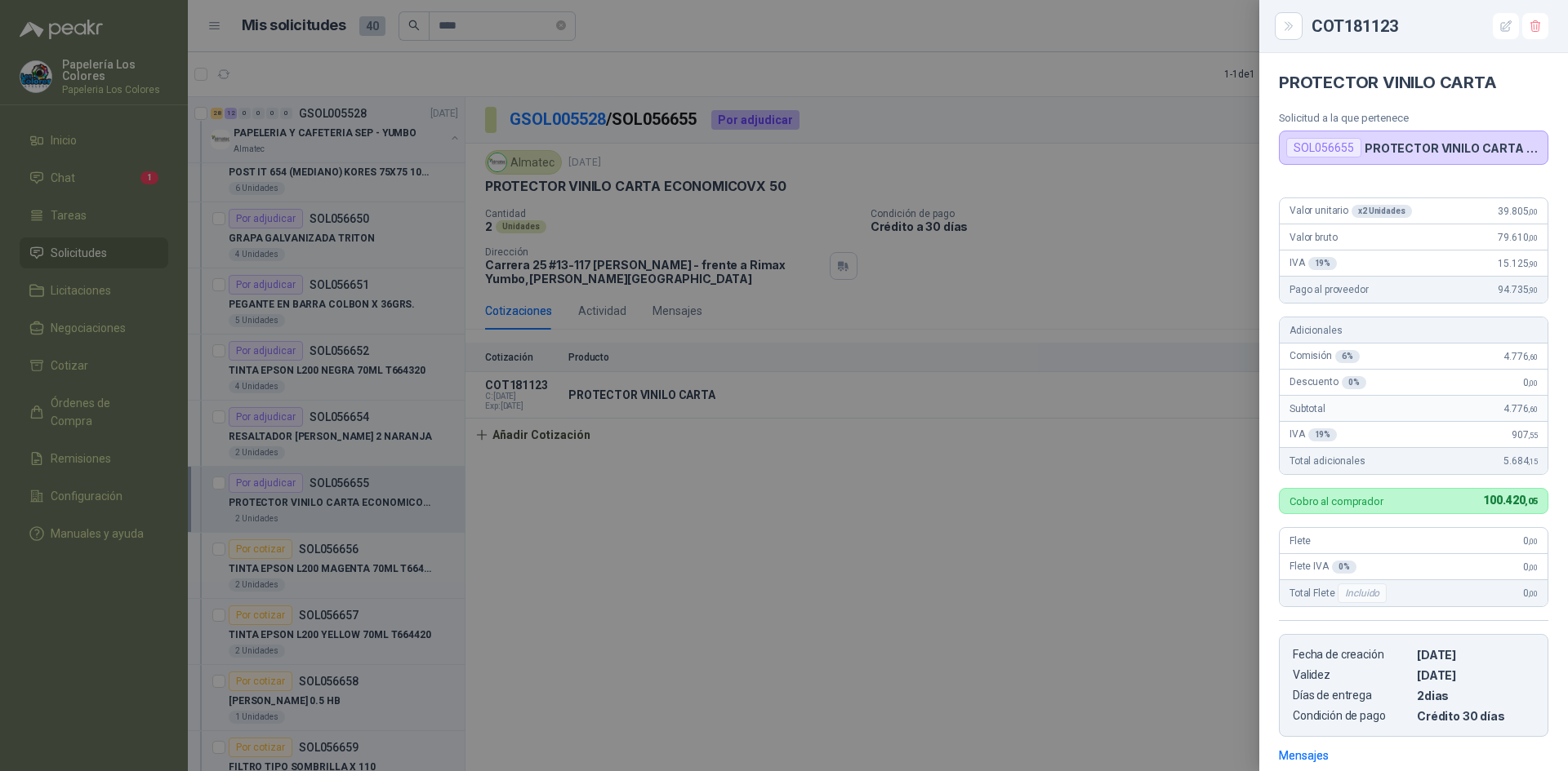
click at [889, 522] on div at bounding box center [784, 386] width 1568 height 771
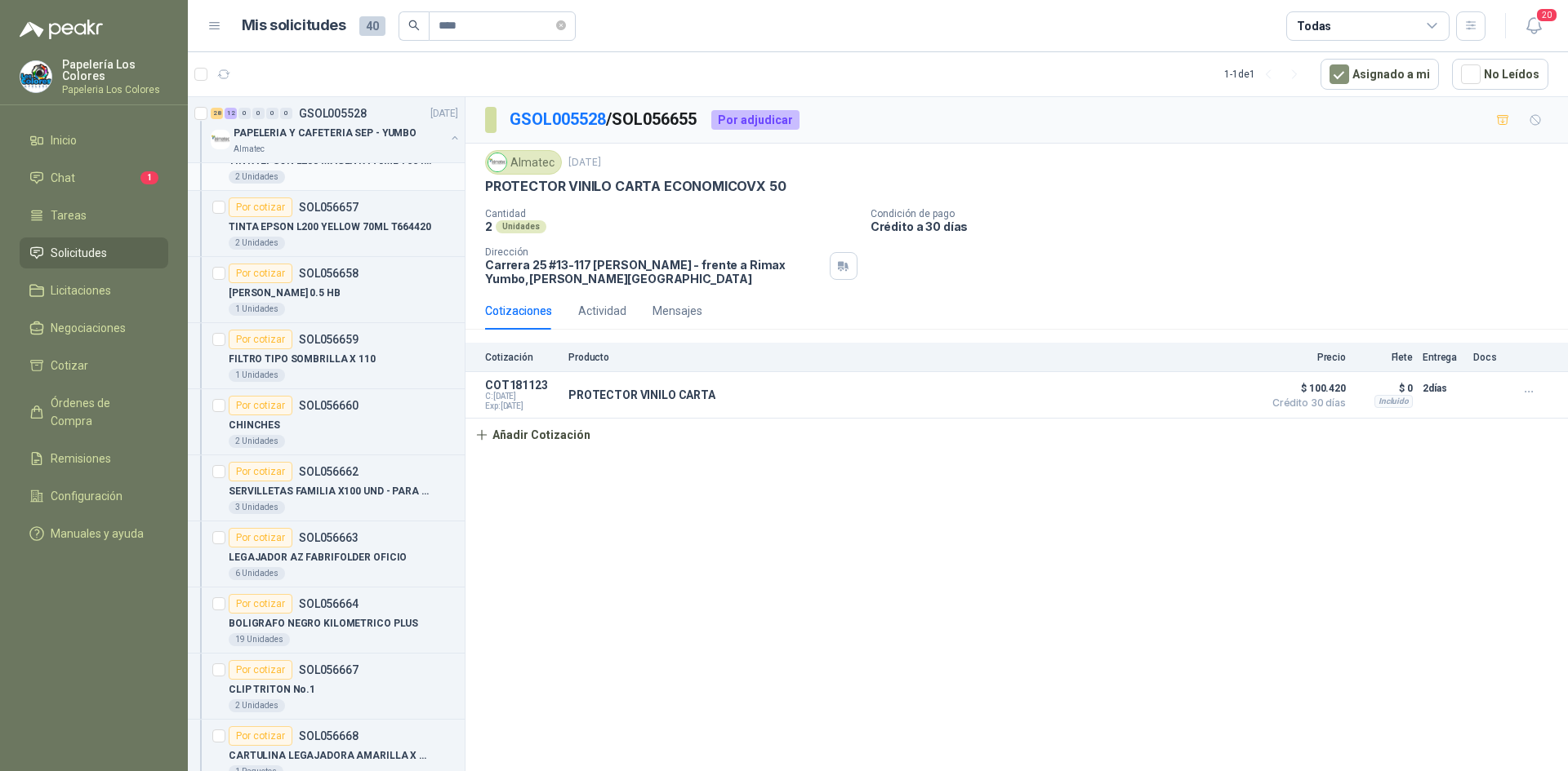
scroll to position [735, 0]
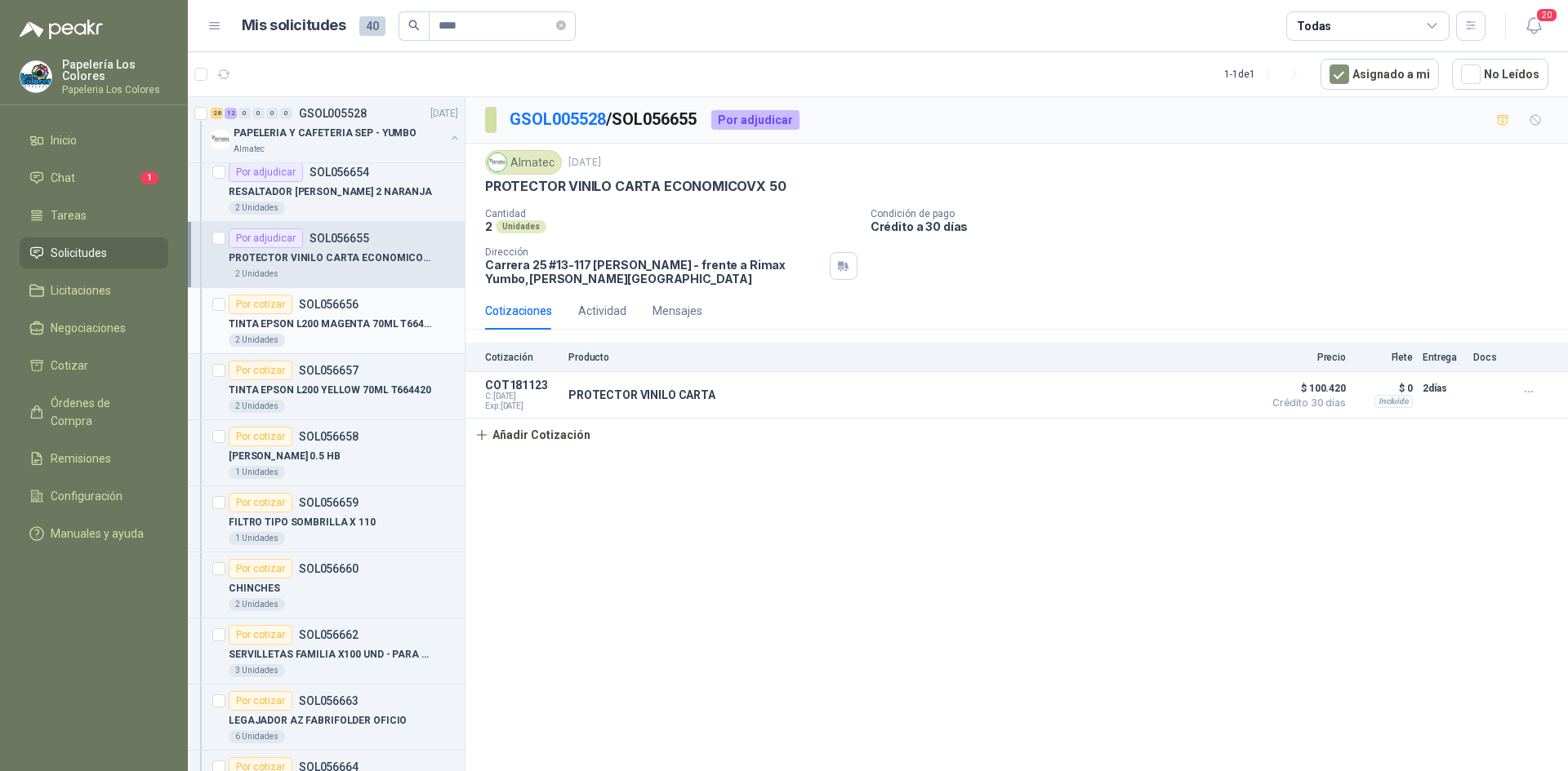
click at [270, 301] on div "Por cotizar" at bounding box center [260, 304] width 64 height 19
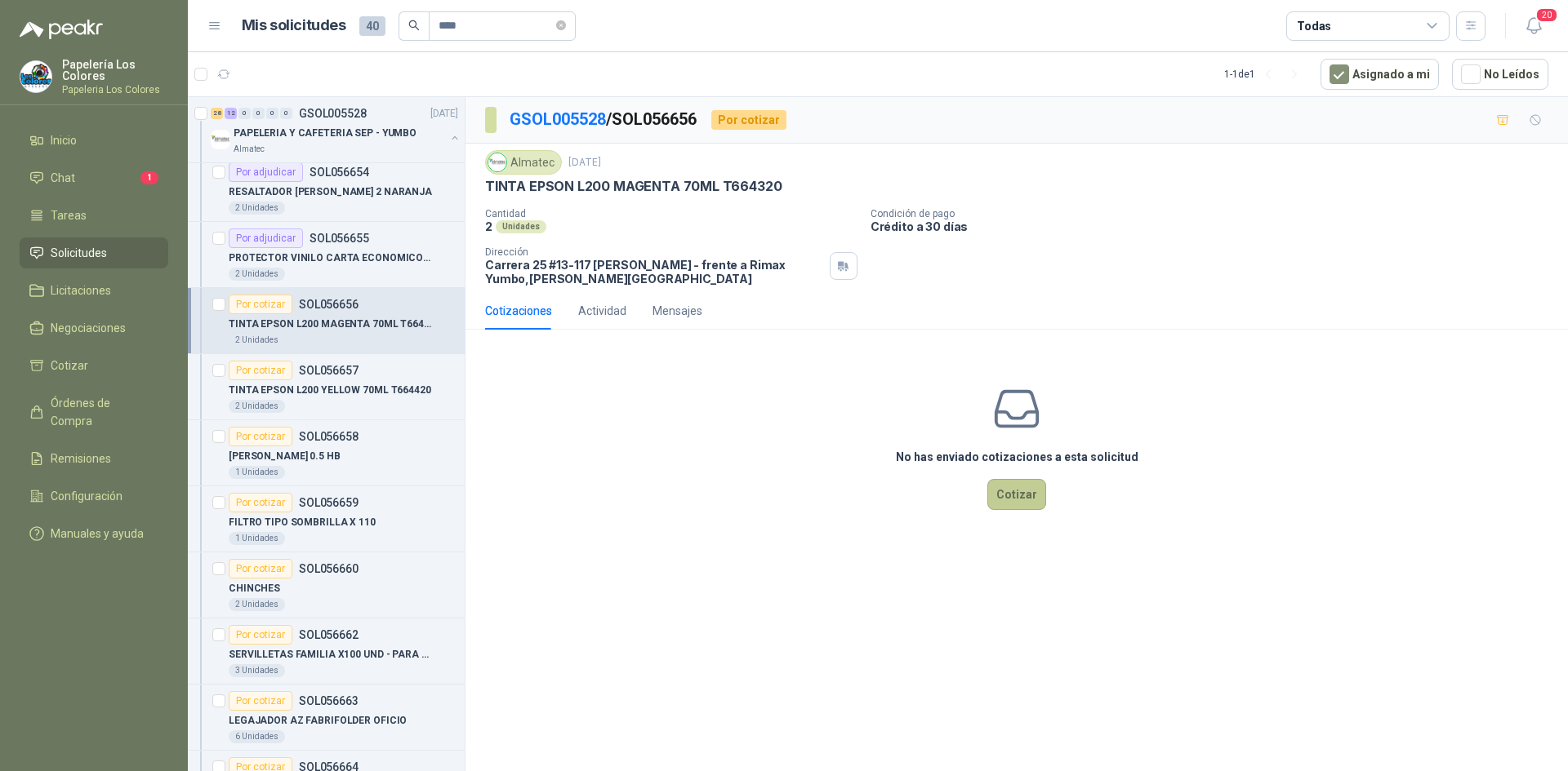
click at [1031, 492] on button "Cotizar" at bounding box center [1016, 494] width 58 height 31
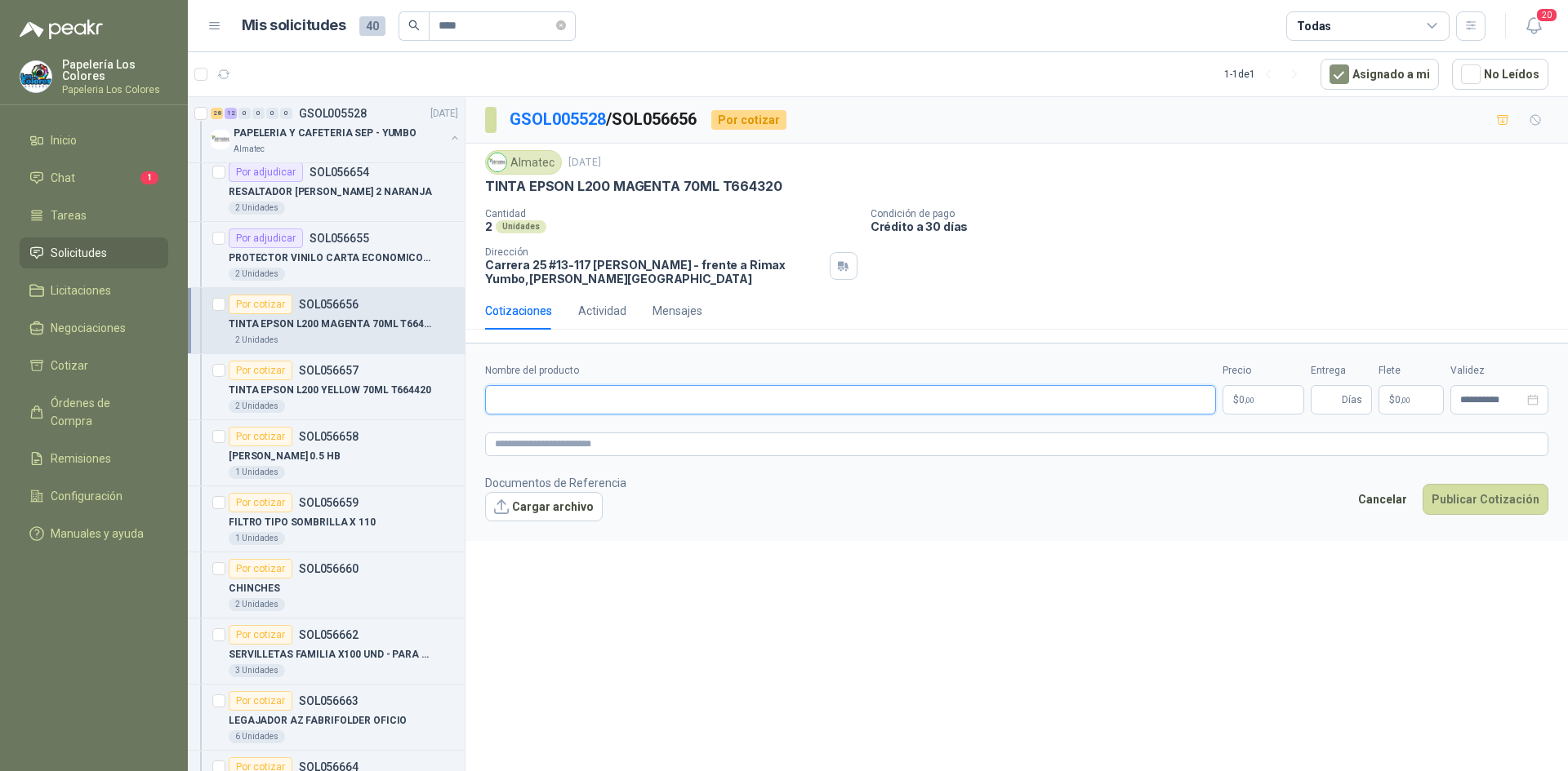
click at [603, 405] on input "Nombre del producto" at bounding box center [850, 400] width 731 height 30
drag, startPoint x: 486, startPoint y: 186, endPoint x: 771, endPoint y: 193, distance: 285.1
click at [771, 193] on p "TINTA EPSON L200 MAGENTA 70ML T664320" at bounding box center [633, 186] width 297 height 17
copy p "TINTA EPSON L200 MAGENTA 70ML T664320"
click at [554, 406] on input "Nombre del producto" at bounding box center [850, 400] width 731 height 30
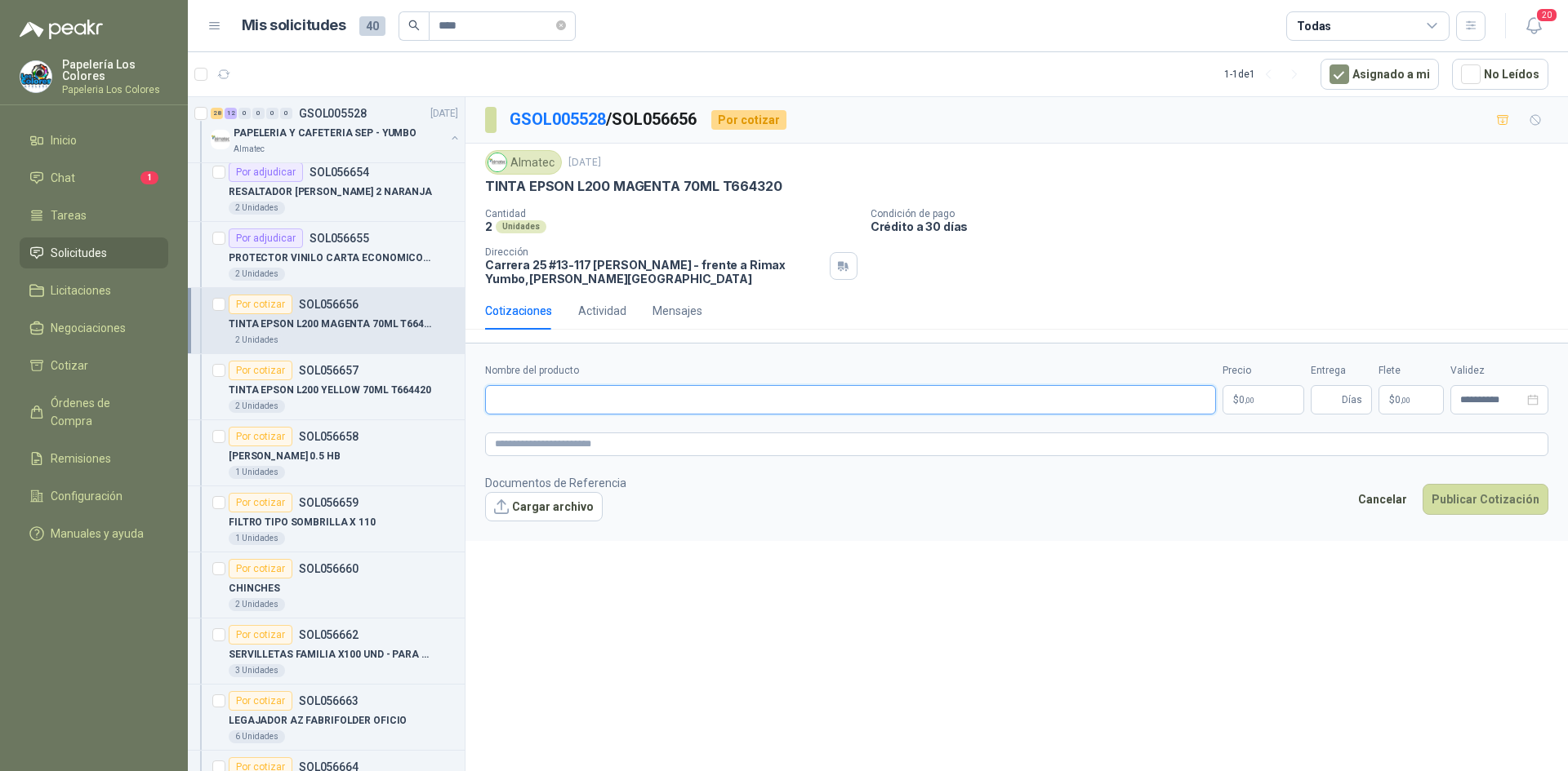
paste input "**********"
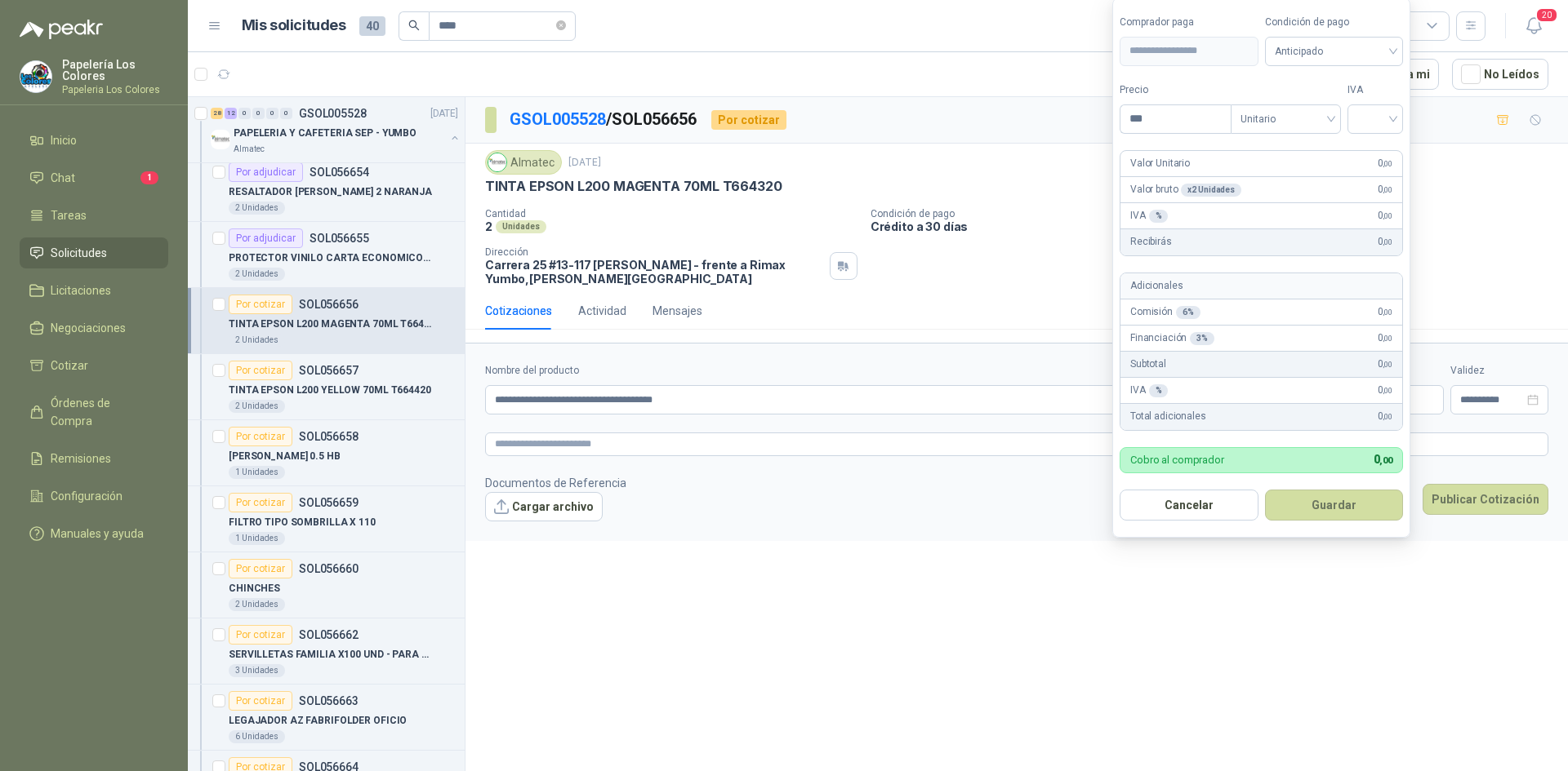
click at [1254, 398] on body "Papelería Los Colores Papeleria Los Colores Inicio Chat 1 Tareas Solicitudes Li…" at bounding box center [784, 386] width 1568 height 771
click at [1380, 39] on span "Anticipado" at bounding box center [1334, 51] width 120 height 25
click at [1337, 109] on div "Crédito a 30 días" at bounding box center [1336, 110] width 114 height 18
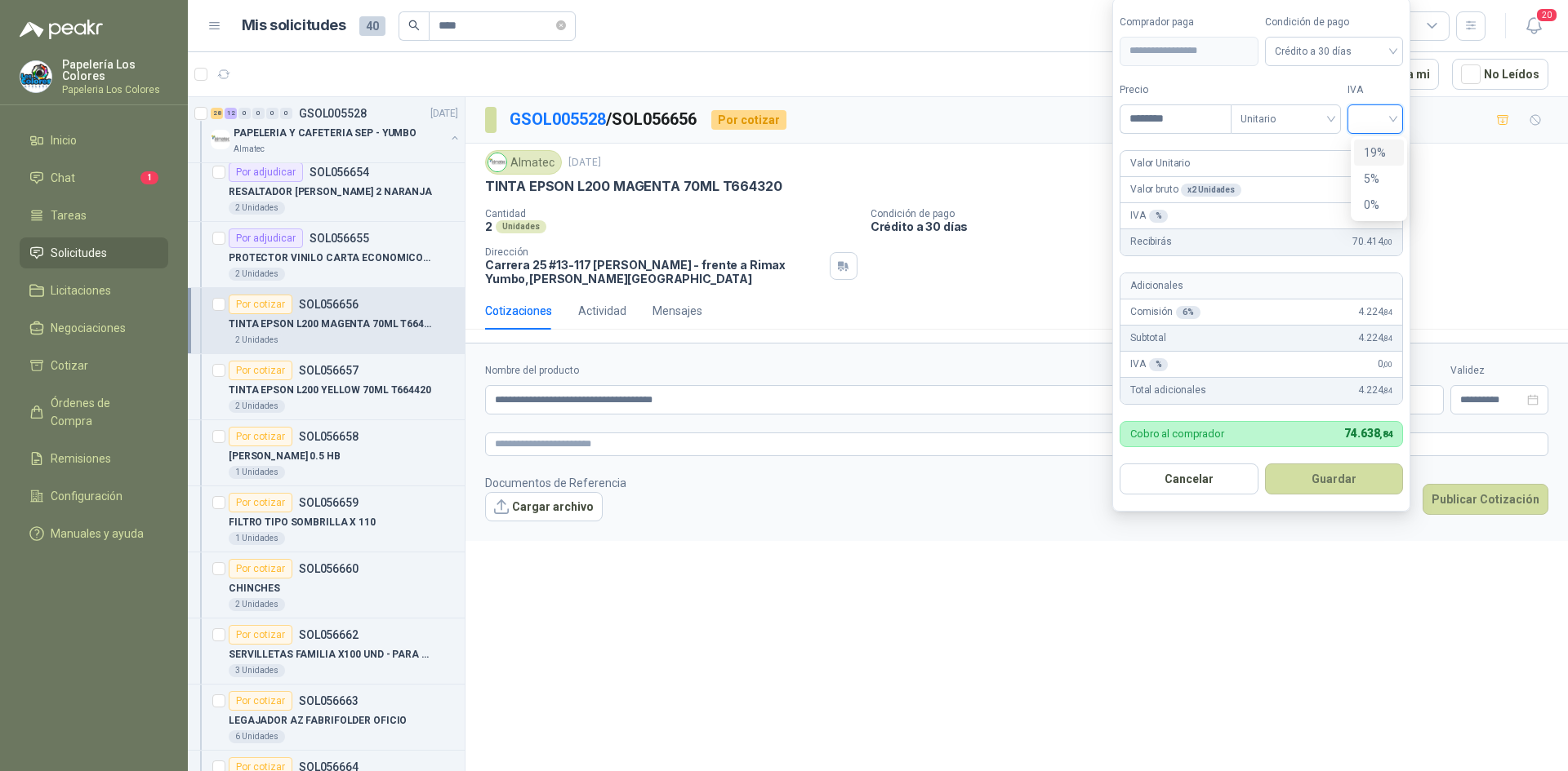
click at [1393, 118] on input "search" at bounding box center [1375, 117] width 36 height 25
click at [1368, 156] on div "19%" at bounding box center [1379, 153] width 31 height 18
click at [1328, 472] on button "Guardar" at bounding box center [1337, 479] width 141 height 31
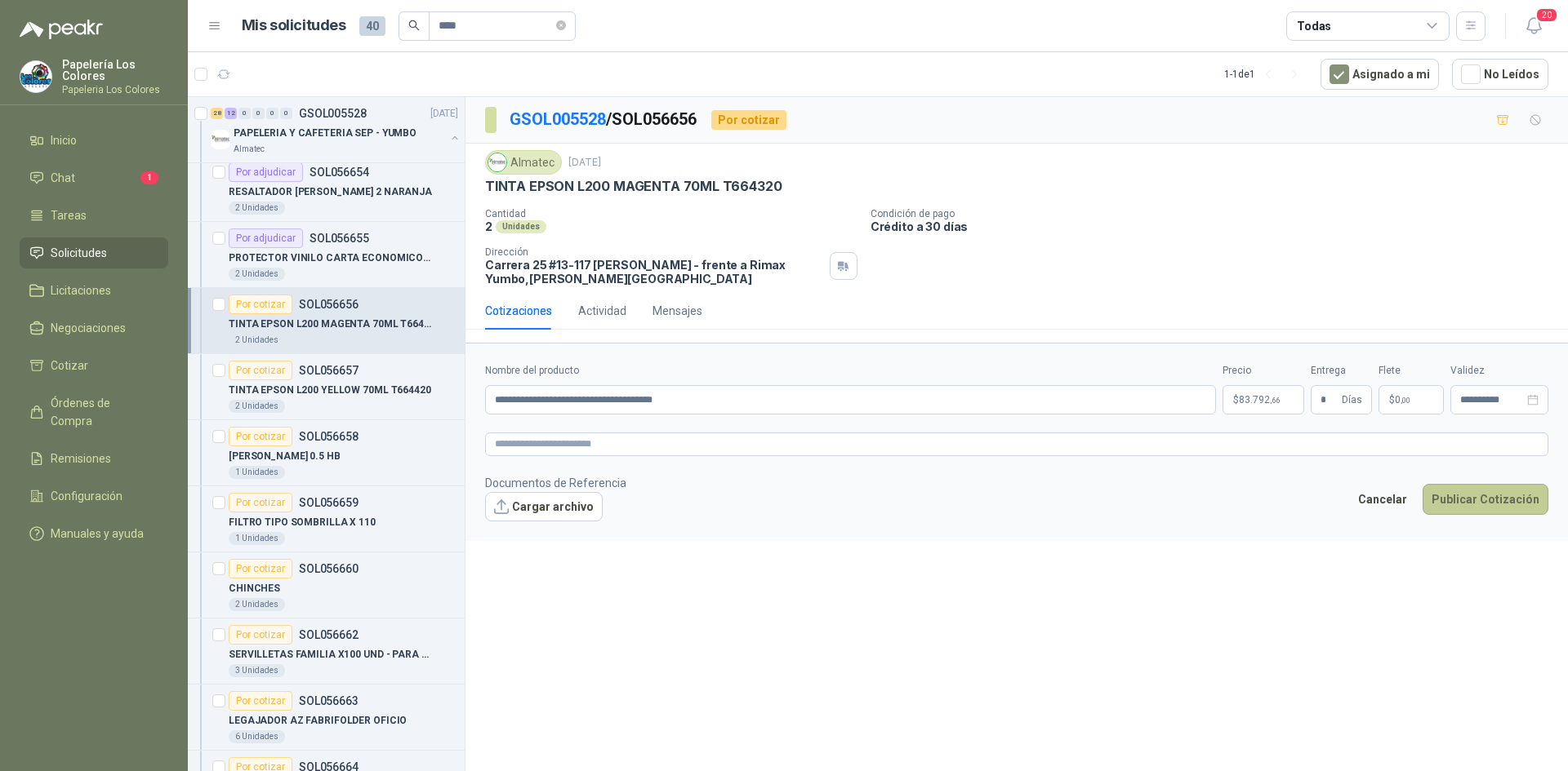
click at [1463, 484] on button "Publicar Cotización" at bounding box center [1485, 499] width 125 height 31
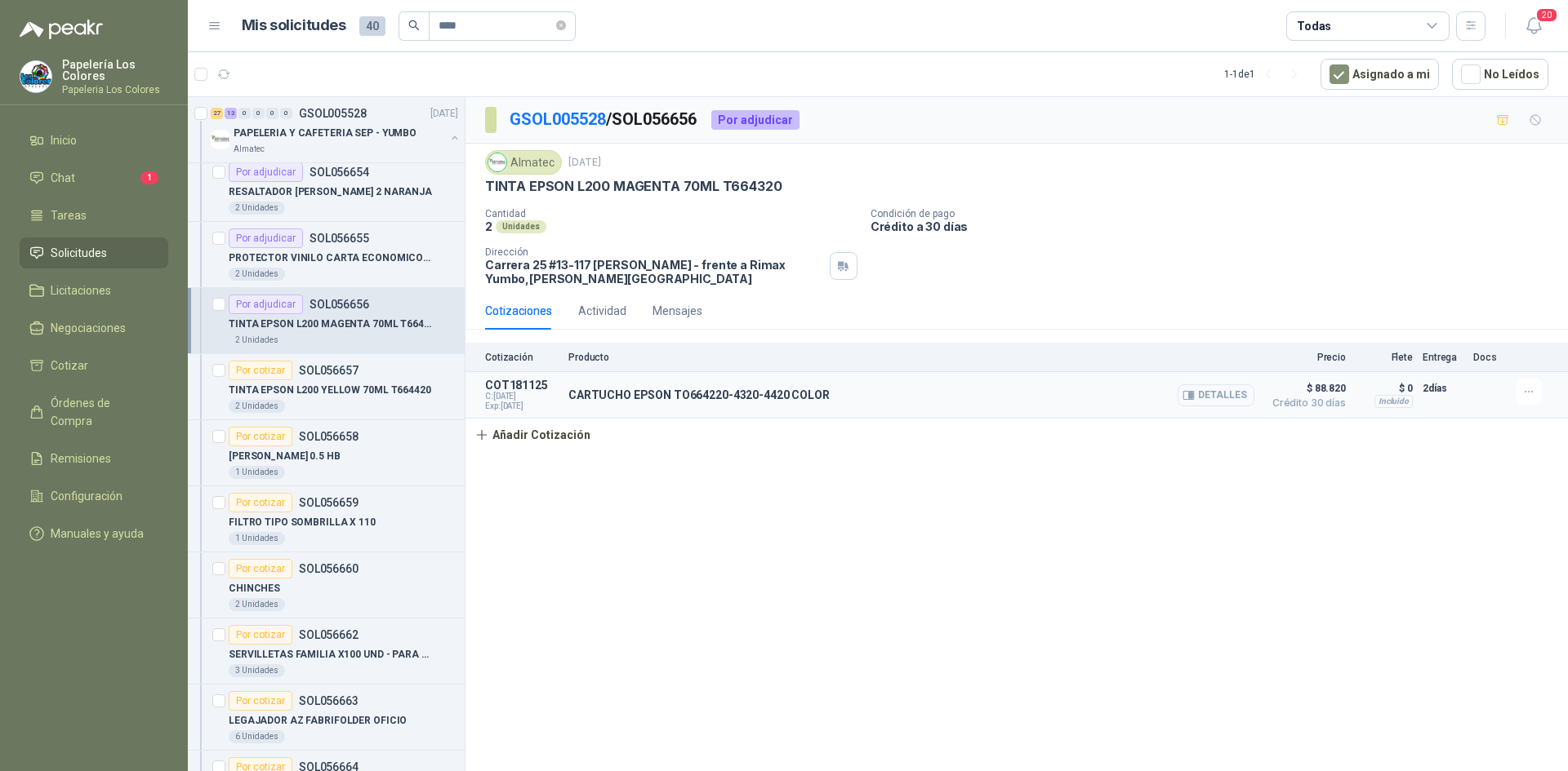
click at [1220, 395] on button "Detalles" at bounding box center [1215, 396] width 77 height 22
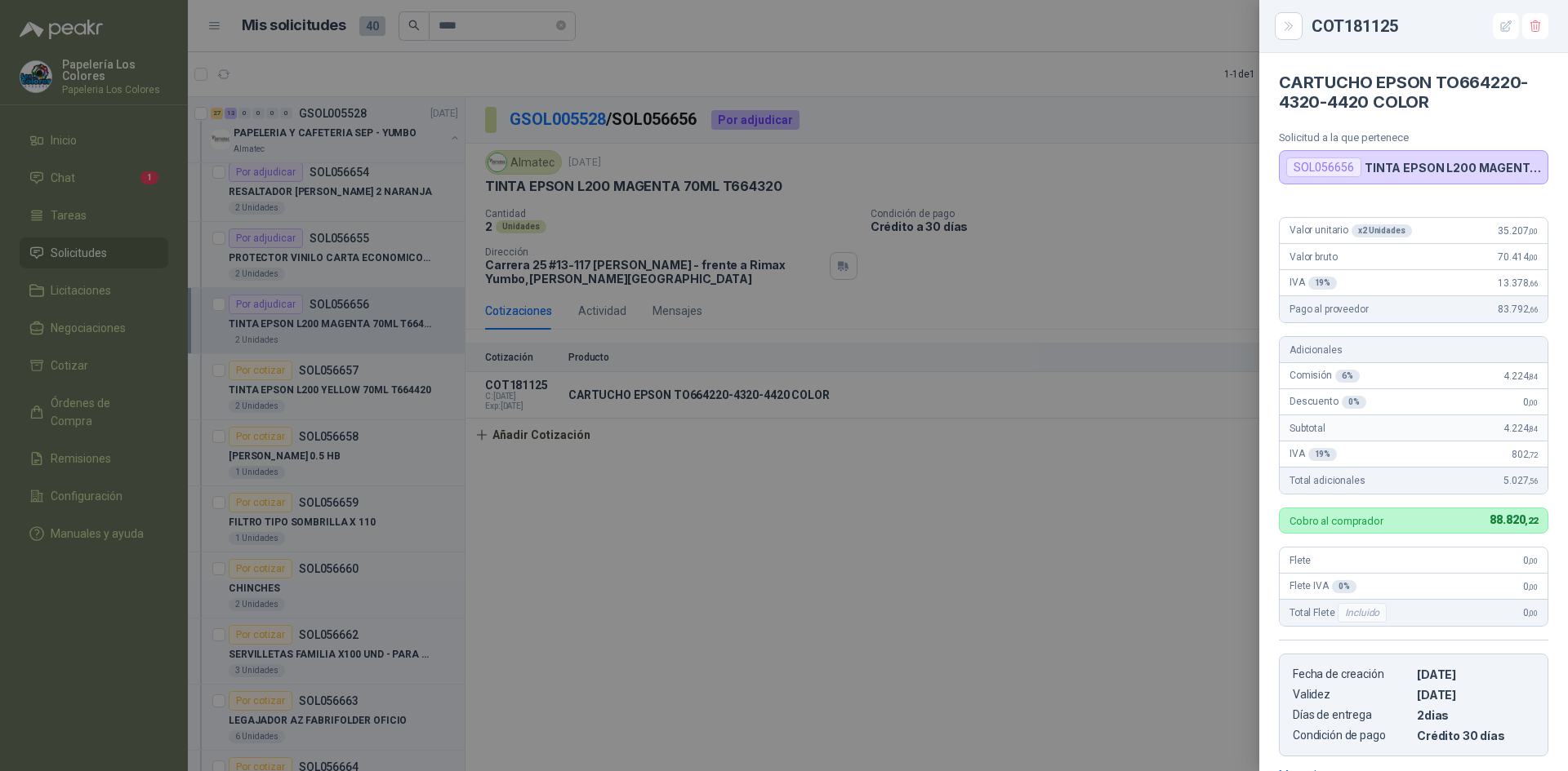
click at [806, 553] on div at bounding box center [784, 386] width 1568 height 771
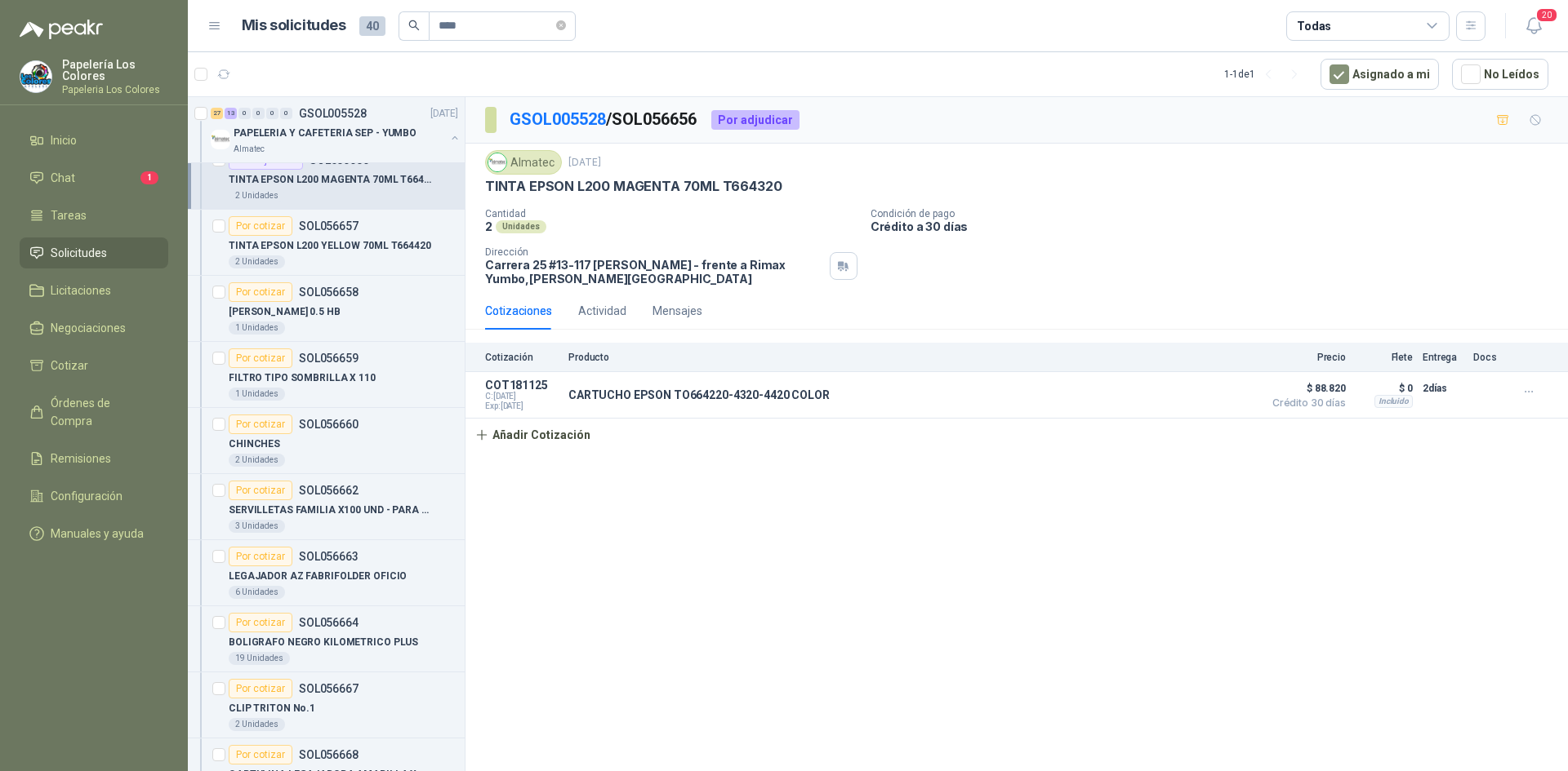
scroll to position [807, 0]
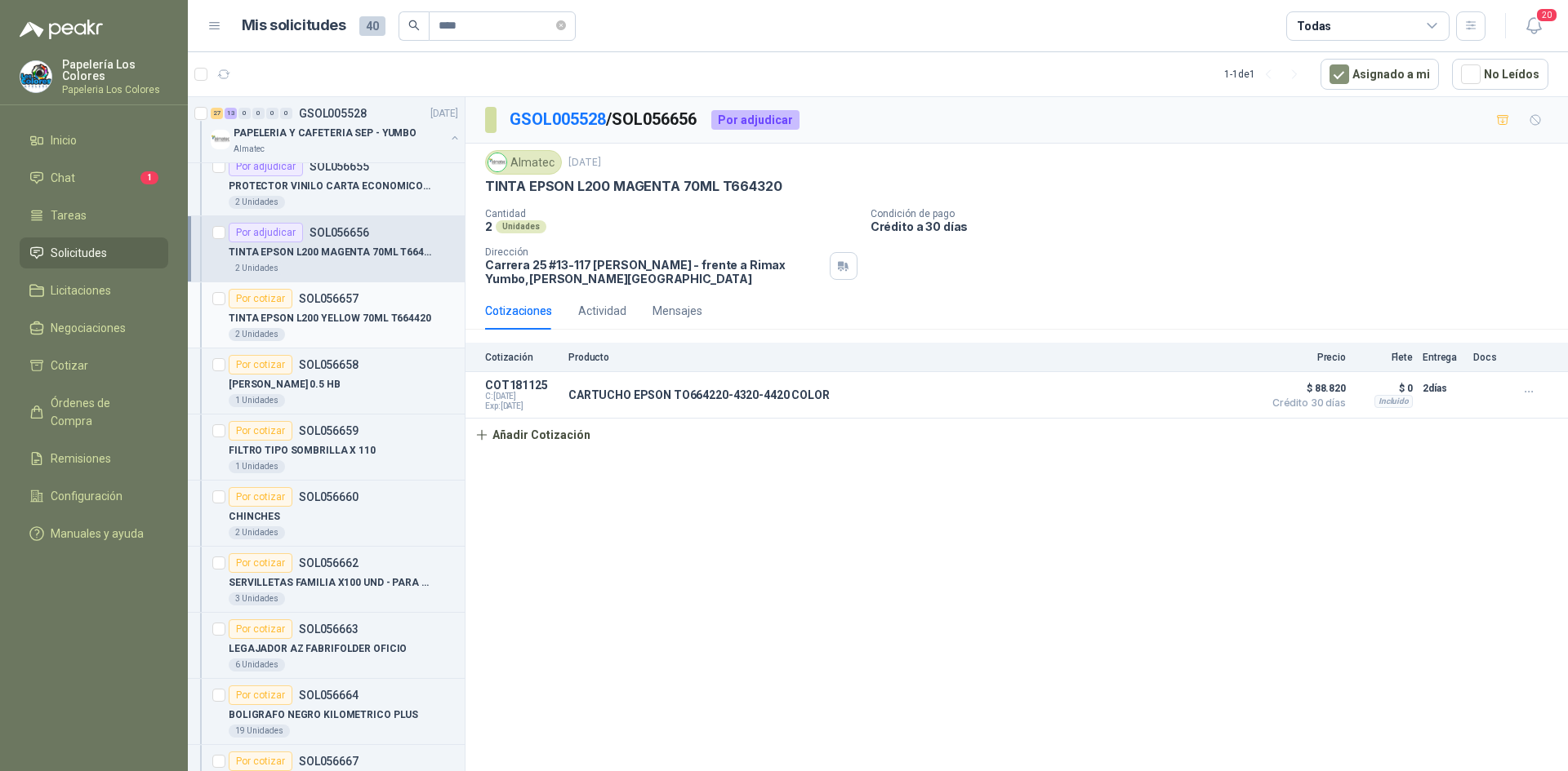
click at [249, 292] on div "Por cotizar" at bounding box center [260, 298] width 64 height 19
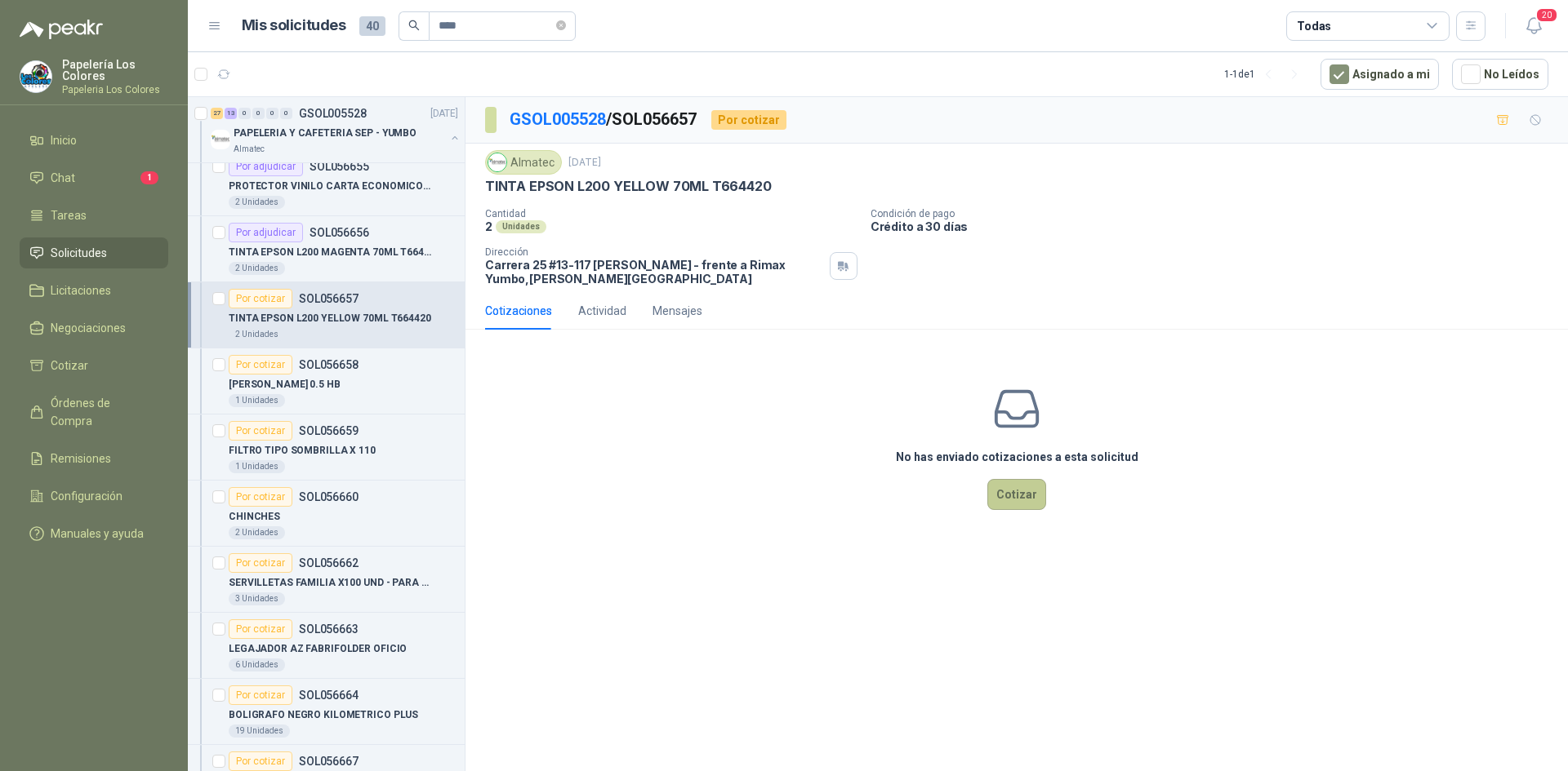
click at [1019, 496] on button "Cotizar" at bounding box center [1016, 494] width 58 height 31
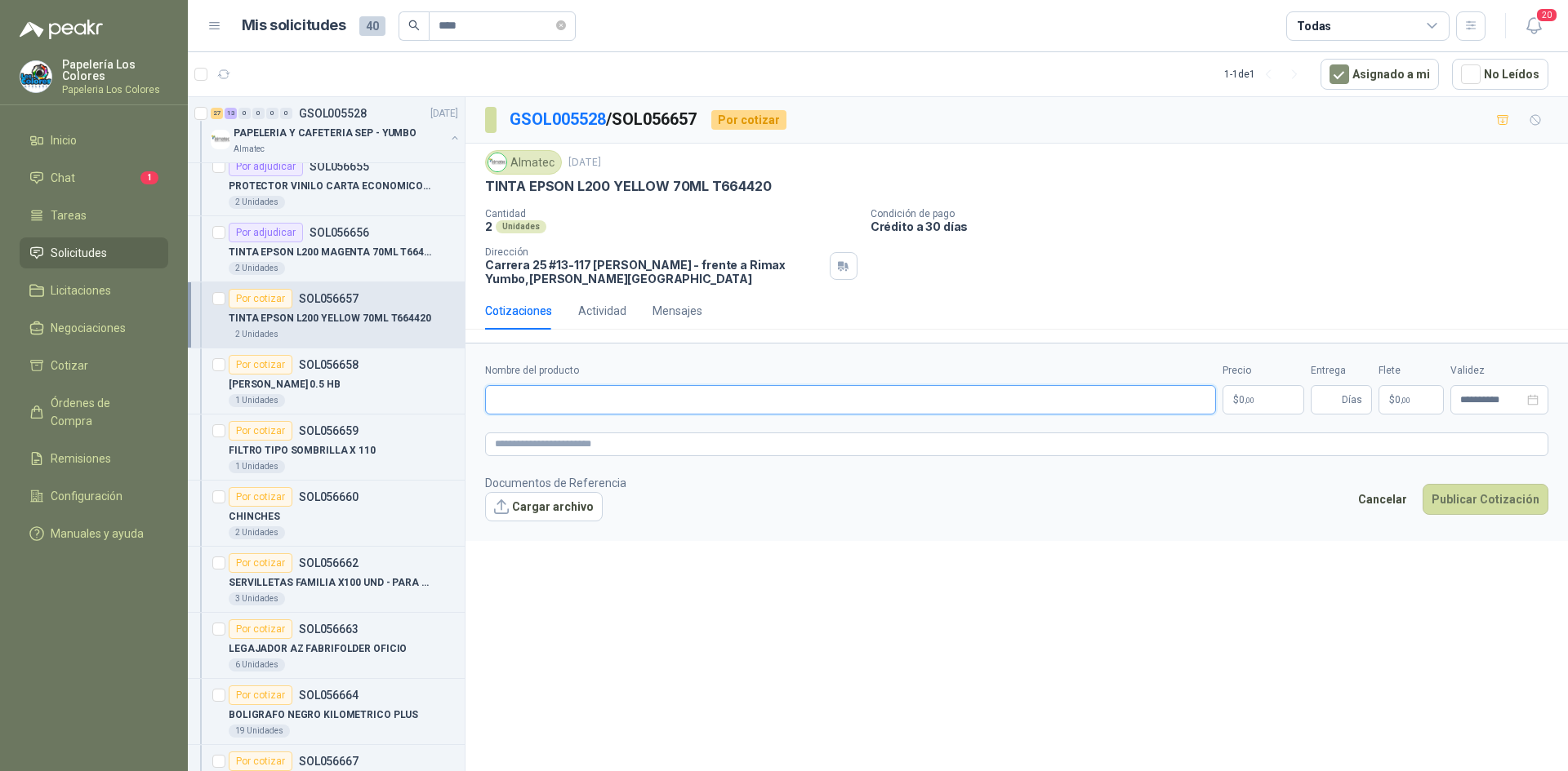
click at [575, 403] on input "Nombre del producto" at bounding box center [850, 400] width 731 height 30
drag, startPoint x: 486, startPoint y: 182, endPoint x: 765, endPoint y: 189, distance: 279.1
click at [765, 189] on div "TINTA EPSON L200 YELLOW 70ML T664420" at bounding box center [1016, 186] width 1063 height 17
copy p "TINTA EPSON L200 YELLOW 70ML T664420"
click at [603, 399] on input "Nombre del producto" at bounding box center [850, 400] width 731 height 30
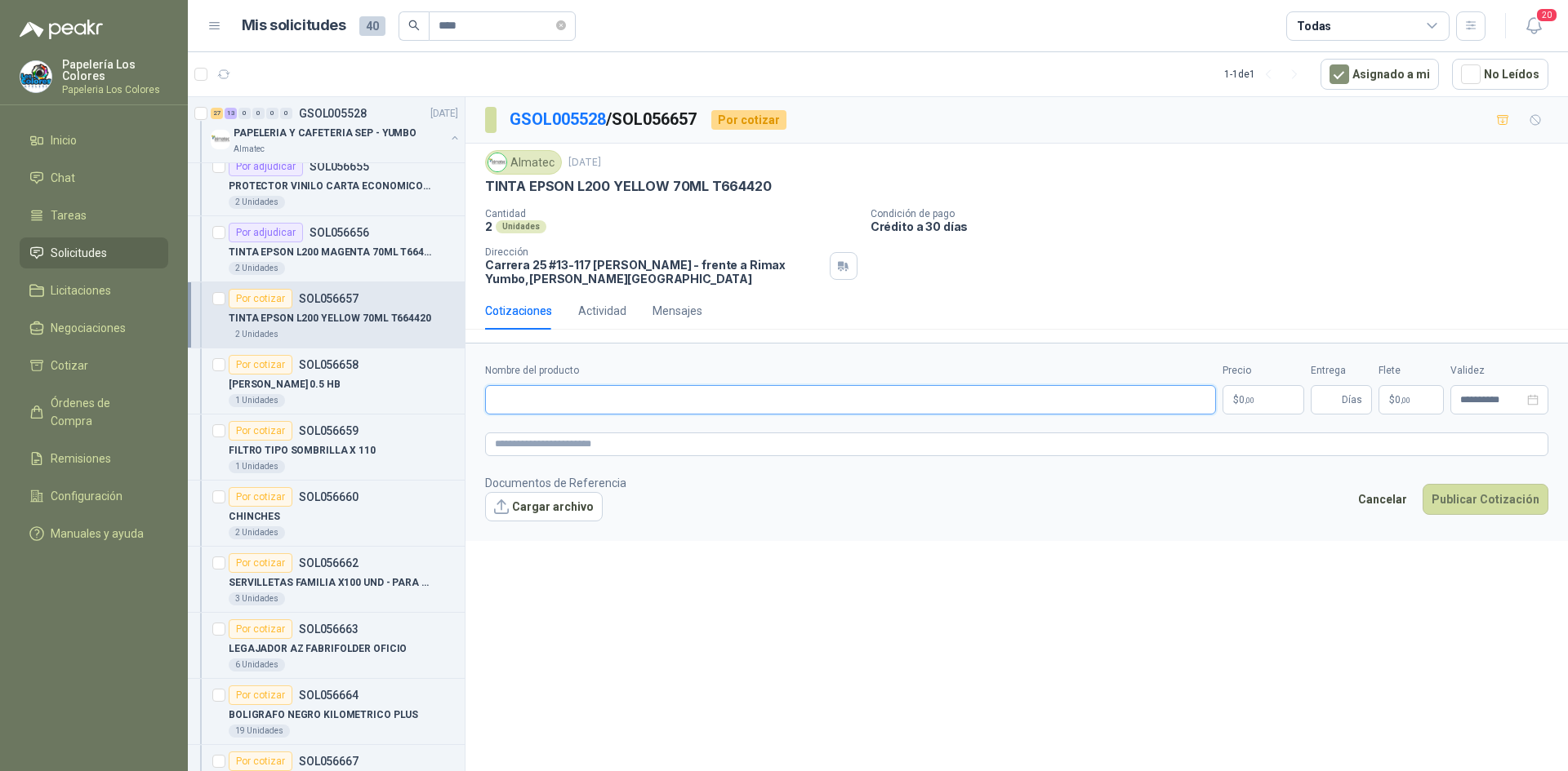
paste input "**********"
click at [1263, 389] on body "Papelería Los Colores Papeleria Los Colores Inicio Chat Tareas Solicitudes Lici…" at bounding box center [784, 386] width 1568 height 771
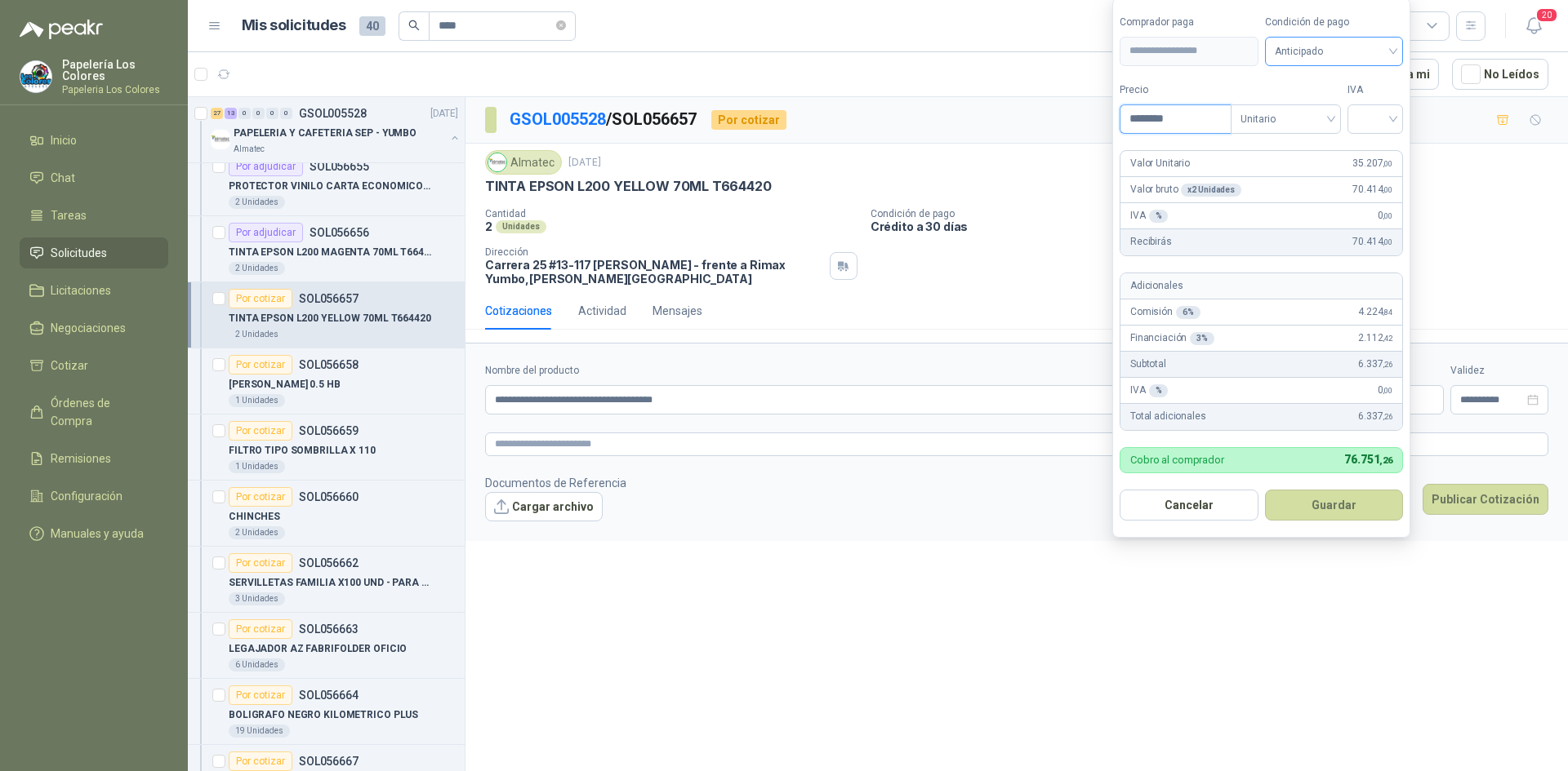
click at [1307, 56] on span "Anticipado" at bounding box center [1334, 51] width 120 height 25
click at [1298, 113] on div "Crédito a 30 días" at bounding box center [1336, 110] width 114 height 18
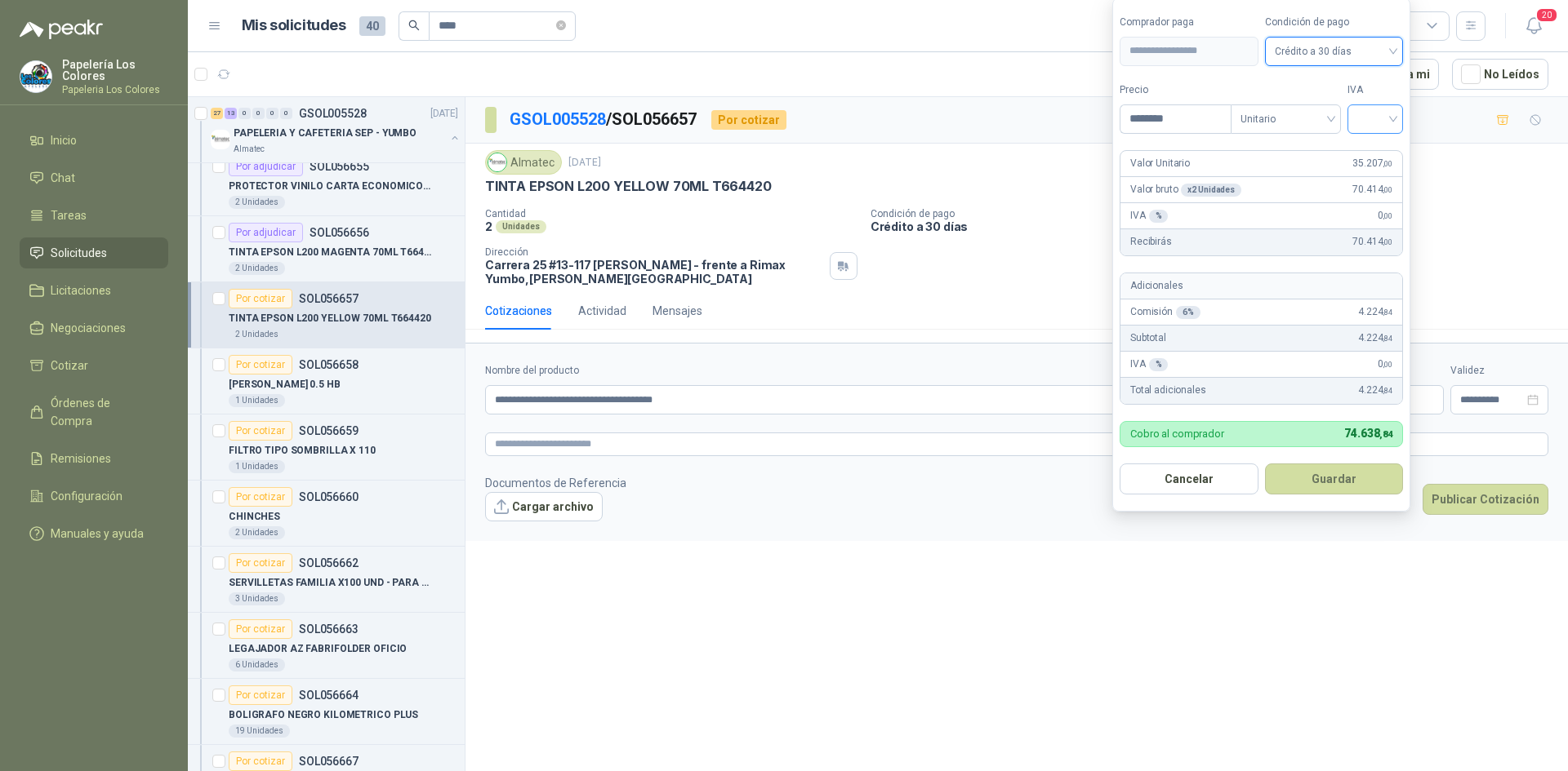
click at [1371, 106] on input "search" at bounding box center [1375, 117] width 36 height 25
click at [1370, 149] on div "19%" at bounding box center [1379, 153] width 31 height 18
click at [1318, 482] on button "Guardar" at bounding box center [1337, 479] width 141 height 31
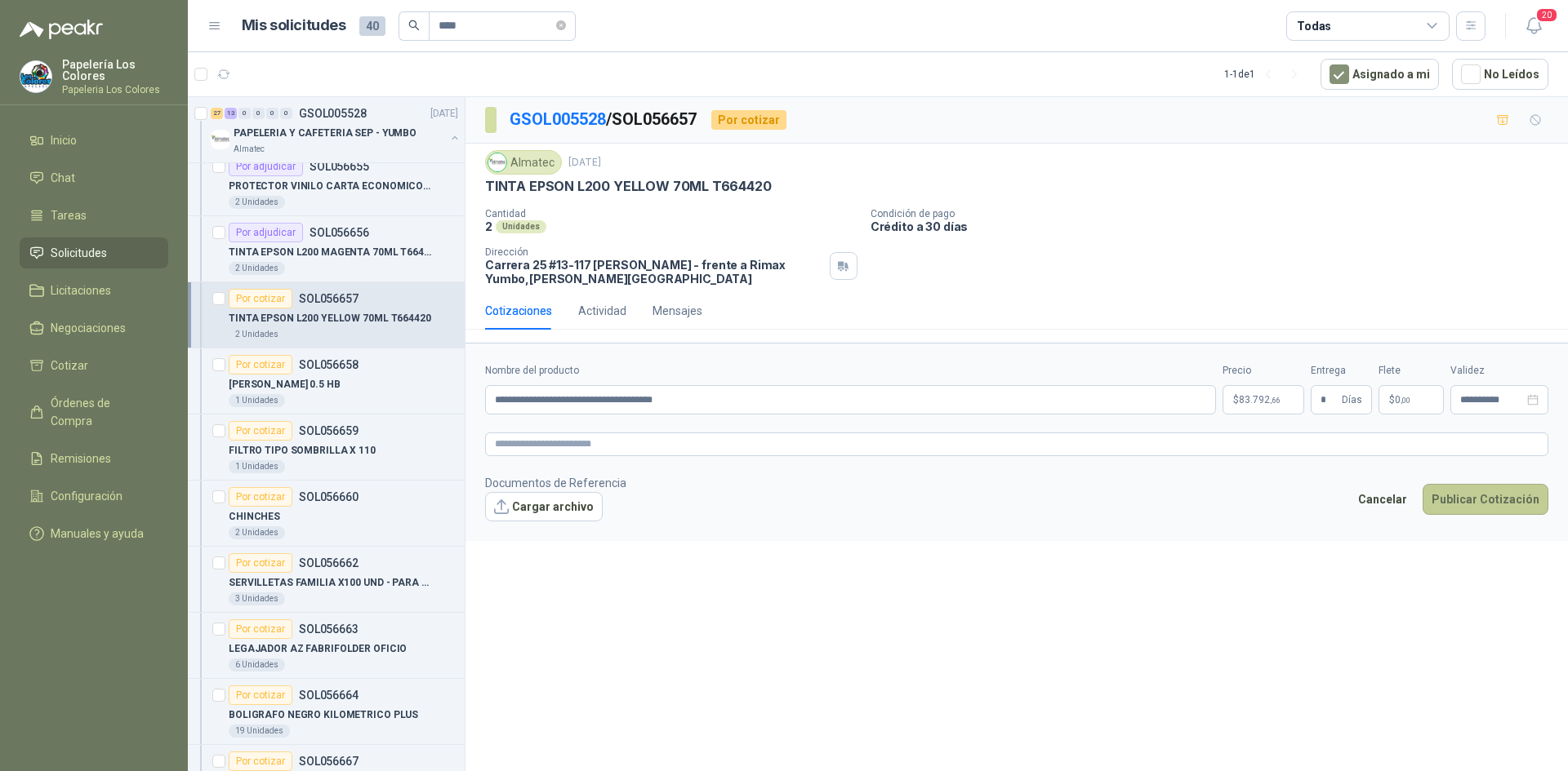
click at [1476, 495] on button "Publicar Cotización" at bounding box center [1485, 499] width 125 height 31
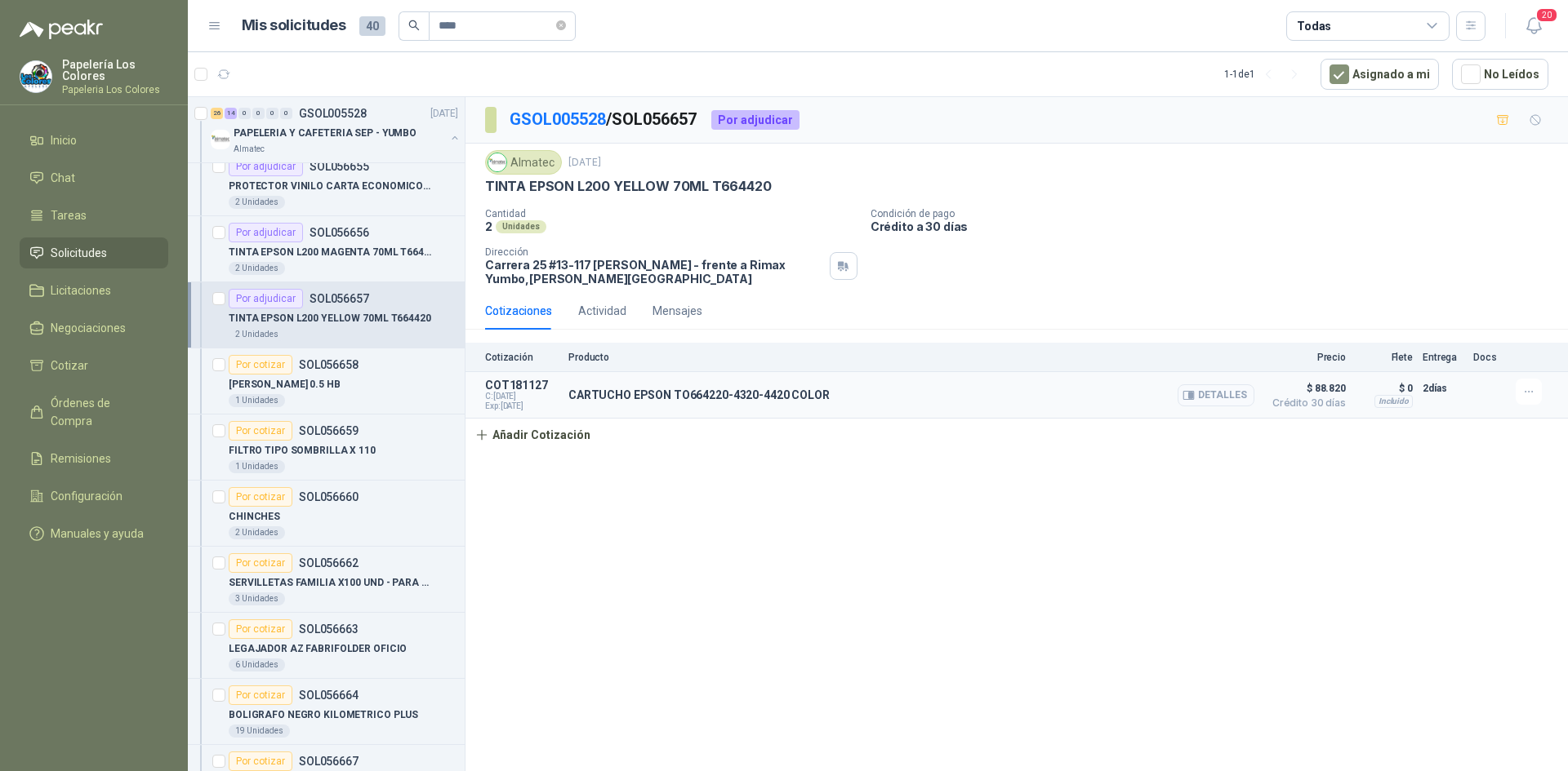
click at [1216, 391] on button "Detalles" at bounding box center [1215, 396] width 77 height 22
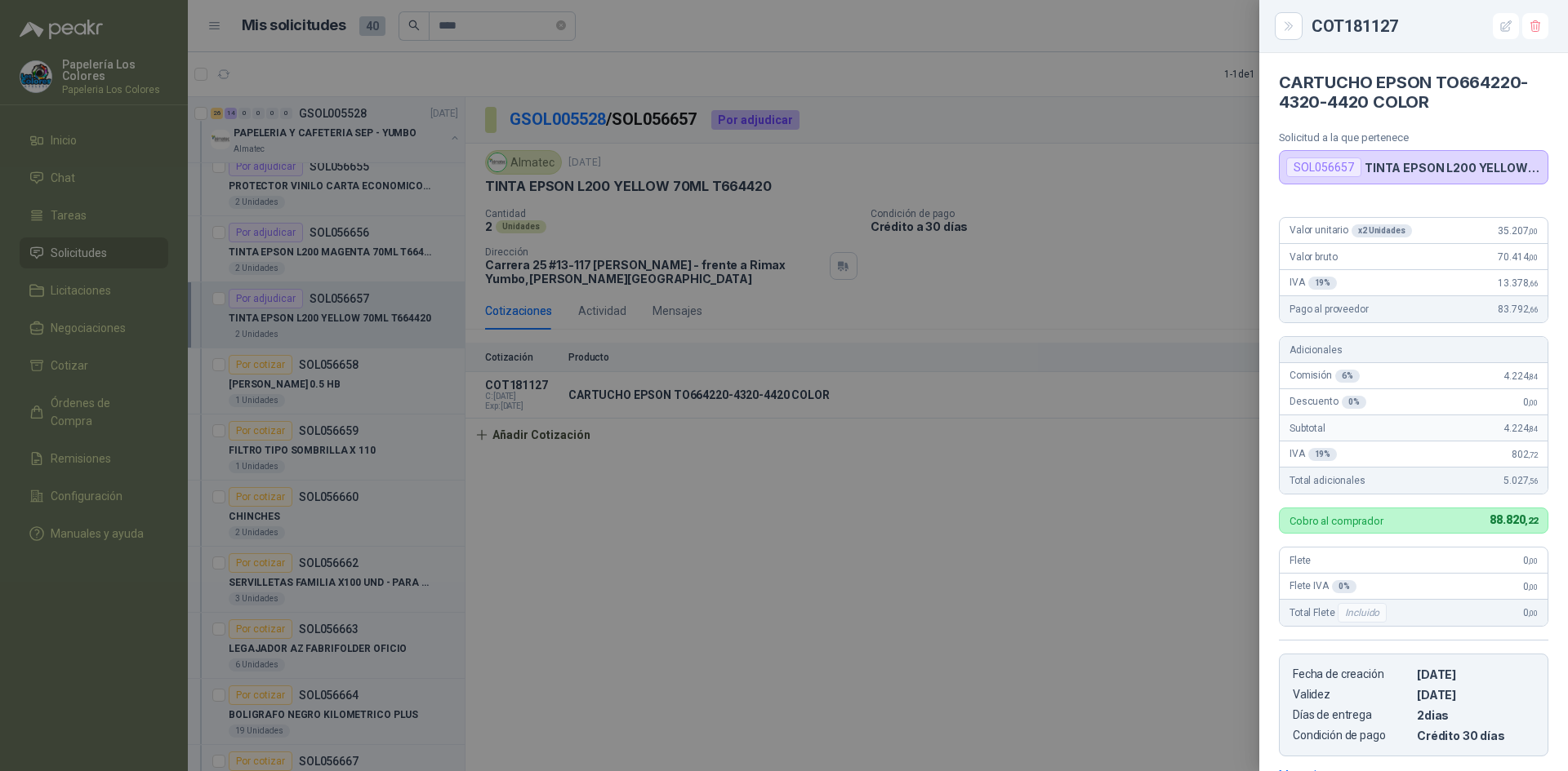
click at [989, 515] on div at bounding box center [784, 386] width 1568 height 771
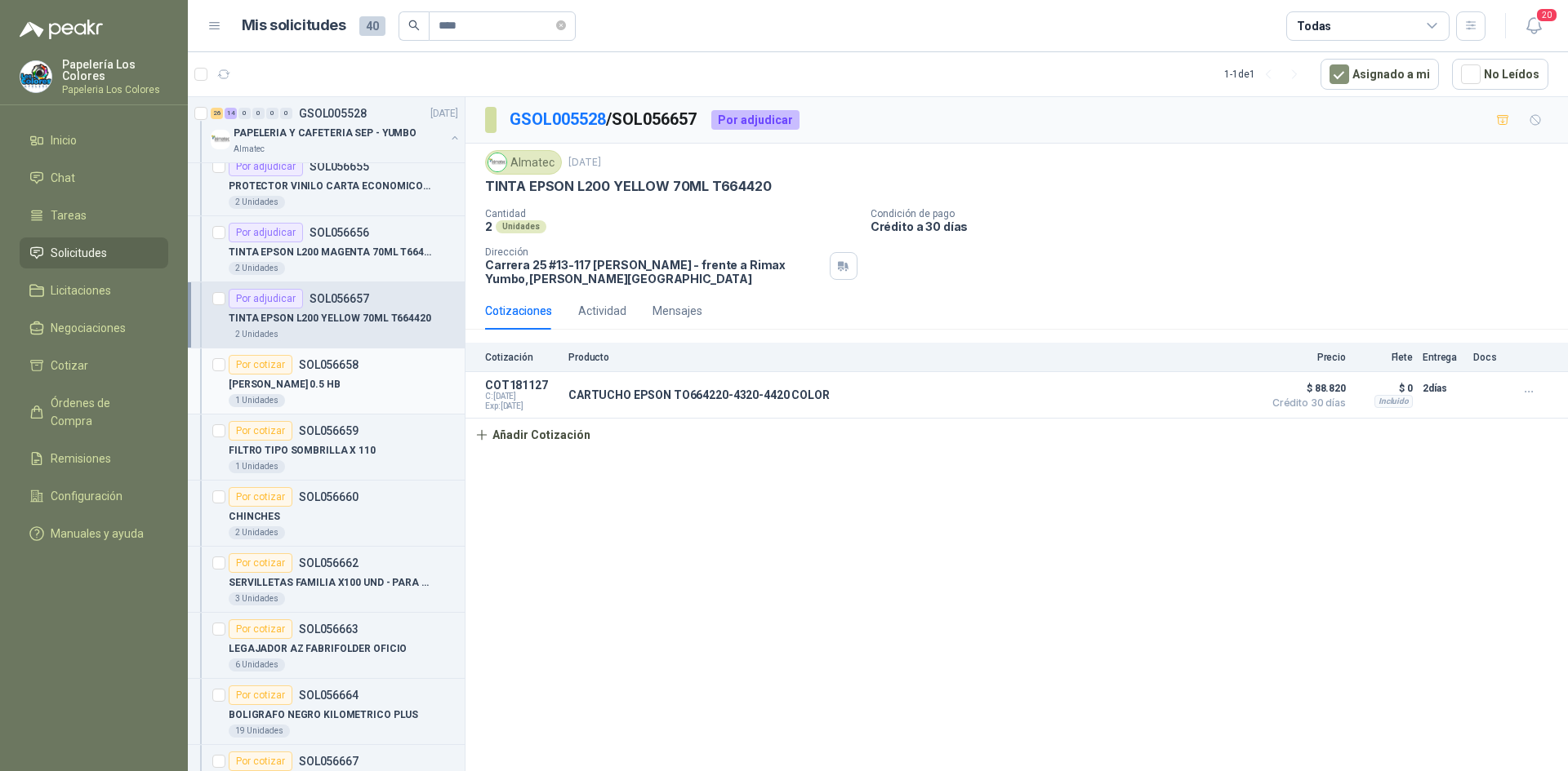
click at [256, 361] on div "Por cotizar" at bounding box center [260, 364] width 64 height 19
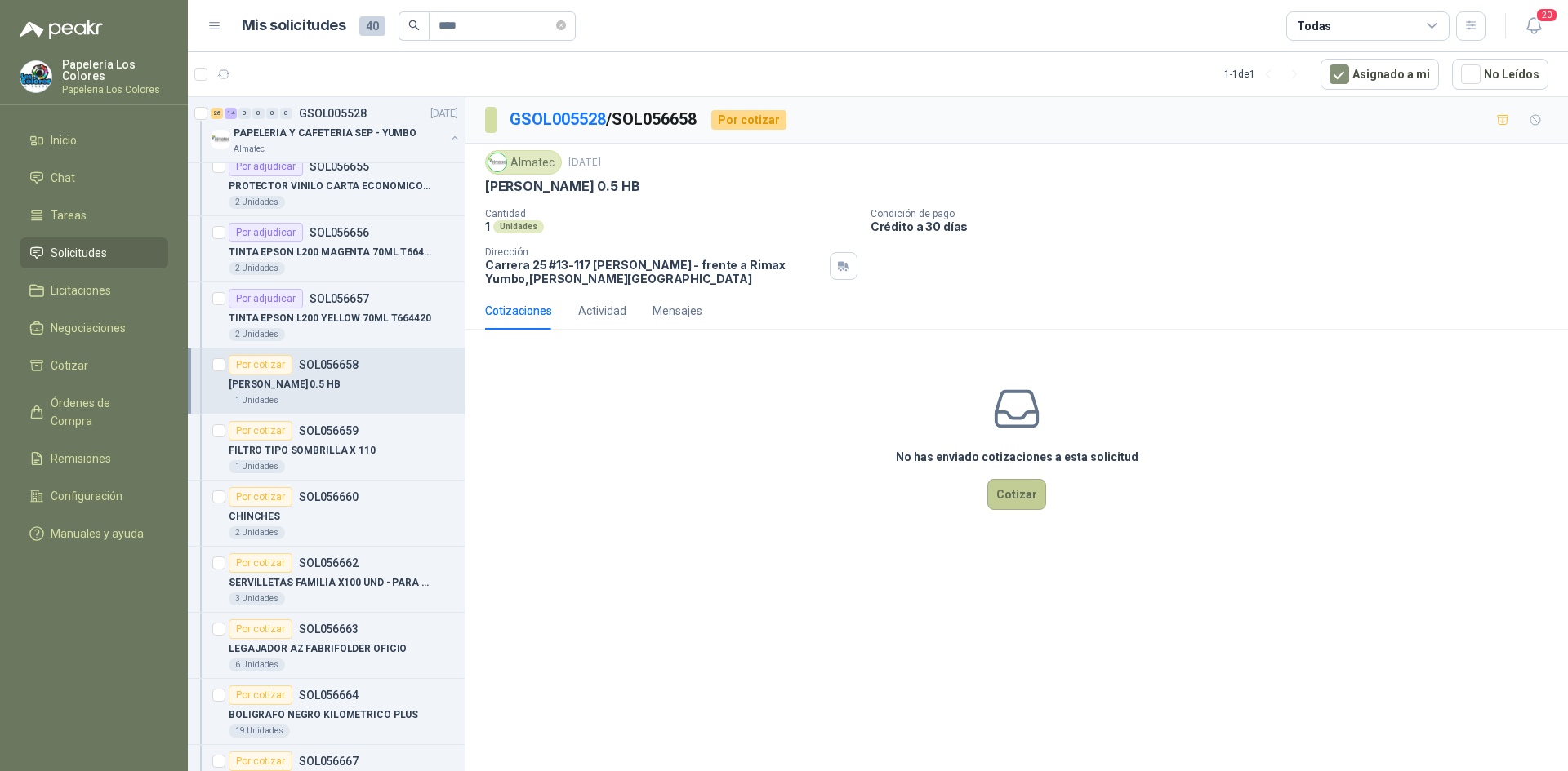
click at [1021, 491] on button "Cotizar" at bounding box center [1016, 494] width 58 height 31
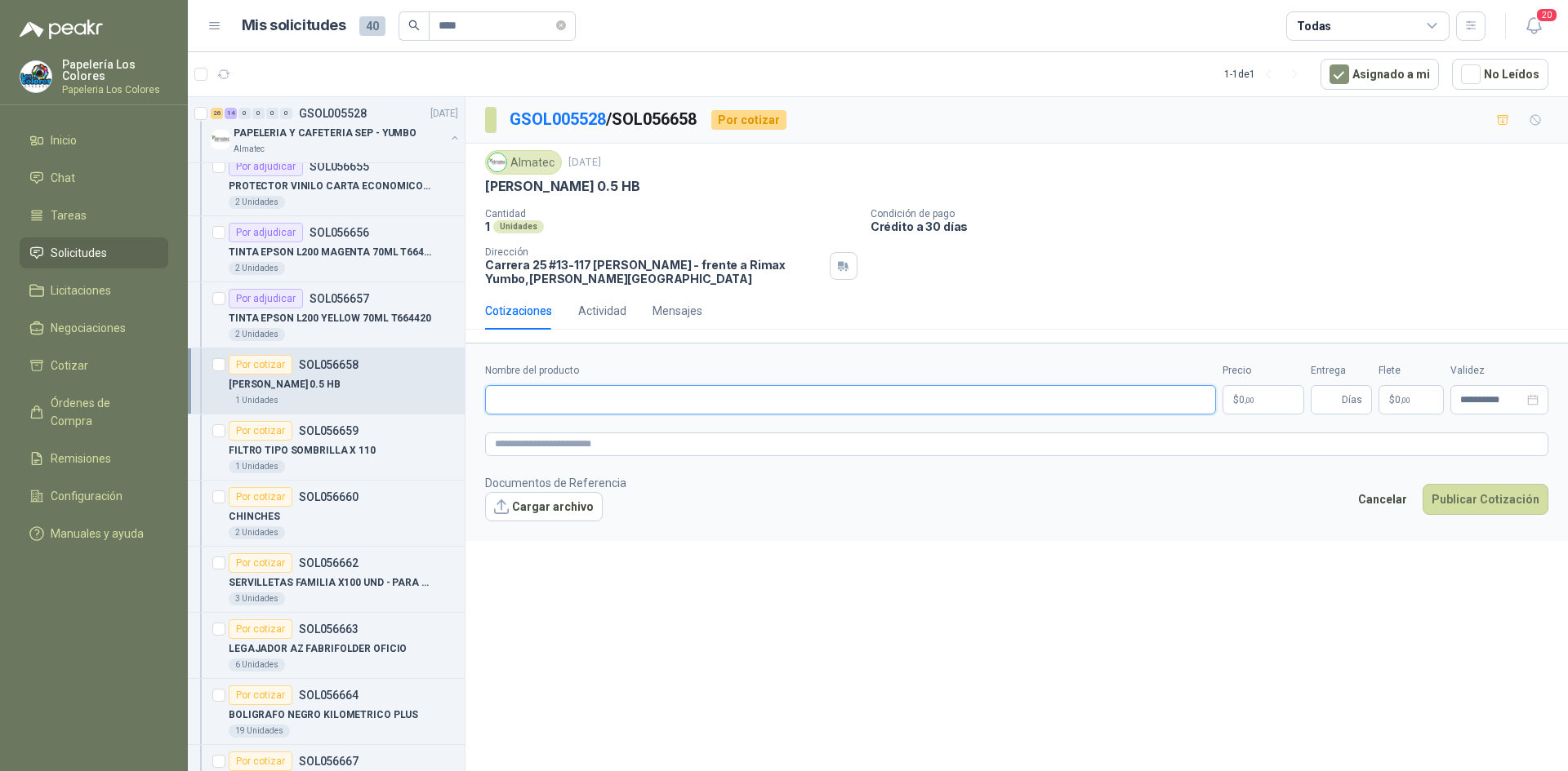
click at [584, 395] on input "Nombre del producto" at bounding box center [850, 400] width 731 height 30
paste input "**********"
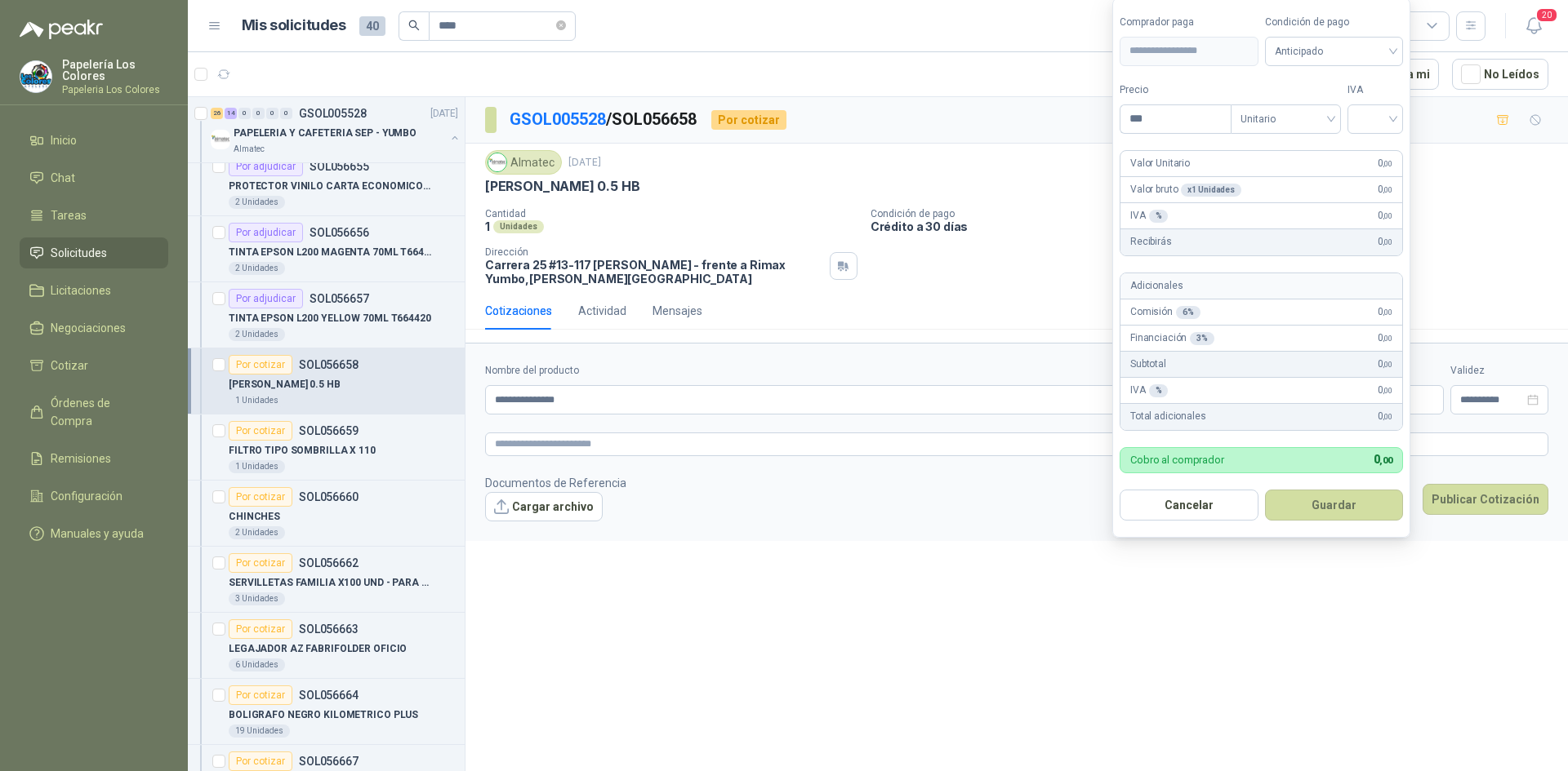
click at [1249, 405] on body "Papelería Los Colores Papeleria Los Colores Inicio Chat Tareas Solicitudes Lici…" at bounding box center [784, 386] width 1568 height 771
click at [1307, 52] on span "Anticipado" at bounding box center [1334, 51] width 120 height 25
click at [1303, 114] on div "Crédito a 30 días" at bounding box center [1336, 110] width 114 height 18
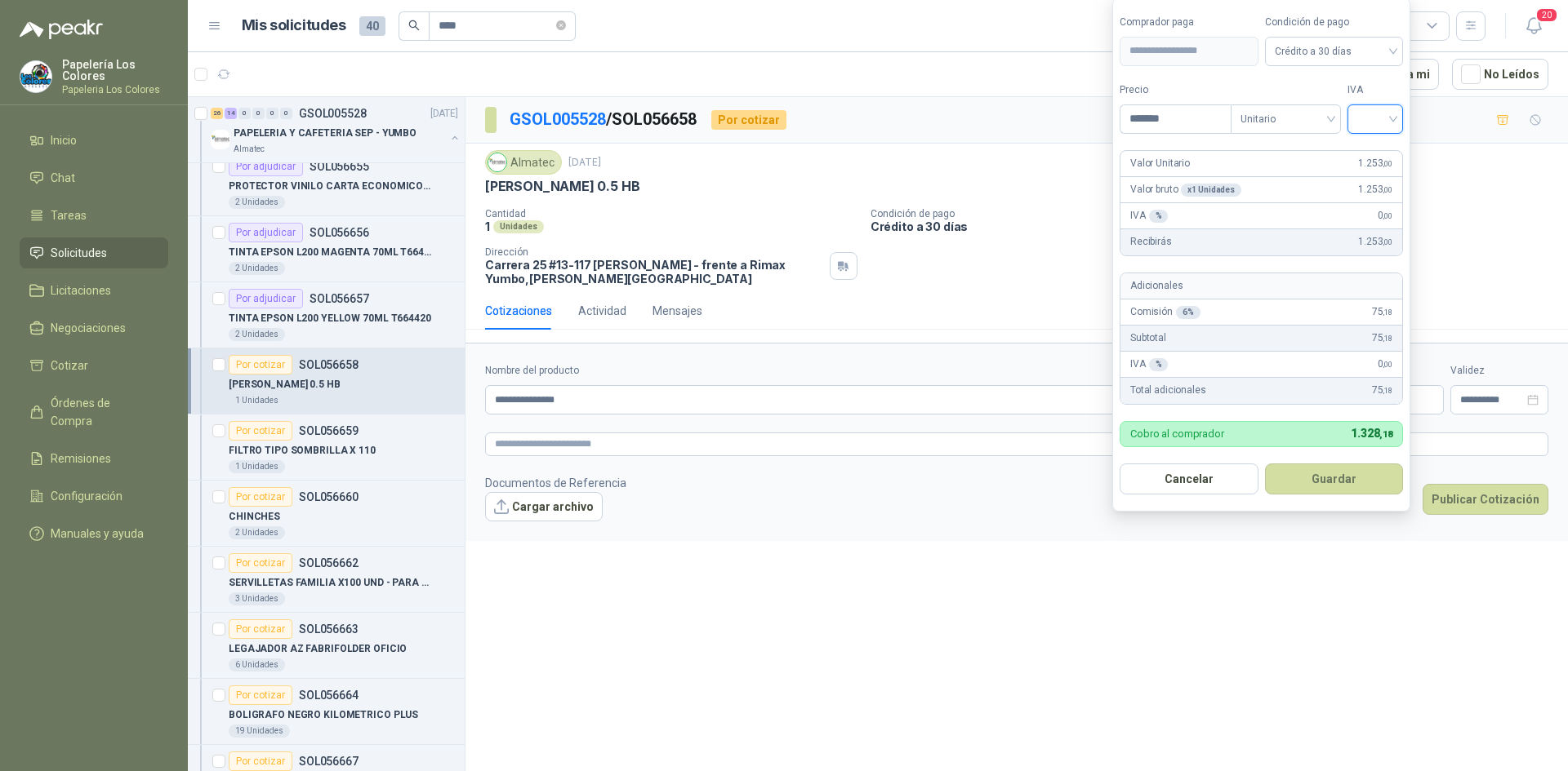
click at [1393, 113] on input "search" at bounding box center [1375, 117] width 36 height 25
click at [1369, 153] on div "19%" at bounding box center [1379, 153] width 31 height 18
click at [1327, 478] on button "Guardar" at bounding box center [1337, 479] width 141 height 31
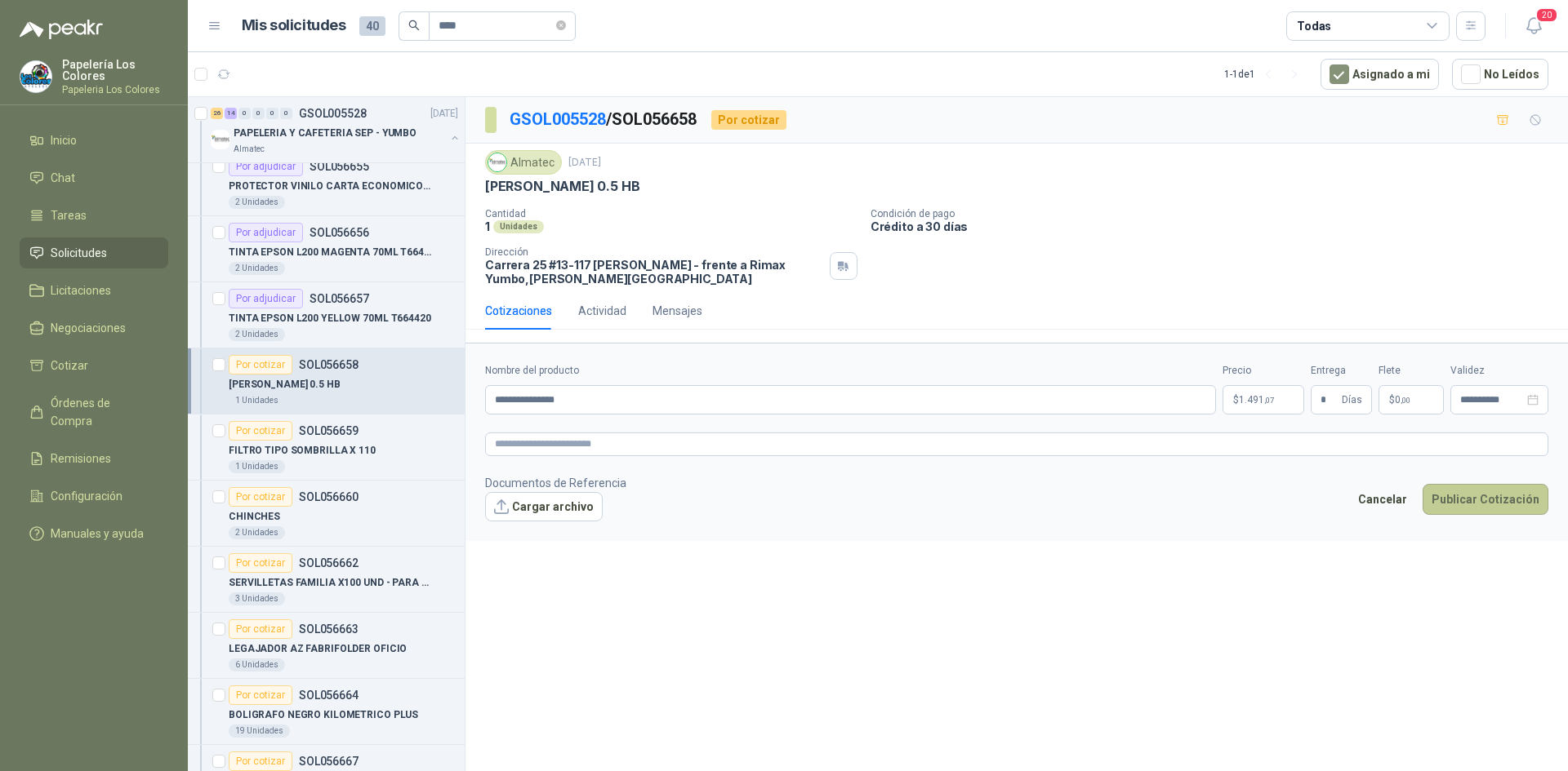
click at [1468, 490] on button "Publicar Cotización" at bounding box center [1485, 499] width 125 height 31
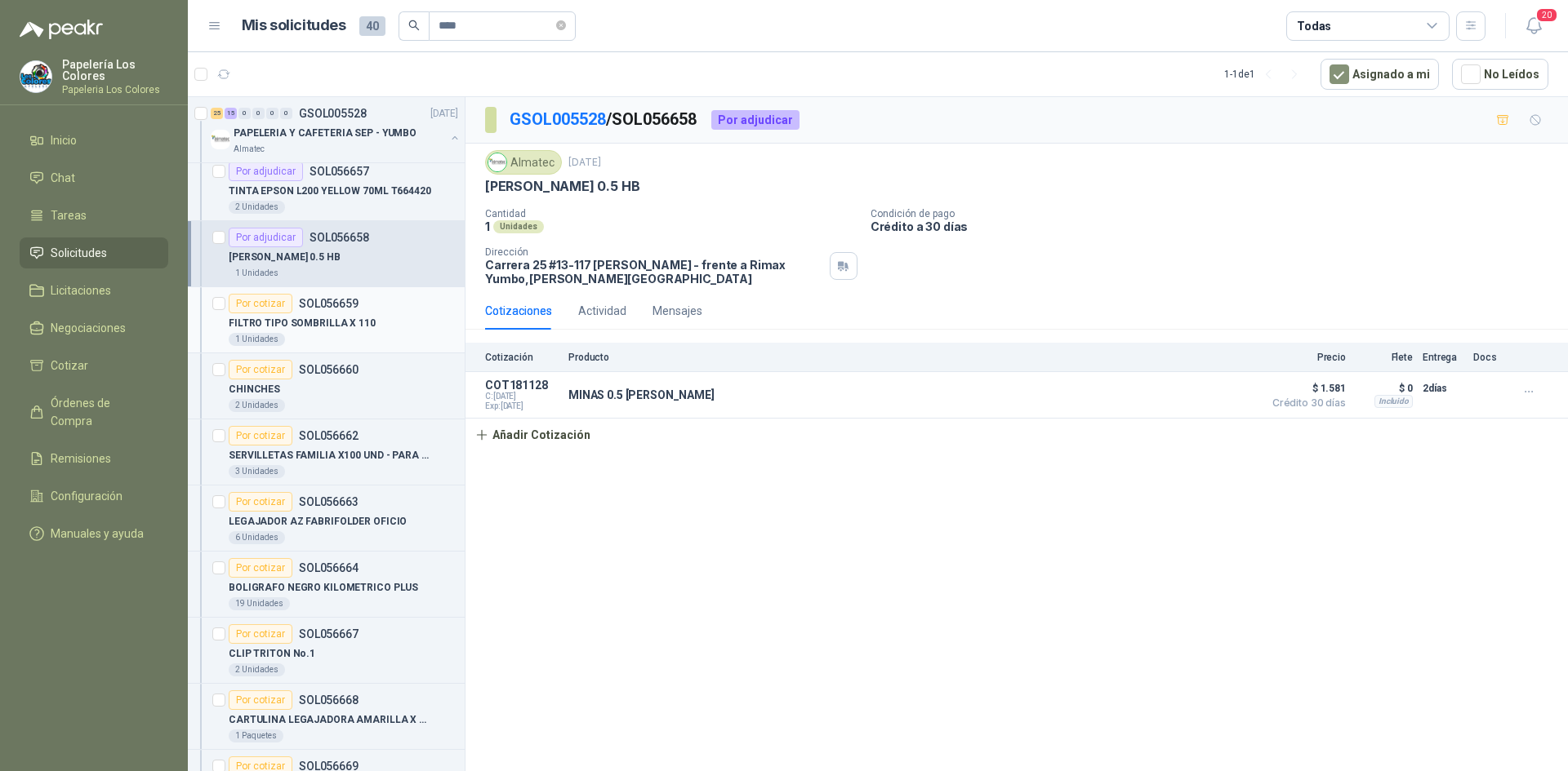
scroll to position [969, 0]
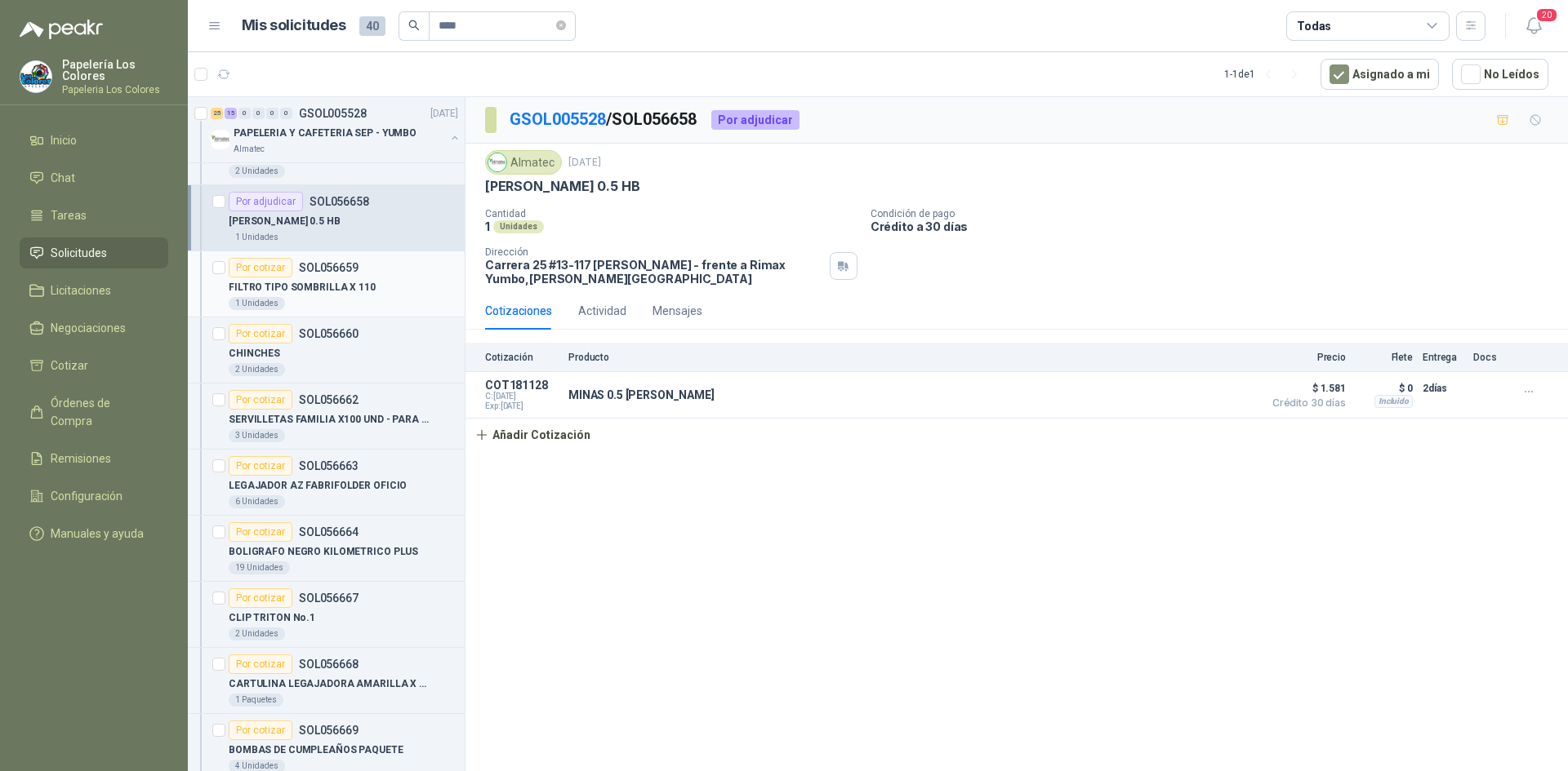
click at [261, 262] on div "Por cotizar" at bounding box center [260, 267] width 64 height 19
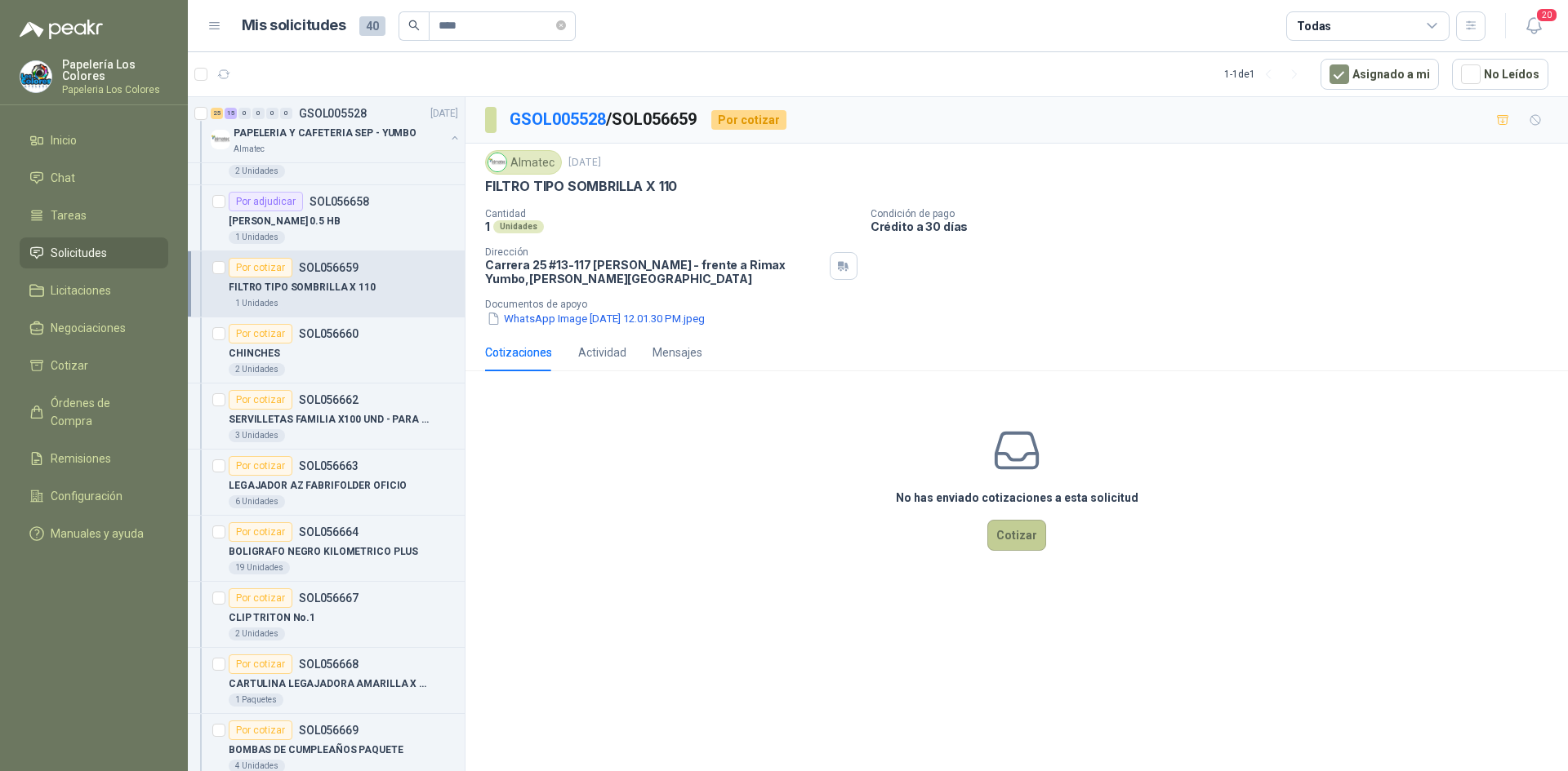
click at [1020, 538] on button "Cotizar" at bounding box center [1016, 535] width 58 height 31
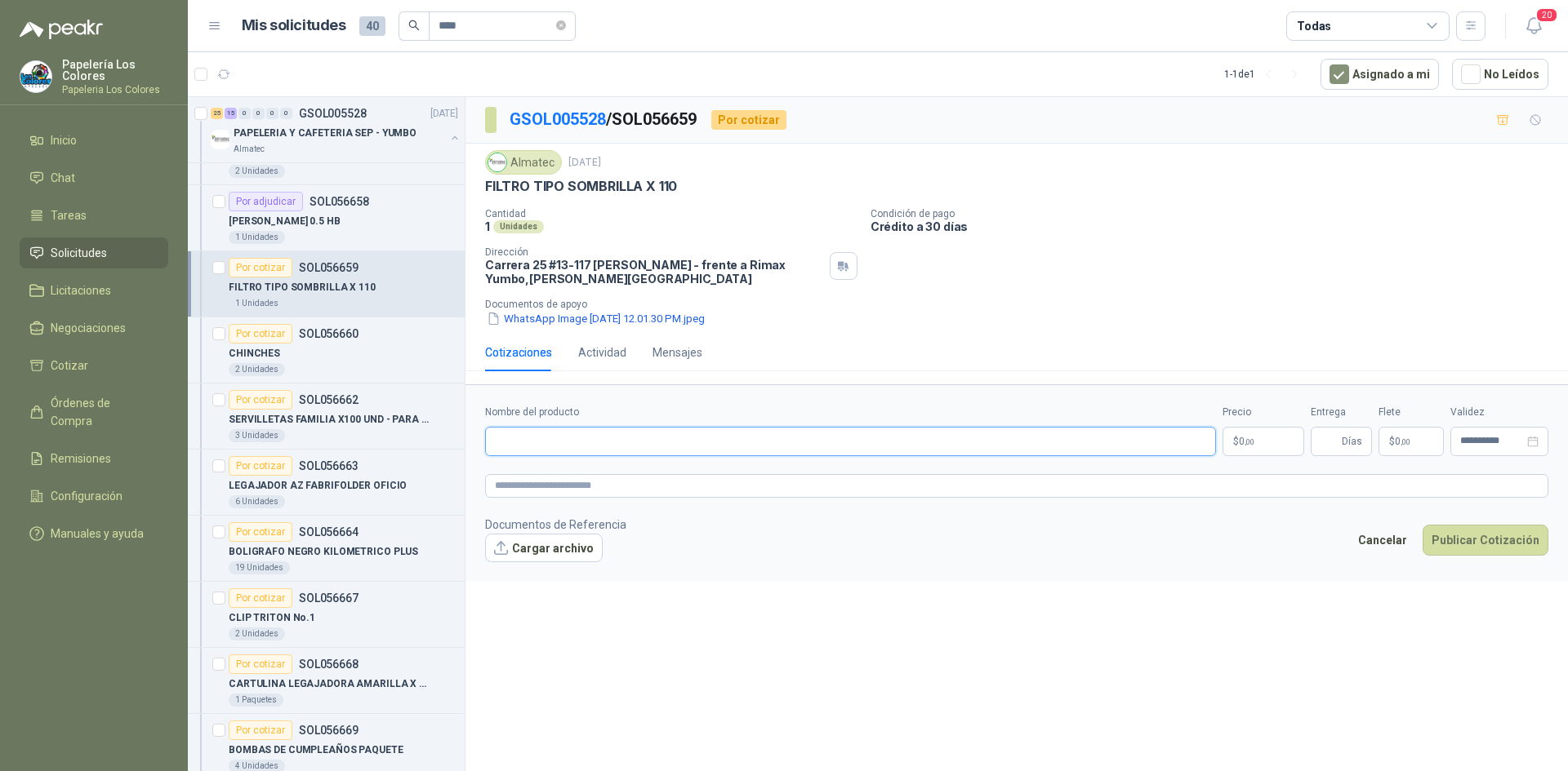
click at [607, 430] on input "Nombre del producto" at bounding box center [850, 441] width 731 height 30
click at [614, 316] on button "WhatsApp Image [DATE] 12.01.30 PM.jpeg" at bounding box center [595, 319] width 221 height 17
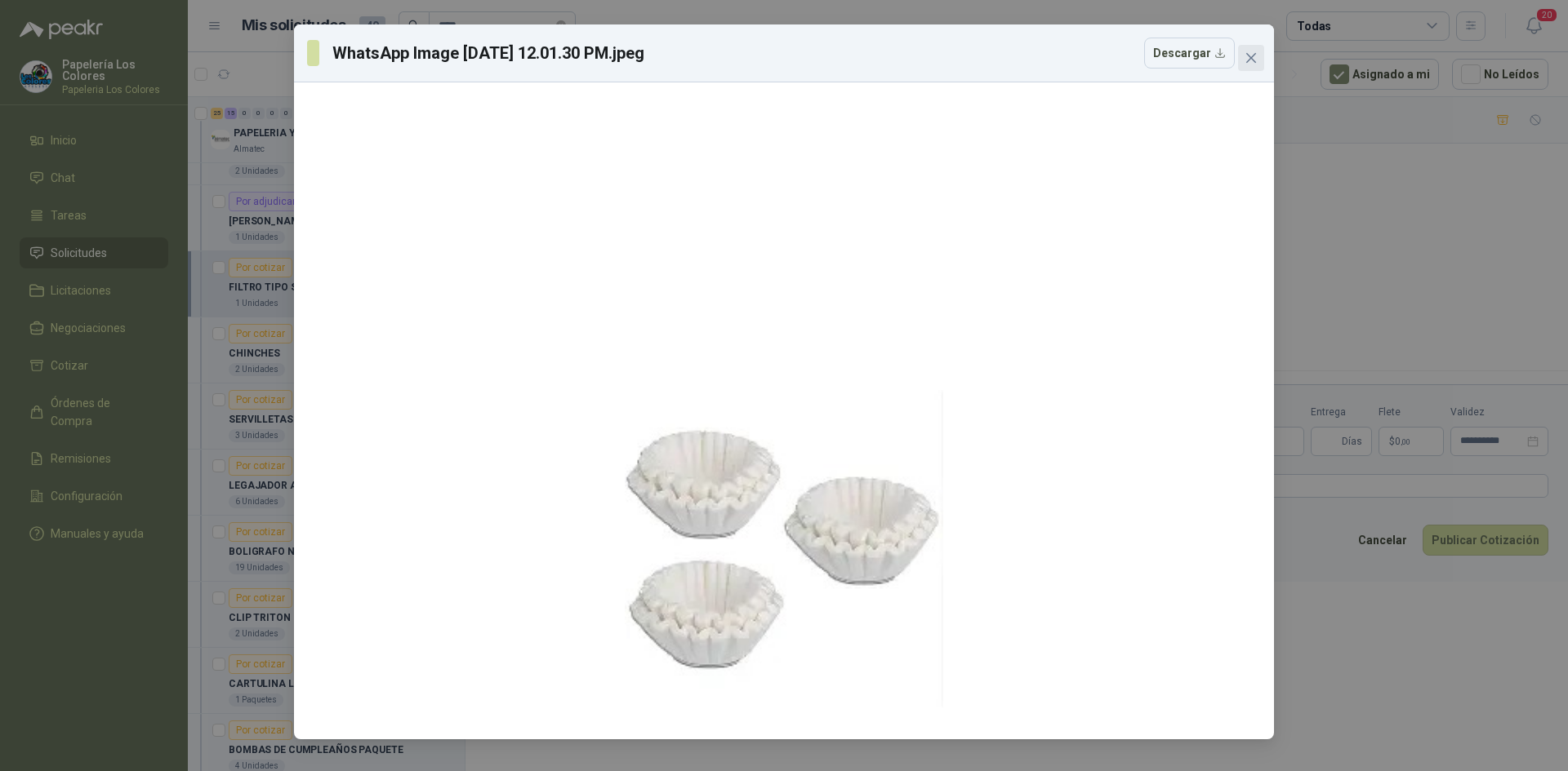
click at [1257, 58] on span "Close" at bounding box center [1250, 58] width 26 height 13
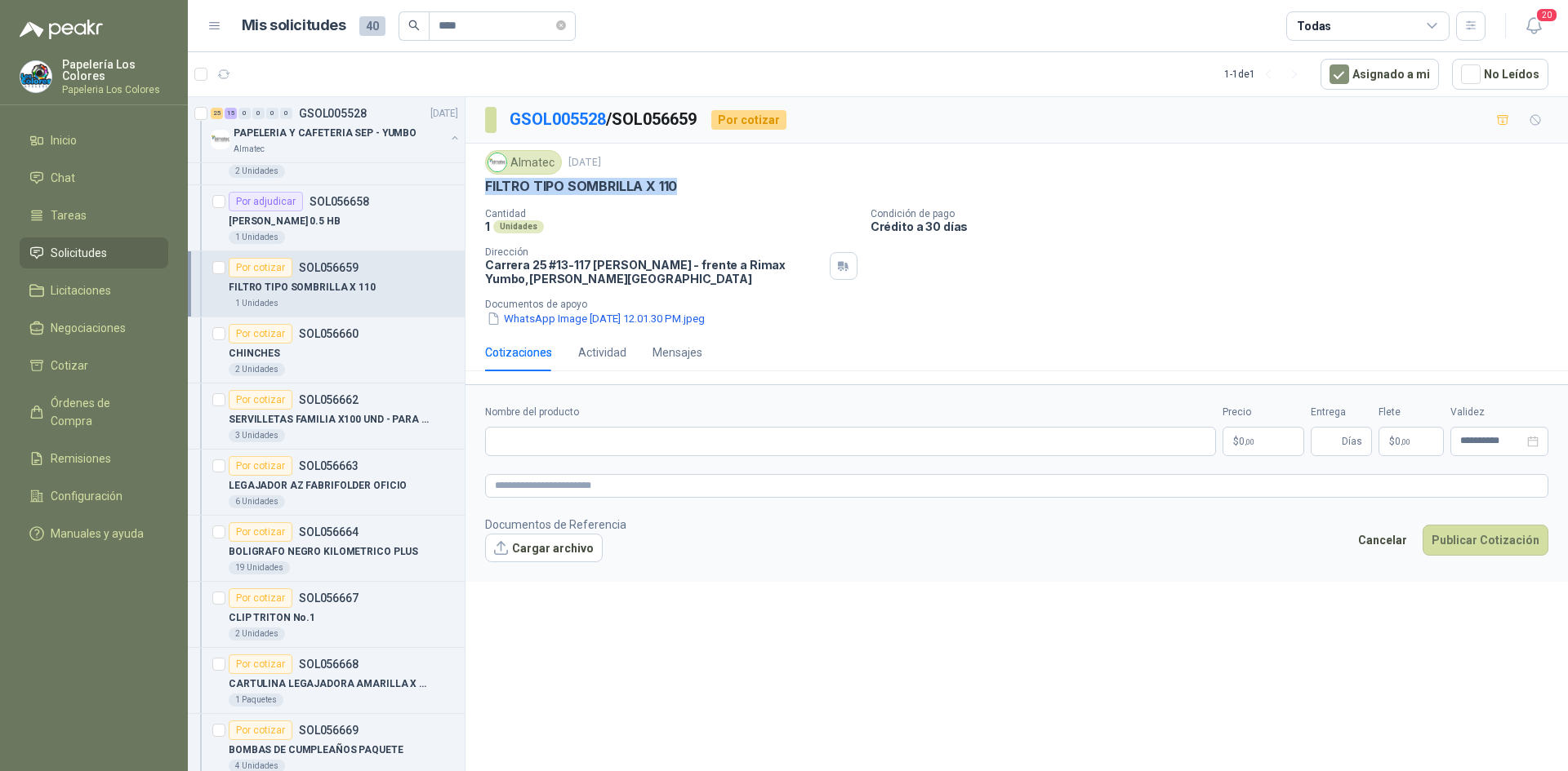
drag, startPoint x: 674, startPoint y: 187, endPoint x: 475, endPoint y: 177, distance: 199.3
click at [475, 177] on div "Almatec [DATE] FILTRO TIPO SOMBRILLA X 110  Cantidad 1 Unidades Condición de p…" at bounding box center [1016, 239] width 1102 height 190
click at [541, 441] on input "Nombre del producto" at bounding box center [850, 441] width 731 height 30
click at [256, 332] on div "Por cotizar" at bounding box center [260, 333] width 64 height 19
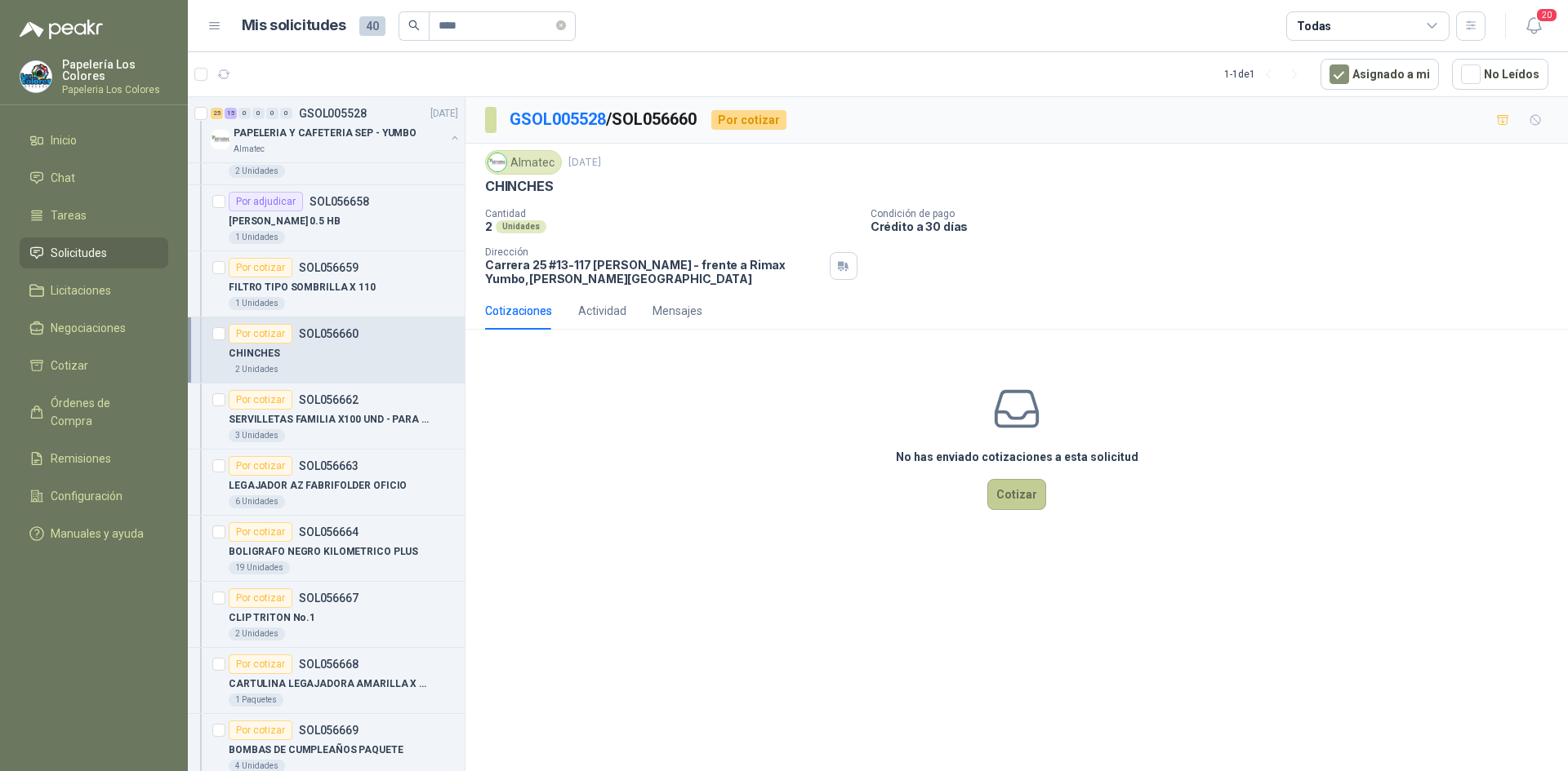
click at [1012, 493] on button "Cotizar" at bounding box center [1016, 494] width 58 height 31
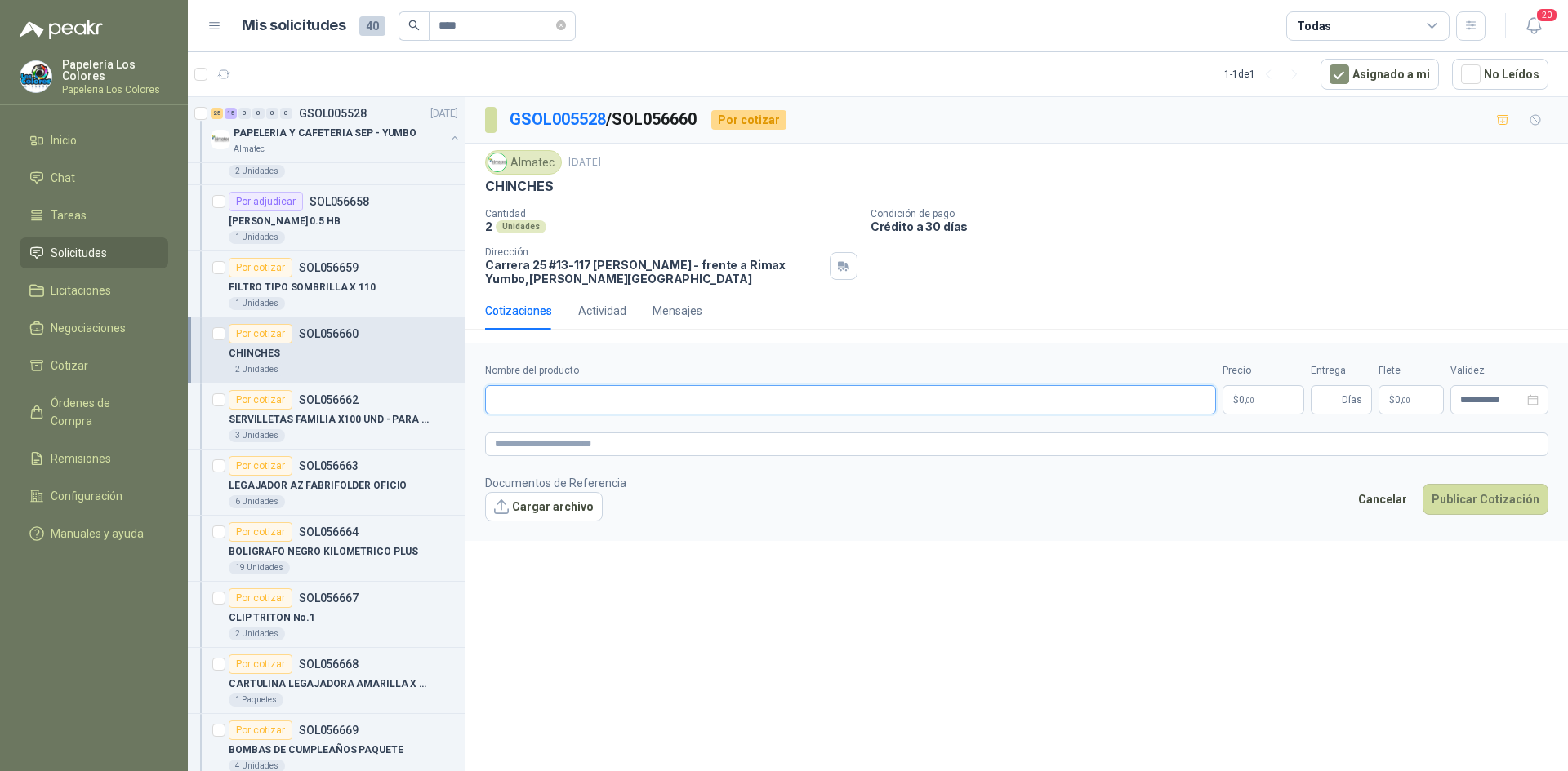
click at [574, 401] on input "Nombre del producto" at bounding box center [850, 400] width 731 height 30
paste input "**********"
click at [1249, 398] on body "Papelería Los Colores Papeleria Los Colores Inicio Chat Tareas Solicitudes Lici…" at bounding box center [784, 386] width 1568 height 771
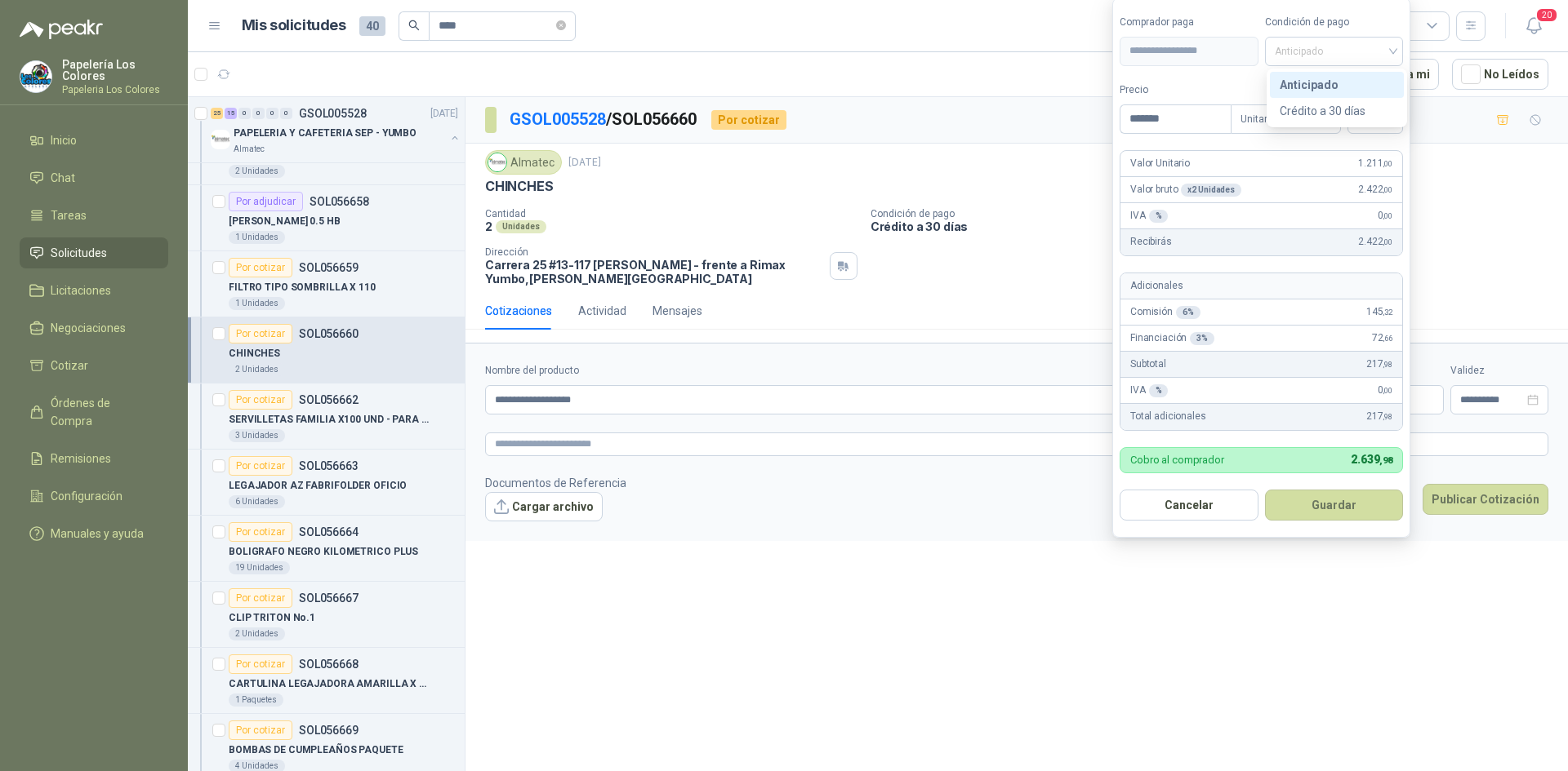
drag, startPoint x: 1303, startPoint y: 53, endPoint x: 1298, endPoint y: 97, distance: 44.3
click at [1303, 53] on span "Anticipado" at bounding box center [1334, 51] width 120 height 25
click at [1298, 102] on div "Crédito a 30 días" at bounding box center [1336, 110] width 114 height 18
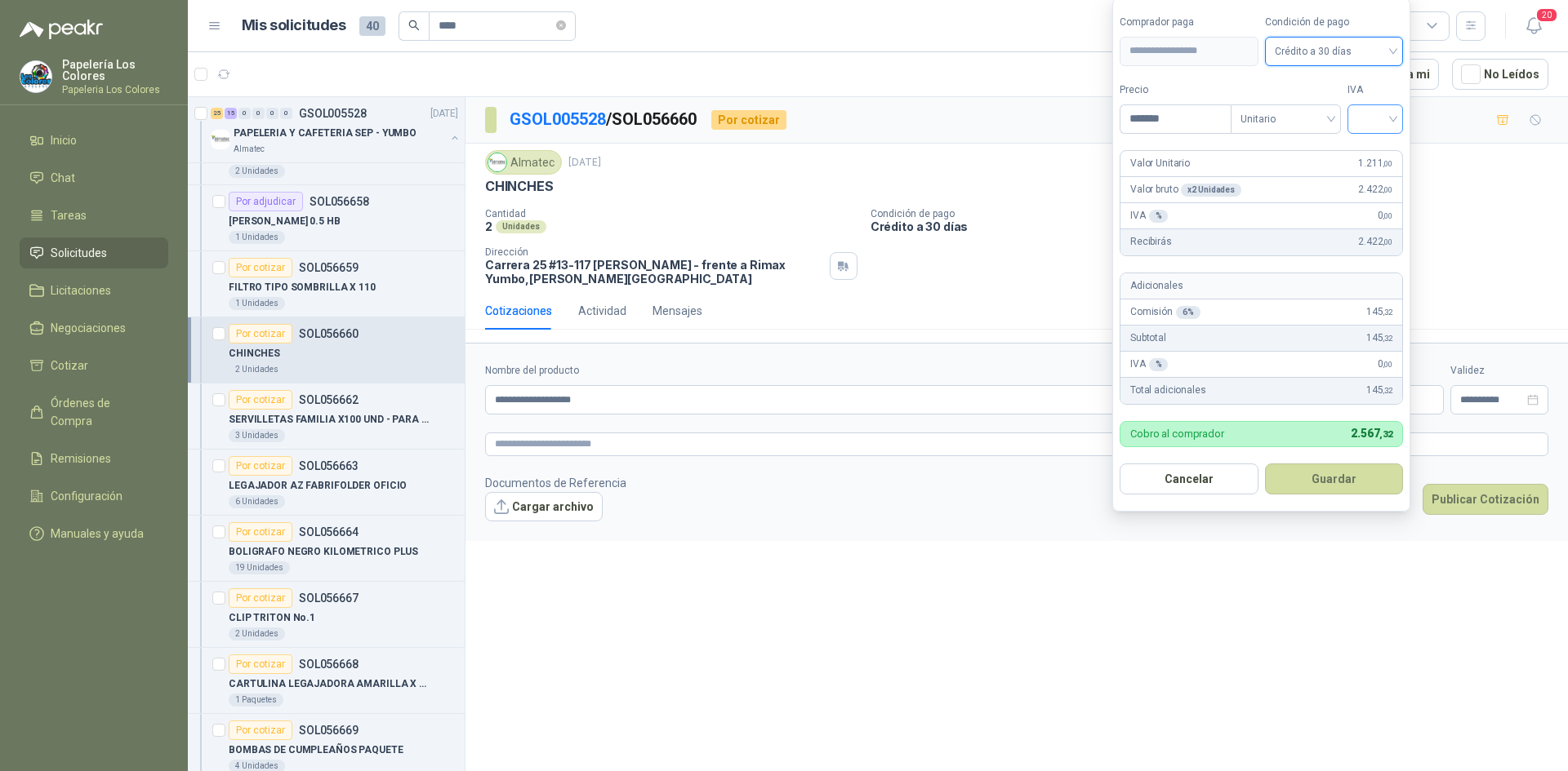
click at [1376, 120] on input "search" at bounding box center [1375, 117] width 36 height 25
click at [1368, 145] on div "19%" at bounding box center [1379, 153] width 31 height 18
click at [1337, 474] on button "Guardar" at bounding box center [1337, 479] width 141 height 31
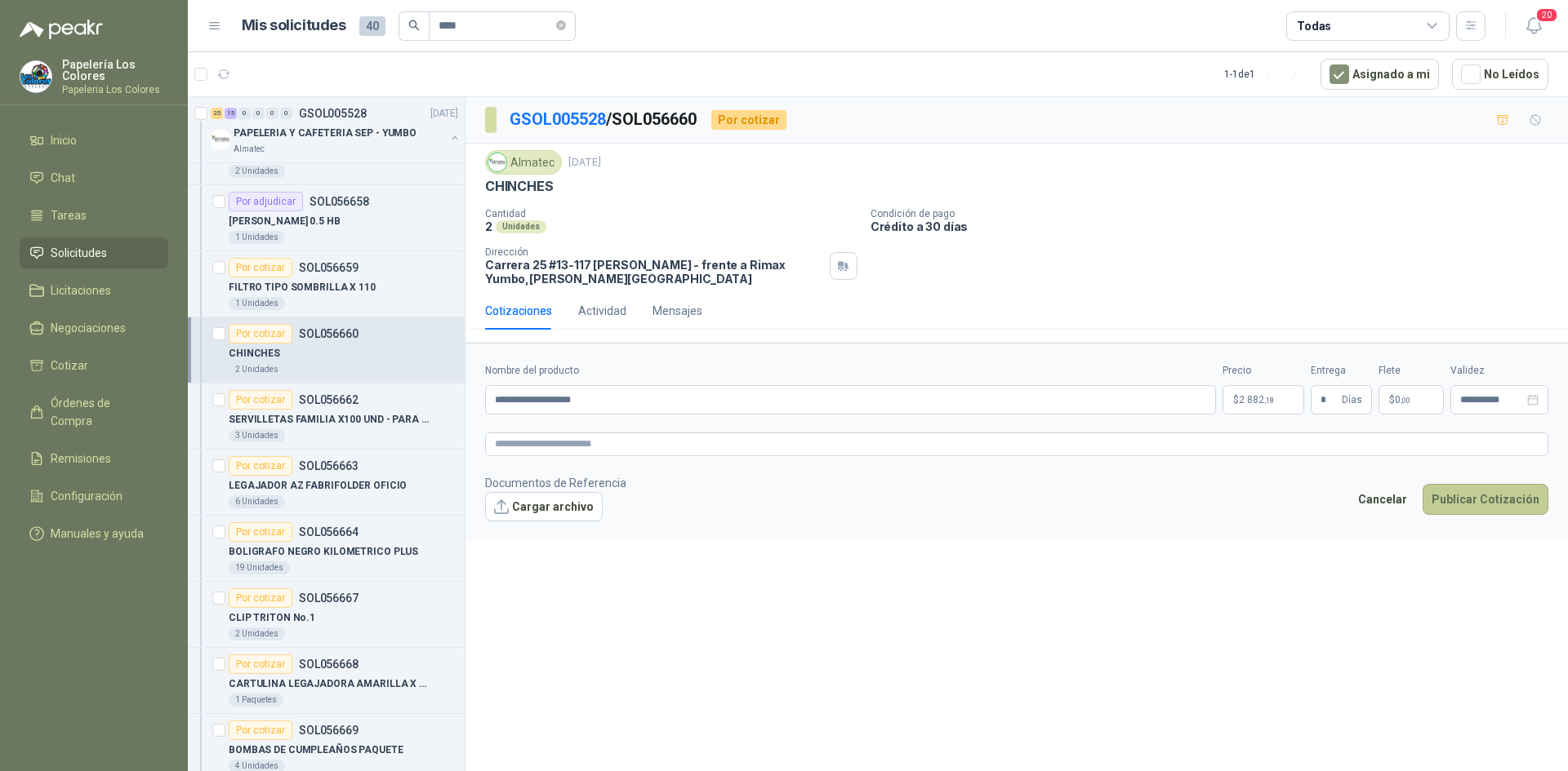
click at [1490, 493] on button "Publicar Cotización" at bounding box center [1485, 499] width 125 height 31
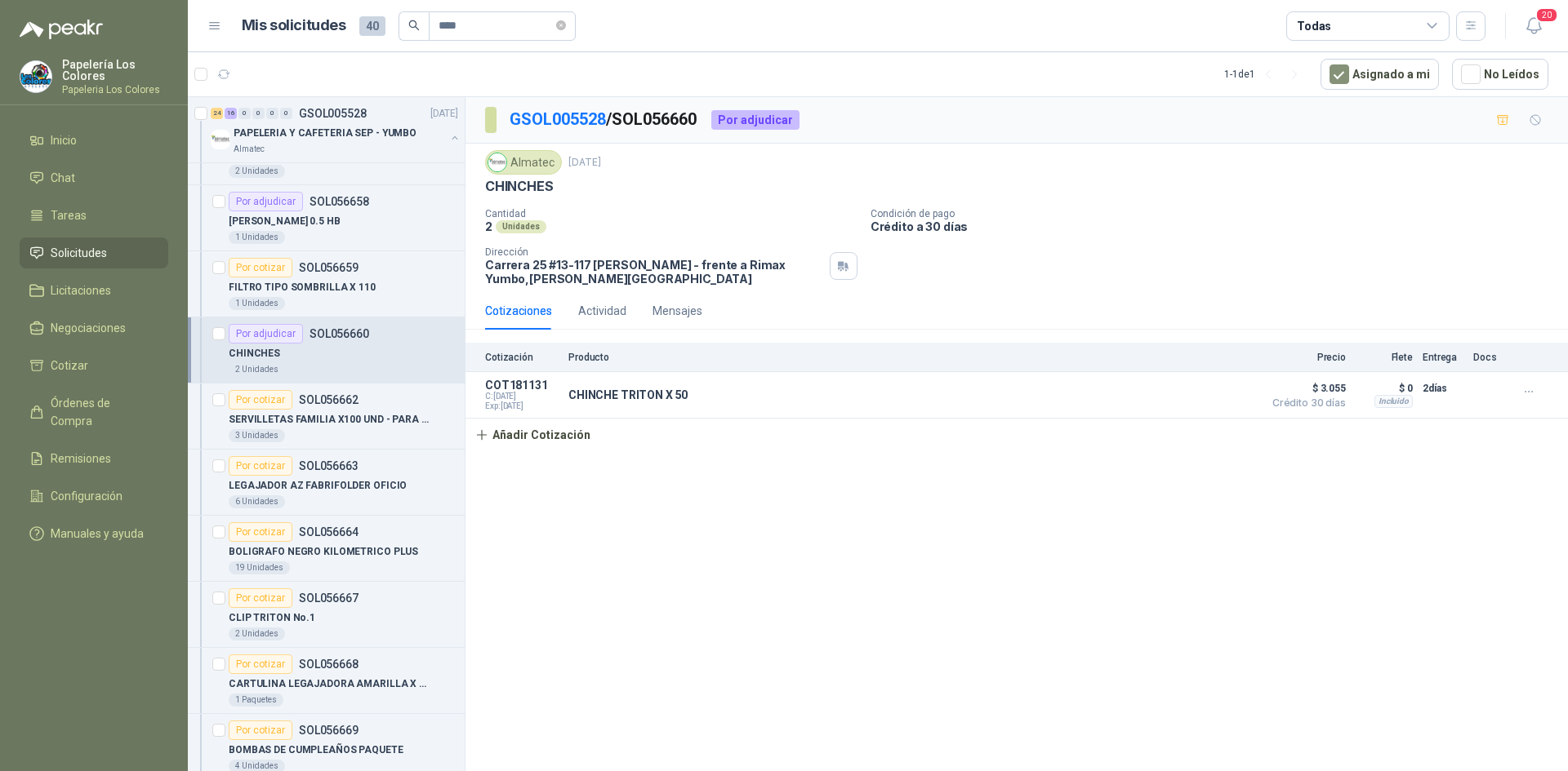
scroll to position [1115, 0]
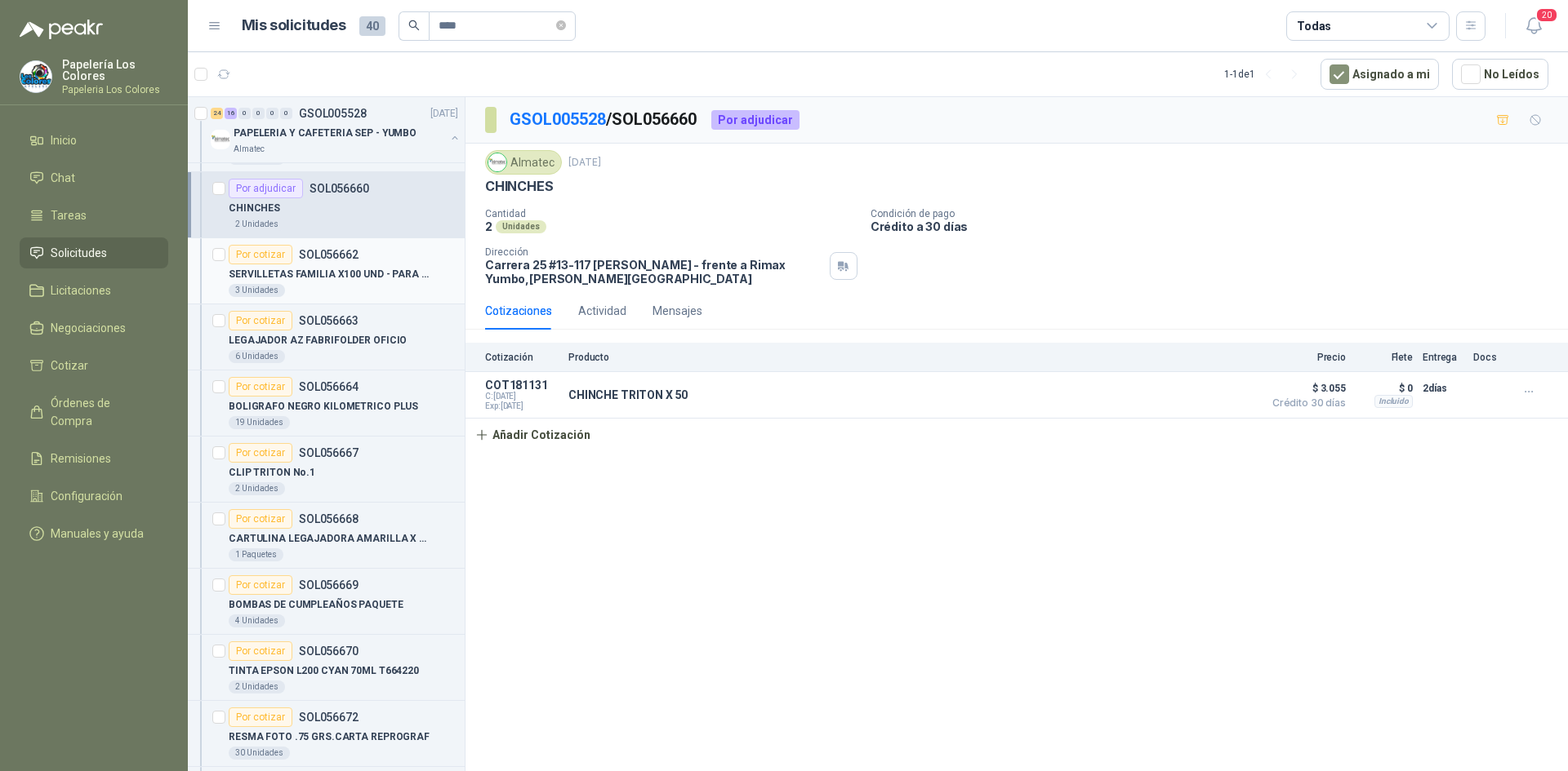
click at [257, 250] on div "Por cotizar" at bounding box center [260, 254] width 64 height 19
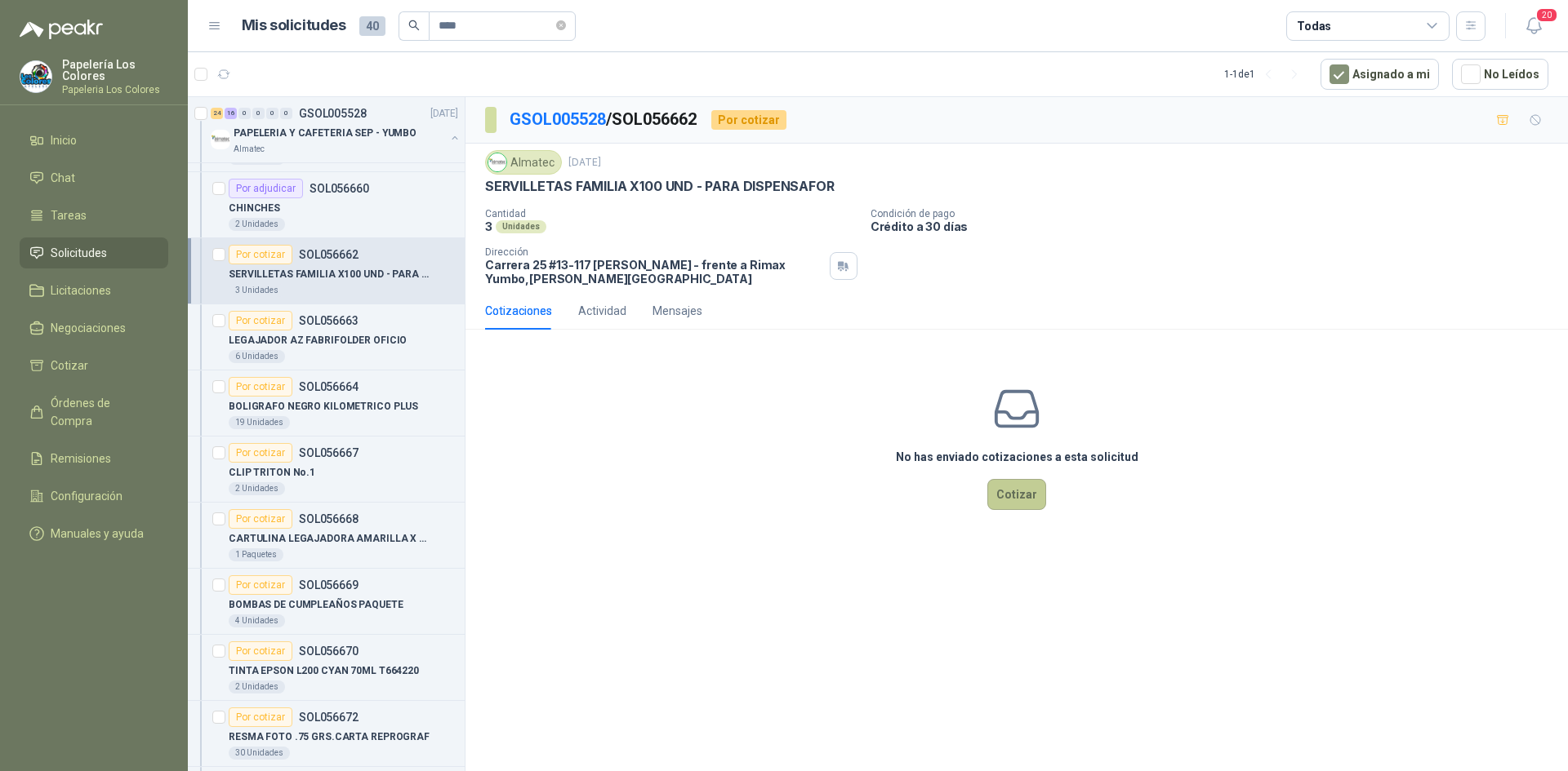
click at [1003, 495] on button "Cotizar" at bounding box center [1016, 494] width 58 height 31
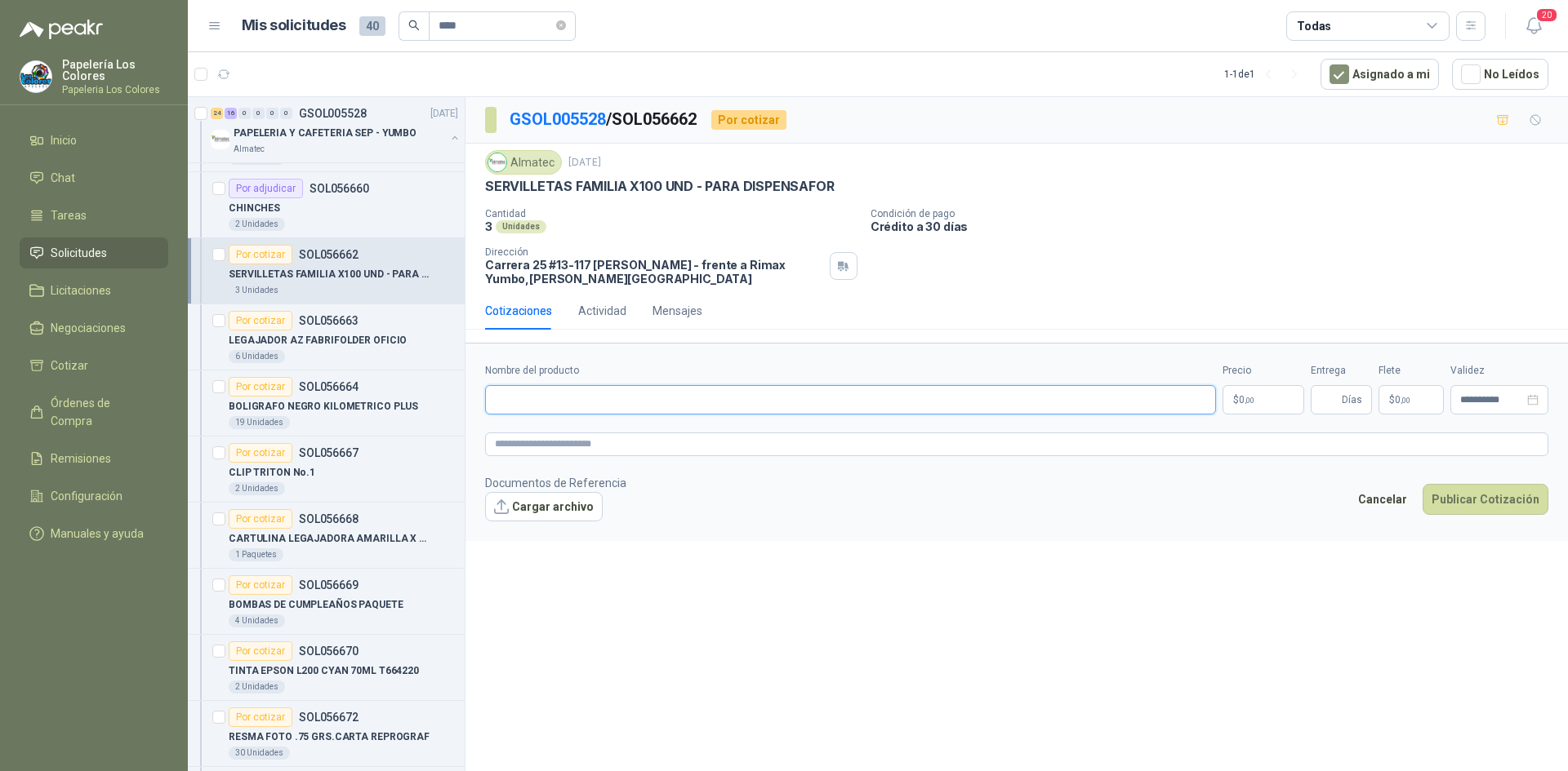
click at [591, 391] on input "Nombre del producto" at bounding box center [850, 400] width 731 height 30
drag, startPoint x: 490, startPoint y: 187, endPoint x: 740, endPoint y: 179, distance: 250.1
click at [731, 179] on p "SERVILLETAS FAMILIA X100 UND - PARA DISPENSAFOR" at bounding box center [659, 186] width 349 height 17
drag, startPoint x: 830, startPoint y: 187, endPoint x: 481, endPoint y: 196, distance: 349.1
click at [481, 196] on div "Almatec [DATE] SERVILLETAS FAMILIA X100 UND - PARA DISPENSAFOR Cantidad 3 Unida…" at bounding box center [1016, 218] width 1102 height 148
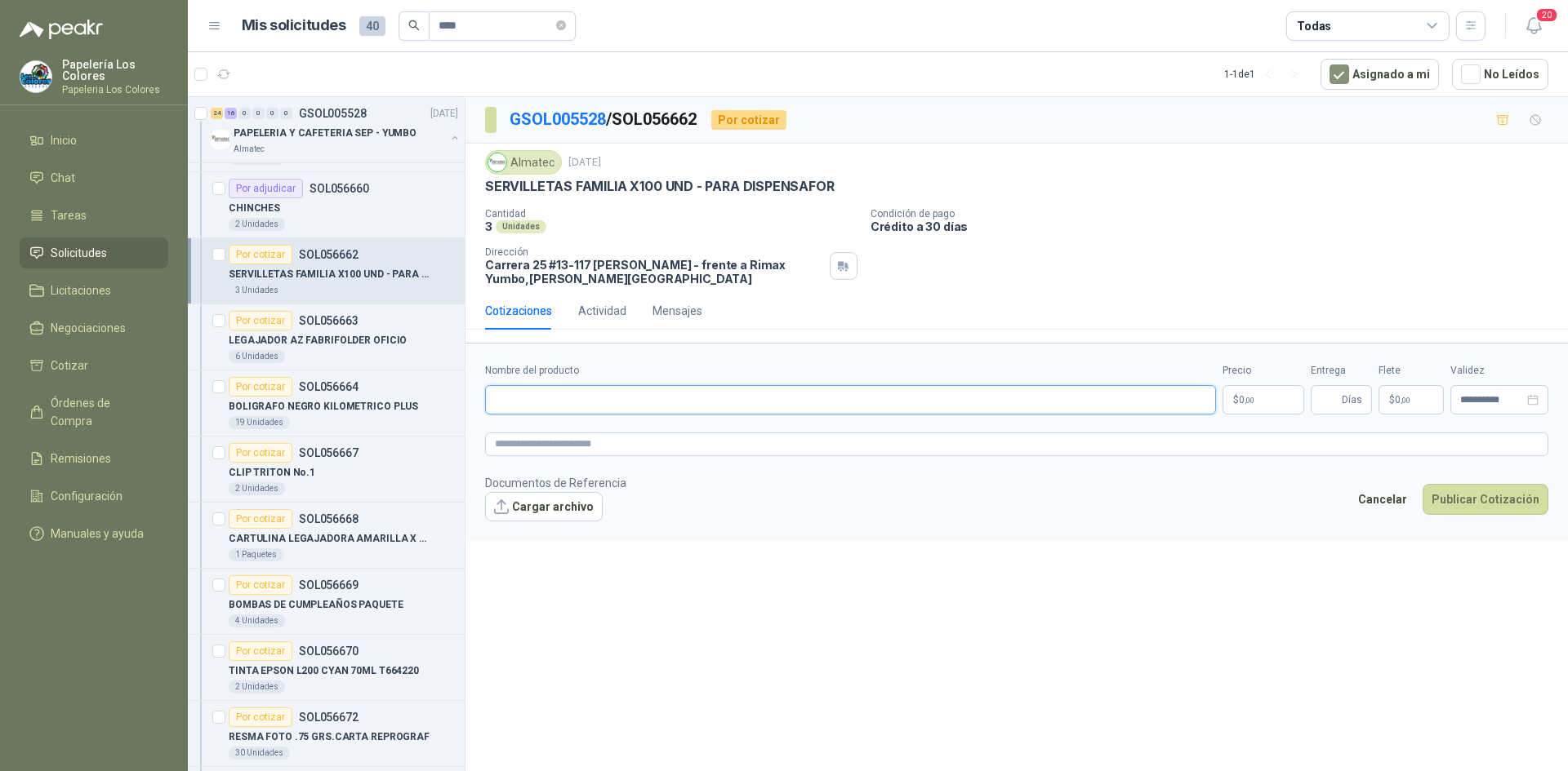
click at [592, 391] on input "Nombre del producto" at bounding box center [850, 400] width 731 height 30
paste input "**********"
click at [1282, 396] on body "Papelería Los Colores Papeleria Los Colores Inicio Chat Tareas Solicitudes Lici…" at bounding box center [784, 386] width 1568 height 771
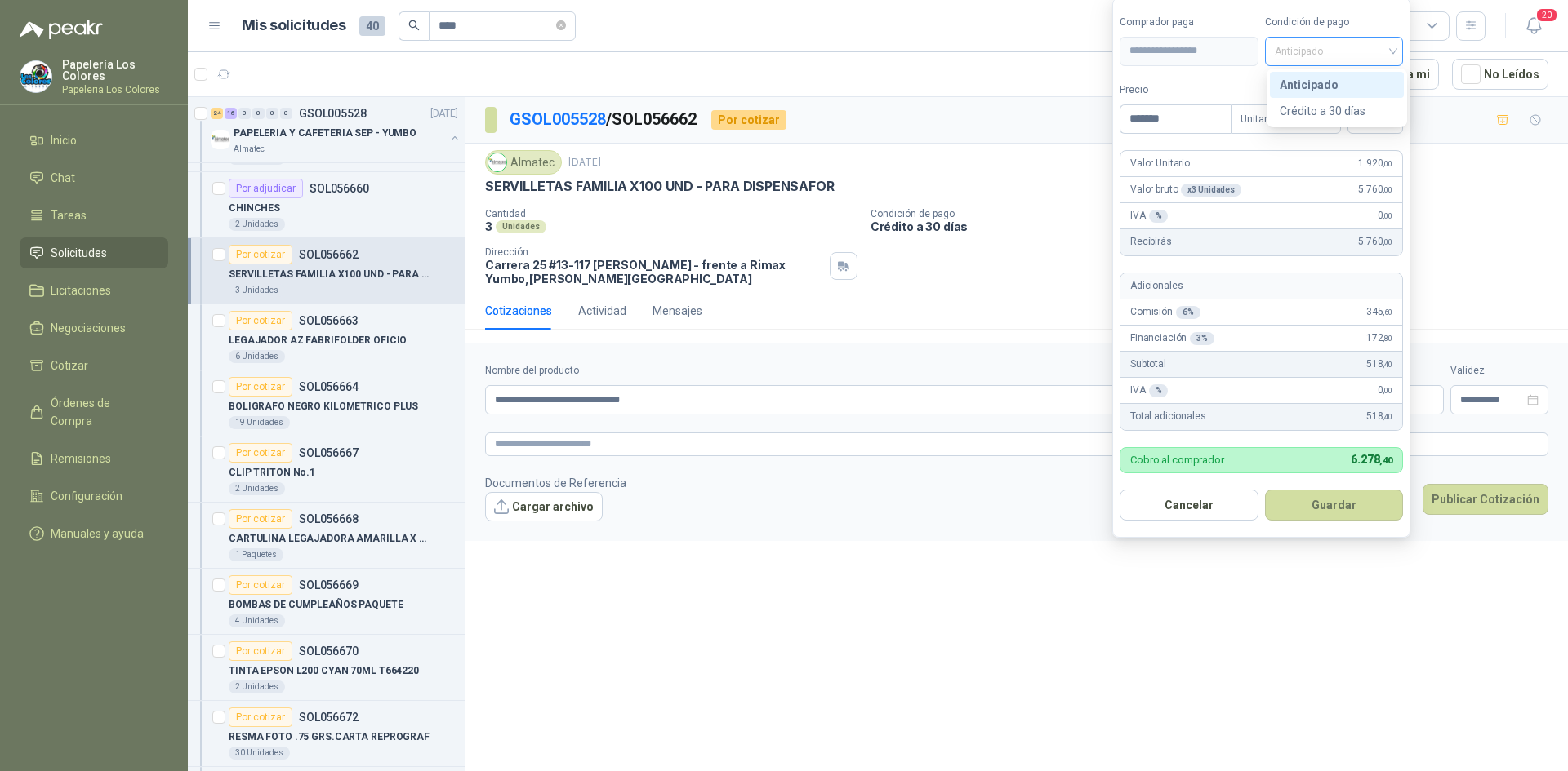
click at [1329, 50] on span "Anticipado" at bounding box center [1334, 51] width 120 height 25
click at [1326, 104] on div "Crédito a 30 días" at bounding box center [1336, 110] width 114 height 18
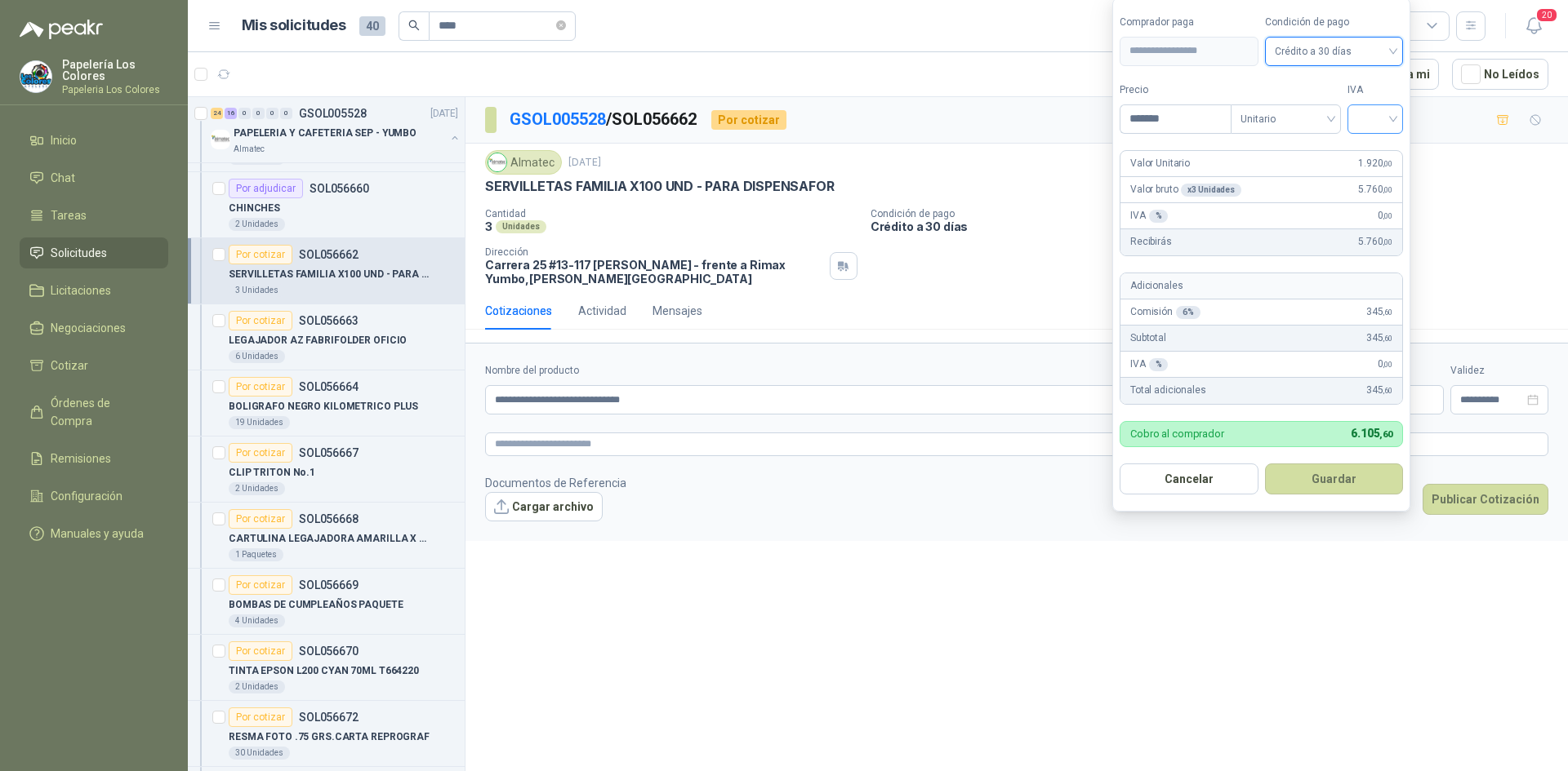
click at [1365, 113] on input "search" at bounding box center [1375, 117] width 36 height 25
click at [1369, 149] on div "19%" at bounding box center [1379, 153] width 31 height 18
click at [1354, 485] on button "Guardar" at bounding box center [1337, 479] width 141 height 31
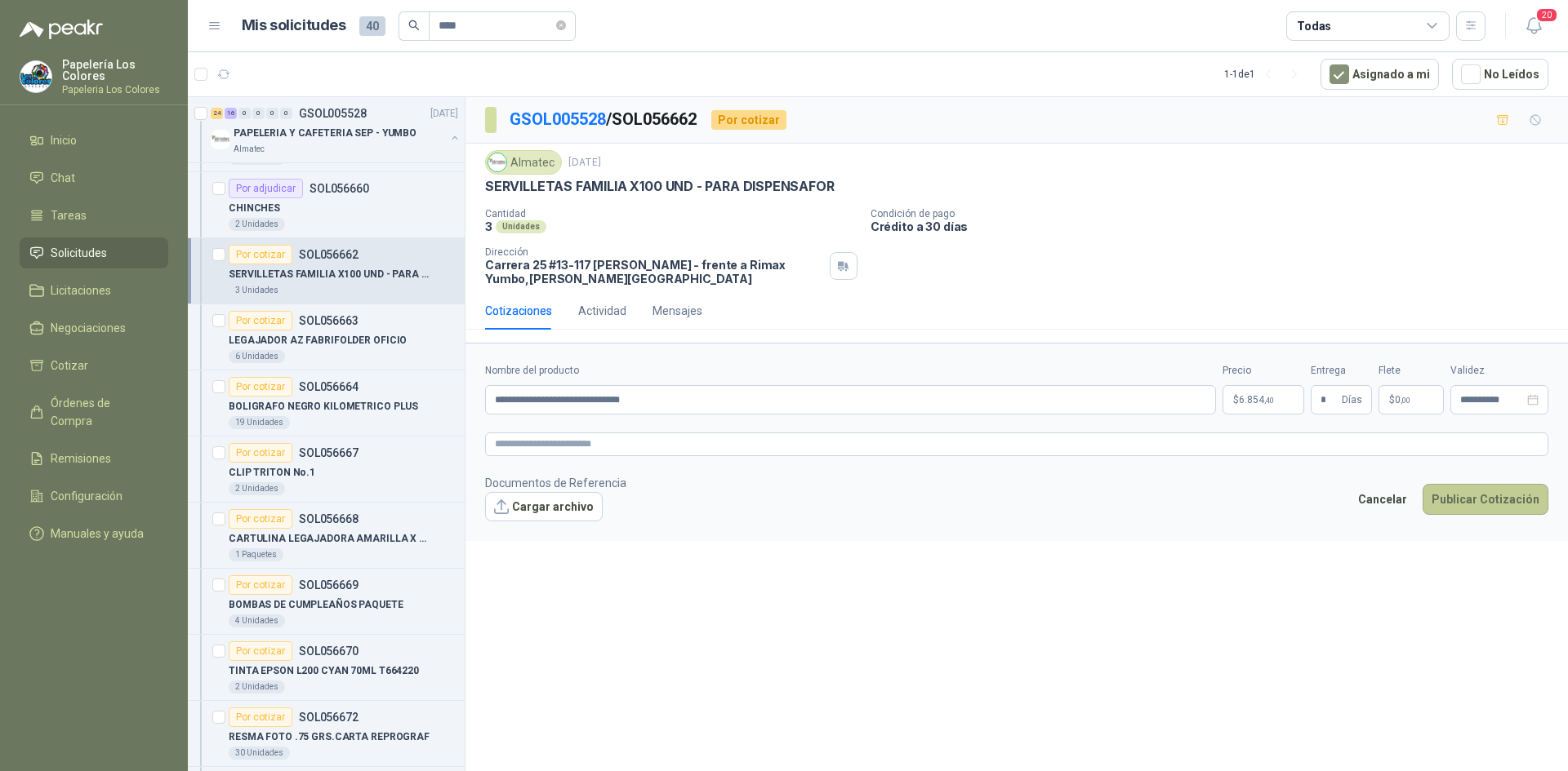
click at [1469, 497] on button "Publicar Cotización" at bounding box center [1485, 499] width 125 height 31
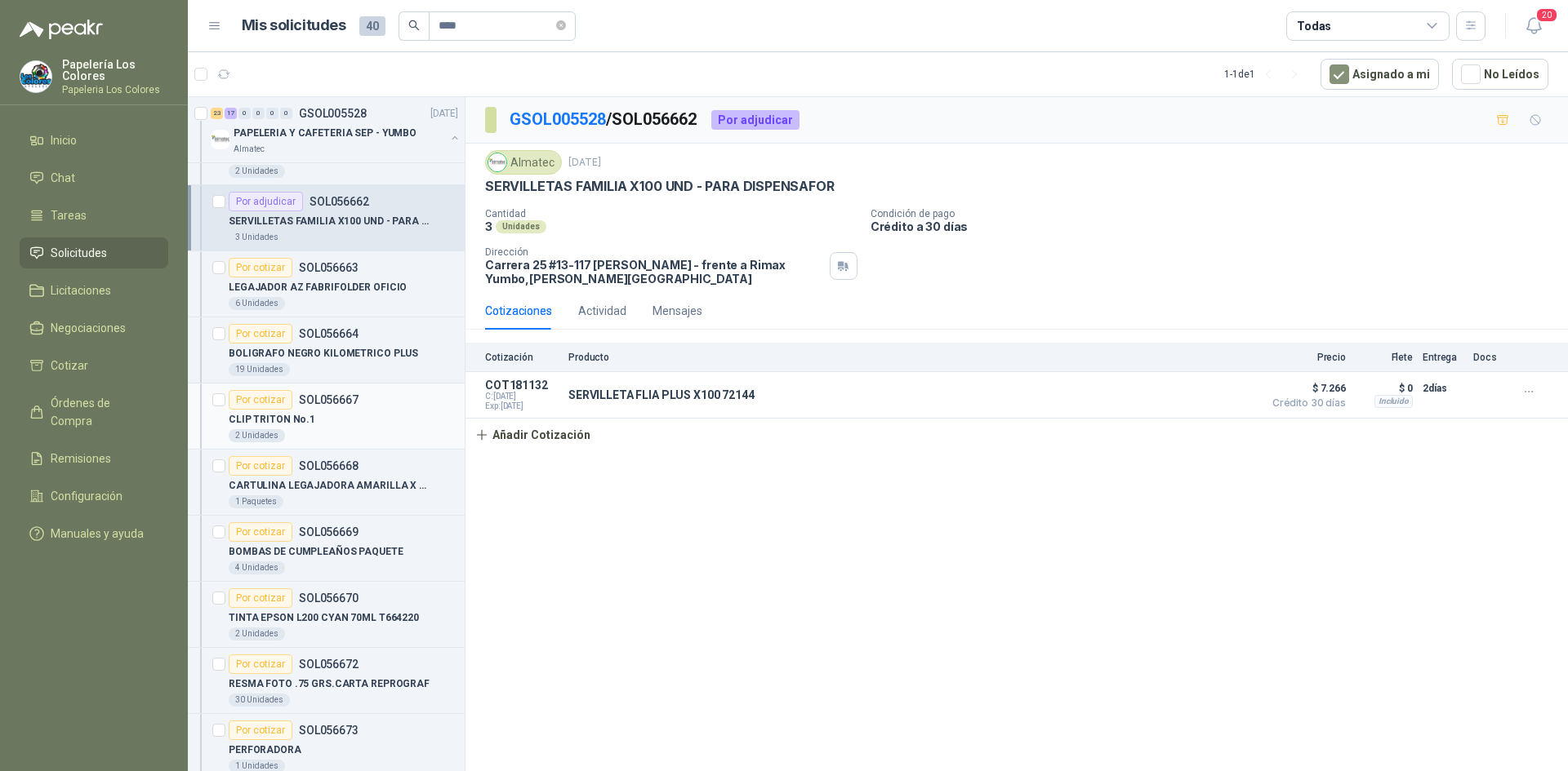
scroll to position [1196, 0]
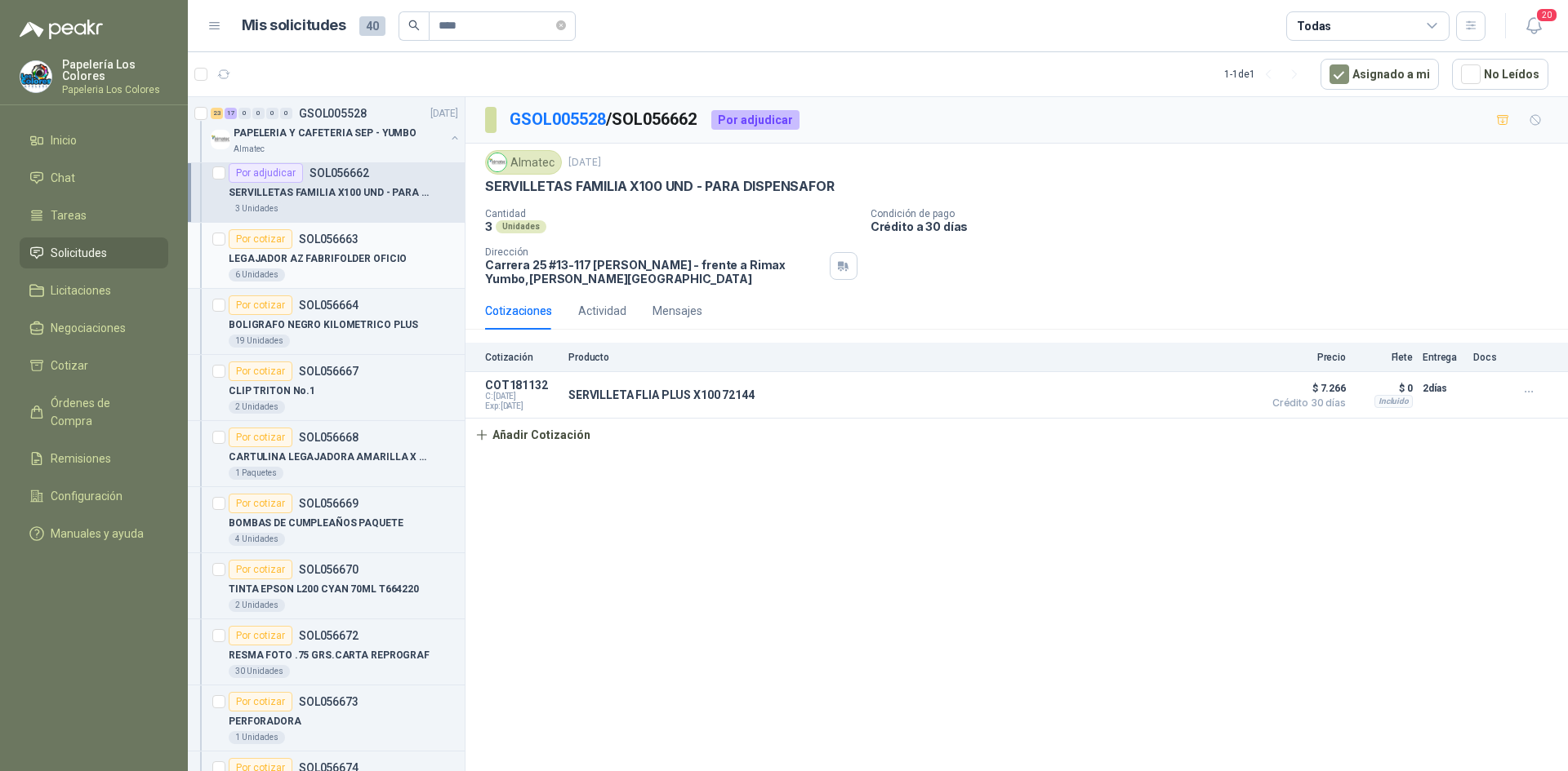
click at [258, 229] on article "Por cotizar SOL056663 LEGAJADOR AZ FABRIFOLDER OFICIO 6 Unidades" at bounding box center [326, 256] width 277 height 66
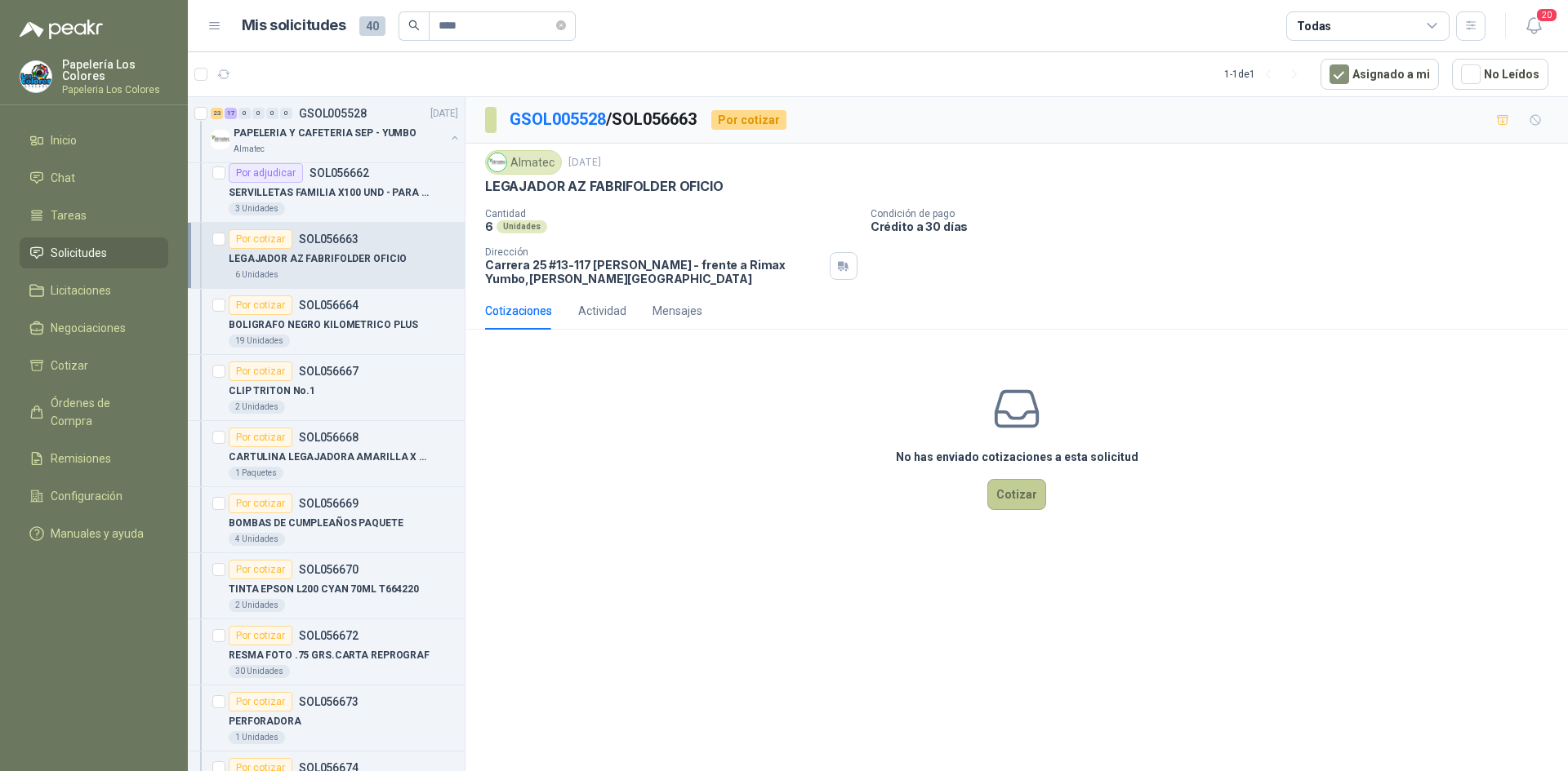
click at [1024, 491] on button "Cotizar" at bounding box center [1016, 494] width 58 height 31
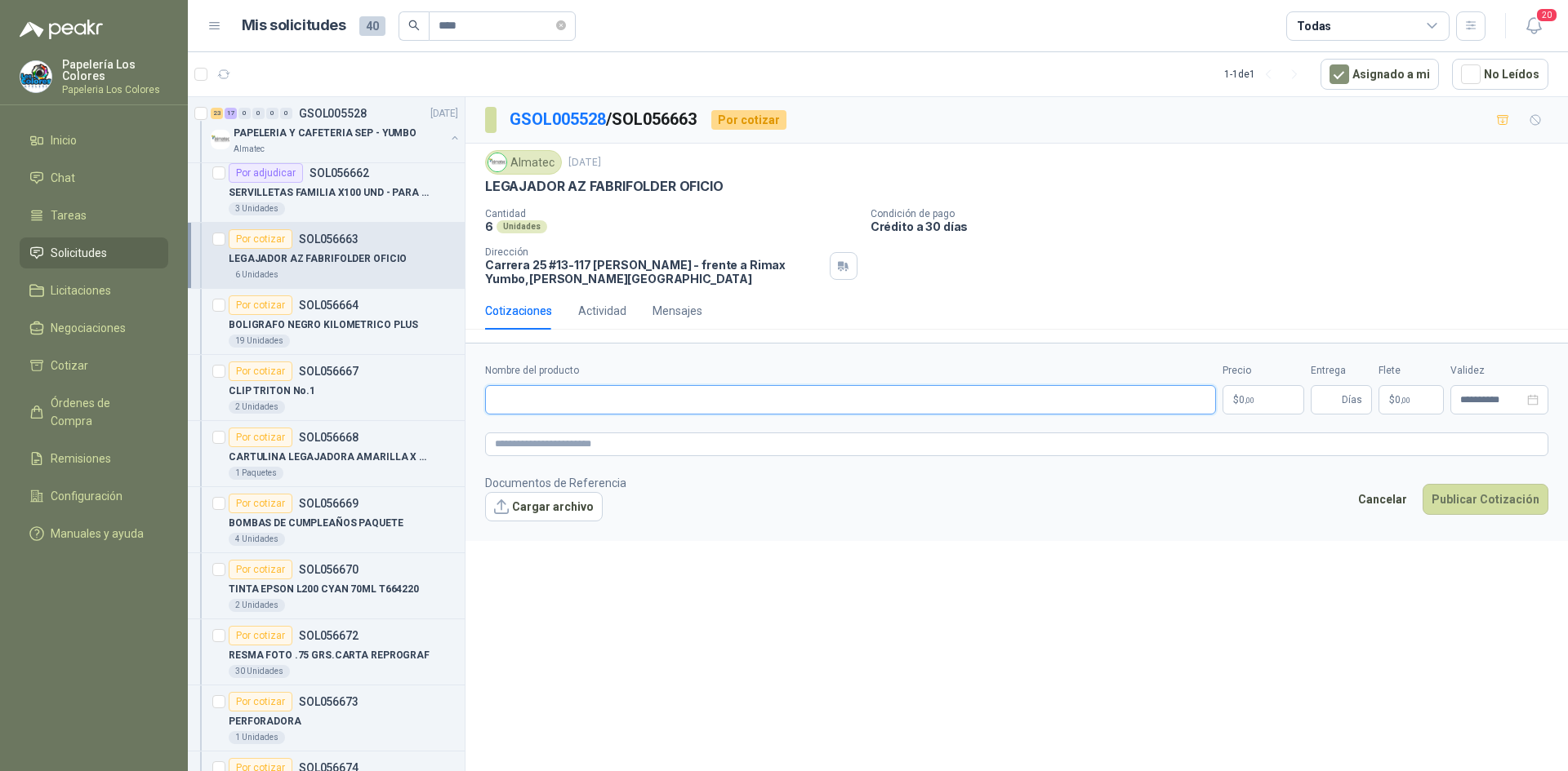
click at [587, 395] on input "Nombre del producto" at bounding box center [850, 400] width 731 height 30
